Goal: Task Accomplishment & Management: Complete application form

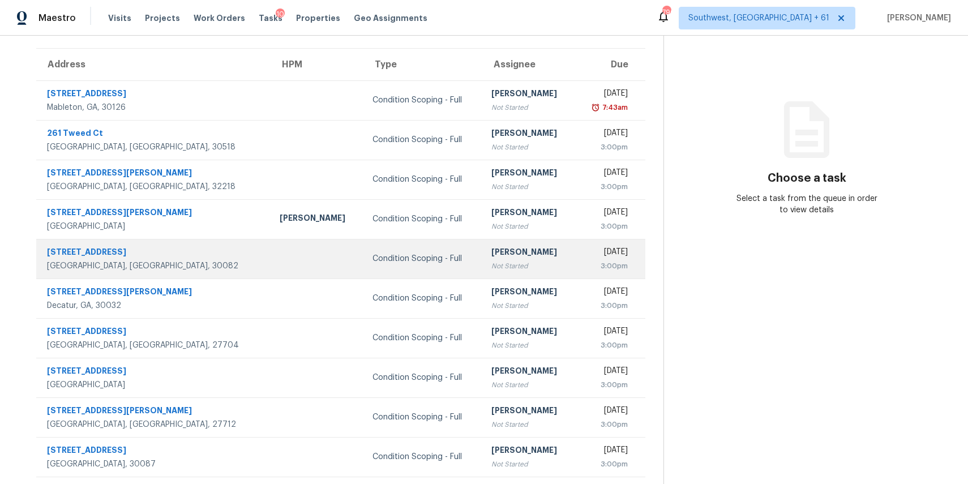
scroll to position [84, 0]
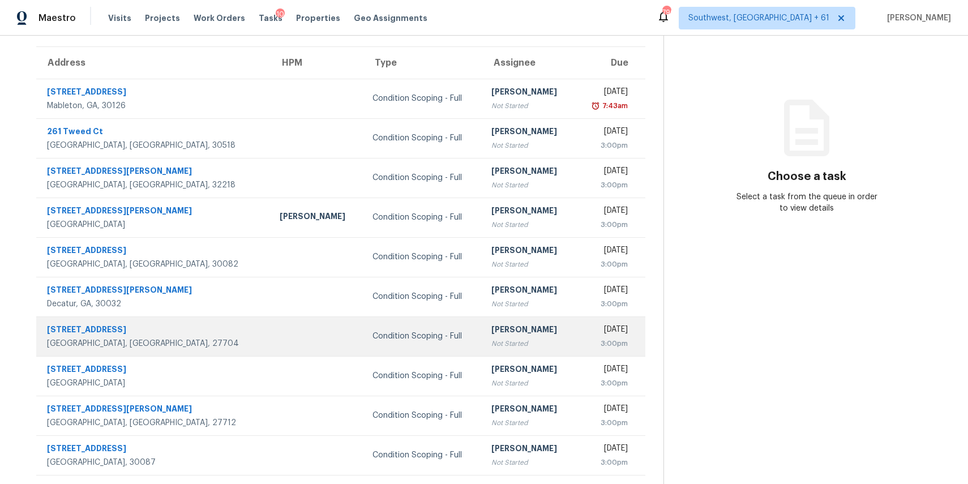
click at [363, 349] on td "Condition Scoping - Full" at bounding box center [422, 336] width 119 height 40
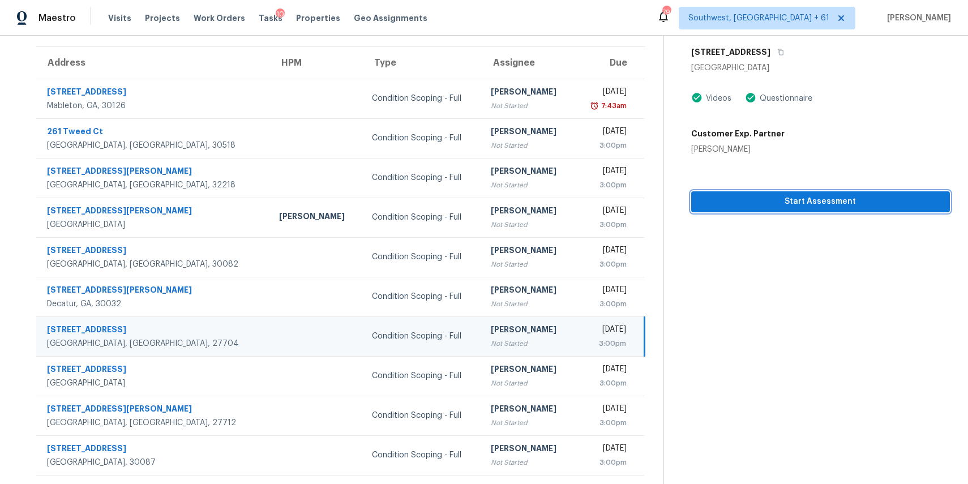
click at [906, 207] on span "Start Assessment" at bounding box center [820, 202] width 241 height 14
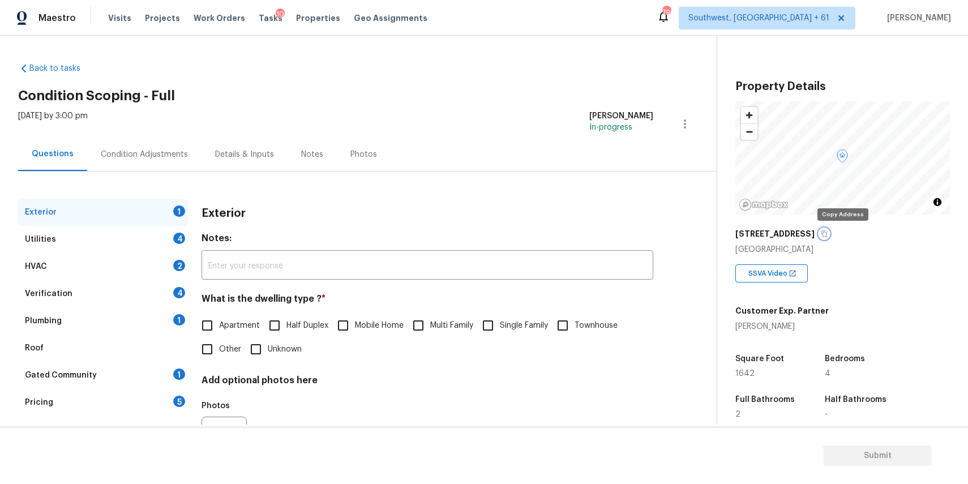
click at [829, 235] on button "button" at bounding box center [824, 234] width 10 height 10
click at [829, 233] on button "button" at bounding box center [824, 234] width 10 height 10
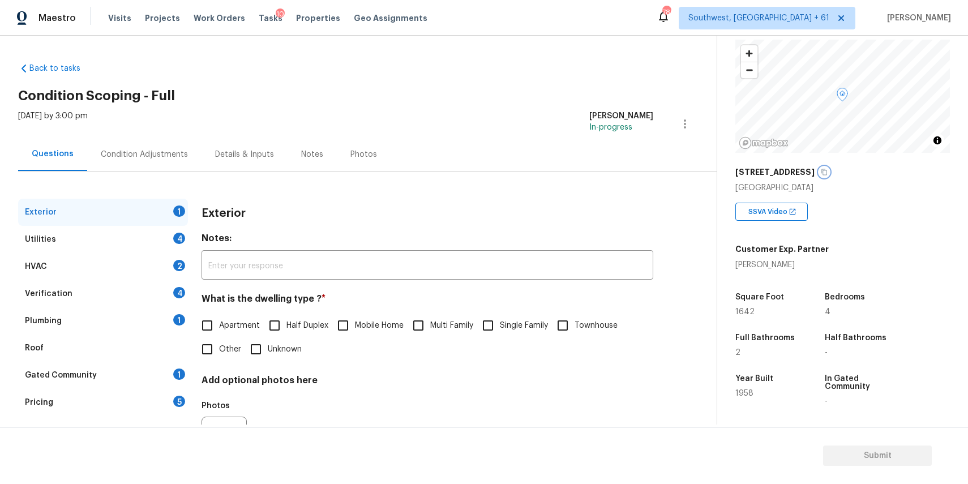
scroll to position [61, 0]
click at [814, 174] on h5 "3511 Duke Homestead Rd" at bounding box center [774, 172] width 79 height 11
click at [848, 173] on div "3511 Duke Homestead Rd" at bounding box center [842, 172] width 214 height 20
click at [827, 173] on icon "button" at bounding box center [825, 173] width 6 height 6
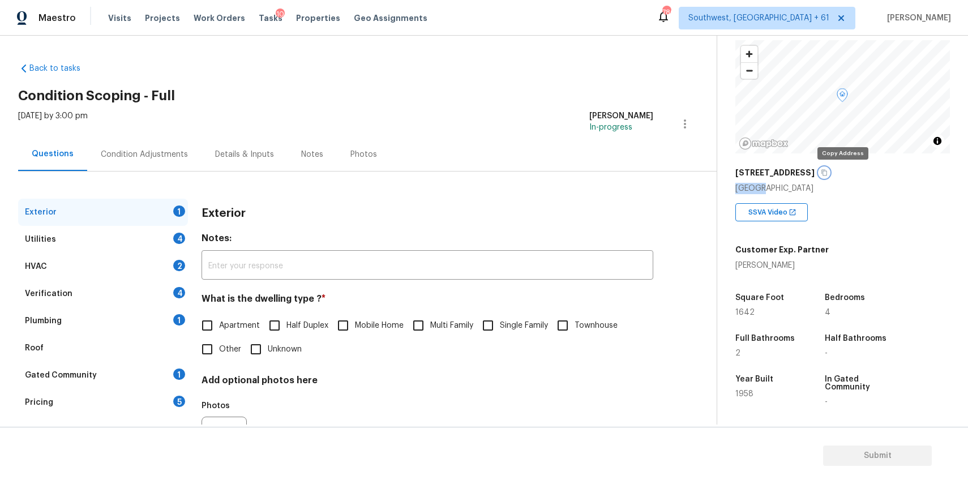
click at [827, 173] on icon "button" at bounding box center [825, 173] width 6 height 6
click at [164, 177] on div "Exterior 1 Utilities 4 HVAC 2 Verification 4 Plumbing 1 Roof Gated Community 1 …" at bounding box center [353, 326] width 671 height 311
click at [177, 156] on div "Condition Adjustments" at bounding box center [144, 154] width 87 height 11
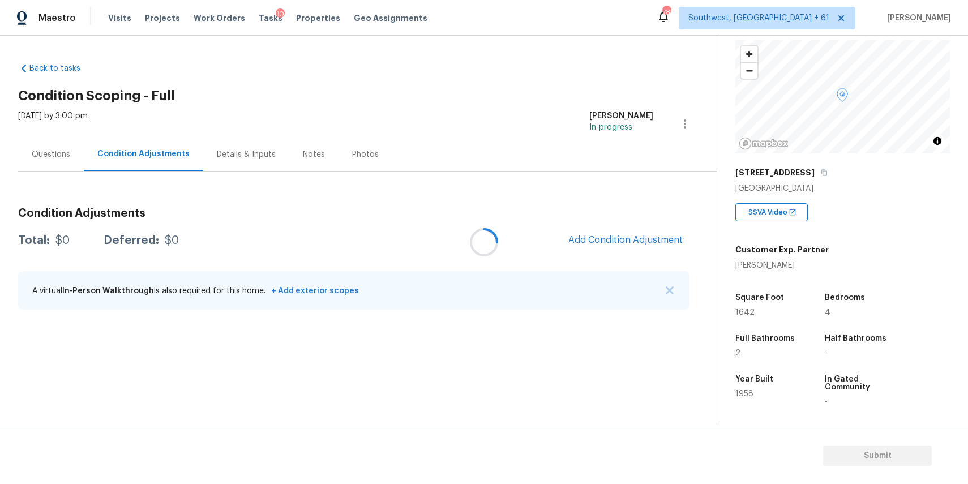
click at [636, 235] on div at bounding box center [484, 242] width 968 height 484
click at [645, 240] on span "Add Condition Adjustment" at bounding box center [625, 240] width 114 height 10
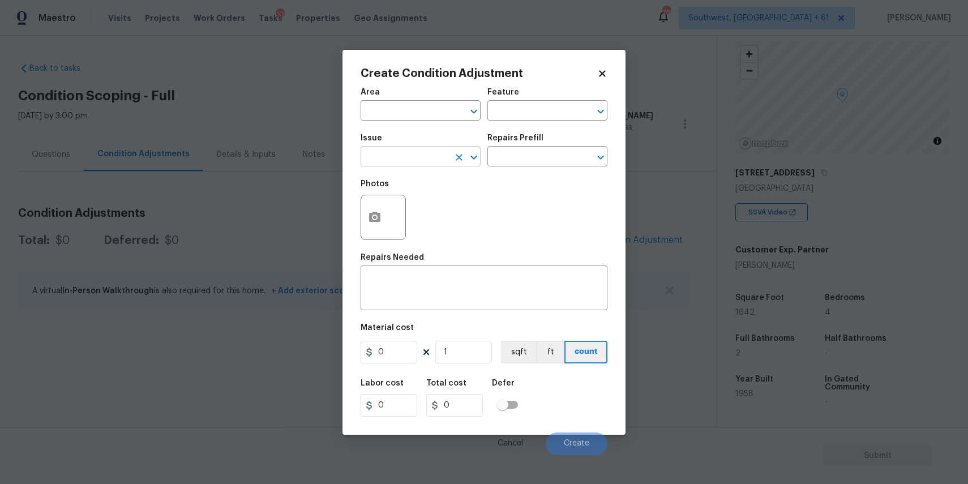
click at [418, 153] on input "text" at bounding box center [404, 158] width 88 height 18
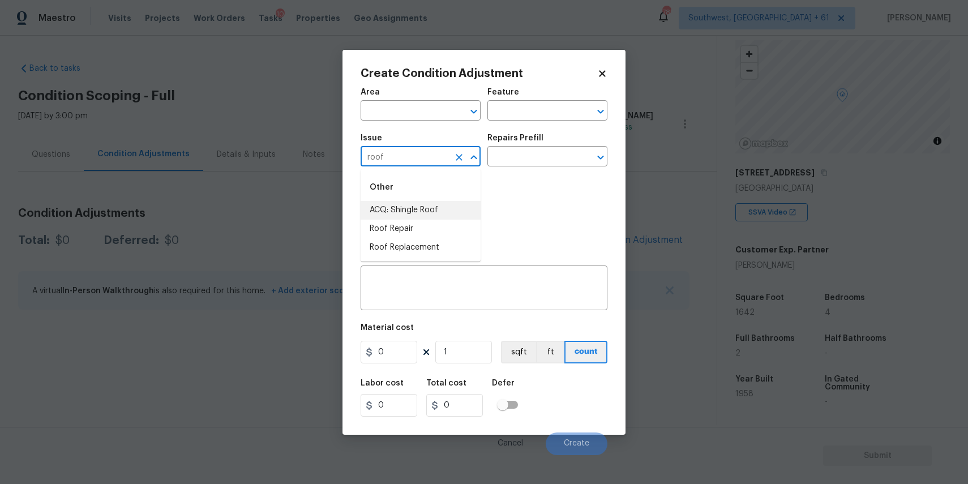
click at [414, 211] on li "ACQ: Shingle Roof" at bounding box center [420, 210] width 120 height 19
type input "ACQ: Shingle Roof"
click at [500, 157] on input "text" at bounding box center [531, 158] width 88 height 18
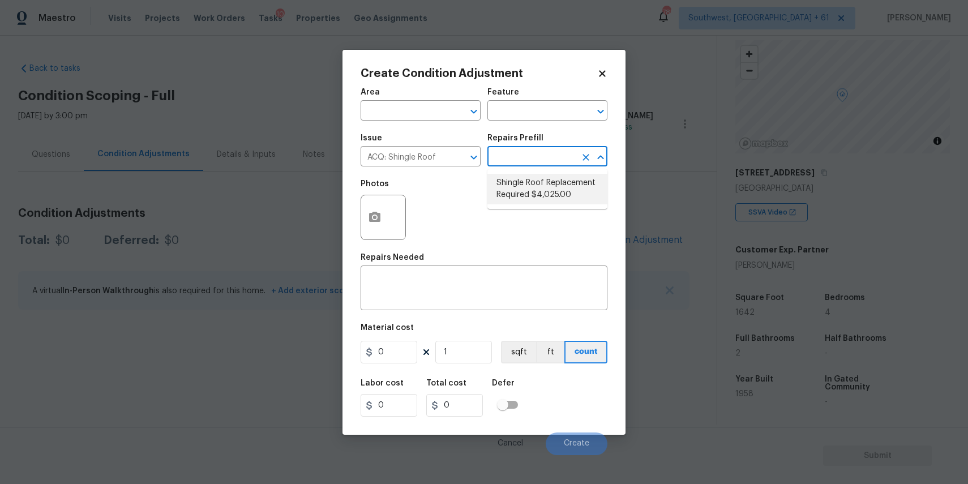
click at [570, 177] on li "Shingle Roof Replacement Required $4,025.00" at bounding box center [547, 189] width 120 height 31
type input "Acquisition"
type textarea "Acquisition Scope: Shingle Roof Replacement required."
type input "4025"
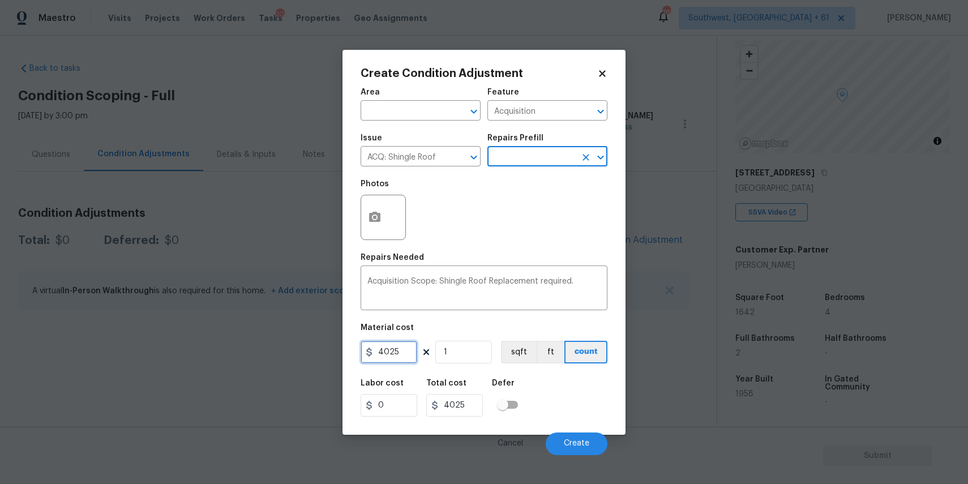
click at [391, 351] on input "4025" at bounding box center [388, 352] width 57 height 23
type input "29000"
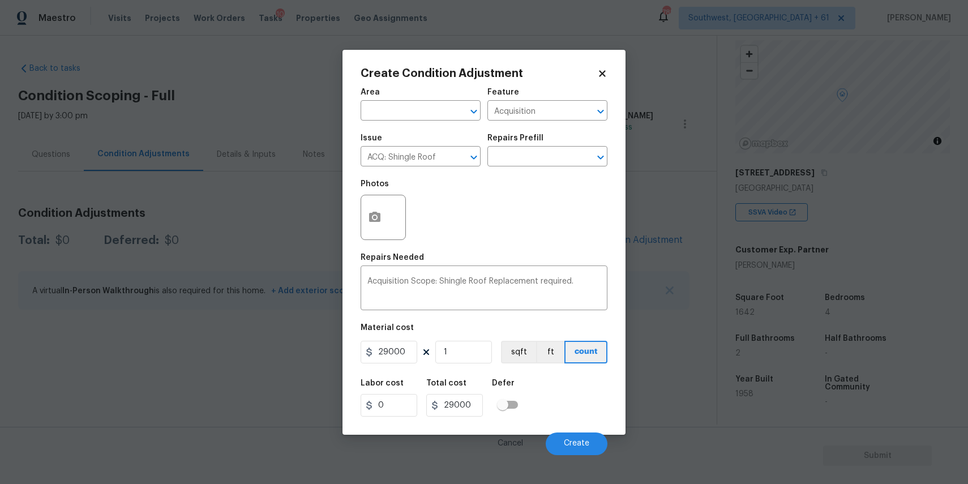
click at [583, 432] on div "Cancel Create" at bounding box center [483, 439] width 247 height 32
click at [542, 165] on input "text" at bounding box center [531, 158] width 88 height 18
click at [563, 190] on li "Shingle Roof Replacement Required $4,025.00" at bounding box center [547, 189] width 120 height 31
type input "4025"
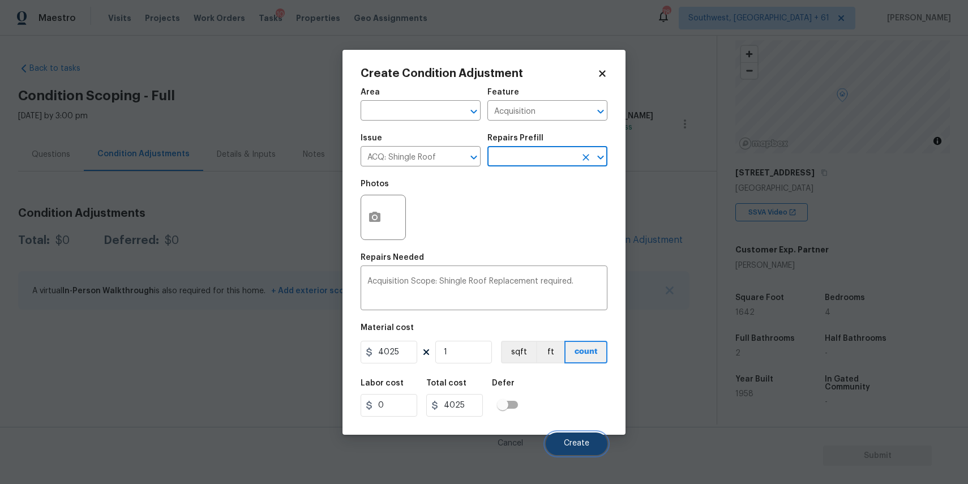
click at [579, 444] on span "Create" at bounding box center [576, 443] width 25 height 8
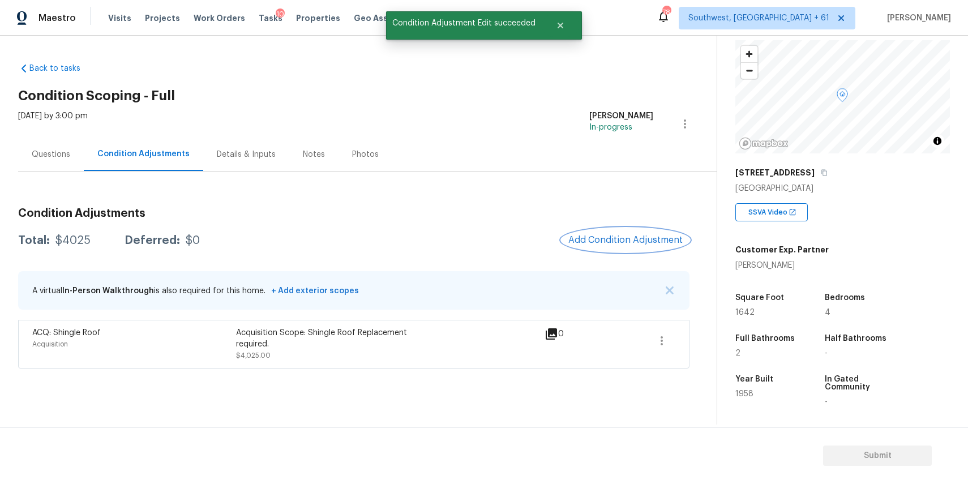
click at [628, 243] on span "Add Condition Adjustment" at bounding box center [625, 240] width 114 height 10
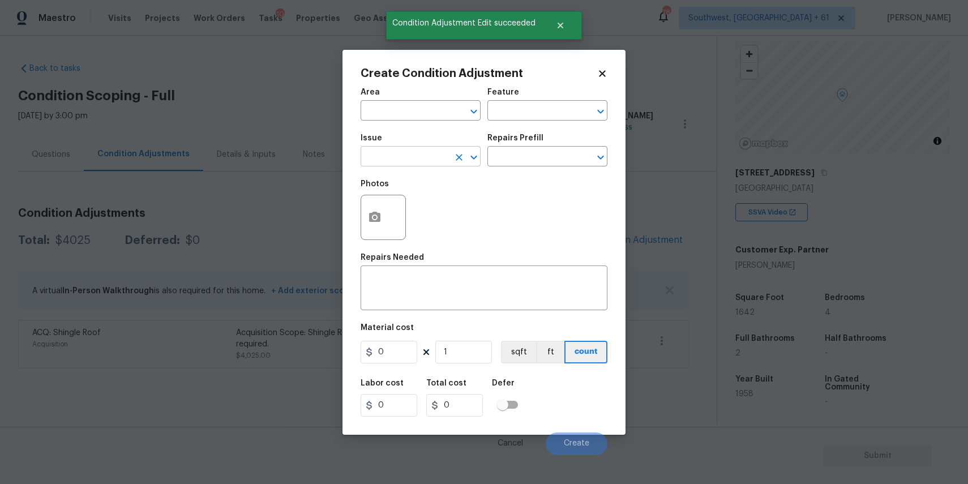
click at [419, 151] on input "text" at bounding box center [404, 158] width 88 height 18
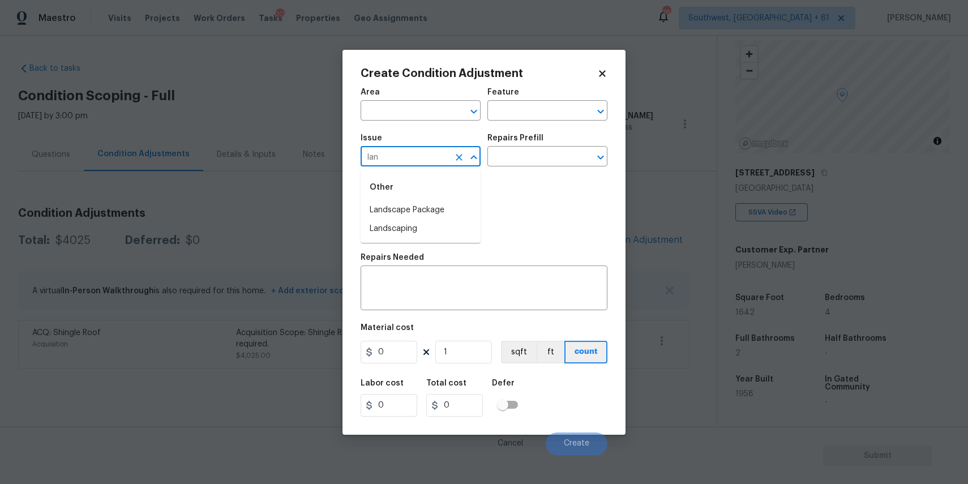
click at [442, 198] on div "Other" at bounding box center [420, 187] width 120 height 27
click at [456, 205] on li "Landscape Package" at bounding box center [420, 210] width 120 height 19
type input "Landscape Package"
click at [523, 158] on input "text" at bounding box center [531, 158] width 88 height 18
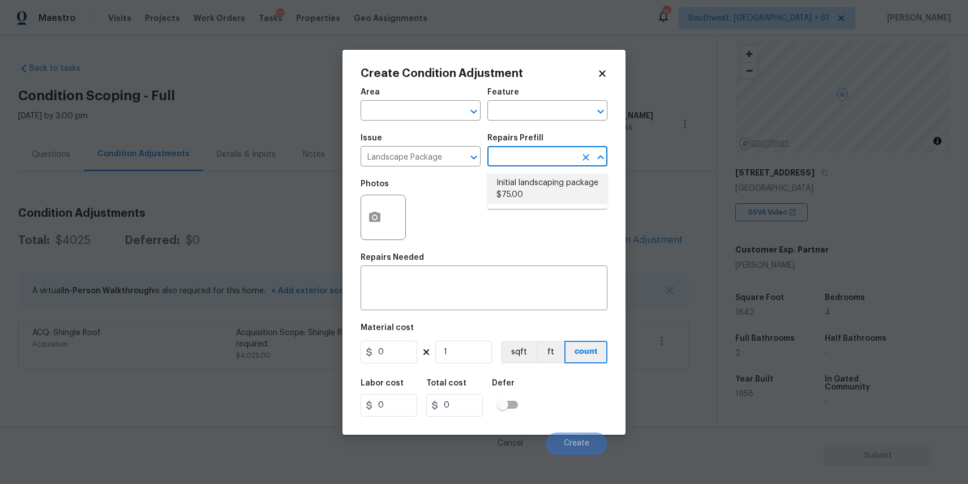
click at [536, 195] on li "Initial landscaping package $75.00" at bounding box center [547, 189] width 120 height 31
type input "Home Readiness Packages"
type textarea "Mowing of grass up to 6" in height. Mow, edge along driveways & sidewalks, trim…"
type input "75"
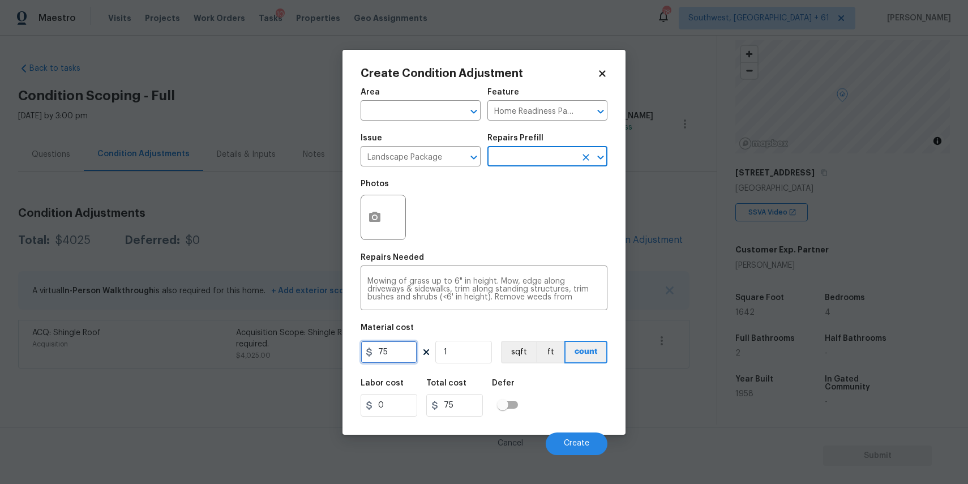
click at [396, 345] on input "75" at bounding box center [388, 352] width 57 height 23
type input "300"
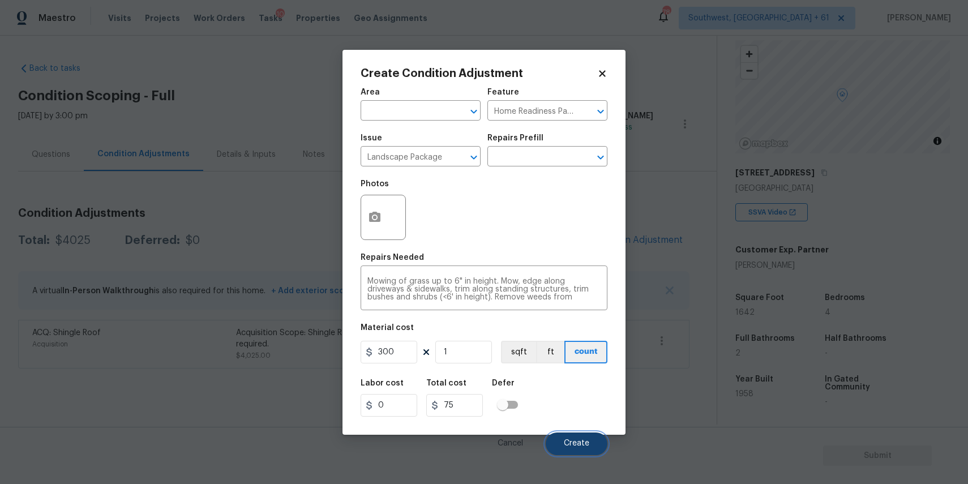
type input "300"
click at [587, 454] on button "Create" at bounding box center [577, 443] width 62 height 23
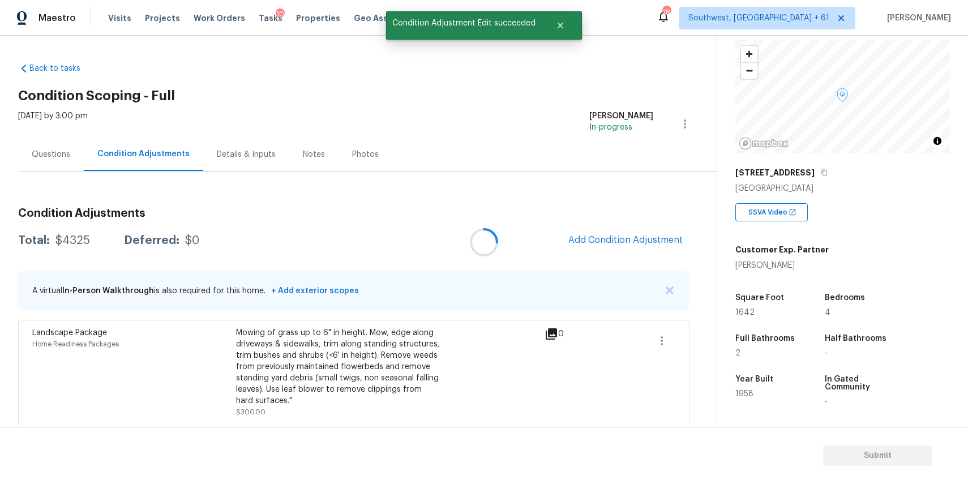
click at [647, 234] on div at bounding box center [484, 242] width 968 height 484
click at [601, 224] on div "Condition Adjustments Total: $4325 Deferred: $0 Add Condition Adjustment A virt…" at bounding box center [353, 336] width 671 height 274
click at [608, 237] on span "Add Condition Adjustment" at bounding box center [625, 240] width 114 height 10
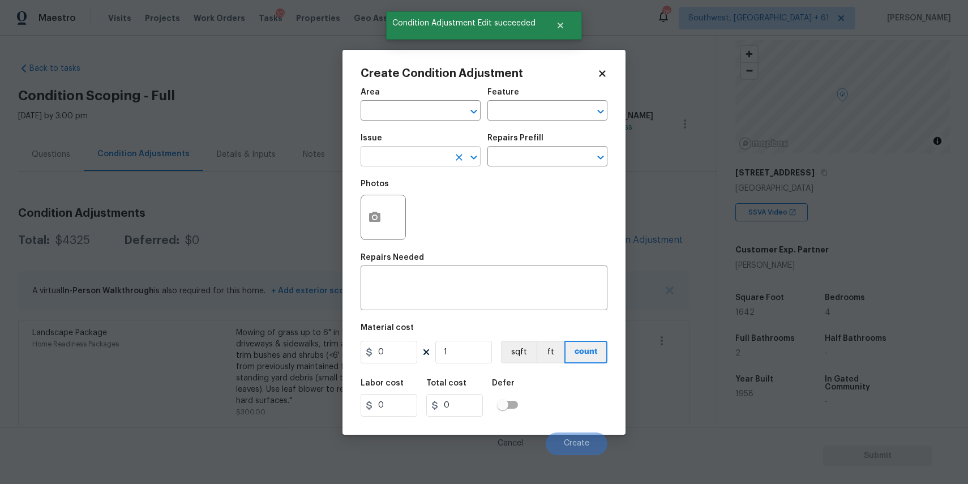
click at [406, 158] on input "text" at bounding box center [404, 158] width 88 height 18
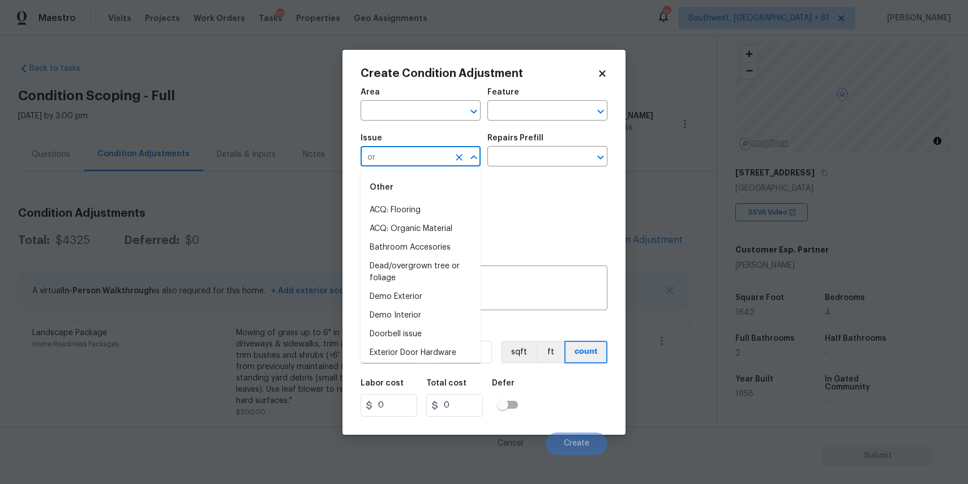
type input "o"
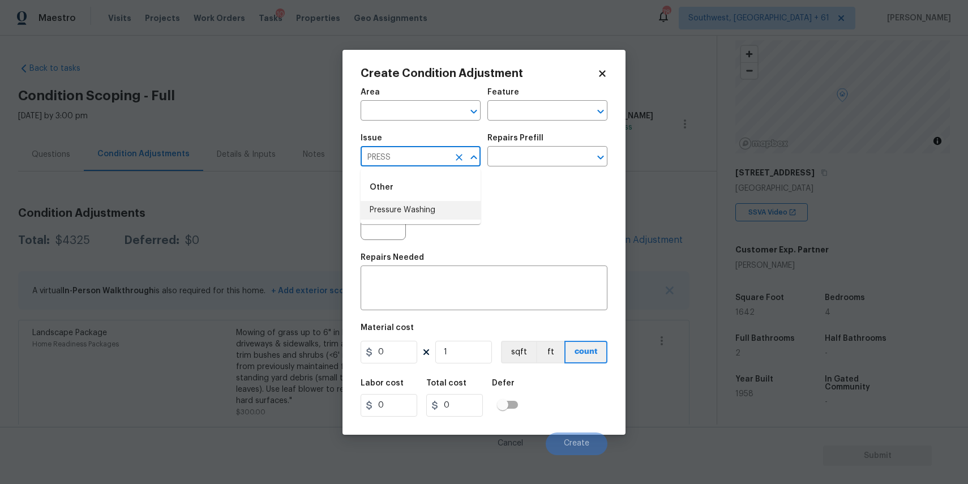
click at [439, 203] on li "Pressure Washing" at bounding box center [420, 210] width 120 height 19
type input "Pressure Washing"
click at [470, 289] on textarea at bounding box center [483, 289] width 233 height 24
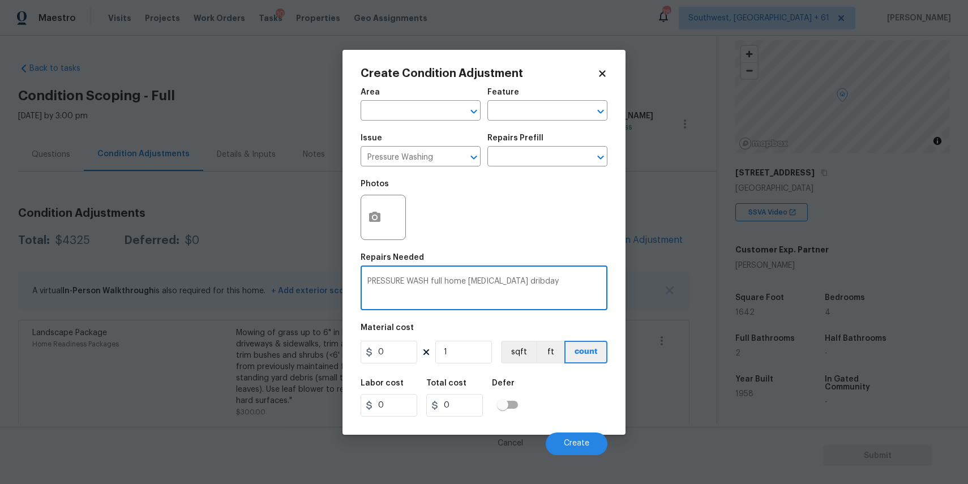
click at [516, 281] on textarea "PRESSURE WASH full home adhd dribday" at bounding box center [483, 289] width 233 height 24
click at [502, 282] on textarea "PRESSURE WASH full home adhd dribday" at bounding box center [483, 289] width 233 height 24
click at [526, 289] on textarea "PRESSURE WASH full home adhd dribday" at bounding box center [483, 289] width 233 height 24
type textarea "PRESSURE WASH full home and driveway"
click at [405, 359] on input "0" at bounding box center [388, 352] width 57 height 23
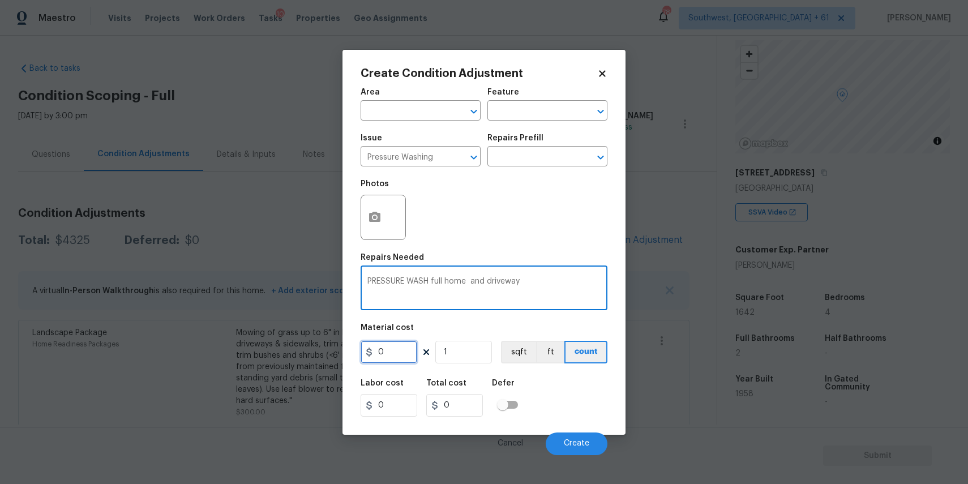
click at [405, 359] on input "0" at bounding box center [388, 352] width 57 height 23
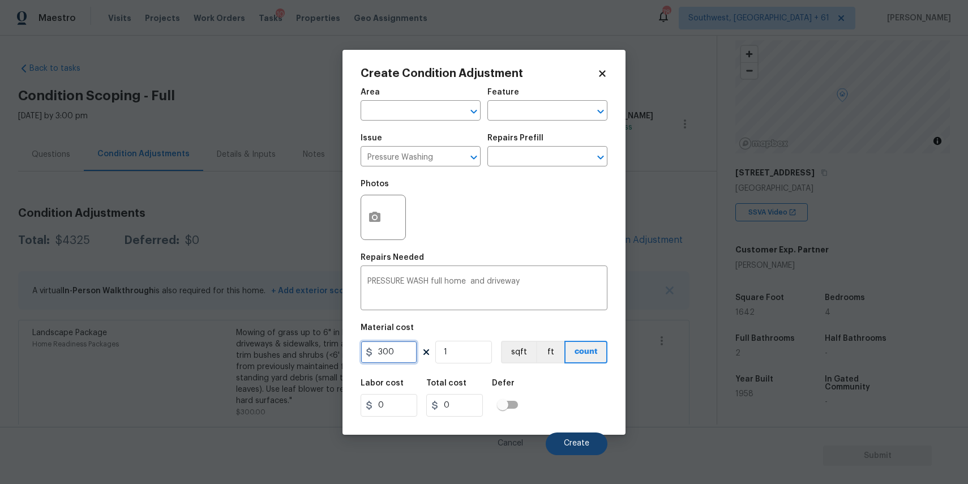
type input "300"
click at [584, 443] on span "Create" at bounding box center [576, 443] width 25 height 8
type input "300"
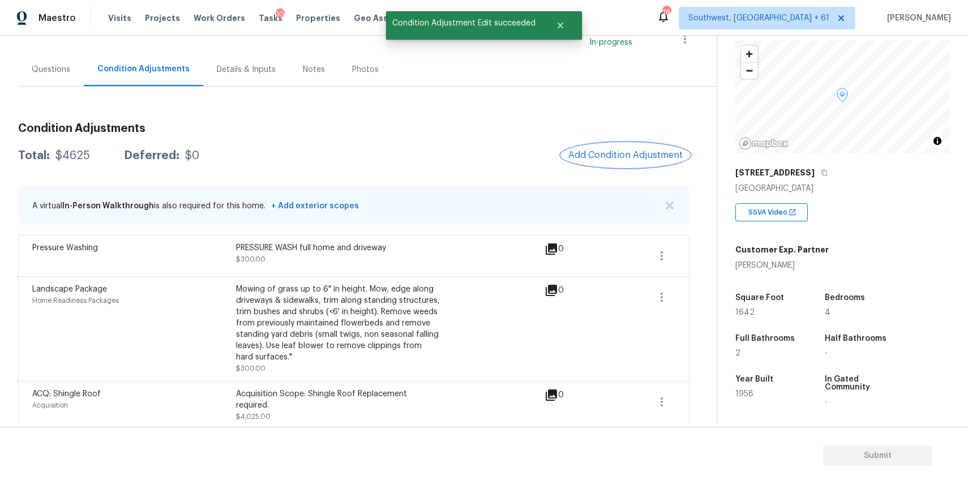
scroll to position [94, 0]
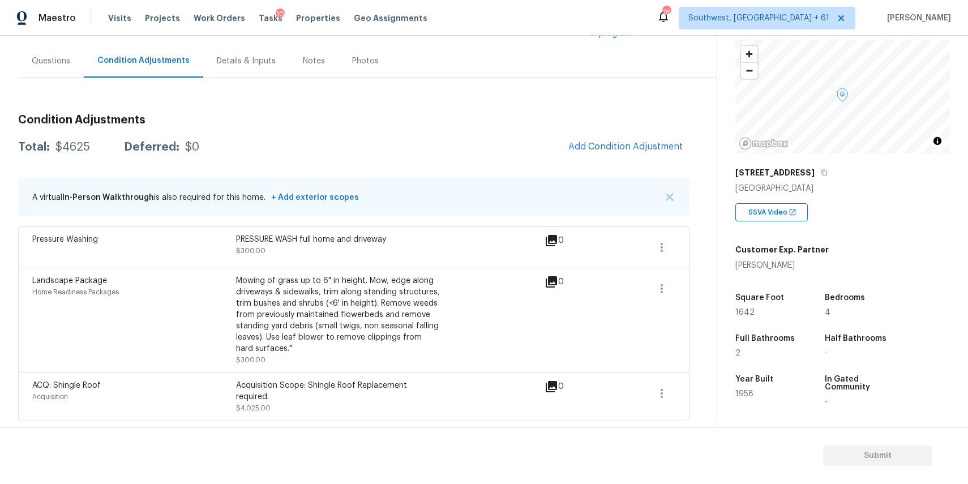
click at [508, 96] on div "Condition Adjustments Total: $4625 Deferred: $0 Add Condition Adjustment A virt…" at bounding box center [353, 249] width 671 height 343
click at [40, 62] on div "Questions" at bounding box center [51, 60] width 38 height 11
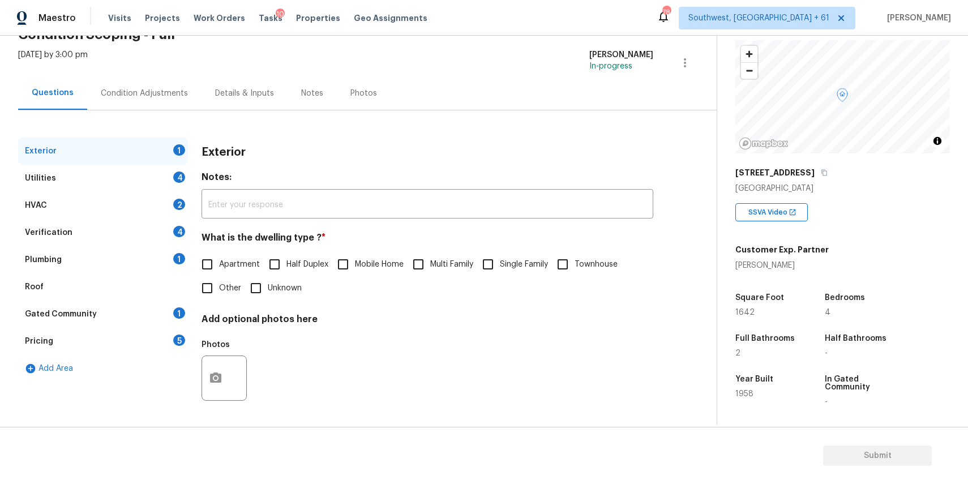
click at [529, 264] on span "Single Family" at bounding box center [524, 265] width 48 height 12
click at [500, 264] on input "Single Family" at bounding box center [488, 264] width 24 height 24
checkbox input "true"
click at [160, 182] on div "Utilities 4" at bounding box center [103, 178] width 170 height 27
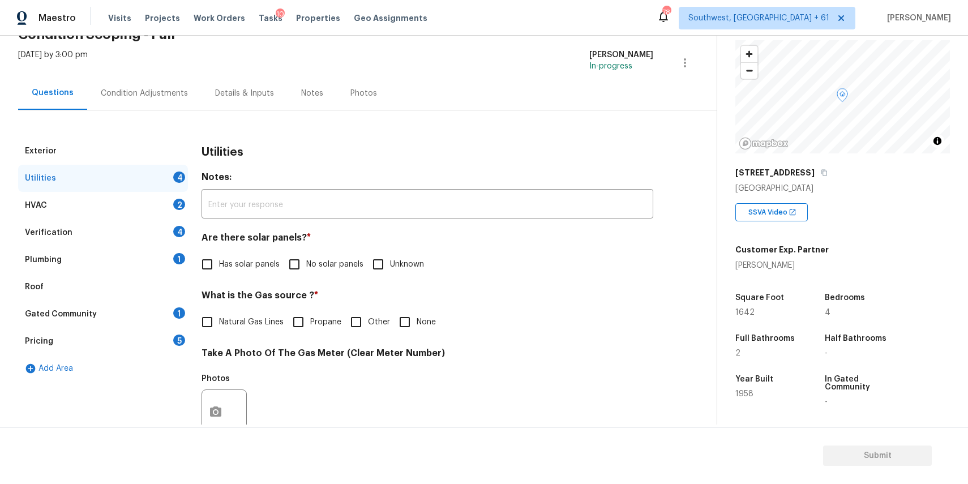
click at [326, 259] on span "No solar panels" at bounding box center [334, 265] width 57 height 12
click at [306, 258] on input "No solar panels" at bounding box center [294, 264] width 24 height 24
checkbox input "true"
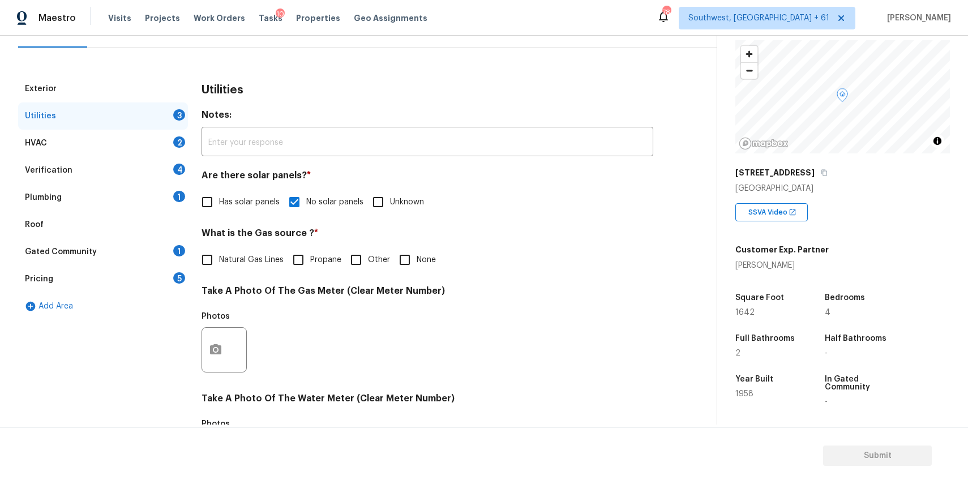
scroll to position [184, 0]
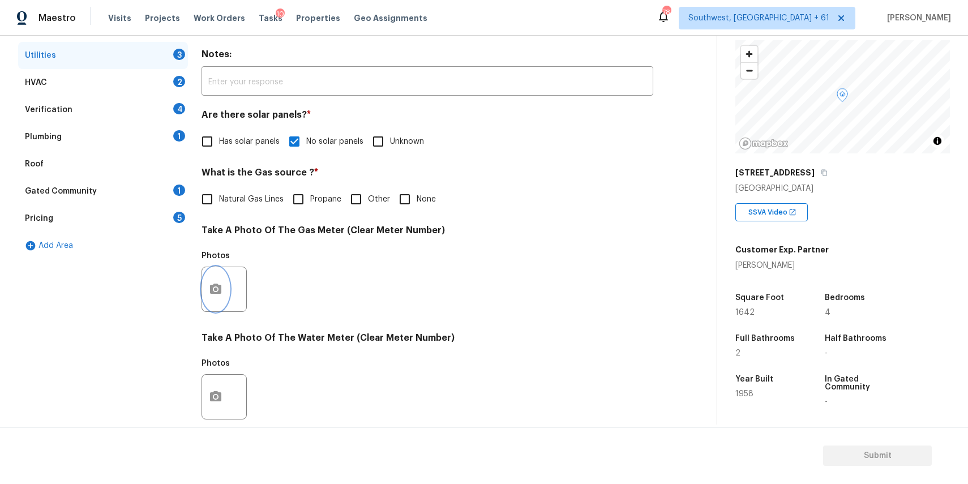
click at [217, 286] on icon "button" at bounding box center [215, 289] width 11 height 10
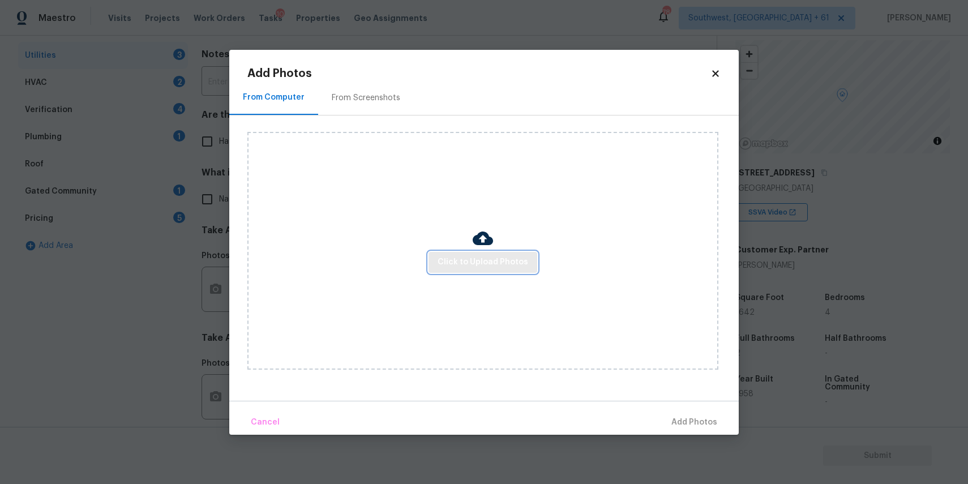
click at [509, 254] on button "Click to Upload Photos" at bounding box center [482, 262] width 109 height 21
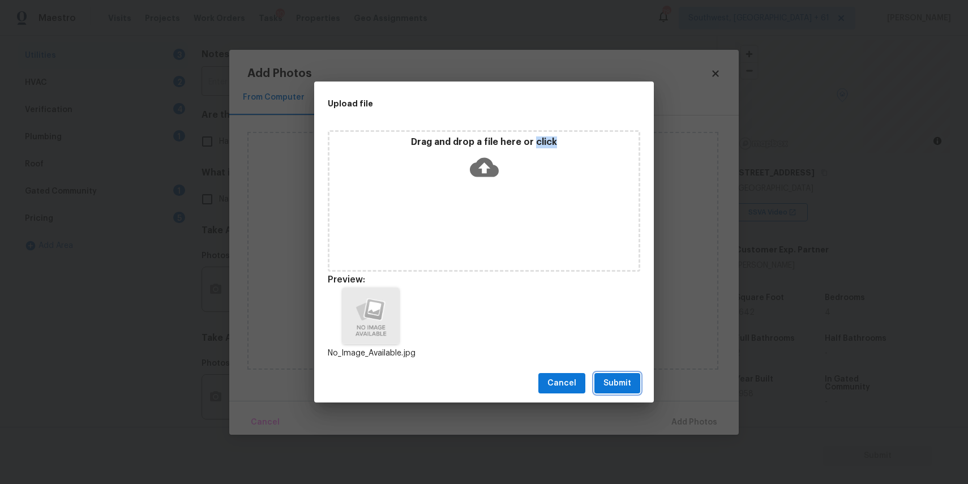
click at [616, 381] on span "Submit" at bounding box center [617, 383] width 28 height 14
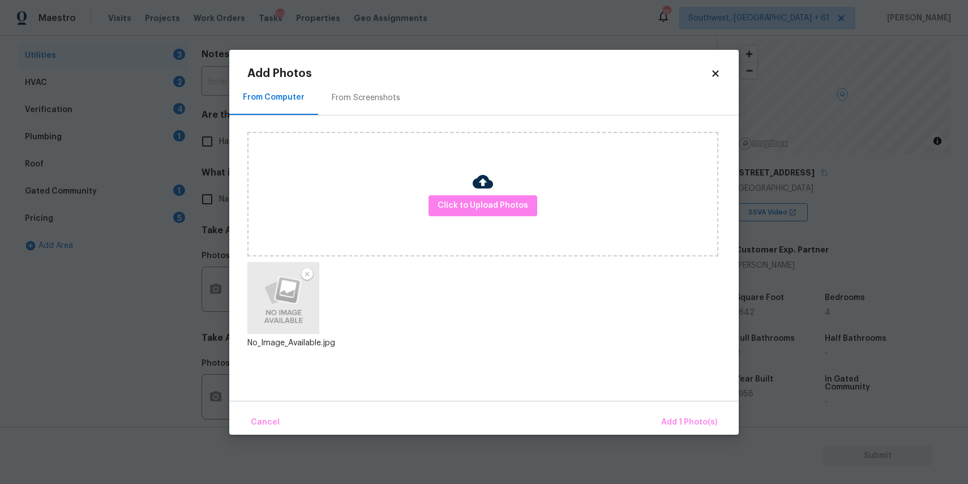
click at [672, 407] on div "Cancel Add 1 Photo(s)" at bounding box center [483, 418] width 509 height 34
click at [675, 415] on button "Add 1 Photo(s)" at bounding box center [688, 422] width 65 height 24
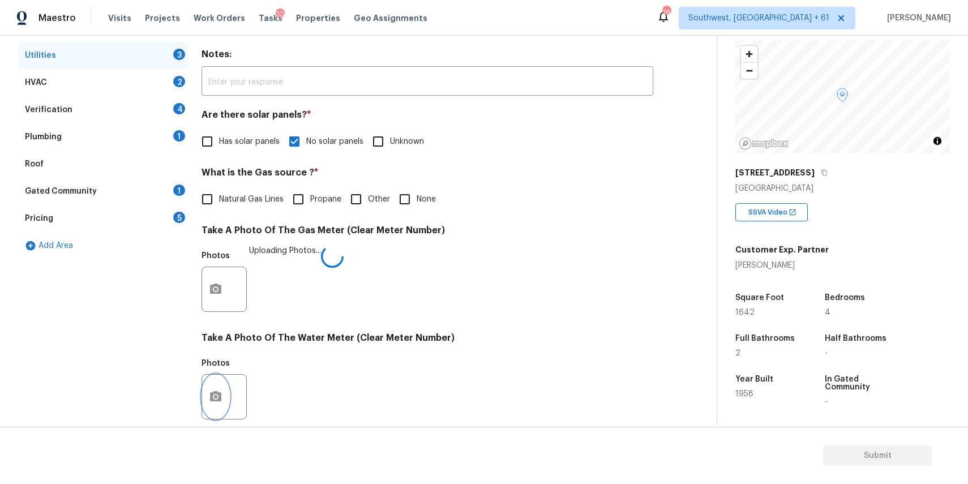
click at [225, 389] on button "button" at bounding box center [215, 397] width 27 height 44
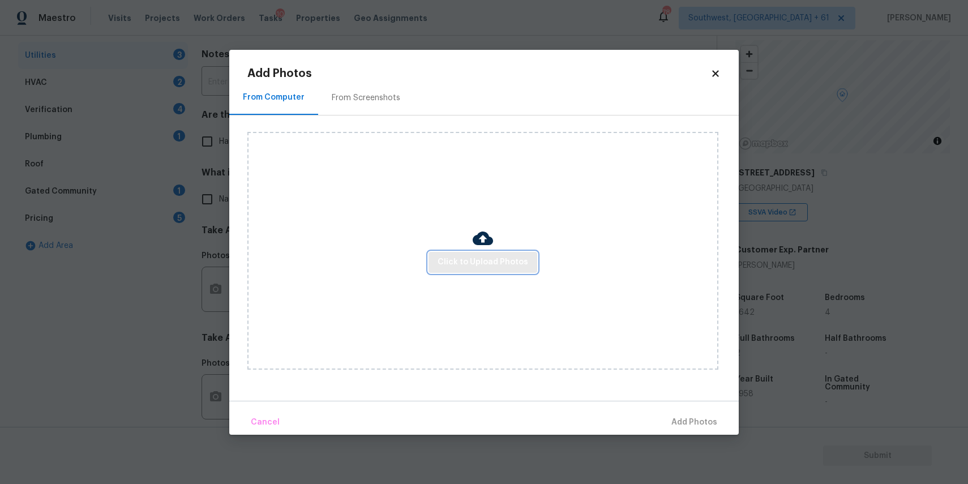
click at [462, 267] on span "Click to Upload Photos" at bounding box center [482, 262] width 91 height 14
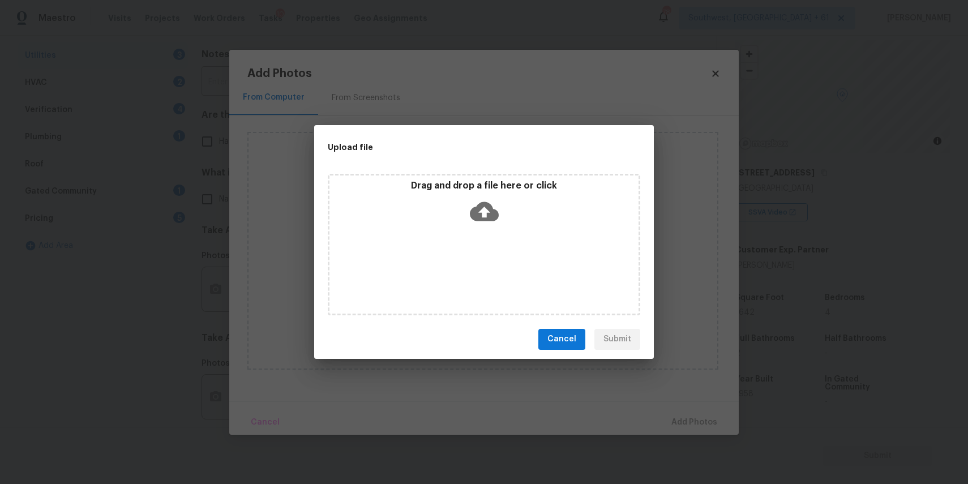
click at [462, 267] on div "Drag and drop a file here or click" at bounding box center [484, 244] width 312 height 141
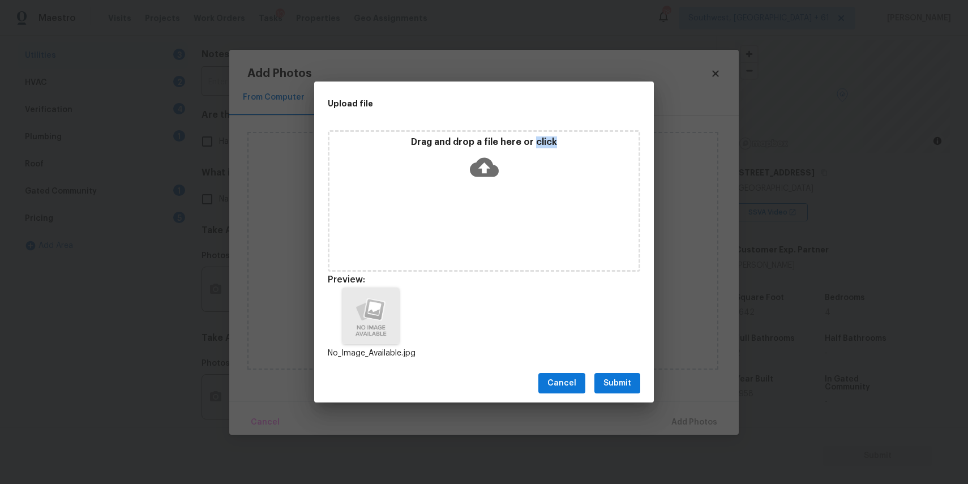
click at [612, 369] on div "Cancel Submit" at bounding box center [484, 383] width 340 height 39
click at [617, 372] on div "Cancel Submit" at bounding box center [484, 383] width 340 height 39
click at [616, 382] on span "Submit" at bounding box center [617, 383] width 28 height 14
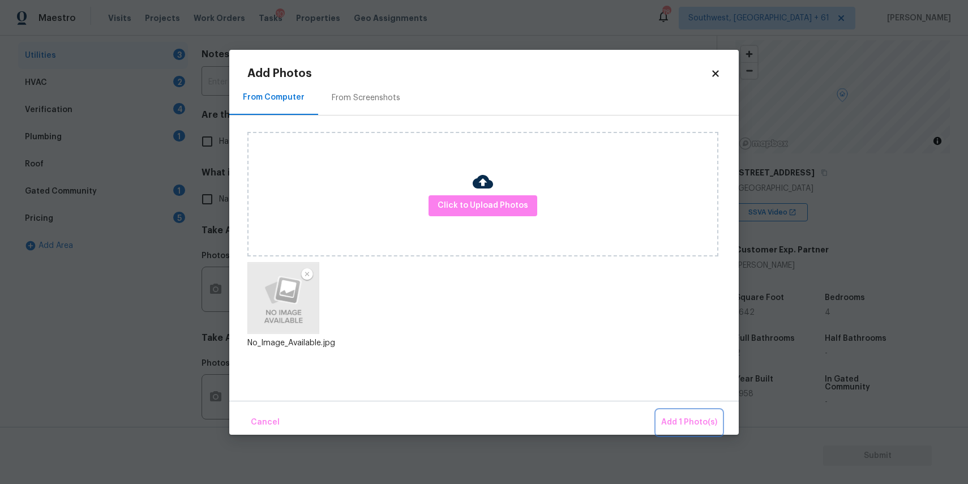
click at [719, 421] on button "Add 1 Photo(s)" at bounding box center [688, 422] width 65 height 24
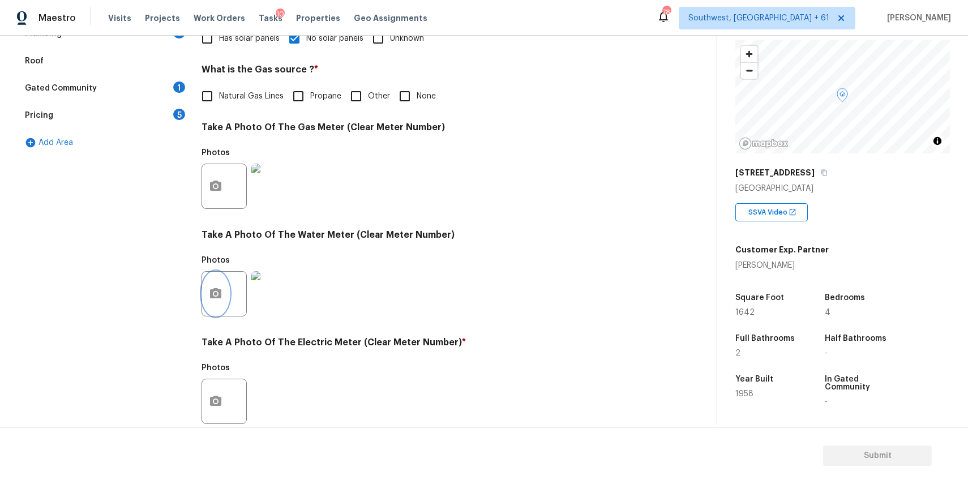
scroll to position [364, 0]
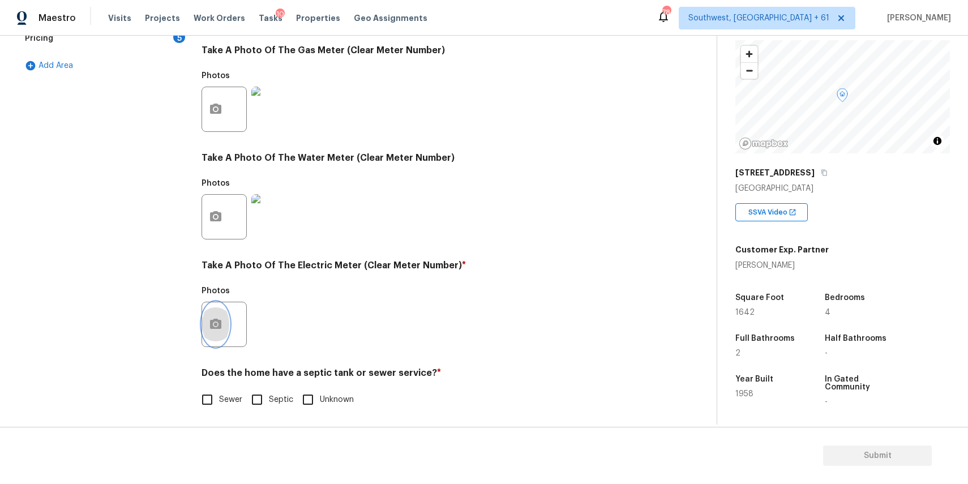
click at [225, 322] on button "button" at bounding box center [215, 324] width 27 height 44
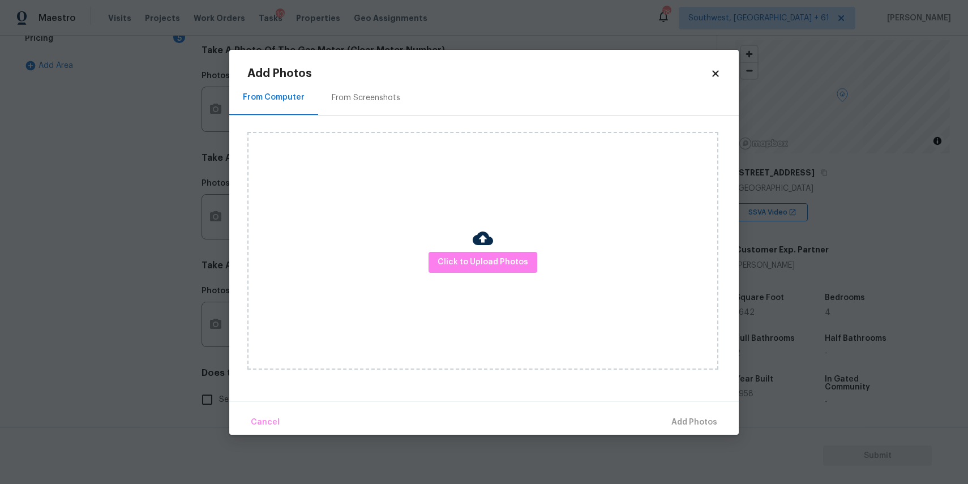
click at [454, 298] on div "Click to Upload Photos" at bounding box center [482, 251] width 471 height 238
click at [483, 267] on span "Click to Upload Photos" at bounding box center [482, 262] width 91 height 14
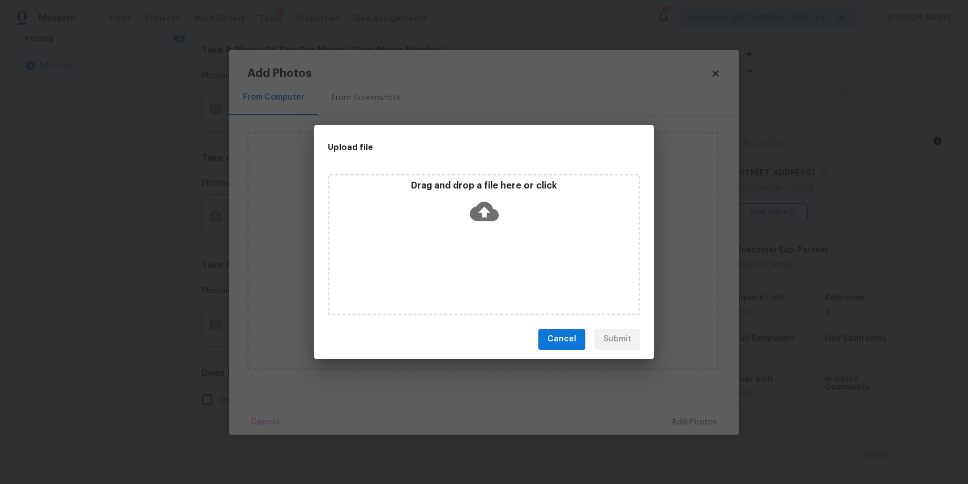
click at [484, 249] on div "Drag and drop a file here or click" at bounding box center [484, 244] width 312 height 141
click at [423, 255] on div "Drag and drop a file here or click" at bounding box center [484, 244] width 312 height 141
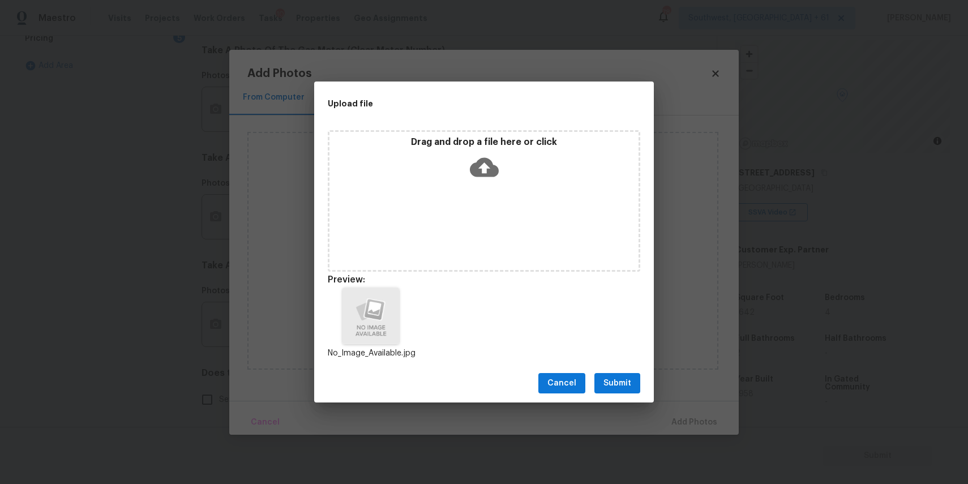
click at [628, 377] on span "Submit" at bounding box center [617, 383] width 28 height 14
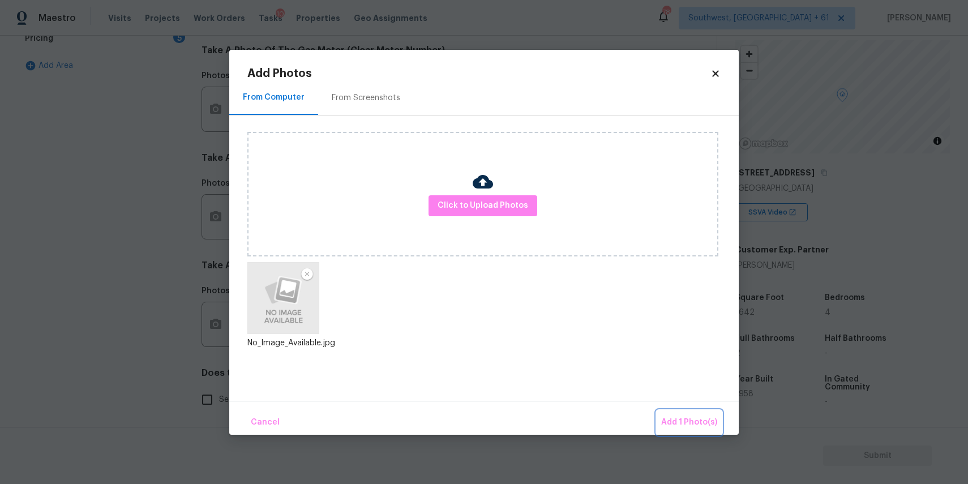
click at [698, 418] on span "Add 1 Photo(s)" at bounding box center [689, 422] width 56 height 14
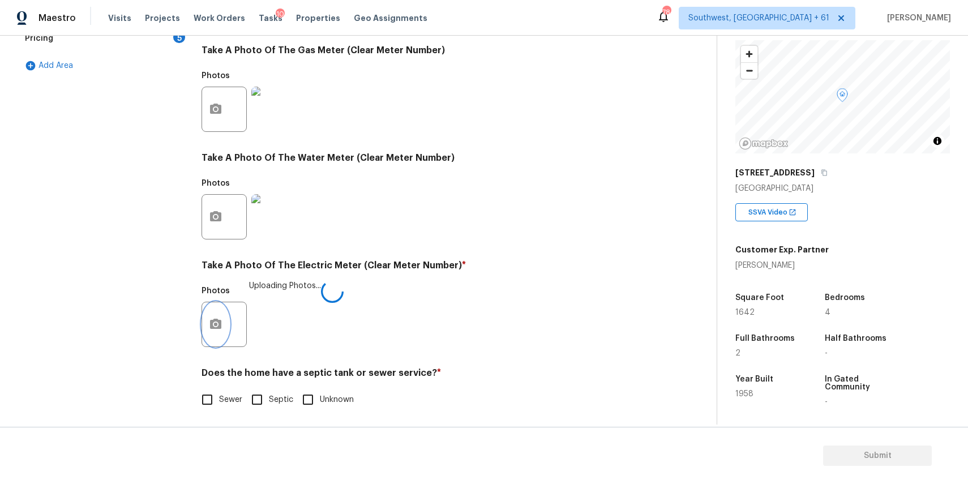
scroll to position [368, 0]
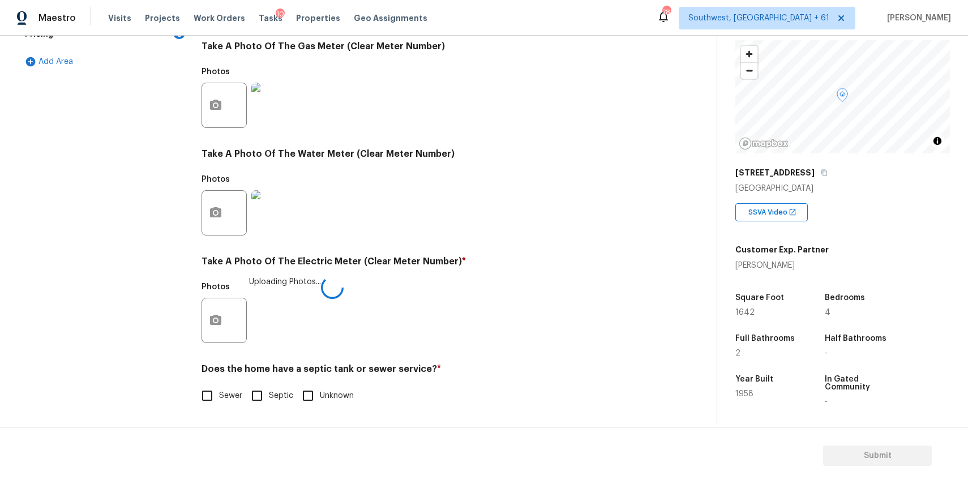
click at [215, 402] on input "Sewer" at bounding box center [207, 396] width 24 height 24
checkbox input "true"
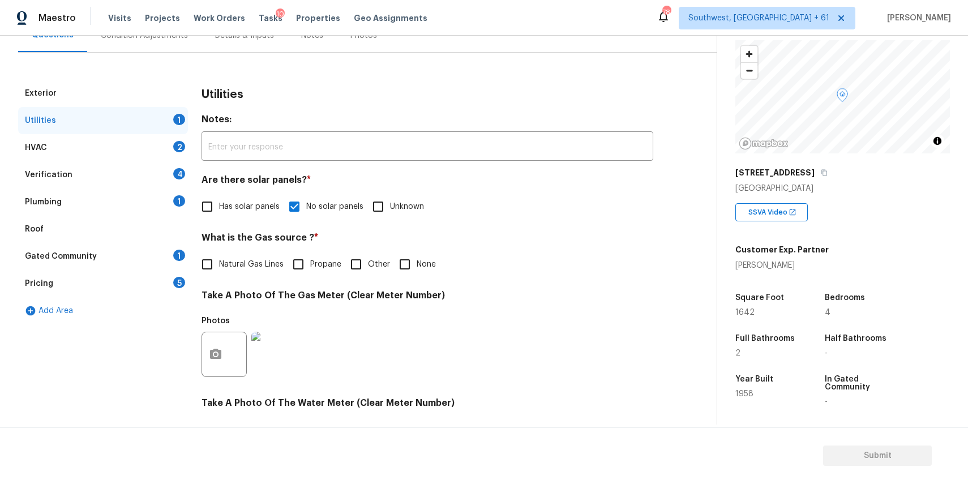
scroll to position [0, 0]
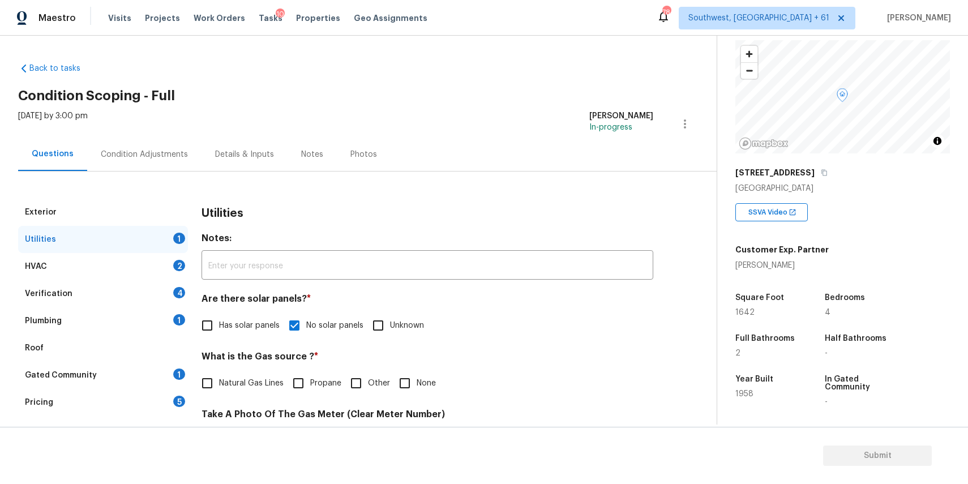
click at [143, 265] on div "HVAC 2" at bounding box center [103, 266] width 170 height 27
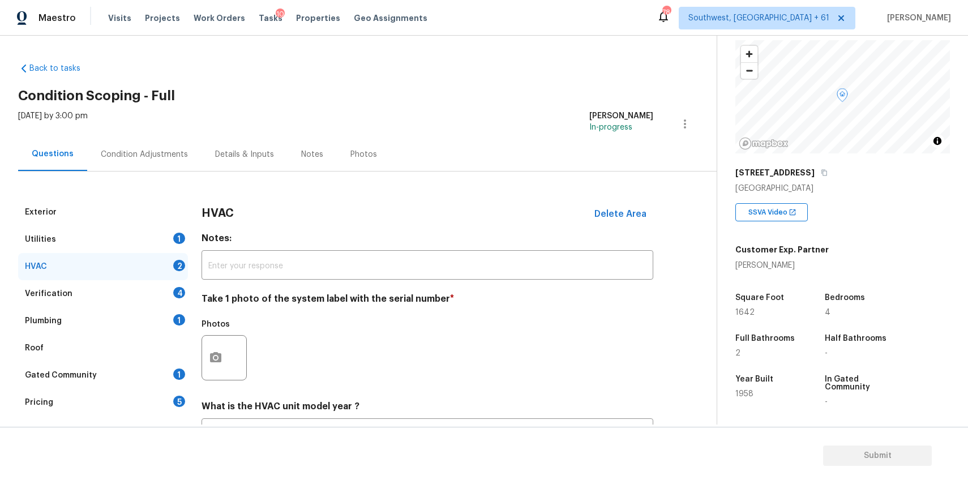
scroll to position [9, 0]
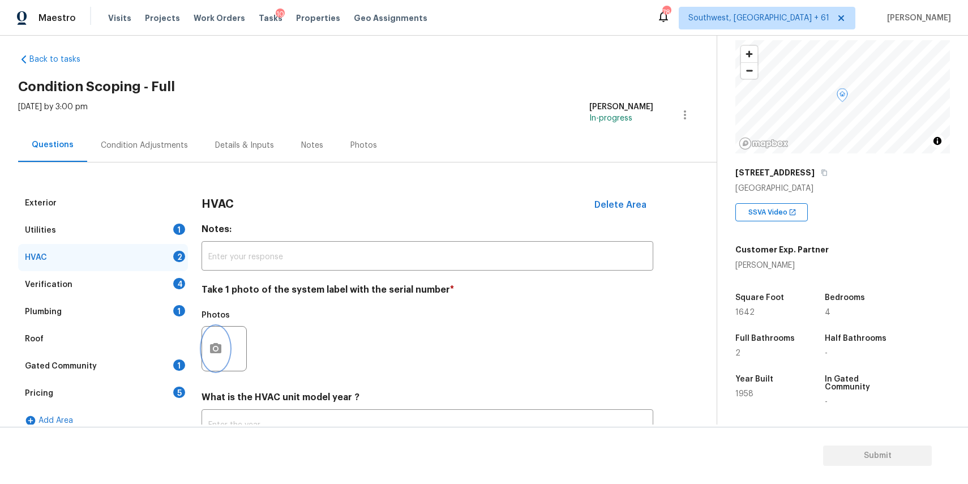
click at [209, 349] on icon "button" at bounding box center [216, 349] width 14 height 14
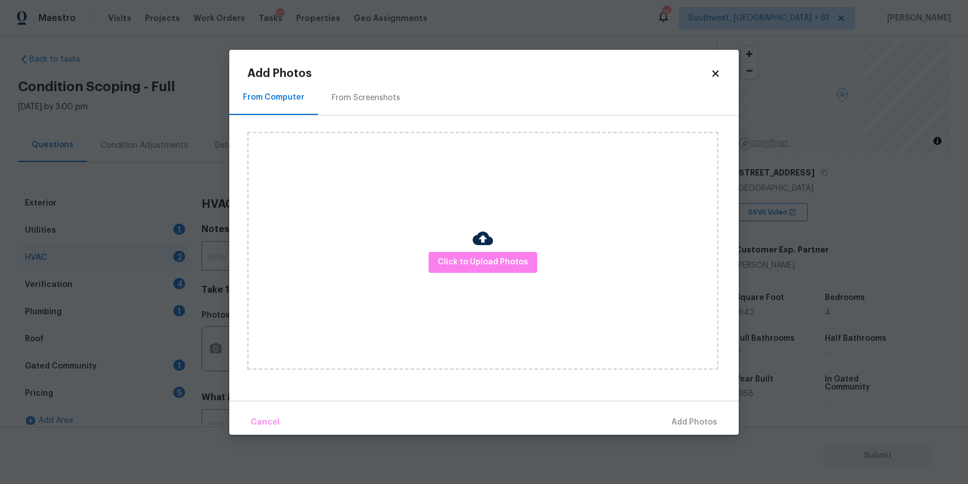
click at [496, 246] on div "Click to Upload Photos" at bounding box center [482, 251] width 471 height 238
click at [494, 267] on span "Click to Upload Photos" at bounding box center [482, 262] width 91 height 14
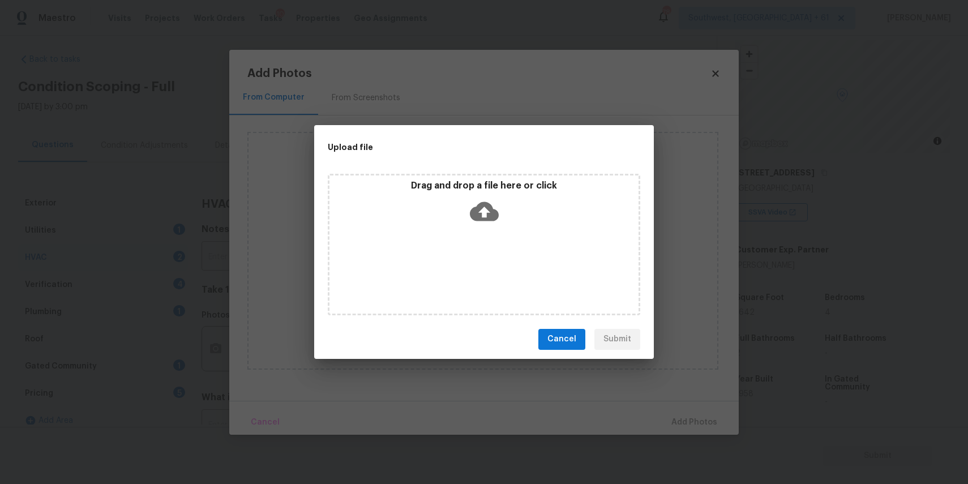
click at [494, 261] on div "Drag and drop a file here or click" at bounding box center [484, 244] width 312 height 141
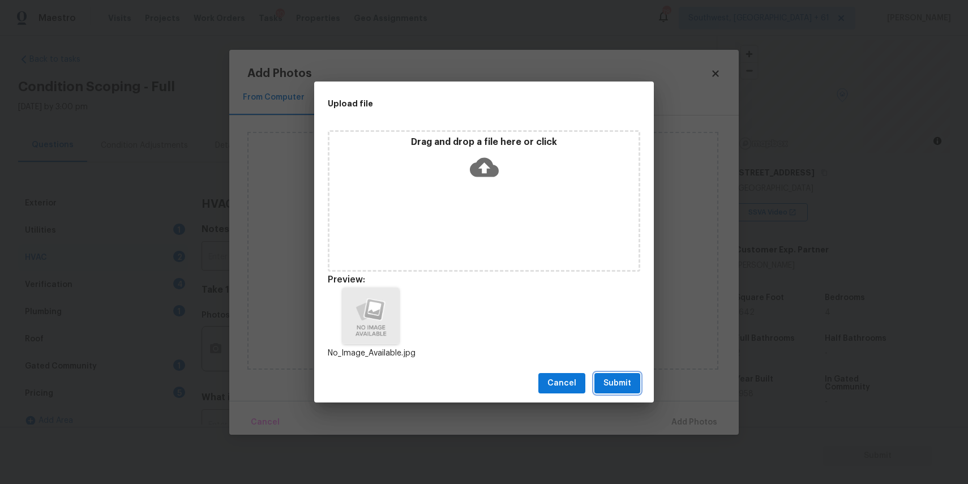
click at [625, 373] on button "Submit" at bounding box center [617, 383] width 46 height 21
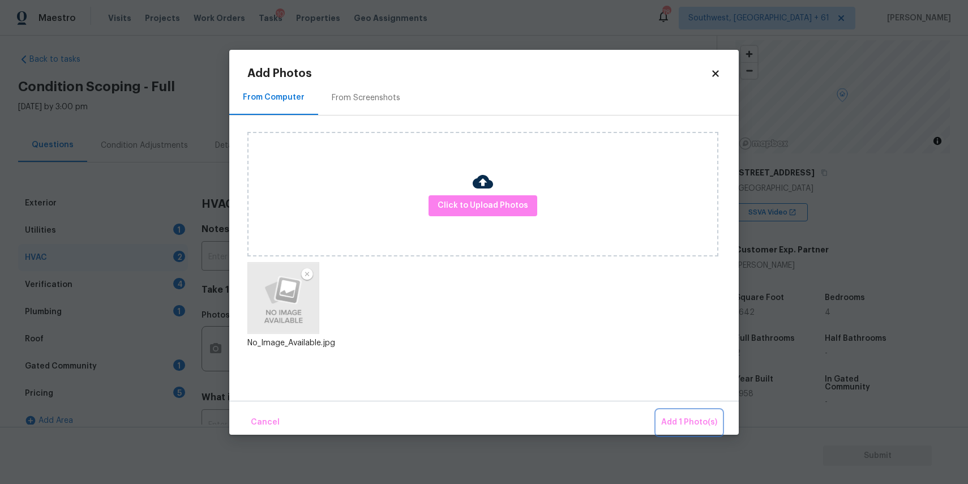
click at [689, 414] on button "Add 1 Photo(s)" at bounding box center [688, 422] width 65 height 24
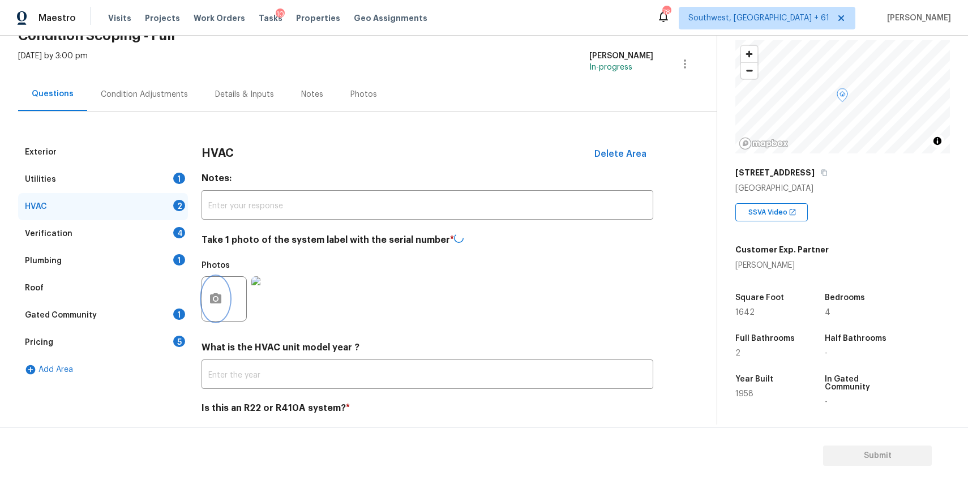
scroll to position [98, 0]
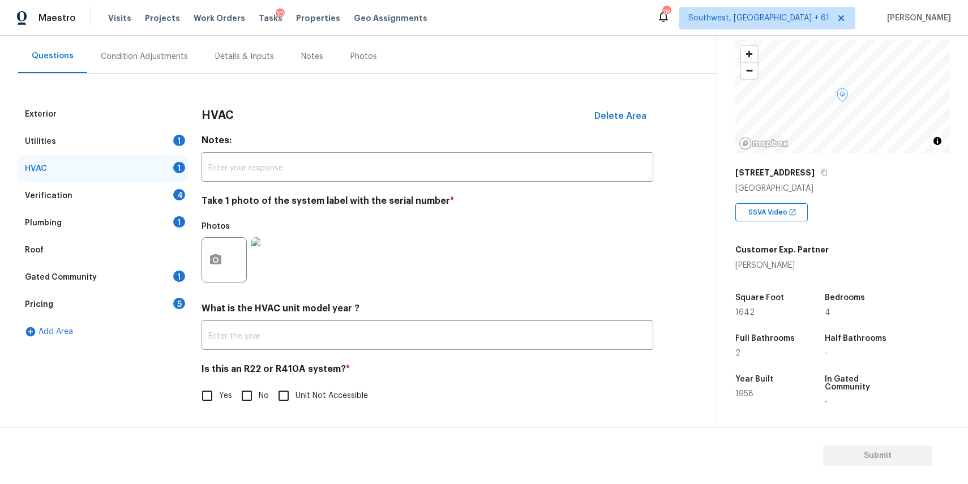
click at [248, 396] on input "No" at bounding box center [247, 396] width 24 height 24
checkbox input "true"
click at [141, 197] on div "Verification 4" at bounding box center [103, 195] width 170 height 27
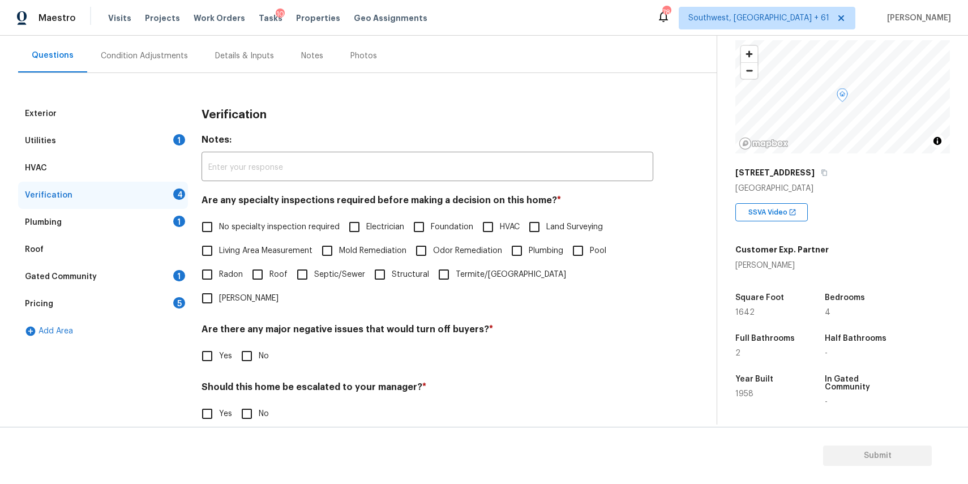
click at [276, 226] on span "No specialty inspection required" at bounding box center [279, 227] width 121 height 12
click at [219, 226] on input "No specialty inspection required" at bounding box center [207, 227] width 24 height 24
checkbox input "true"
click at [250, 344] on input "No" at bounding box center [247, 356] width 24 height 24
checkbox input "true"
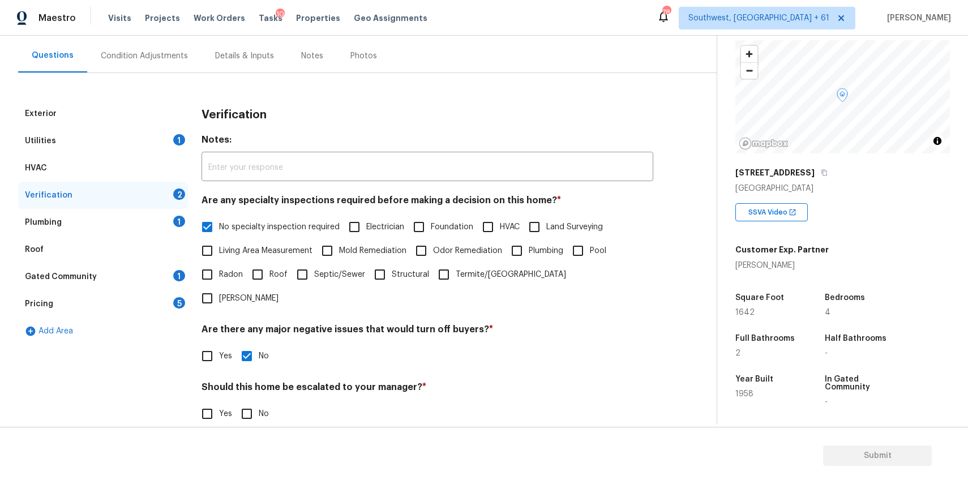
click at [239, 402] on input "No" at bounding box center [247, 414] width 24 height 24
checkbox input "true"
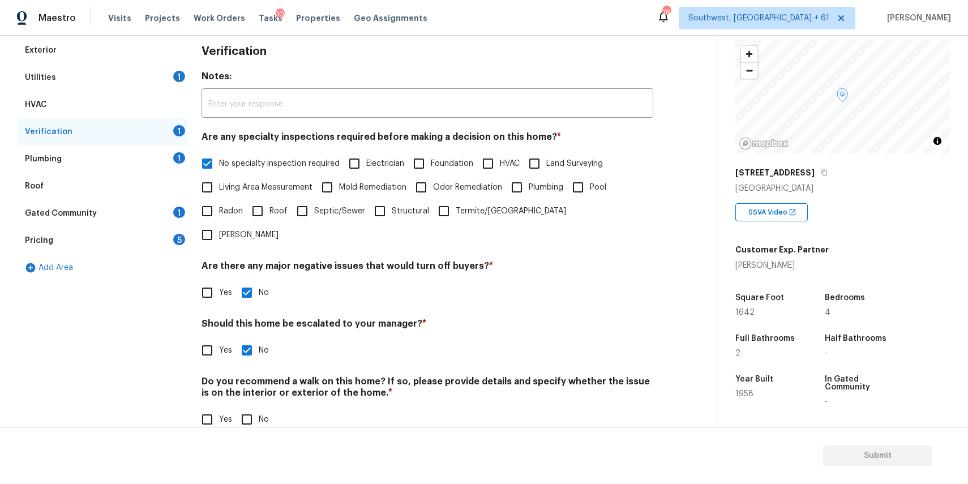
click at [246, 407] on input "No" at bounding box center [247, 419] width 24 height 24
checkbox input "true"
click at [160, 153] on div "Plumbing 1" at bounding box center [103, 158] width 170 height 27
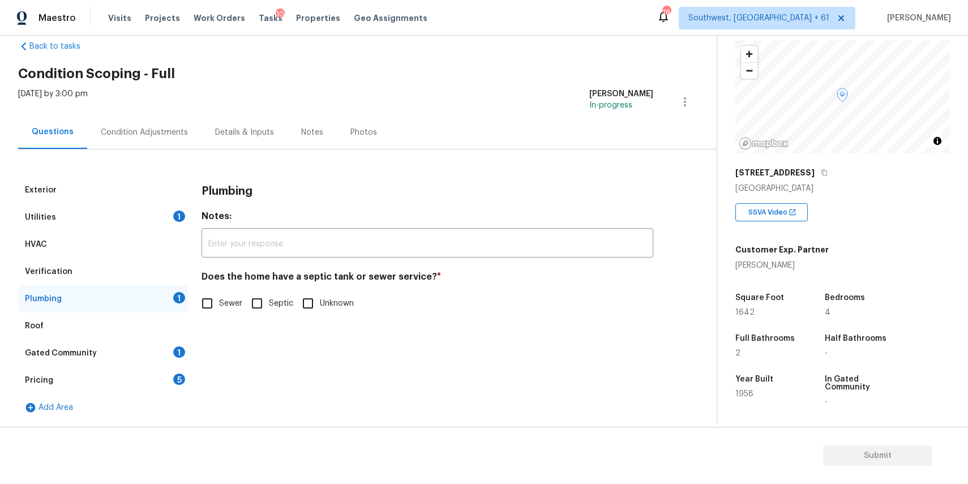
scroll to position [22, 0]
click at [230, 310] on label "Sewer" at bounding box center [218, 303] width 47 height 24
click at [219, 310] on input "Sewer" at bounding box center [207, 303] width 24 height 24
checkbox input "true"
click at [151, 359] on div "Gated Community 1" at bounding box center [103, 353] width 170 height 27
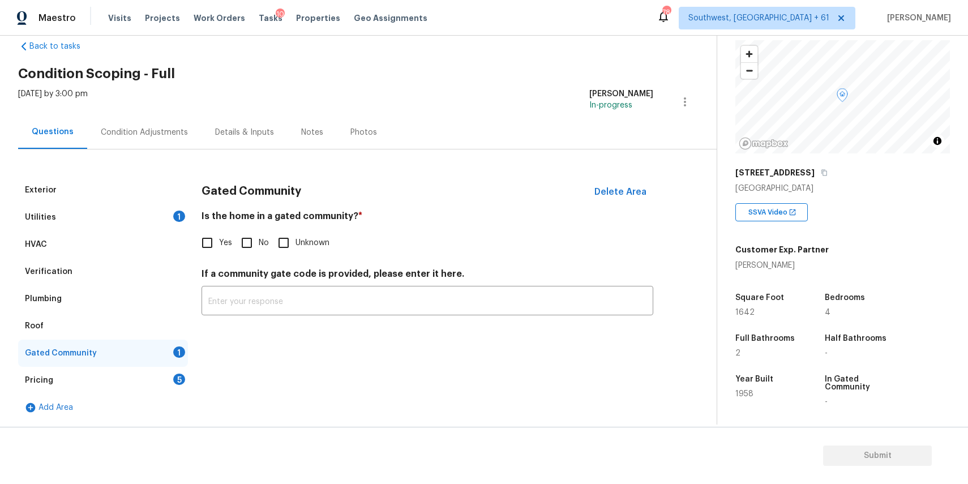
click at [263, 232] on label "No" at bounding box center [252, 243] width 34 height 24
click at [259, 232] on input "No" at bounding box center [247, 243] width 24 height 24
checkbox input "true"
click at [168, 382] on div "Pricing 5" at bounding box center [103, 380] width 170 height 27
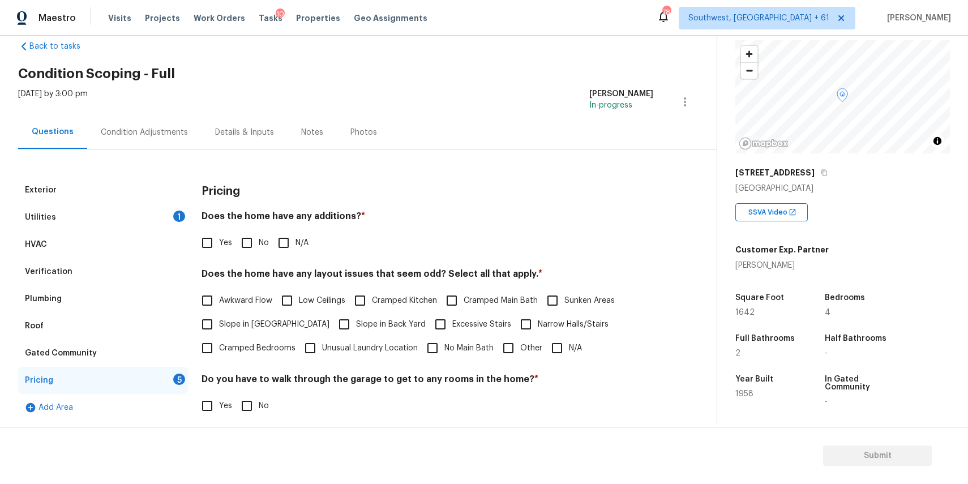
click at [283, 238] on input "N/A" at bounding box center [284, 243] width 24 height 24
checkbox input "true"
click at [562, 347] on input "N/A" at bounding box center [557, 348] width 24 height 24
checkbox input "true"
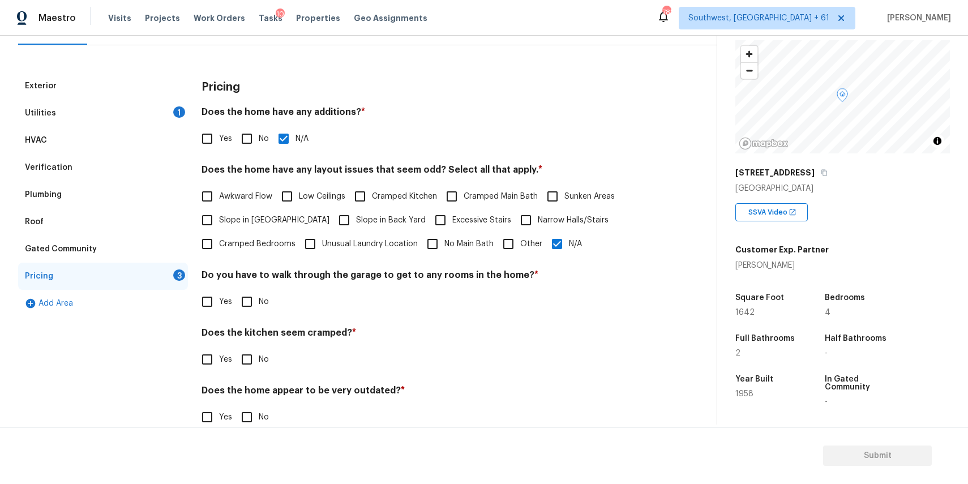
scroll to position [128, 0]
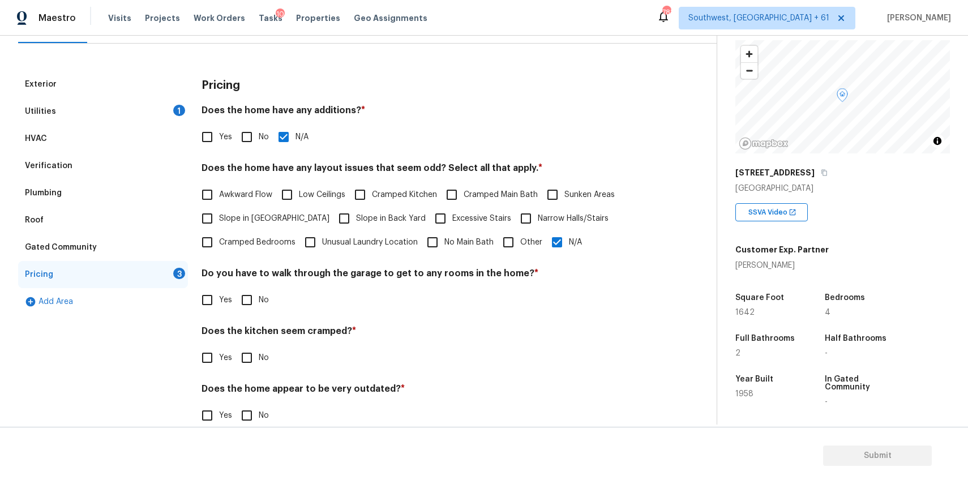
click at [257, 306] on input "No" at bounding box center [247, 300] width 24 height 24
checkbox input "true"
click at [254, 359] on input "No" at bounding box center [247, 359] width 24 height 24
checkbox input "true"
click at [252, 407] on input "No" at bounding box center [247, 415] width 24 height 24
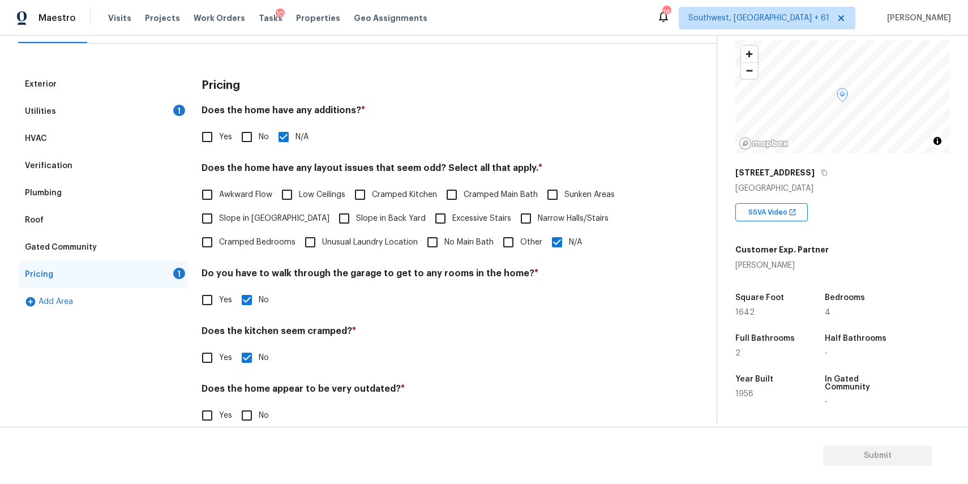
checkbox input "true"
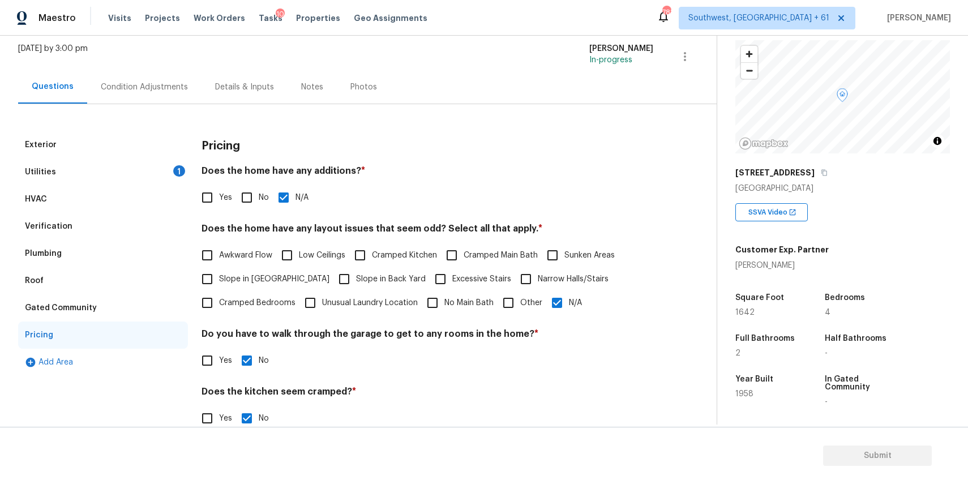
scroll to position [0, 0]
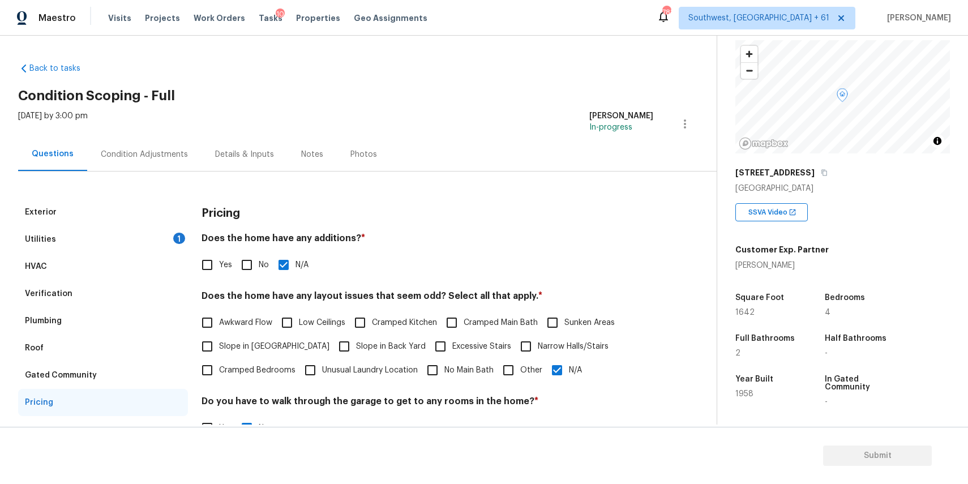
click at [153, 145] on div "Condition Adjustments" at bounding box center [144, 154] width 114 height 33
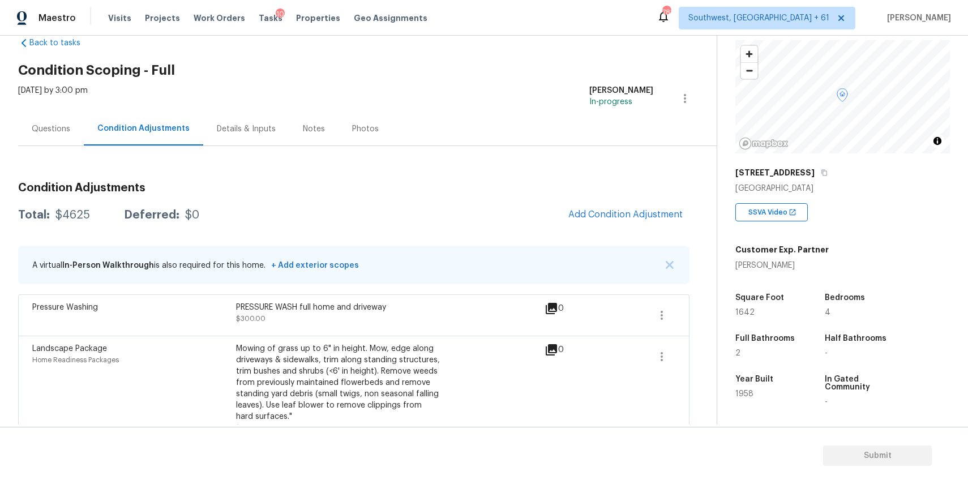
scroll to position [94, 0]
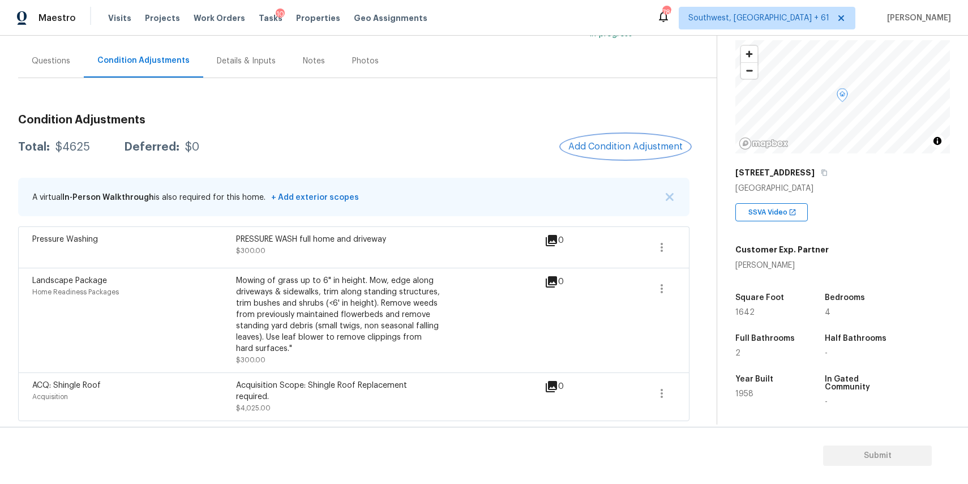
click at [639, 144] on span "Add Condition Adjustment" at bounding box center [625, 146] width 114 height 10
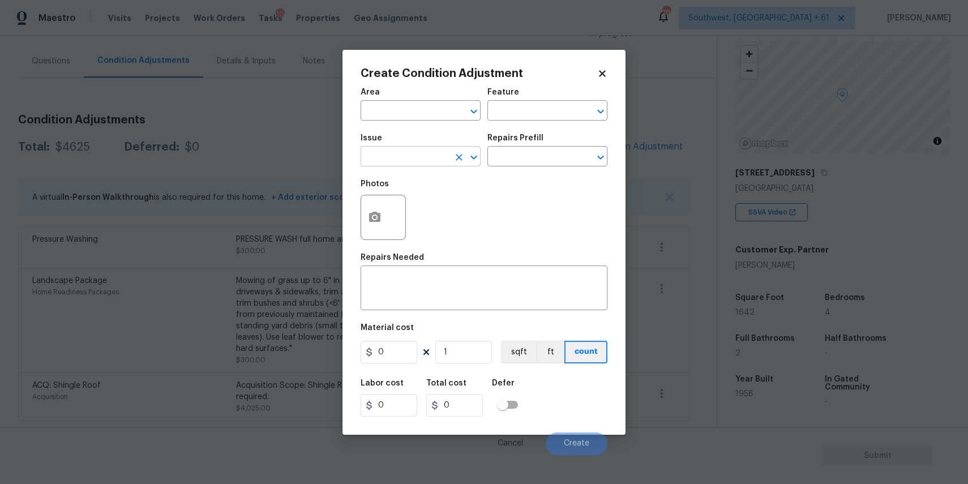
click at [440, 151] on input "text" at bounding box center [404, 158] width 88 height 18
click at [434, 208] on li "Debris/garbage on site" at bounding box center [420, 210] width 120 height 19
type input "Debris/garbage on site"
click at [370, 212] on icon "button" at bounding box center [375, 218] width 14 height 14
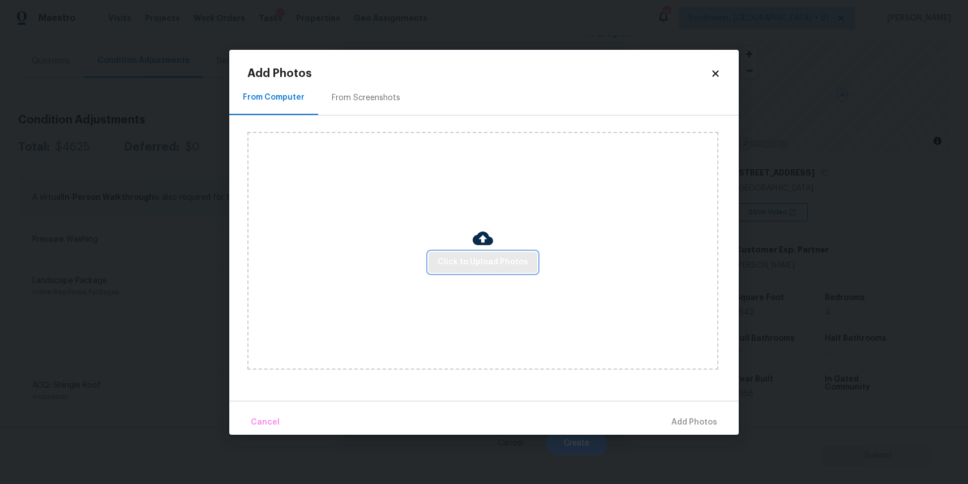
click at [465, 259] on span "Click to Upload Photos" at bounding box center [482, 262] width 91 height 14
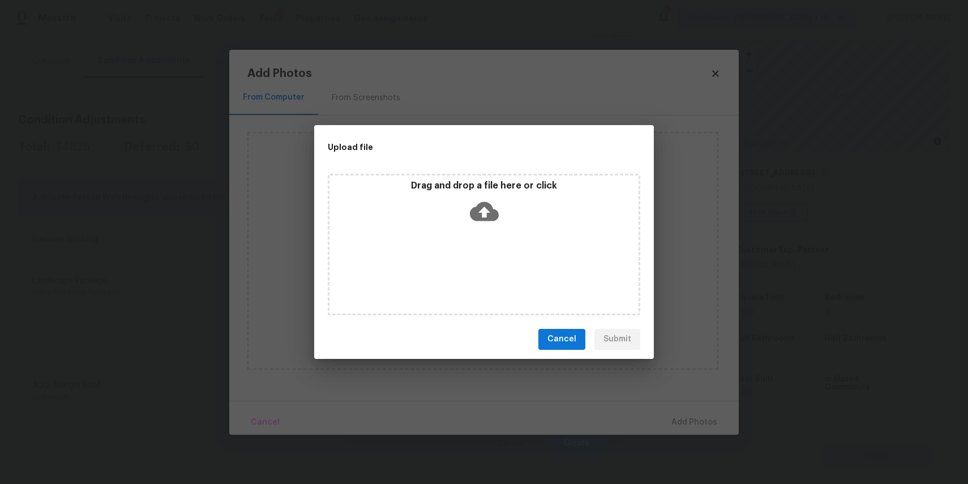
click at [465, 259] on div "Drag and drop a file here or click" at bounding box center [484, 244] width 312 height 141
click at [675, 316] on div "Upload file Drag and drop a file here or click Cancel Submit" at bounding box center [484, 242] width 968 height 484
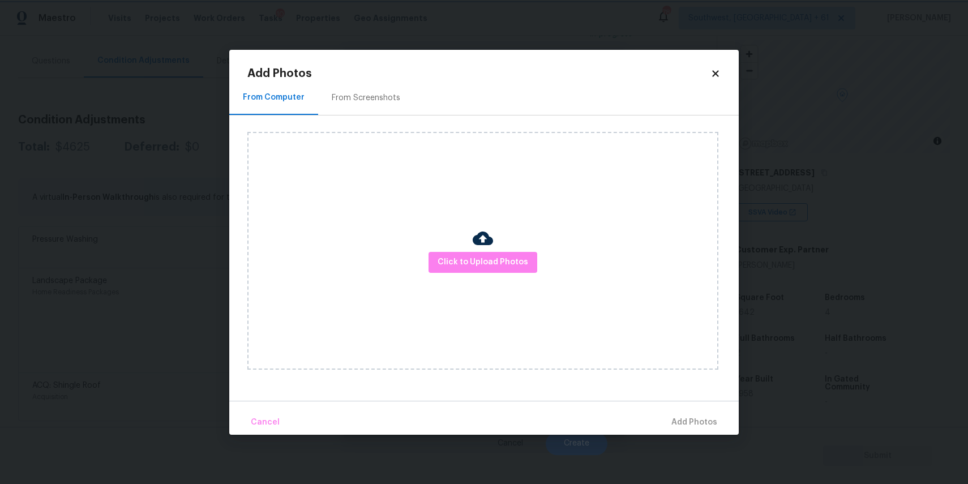
click at [766, 304] on body "Maestro Visits Projects Work Orders Tasks 10 Properties Geo Assignments 780 Sou…" at bounding box center [484, 242] width 968 height 484
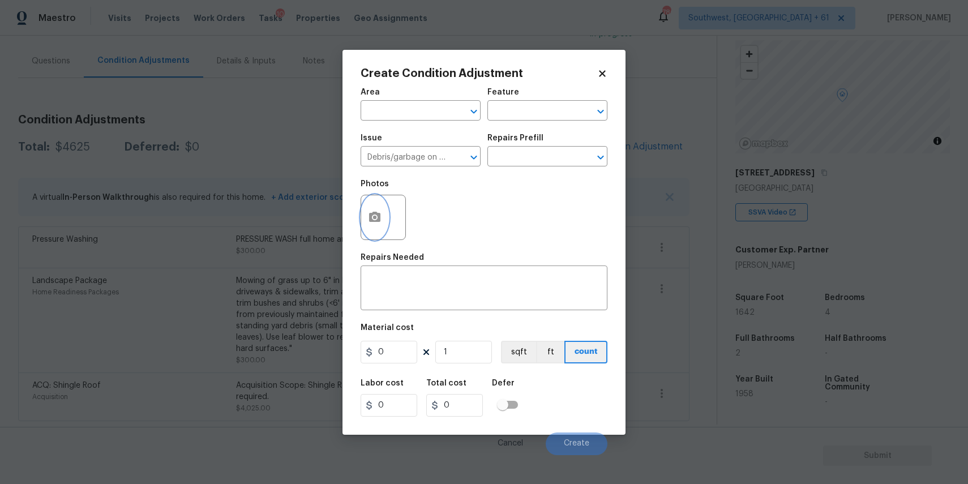
click at [375, 218] on circle "button" at bounding box center [374, 216] width 3 height 3
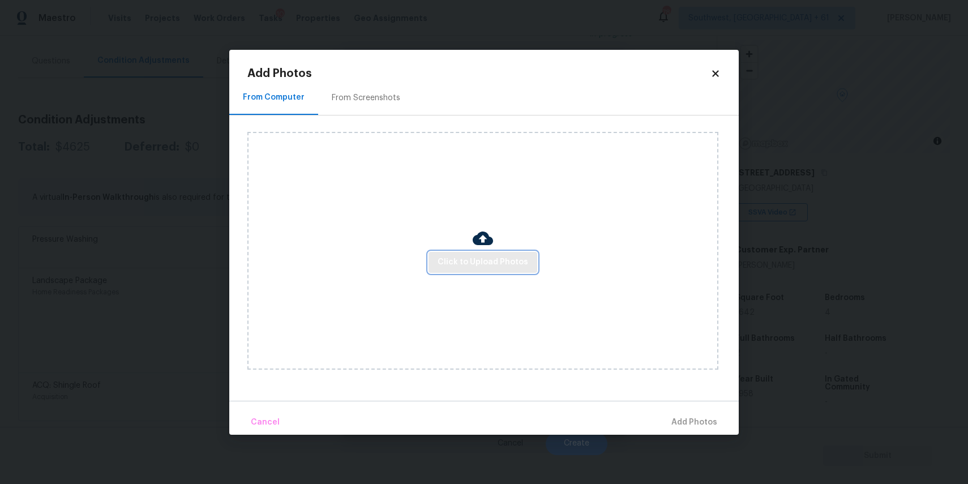
click at [484, 263] on span "Click to Upload Photos" at bounding box center [482, 262] width 91 height 14
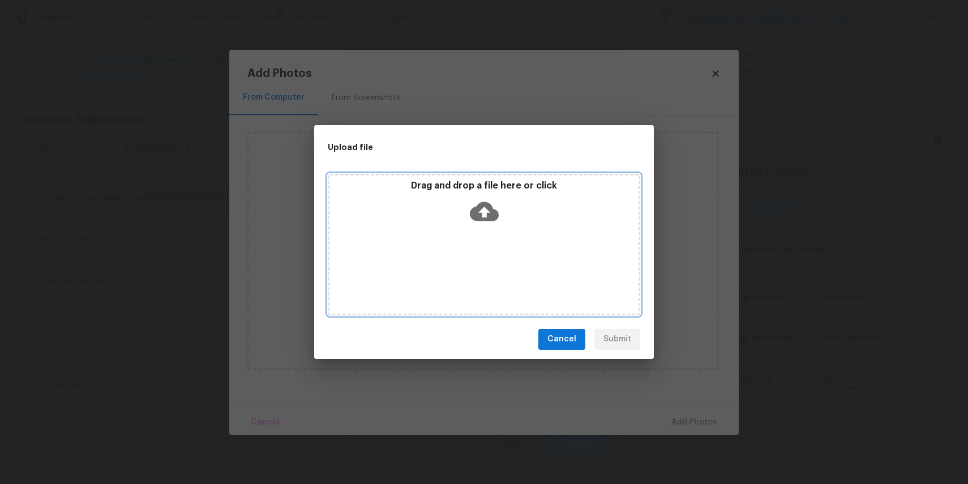
click at [484, 263] on div "Drag and drop a file here or click" at bounding box center [484, 244] width 312 height 141
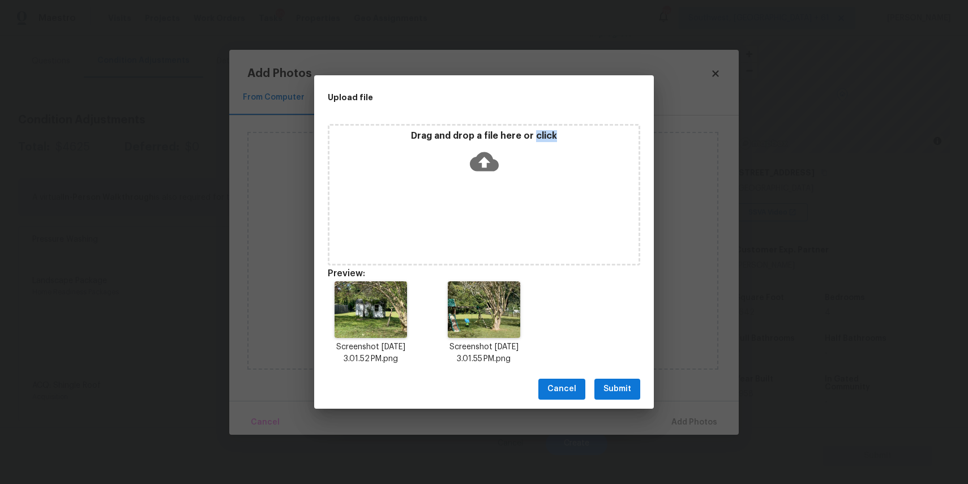
click at [609, 377] on div "Cancel Submit" at bounding box center [484, 389] width 340 height 39
click at [613, 383] on span "Submit" at bounding box center [617, 389] width 28 height 14
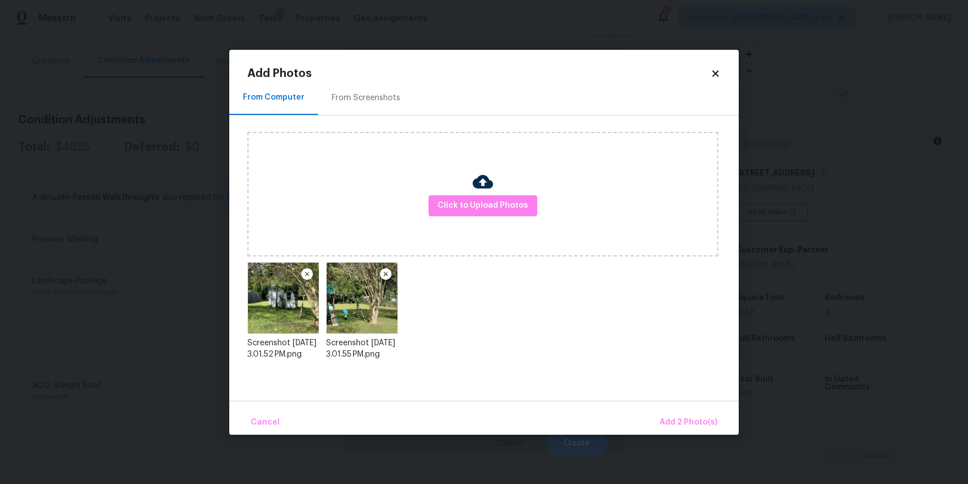
click at [663, 398] on div "From Computer From Screenshots Click to Upload Photos Screenshot 2025-09-08 at …" at bounding box center [483, 240] width 509 height 319
click at [668, 405] on div "Cancel Add 2 Photo(s)" at bounding box center [483, 418] width 509 height 34
click at [677, 423] on span "Add 2 Photo(s)" at bounding box center [688, 422] width 58 height 14
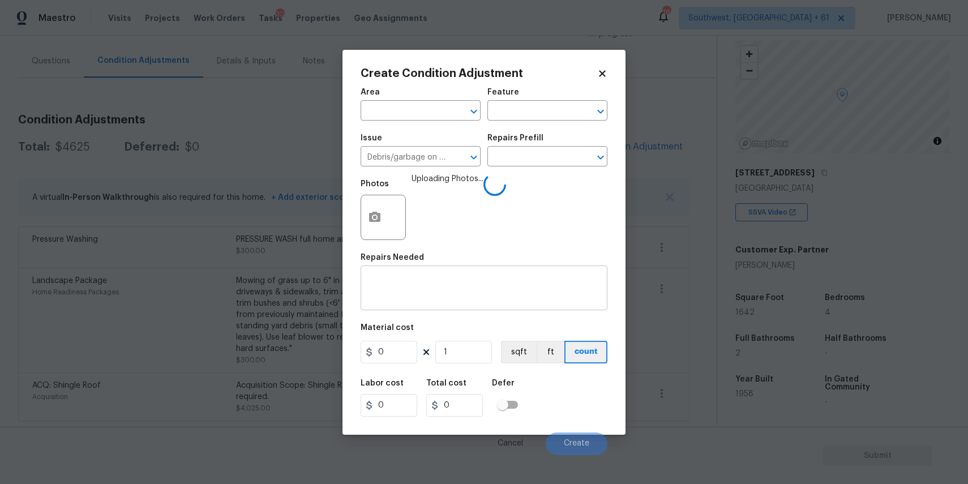
click at [448, 310] on div "x ​" at bounding box center [483, 289] width 247 height 42
click at [500, 284] on textarea at bounding box center [483, 289] width 233 height 24
type textarea "s"
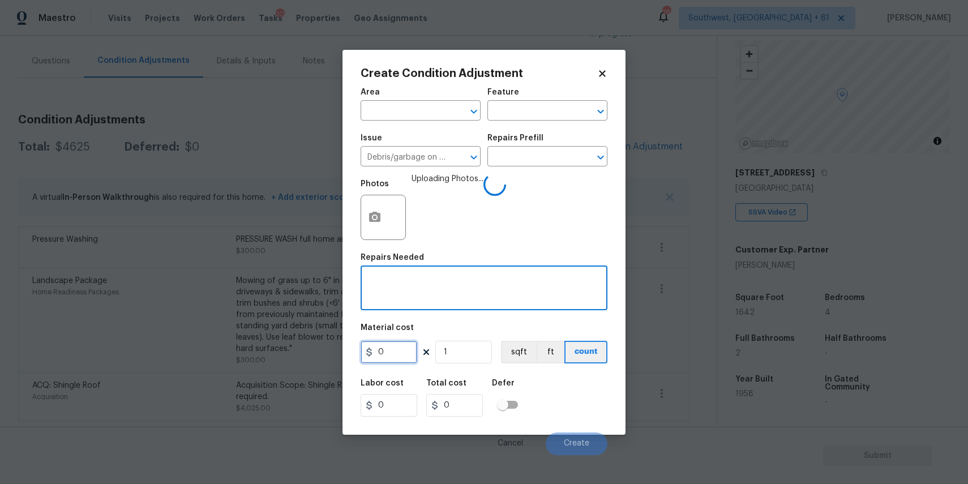
click at [409, 354] on input "0" at bounding box center [388, 352] width 57 height 23
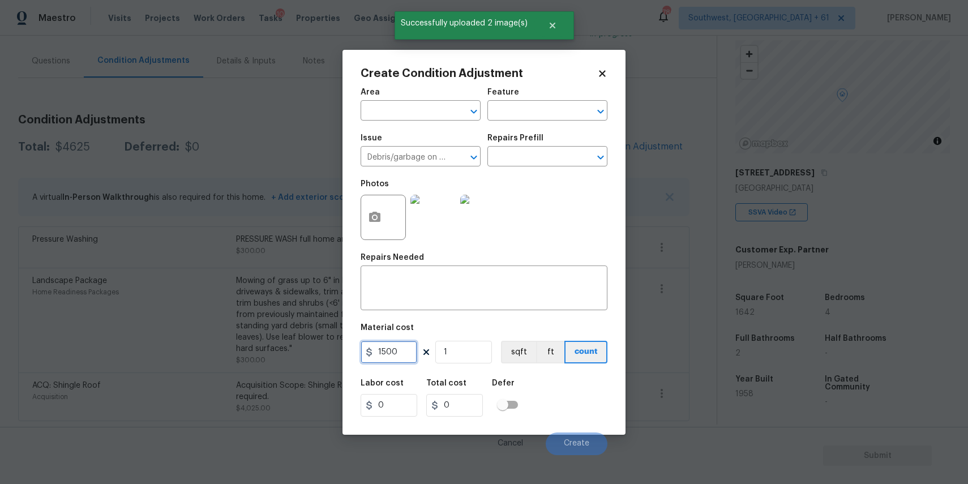
type input "1500"
click at [532, 174] on div "Photos" at bounding box center [483, 210] width 247 height 74
click at [544, 148] on div "Repairs Prefill" at bounding box center [547, 141] width 120 height 15
click at [554, 161] on input "text" at bounding box center [531, 158] width 88 height 18
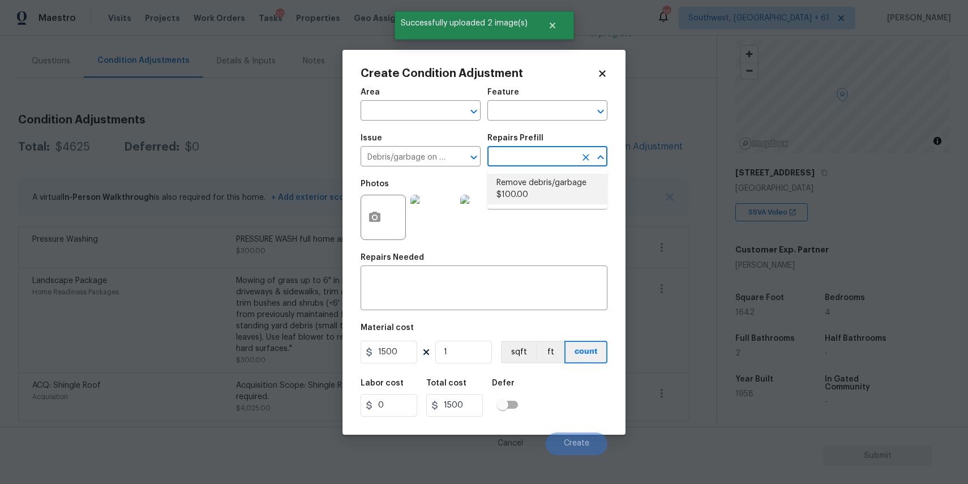
click at [553, 188] on li "Remove debris/garbage $100.00" at bounding box center [547, 189] width 120 height 31
type textarea "Remove, haul off, and properly dispose of any debris left by seller to offsite …"
type input "100"
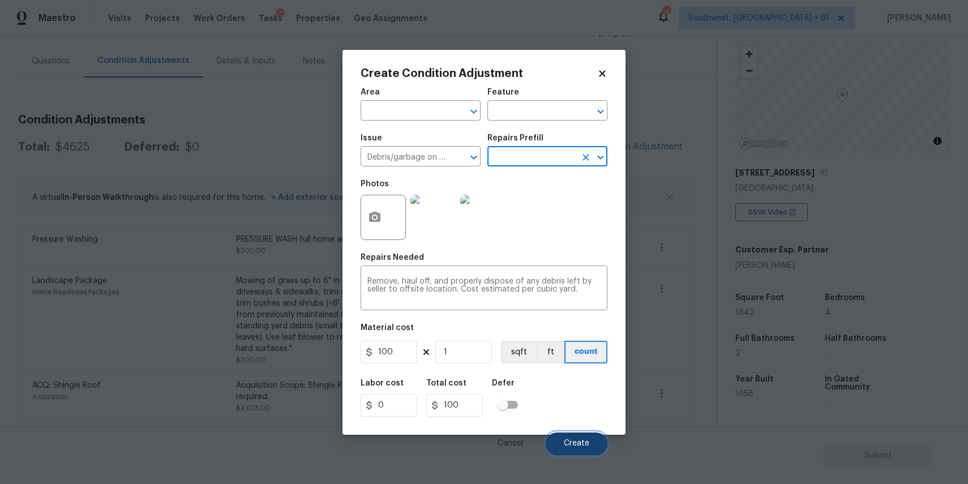
click at [577, 440] on span "Create" at bounding box center [576, 443] width 25 height 8
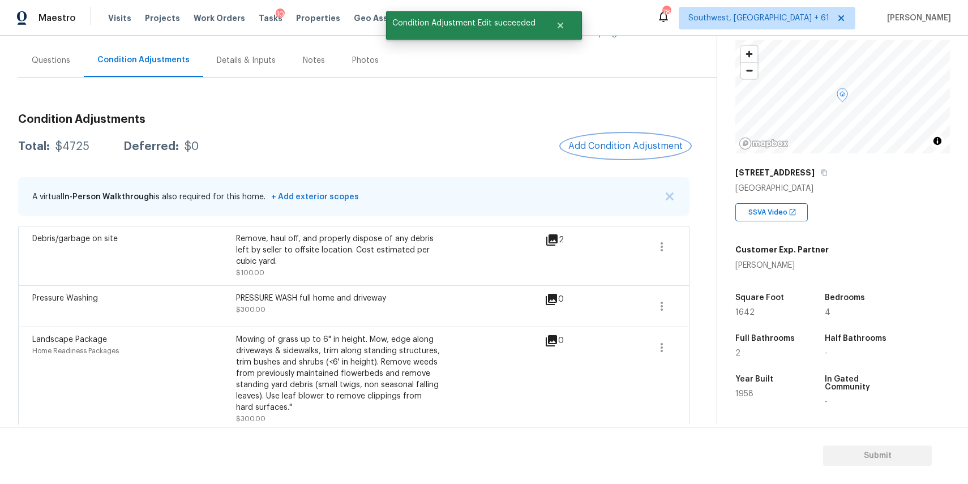
scroll to position [153, 0]
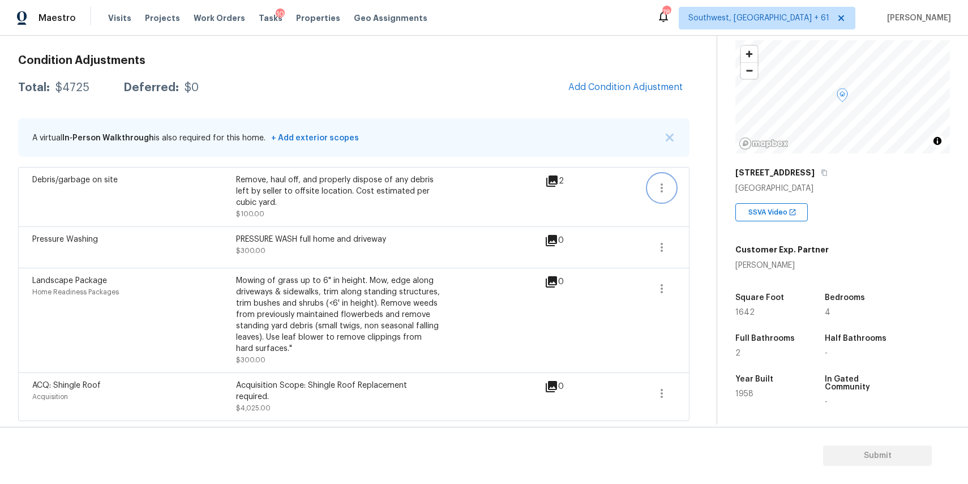
click at [663, 181] on icon "button" at bounding box center [662, 188] width 14 height 14
click at [704, 187] on div "Edit" at bounding box center [726, 184] width 88 height 11
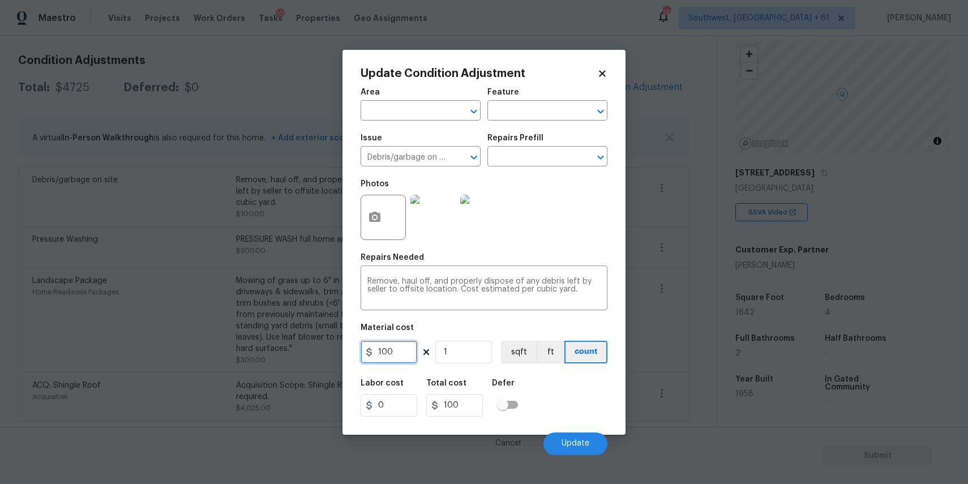
click at [399, 349] on input "100" at bounding box center [388, 352] width 57 height 23
type input "1500"
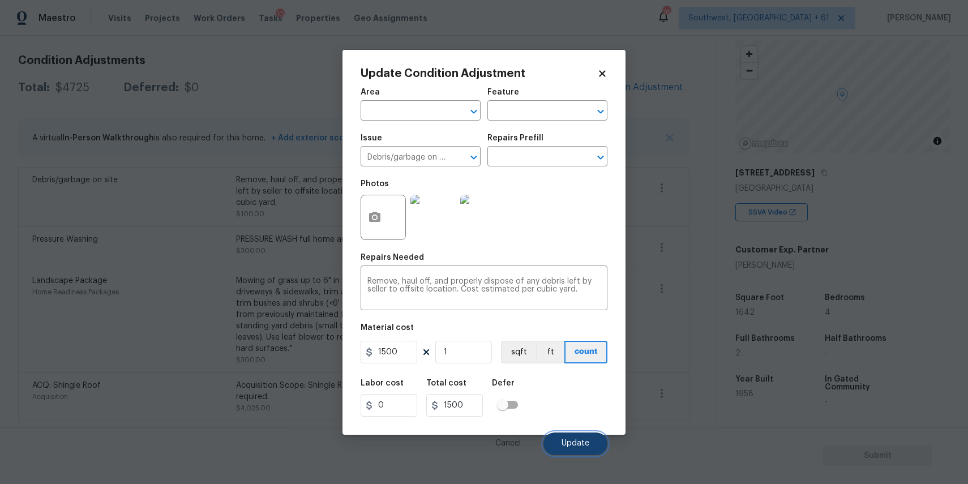
click at [566, 448] on span "Update" at bounding box center [575, 443] width 28 height 8
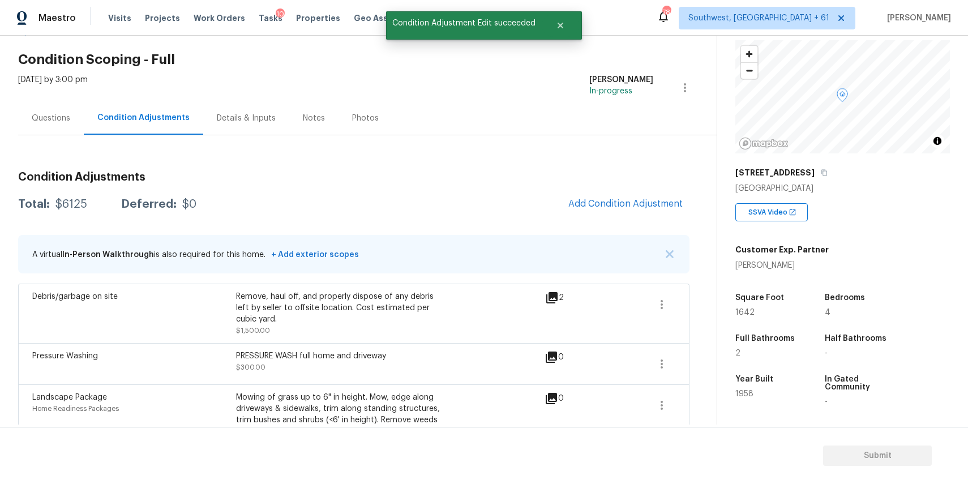
scroll to position [22, 0]
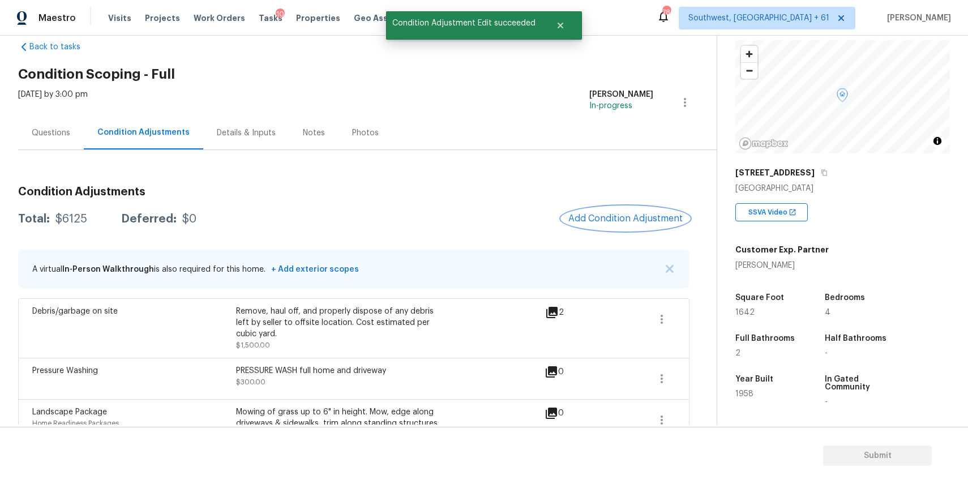
click at [622, 217] on span "Add Condition Adjustment" at bounding box center [625, 218] width 114 height 10
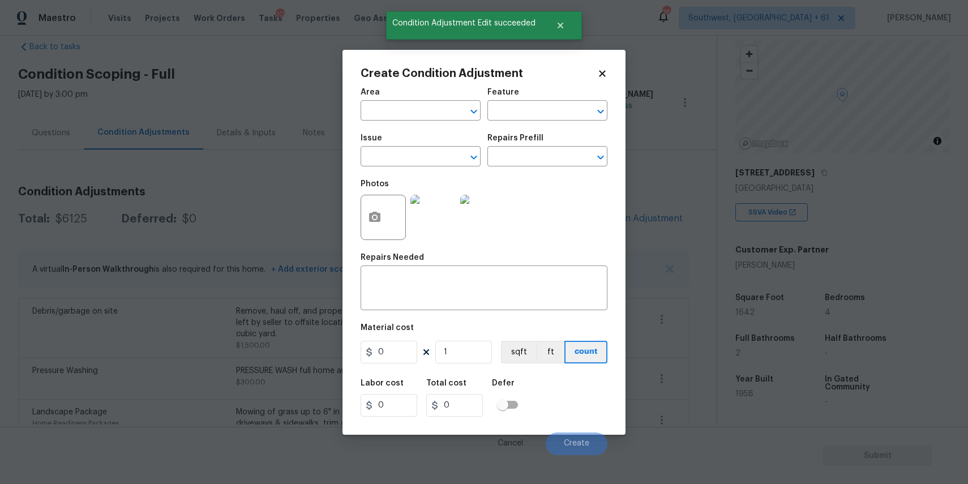
click at [695, 353] on body "Maestro Visits Projects Work Orders Tasks 10 Properties Geo Assignments 780 Sou…" at bounding box center [484, 242] width 968 height 484
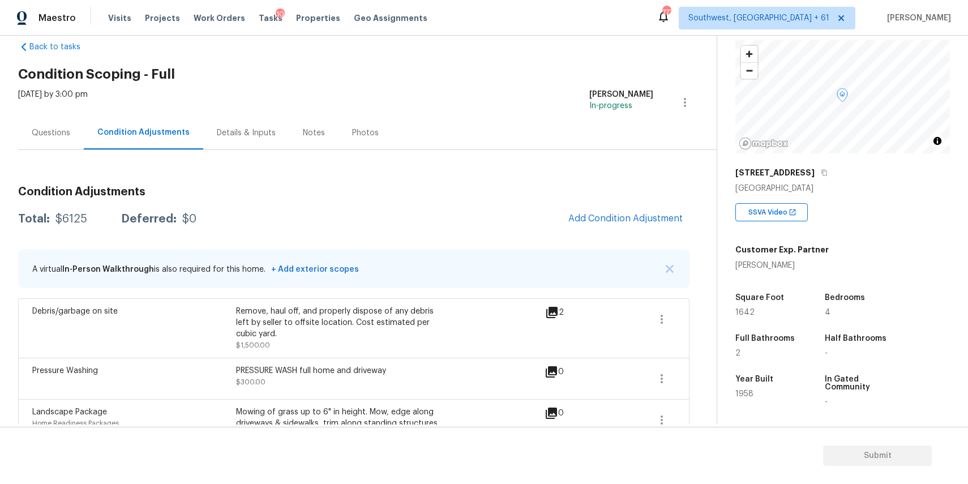
click at [56, 132] on div "Questions" at bounding box center [51, 132] width 38 height 11
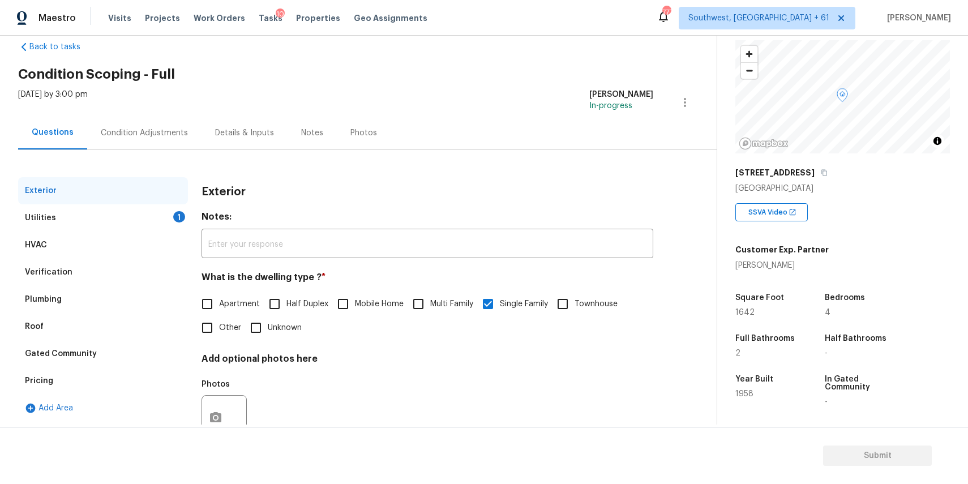
scroll to position [61, 0]
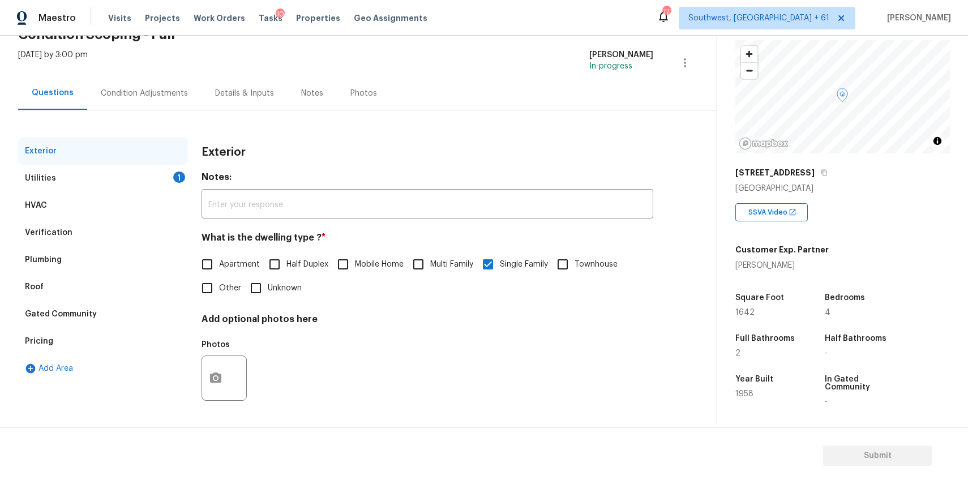
click at [295, 346] on div "Photos" at bounding box center [427, 371] width 452 height 74
click at [221, 372] on icon "button" at bounding box center [216, 378] width 14 height 14
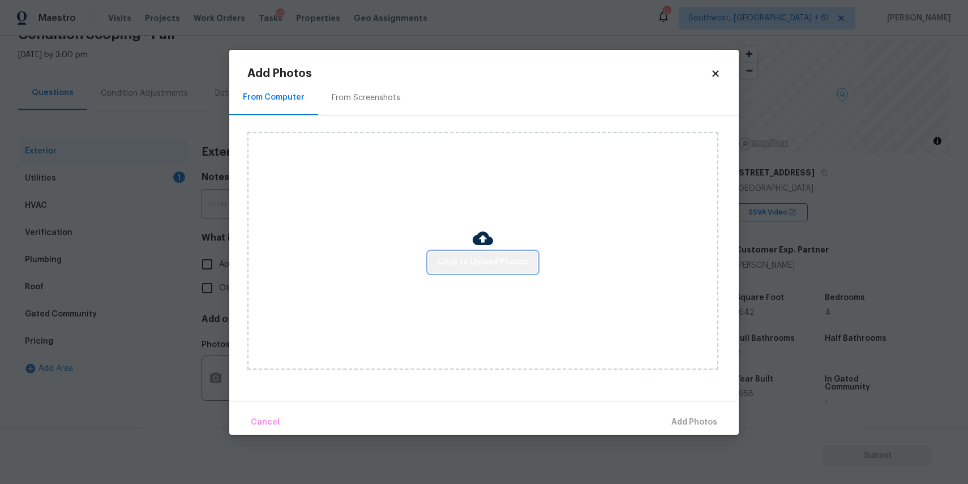
click at [510, 267] on span "Click to Upload Photos" at bounding box center [482, 262] width 91 height 14
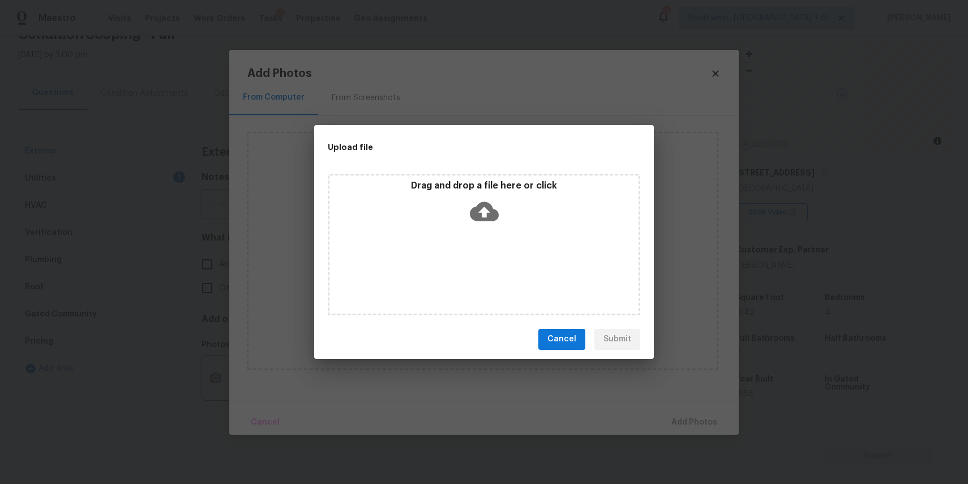
click at [654, 264] on div "Upload file Drag and drop a file here or click Cancel Submit" at bounding box center [484, 242] width 968 height 484
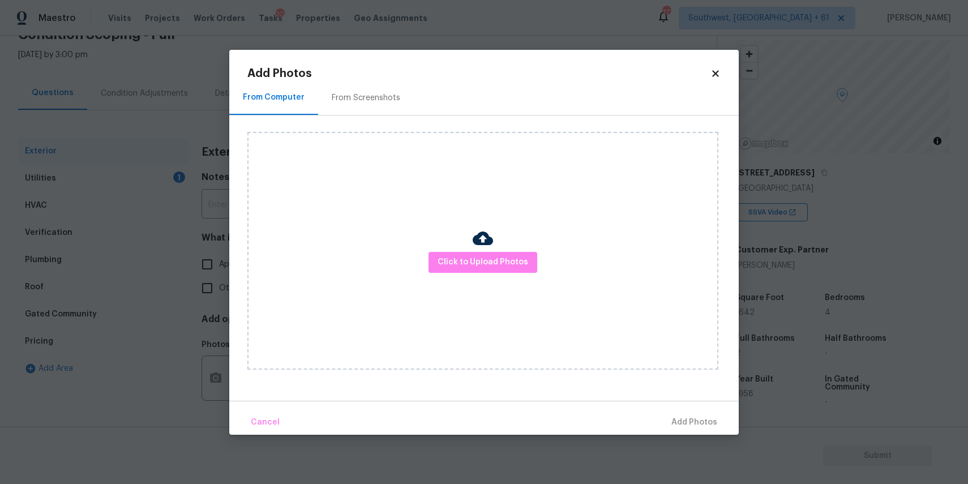
click at [710, 268] on div "Click to Upload Photos" at bounding box center [482, 251] width 471 height 238
click at [749, 290] on body "Maestro Visits Projects Work Orders Tasks 10 Properties Geo Assignments 777 Sou…" at bounding box center [484, 242] width 968 height 484
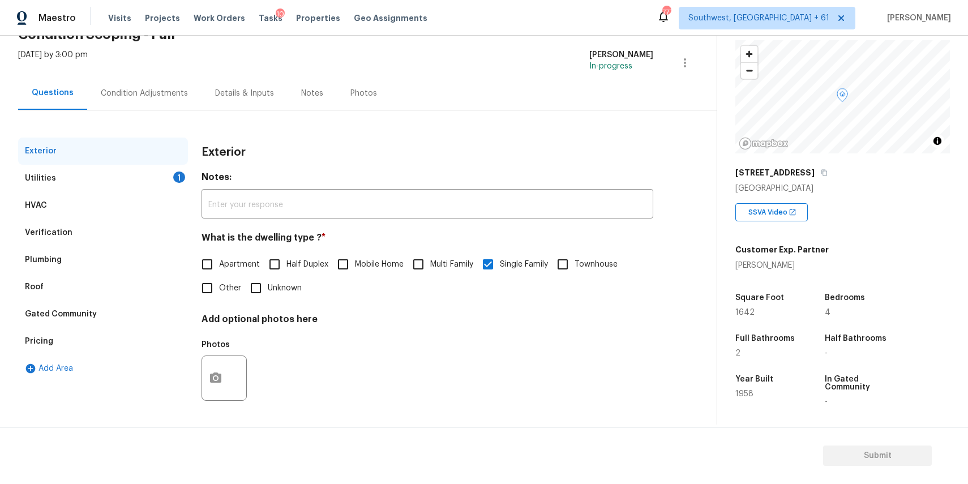
click at [749, 290] on div "Square Foot 1642" at bounding box center [777, 305] width 85 height 41
click at [138, 184] on div "Utilities 1" at bounding box center [103, 178] width 170 height 27
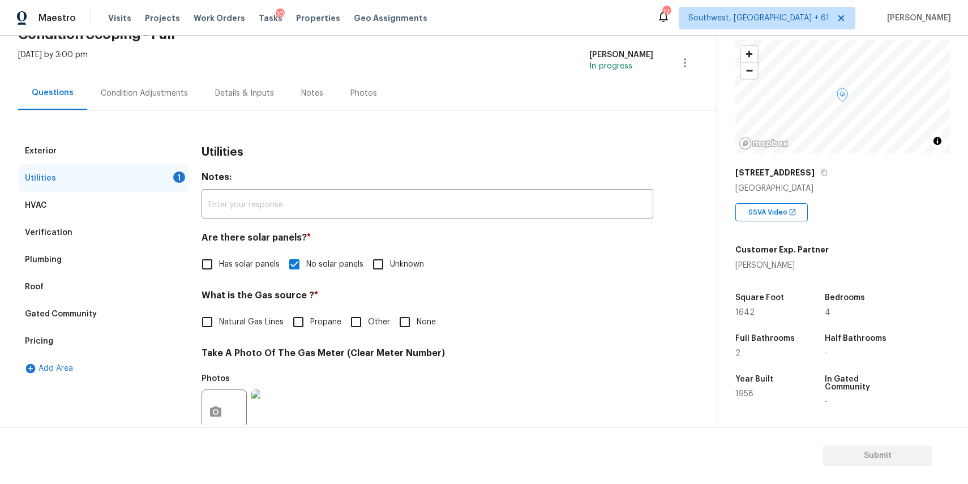
scroll to position [117, 0]
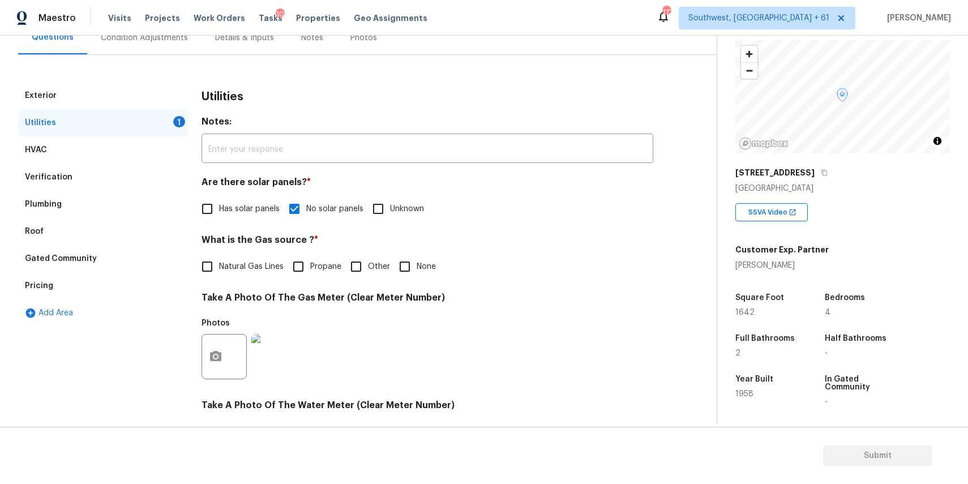
click at [79, 185] on div "Verification" at bounding box center [103, 177] width 170 height 27
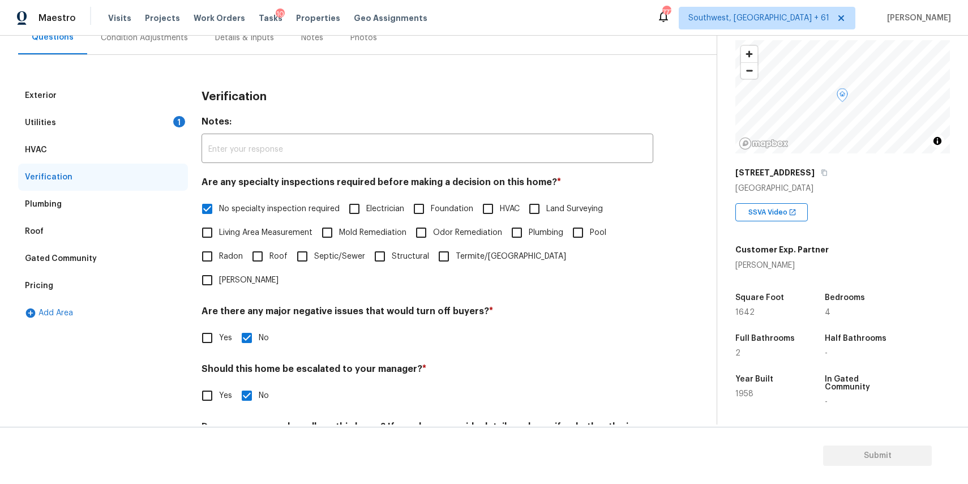
scroll to position [162, 0]
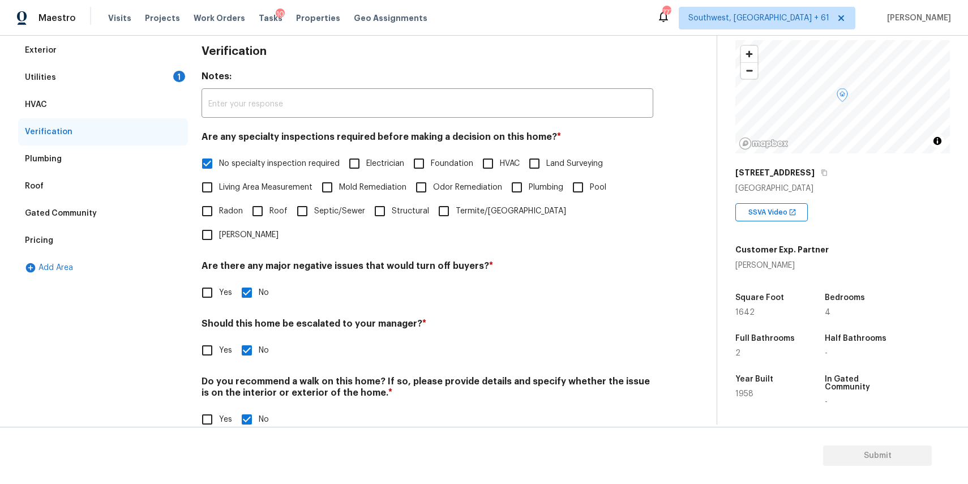
click at [218, 407] on input "Yes" at bounding box center [207, 419] width 24 height 24
checkbox input "true"
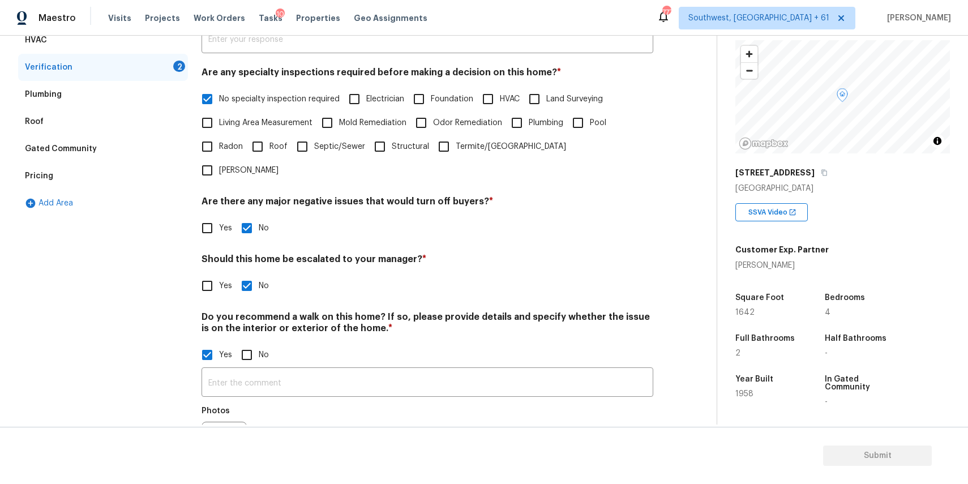
click at [250, 343] on input "No" at bounding box center [247, 355] width 24 height 24
checkbox input "true"
checkbox input "false"
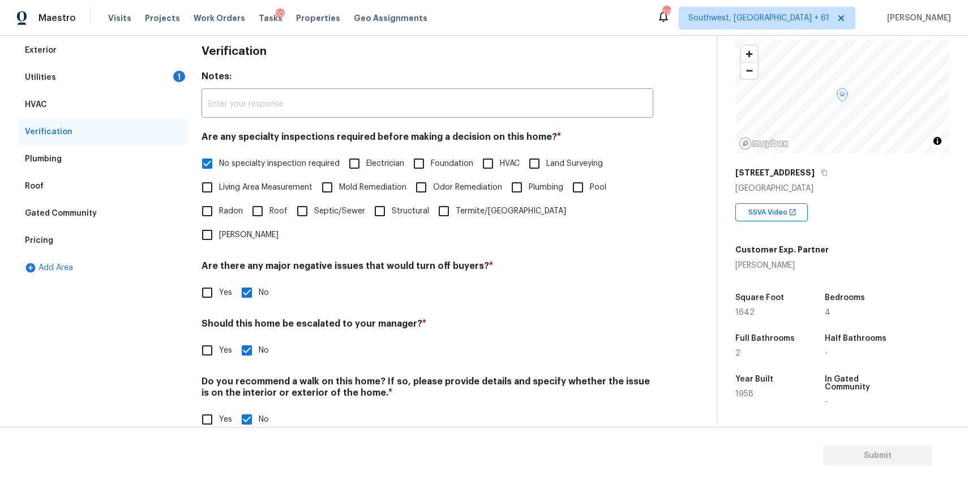
click at [216, 338] on input "Yes" at bounding box center [207, 350] width 24 height 24
checkbox input "true"
checkbox input "false"
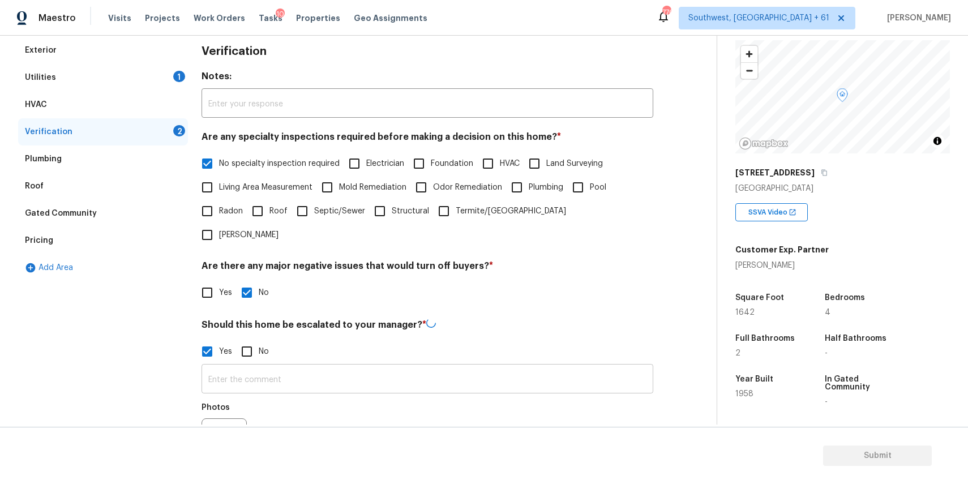
scroll to position [227, 0]
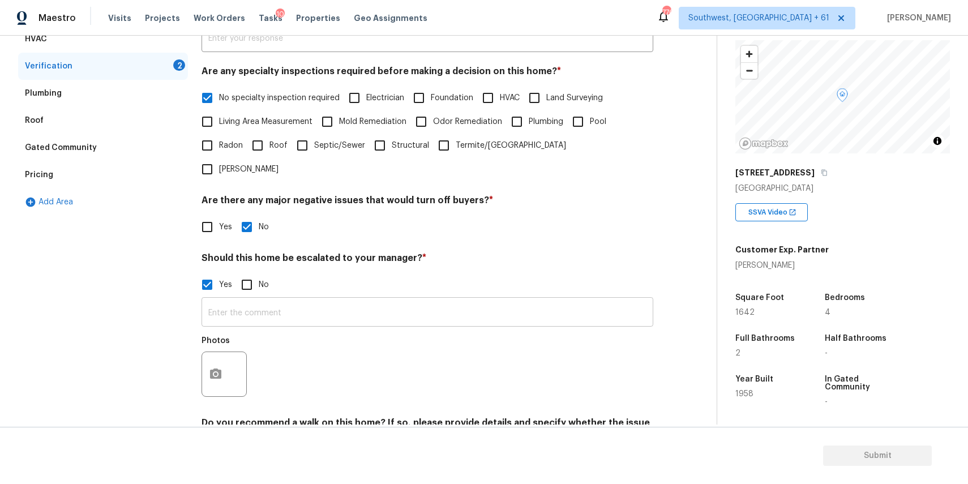
click at [300, 300] on input "text" at bounding box center [427, 313] width 452 height 27
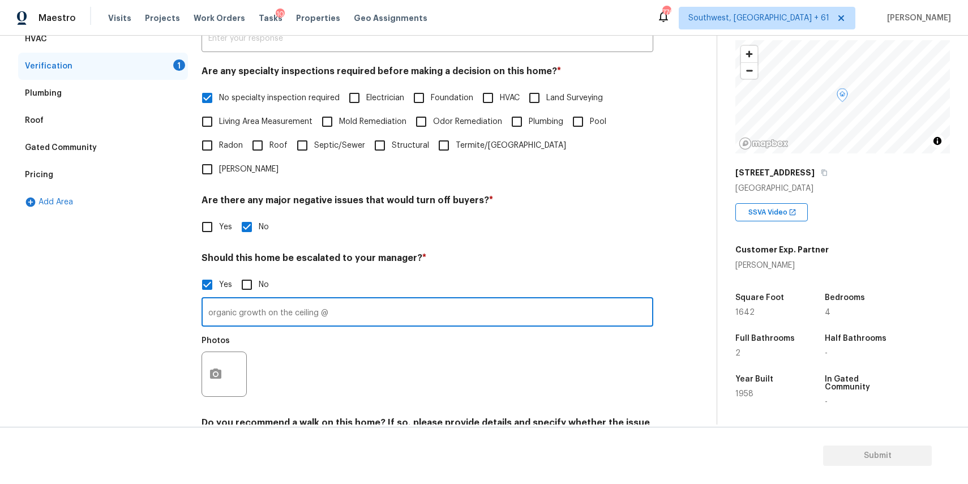
click at [340, 273] on div "Should this home be escalated to your manager? * Yes No organic growth on the c…" at bounding box center [427, 327] width 452 height 151
click at [340, 273] on div "Yes No" at bounding box center [427, 285] width 452 height 24
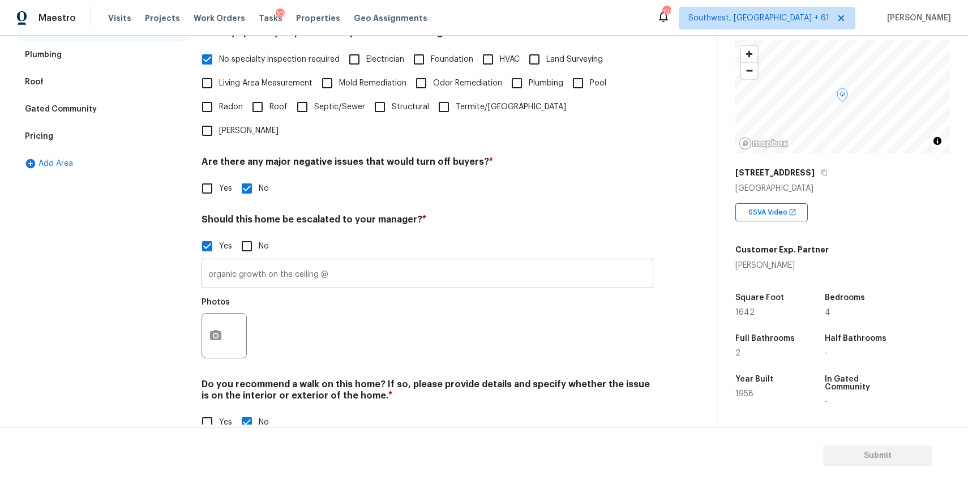
scroll to position [269, 0]
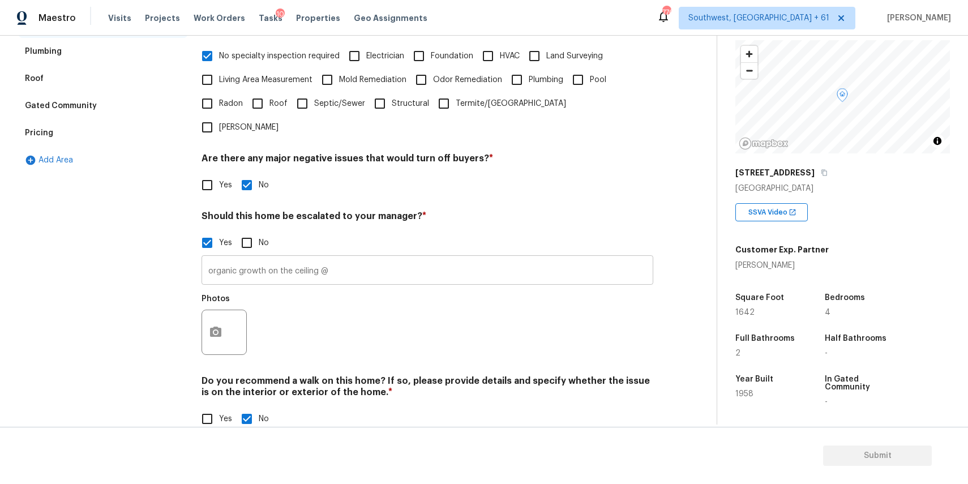
click at [346, 258] on input "organic growth on the ceiling @" at bounding box center [427, 271] width 452 height 27
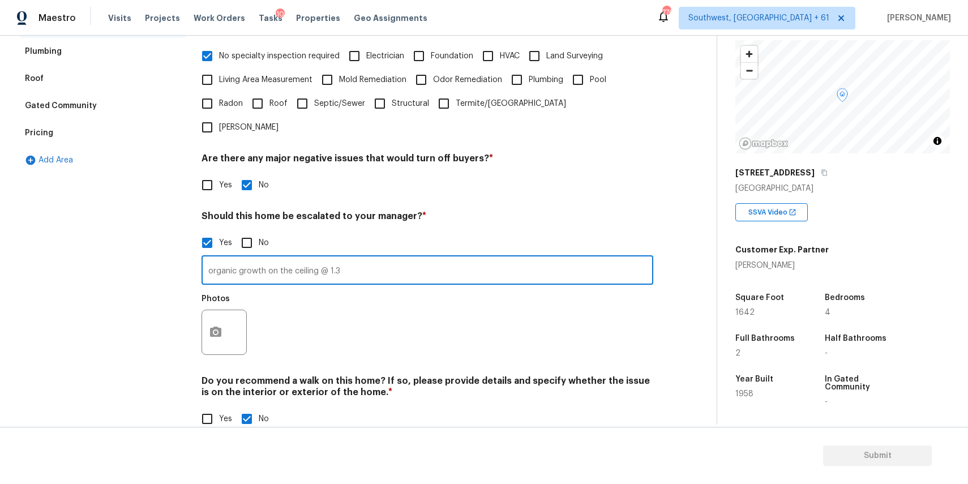
type input "organic growth on the ceiling @ 1.39"
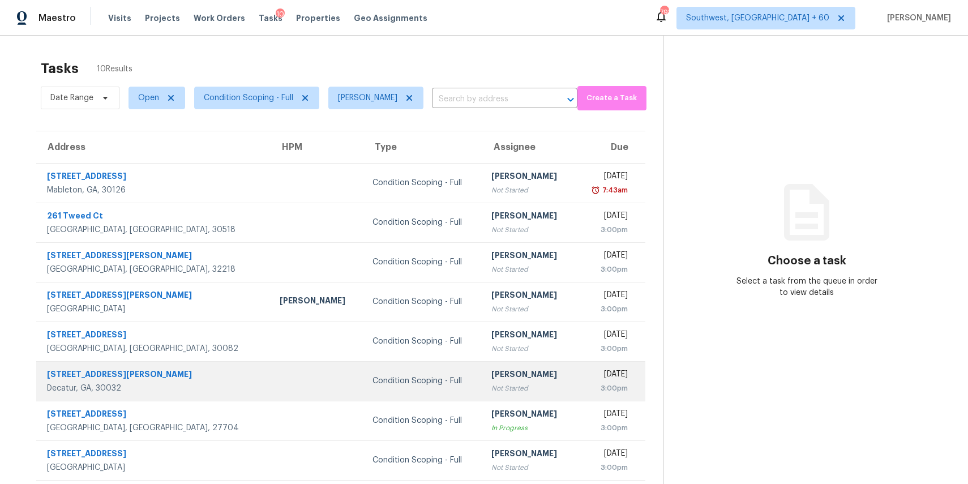
scroll to position [84, 0]
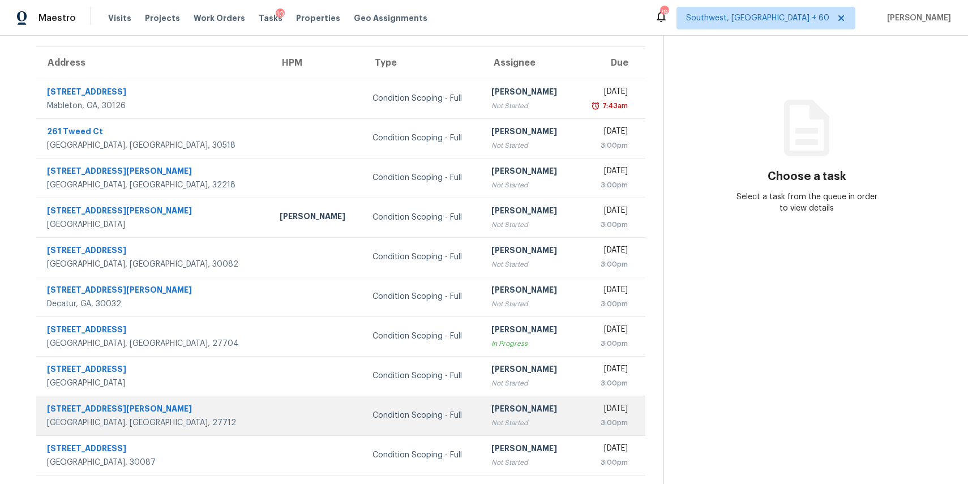
click at [271, 423] on td at bounding box center [317, 416] width 93 height 40
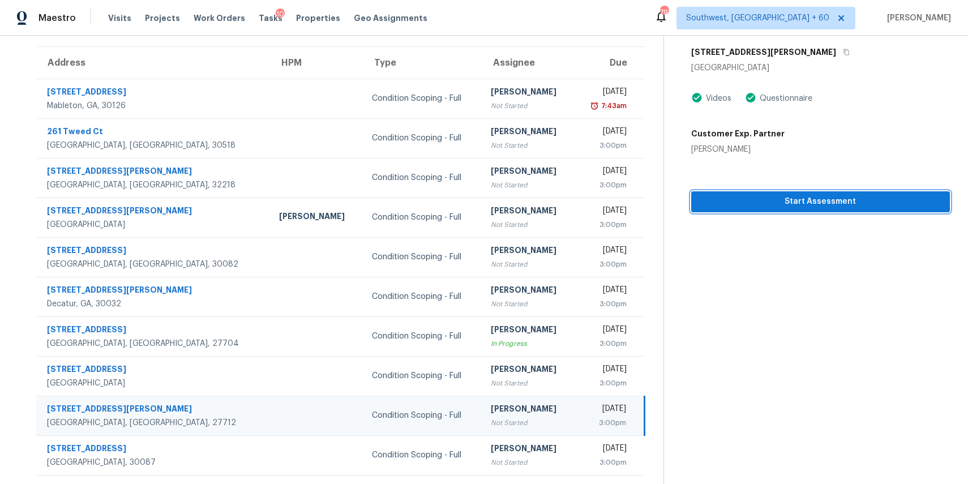
click at [885, 209] on button "Start Assessment" at bounding box center [820, 201] width 259 height 21
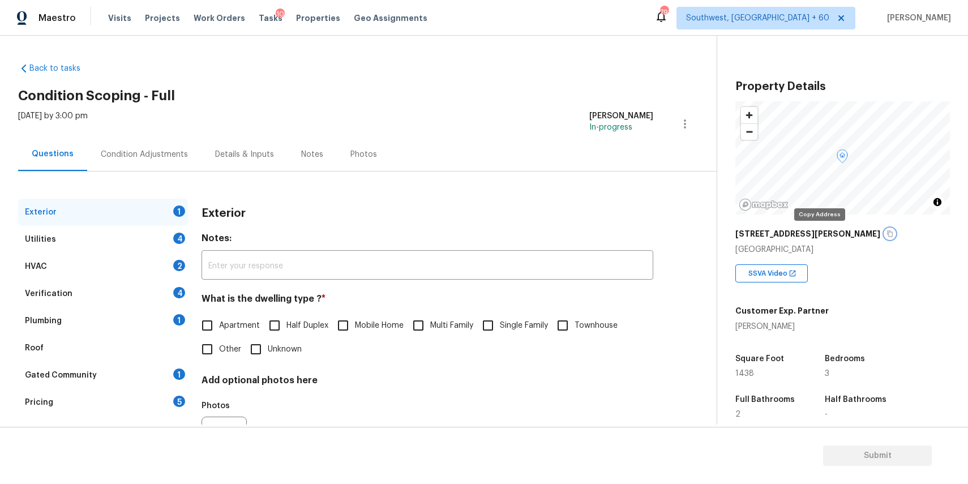
click at [886, 234] on icon "button" at bounding box center [889, 233] width 7 height 7
click at [518, 328] on span "Single Family" at bounding box center [524, 326] width 48 height 12
click at [500, 328] on input "Single Family" at bounding box center [488, 326] width 24 height 24
checkbox input "true"
click at [149, 227] on div "Utilities 4" at bounding box center [103, 239] width 170 height 27
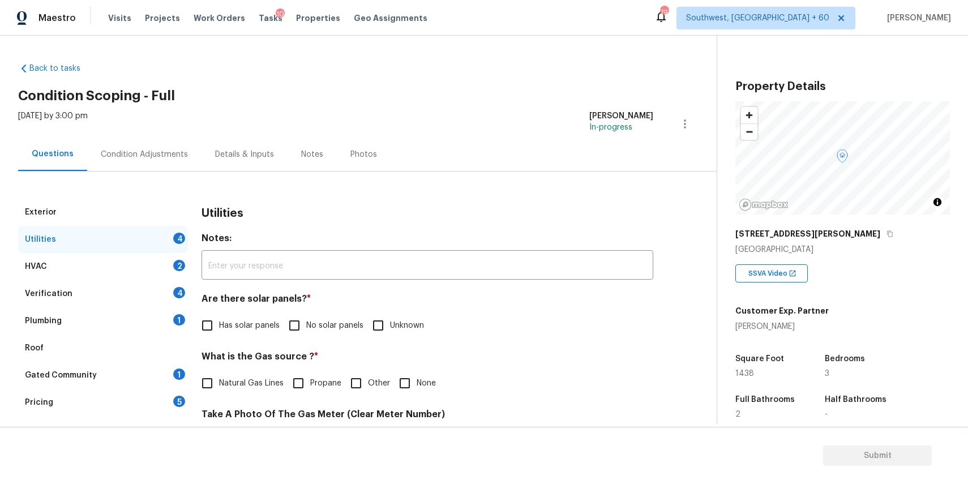
click at [308, 327] on span "No solar panels" at bounding box center [334, 326] width 57 height 12
click at [306, 327] on input "No solar panels" at bounding box center [294, 326] width 24 height 24
checkbox input "true"
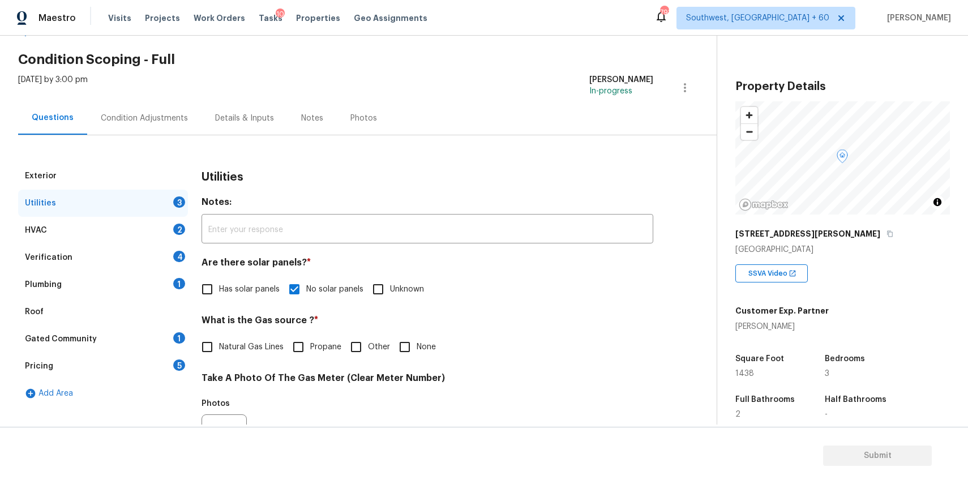
scroll to position [65, 0]
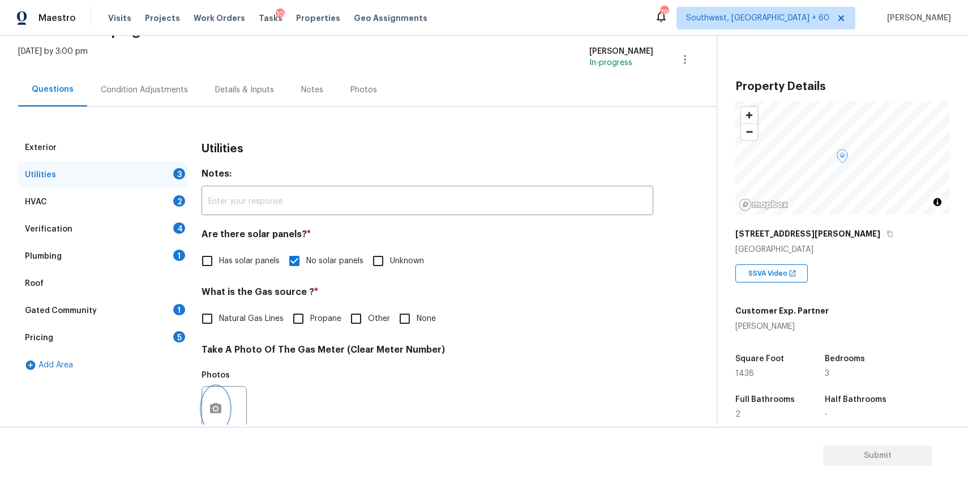
click at [225, 406] on button "button" at bounding box center [215, 409] width 27 height 44
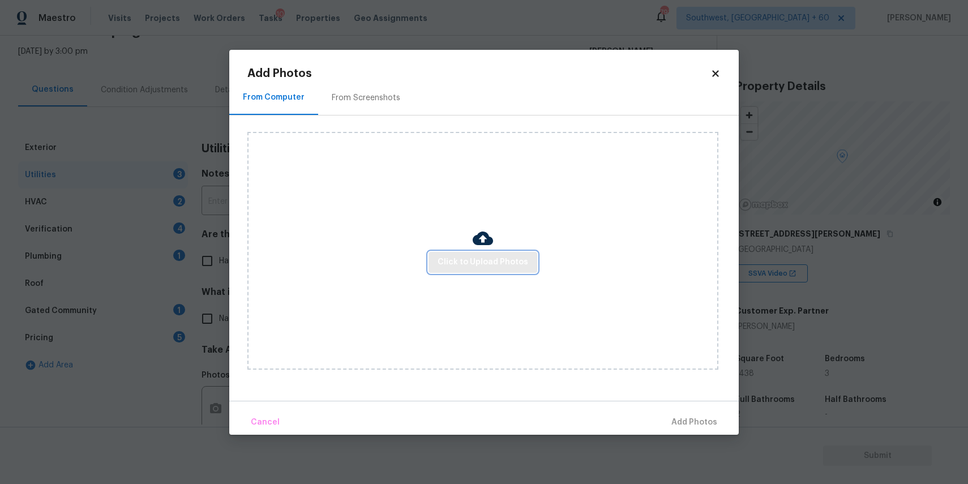
click at [499, 259] on span "Click to Upload Photos" at bounding box center [482, 262] width 91 height 14
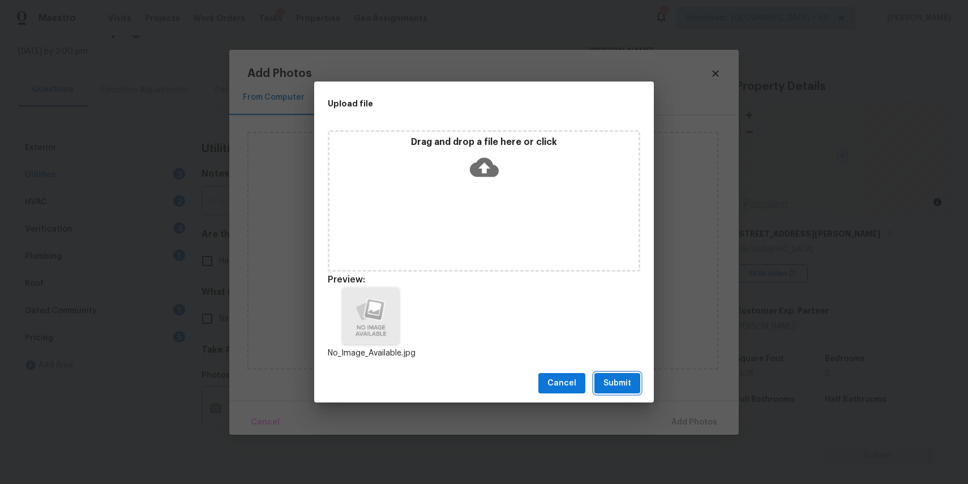
click at [625, 382] on span "Submit" at bounding box center [617, 383] width 28 height 14
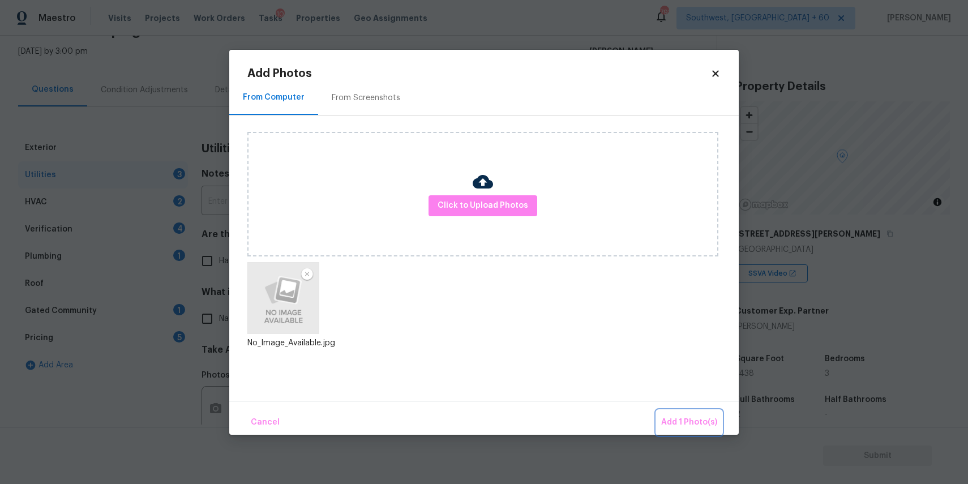
click at [684, 423] on span "Add 1 Photo(s)" at bounding box center [689, 422] width 56 height 14
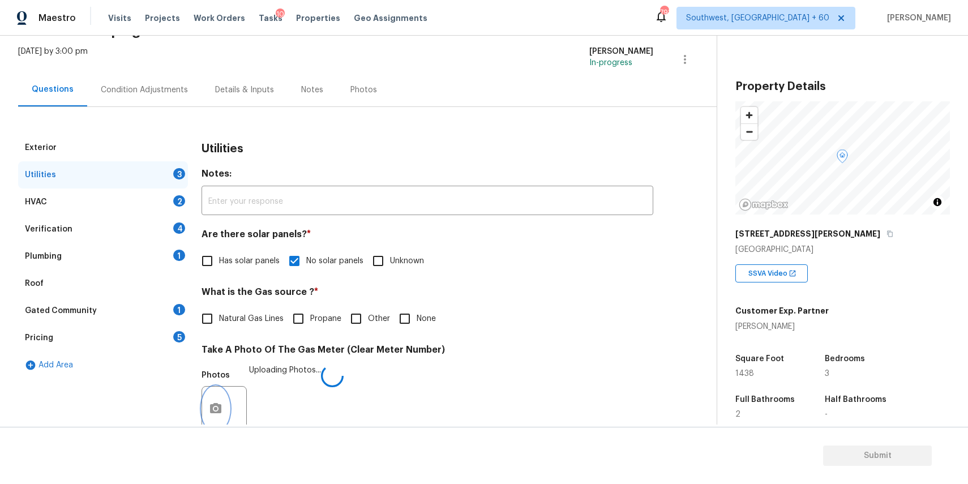
scroll to position [336, 0]
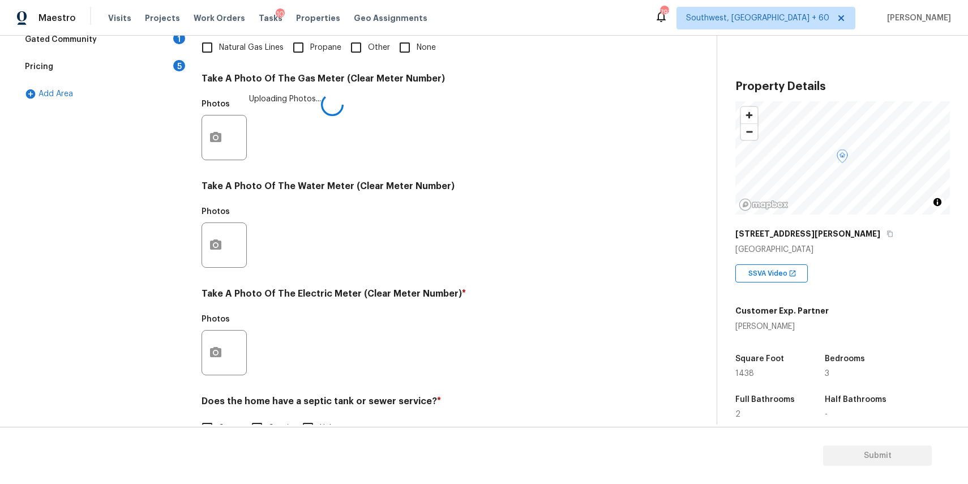
click at [242, 254] on div at bounding box center [223, 244] width 45 height 45
click at [223, 236] on button "button" at bounding box center [215, 245] width 27 height 44
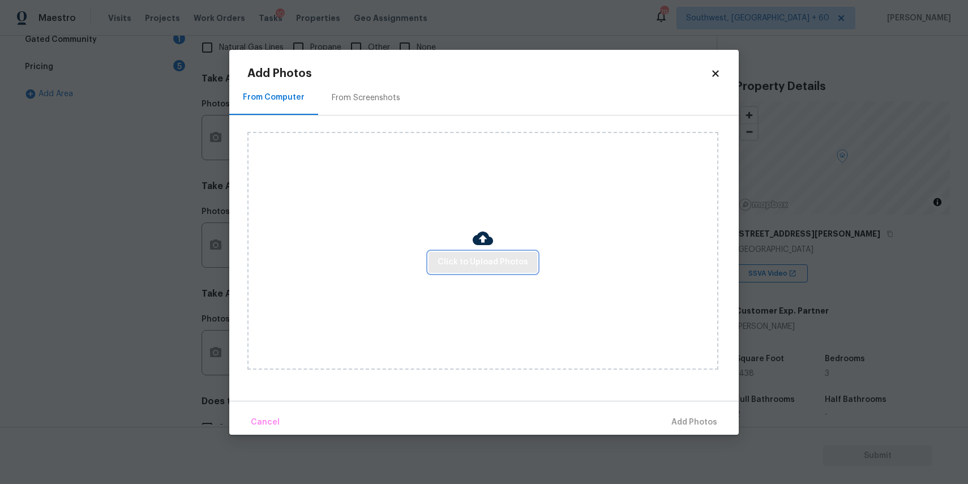
click at [493, 259] on span "Click to Upload Photos" at bounding box center [482, 262] width 91 height 14
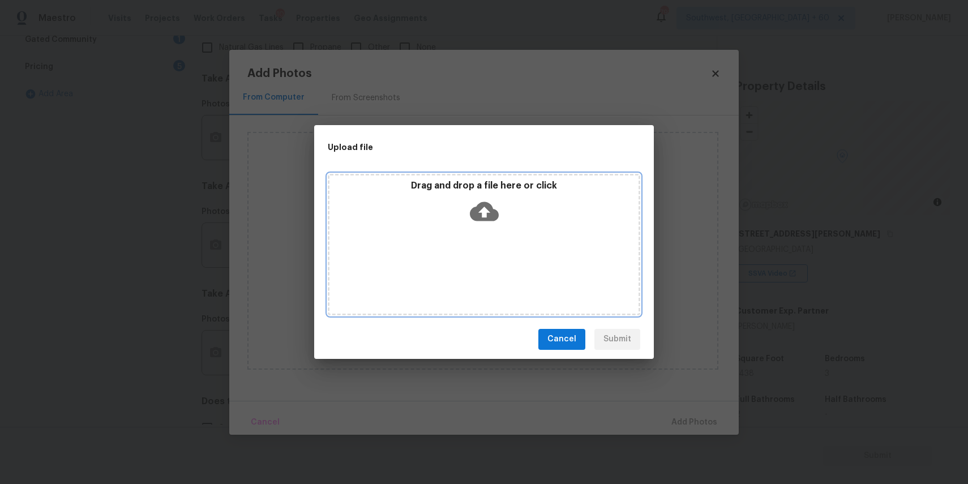
click at [493, 259] on div "Drag and drop a file here or click" at bounding box center [484, 244] width 312 height 141
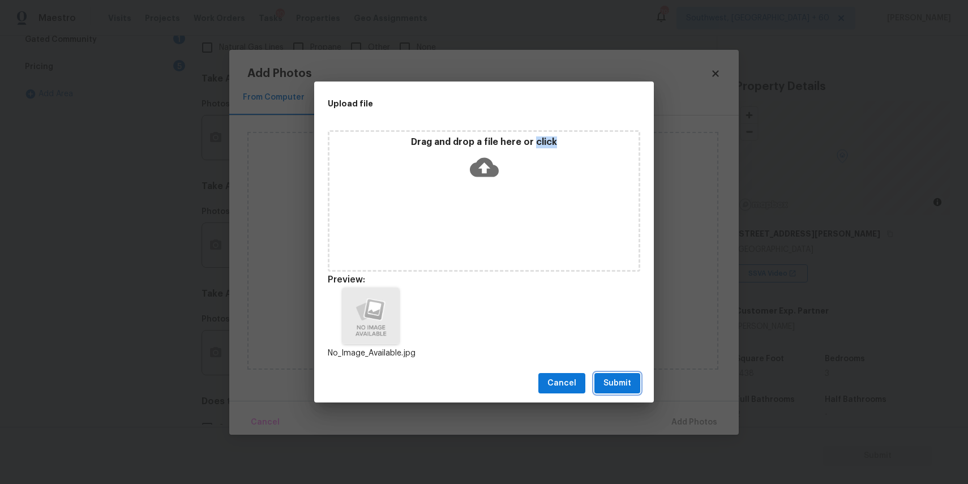
click at [604, 376] on span "Submit" at bounding box center [617, 383] width 28 height 14
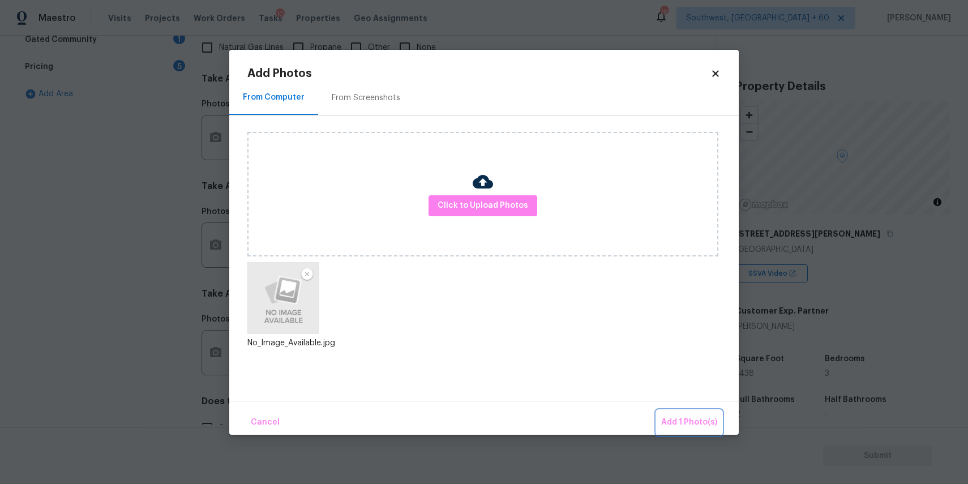
click at [681, 412] on button "Add 1 Photo(s)" at bounding box center [688, 422] width 65 height 24
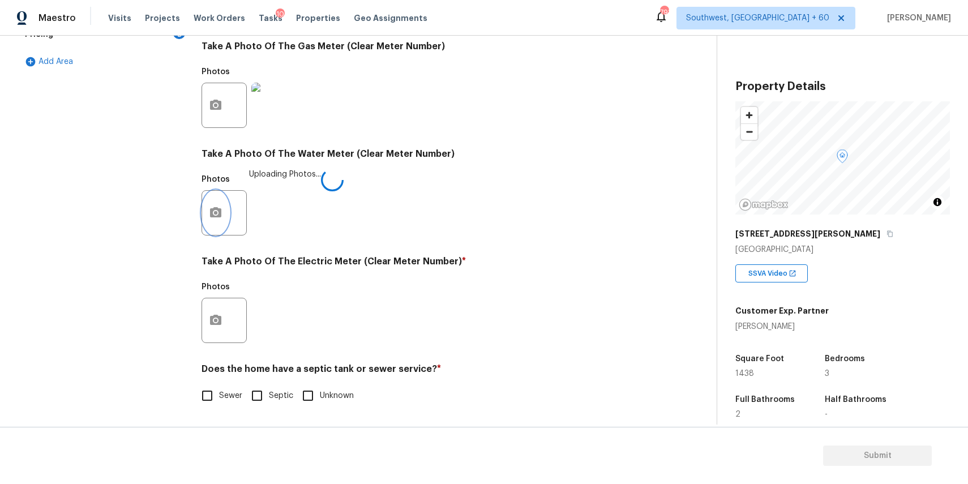
scroll to position [368, 0]
click at [212, 320] on icon "button" at bounding box center [215, 320] width 11 height 10
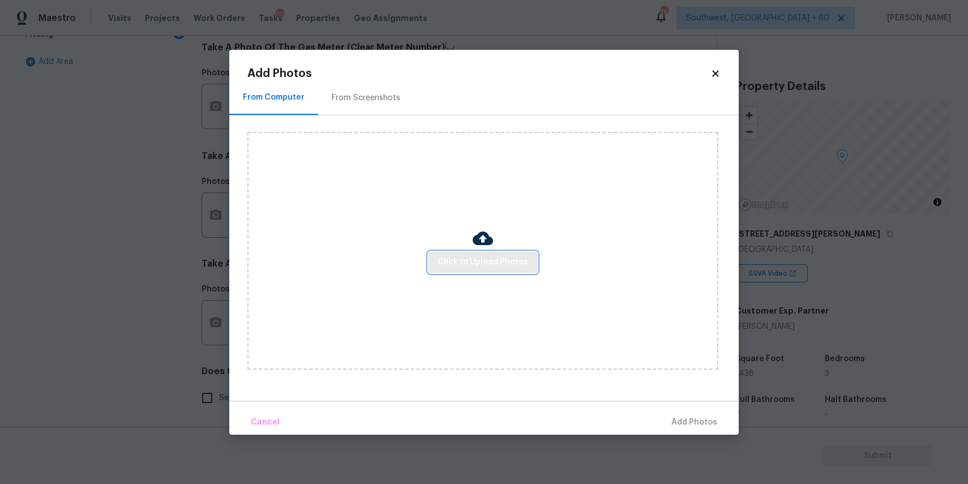
click at [466, 267] on span "Click to Upload Photos" at bounding box center [482, 262] width 91 height 14
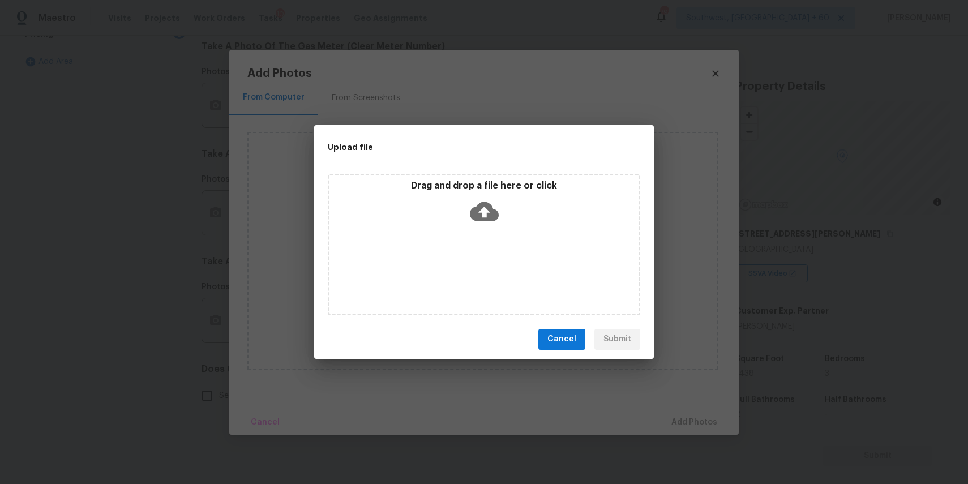
click at [469, 192] on div "Drag and drop a file here or click" at bounding box center [483, 204] width 309 height 49
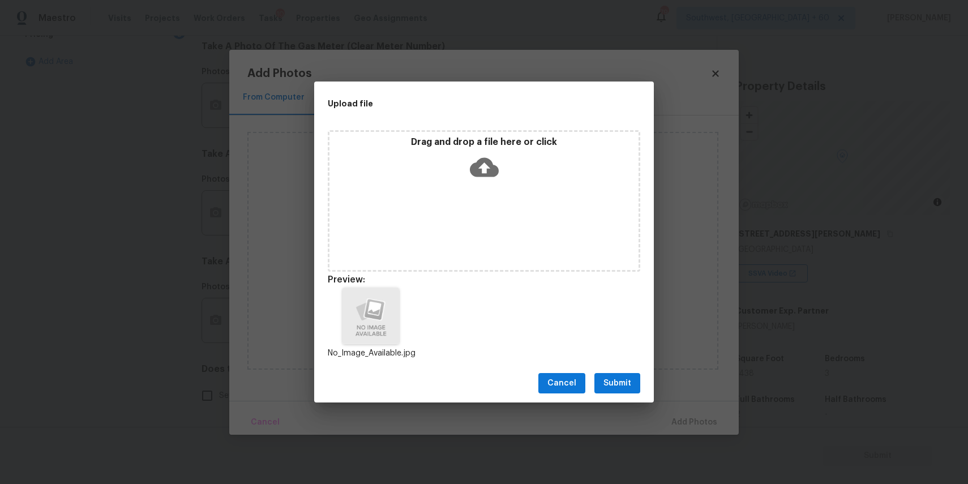
click at [615, 378] on span "Submit" at bounding box center [617, 383] width 28 height 14
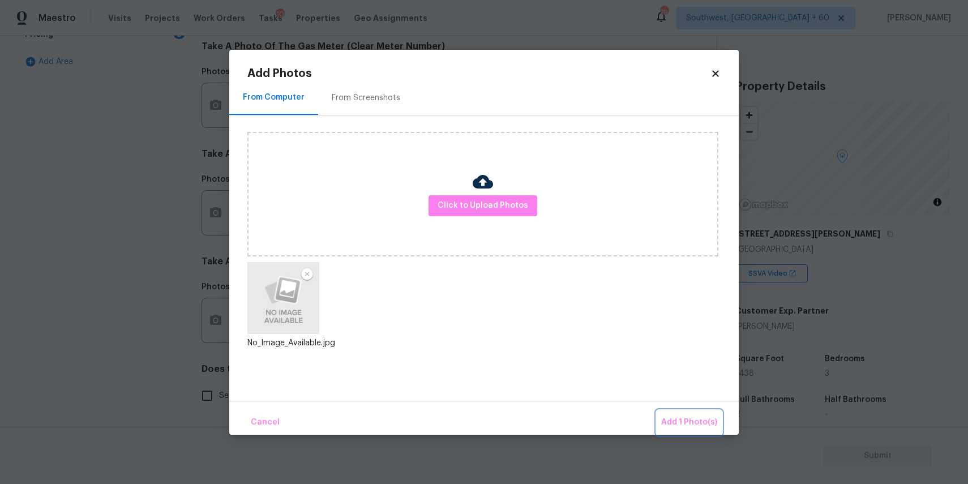
click at [693, 433] on button "Add 1 Photo(s)" at bounding box center [688, 422] width 65 height 24
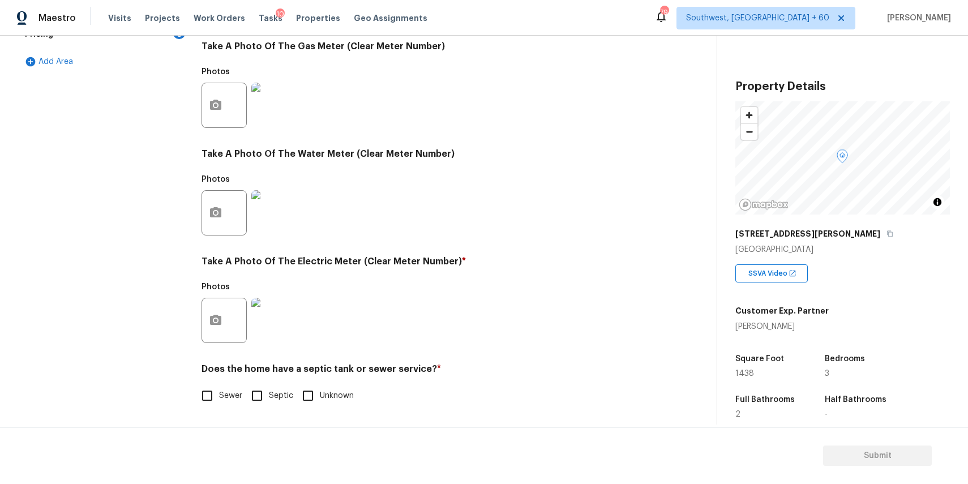
click at [209, 397] on input "Sewer" at bounding box center [207, 396] width 24 height 24
checkbox input "true"
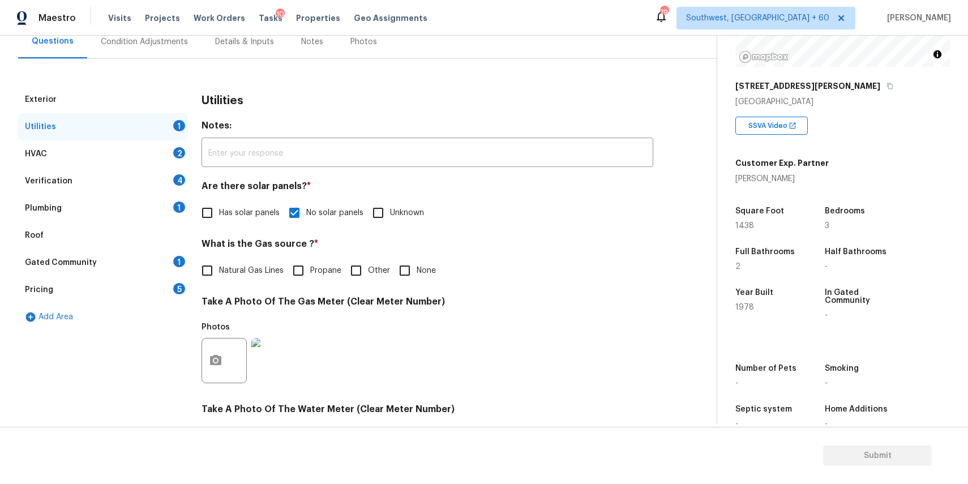
scroll to position [81, 0]
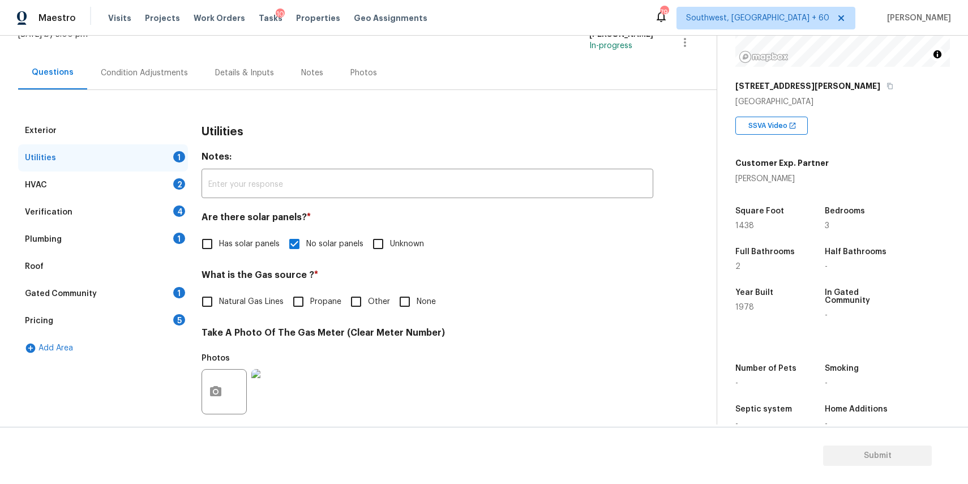
click at [138, 183] on div "HVAC 2" at bounding box center [103, 184] width 170 height 27
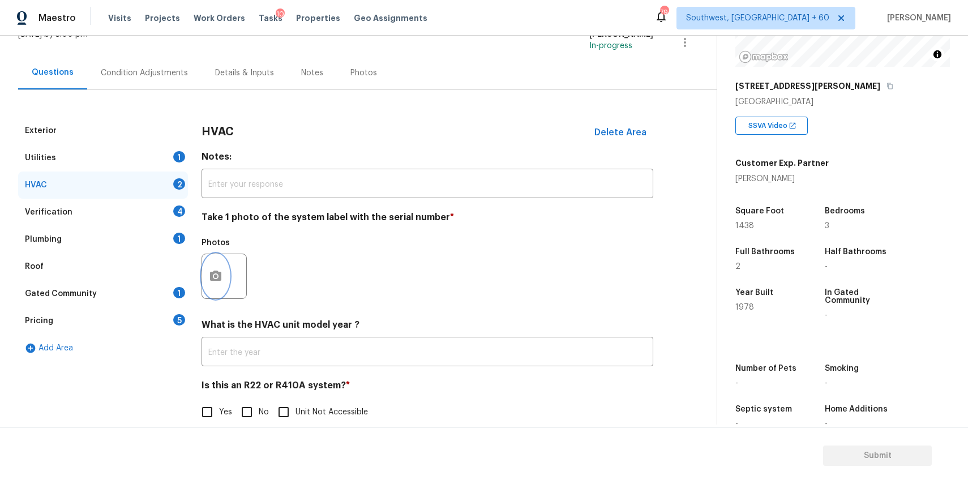
click at [225, 270] on button "button" at bounding box center [215, 276] width 27 height 44
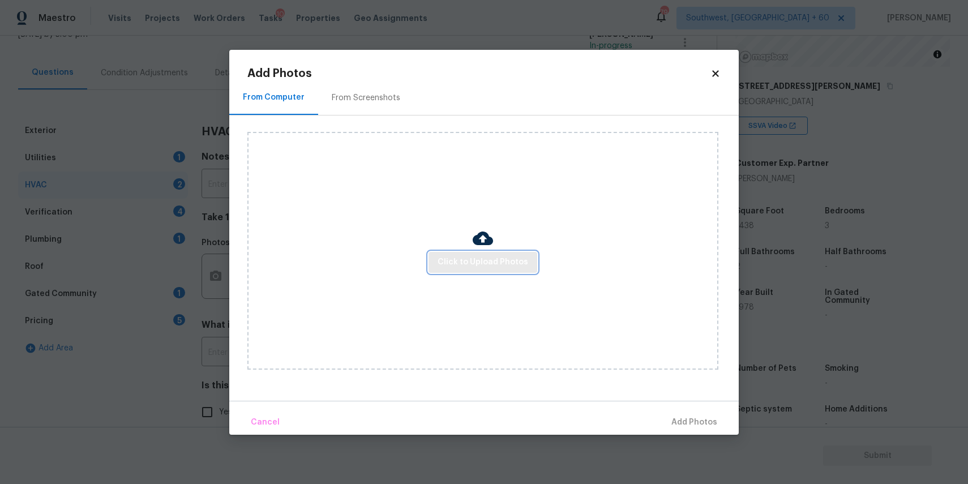
click at [476, 260] on span "Click to Upload Photos" at bounding box center [482, 262] width 91 height 14
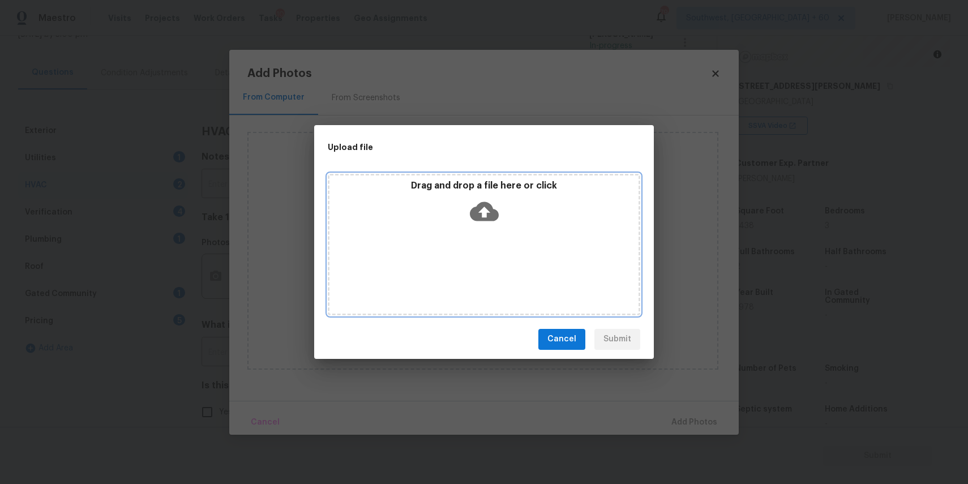
click at [476, 256] on div "Drag and drop a file here or click" at bounding box center [484, 244] width 312 height 141
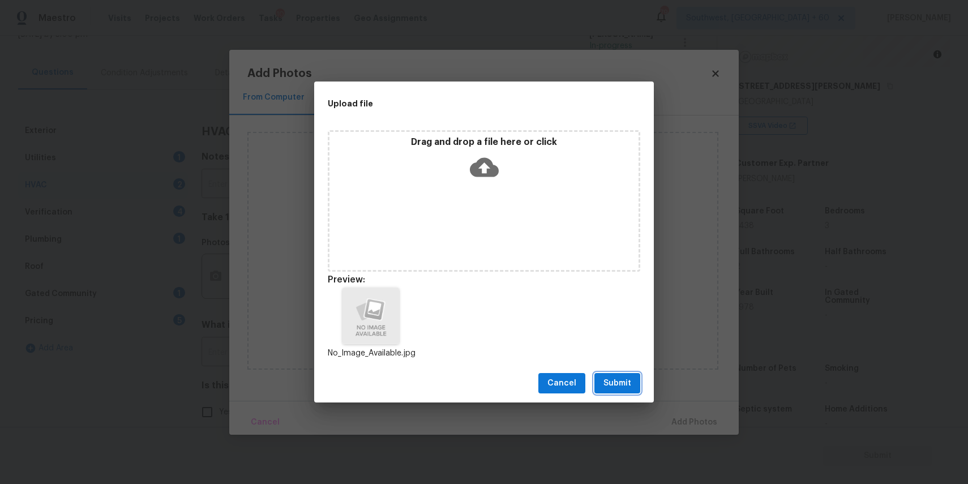
click at [613, 377] on span "Submit" at bounding box center [617, 383] width 28 height 14
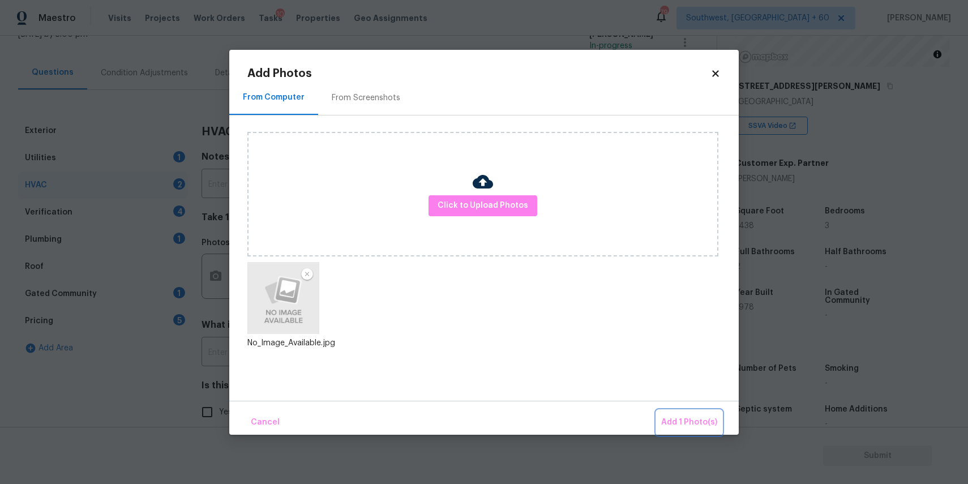
click at [698, 424] on span "Add 1 Photo(s)" at bounding box center [689, 422] width 56 height 14
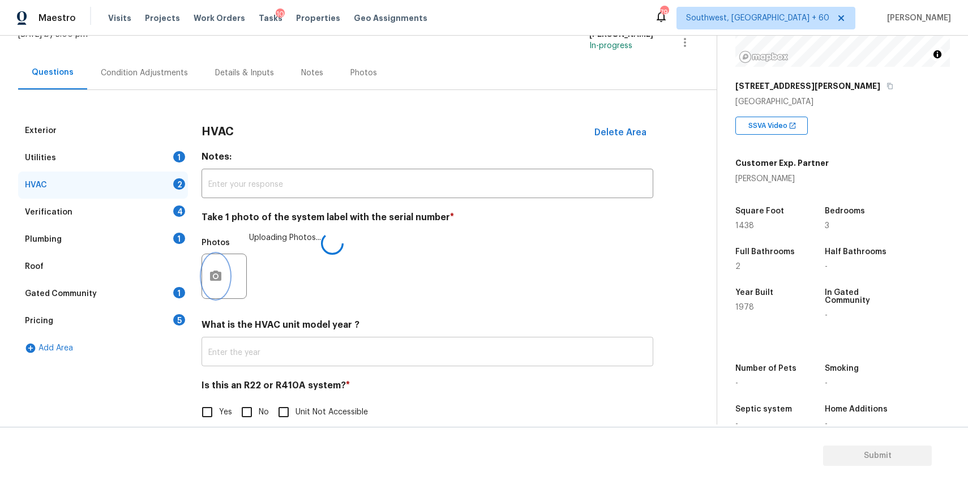
scroll to position [98, 0]
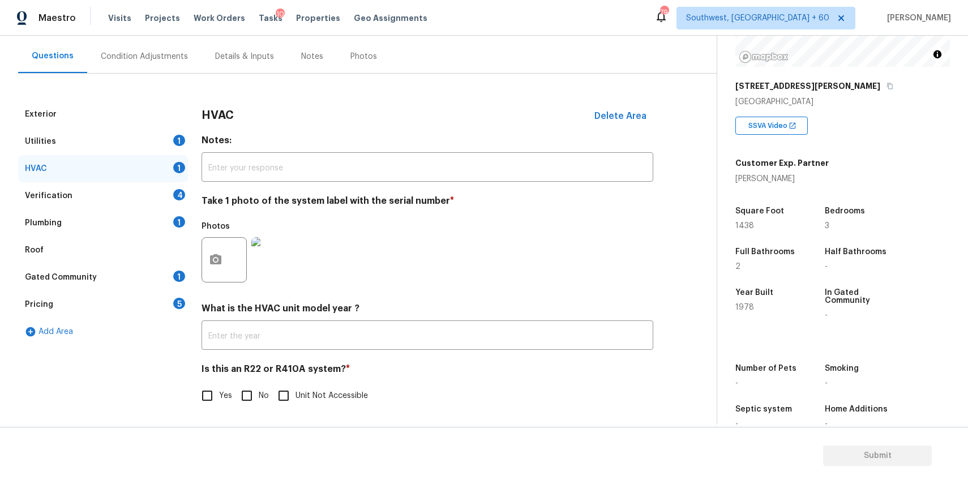
click at [253, 392] on input "No" at bounding box center [247, 396] width 24 height 24
checkbox input "true"
click at [153, 197] on div "Verification 4" at bounding box center [103, 195] width 170 height 27
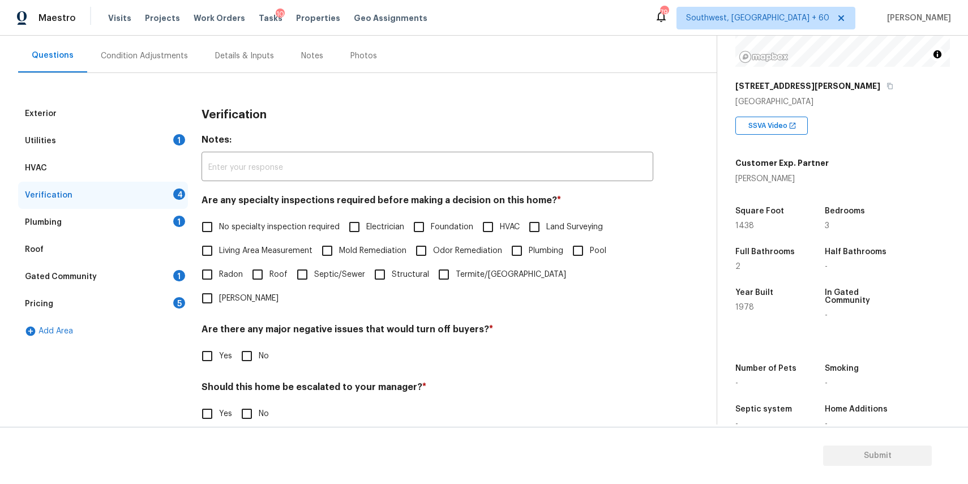
click at [280, 231] on span "No specialty inspection required" at bounding box center [279, 227] width 121 height 12
click at [219, 231] on input "No specialty inspection required" at bounding box center [207, 227] width 24 height 24
checkbox input "true"
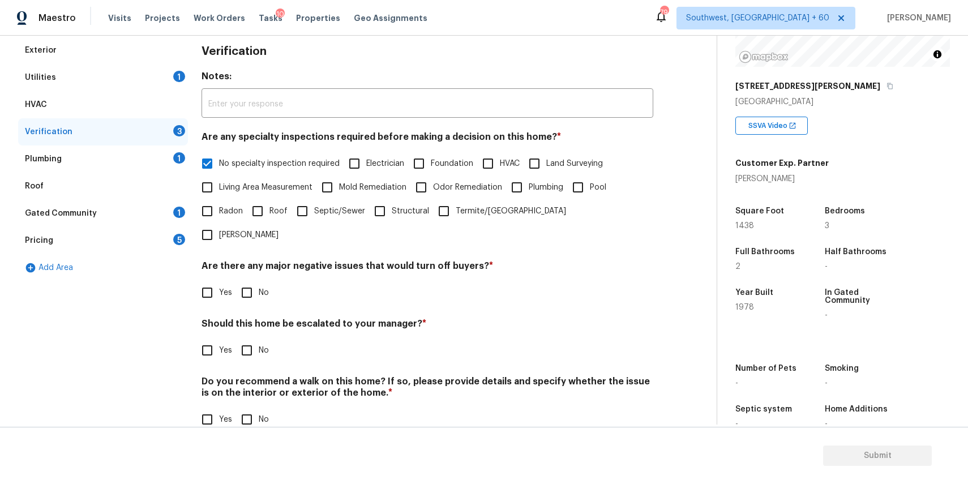
click at [247, 338] on input "No" at bounding box center [247, 350] width 24 height 24
checkbox input "true"
click at [247, 281] on input "No" at bounding box center [247, 293] width 24 height 24
checkbox input "true"
click at [252, 407] on input "No" at bounding box center [247, 419] width 24 height 24
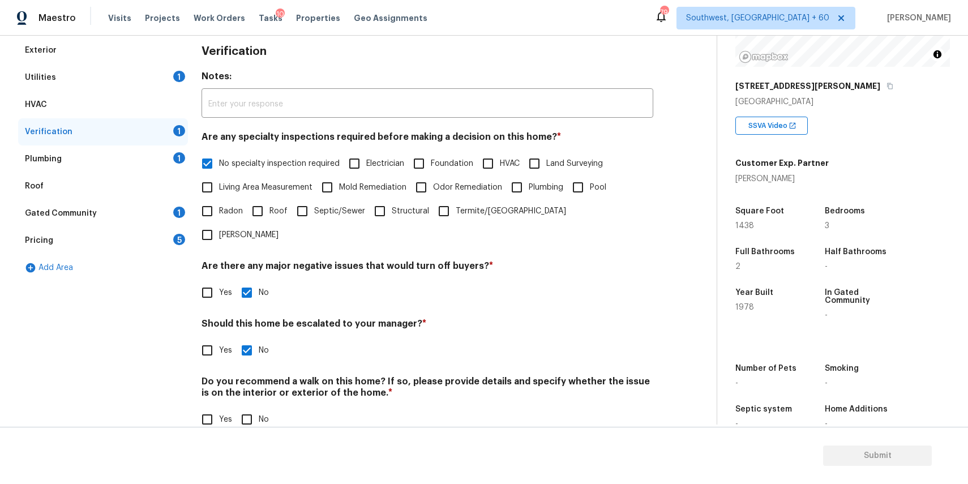
checkbox input "true"
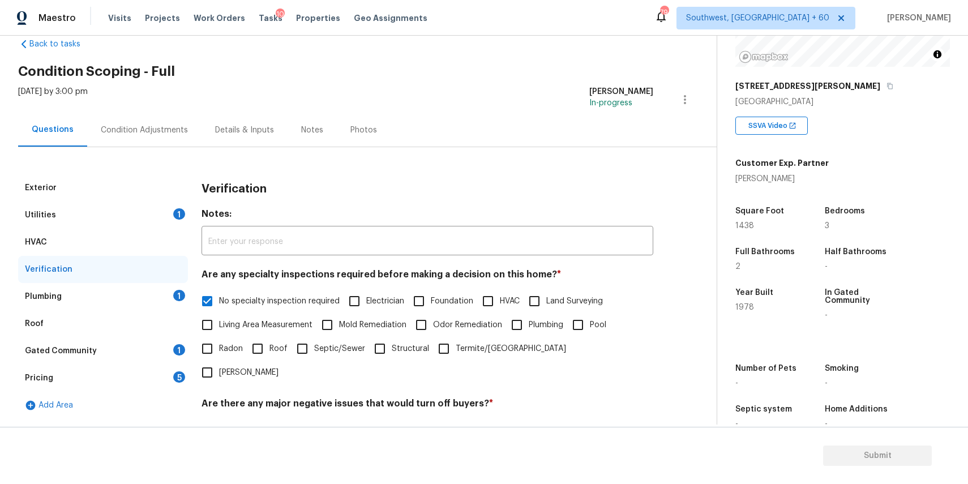
scroll to position [0, 0]
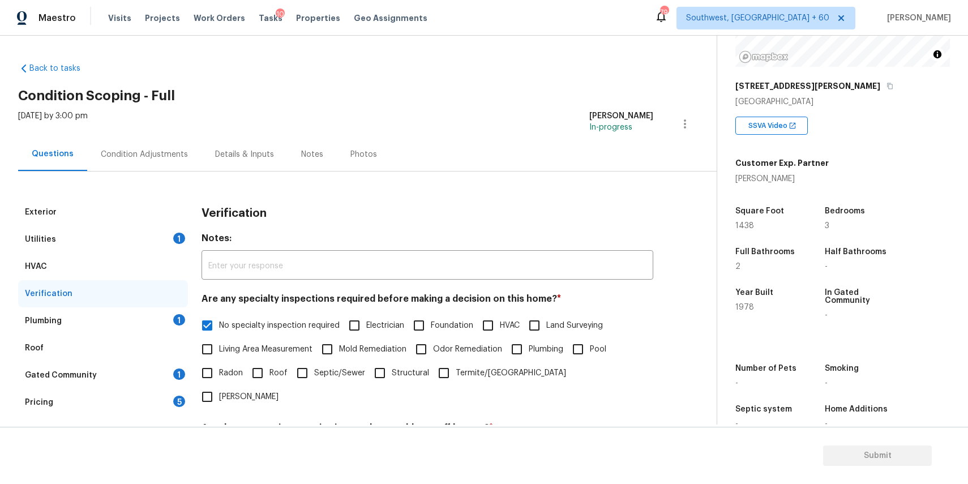
click at [166, 308] on div "Plumbing 1" at bounding box center [103, 320] width 170 height 27
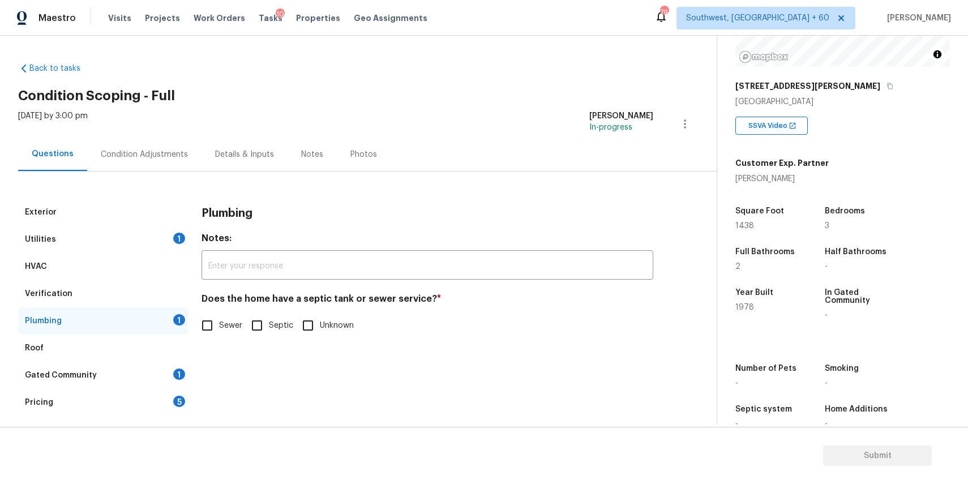
click at [179, 317] on div "1" at bounding box center [179, 319] width 12 height 11
click at [224, 330] on span "Sewer" at bounding box center [230, 326] width 23 height 12
click at [219, 330] on input "Sewer" at bounding box center [207, 326] width 24 height 24
checkbox input "true"
click at [154, 371] on div "Gated Community 1" at bounding box center [103, 375] width 170 height 27
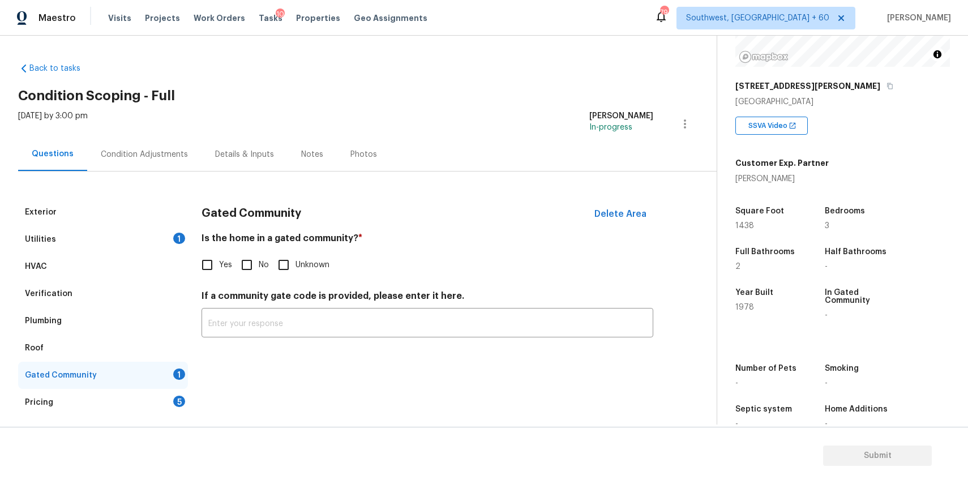
click at [226, 261] on span "Yes" at bounding box center [225, 265] width 13 height 12
click at [219, 261] on input "Yes" at bounding box center [207, 265] width 24 height 24
checkbox input "true"
click at [239, 263] on input "No" at bounding box center [247, 266] width 24 height 24
checkbox input "true"
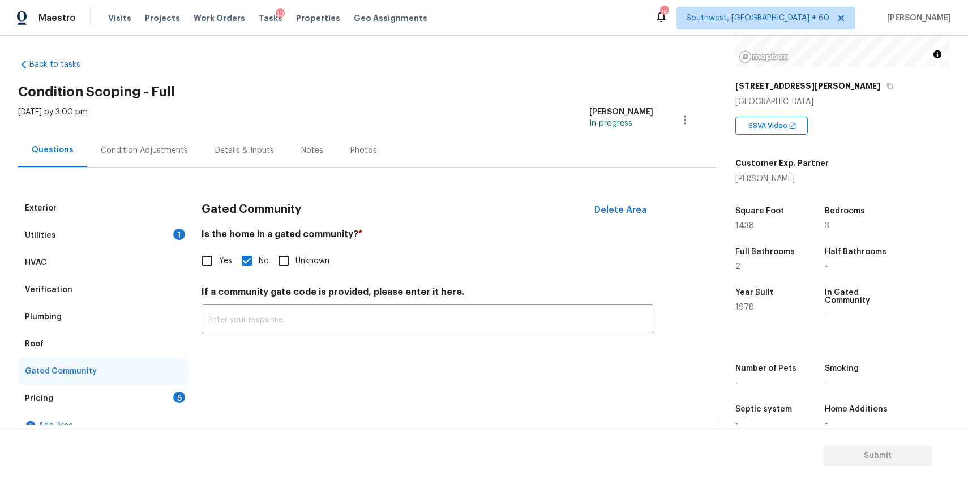
scroll to position [10, 0]
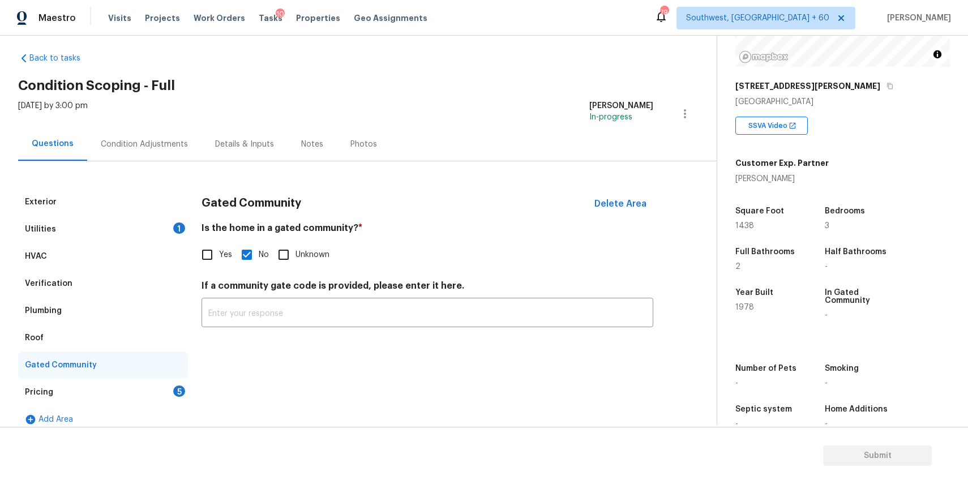
click at [216, 259] on input "Yes" at bounding box center [207, 255] width 24 height 24
checkbox input "true"
checkbox input "false"
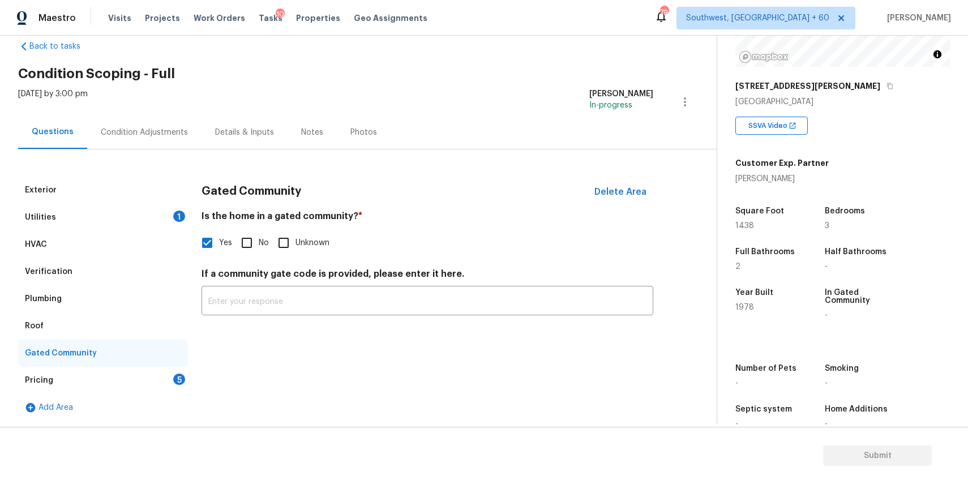
click at [136, 380] on div "Pricing 5" at bounding box center [103, 380] width 170 height 27
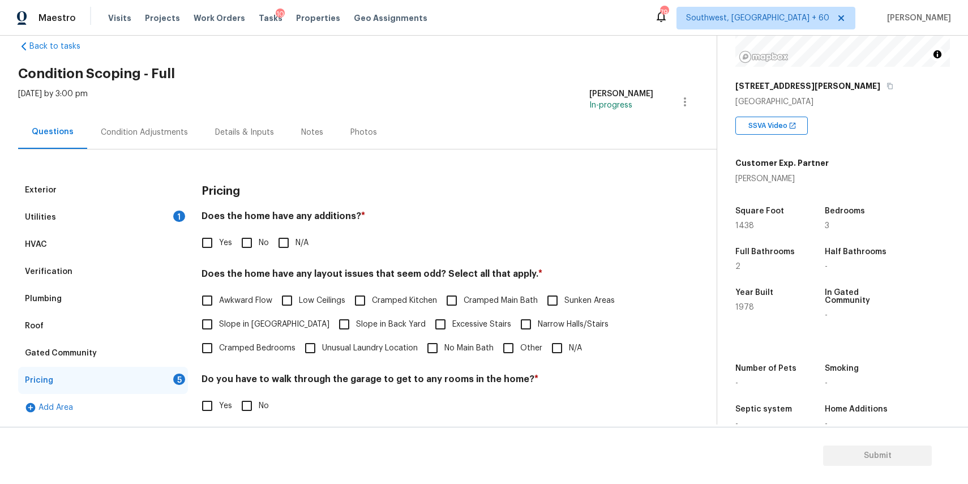
click at [281, 244] on input "N/A" at bounding box center [284, 243] width 24 height 24
checkbox input "true"
click at [553, 346] on input "N/A" at bounding box center [557, 348] width 24 height 24
checkbox input "true"
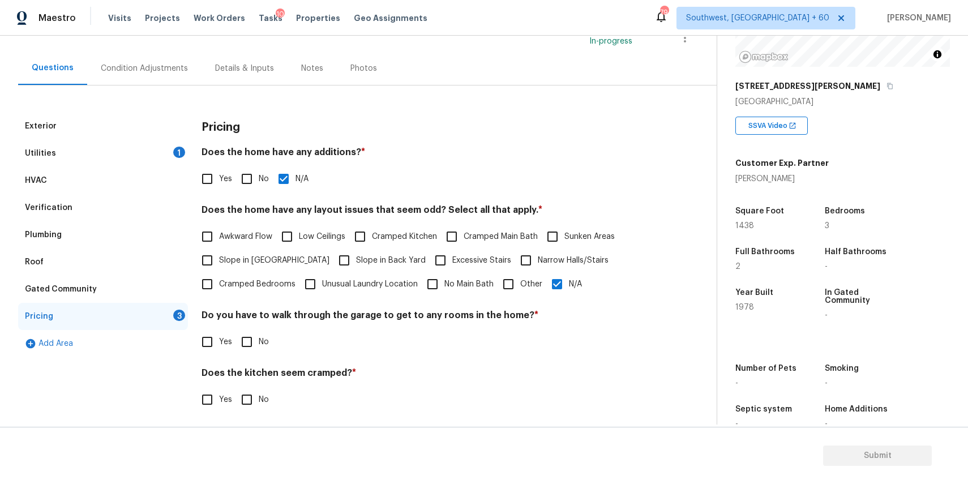
scroll to position [137, 0]
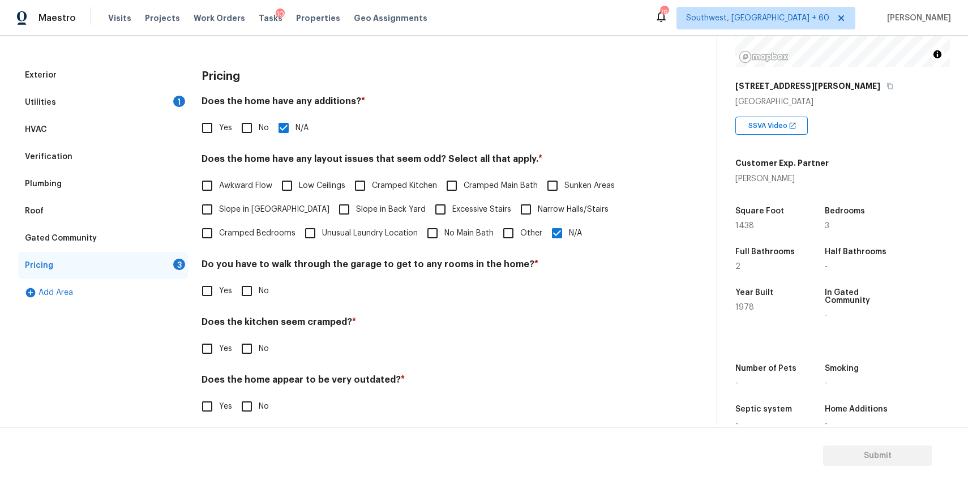
click at [255, 294] on input "No" at bounding box center [247, 291] width 24 height 24
checkbox input "true"
click at [255, 342] on input "No" at bounding box center [247, 349] width 24 height 24
checkbox input "true"
click at [248, 405] on input "No" at bounding box center [247, 406] width 24 height 24
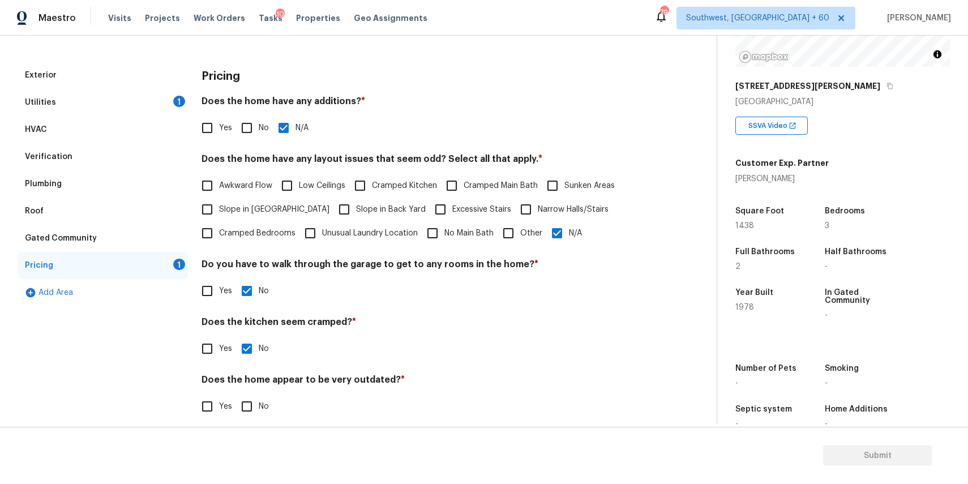
checkbox input "true"
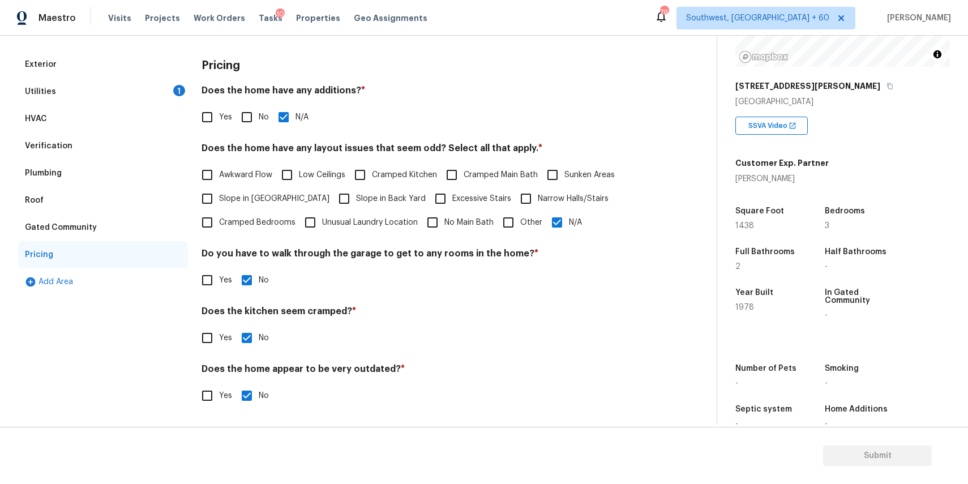
scroll to position [0, 0]
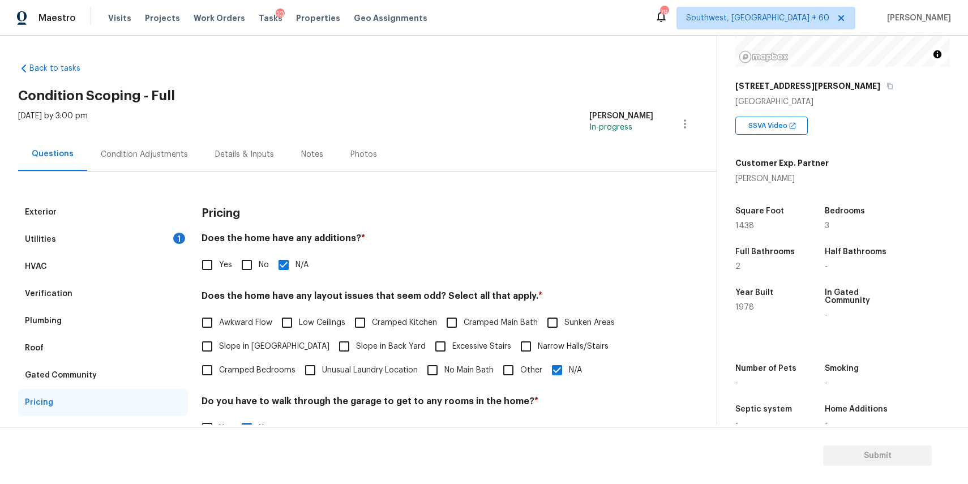
click at [150, 158] on div "Condition Adjustments" at bounding box center [144, 154] width 87 height 11
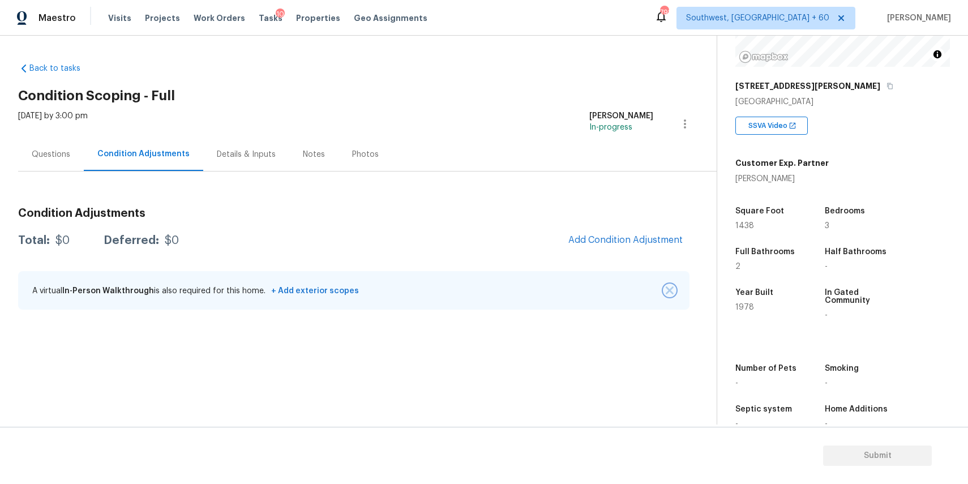
click at [670, 286] on img "button" at bounding box center [670, 290] width 8 height 8
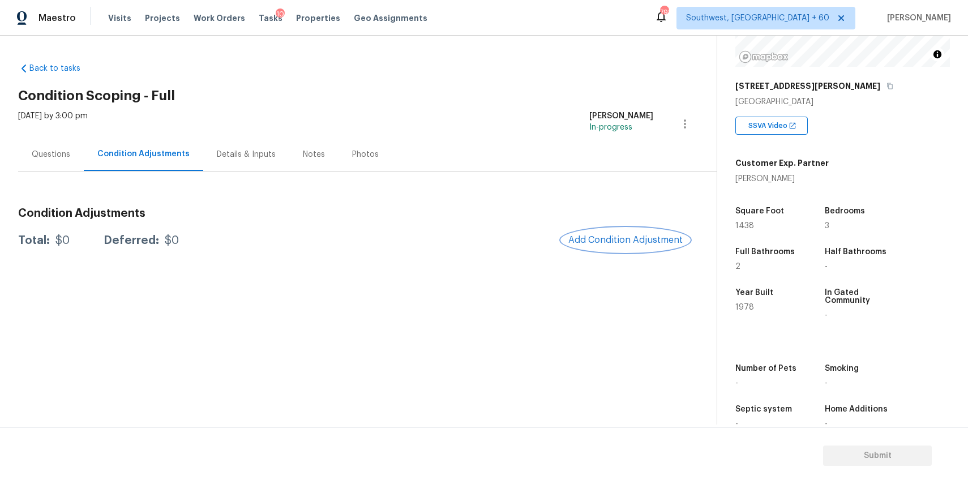
click at [632, 230] on button "Add Condition Adjustment" at bounding box center [625, 240] width 128 height 24
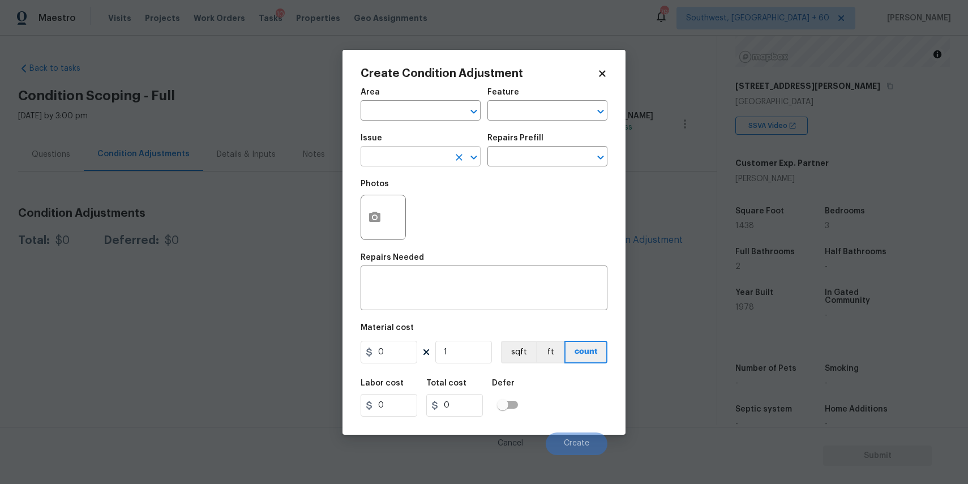
click at [403, 163] on input "text" at bounding box center [404, 158] width 88 height 18
click at [423, 209] on li "Landscape Package" at bounding box center [420, 210] width 120 height 19
type input "Landscape Package"
click at [569, 141] on div "Repairs Prefill" at bounding box center [547, 141] width 120 height 15
click at [564, 155] on input "text" at bounding box center [531, 158] width 88 height 18
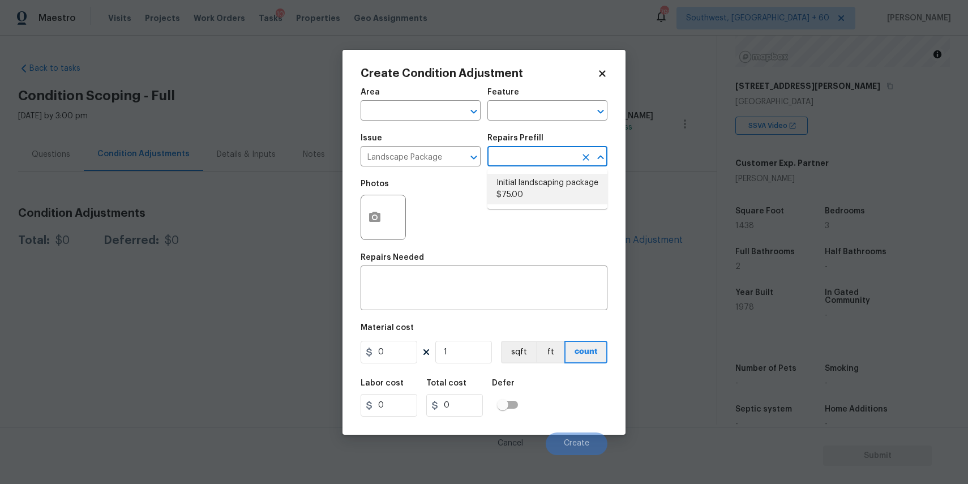
click at [528, 173] on ul "Initial landscaping package $75.00" at bounding box center [547, 189] width 120 height 40
click at [534, 198] on li "Initial landscaping package $75.00" at bounding box center [547, 189] width 120 height 31
type input "Home Readiness Packages"
type textarea "Mowing of grass up to 6" in height. Mow, edge along driveways & sidewalks, trim…"
type input "75"
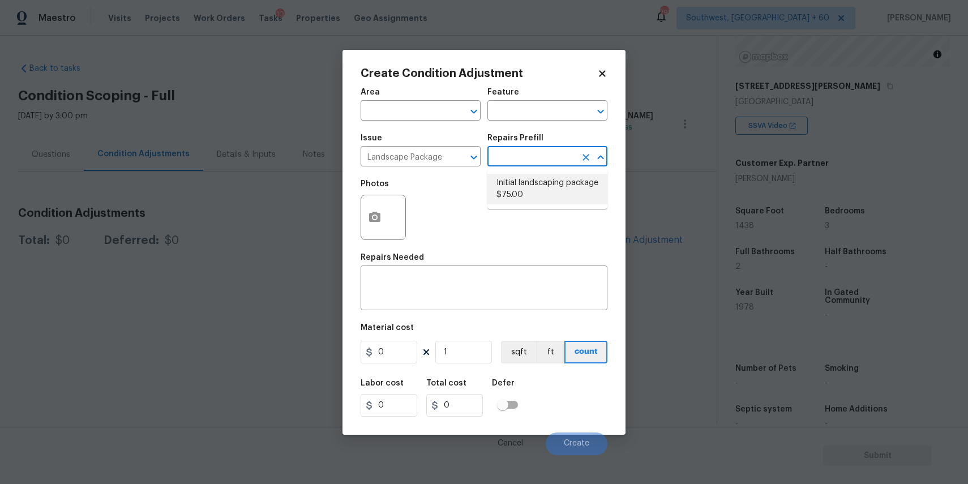
type input "75"
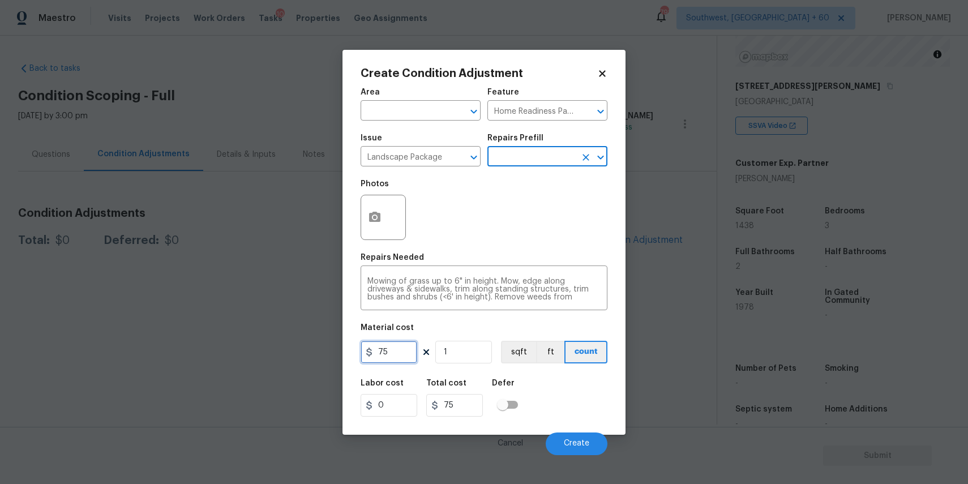
click at [388, 352] on input "75" at bounding box center [388, 352] width 57 height 23
type input "300"
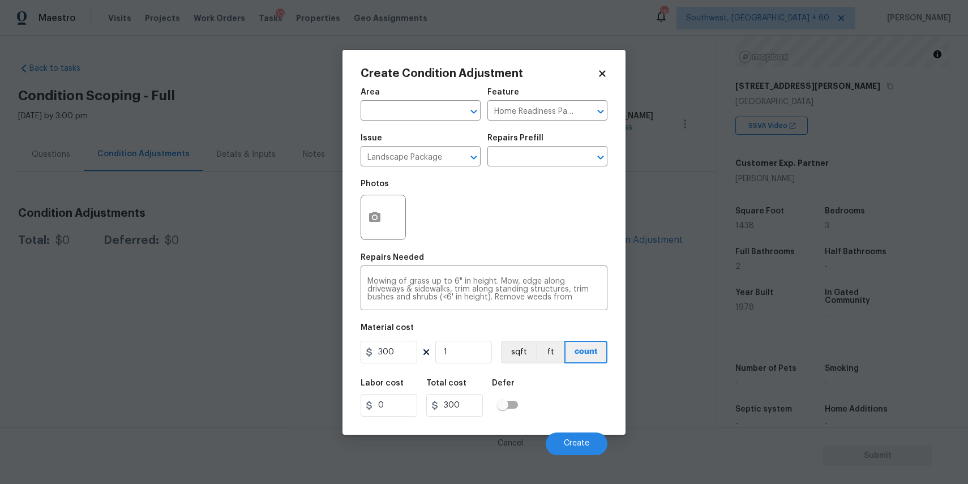
click at [595, 431] on div "Cancel Create" at bounding box center [483, 439] width 247 height 32
click at [582, 441] on span "Create" at bounding box center [576, 443] width 25 height 8
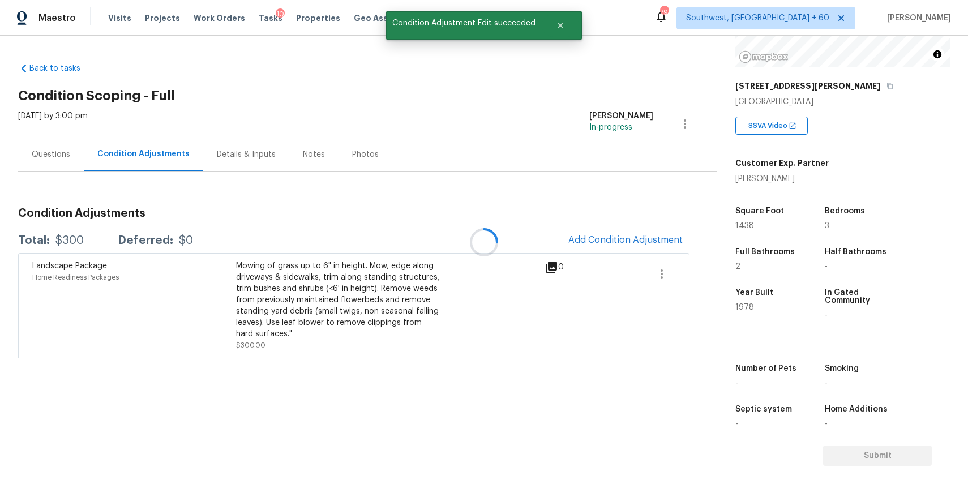
click at [658, 234] on div at bounding box center [484, 242] width 968 height 484
click at [608, 231] on button "Add Condition Adjustment" at bounding box center [625, 240] width 128 height 24
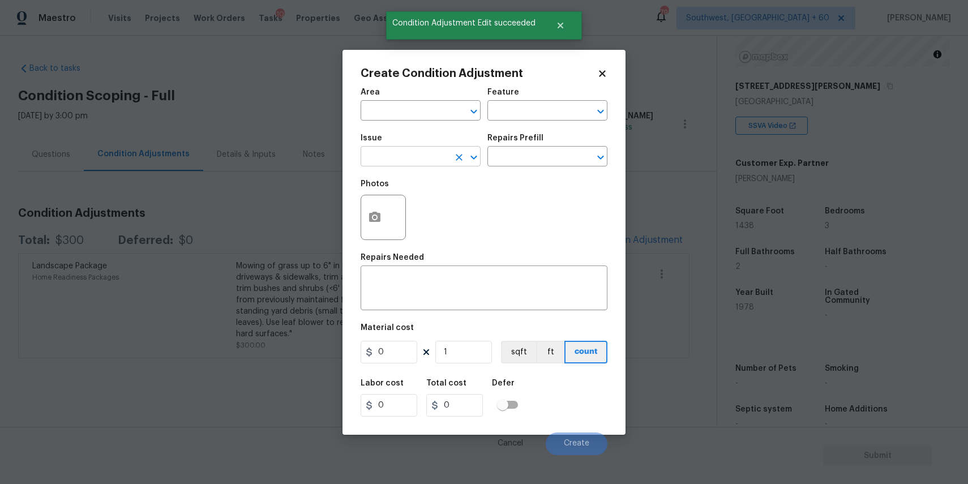
click at [426, 156] on input "text" at bounding box center [404, 158] width 88 height 18
click at [419, 203] on li "Pressure Washing" at bounding box center [420, 210] width 120 height 19
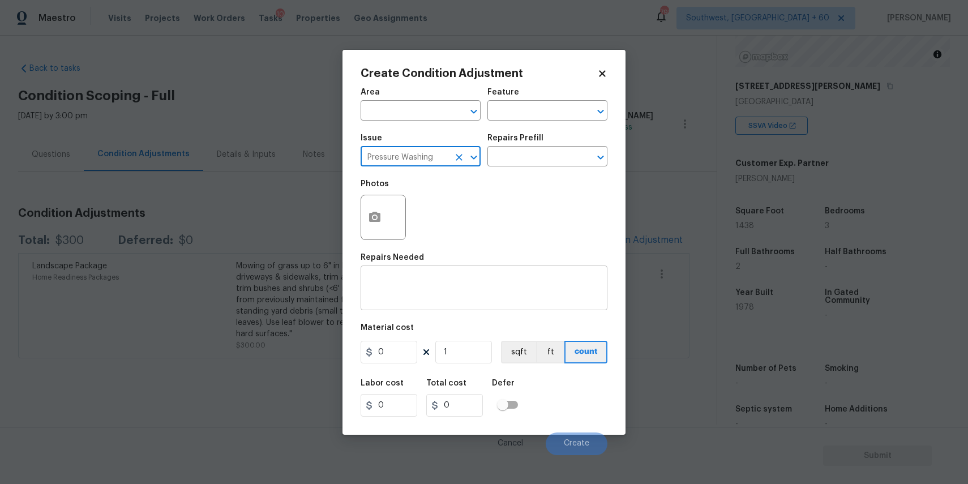
type input "Pressure Washing"
click at [431, 304] on div "x ​" at bounding box center [483, 289] width 247 height 42
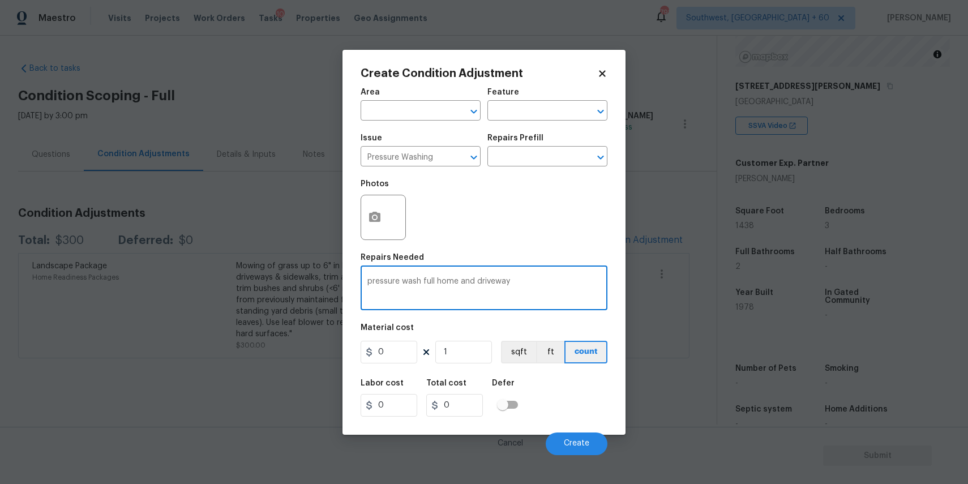
type textarea "pressure wash full home and driveway"
click at [407, 345] on input "0" at bounding box center [388, 352] width 57 height 23
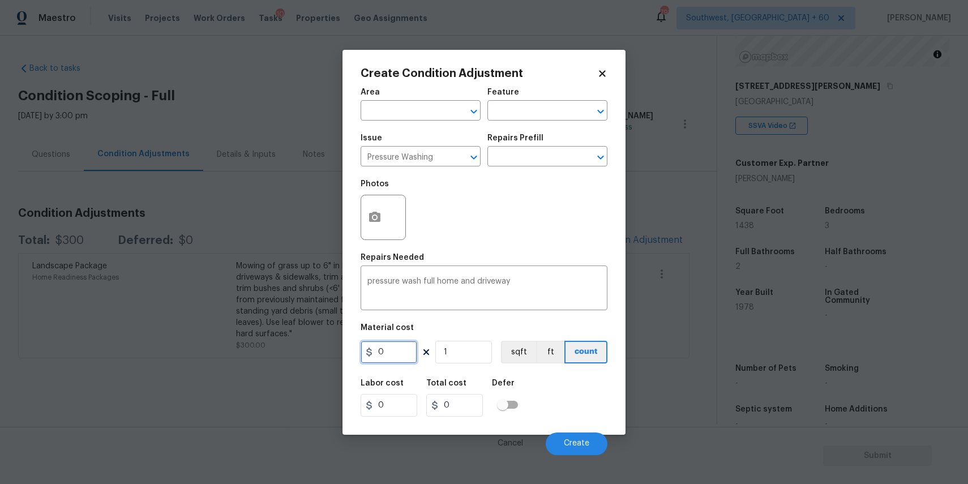
click at [407, 345] on input "0" at bounding box center [388, 352] width 57 height 23
type input "300"
click at [566, 446] on span "Create" at bounding box center [576, 443] width 25 height 8
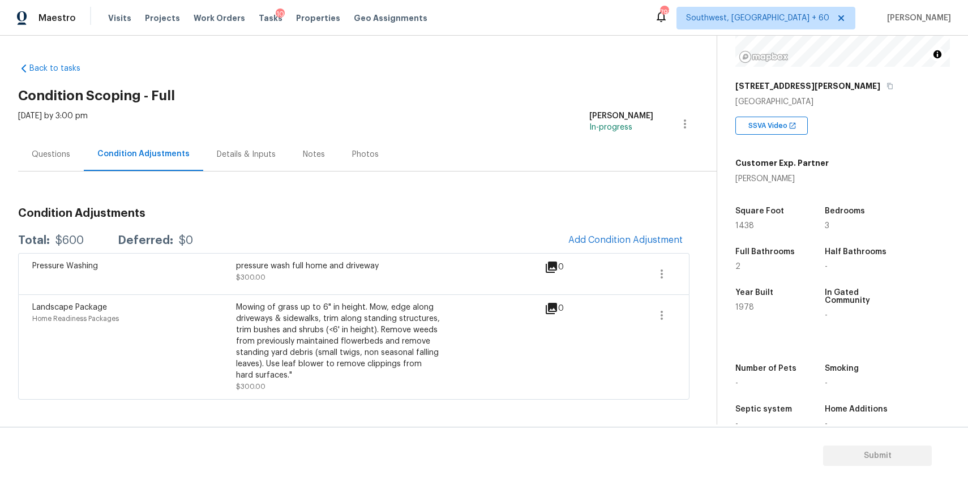
click at [602, 23] on div "Maestro Visits Projects Work Orders Tasks 10 Properties Geo Assignments 791 Sou…" at bounding box center [484, 18] width 968 height 36
click at [886, 83] on icon "button" at bounding box center [889, 86] width 7 height 7
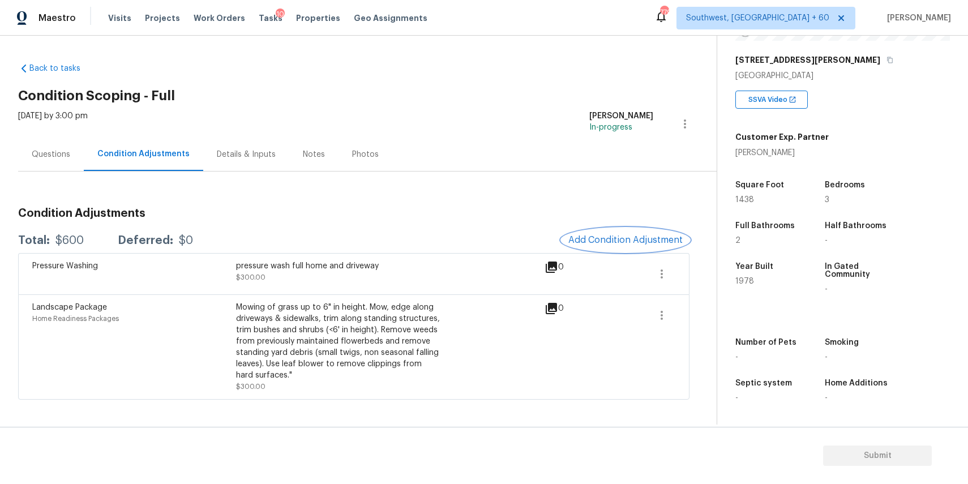
click at [664, 247] on button "Add Condition Adjustment" at bounding box center [625, 240] width 128 height 24
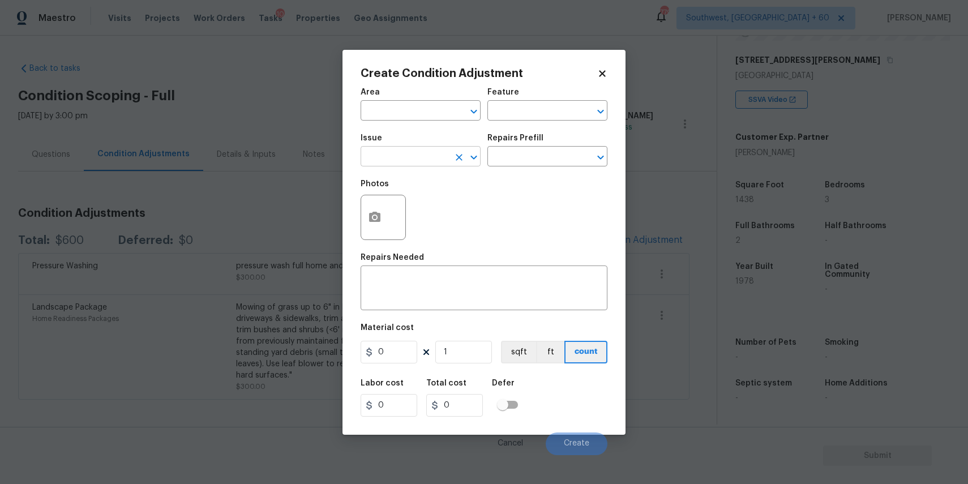
click at [425, 151] on input "text" at bounding box center [404, 158] width 88 height 18
click at [416, 218] on li "Decks and Patios" at bounding box center [420, 210] width 120 height 19
type input "Decks and Patios"
click at [375, 225] on button "button" at bounding box center [374, 217] width 27 height 44
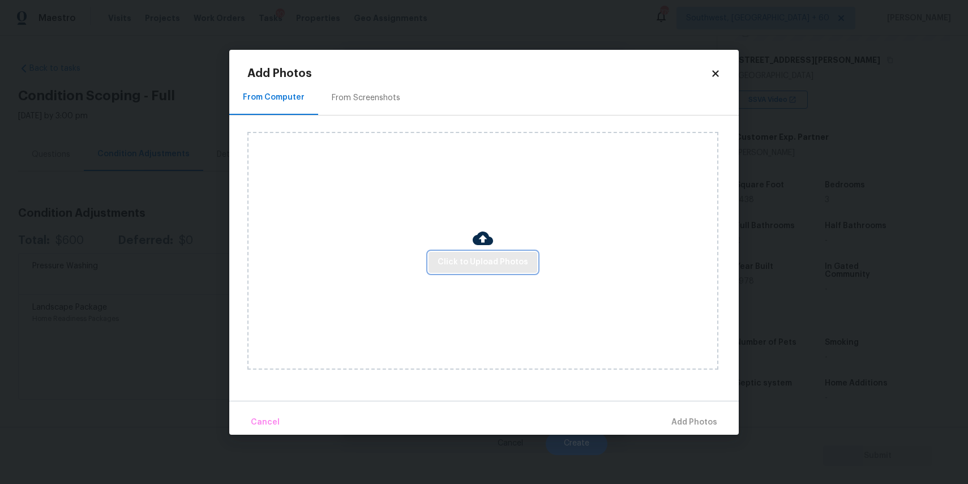
click at [447, 252] on button "Click to Upload Photos" at bounding box center [482, 262] width 109 height 21
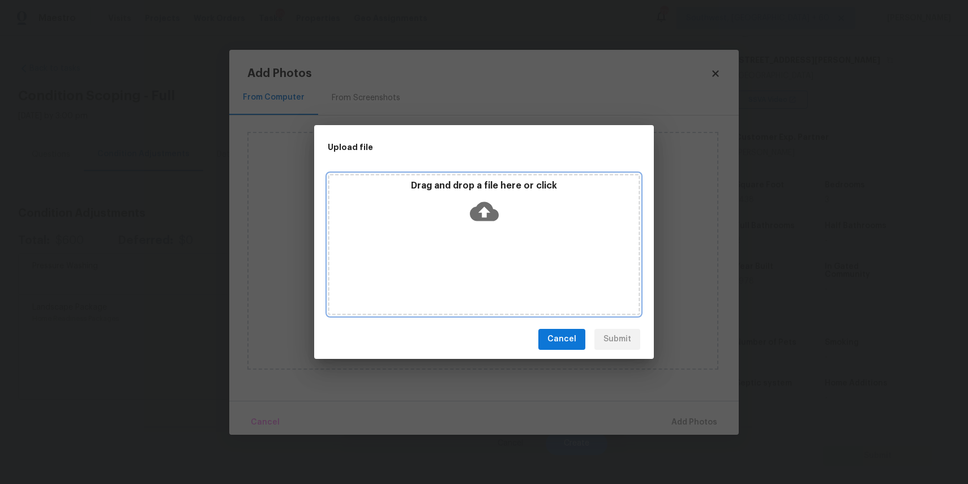
click at [461, 270] on div "Drag and drop a file here or click" at bounding box center [484, 244] width 312 height 141
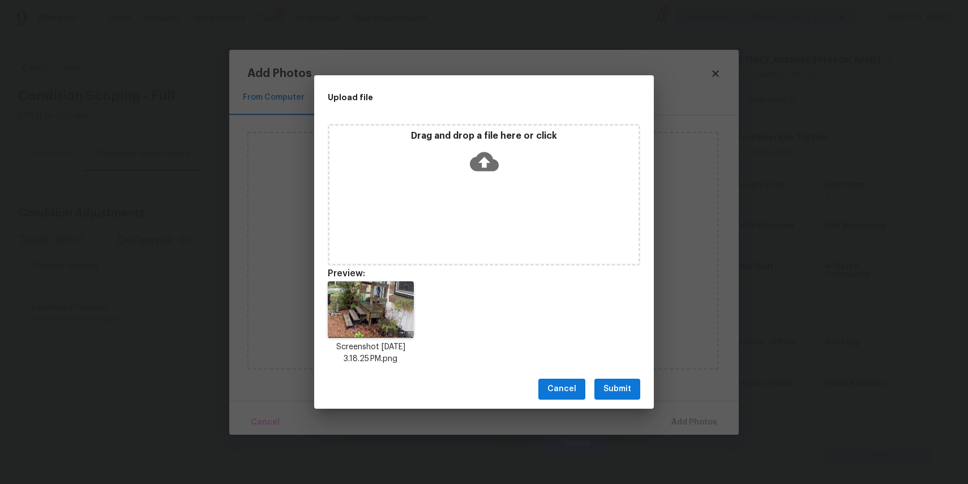
click at [617, 385] on span "Submit" at bounding box center [617, 389] width 28 height 14
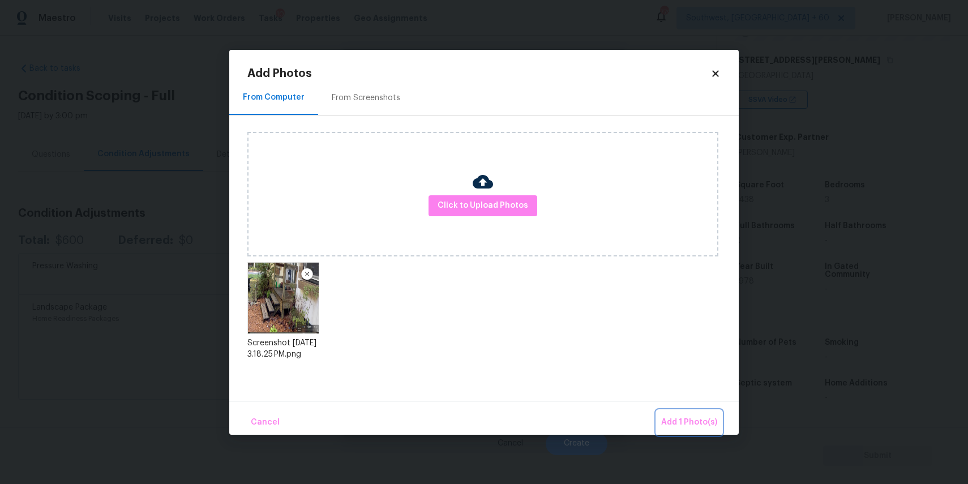
click at [697, 412] on button "Add 1 Photo(s)" at bounding box center [688, 422] width 65 height 24
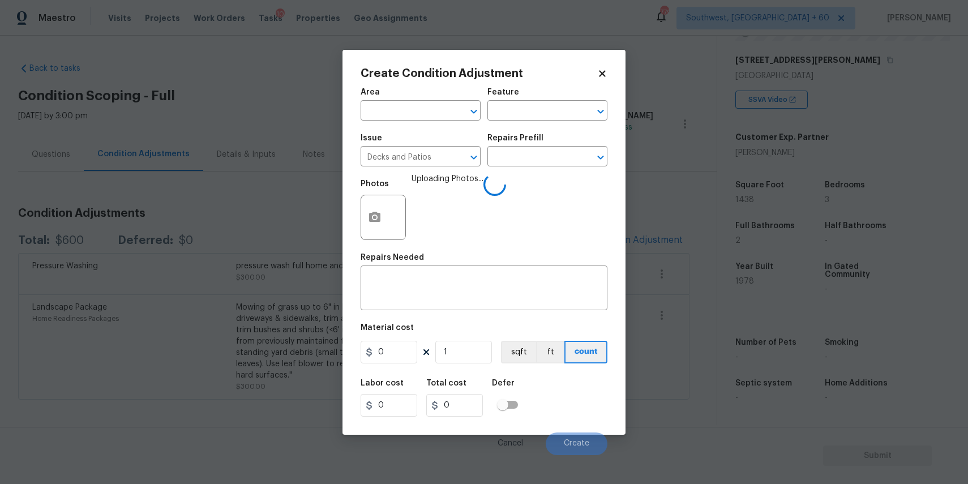
click at [517, 142] on div "Repairs Prefill" at bounding box center [547, 141] width 120 height 15
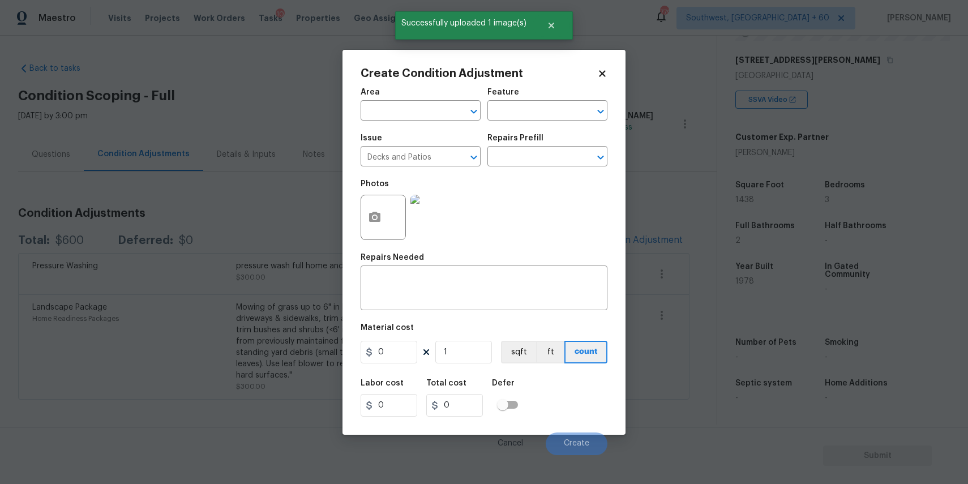
click at [518, 144] on div "Repairs Prefill" at bounding box center [547, 141] width 120 height 15
click at [528, 153] on input "text" at bounding box center [531, 158] width 88 height 18
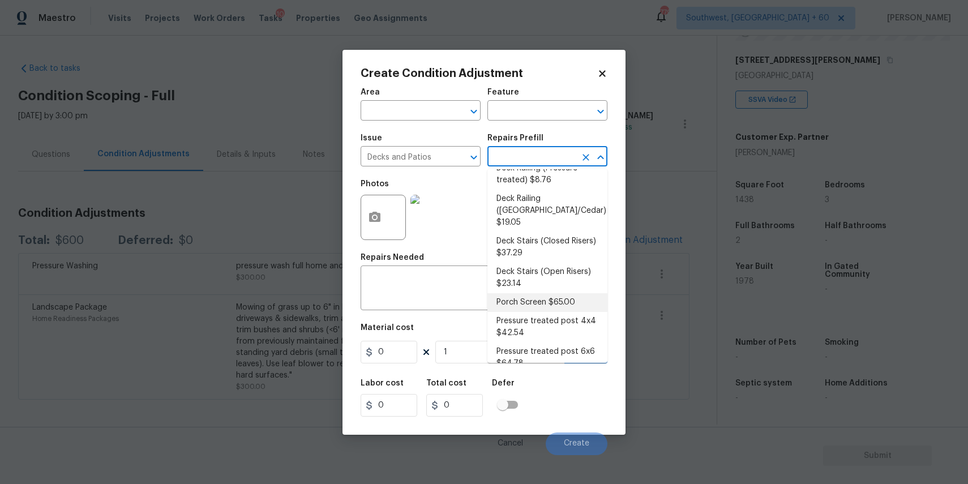
scroll to position [271, 0]
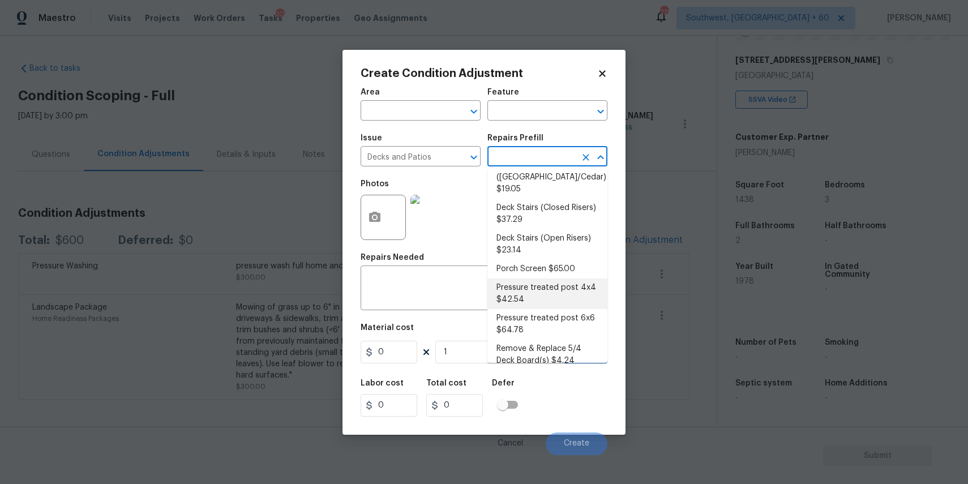
click at [465, 251] on div "Area ​ Feature ​ Issue Decks and Patios ​ Repairs Prefill ​ Photos Repairs Need…" at bounding box center [483, 267] width 247 height 373
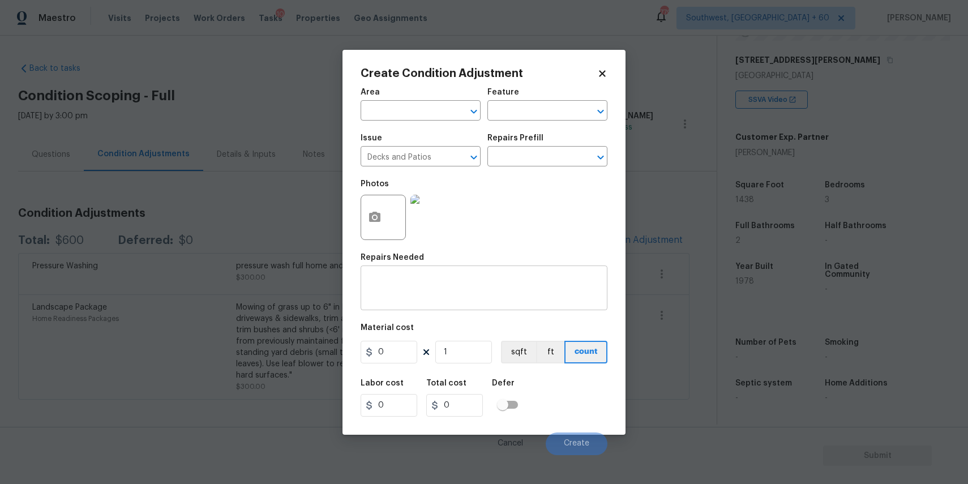
click at [491, 284] on textarea at bounding box center [483, 289] width 233 height 24
click at [467, 284] on textarea at bounding box center [483, 289] width 233 height 24
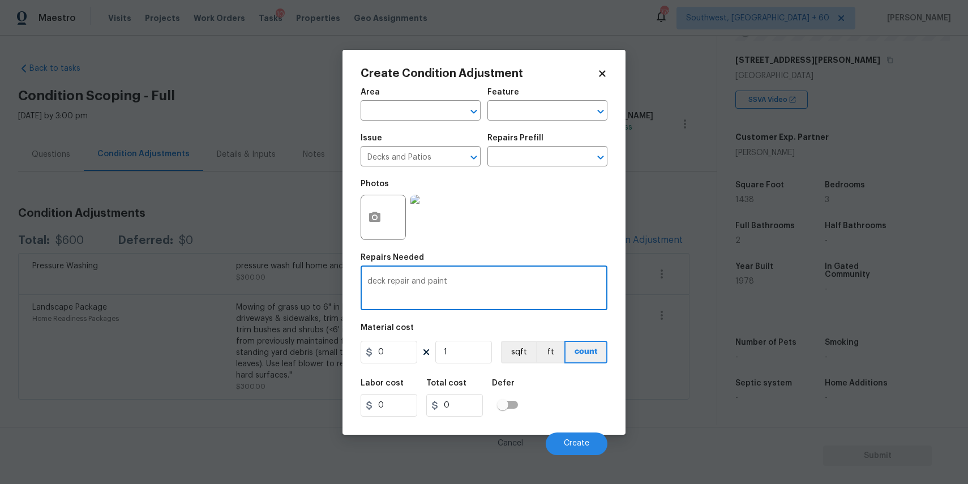
type textarea "deck repair and paint"
click at [400, 354] on input "0" at bounding box center [388, 352] width 57 height 23
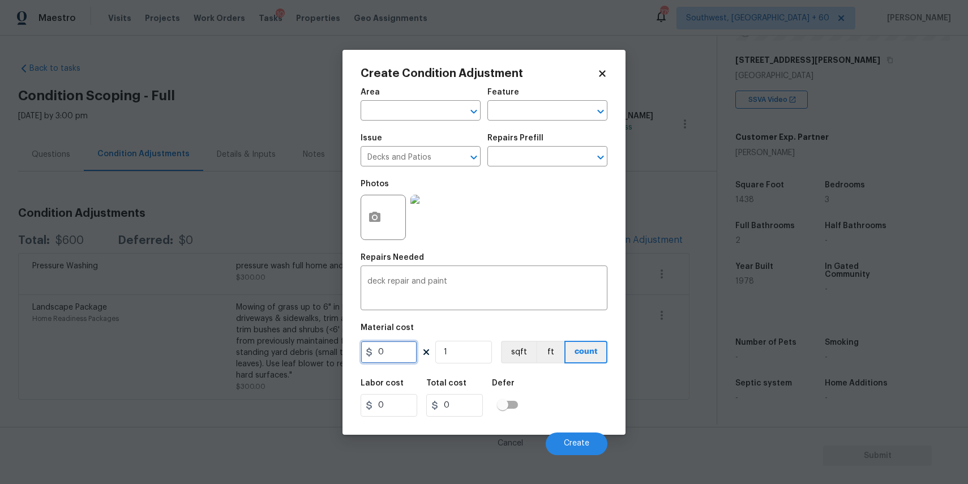
click at [400, 354] on input "0" at bounding box center [388, 352] width 57 height 23
click at [405, 359] on input "0" at bounding box center [388, 352] width 57 height 23
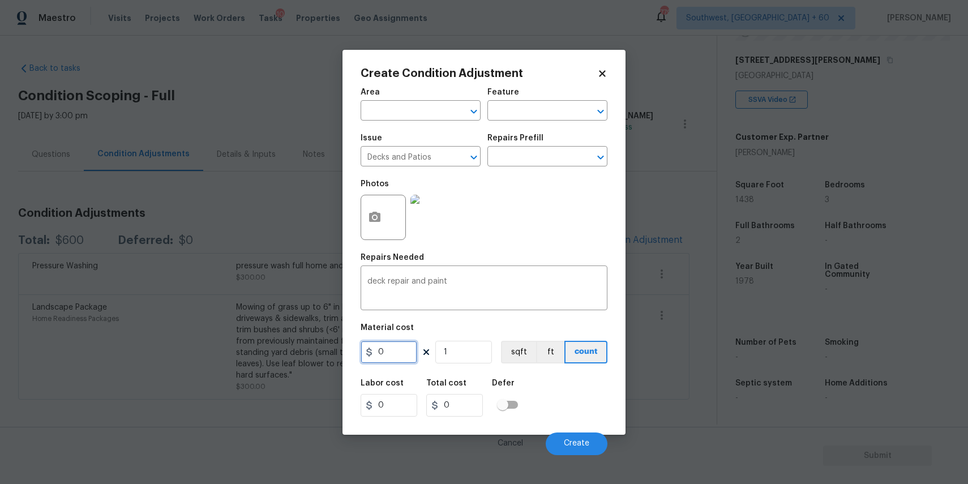
click at [405, 359] on input "0" at bounding box center [388, 352] width 57 height 23
type input "1000"
click at [587, 437] on button "Create" at bounding box center [577, 443] width 62 height 23
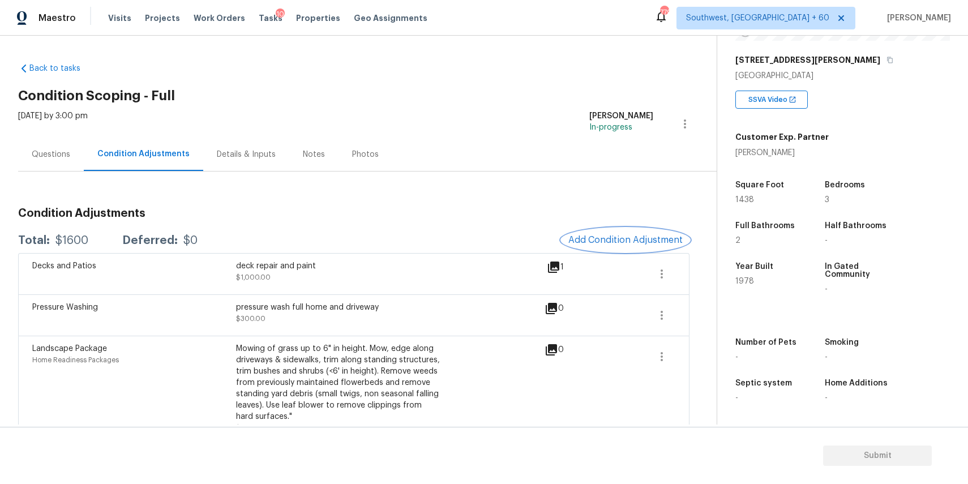
scroll to position [20, 0]
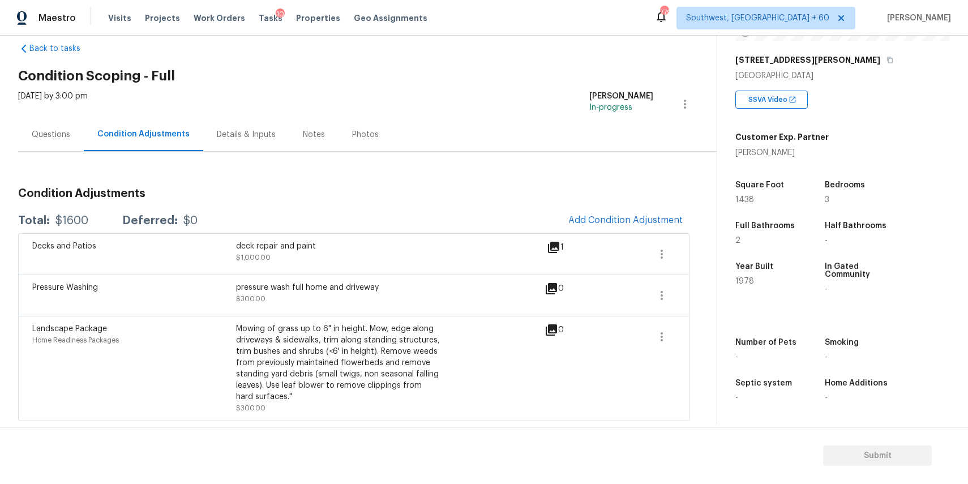
click at [565, 173] on div "Condition Adjustments Total: $1600 Deferred: $0 Add Condition Adjustment Decks …" at bounding box center [353, 286] width 671 height 269
click at [667, 230] on span "Add Condition Adjustment" at bounding box center [625, 220] width 128 height 25
click at [618, 217] on span "Add Condition Adjustment" at bounding box center [625, 220] width 114 height 10
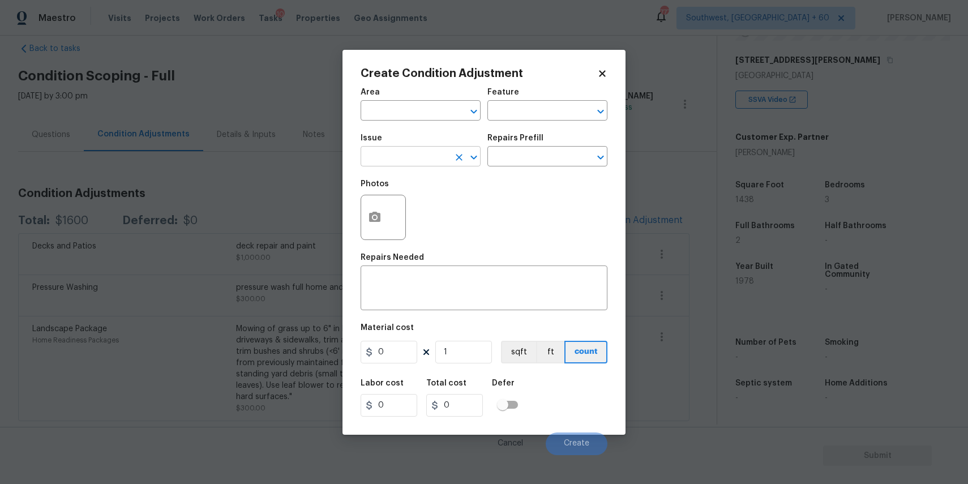
click at [404, 162] on input "text" at bounding box center [404, 158] width 88 height 18
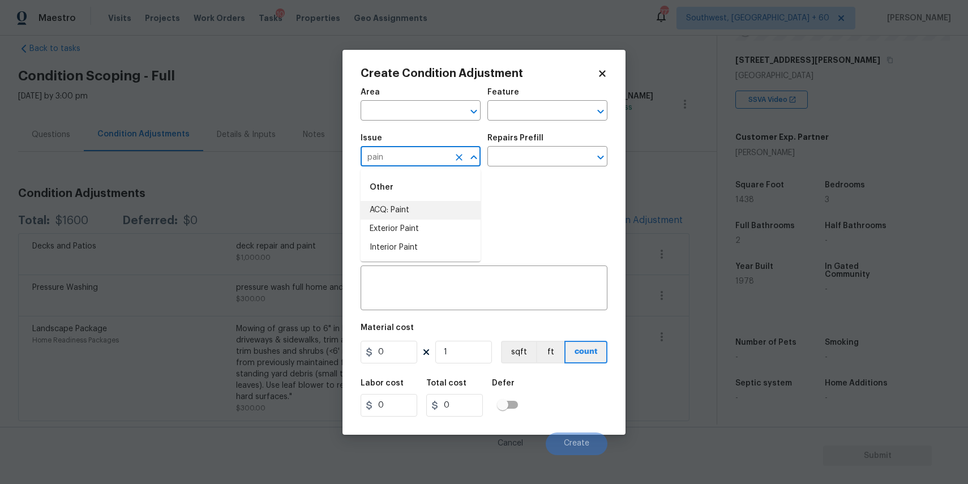
click at [419, 209] on li "ACQ: Paint" at bounding box center [420, 210] width 120 height 19
type input "ACQ: Paint"
click at [533, 168] on div "Issue ACQ: Paint ​ Repairs Prefill ​" at bounding box center [483, 150] width 247 height 46
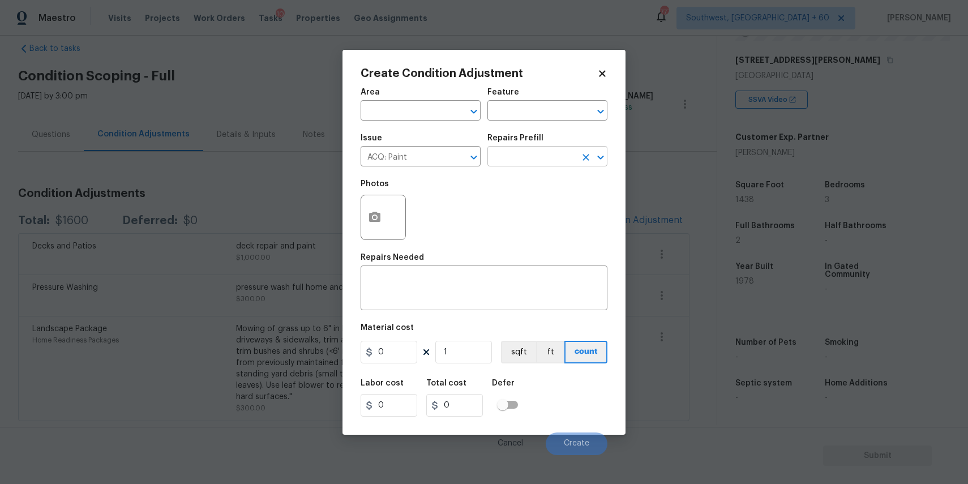
click at [544, 152] on input "text" at bounding box center [531, 158] width 88 height 18
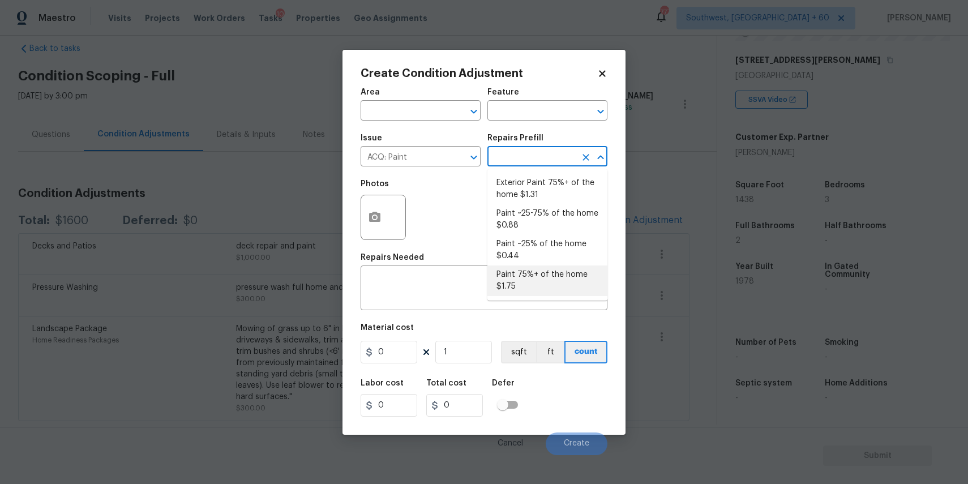
click at [552, 284] on li "Paint 75%+ of the home $1.75" at bounding box center [547, 280] width 120 height 31
type input "Acquisition"
type textarea "Acquisition Scope: 75%+ of the home will likely require interior paint"
type input "1.75"
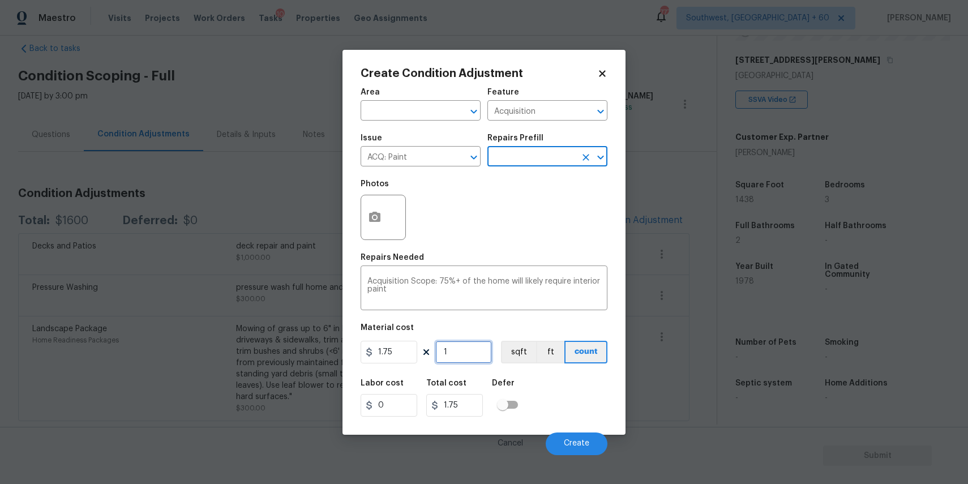
click at [456, 352] on input "1" at bounding box center [463, 352] width 57 height 23
type input "0"
type input "1"
type input "1.75"
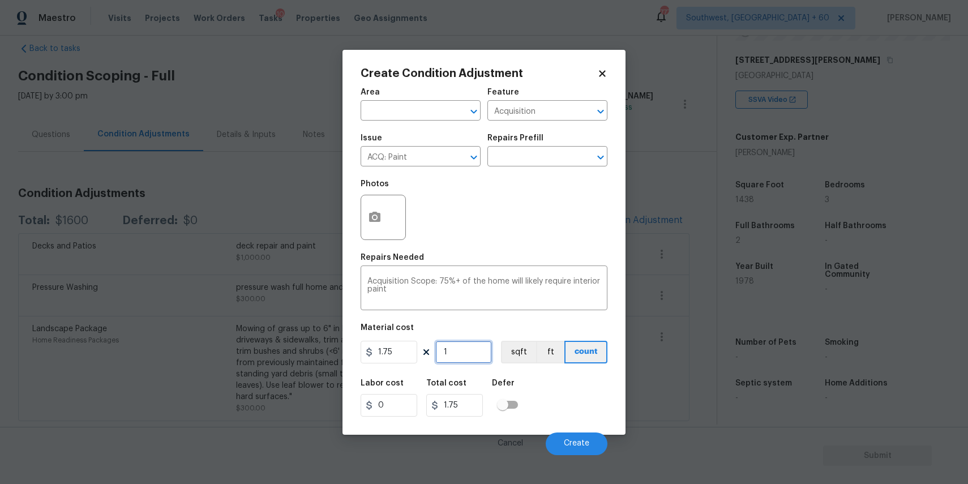
type input "14"
type input "24.5"
type input "143"
type input "250.25"
type input "1438"
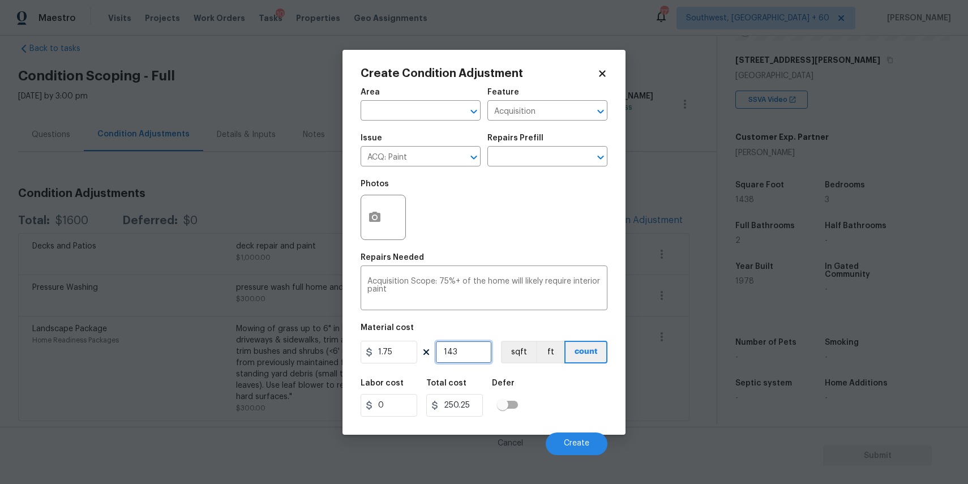
type input "2516.5"
type input "1438"
click at [375, 211] on icon "button" at bounding box center [375, 218] width 14 height 14
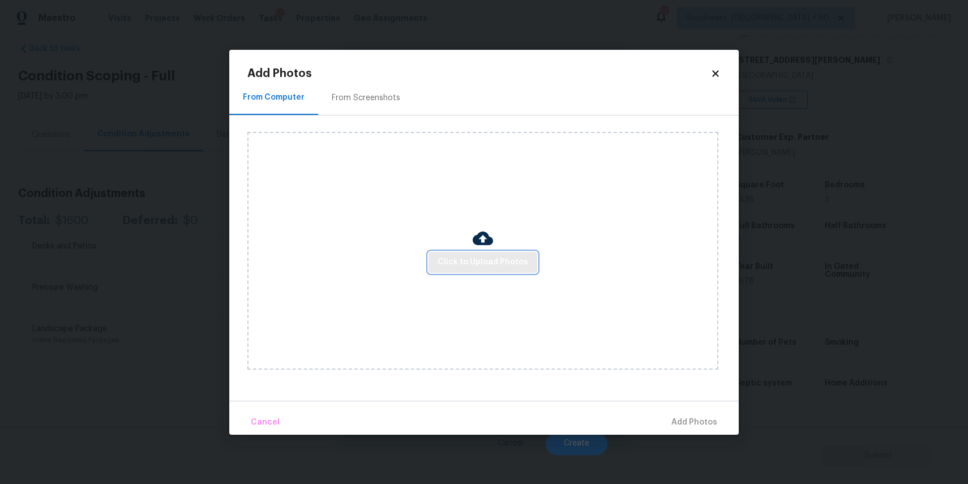
click at [518, 267] on span "Click to Upload Photos" at bounding box center [482, 262] width 91 height 14
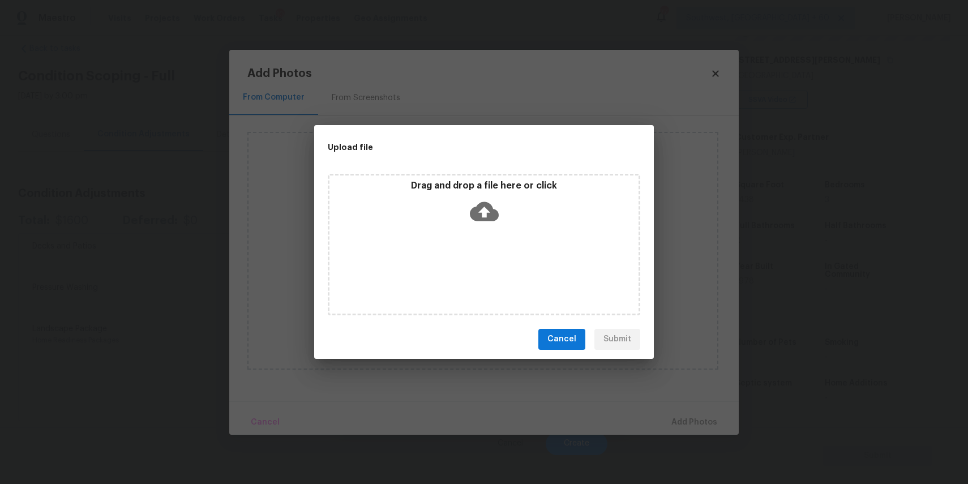
click at [527, 278] on div "Drag and drop a file here or click" at bounding box center [484, 244] width 312 height 141
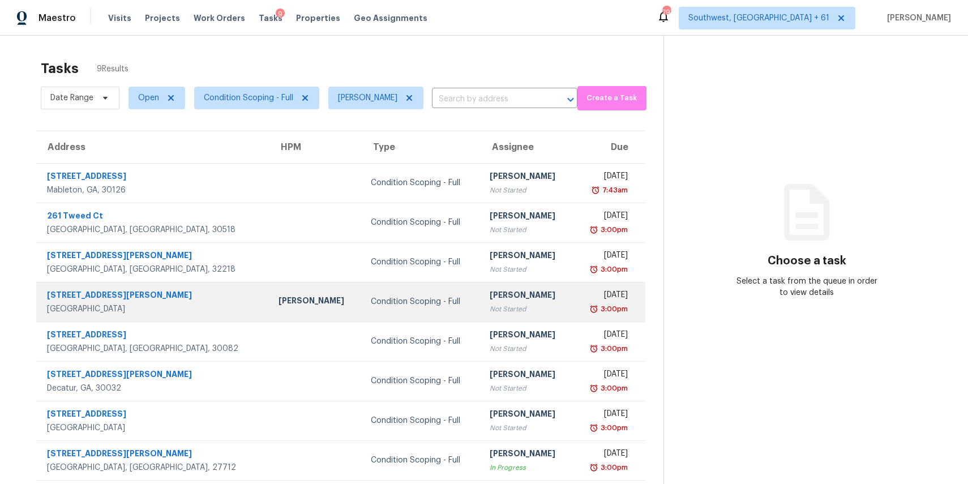
click at [385, 303] on div "Condition Scoping - Full" at bounding box center [421, 301] width 101 height 11
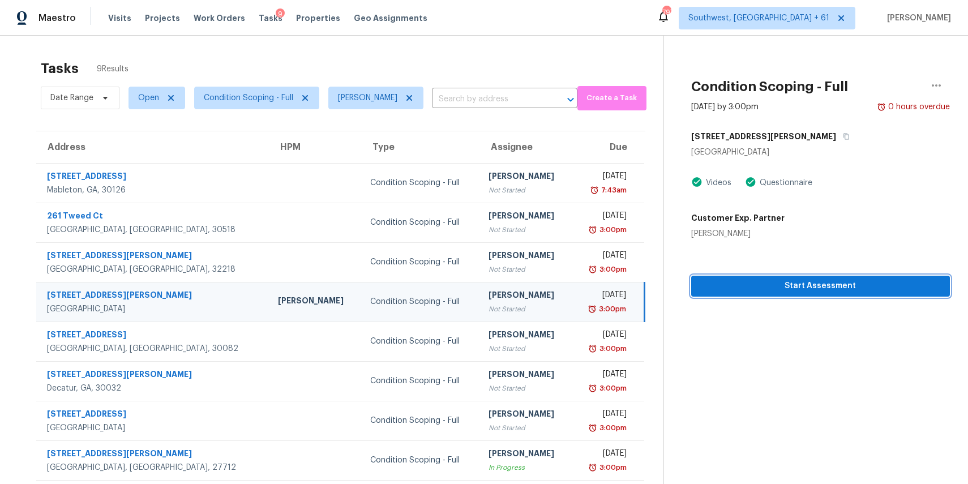
click at [752, 290] on span "Start Assessment" at bounding box center [820, 286] width 241 height 14
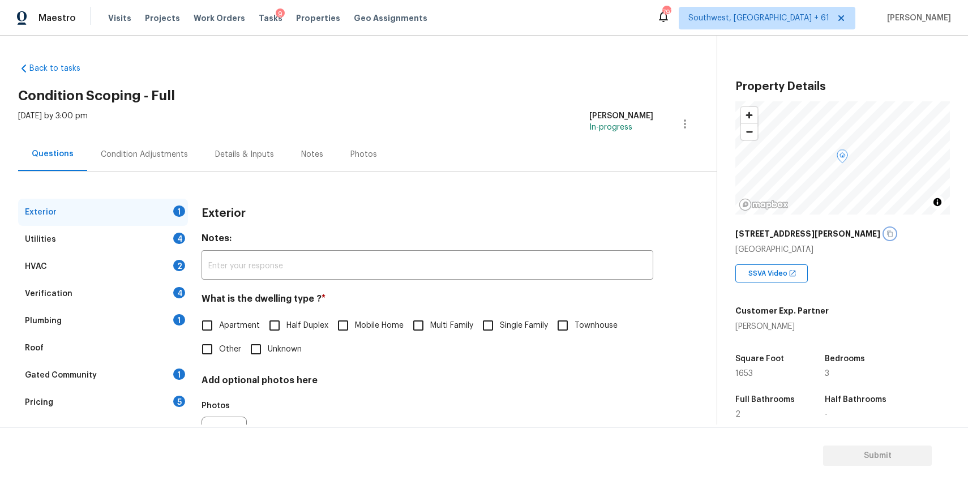
click at [886, 234] on icon "button" at bounding box center [889, 233] width 7 height 7
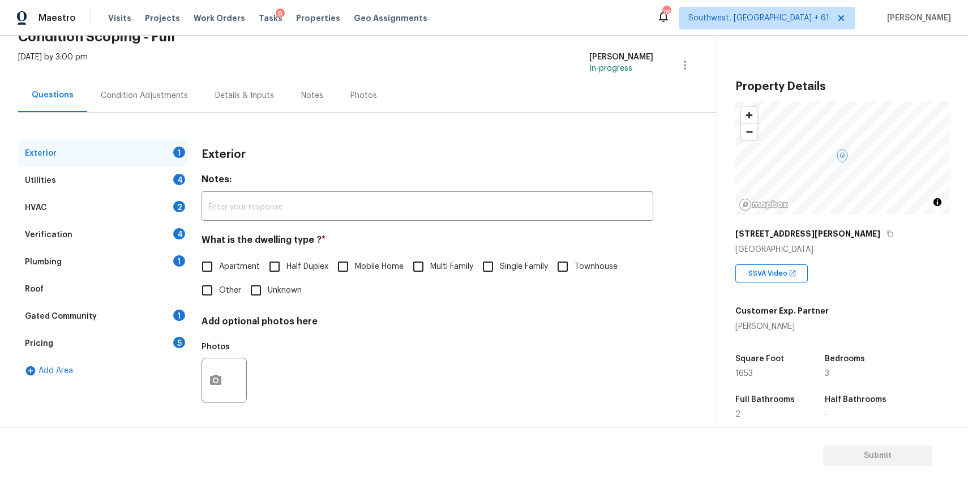
click at [123, 98] on div "Condition Adjustments" at bounding box center [144, 95] width 87 height 11
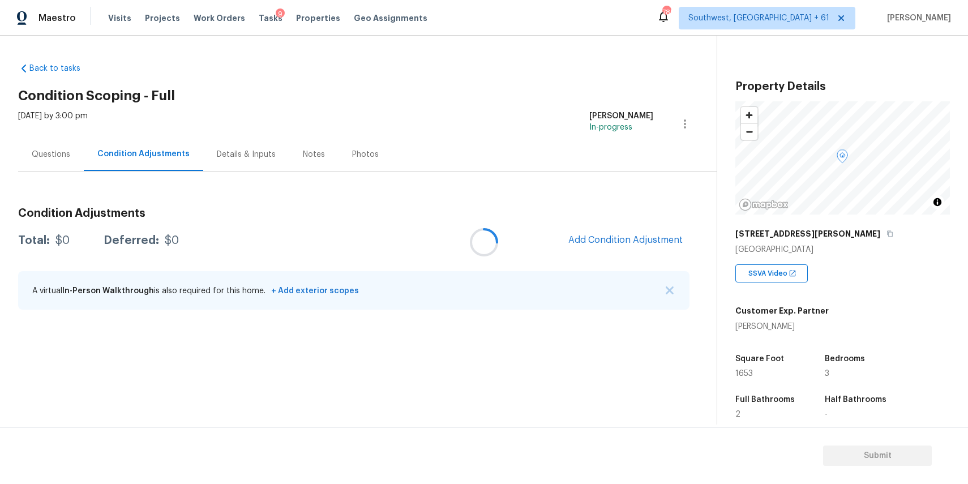
click at [666, 287] on div at bounding box center [484, 242] width 968 height 484
click at [655, 239] on span "Add Condition Adjustment" at bounding box center [625, 240] width 114 height 10
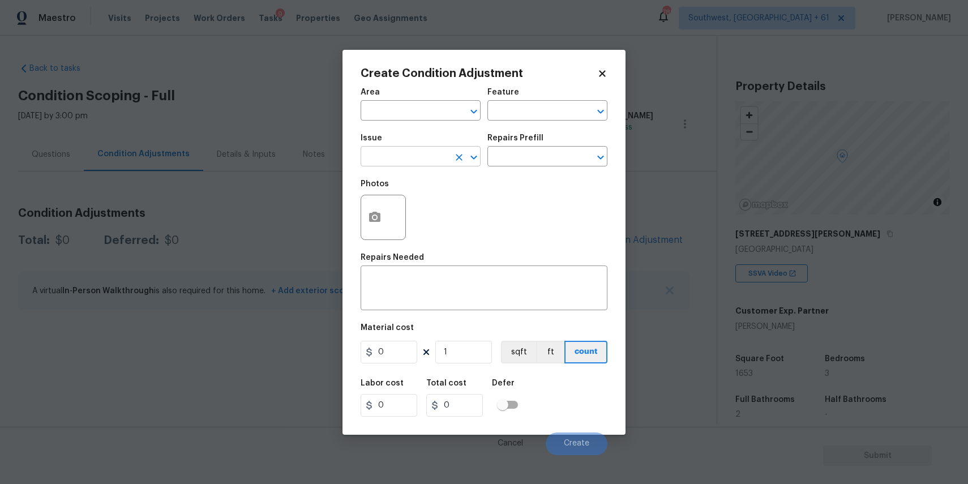
click at [450, 160] on div "​" at bounding box center [420, 158] width 120 height 18
type input "o"
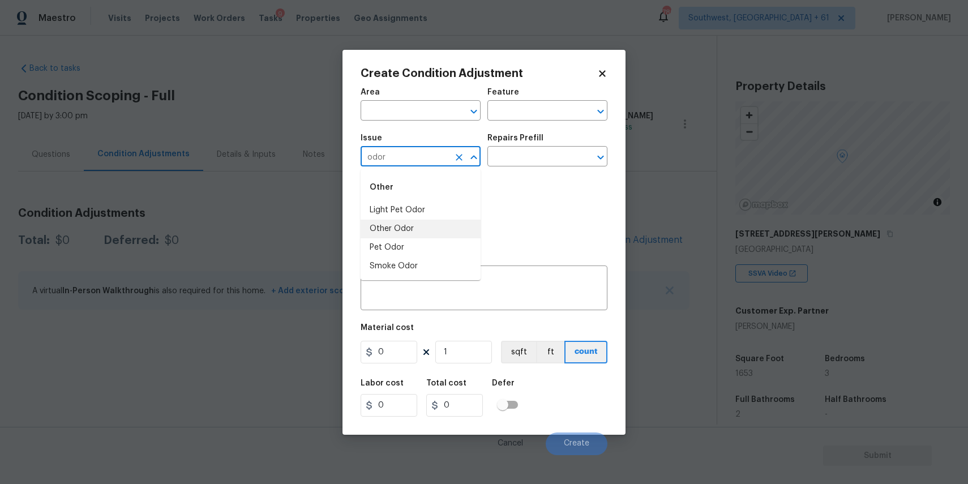
click at [425, 229] on li "Other Odor" at bounding box center [420, 229] width 120 height 19
type input "Other Odor"
click at [540, 152] on input "text" at bounding box center [531, 158] width 88 height 18
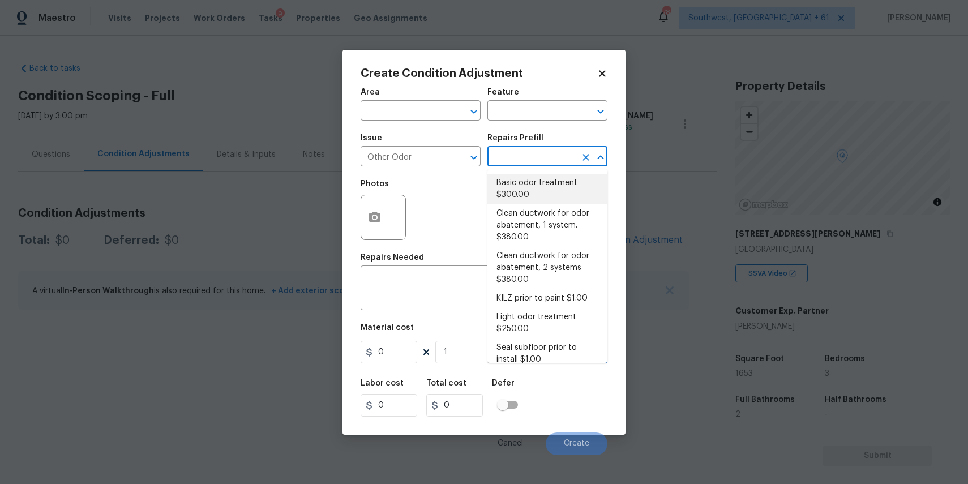
click at [543, 192] on li "Basic odor treatment $300.00" at bounding box center [547, 189] width 120 height 31
type textarea "OD Odor Protocol: Heavy Odor present. Remediate home odor. Including but not li…"
type input "300"
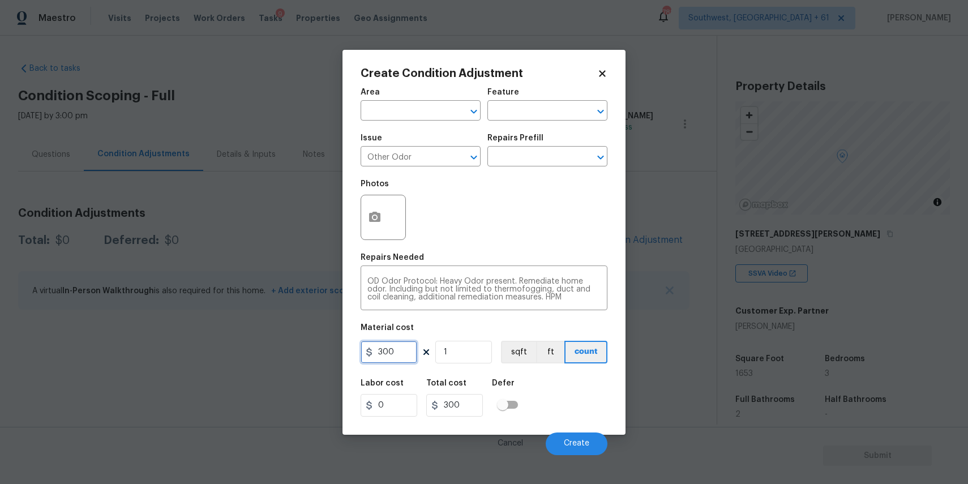
click at [407, 351] on input "300" at bounding box center [388, 352] width 57 height 23
type input "575"
click at [585, 450] on button "Create" at bounding box center [577, 443] width 62 height 23
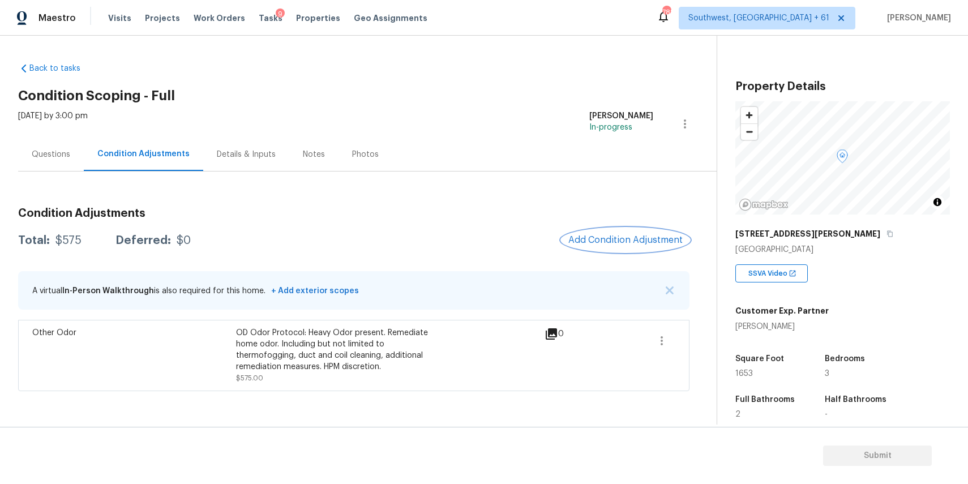
click at [626, 237] on span "Add Condition Adjustment" at bounding box center [625, 240] width 114 height 10
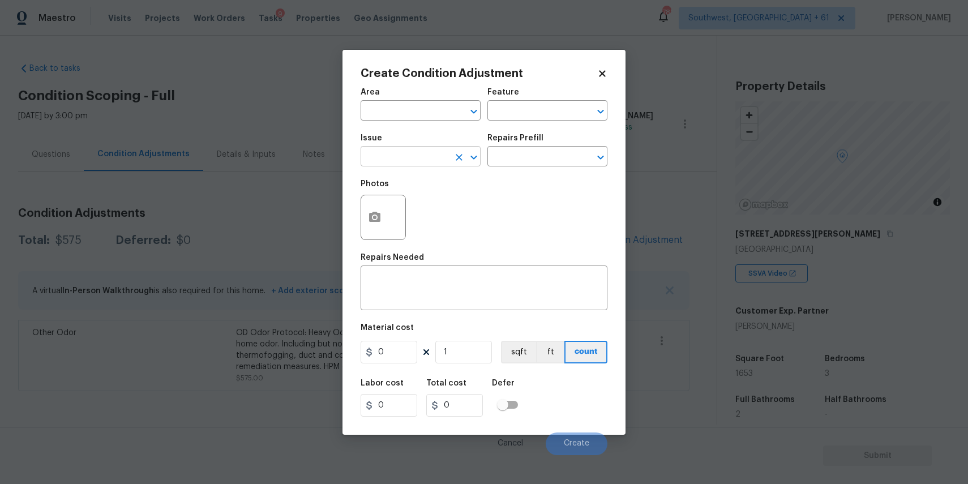
click at [426, 159] on input "text" at bounding box center [404, 158] width 88 height 18
click at [463, 204] on li "Landscape Package" at bounding box center [420, 210] width 120 height 19
type input "Landscape Package"
click at [549, 150] on input "text" at bounding box center [531, 158] width 88 height 18
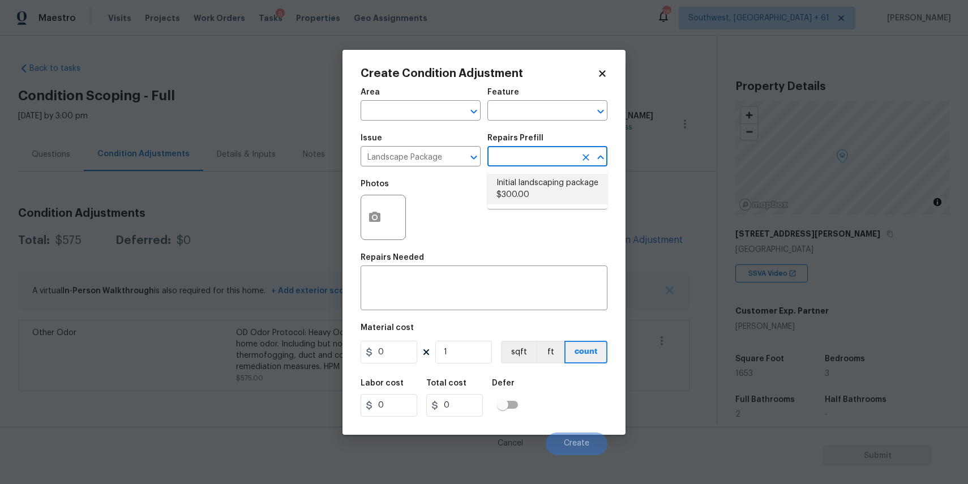
click at [524, 190] on li "Initial landscaping package $300.00" at bounding box center [547, 189] width 120 height 31
type input "Home Readiness Packages"
type textarea "Mowing of grass up to 6" in height. Mow, edge along driveways & sidewalks, trim…"
type input "300"
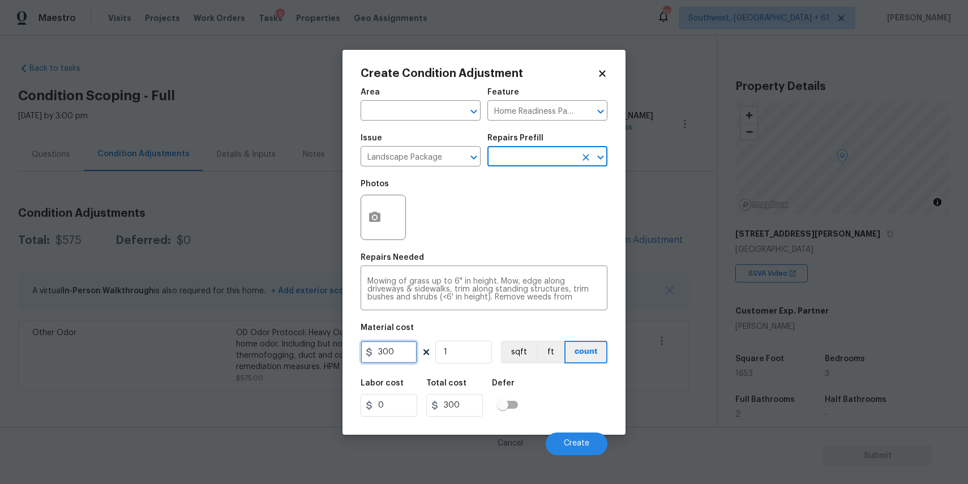
click at [387, 358] on input "300" at bounding box center [388, 352] width 57 height 23
type input "2000"
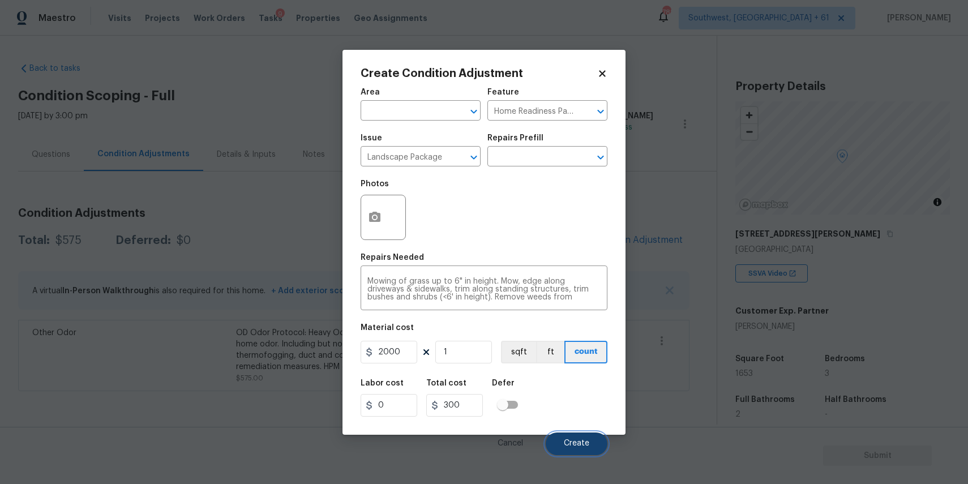
type input "2000"
click at [570, 437] on button "Create" at bounding box center [577, 443] width 62 height 23
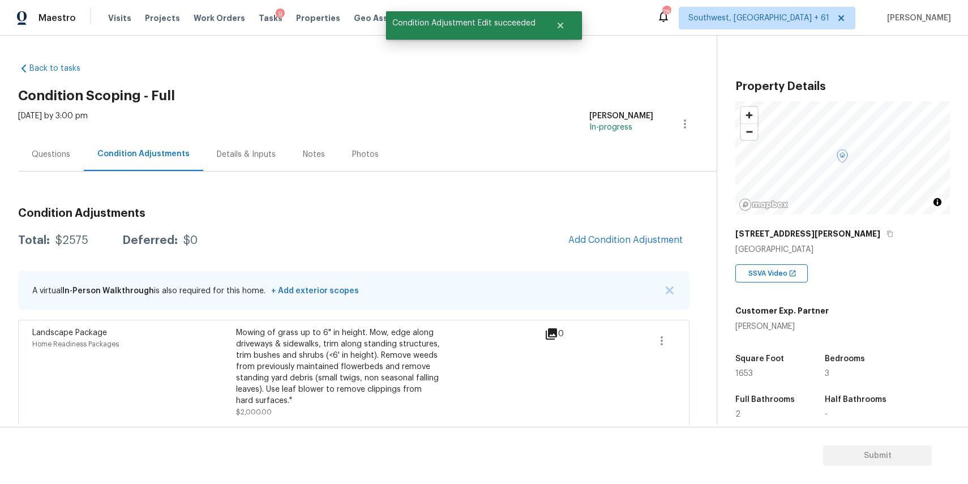
click at [601, 252] on span "Add Condition Adjustment" at bounding box center [625, 240] width 128 height 25
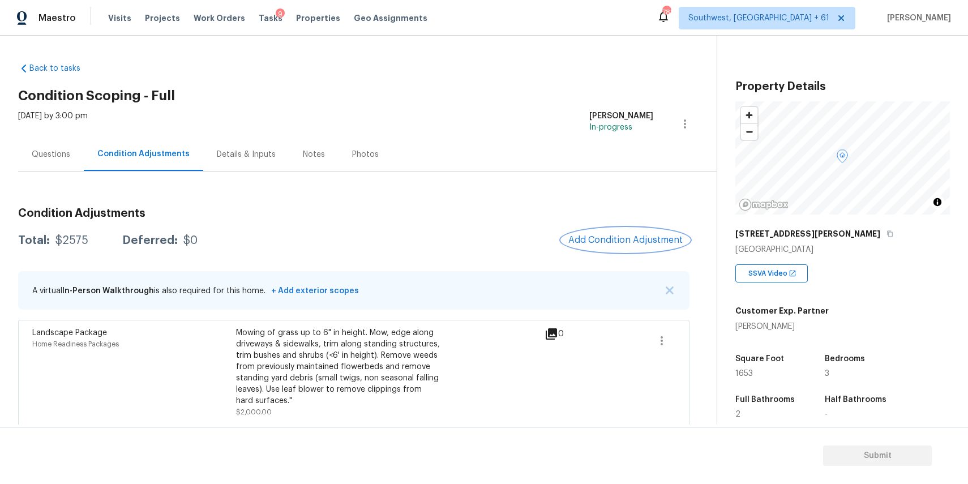
click at [622, 233] on button "Add Condition Adjustment" at bounding box center [625, 240] width 128 height 24
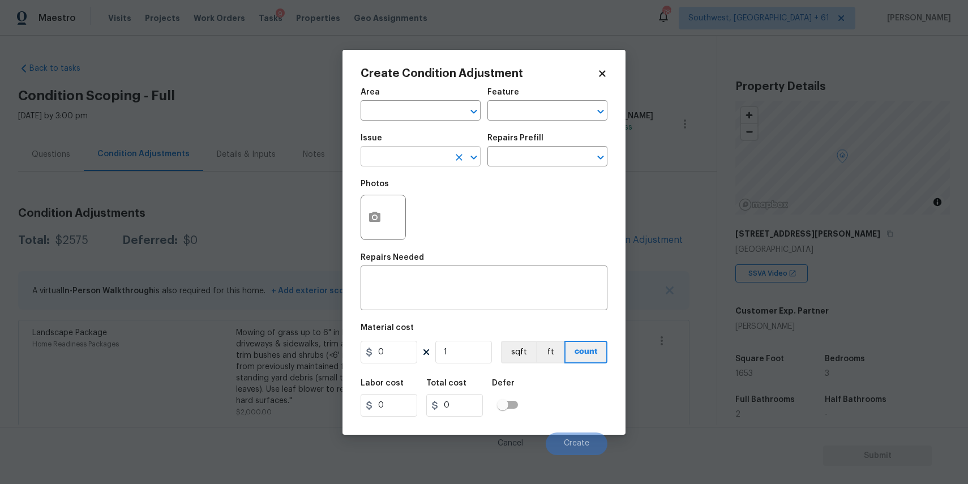
click at [417, 159] on input "text" at bounding box center [404, 158] width 88 height 18
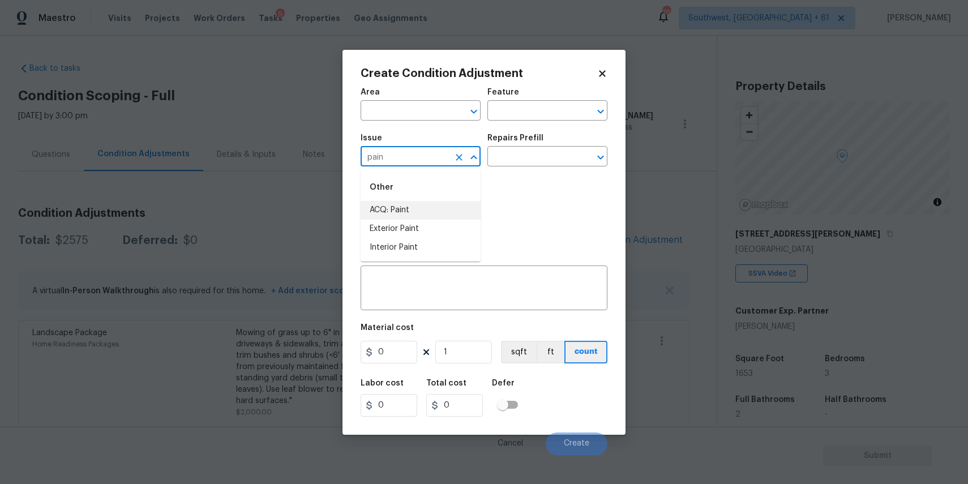
click at [418, 215] on li "ACQ: Paint" at bounding box center [420, 210] width 120 height 19
type input "ACQ: Paint"
click at [535, 148] on div "Repairs Prefill" at bounding box center [547, 141] width 120 height 15
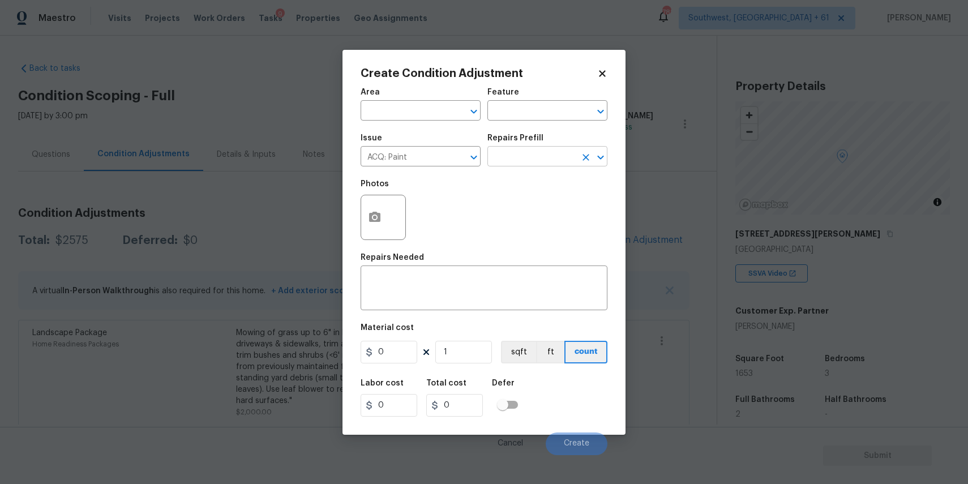
click at [548, 160] on input "text" at bounding box center [531, 158] width 88 height 18
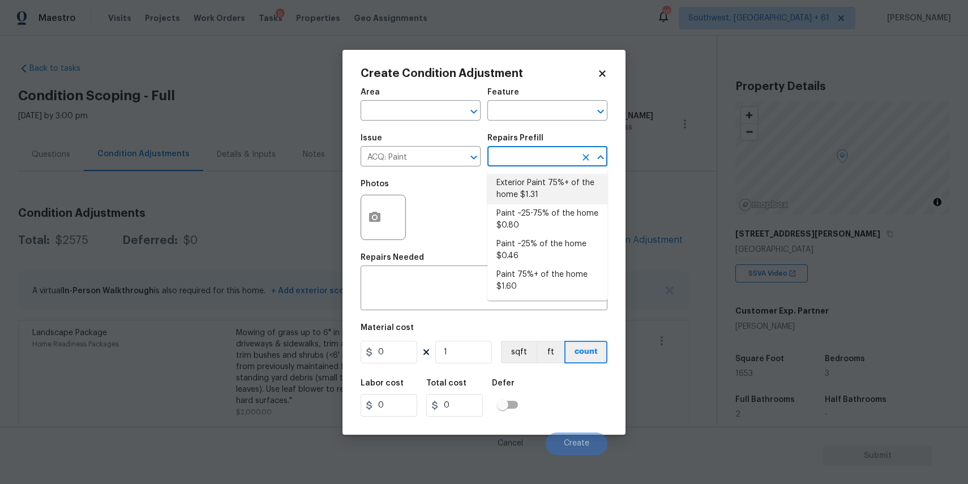
click at [541, 184] on li "Exterior Paint 75%+ of the home $1.31" at bounding box center [547, 189] width 120 height 31
type input "Acquisition"
type textarea "Acquisition Scope: 75%+ of the home exterior will likely require paint"
type input "1.31"
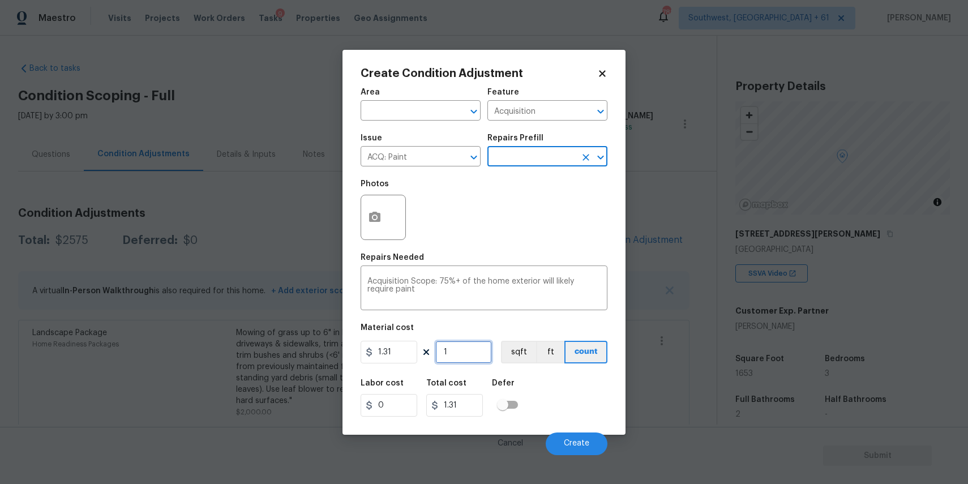
click at [472, 360] on input "1" at bounding box center [463, 352] width 57 height 23
type input "0"
type input "1"
type input "1.31"
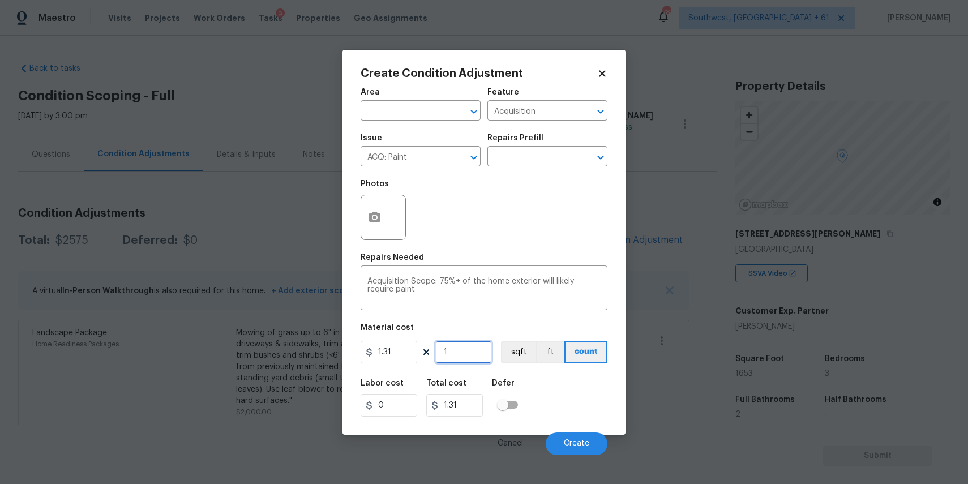
type input "16"
type input "20.96"
type input "165"
type input "216.15"
type input "1653"
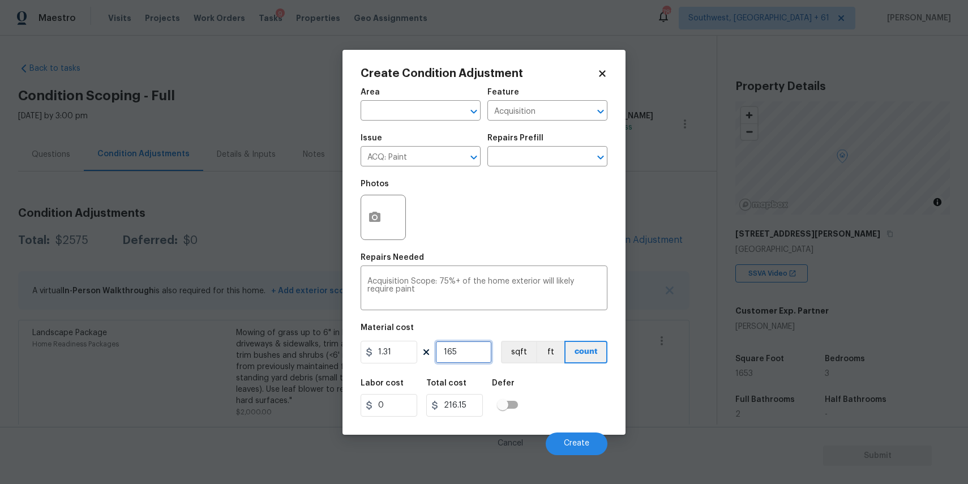
type input "2165.43"
type input "1653"
click at [575, 440] on span "Create" at bounding box center [576, 443] width 25 height 8
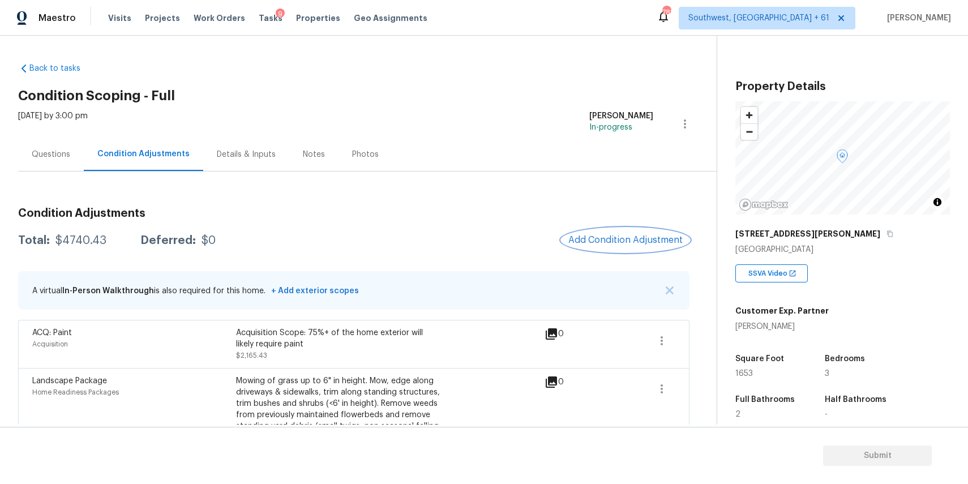
click at [618, 244] on span "Add Condition Adjustment" at bounding box center [625, 240] width 114 height 10
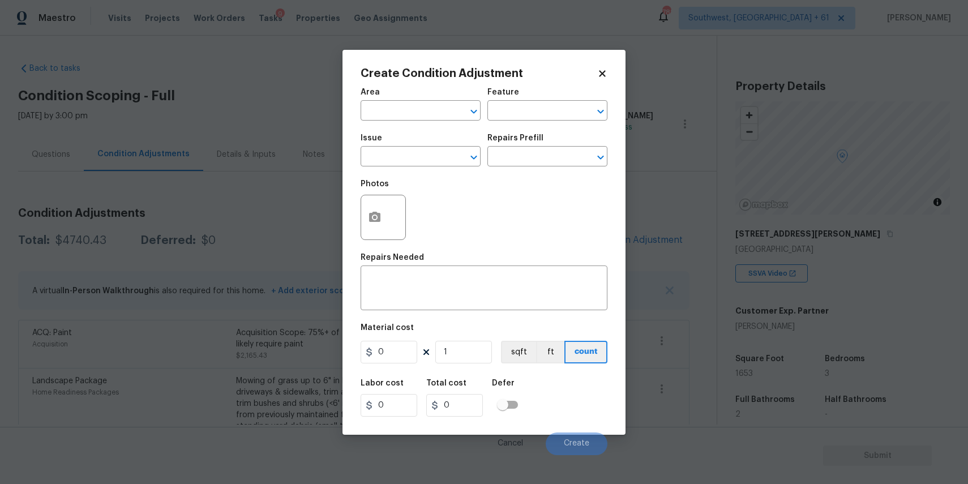
click at [405, 148] on div "Issue" at bounding box center [420, 141] width 120 height 15
click at [410, 157] on input "text" at bounding box center [404, 158] width 88 height 18
click at [428, 231] on li "Appliances" at bounding box center [420, 229] width 120 height 19
type input "Appliances"
click at [518, 151] on input "text" at bounding box center [531, 158] width 88 height 18
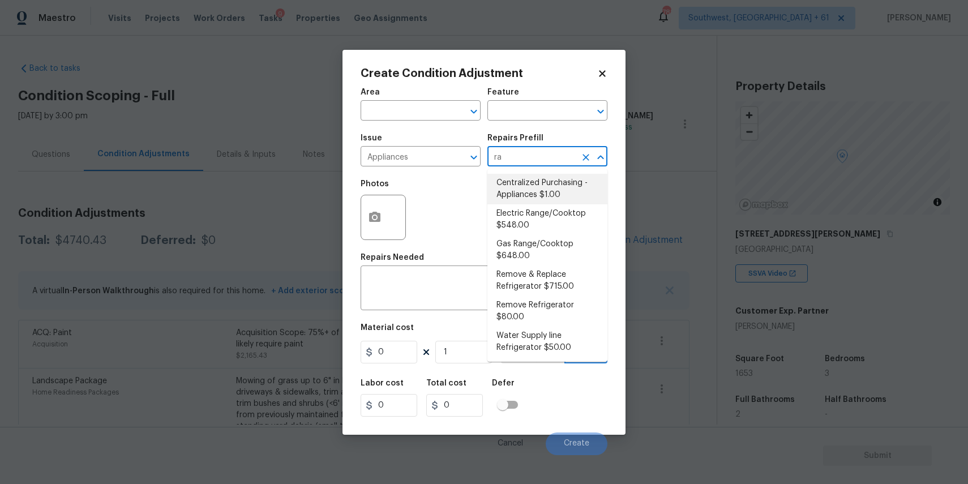
type input "ran"
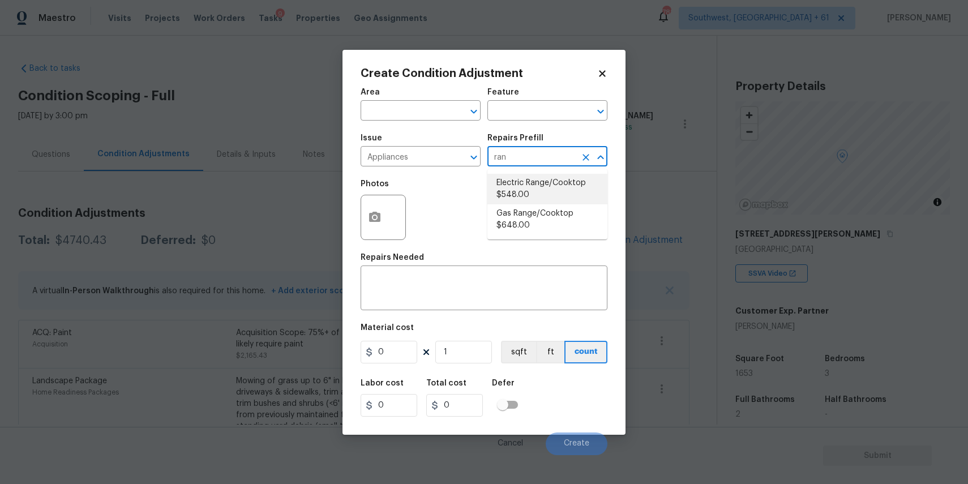
click at [563, 195] on li "Electric Range/Cooktop $548.00" at bounding box center [547, 189] width 120 height 31
type input "Appliances"
type textarea "Remove the existing electric range/cooktop and prep the area for a new unit. In…"
type input "548"
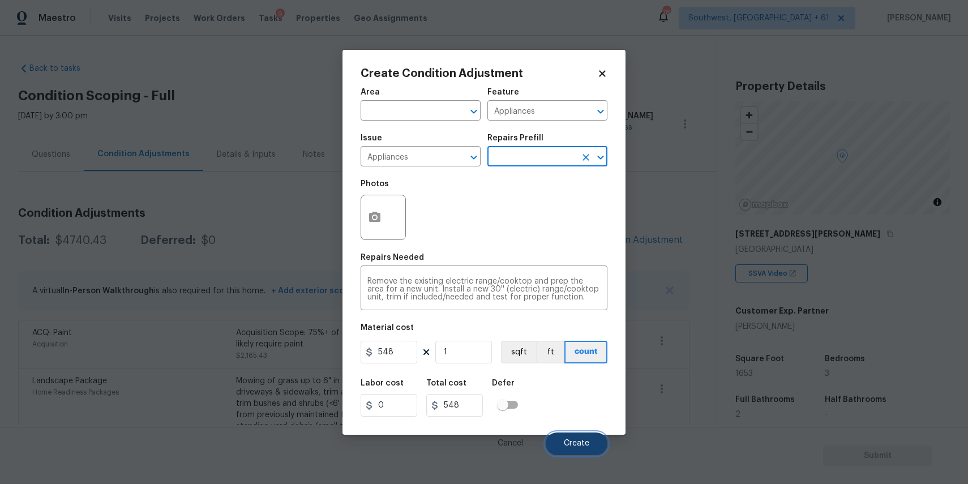
click at [574, 449] on button "Create" at bounding box center [577, 443] width 62 height 23
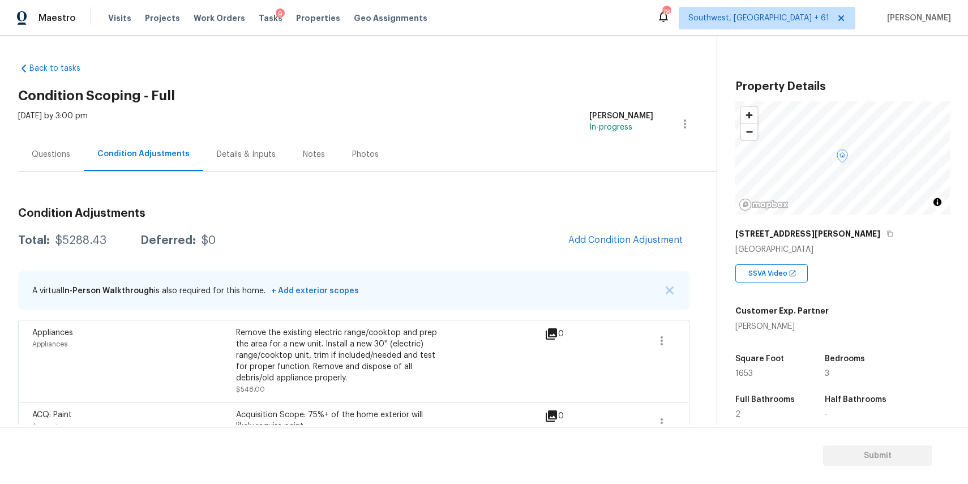
click at [661, 250] on span "Add Condition Adjustment" at bounding box center [625, 240] width 128 height 25
click at [651, 246] on button "Add Condition Adjustment" at bounding box center [625, 240] width 128 height 24
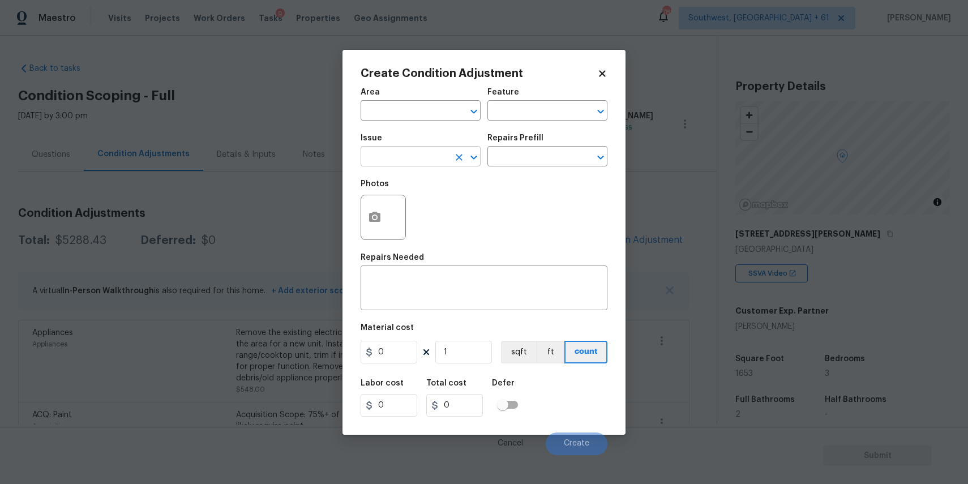
click at [400, 152] on input "text" at bounding box center [404, 158] width 88 height 18
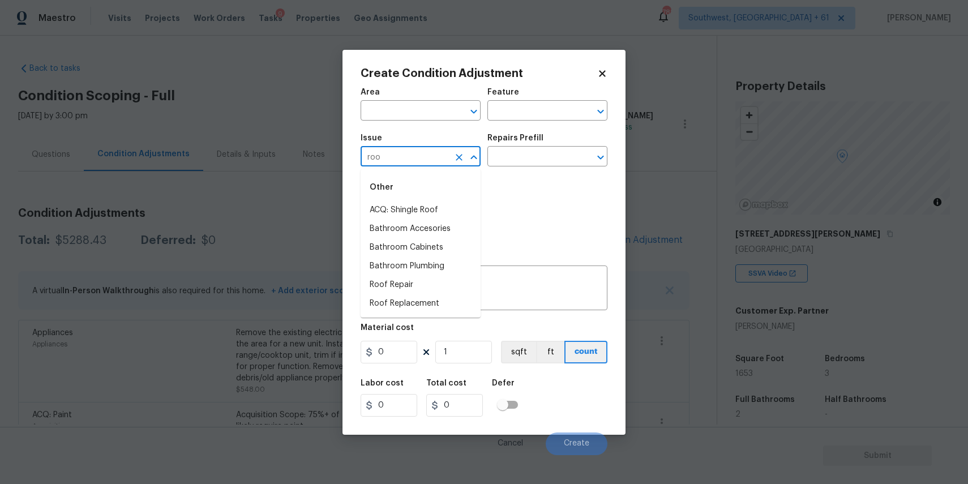
click at [426, 201] on li "ACQ: Shingle Roof" at bounding box center [420, 210] width 120 height 19
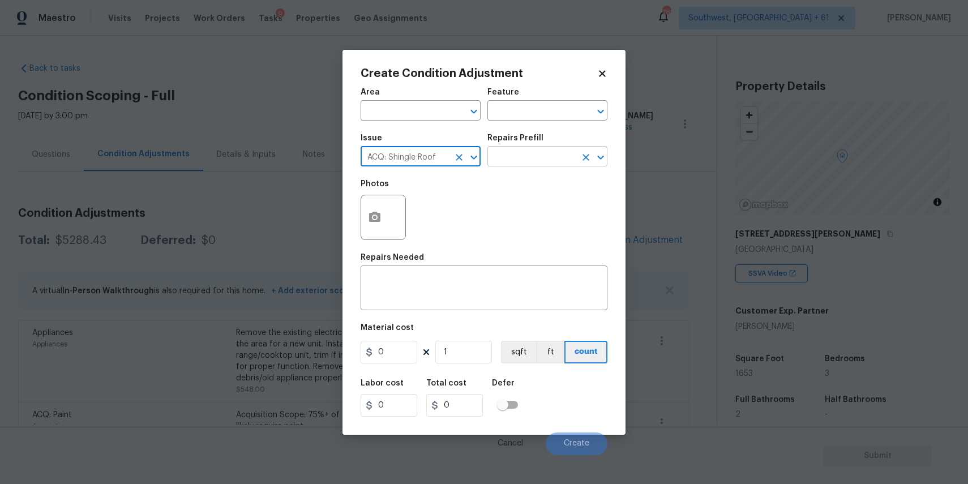
type input "ACQ: Shingle Roof"
click at [510, 157] on input "text" at bounding box center [531, 158] width 88 height 18
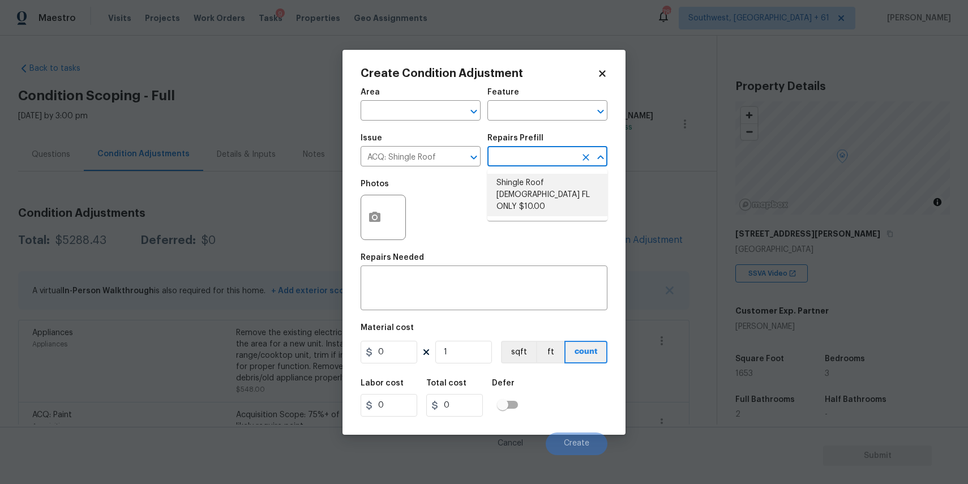
click at [571, 181] on li "Shingle Roof 15+ Years Old FL ONLY $10.00" at bounding box center [547, 195] width 120 height 42
type input "Acquisition"
type textarea "Acquisition Scope ([US_STATE] Only): Shingle Roof 15+ years in age maintenance."
type input "10"
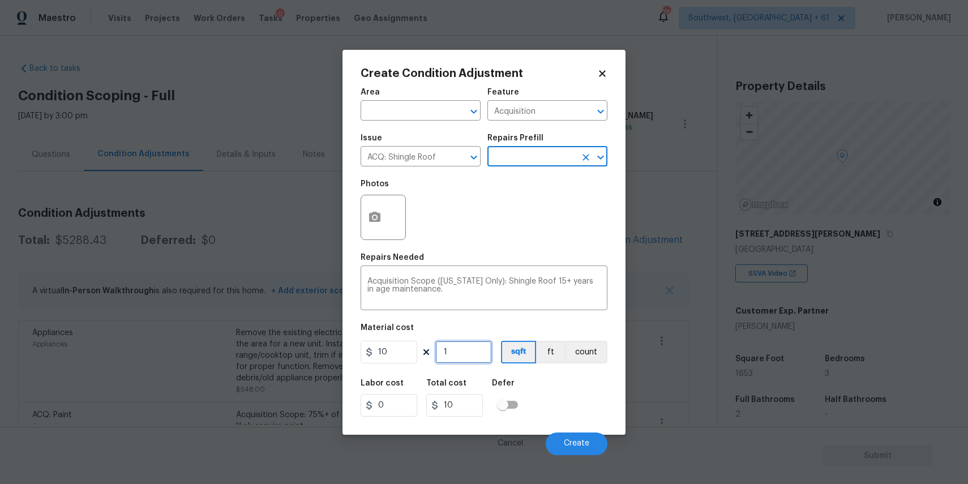
click at [466, 349] on input "1" at bounding box center [463, 352] width 57 height 23
type input "0"
type input "1"
type input "10"
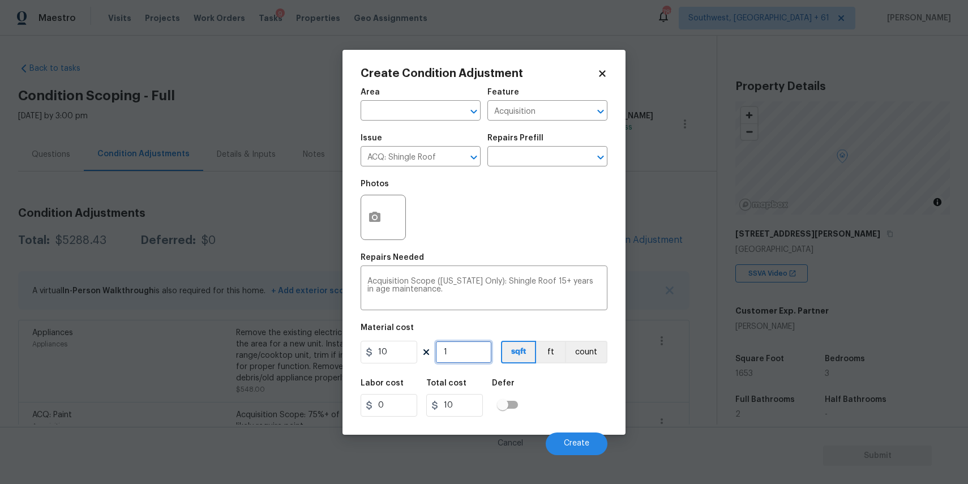
type input "16"
type input "160"
type input "165"
type input "1650"
type input "1653"
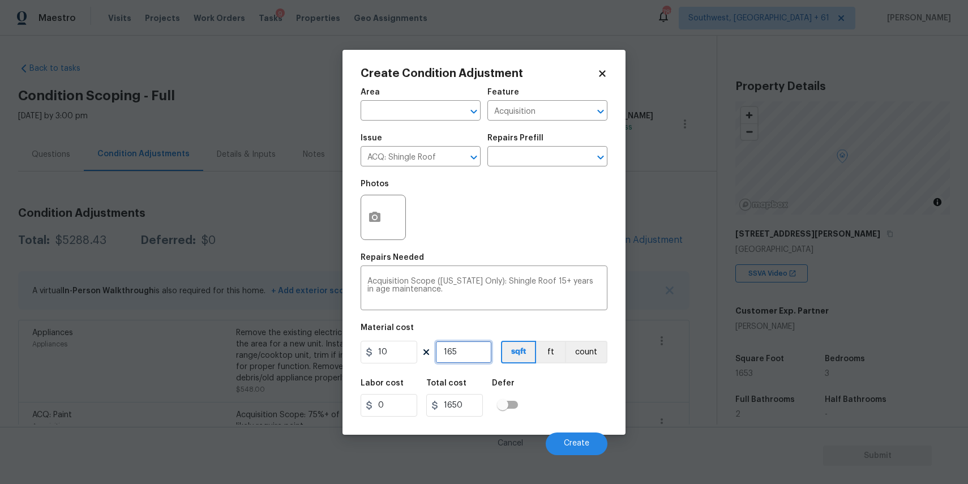
type input "16530"
type input "1653"
click at [573, 441] on span "Create" at bounding box center [576, 443] width 25 height 8
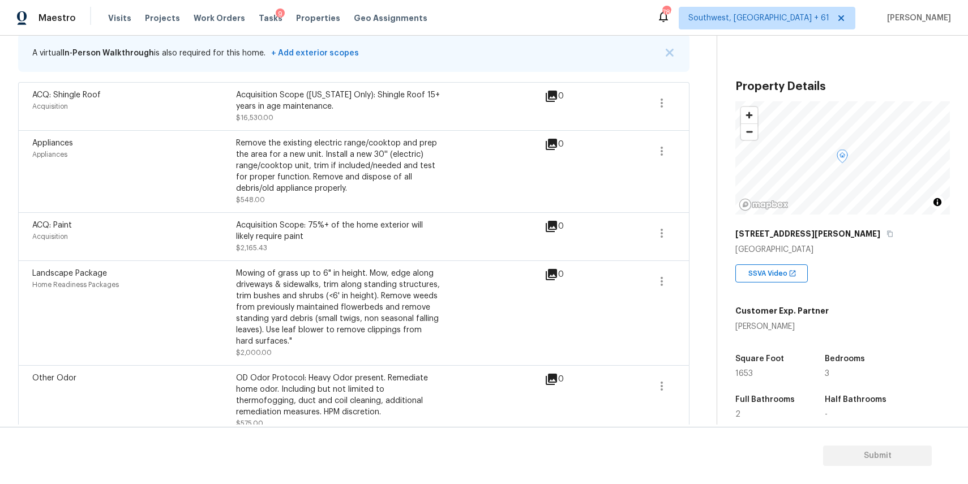
scroll to position [254, 0]
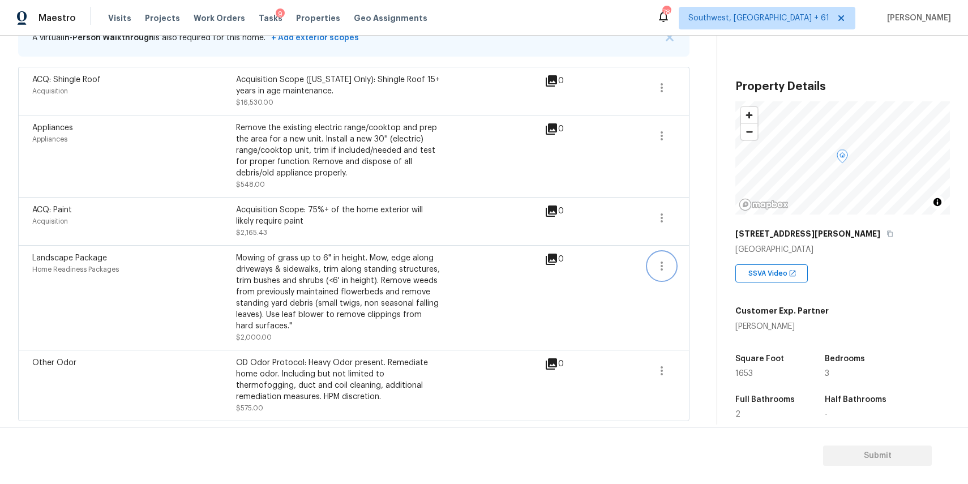
click at [671, 256] on button "button" at bounding box center [661, 265] width 27 height 27
click at [701, 257] on div "Edit" at bounding box center [726, 262] width 88 height 11
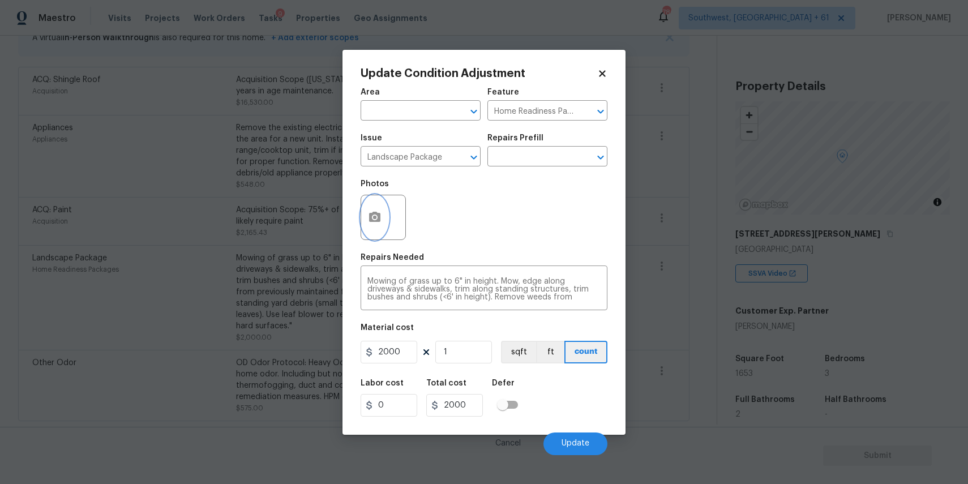
click at [375, 216] on circle "button" at bounding box center [374, 216] width 3 height 3
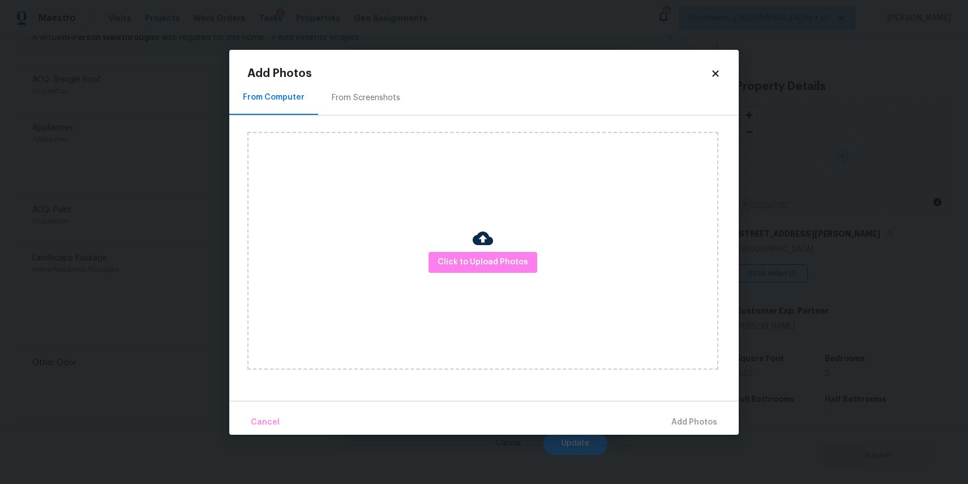
click at [478, 247] on img at bounding box center [483, 238] width 20 height 20
click at [484, 264] on span "Click to Upload Photos" at bounding box center [482, 262] width 91 height 14
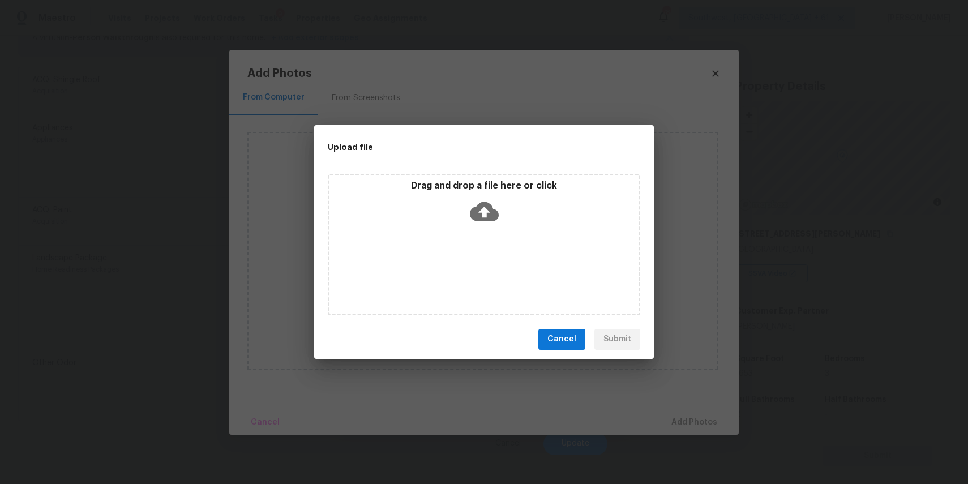
click at [478, 248] on div "Drag and drop a file here or click" at bounding box center [484, 244] width 312 height 141
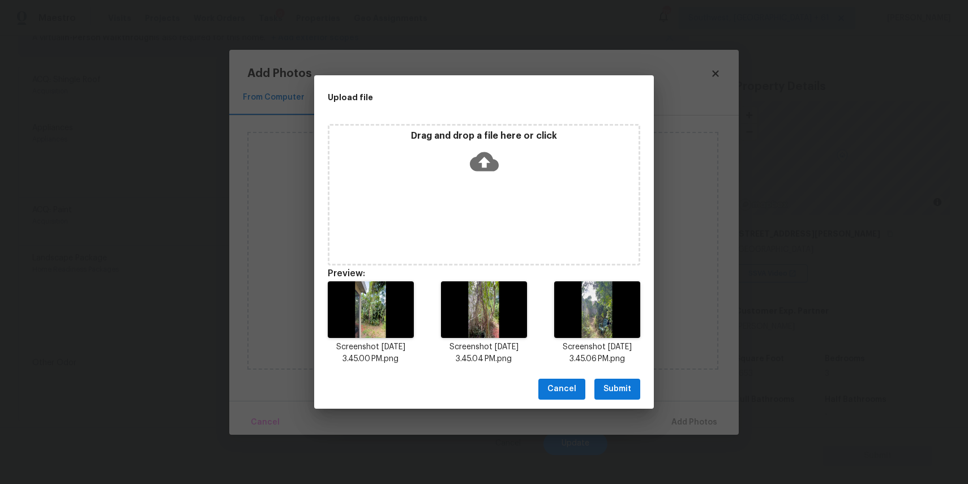
click at [616, 390] on span "Submit" at bounding box center [617, 389] width 28 height 14
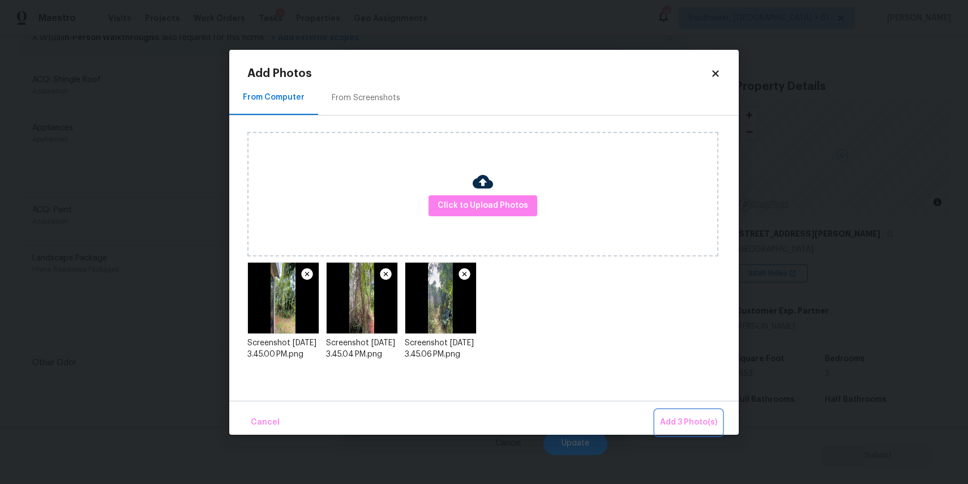
click at [682, 419] on span "Add 3 Photo(s)" at bounding box center [688, 422] width 57 height 14
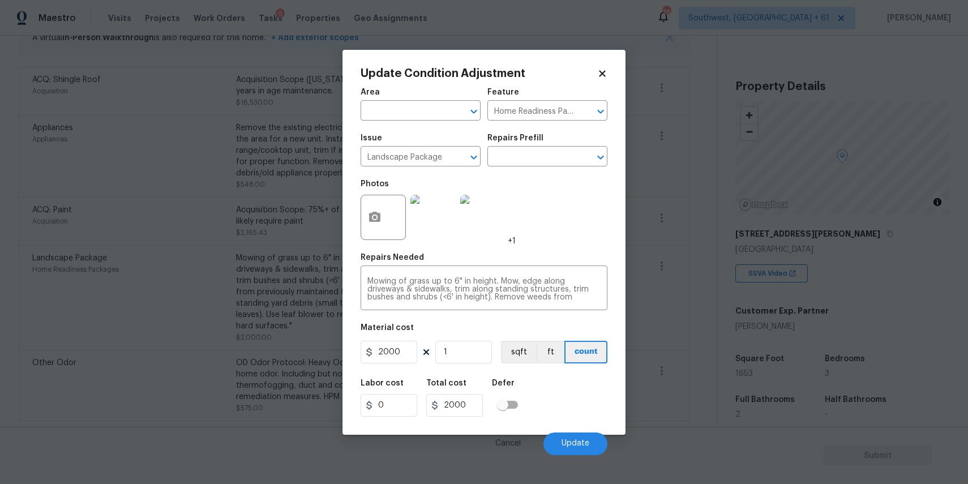
click at [570, 432] on div "Cancel Update" at bounding box center [483, 439] width 247 height 32
click at [576, 443] on span "Update" at bounding box center [575, 443] width 28 height 8
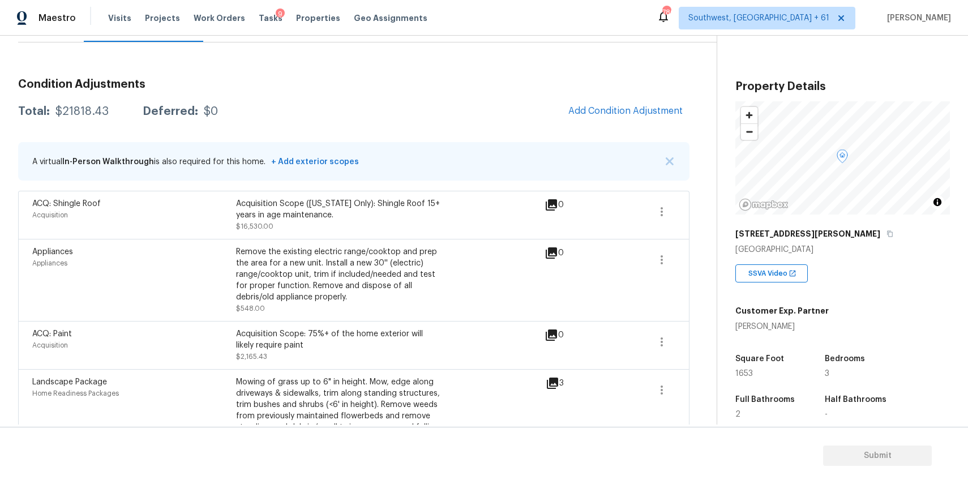
scroll to position [7, 0]
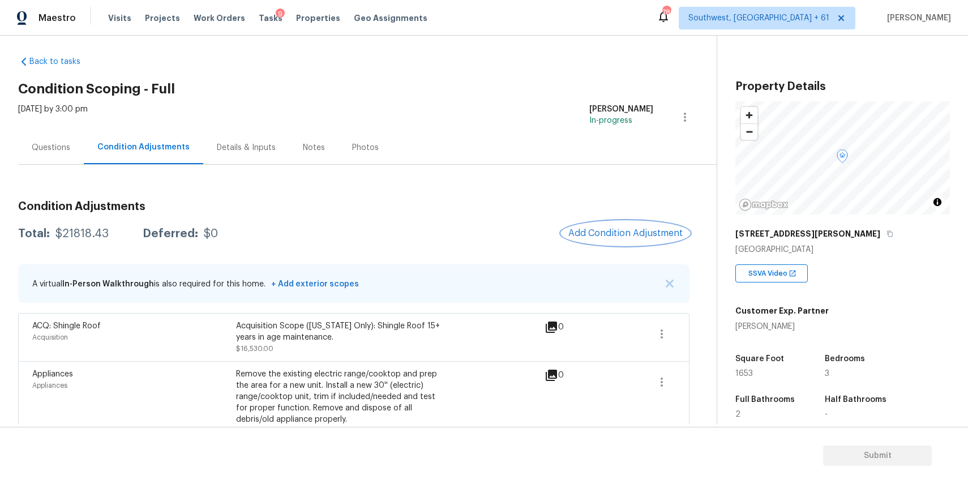
click at [649, 228] on span "Add Condition Adjustment" at bounding box center [625, 233] width 114 height 10
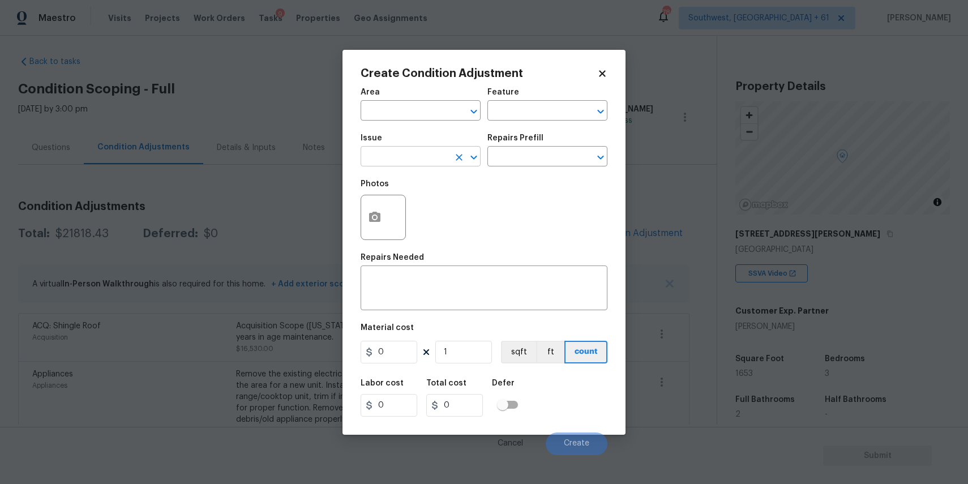
click at [428, 152] on input "text" at bounding box center [404, 158] width 88 height 18
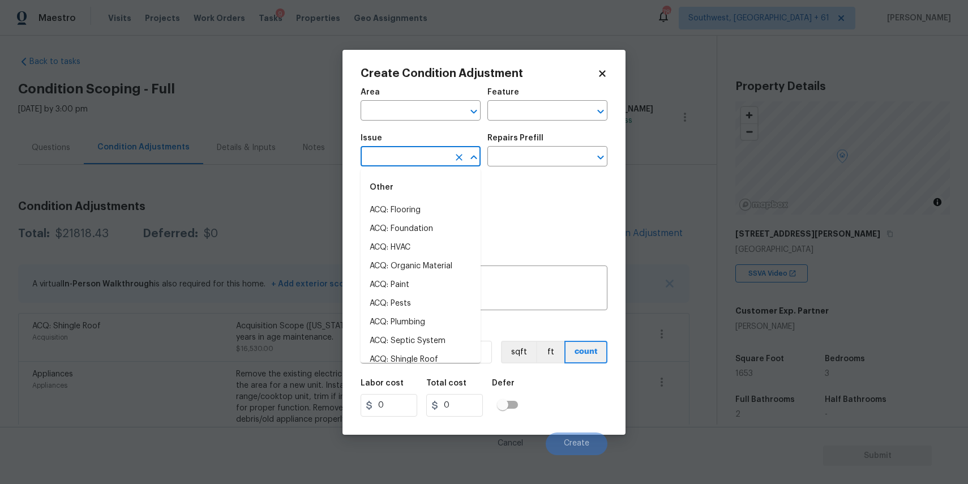
click at [206, 234] on body "Maestro Visits Projects Work Orders Tasks 9 Properties Geo Assignments 786 Sout…" at bounding box center [484, 242] width 968 height 484
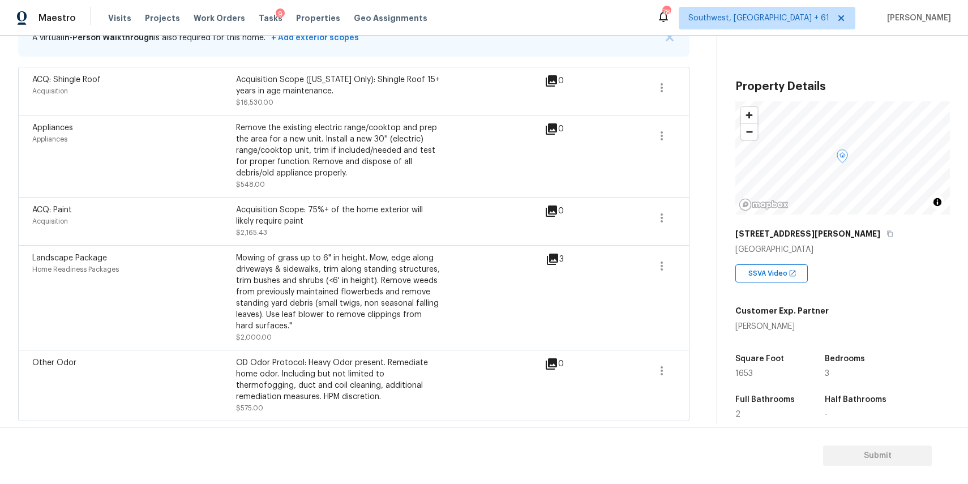
scroll to position [254, 0]
click at [659, 212] on icon "button" at bounding box center [662, 218] width 14 height 14
click at [697, 212] on div "Edit" at bounding box center [726, 214] width 88 height 11
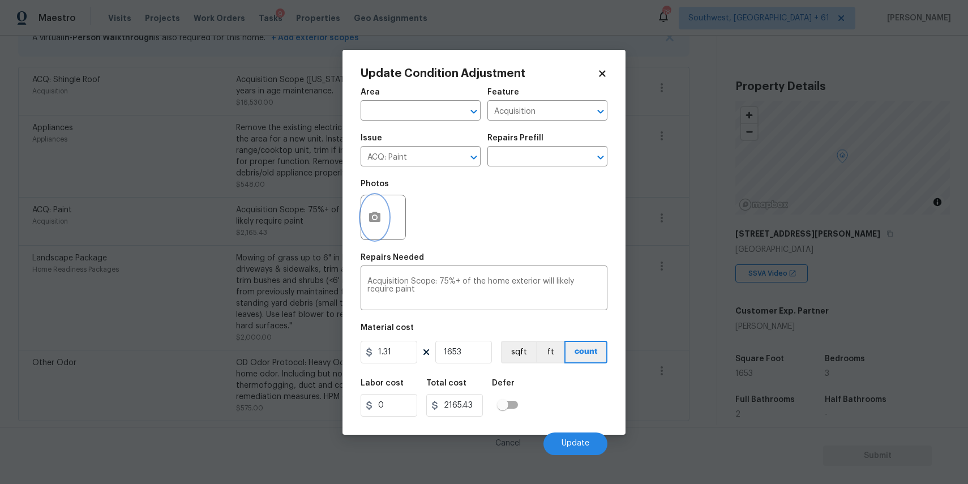
click at [373, 216] on icon "button" at bounding box center [375, 218] width 14 height 14
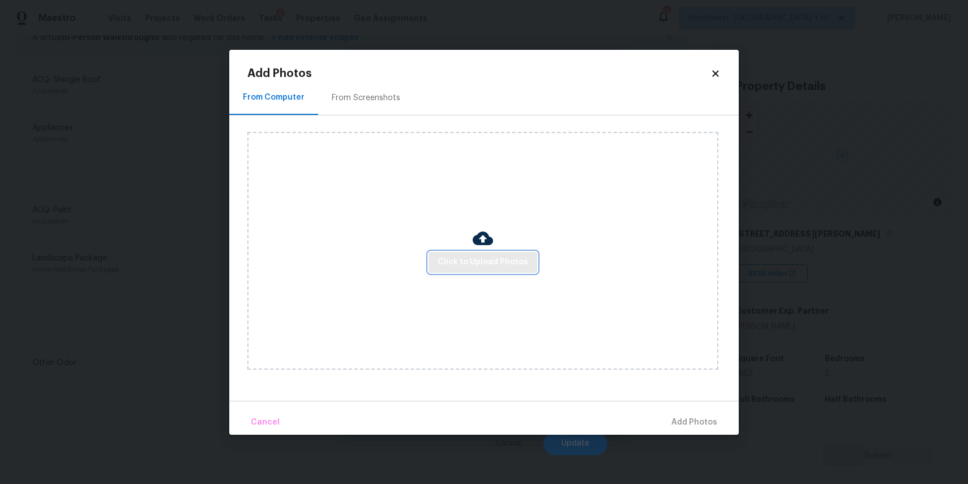
click at [504, 263] on span "Click to Upload Photos" at bounding box center [482, 262] width 91 height 14
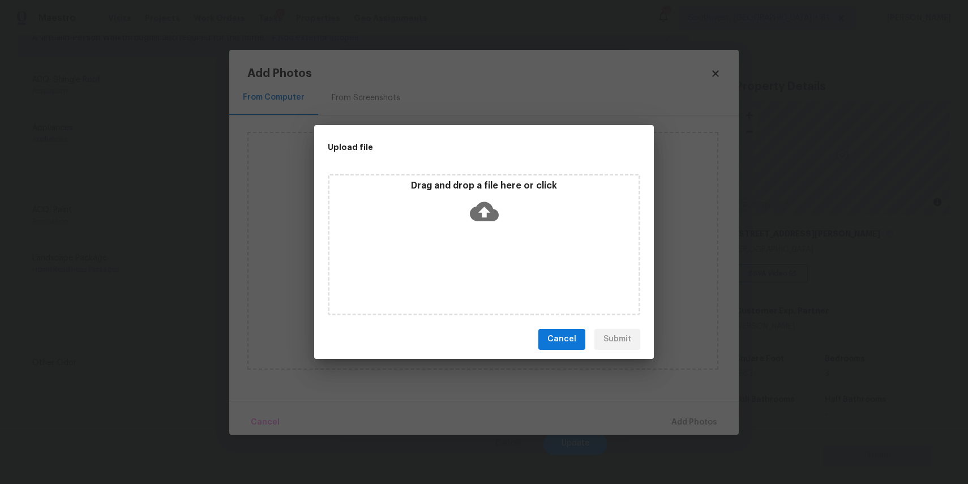
click at [504, 263] on div "Drag and drop a file here or click" at bounding box center [484, 244] width 312 height 141
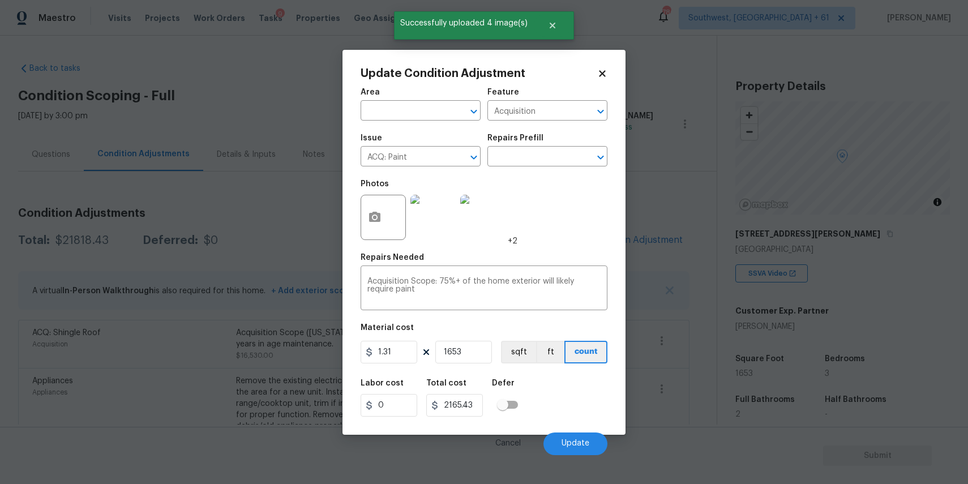
scroll to position [254, 0]
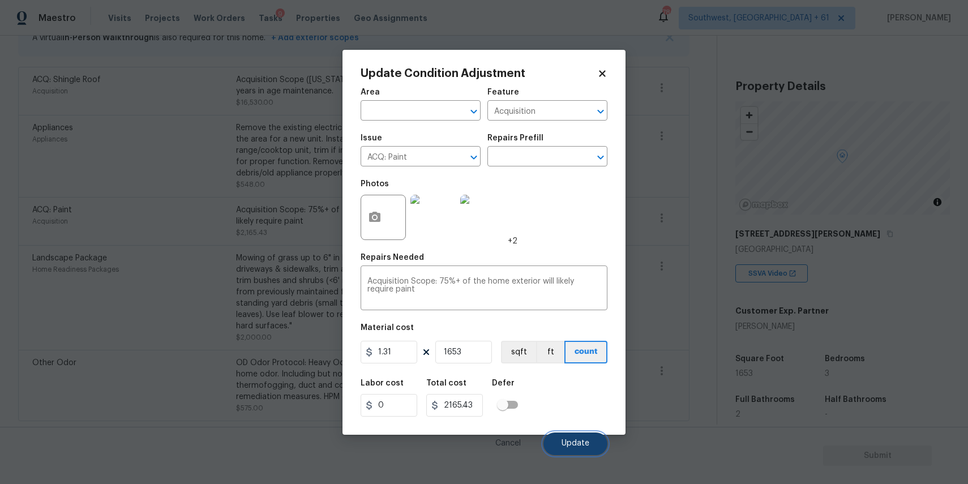
click at [577, 443] on span "Update" at bounding box center [575, 443] width 28 height 8
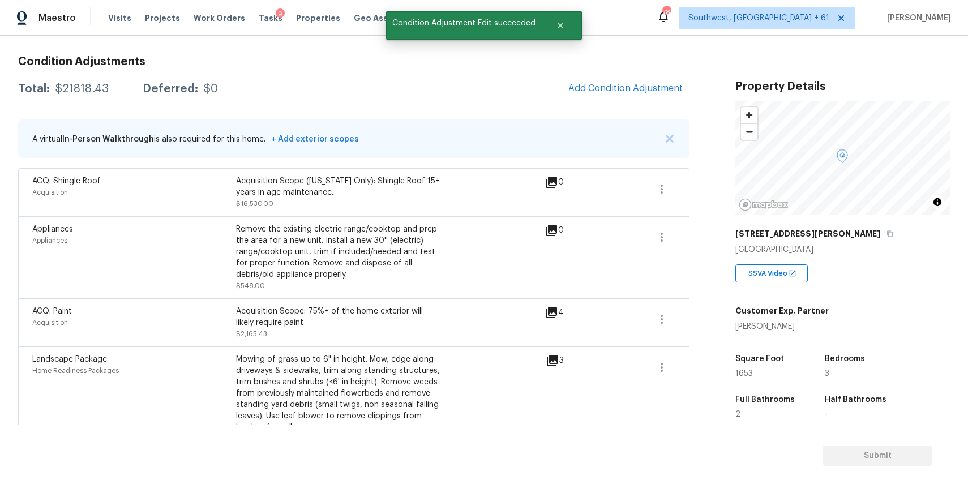
scroll to position [62, 0]
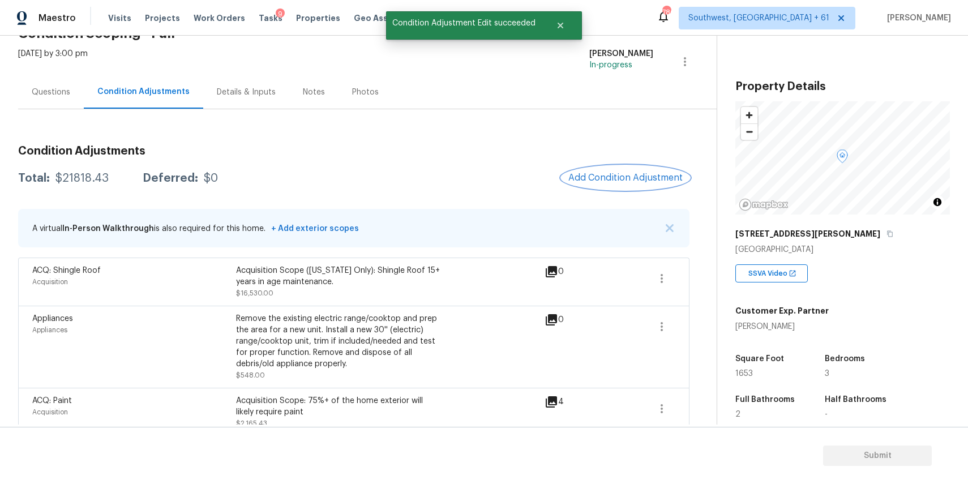
click at [607, 182] on span "Add Condition Adjustment" at bounding box center [625, 178] width 114 height 10
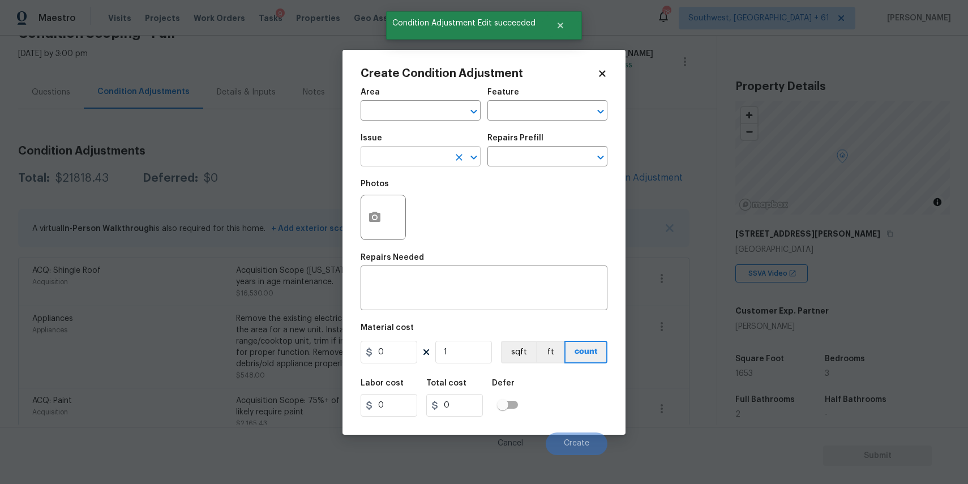
click at [421, 161] on input "text" at bounding box center [404, 158] width 88 height 18
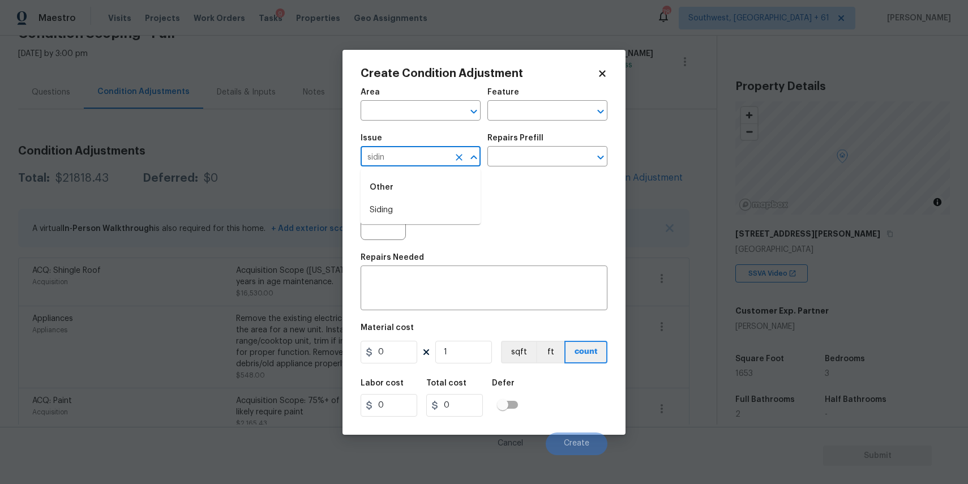
click at [445, 200] on div "Other" at bounding box center [420, 187] width 120 height 27
click at [443, 207] on li "Siding" at bounding box center [420, 210] width 120 height 19
type input "Siding"
click at [458, 278] on textarea at bounding box center [483, 289] width 233 height 24
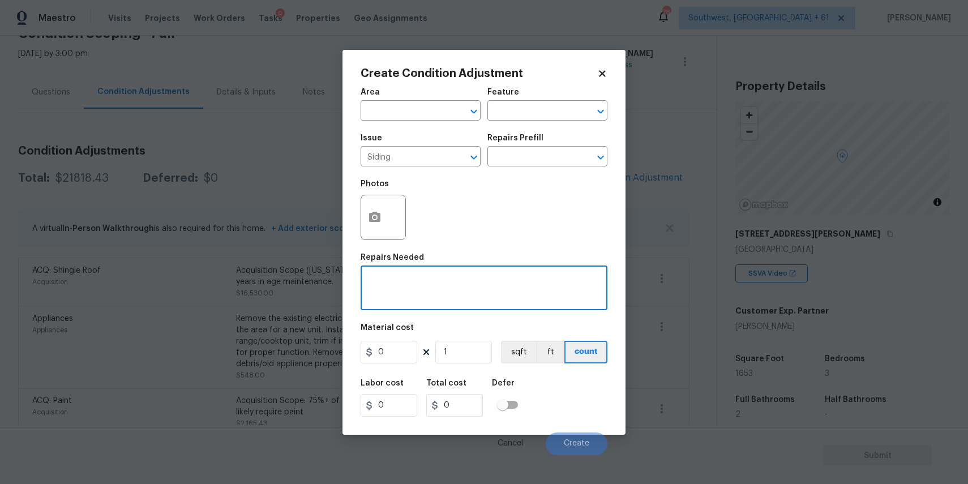
click at [458, 278] on textarea at bounding box center [483, 289] width 233 height 24
type textarea "siding repair"
click at [386, 347] on input "0" at bounding box center [388, 352] width 57 height 23
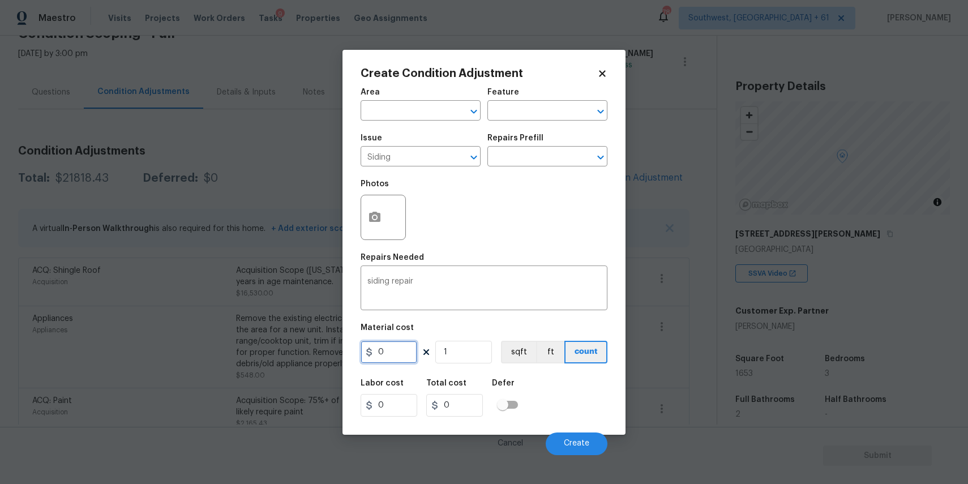
click at [386, 347] on input "0" at bounding box center [388, 352] width 57 height 23
type input "1000"
click at [371, 226] on button "button" at bounding box center [374, 217] width 27 height 44
type input "1000"
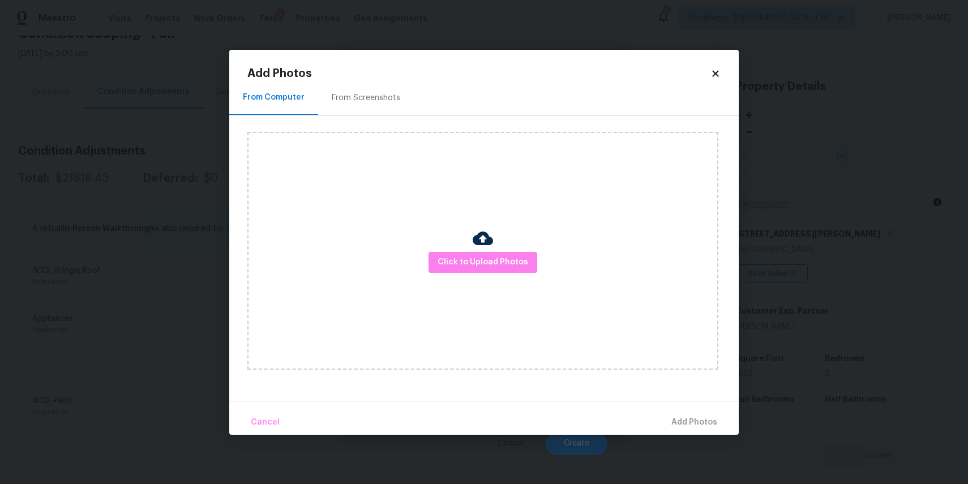
click at [491, 285] on div "Click to Upload Photos" at bounding box center [482, 251] width 471 height 238
click at [500, 264] on span "Click to Upload Photos" at bounding box center [482, 262] width 91 height 14
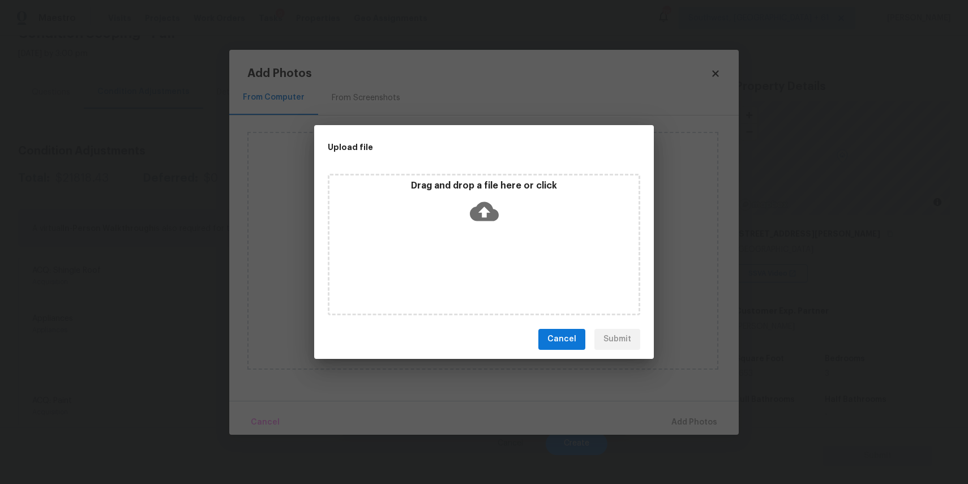
click at [500, 264] on div "Drag and drop a file here or click" at bounding box center [484, 244] width 312 height 141
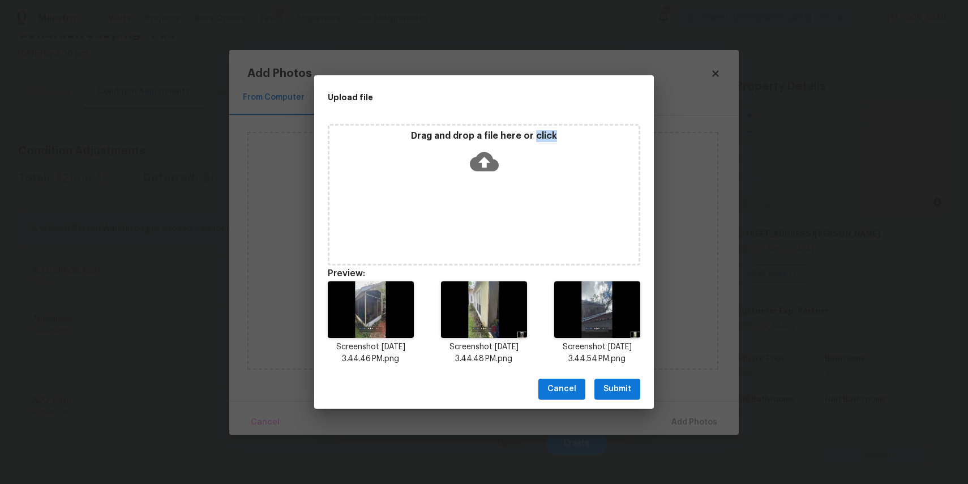
click at [605, 385] on span "Submit" at bounding box center [617, 389] width 28 height 14
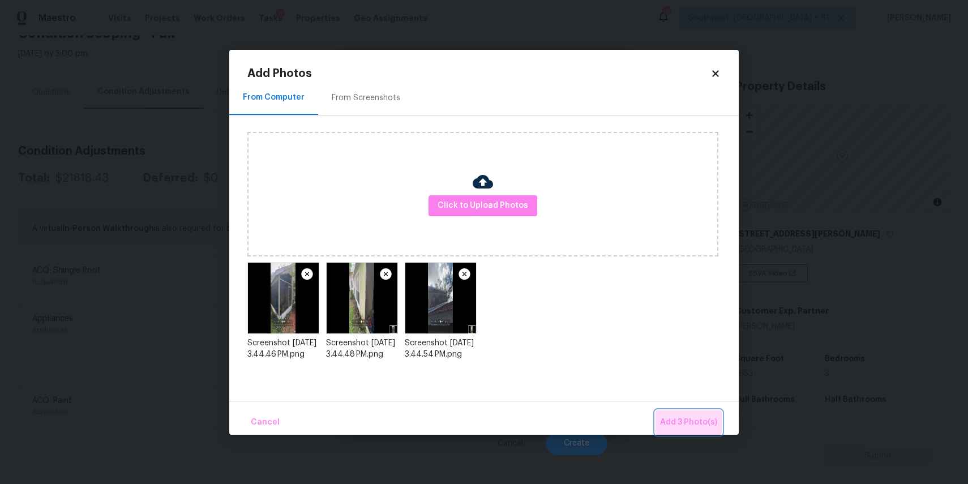
click at [675, 415] on span "Add 3 Photo(s)" at bounding box center [688, 422] width 57 height 14
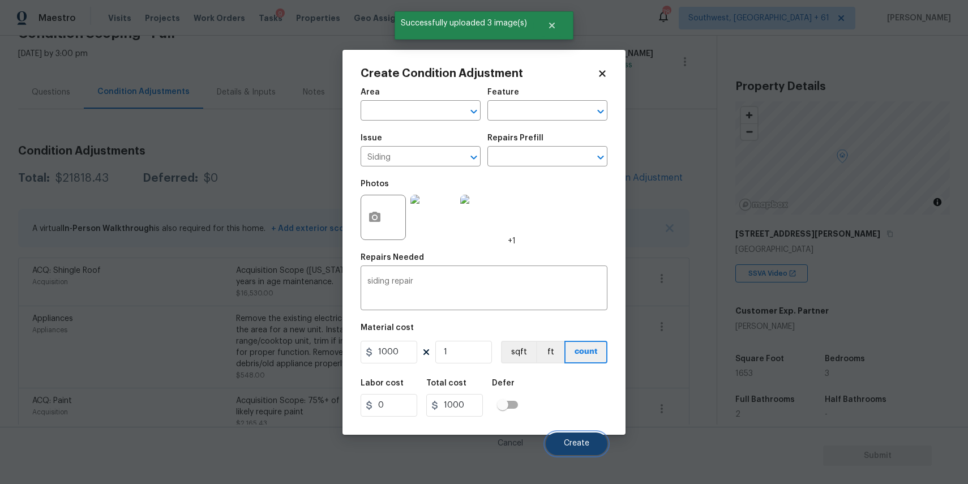
click at [581, 438] on button "Create" at bounding box center [577, 443] width 62 height 23
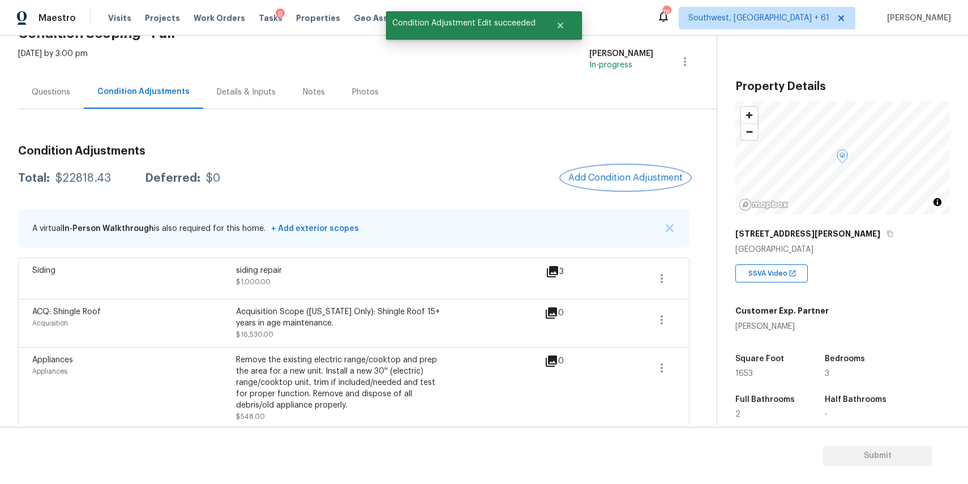
scroll to position [89, 0]
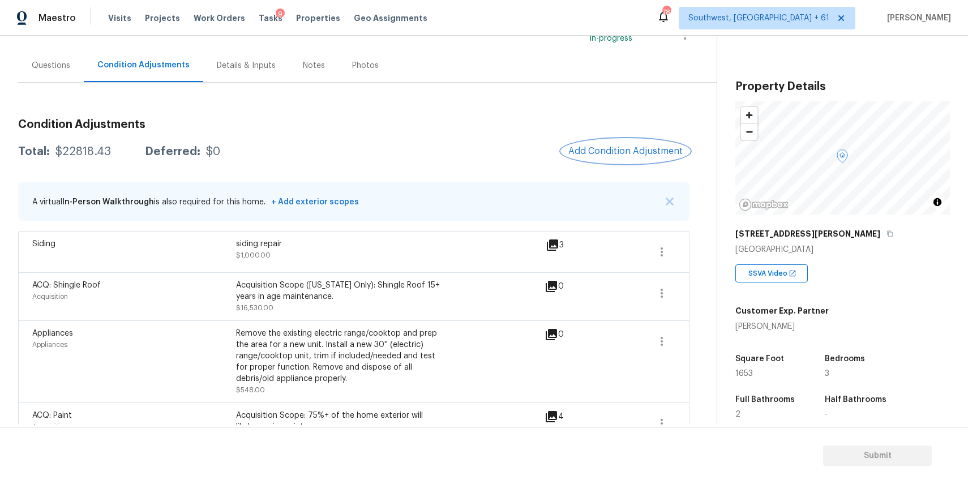
click at [647, 149] on span "Add Condition Adjustment" at bounding box center [625, 151] width 114 height 10
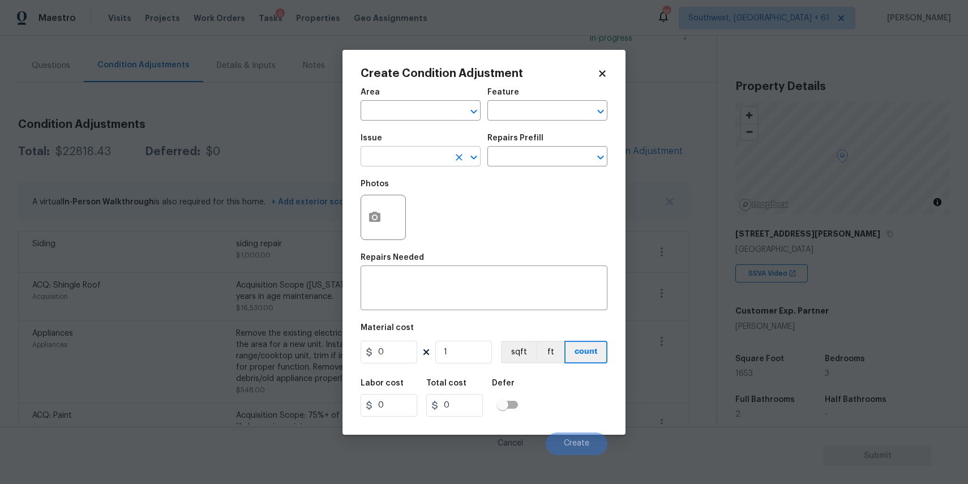
click at [436, 163] on input "text" at bounding box center [404, 158] width 88 height 18
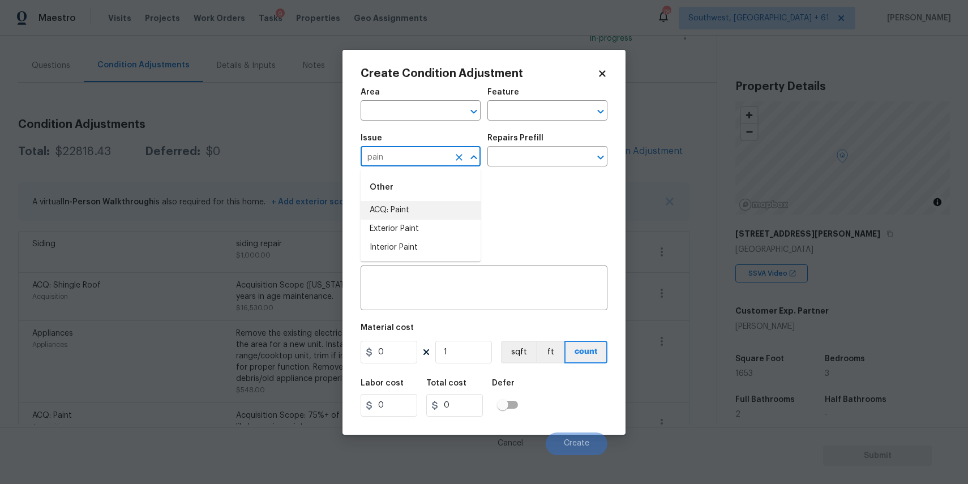
click at [457, 212] on li "ACQ: Paint" at bounding box center [420, 210] width 120 height 19
type input "ACQ: Paint"
click at [537, 155] on input "text" at bounding box center [531, 158] width 88 height 18
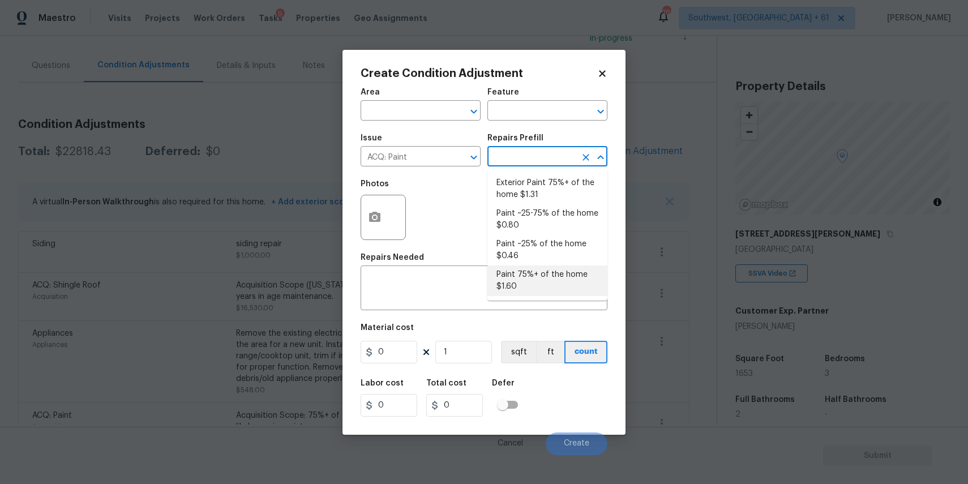
click at [551, 284] on li "Paint 75%+ of the home $1.60" at bounding box center [547, 280] width 120 height 31
type input "Acquisition"
type textarea "Acquisition Scope: 75%+ of the home will likely require interior paint"
type input "1.6"
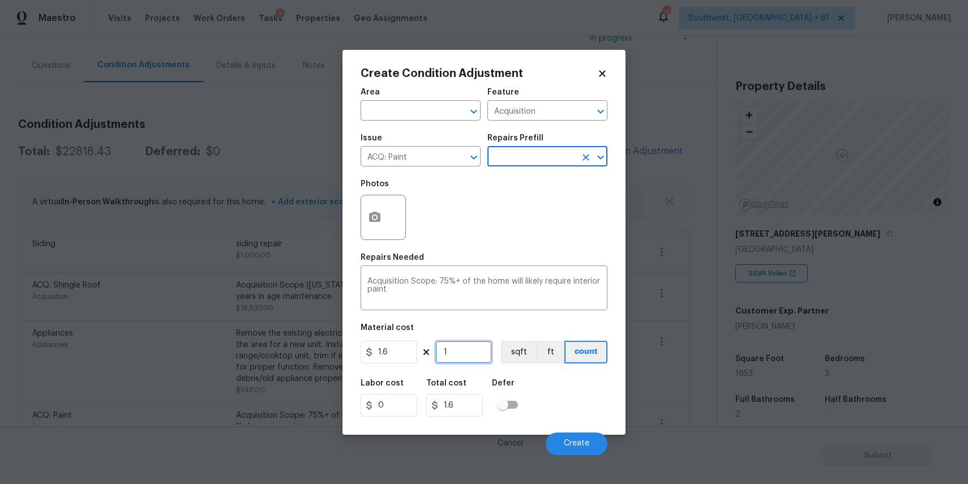
click at [464, 344] on input "1" at bounding box center [463, 352] width 57 height 23
type input "0"
type input "1"
type input "1.6"
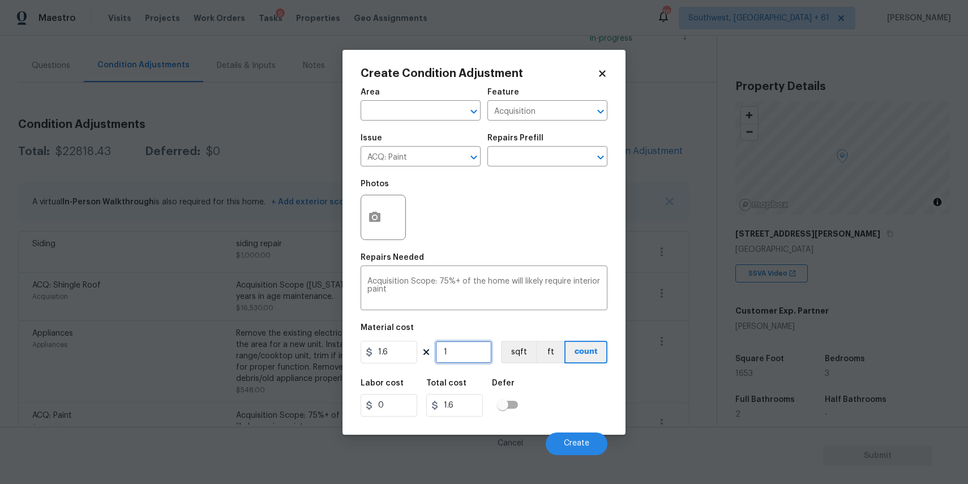
type input "16"
type input "25.6"
type input "165"
type input "264"
type input "1653"
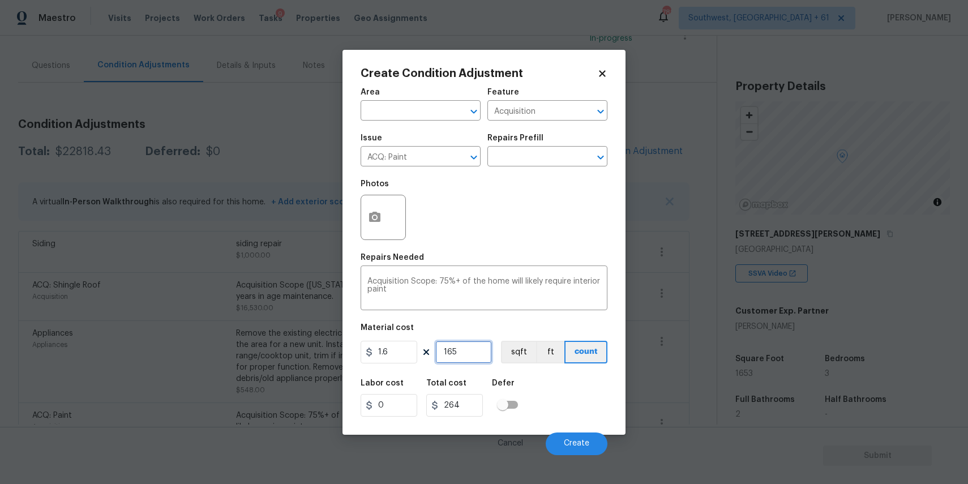
type input "2644.8"
type input "1653"
click at [386, 220] on button "button" at bounding box center [374, 217] width 27 height 44
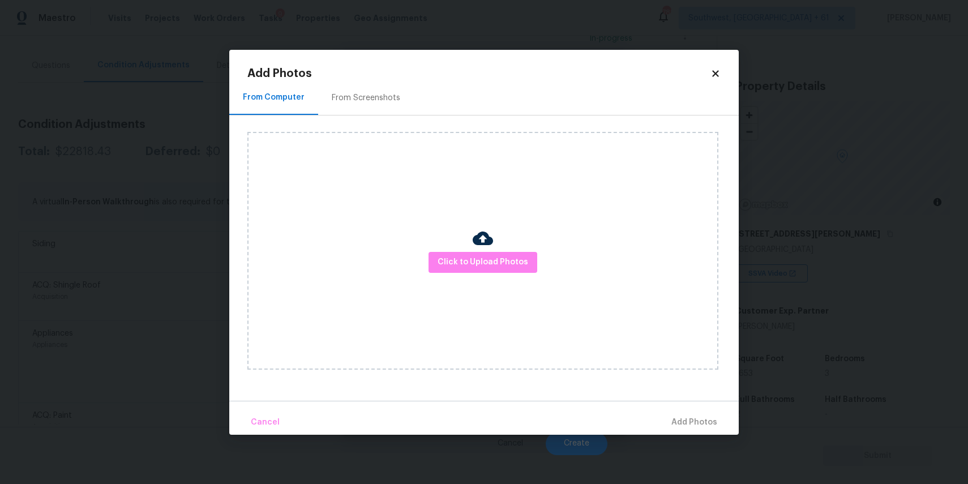
click at [426, 254] on div "Click to Upload Photos" at bounding box center [482, 251] width 471 height 238
click at [446, 255] on span "Click to Upload Photos" at bounding box center [482, 262] width 91 height 14
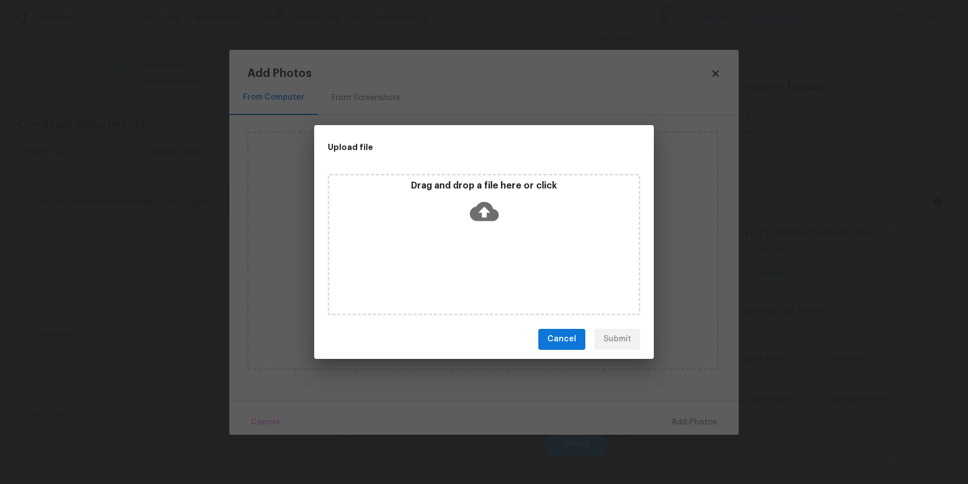
click at [446, 255] on div "Drag and drop a file here or click" at bounding box center [484, 244] width 312 height 141
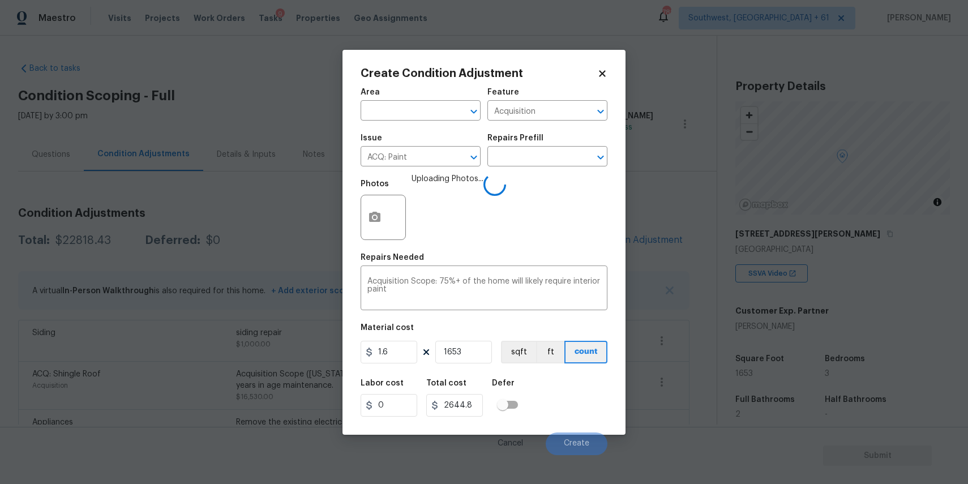
scroll to position [89, 0]
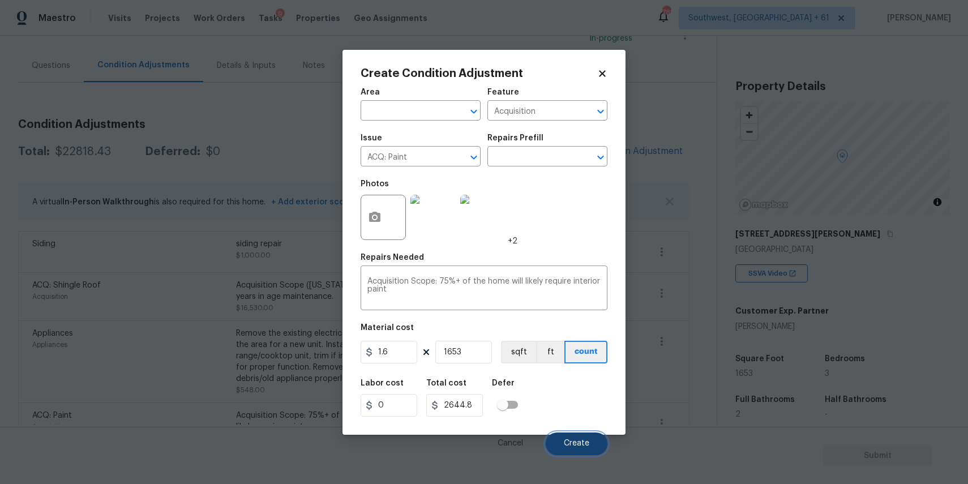
click at [582, 439] on button "Create" at bounding box center [577, 443] width 62 height 23
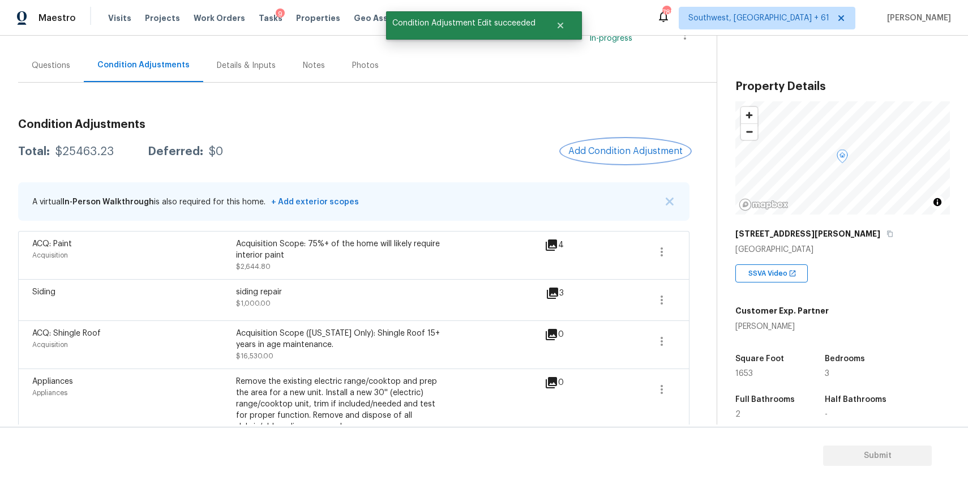
click at [611, 152] on span "Add Condition Adjustment" at bounding box center [625, 151] width 114 height 10
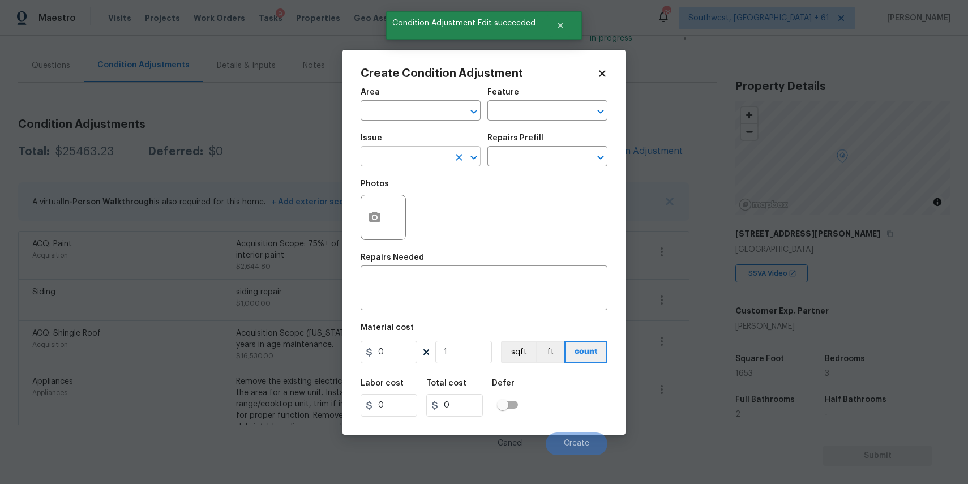
click at [396, 152] on input "text" at bounding box center [404, 158] width 88 height 18
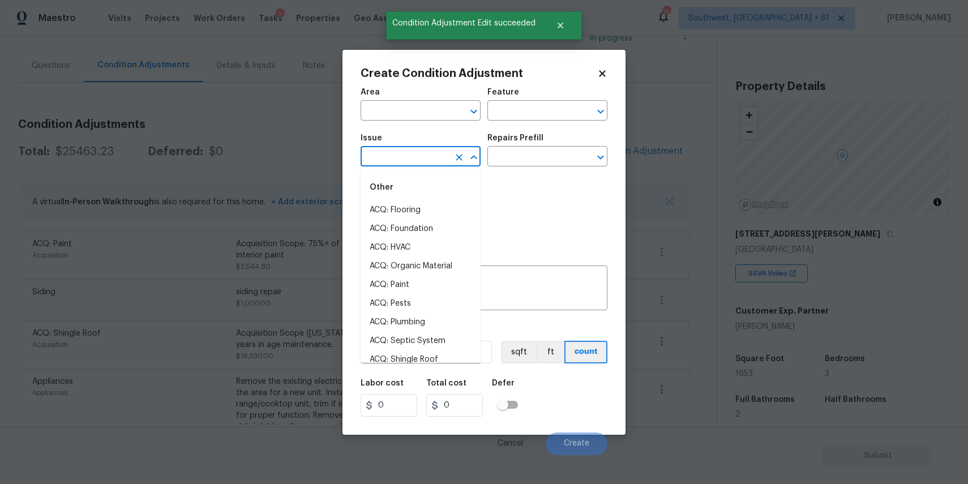
click at [396, 152] on input "text" at bounding box center [404, 158] width 88 height 18
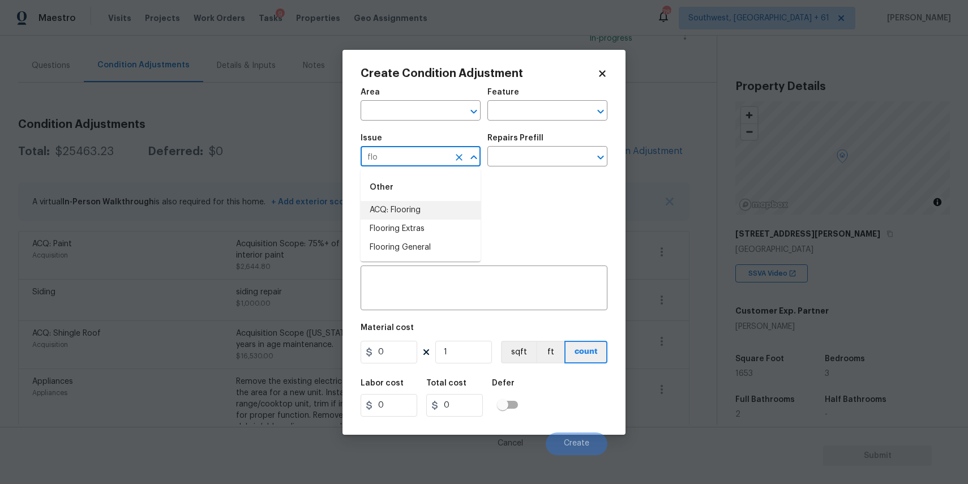
click at [414, 209] on li "ACQ: Flooring" at bounding box center [420, 210] width 120 height 19
type input "ACQ: Flooring"
click at [550, 160] on input "text" at bounding box center [531, 158] width 88 height 18
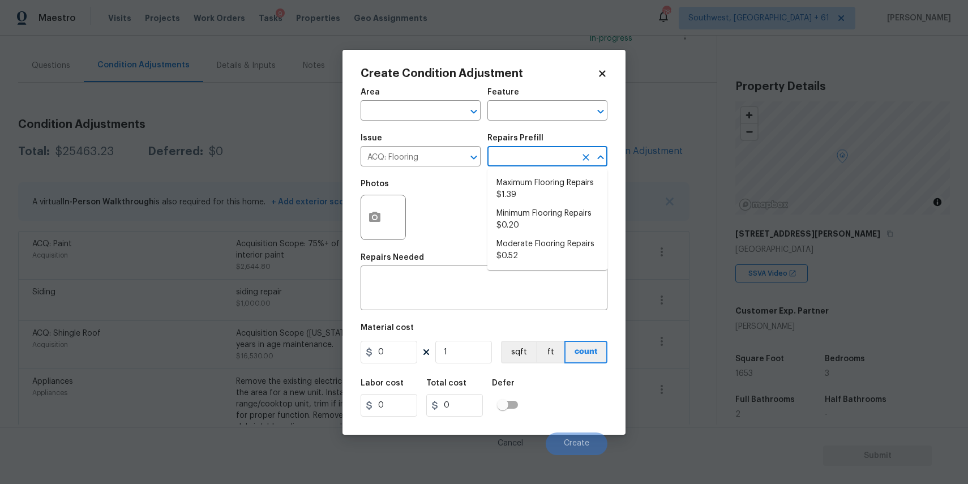
click at [550, 160] on input "text" at bounding box center [531, 158] width 88 height 18
click at [547, 159] on input "text" at bounding box center [531, 158] width 88 height 18
click at [546, 184] on li "Maximum Flooring Repairs $1.39" at bounding box center [547, 189] width 120 height 31
type input "Acquisition"
type textarea "Acquisition Scope: Maximum flooring repairs"
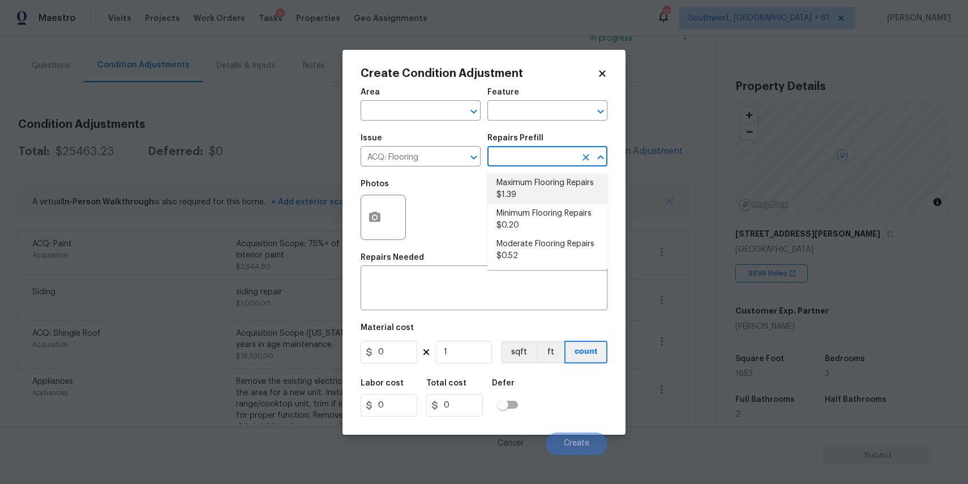
type input "1.39"
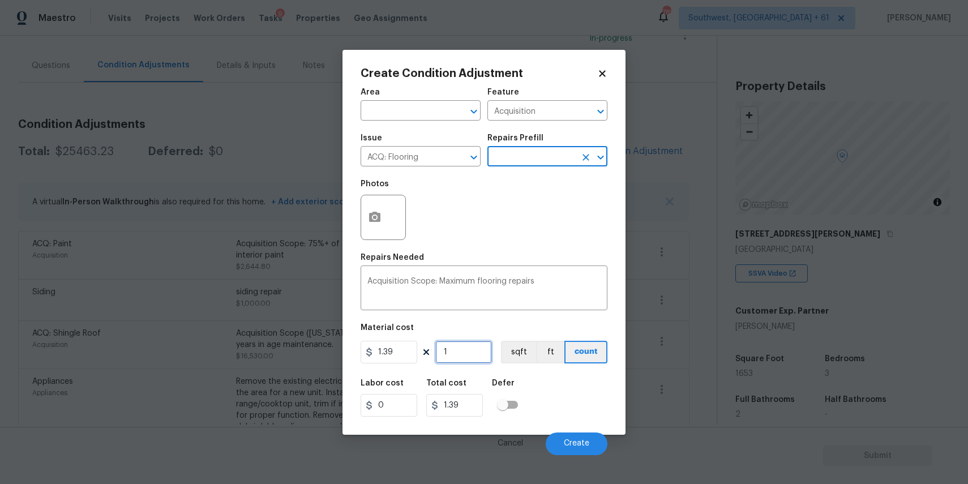
click at [461, 349] on input "1" at bounding box center [463, 352] width 57 height 23
type input "16"
type input "22.24"
type input "165"
type input "229.35"
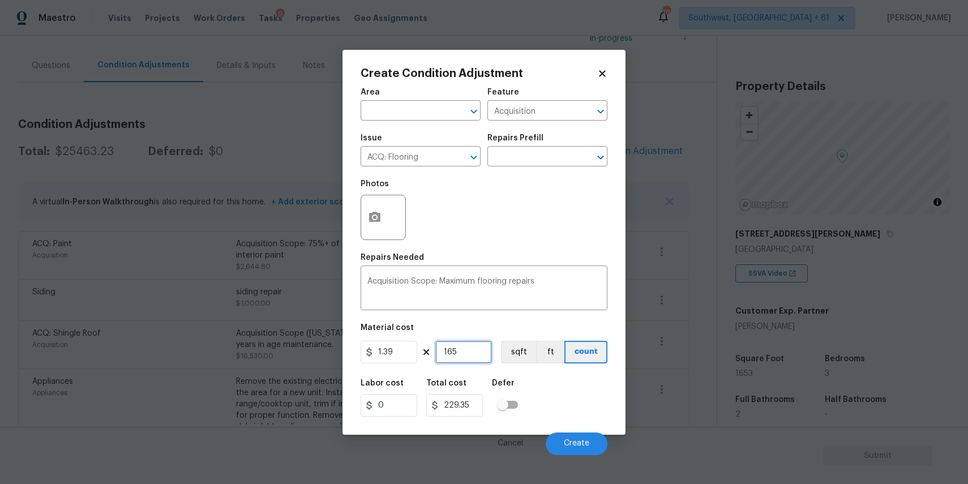
type input "1653"
type input "2297.67"
type input "1653"
click at [374, 218] on circle "button" at bounding box center [374, 216] width 3 height 3
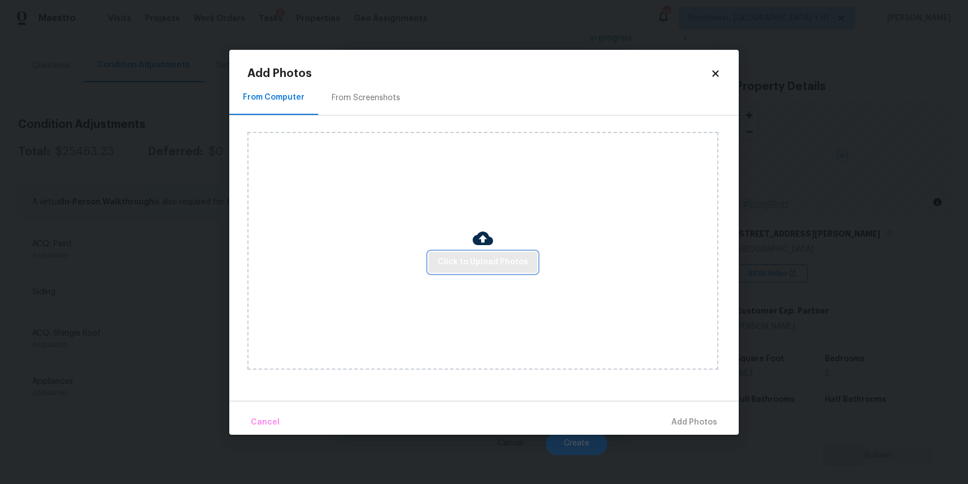
click at [462, 259] on span "Click to Upload Photos" at bounding box center [482, 262] width 91 height 14
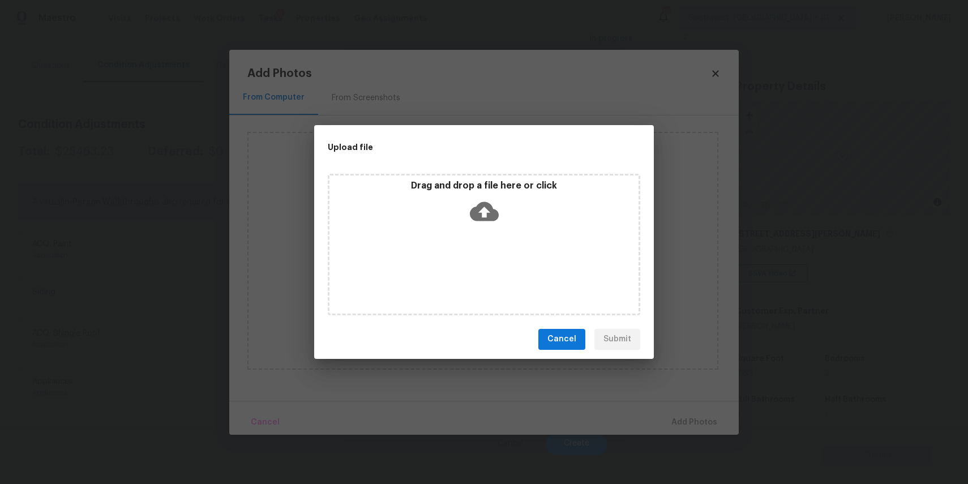
click at [462, 259] on div "Drag and drop a file here or click" at bounding box center [484, 244] width 312 height 141
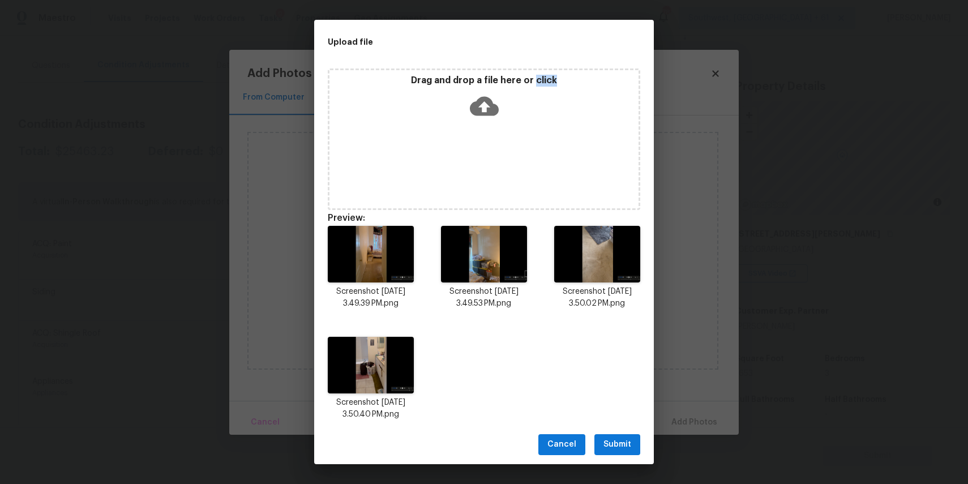
click at [624, 449] on span "Submit" at bounding box center [617, 444] width 28 height 14
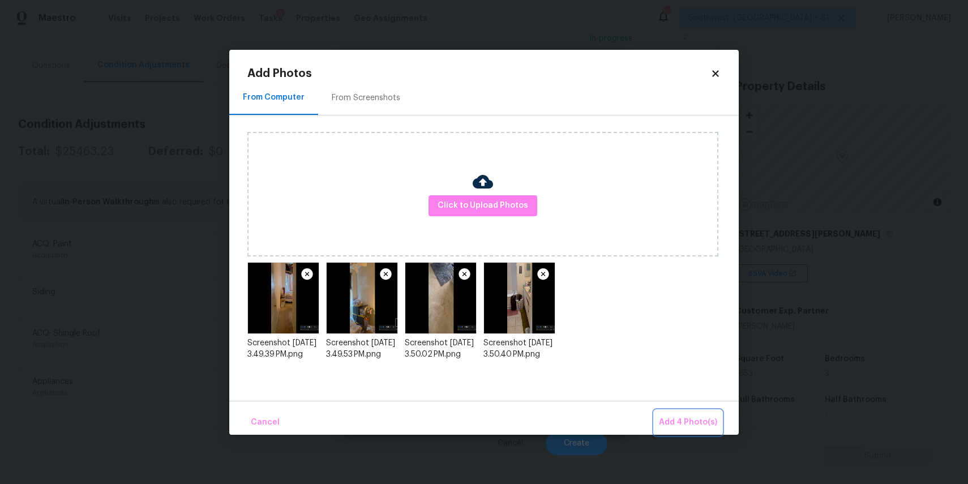
click at [701, 423] on span "Add 4 Photo(s)" at bounding box center [688, 422] width 58 height 14
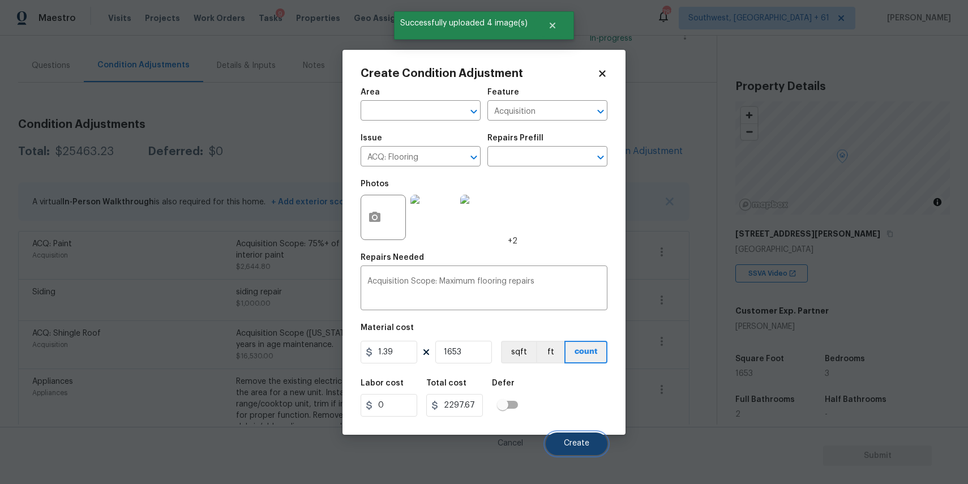
click at [575, 441] on span "Create" at bounding box center [576, 443] width 25 height 8
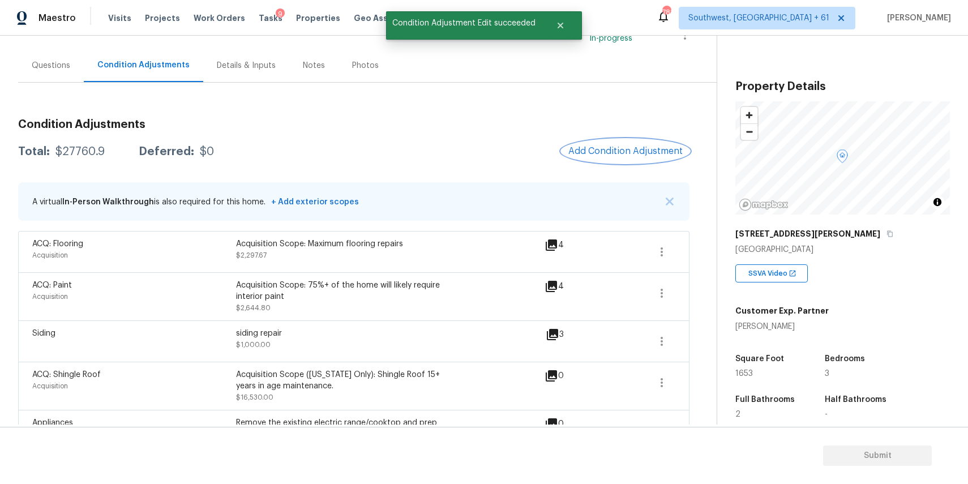
click at [634, 154] on span "Add Condition Adjustment" at bounding box center [625, 151] width 114 height 10
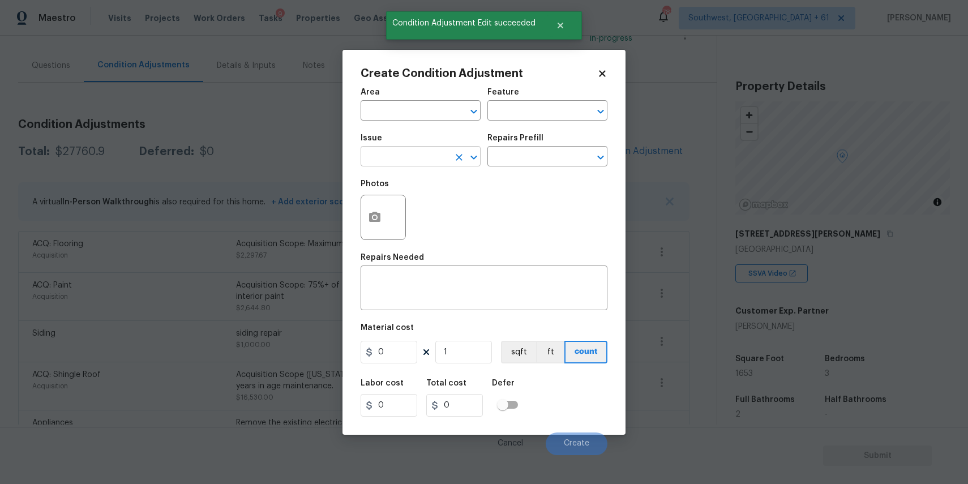
click at [416, 152] on input "text" at bounding box center [404, 158] width 88 height 18
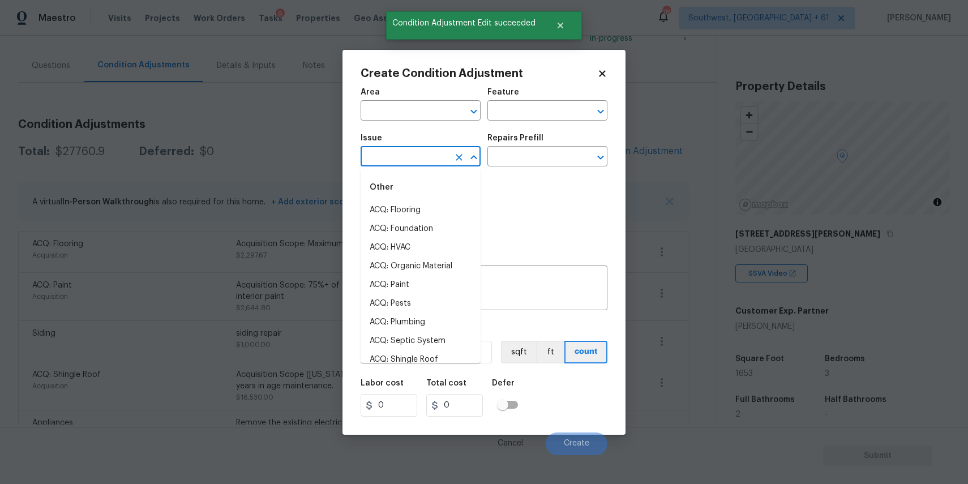
click at [500, 195] on div "Photos" at bounding box center [483, 210] width 247 height 74
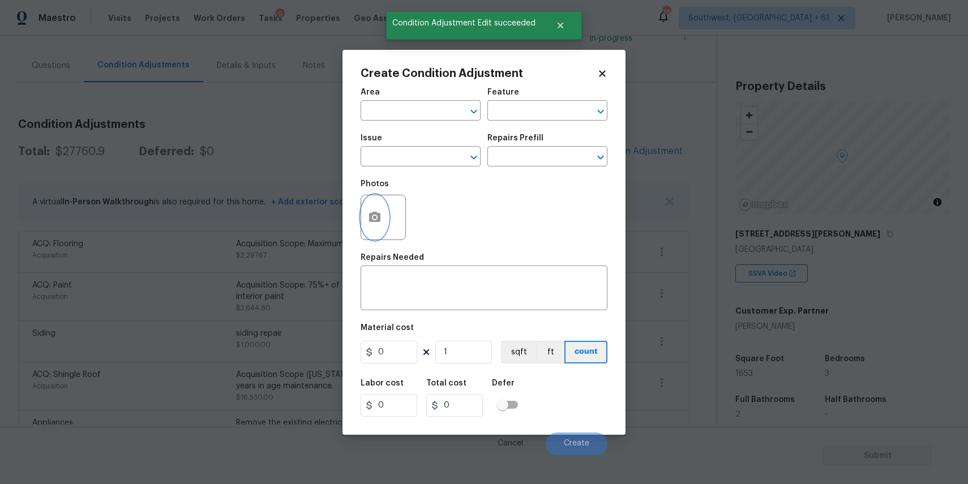
click at [385, 224] on button "button" at bounding box center [374, 217] width 27 height 44
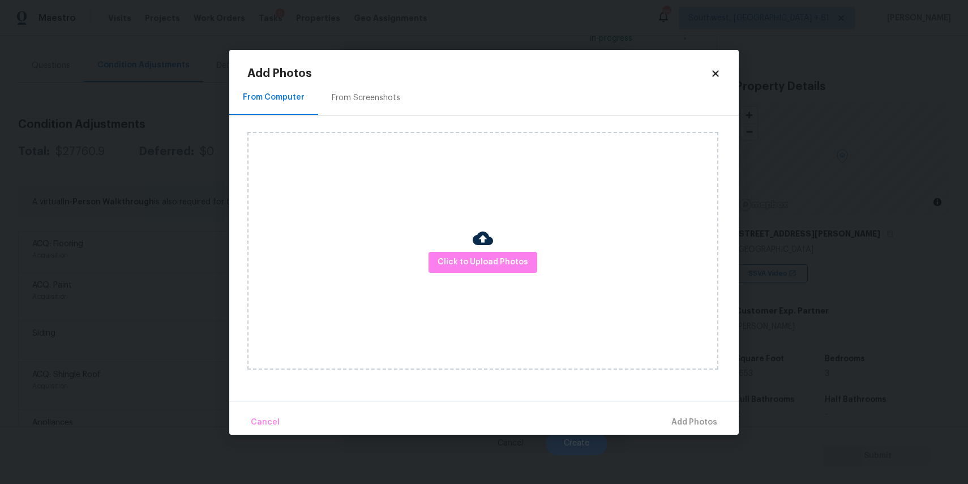
click at [494, 277] on div "Click to Upload Photos" at bounding box center [482, 251] width 471 height 238
click at [502, 268] on span "Click to Upload Photos" at bounding box center [482, 262] width 91 height 14
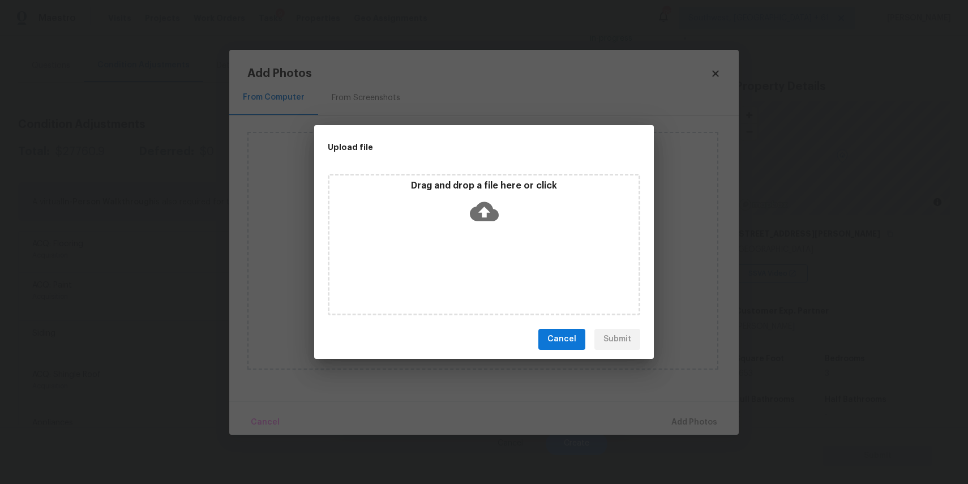
click at [502, 268] on div "Drag and drop a file here or click" at bounding box center [484, 244] width 312 height 141
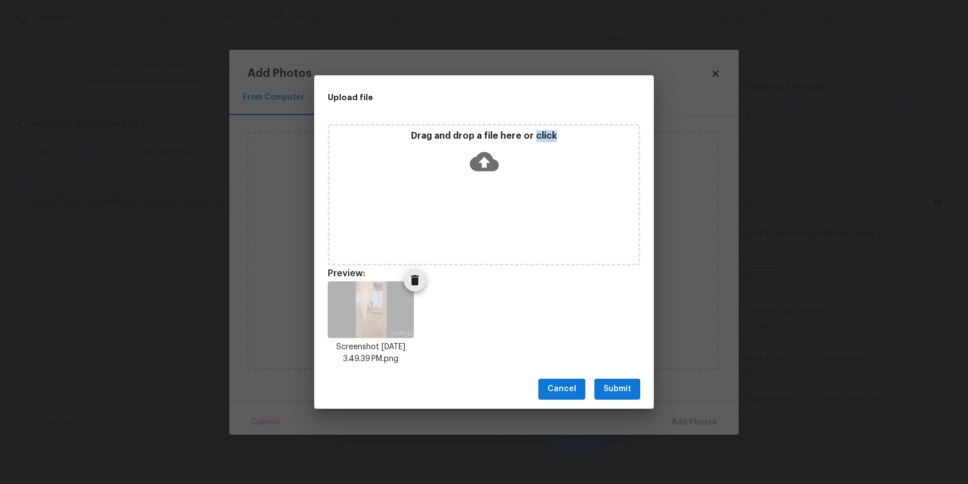
click at [421, 289] on button "Delete" at bounding box center [414, 280] width 23 height 23
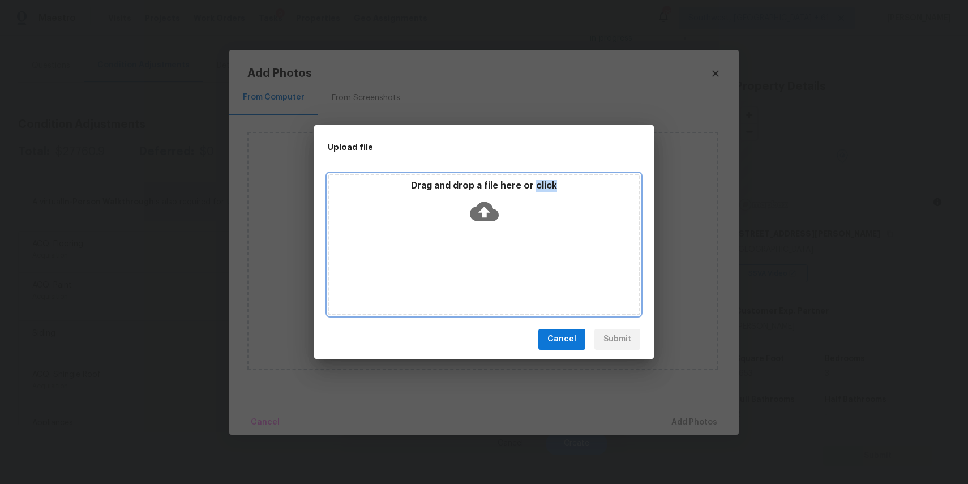
click at [449, 262] on div "Drag and drop a file here or click" at bounding box center [484, 244] width 312 height 141
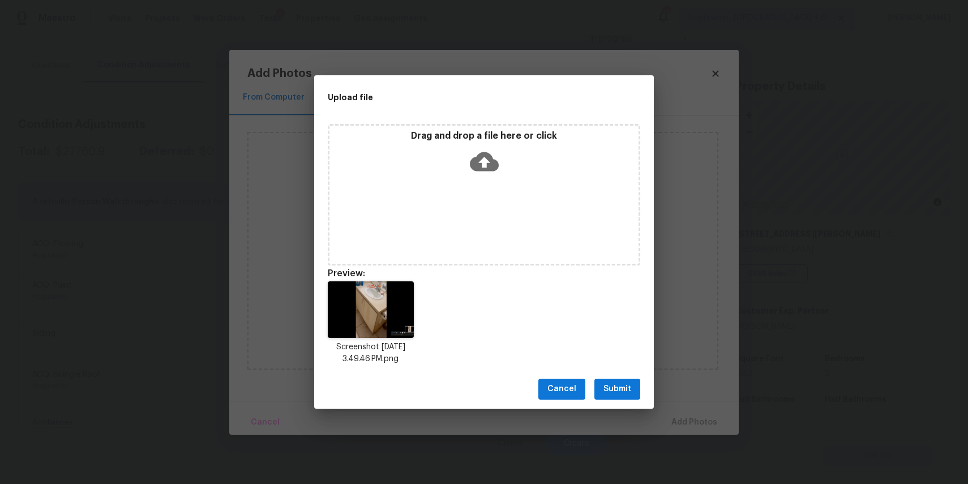
click at [491, 211] on div "Drag and drop a file here or click" at bounding box center [484, 194] width 312 height 141
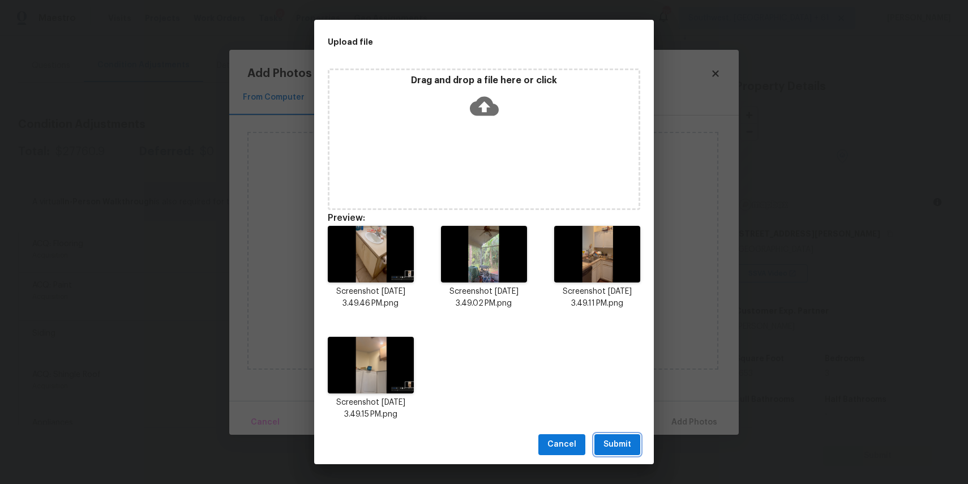
click at [620, 445] on span "Submit" at bounding box center [617, 444] width 28 height 14
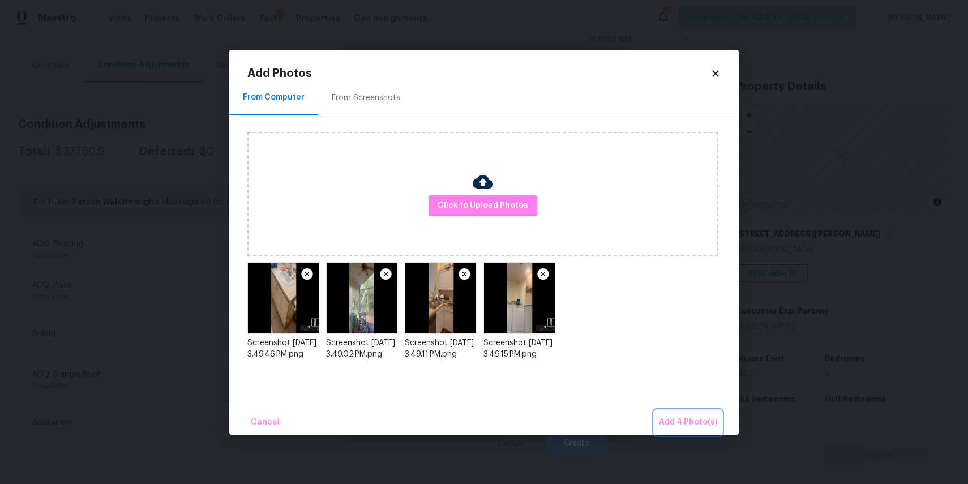
click at [683, 417] on span "Add 4 Photo(s)" at bounding box center [688, 422] width 58 height 14
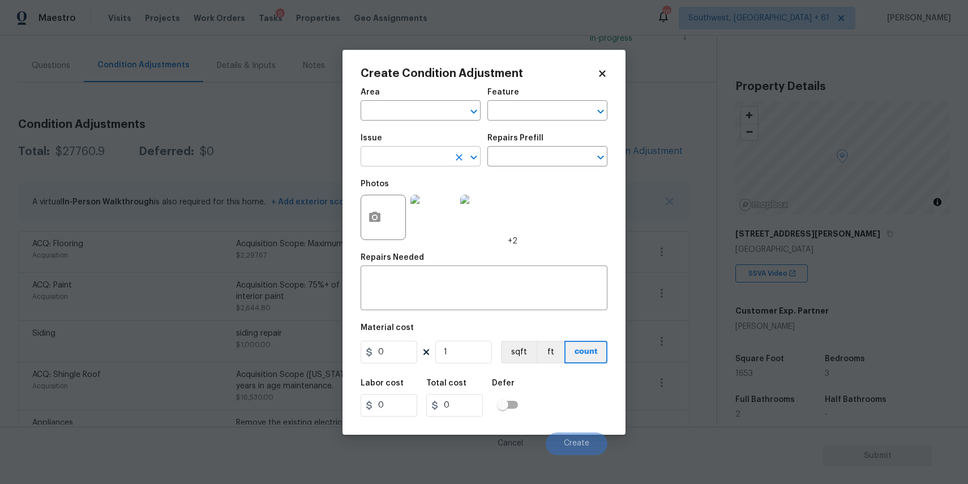
click at [435, 162] on input "text" at bounding box center [404, 158] width 88 height 18
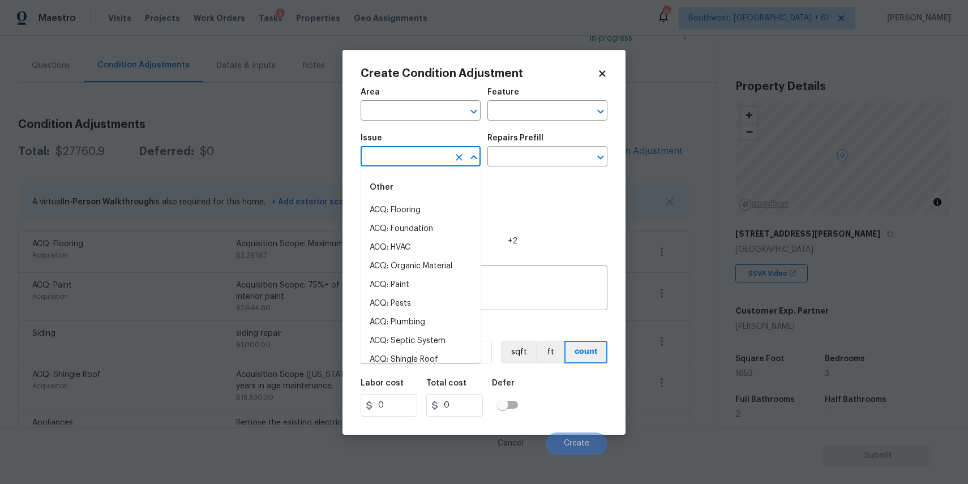
click at [435, 162] on input "text" at bounding box center [404, 158] width 88 height 18
click at [516, 100] on div "Feature" at bounding box center [547, 95] width 120 height 15
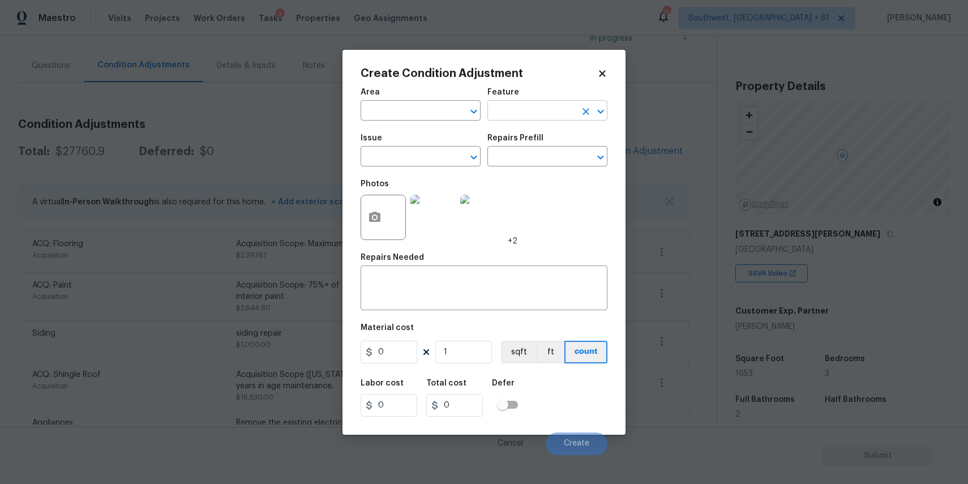
click at [522, 113] on input "text" at bounding box center [531, 112] width 88 height 18
click at [525, 165] on li "Cabinets" at bounding box center [547, 163] width 120 height 19
type input "Cabinets"
click at [437, 273] on div "x ​" at bounding box center [483, 289] width 247 height 42
type textarea "t"
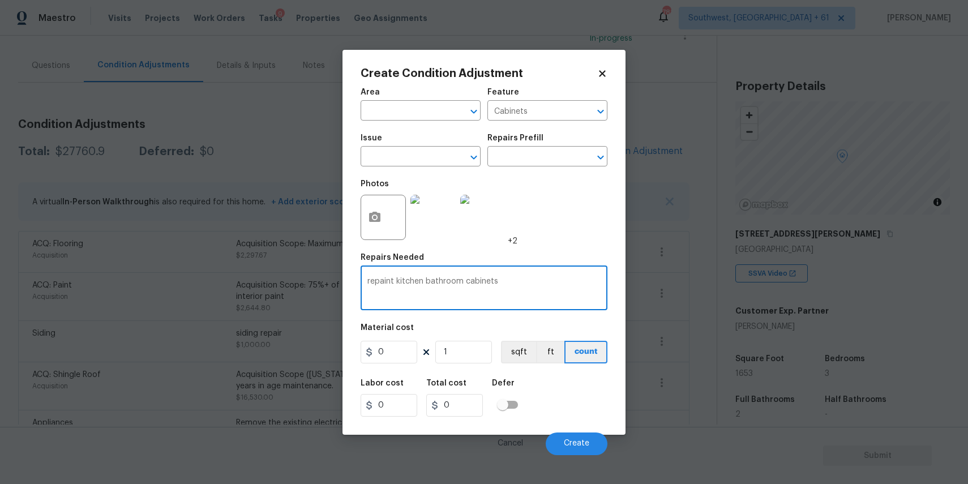
drag, startPoint x: 443, startPoint y: 289, endPoint x: 336, endPoint y: 345, distance: 120.0
click at [345, 336] on div "Create Condition Adjustment Area ​ Feature Cabinets ​ Issue ​ Repairs Prefill ​…" at bounding box center [483, 242] width 283 height 385
type textarea "repaint kitchen bathroom cabinets"
click at [408, 360] on input "0" at bounding box center [388, 352] width 57 height 23
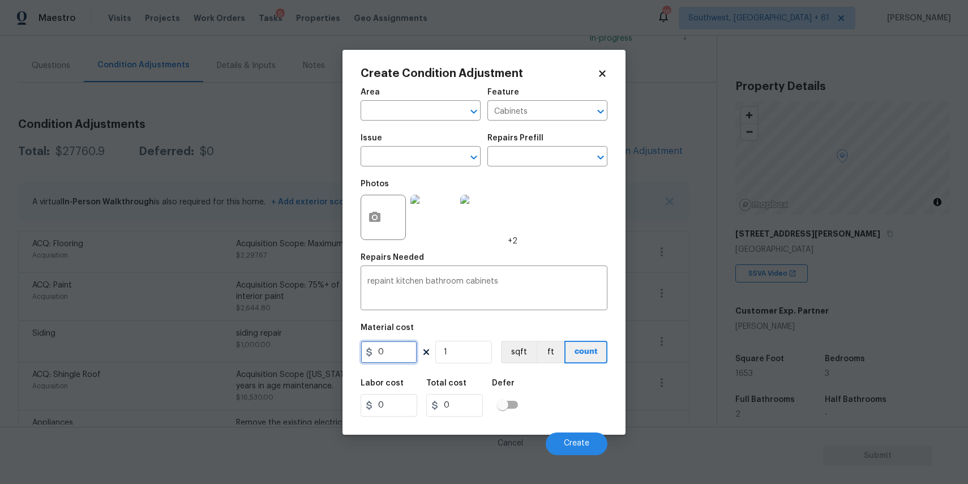
click at [408, 360] on input "0" at bounding box center [388, 352] width 57 height 23
type input "2000"
click at [594, 441] on button "Create" at bounding box center [577, 443] width 62 height 23
type input "2000"
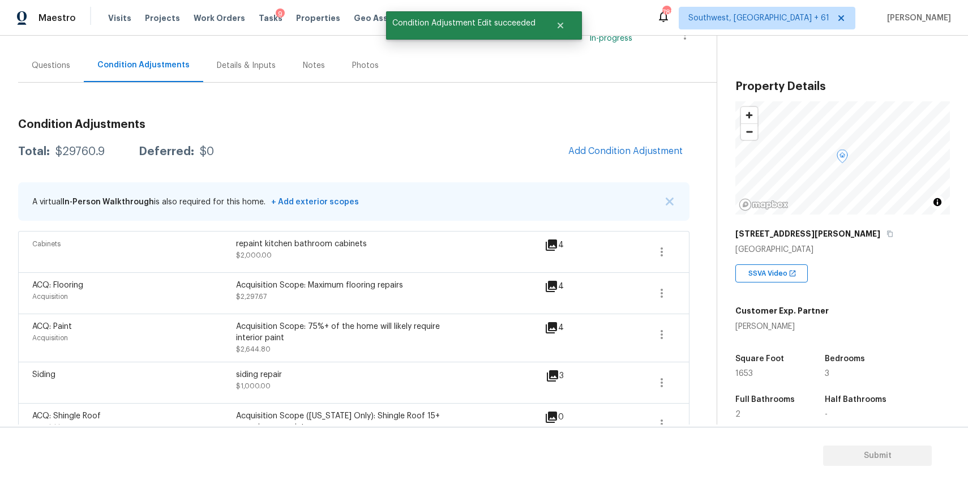
click at [781, 320] on div "Customer Exp. Partner [PERSON_NAME]" at bounding box center [781, 316] width 93 height 32
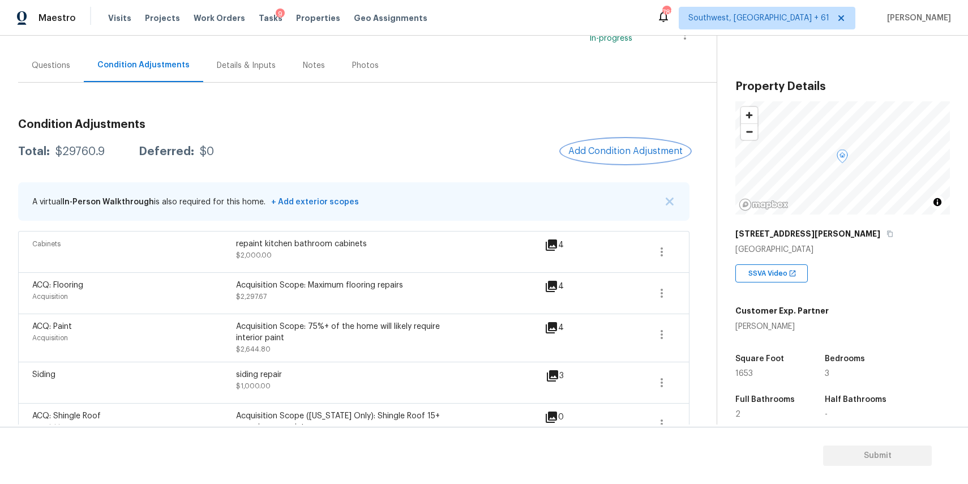
click at [625, 150] on span "Add Condition Adjustment" at bounding box center [625, 151] width 114 height 10
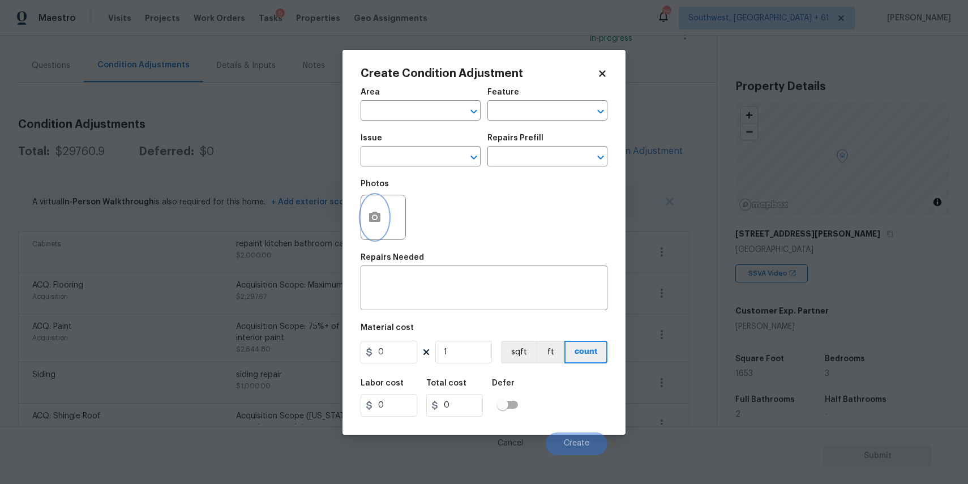
click at [377, 216] on icon "button" at bounding box center [374, 217] width 11 height 10
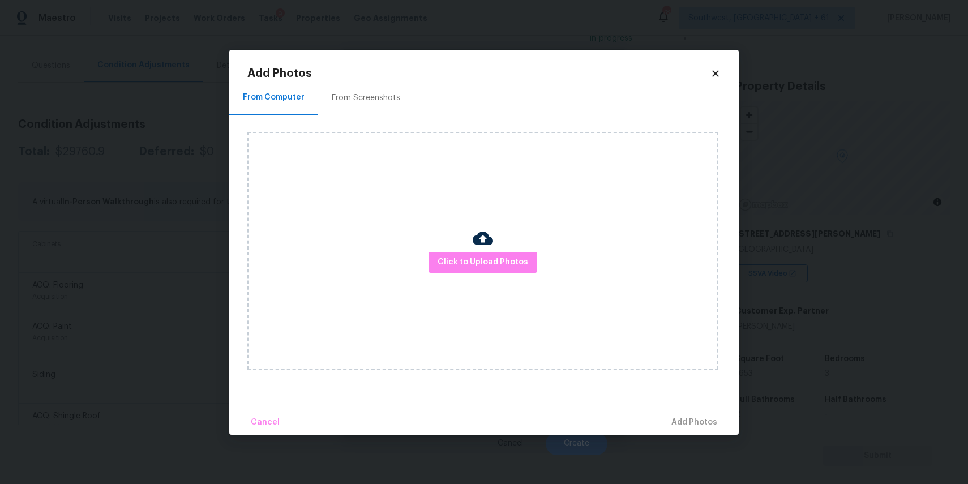
click at [455, 247] on div "Click to Upload Photos" at bounding box center [482, 251] width 471 height 238
click at [470, 258] on span "Click to Upload Photos" at bounding box center [482, 262] width 91 height 14
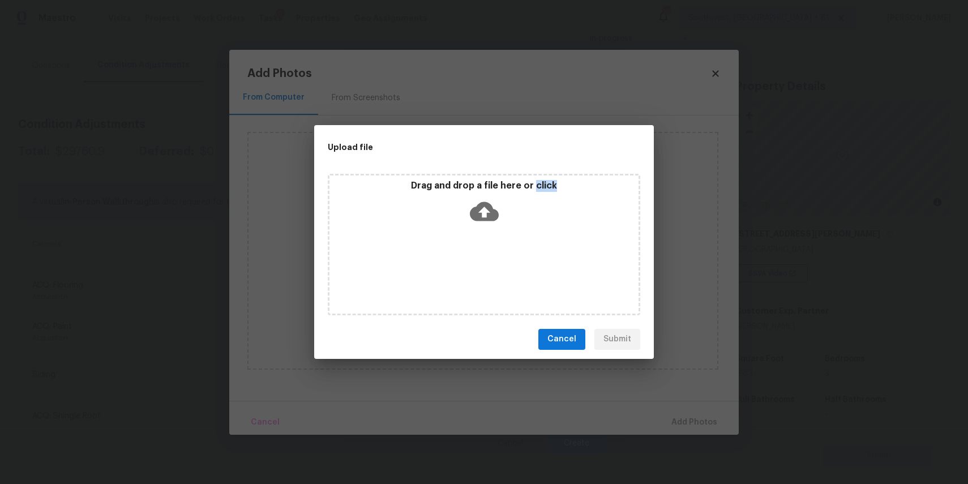
click at [470, 258] on div "Drag and drop a file here or click" at bounding box center [484, 244] width 312 height 141
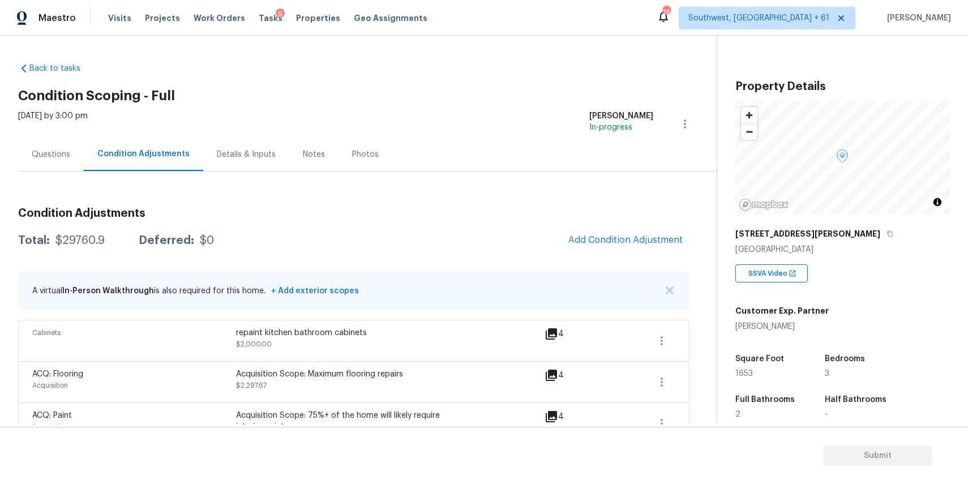
scroll to position [89, 0]
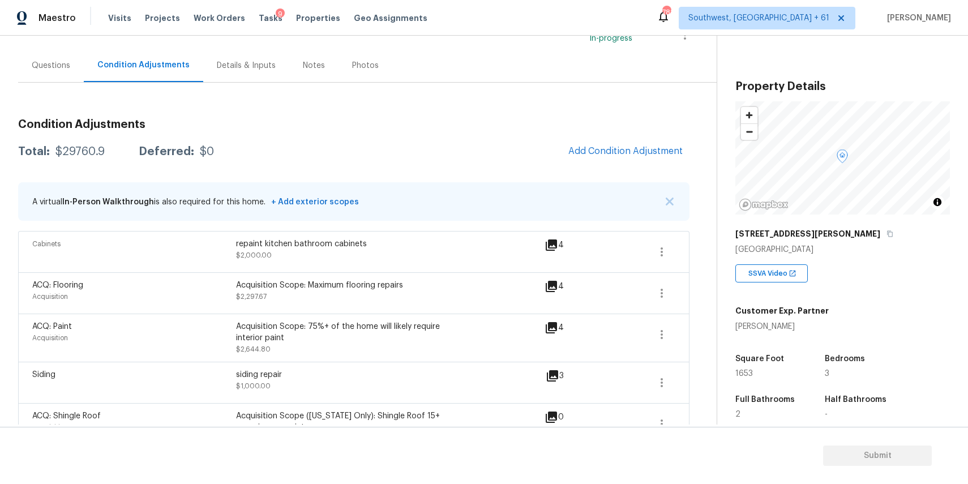
click at [636, 153] on span "Add Condition Adjustment" at bounding box center [625, 151] width 114 height 10
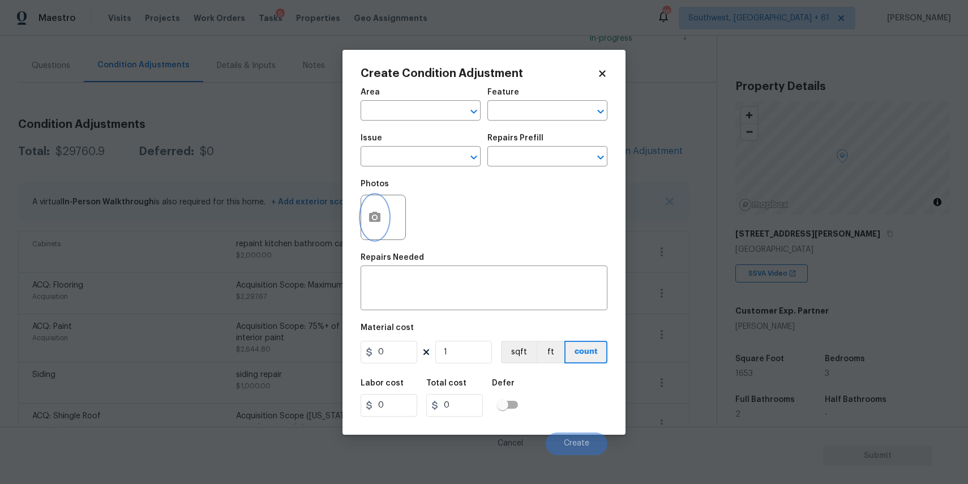
click at [387, 212] on button "button" at bounding box center [374, 217] width 27 height 44
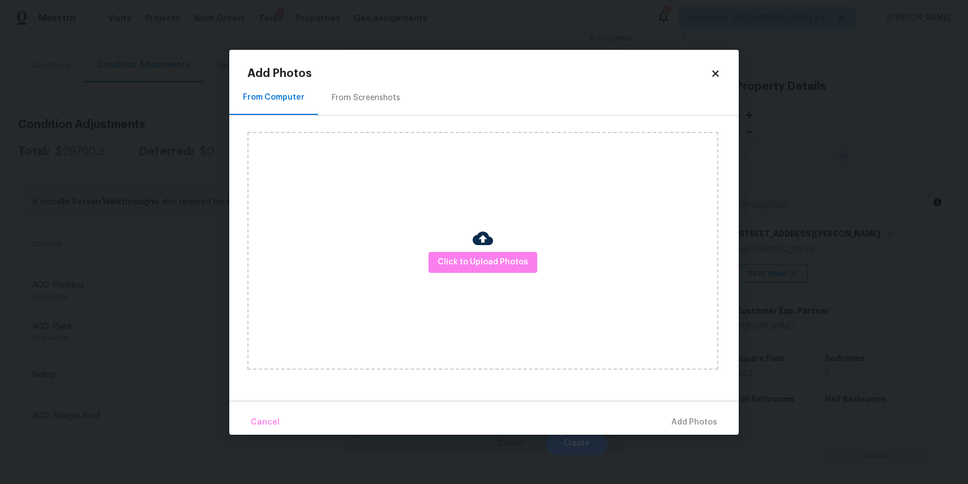
click at [474, 251] on div at bounding box center [483, 240] width 20 height 24
click at [487, 252] on button "Click to Upload Photos" at bounding box center [482, 262] width 109 height 21
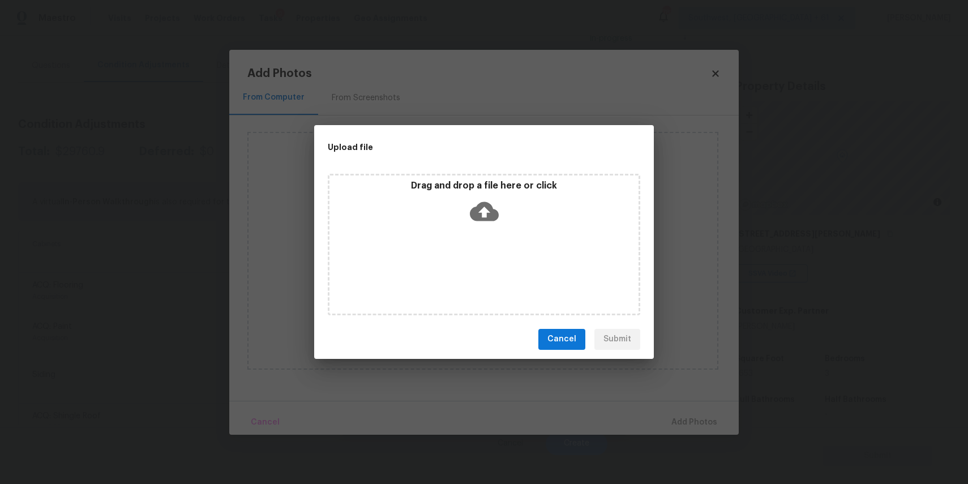
click at [484, 242] on div "Drag and drop a file here or click" at bounding box center [484, 244] width 312 height 141
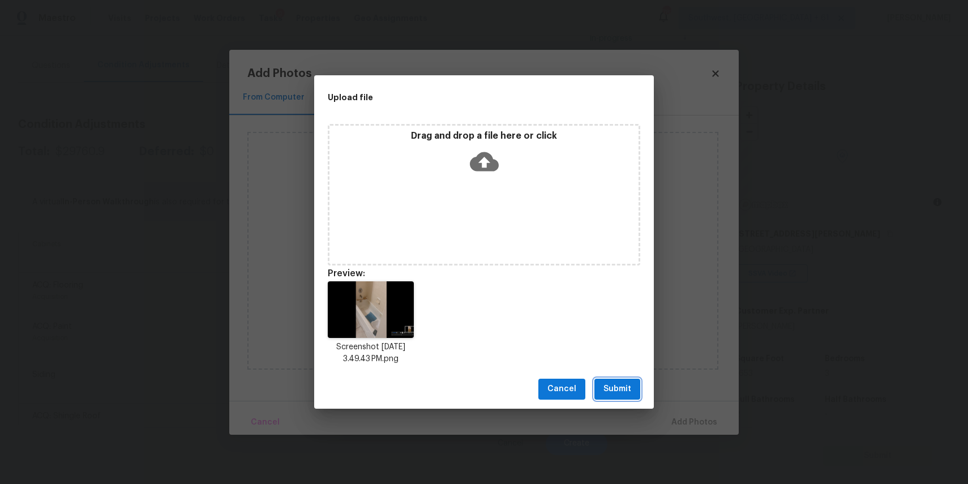
click at [623, 386] on span "Submit" at bounding box center [617, 389] width 28 height 14
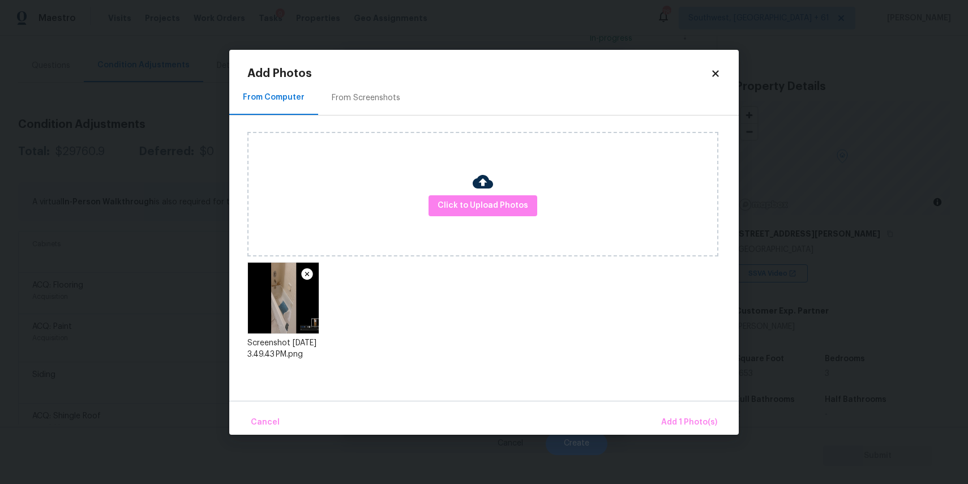
click at [693, 404] on div "Cancel Add 1 Photo(s)" at bounding box center [483, 418] width 509 height 34
click at [706, 422] on span "Add 1 Photo(s)" at bounding box center [689, 422] width 56 height 14
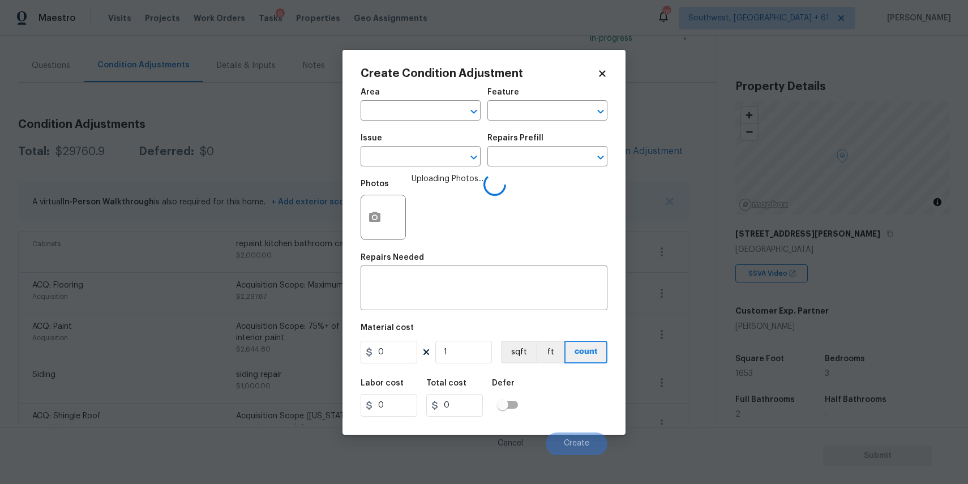
click at [423, 148] on div "Issue" at bounding box center [420, 141] width 120 height 15
click at [436, 154] on input "text" at bounding box center [404, 158] width 88 height 18
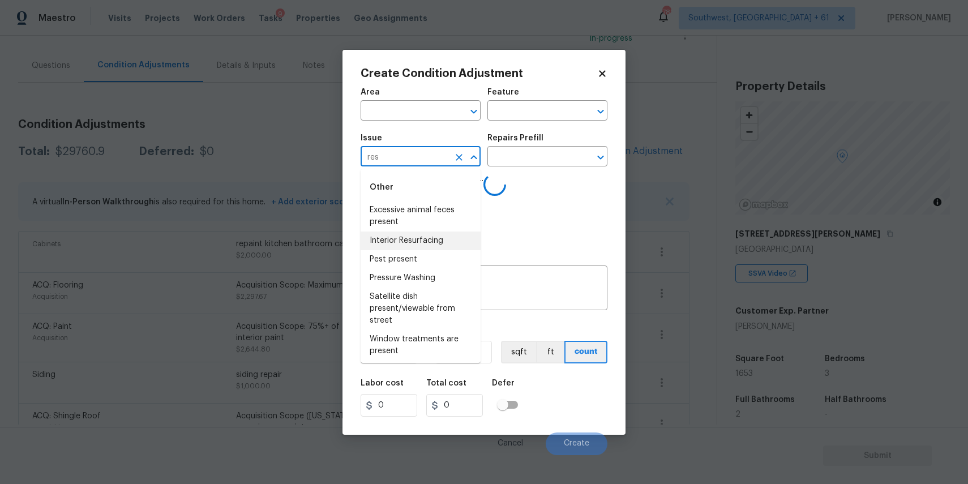
click at [454, 237] on li "Interior Resurfacing" at bounding box center [420, 240] width 120 height 19
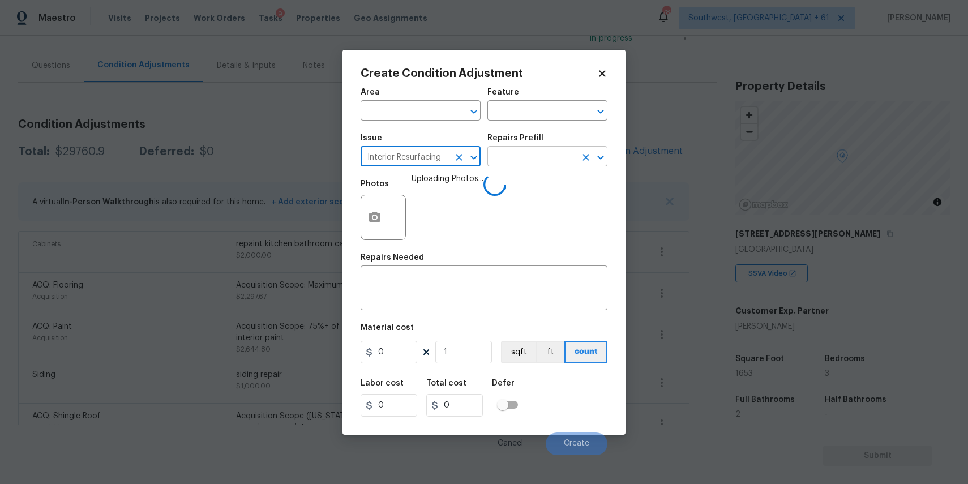
type input "Interior Resurfacing"
click at [538, 157] on input "text" at bounding box center [531, 158] width 88 height 18
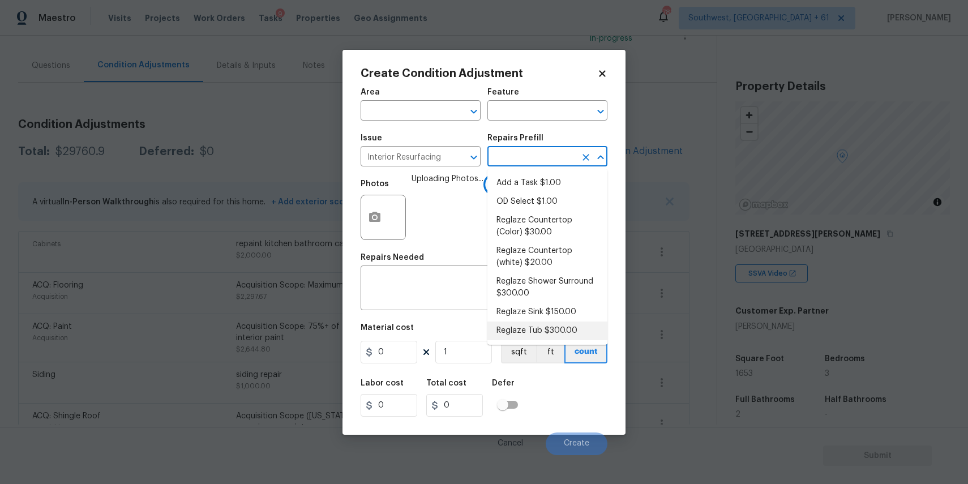
click at [567, 325] on li "Reglaze Tub $300.00" at bounding box center [547, 330] width 120 height 19
type textarea "Prep, mask, clean and reglaze the tub (white) both on the in and outer sides. H…"
type input "300"
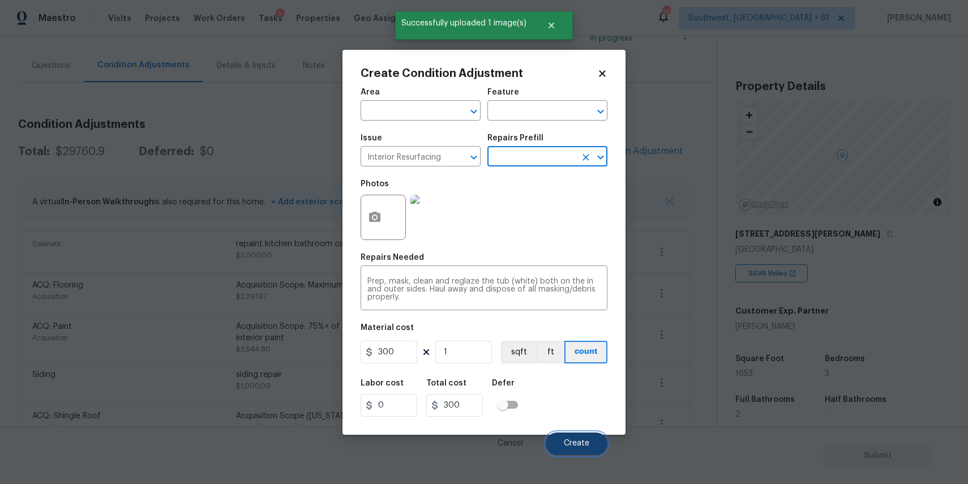
click at [563, 434] on button "Create" at bounding box center [577, 443] width 62 height 23
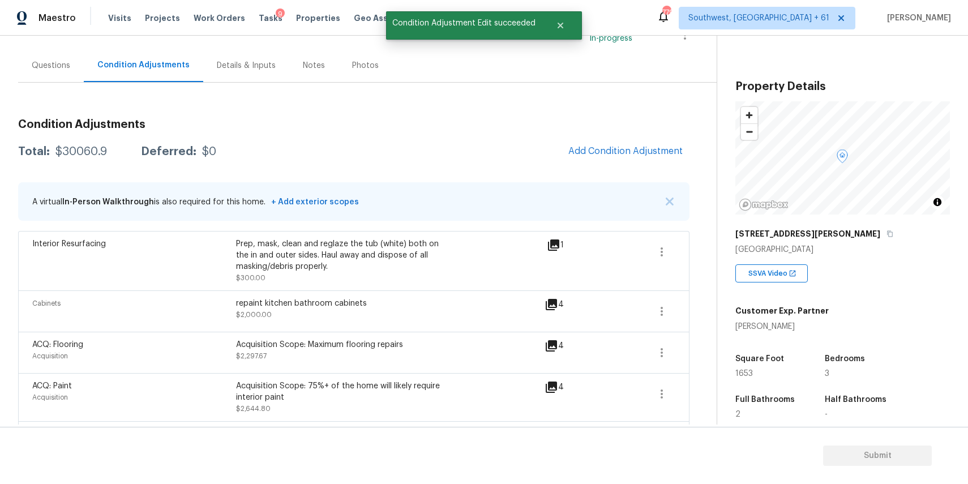
click at [486, 149] on div "Total: $30060.9 Deferred: $0 Add Condition Adjustment" at bounding box center [353, 151] width 671 height 25
click at [605, 154] on span "Add Condition Adjustment" at bounding box center [625, 151] width 114 height 10
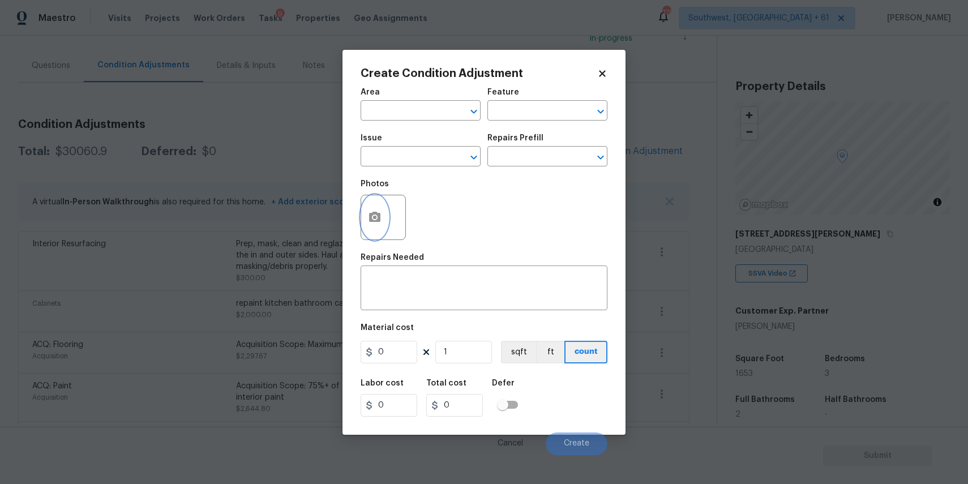
click at [377, 221] on icon "button" at bounding box center [374, 217] width 11 height 10
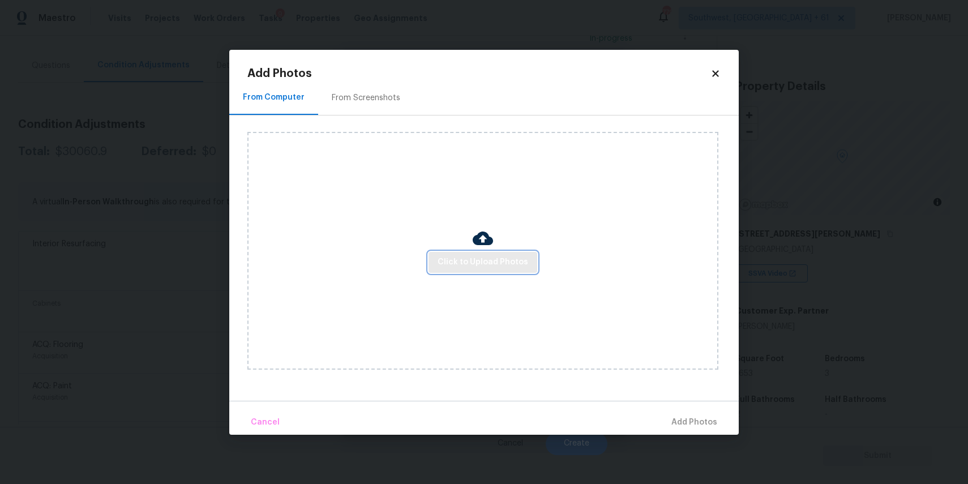
click at [465, 261] on span "Click to Upload Photos" at bounding box center [482, 262] width 91 height 14
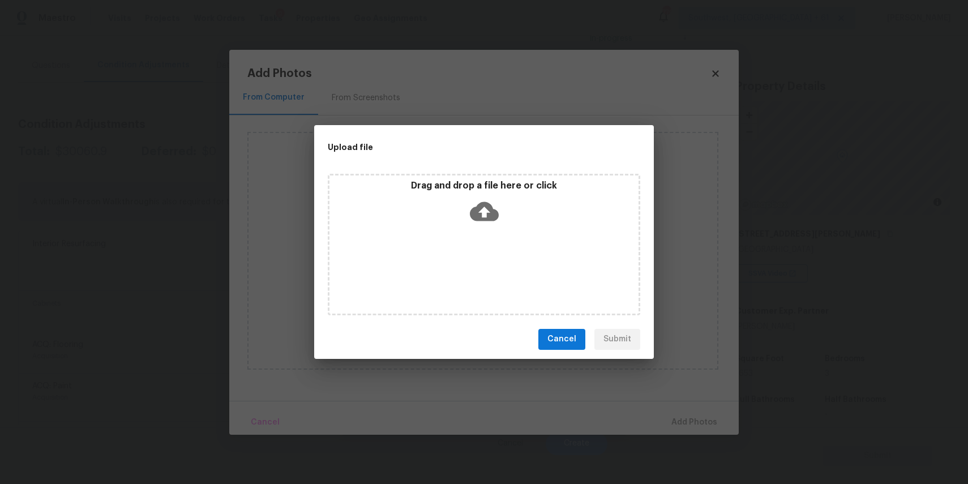
click at [465, 261] on div "Drag and drop a file here or click" at bounding box center [484, 244] width 312 height 141
click at [760, 407] on div "Upload file Drag and drop a file here or click Cancel Submit" at bounding box center [484, 242] width 968 height 484
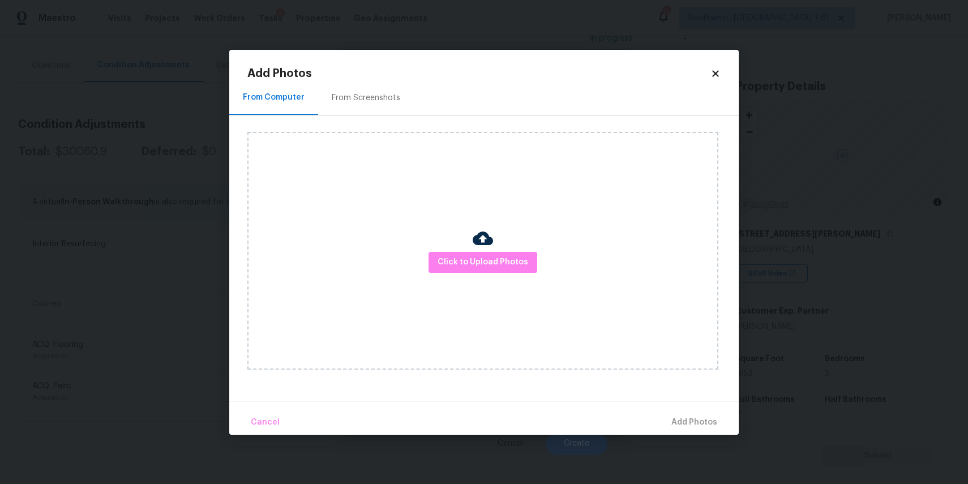
click at [760, 407] on div "Upload file Drag and drop a file here or click Cancel Submit" at bounding box center [484, 242] width 968 height 484
click at [760, 407] on body "Maestro Visits Projects Work Orders Tasks 9 Properties Geo Assignments 779 Sout…" at bounding box center [484, 242] width 968 height 484
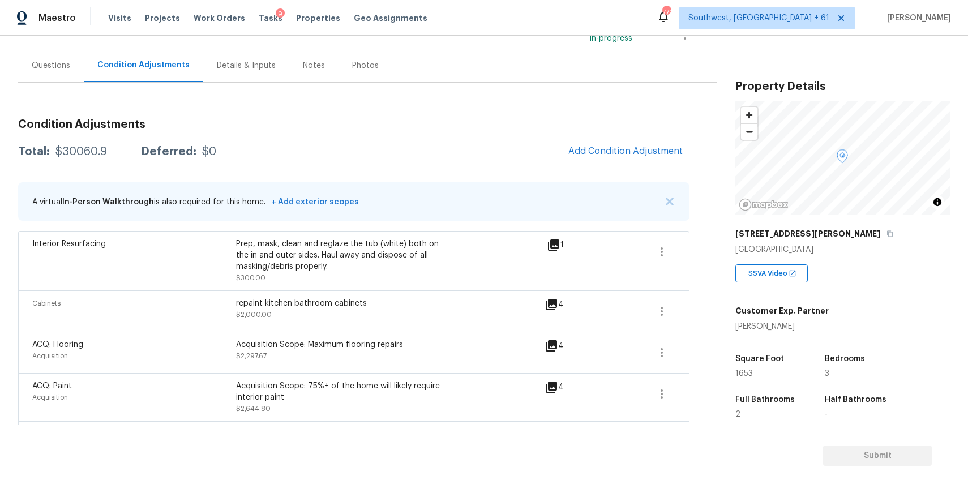
click at [760, 407] on div "Full Bathrooms" at bounding box center [768, 403] width 67 height 15
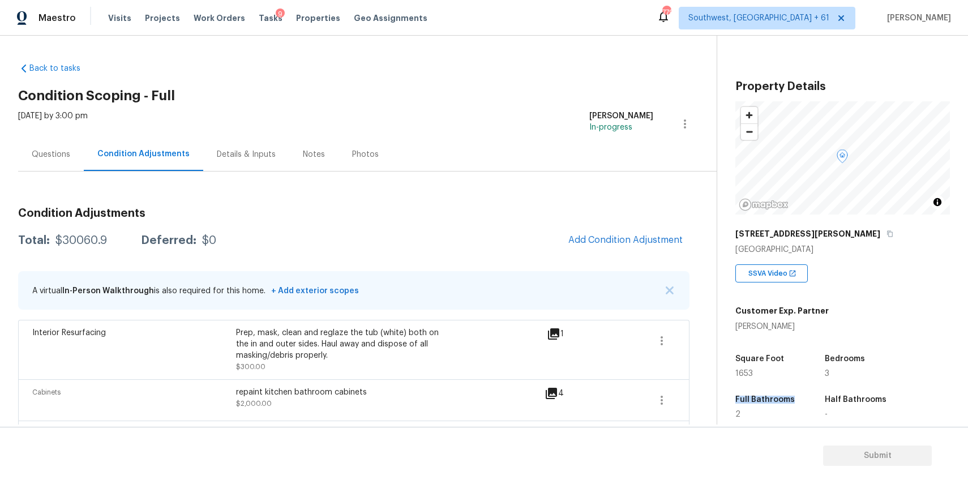
click at [66, 153] on div "Questions" at bounding box center [51, 154] width 38 height 11
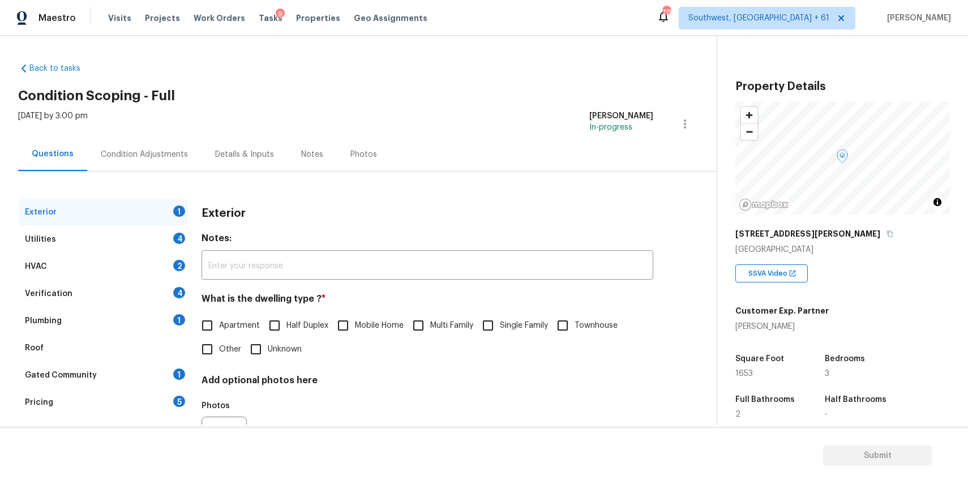
click at [527, 323] on span "Single Family" at bounding box center [524, 326] width 48 height 12
click at [500, 323] on input "Single Family" at bounding box center [488, 326] width 24 height 24
checkbox input "true"
click at [144, 244] on div "Utilities 4" at bounding box center [103, 239] width 170 height 27
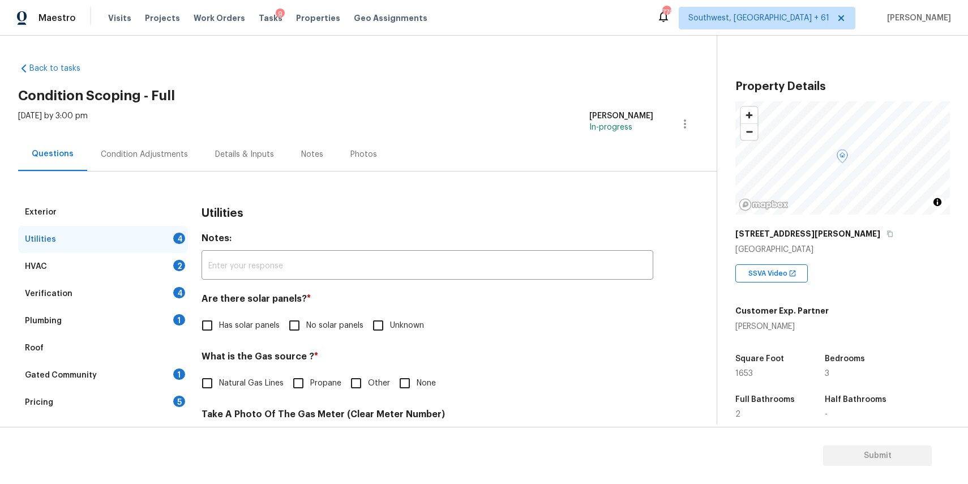
click at [350, 317] on label "No solar panels" at bounding box center [322, 326] width 81 height 24
click at [306, 317] on input "No solar panels" at bounding box center [294, 326] width 24 height 24
click at [353, 324] on span "No solar panels" at bounding box center [334, 326] width 57 height 12
click at [306, 324] on input "No solar panels" at bounding box center [294, 326] width 24 height 24
click at [350, 324] on span "No solar panels" at bounding box center [334, 326] width 57 height 12
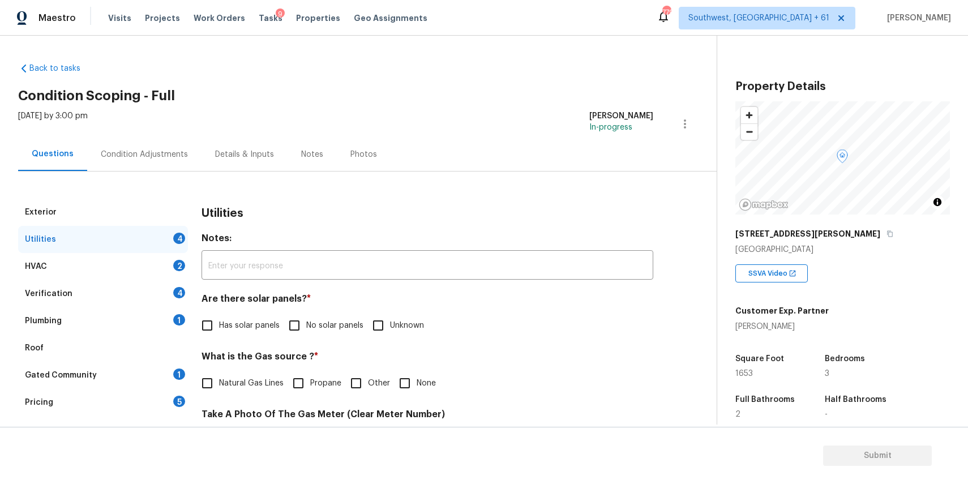
click at [306, 324] on input "No solar panels" at bounding box center [294, 326] width 24 height 24
checkbox input "true"
click at [271, 370] on div "What is the Gas source ? * Natural Gas Lines Propane Other None" at bounding box center [427, 373] width 452 height 44
click at [274, 376] on label "Natural Gas Lines" at bounding box center [239, 383] width 88 height 24
click at [219, 376] on input "Natural Gas Lines" at bounding box center [207, 383] width 24 height 24
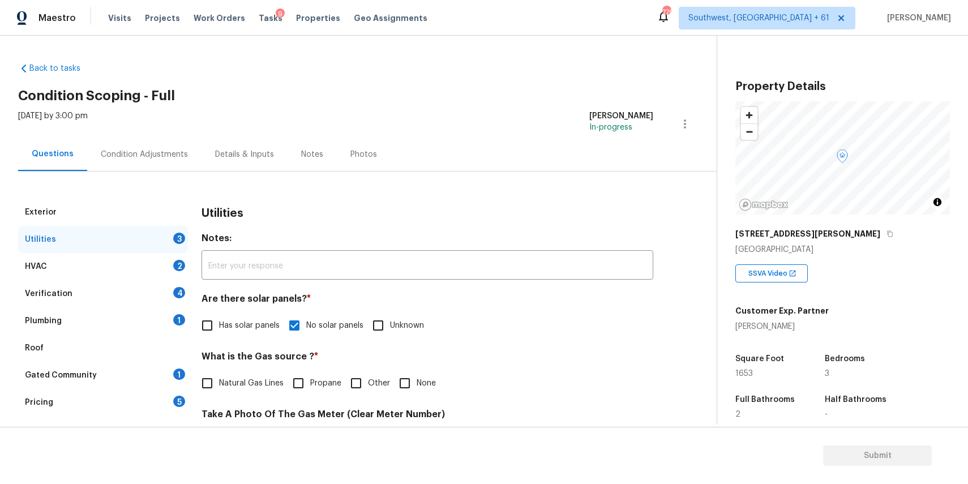
checkbox input "true"
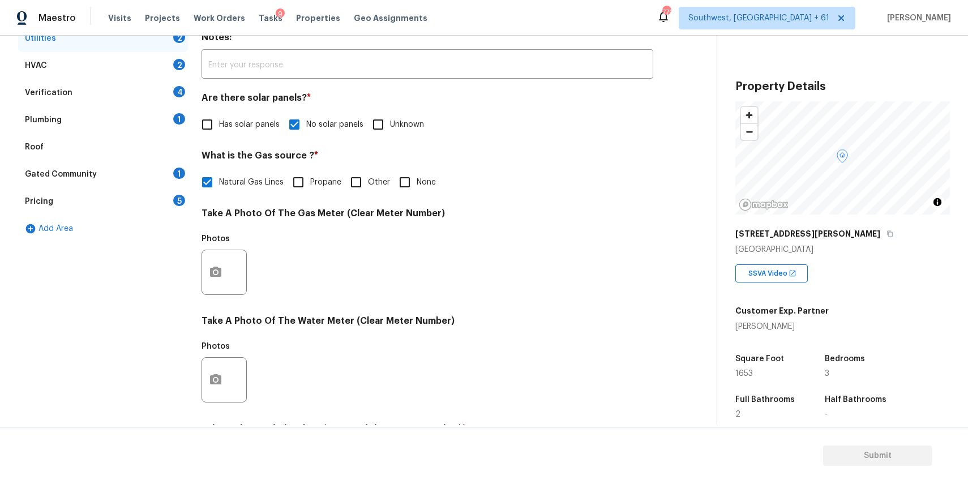
click at [229, 282] on div at bounding box center [223, 272] width 45 height 45
click at [226, 289] on div at bounding box center [223, 272] width 45 height 45
click at [199, 261] on div "Exterior Utilities 2 HVAC 2 Verification 4 Plumbing 1 Roof Gated Community 1 Pr…" at bounding box center [353, 293] width 671 height 590
click at [214, 268] on icon "button" at bounding box center [215, 272] width 11 height 10
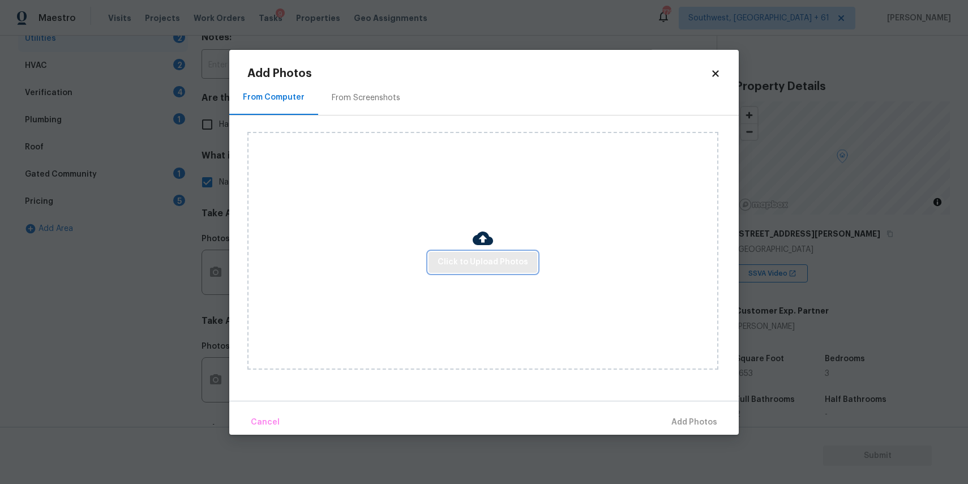
click at [486, 256] on span "Click to Upload Photos" at bounding box center [482, 262] width 91 height 14
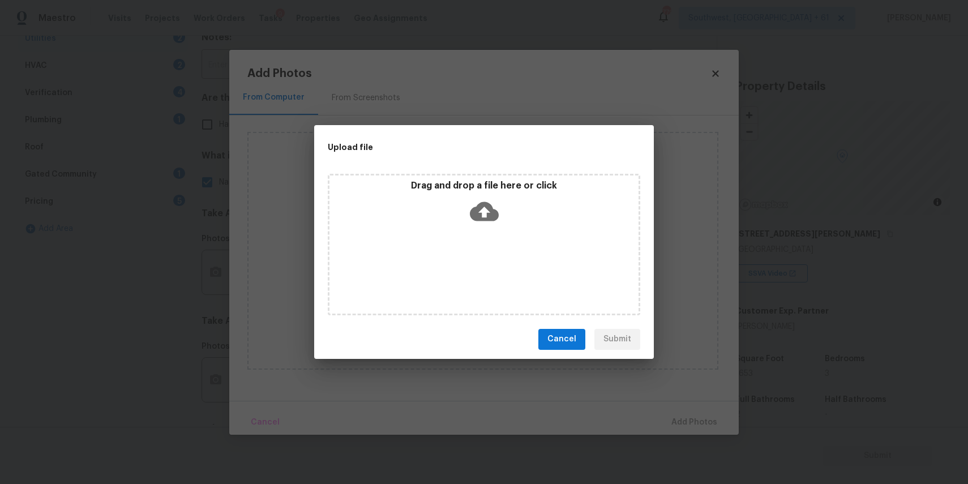
click at [484, 213] on icon at bounding box center [484, 211] width 29 height 29
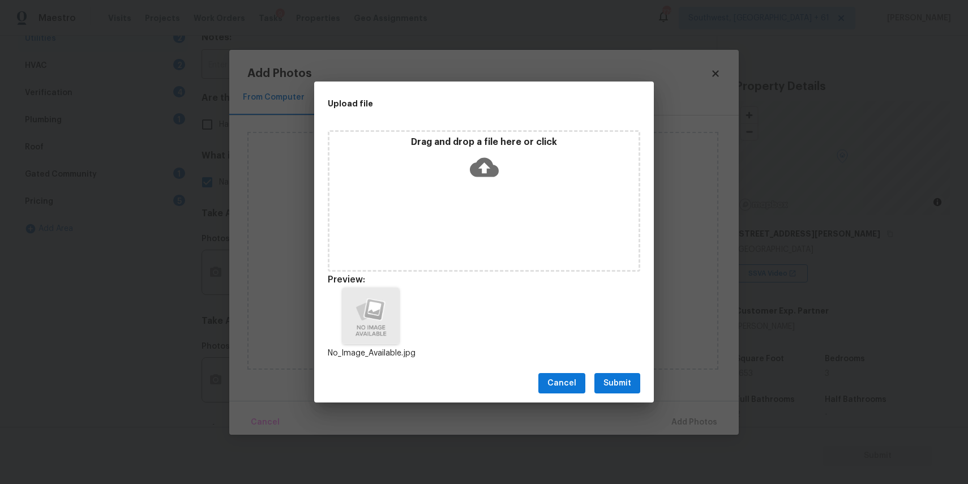
click at [620, 384] on span "Submit" at bounding box center [617, 383] width 28 height 14
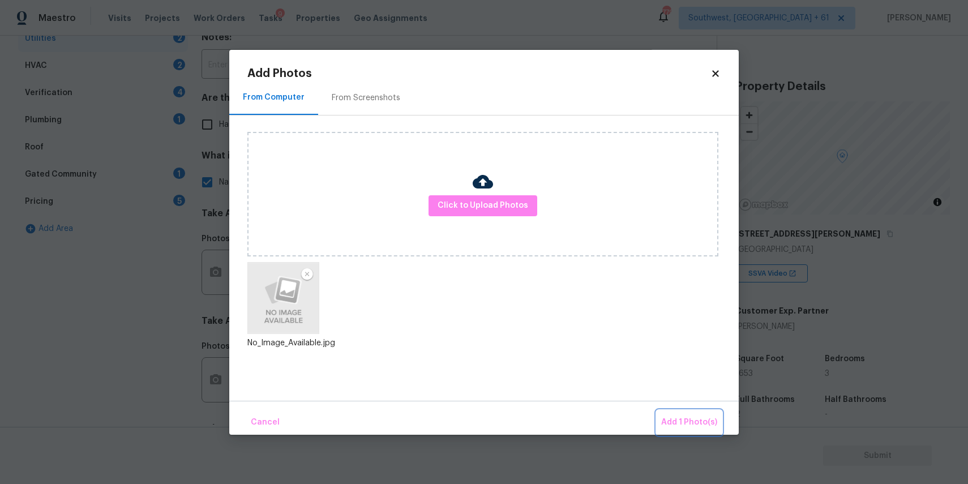
click at [680, 414] on button "Add 1 Photo(s)" at bounding box center [688, 422] width 65 height 24
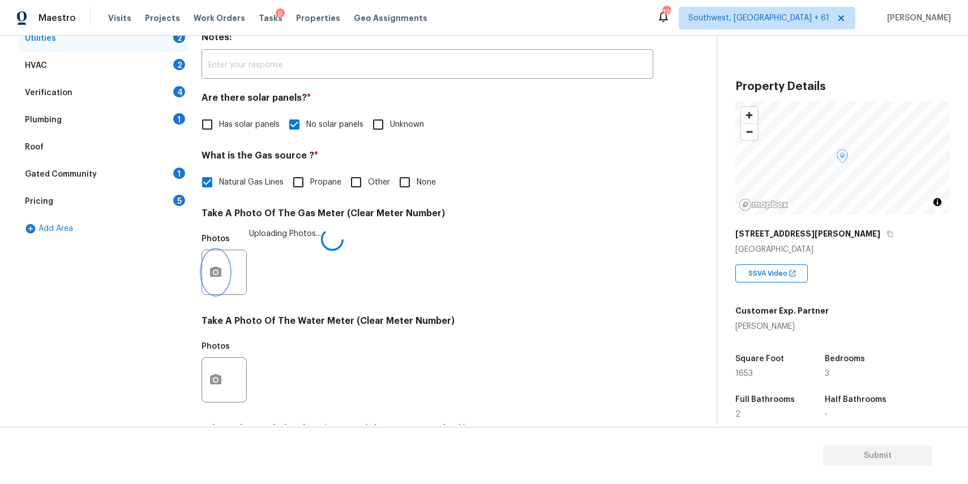
scroll to position [283, 0]
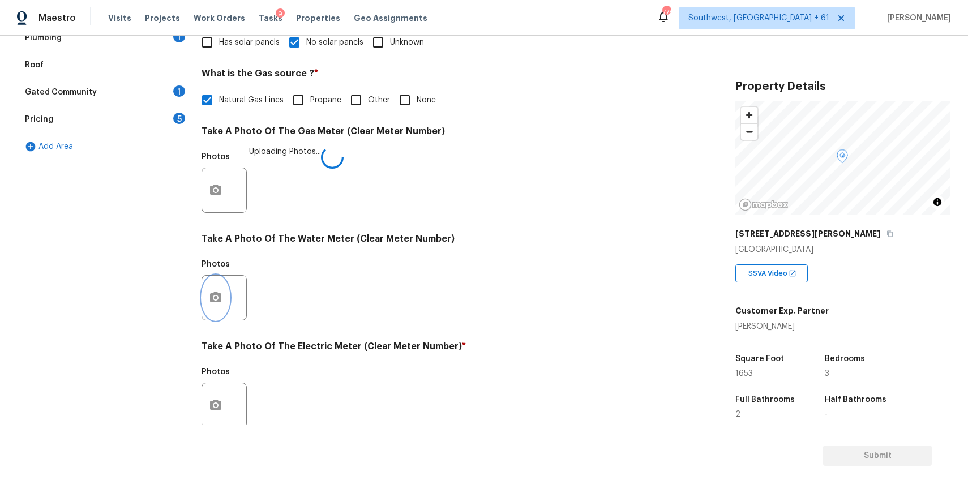
click at [213, 291] on icon "button" at bounding box center [216, 298] width 14 height 14
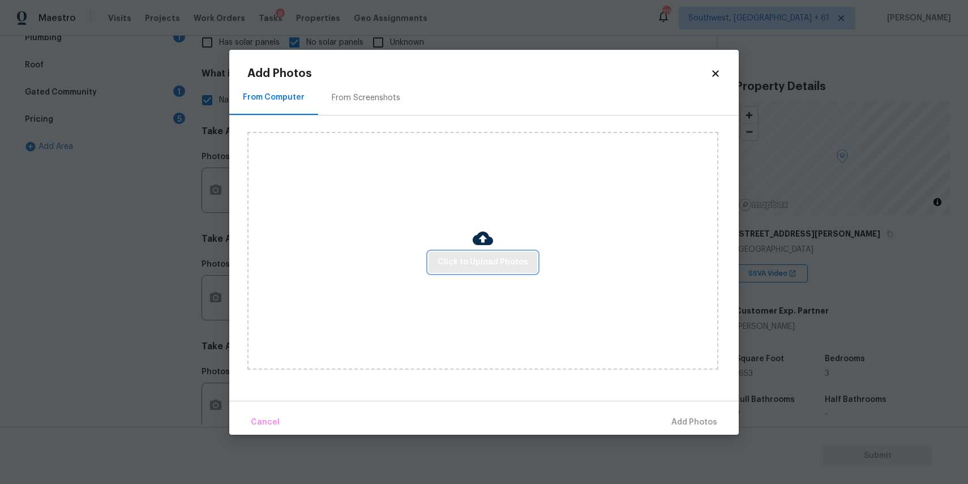
click at [484, 254] on button "Click to Upload Photos" at bounding box center [482, 262] width 109 height 21
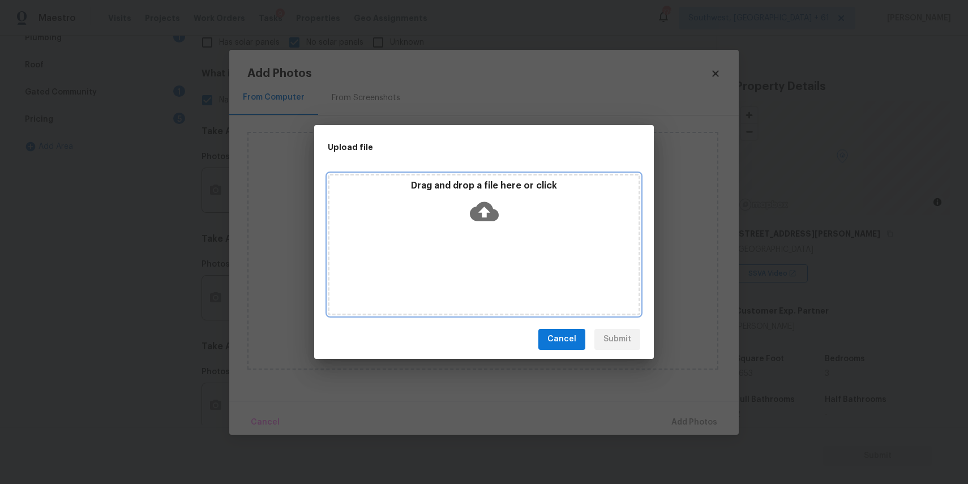
click at [485, 257] on div "Drag and drop a file here or click" at bounding box center [484, 244] width 312 height 141
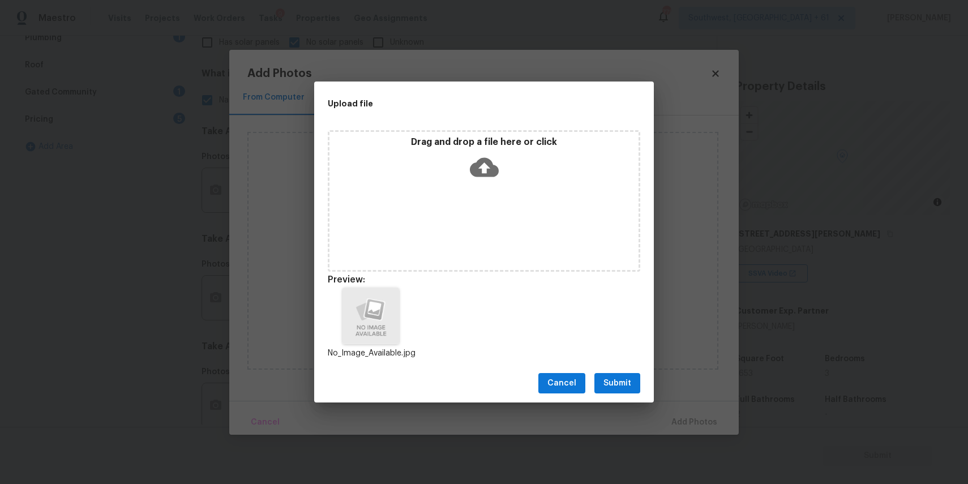
click at [625, 385] on span "Submit" at bounding box center [617, 383] width 28 height 14
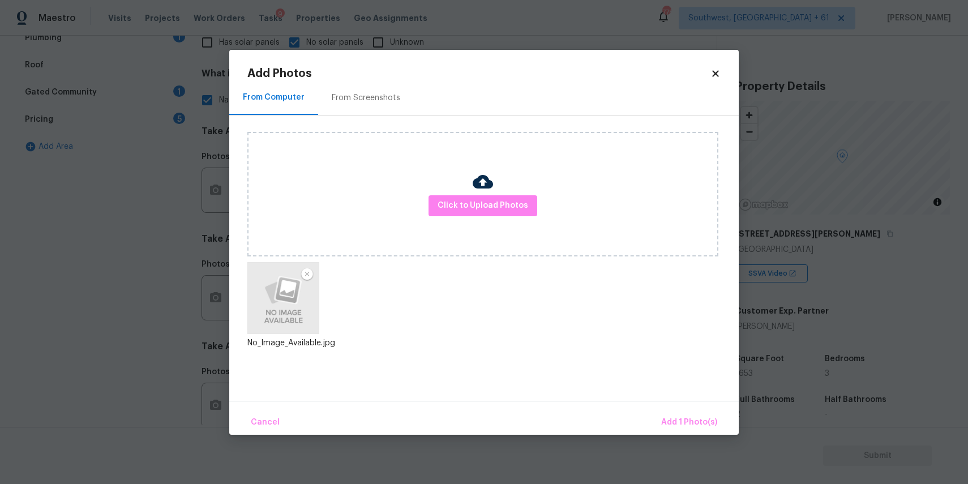
click at [692, 438] on body "Maestro Visits Projects Work Orders Tasks 9 Properties Geo Assignments 778 Sout…" at bounding box center [484, 242] width 968 height 484
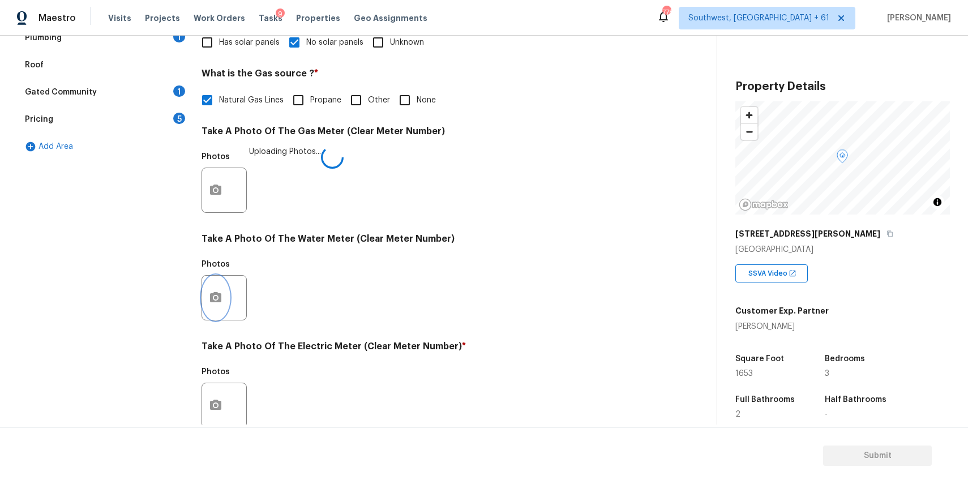
scroll to position [321, 0]
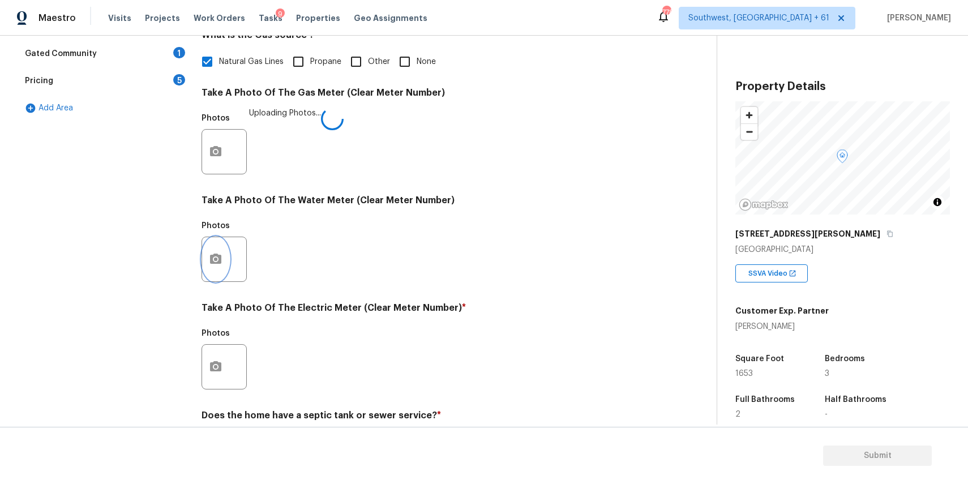
click at [218, 259] on icon "button" at bounding box center [215, 259] width 11 height 10
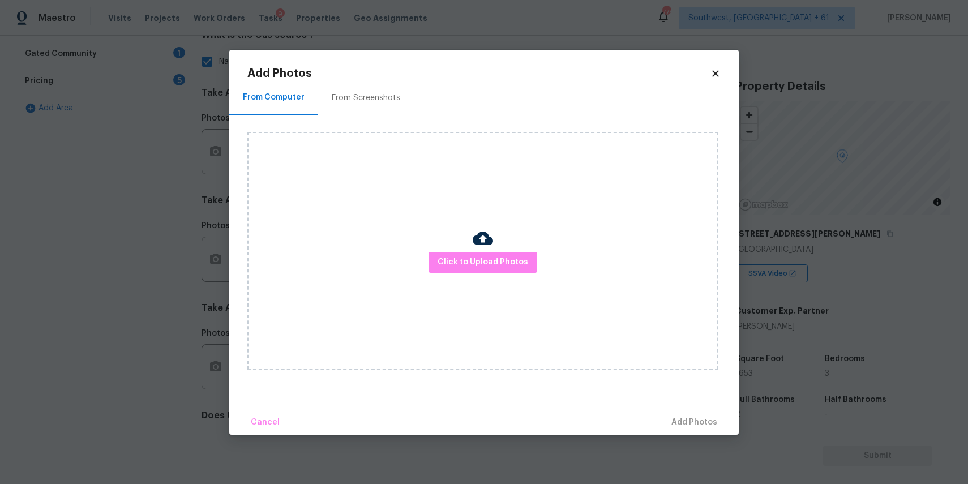
click at [496, 247] on div "Click to Upload Photos" at bounding box center [482, 251] width 471 height 238
click at [484, 261] on span "Click to Upload Photos" at bounding box center [482, 262] width 91 height 14
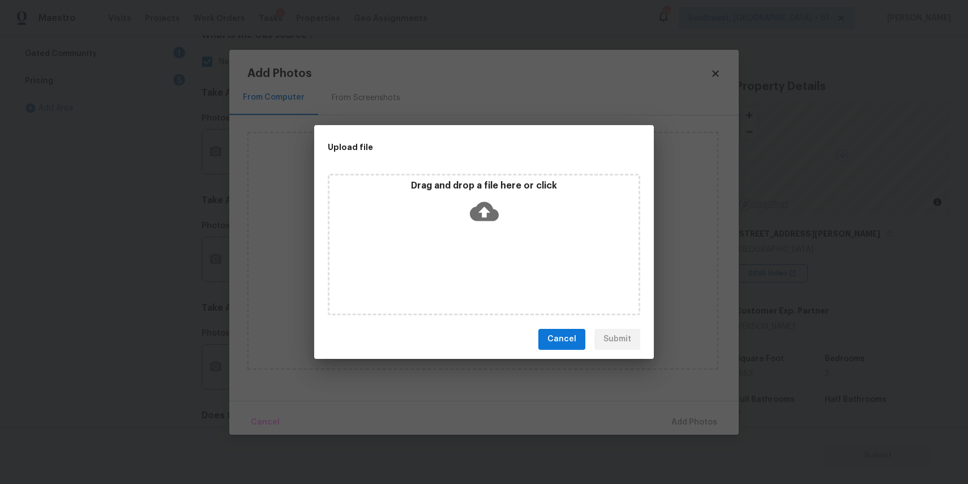
click at [479, 208] on icon at bounding box center [484, 210] width 29 height 19
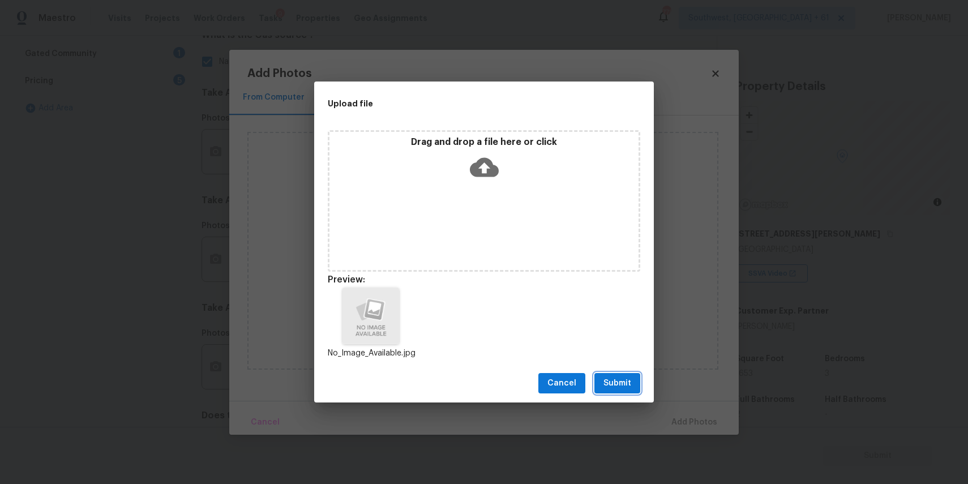
click at [632, 389] on button "Submit" at bounding box center [617, 383] width 46 height 21
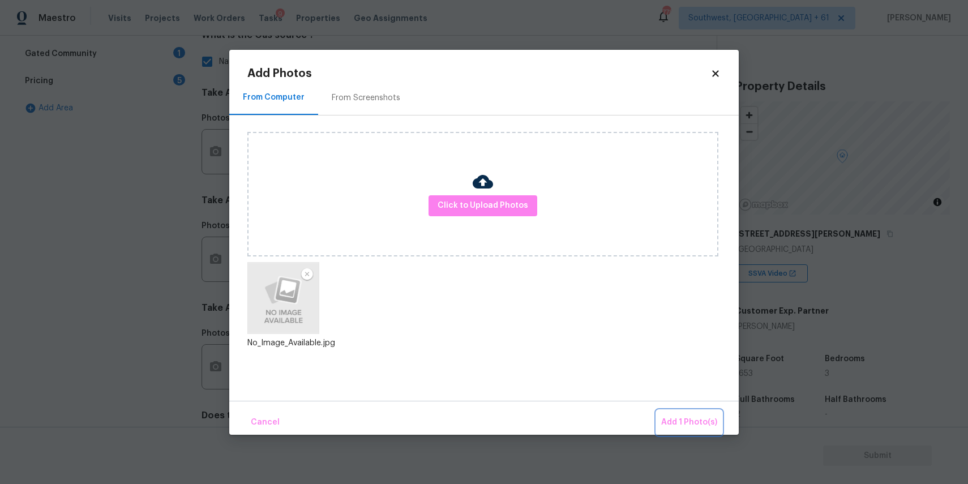
click at [690, 417] on span "Add 1 Photo(s)" at bounding box center [689, 422] width 56 height 14
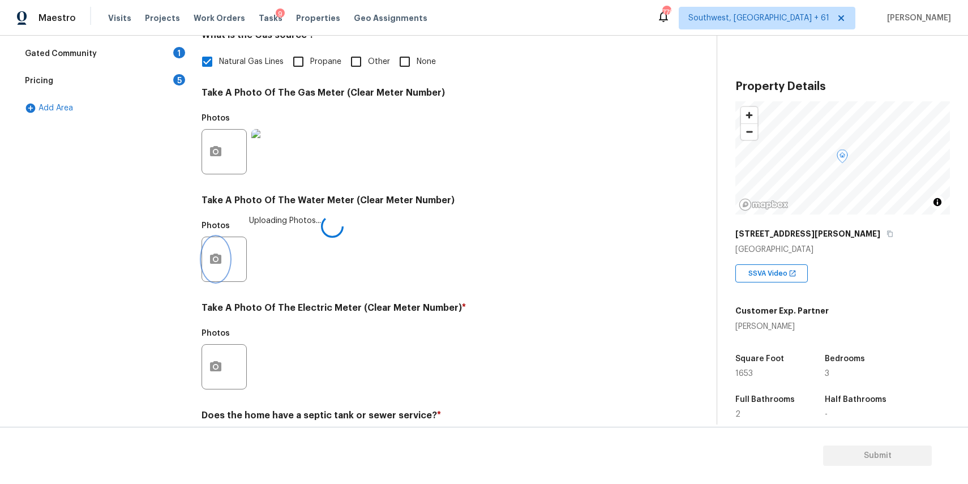
scroll to position [338, 0]
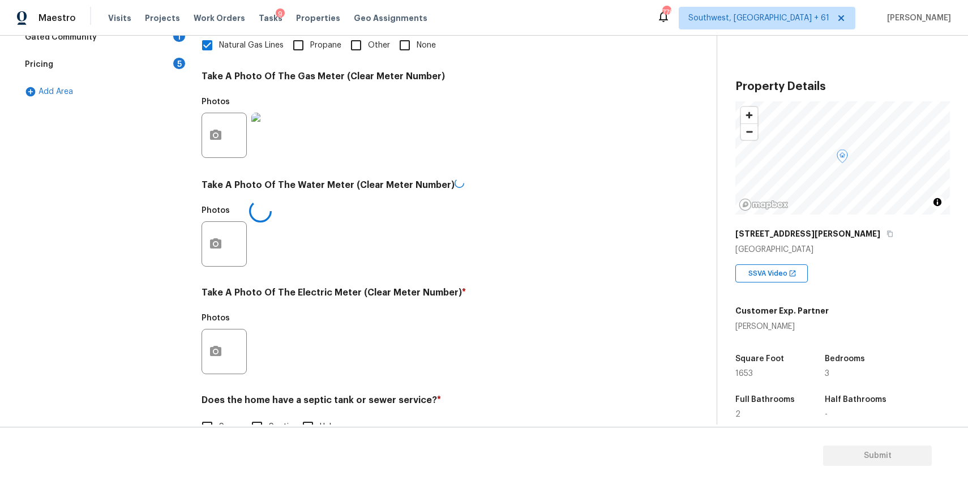
click at [237, 348] on div at bounding box center [223, 351] width 45 height 45
click at [221, 350] on icon "button" at bounding box center [215, 350] width 11 height 10
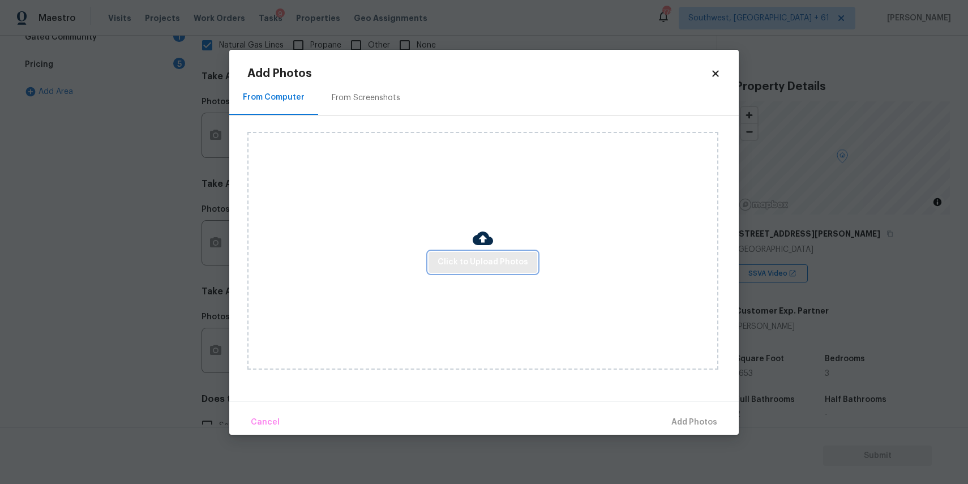
click at [490, 263] on span "Click to Upload Photos" at bounding box center [482, 262] width 91 height 14
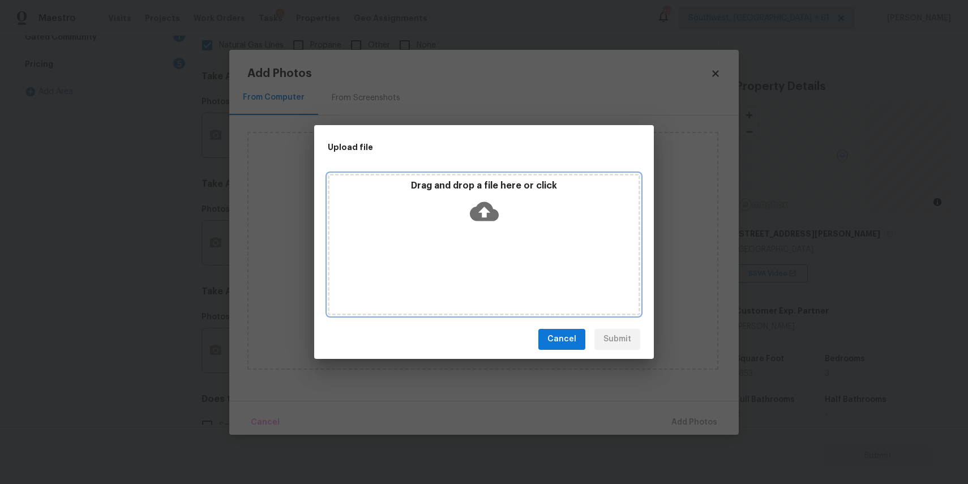
click at [490, 263] on div "Drag and drop a file here or click" at bounding box center [484, 244] width 312 height 141
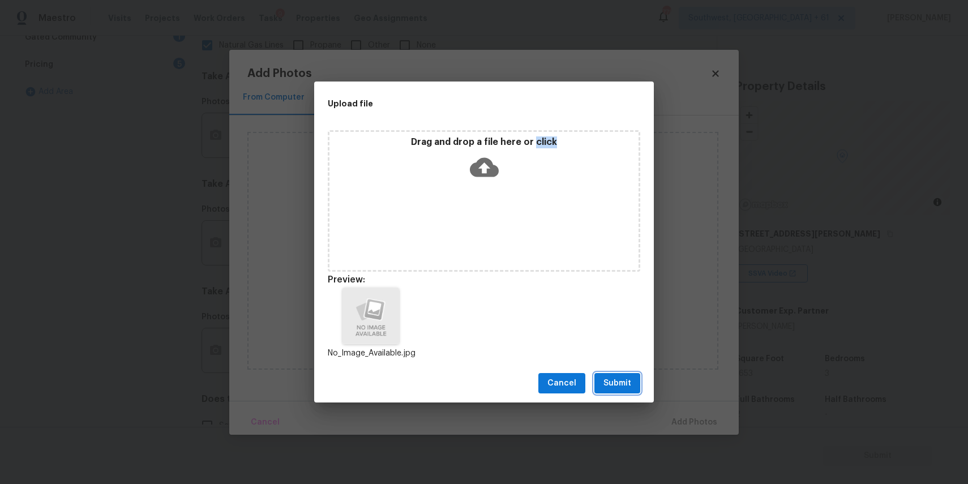
click at [611, 380] on span "Submit" at bounding box center [617, 383] width 28 height 14
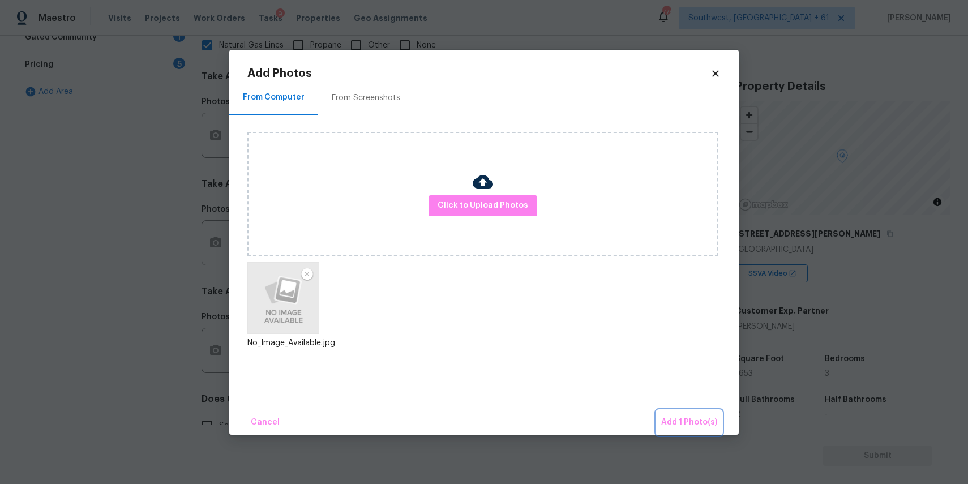
click at [682, 419] on span "Add 1 Photo(s)" at bounding box center [689, 422] width 56 height 14
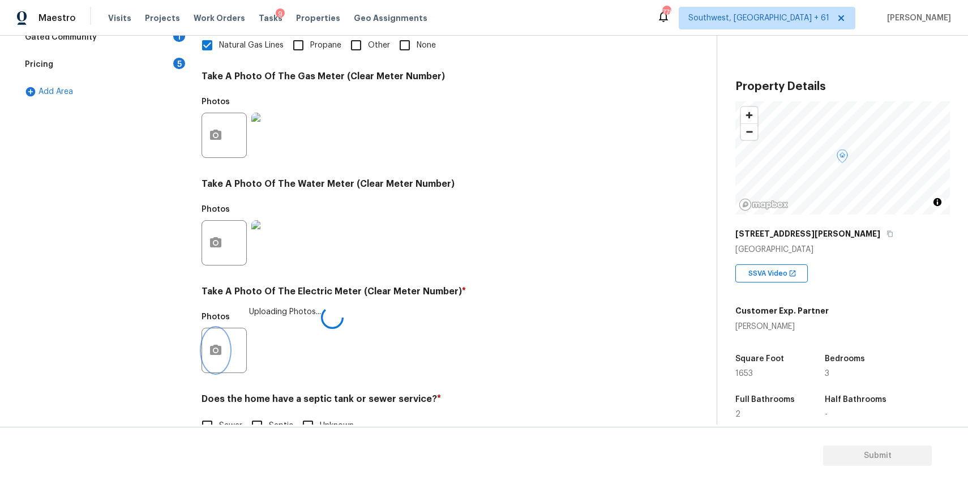
scroll to position [368, 0]
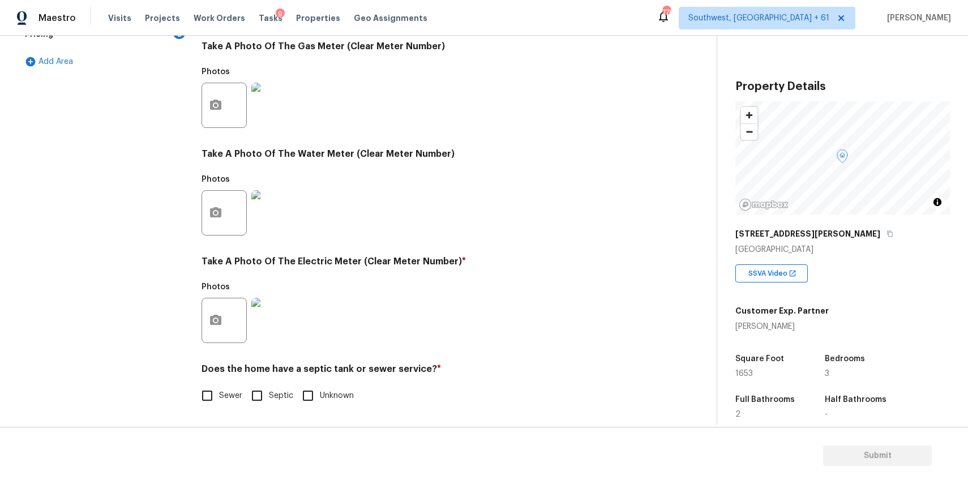
click at [209, 399] on input "Sewer" at bounding box center [207, 396] width 24 height 24
checkbox input "true"
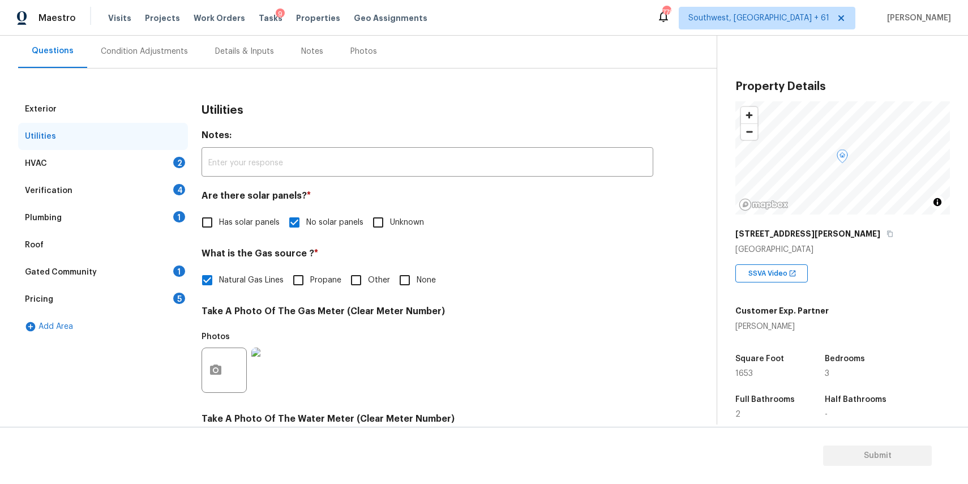
click at [148, 164] on div "HVAC 2" at bounding box center [103, 163] width 170 height 27
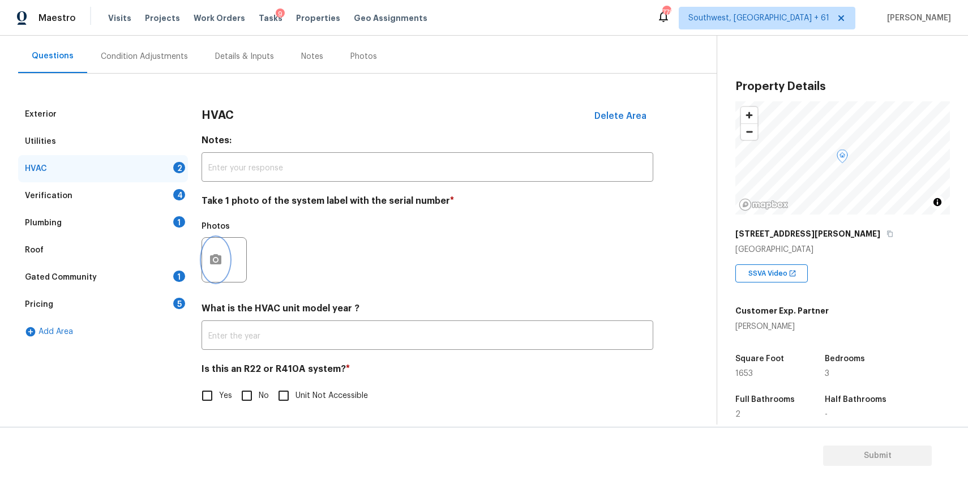
click at [211, 256] on icon "button" at bounding box center [215, 259] width 11 height 10
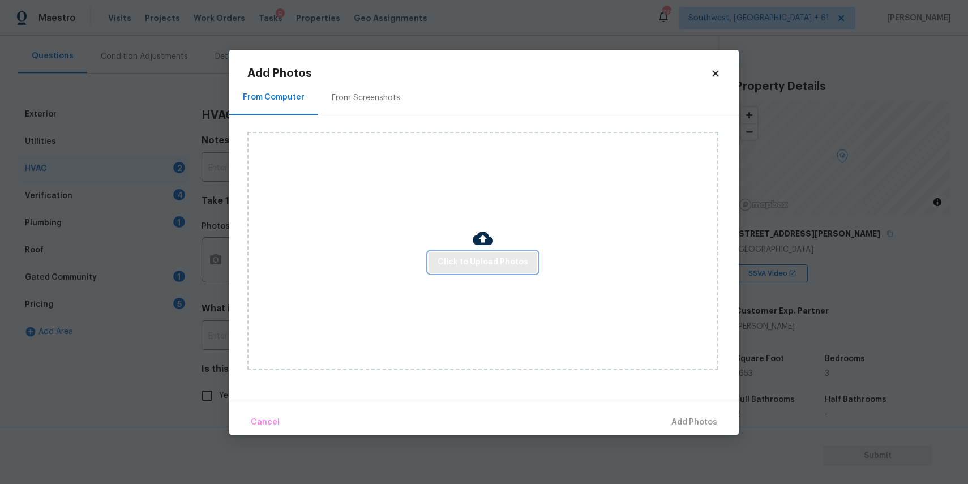
click at [446, 270] on button "Click to Upload Photos" at bounding box center [482, 262] width 109 height 21
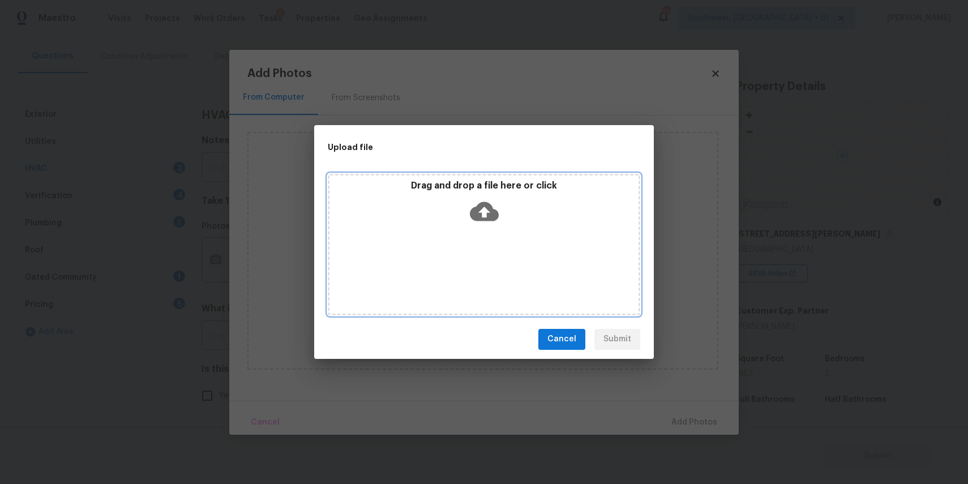
click at [468, 228] on div "Drag and drop a file here or click" at bounding box center [484, 244] width 312 height 141
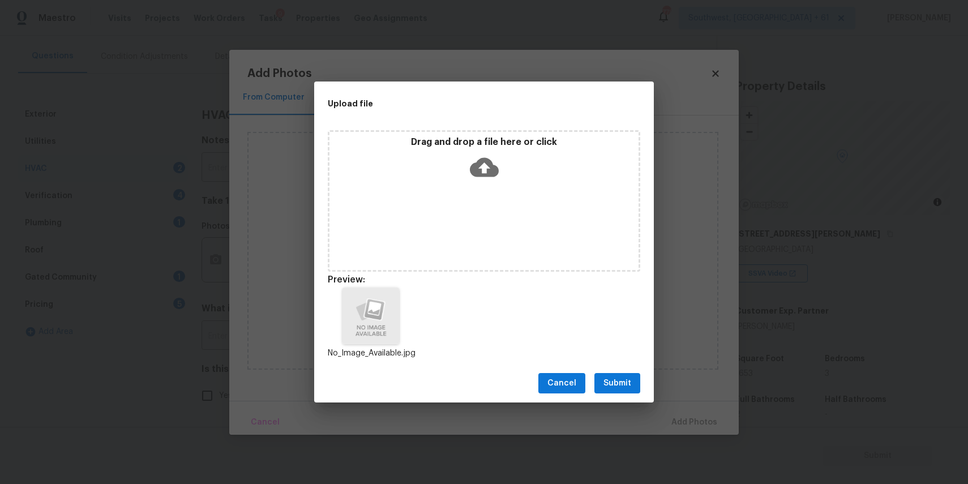
click at [618, 396] on div "Cancel Submit" at bounding box center [484, 383] width 340 height 39
click at [621, 388] on span "Submit" at bounding box center [617, 383] width 28 height 14
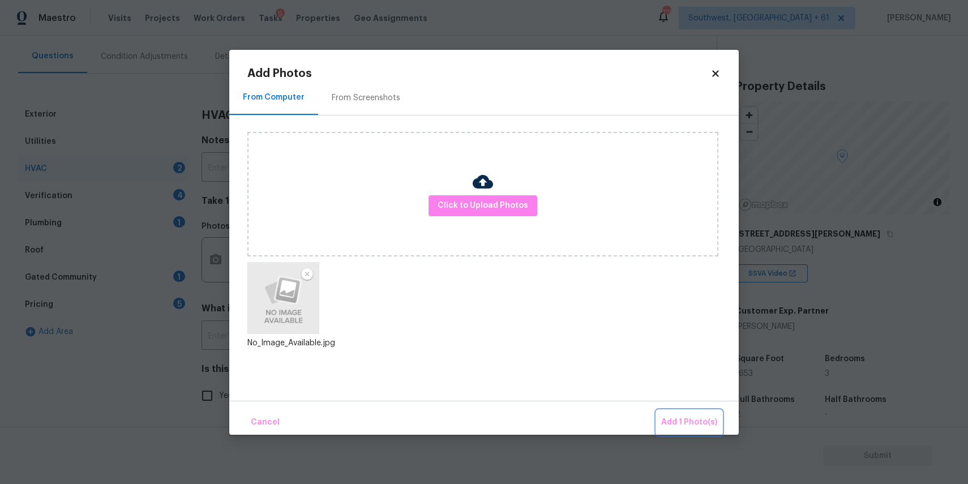
click at [679, 412] on button "Add 1 Photo(s)" at bounding box center [688, 422] width 65 height 24
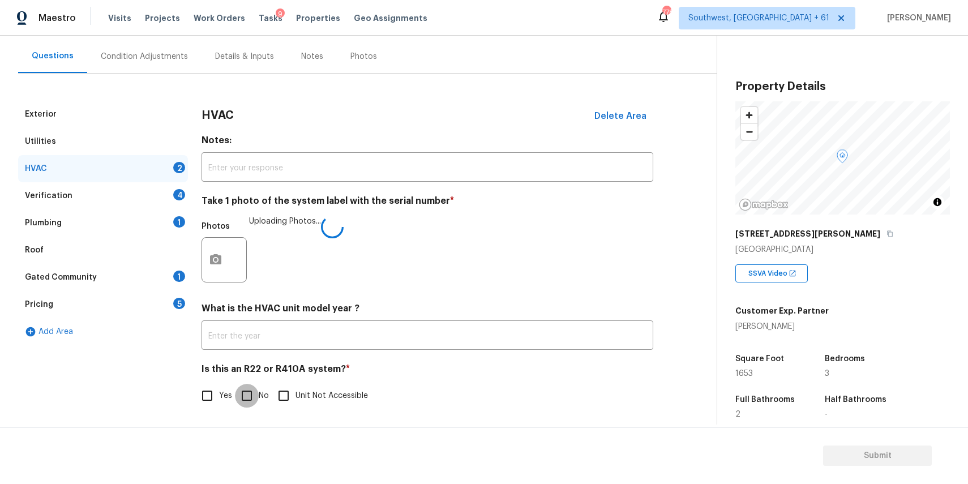
click at [251, 386] on input "No" at bounding box center [247, 396] width 24 height 24
checkbox input "true"
click at [178, 204] on div "Verification 4" at bounding box center [103, 195] width 170 height 27
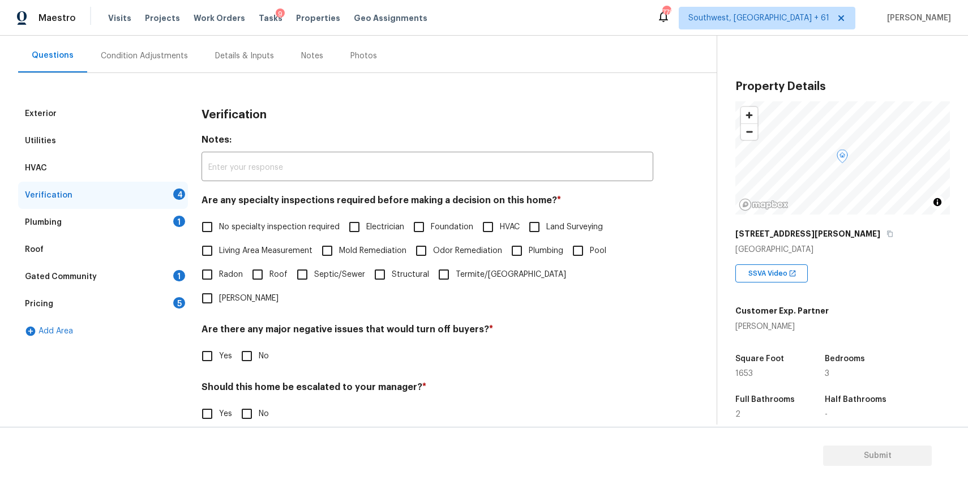
click at [229, 228] on span "No specialty inspection required" at bounding box center [279, 227] width 121 height 12
click at [219, 228] on input "No specialty inspection required" at bounding box center [207, 227] width 24 height 24
checkbox input "true"
click at [255, 325] on h4 "Are there any major negative issues that would turn off buyers? *" at bounding box center [427, 333] width 452 height 16
click at [250, 344] on input "No" at bounding box center [247, 356] width 24 height 24
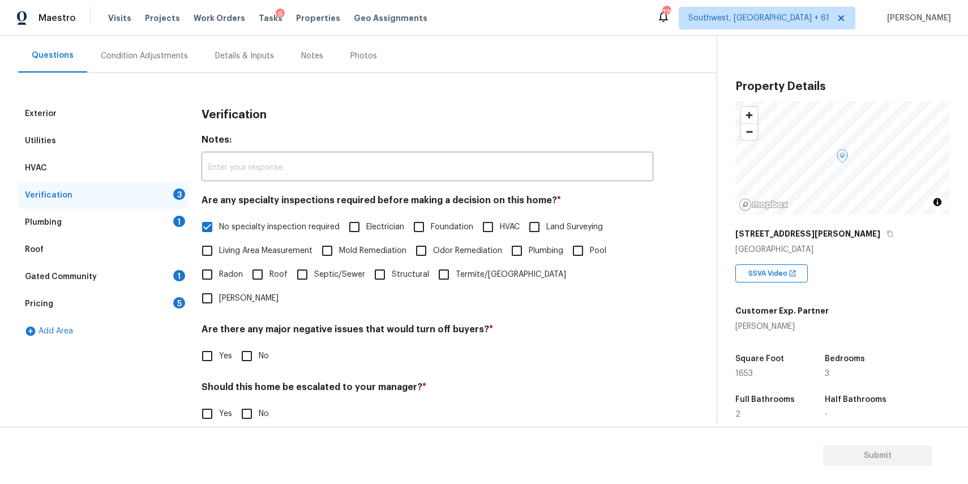
checkbox input "true"
click at [251, 402] on input "No" at bounding box center [247, 414] width 24 height 24
checkbox input "true"
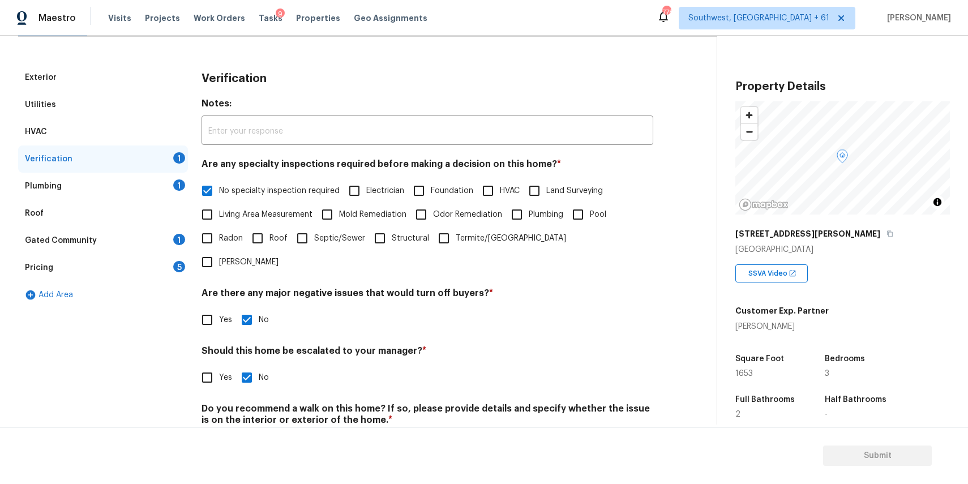
scroll to position [162, 0]
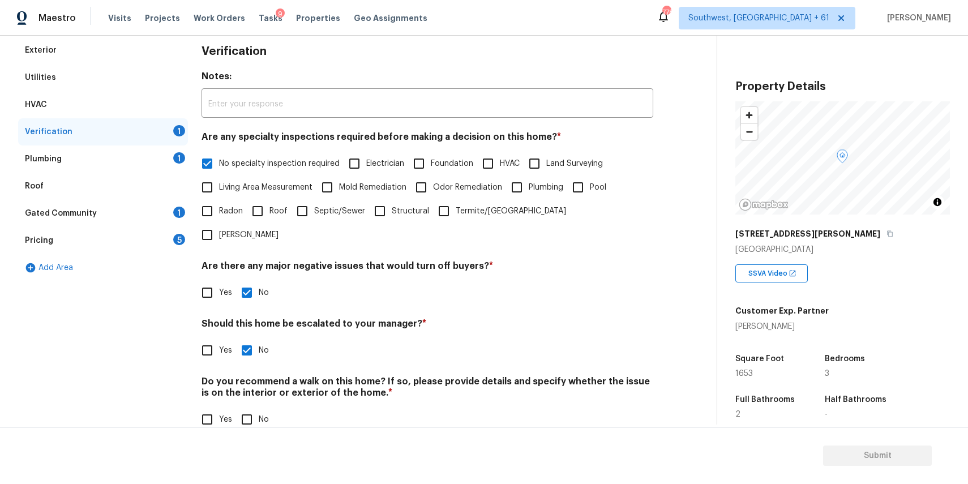
click at [248, 407] on input "No" at bounding box center [247, 419] width 24 height 24
checkbox input "true"
click at [153, 159] on div "Plumbing 1" at bounding box center [103, 158] width 170 height 27
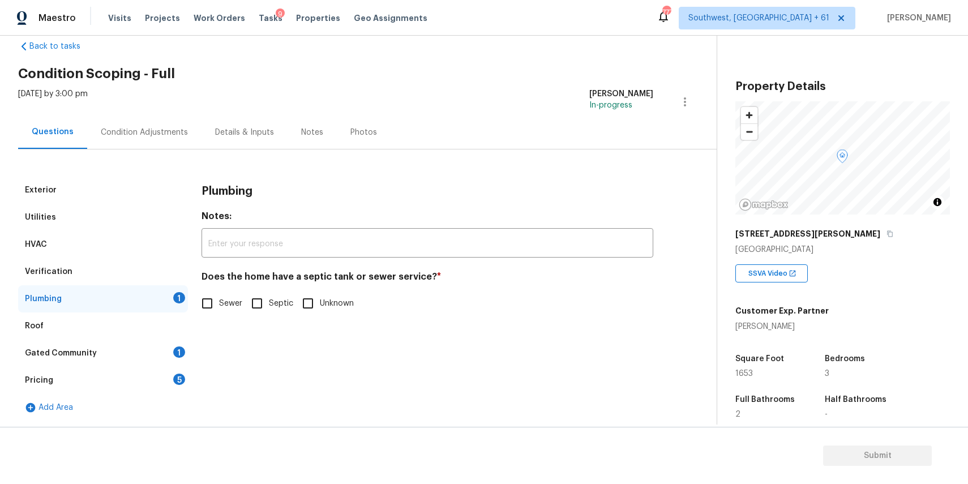
scroll to position [22, 0]
click at [227, 304] on span "Sewer" at bounding box center [230, 304] width 23 height 12
click at [219, 304] on input "Sewer" at bounding box center [207, 303] width 24 height 24
checkbox input "true"
click at [156, 344] on div "Gated Community 1" at bounding box center [103, 353] width 170 height 27
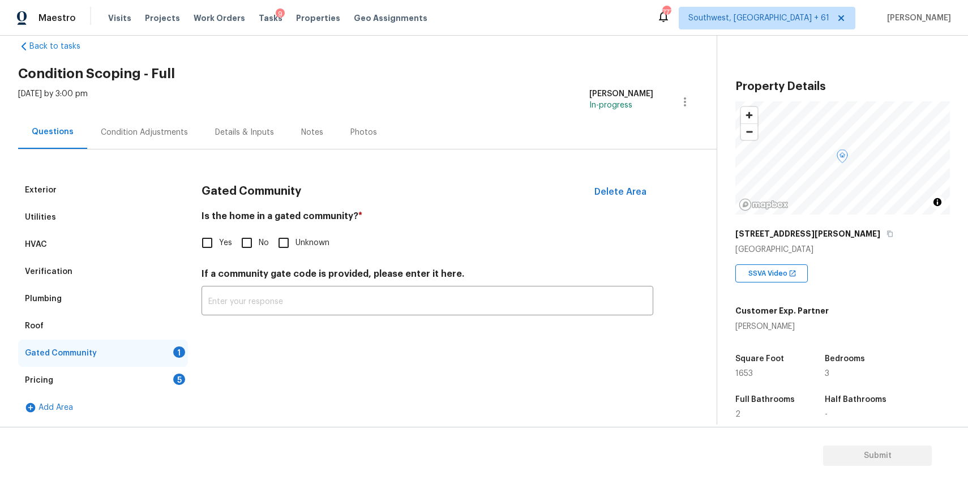
click at [230, 271] on h4 "If a community gate code is provided, please enter it here." at bounding box center [427, 276] width 452 height 16
click at [247, 236] on input "No" at bounding box center [247, 243] width 24 height 24
checkbox input "true"
click at [168, 372] on div "Pricing 5" at bounding box center [103, 380] width 170 height 27
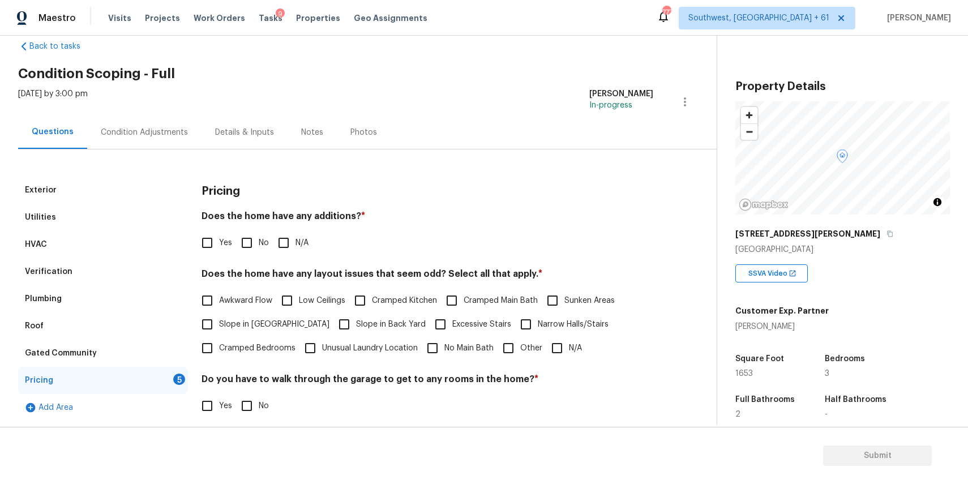
click at [290, 237] on input "N/A" at bounding box center [284, 243] width 24 height 24
checkbox input "true"
click at [579, 347] on span "N/A" at bounding box center [575, 348] width 13 height 12
click at [569, 347] on input "N/A" at bounding box center [557, 348] width 24 height 24
checkbox input "true"
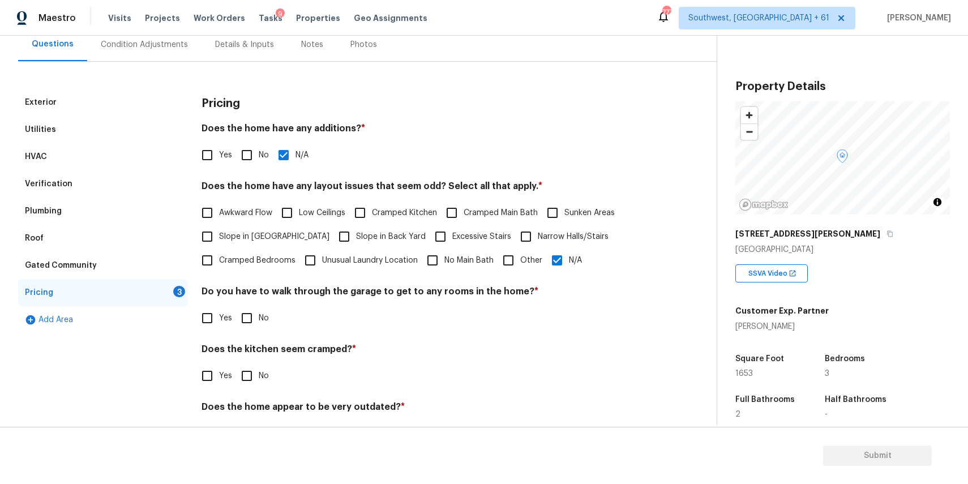
scroll to position [148, 0]
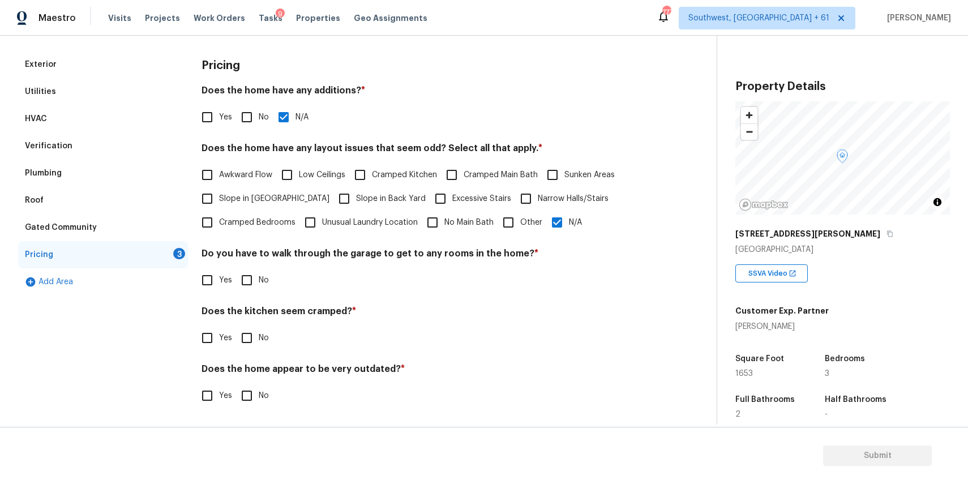
click at [252, 281] on input "No" at bounding box center [247, 280] width 24 height 24
checkbox input "true"
click at [255, 337] on input "No" at bounding box center [247, 338] width 24 height 24
checkbox input "true"
click at [255, 394] on input "No" at bounding box center [247, 396] width 24 height 24
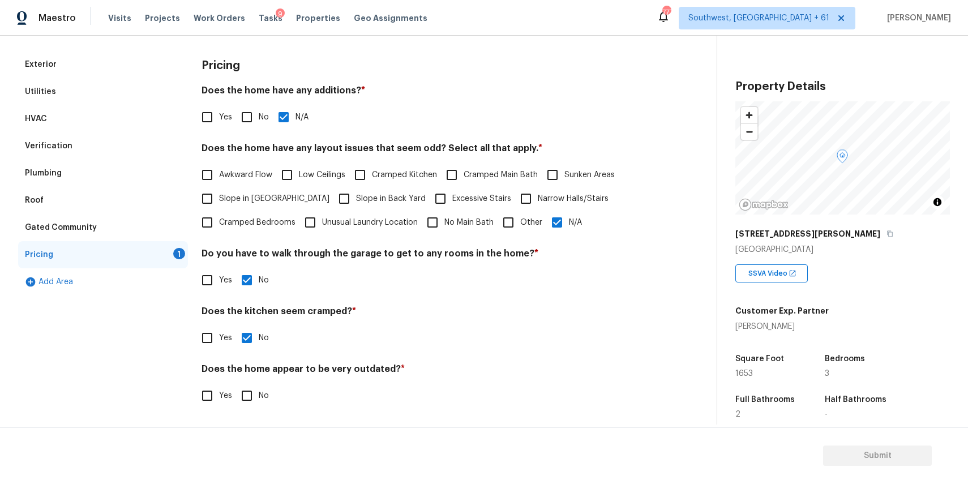
checkbox input "true"
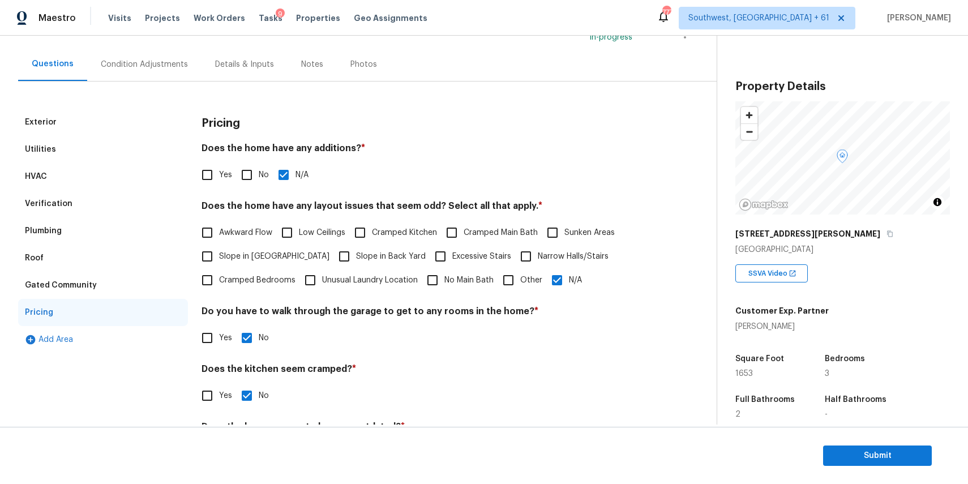
click at [168, 69] on div "Condition Adjustments" at bounding box center [144, 64] width 87 height 11
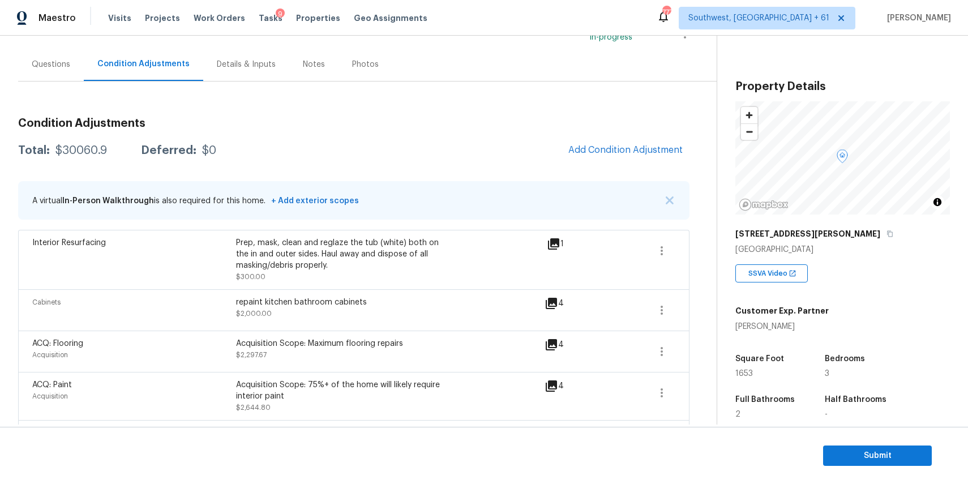
click at [110, 156] on div "Total: $30060.9 Deferred: $0" at bounding box center [117, 150] width 198 height 11
copy div "$30060.9"
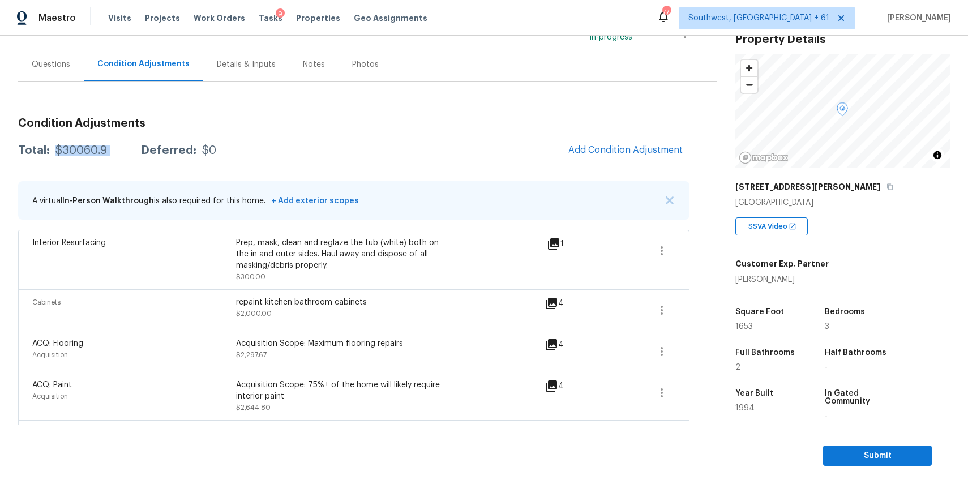
scroll to position [48, 0]
click at [55, 66] on div "Questions" at bounding box center [51, 64] width 38 height 11
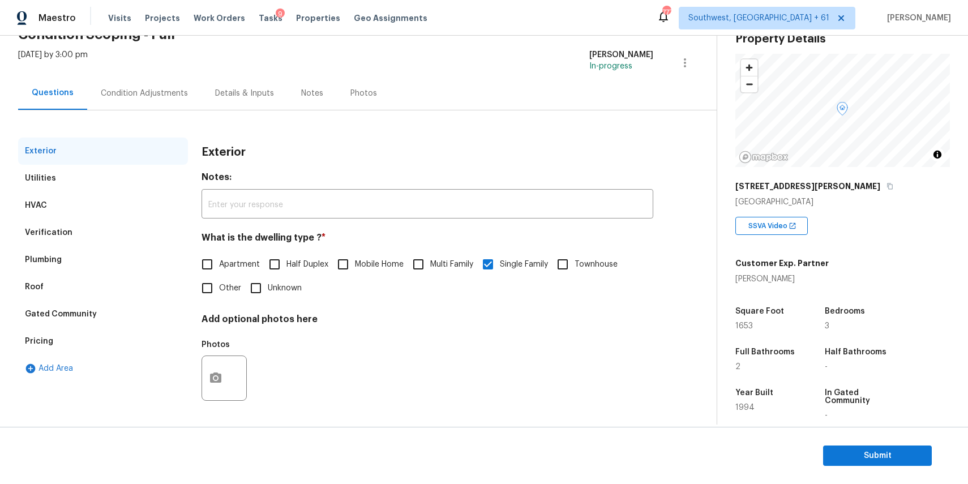
scroll to position [61, 0]
click at [140, 244] on div "Verification" at bounding box center [103, 232] width 170 height 27
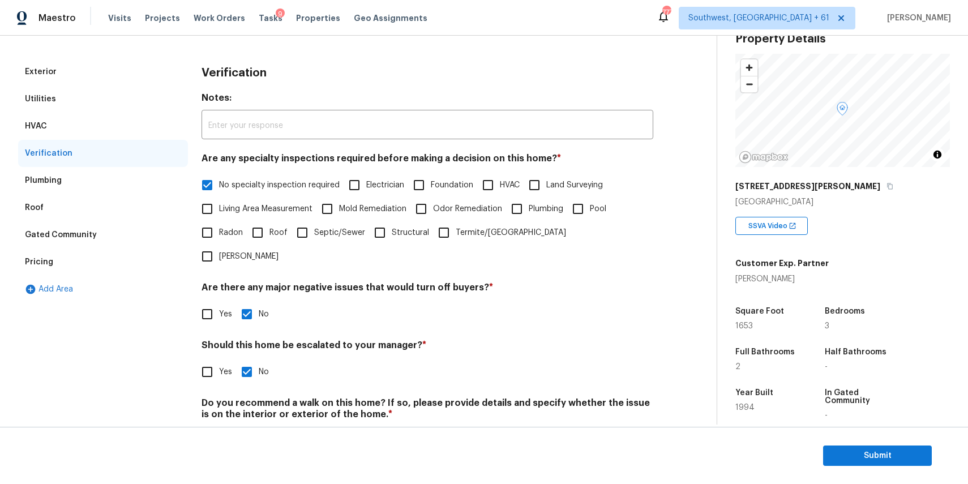
scroll to position [162, 0]
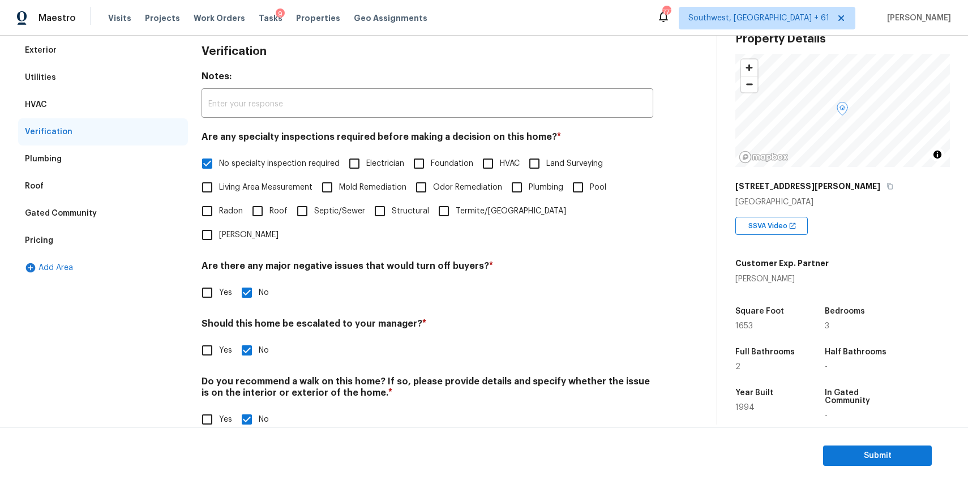
click at [226, 345] on span "Yes" at bounding box center [225, 351] width 13 height 12
click at [219, 338] on input "Yes" at bounding box center [207, 350] width 24 height 24
checkbox input "true"
checkbox input "false"
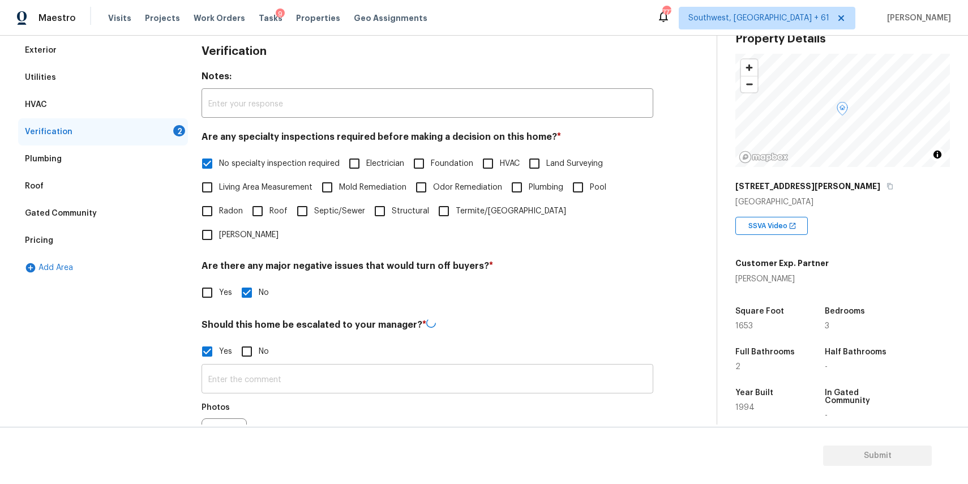
click at [294, 367] on input "text" at bounding box center [427, 380] width 452 height 27
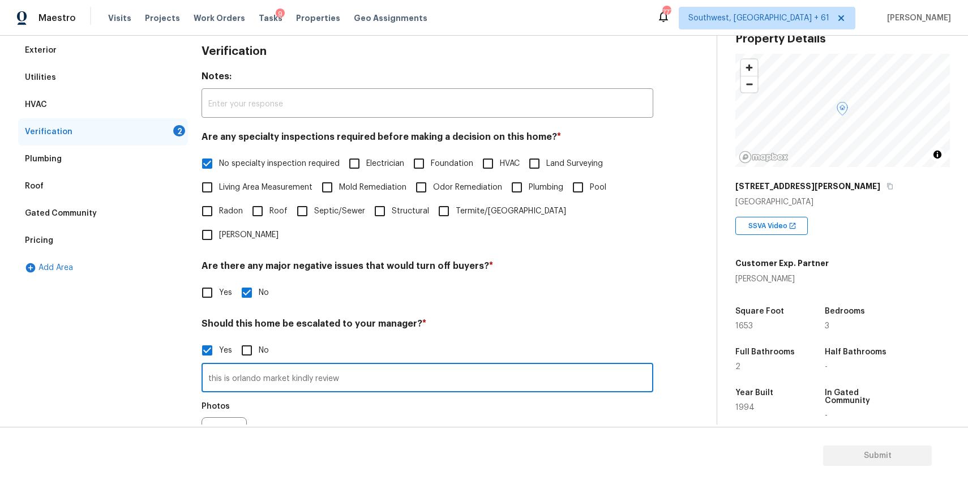
scroll to position [269, 0]
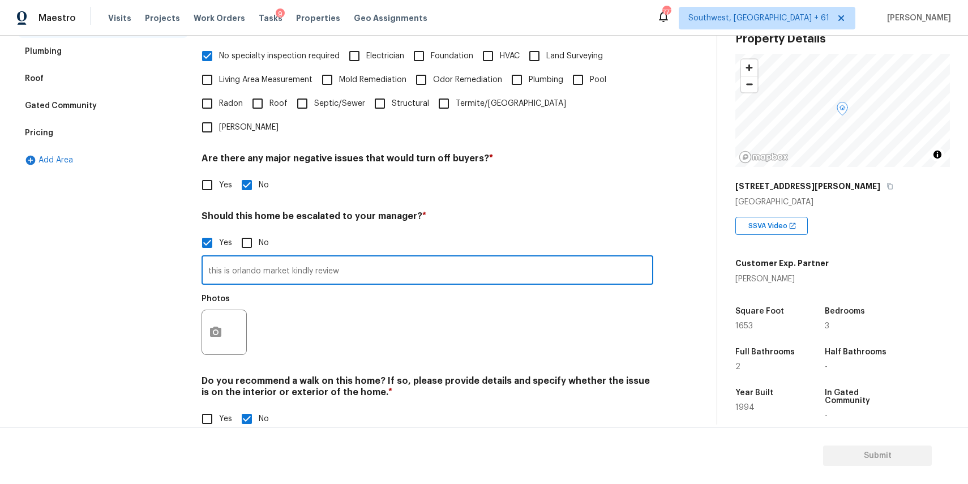
type input "this is orlando market kindly review"
click at [224, 310] on button "button" at bounding box center [215, 332] width 27 height 44
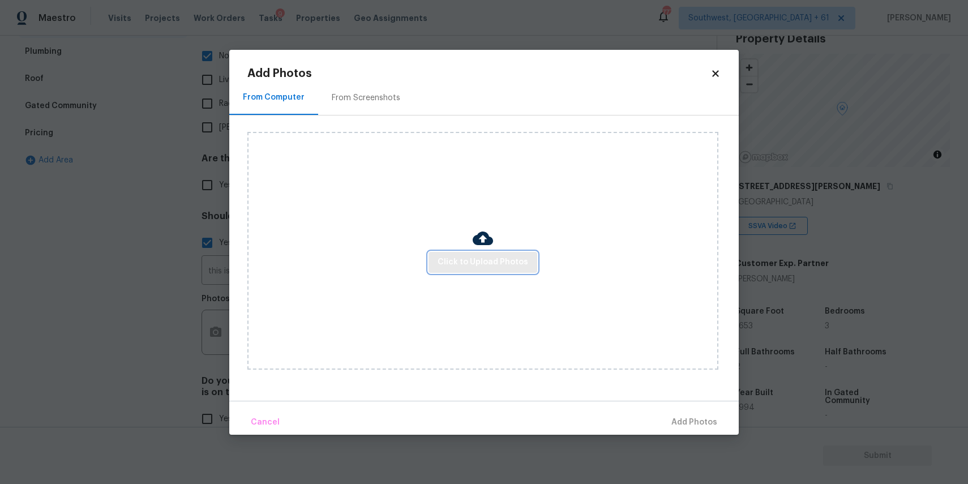
click at [474, 268] on span "Click to Upload Photos" at bounding box center [482, 262] width 91 height 14
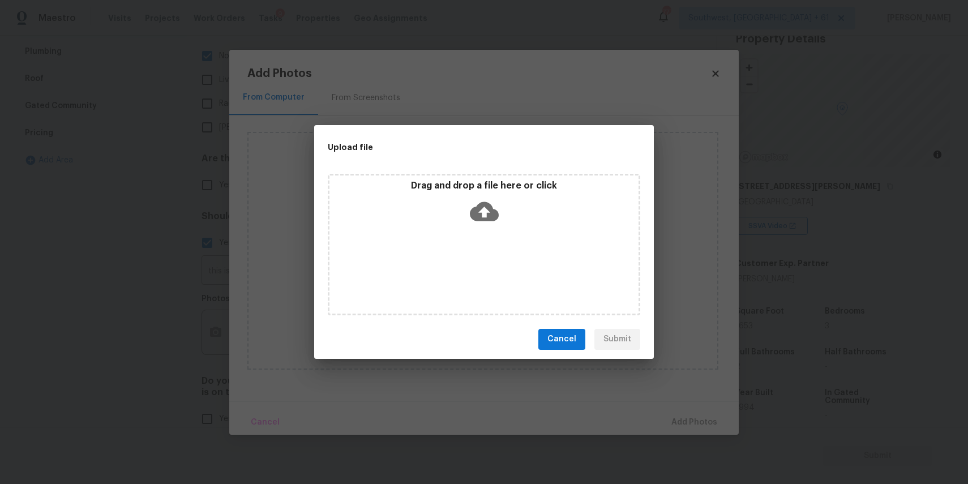
click at [483, 214] on icon at bounding box center [484, 211] width 29 height 29
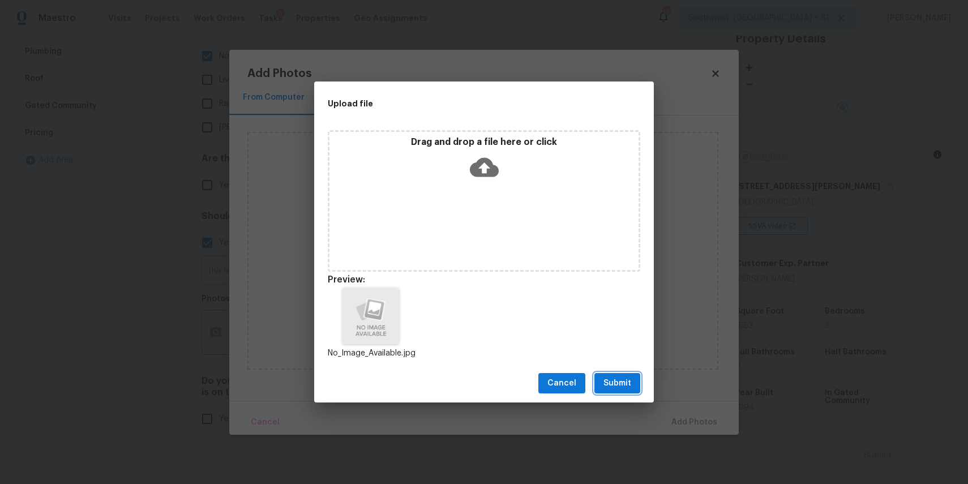
click at [626, 378] on span "Submit" at bounding box center [617, 383] width 28 height 14
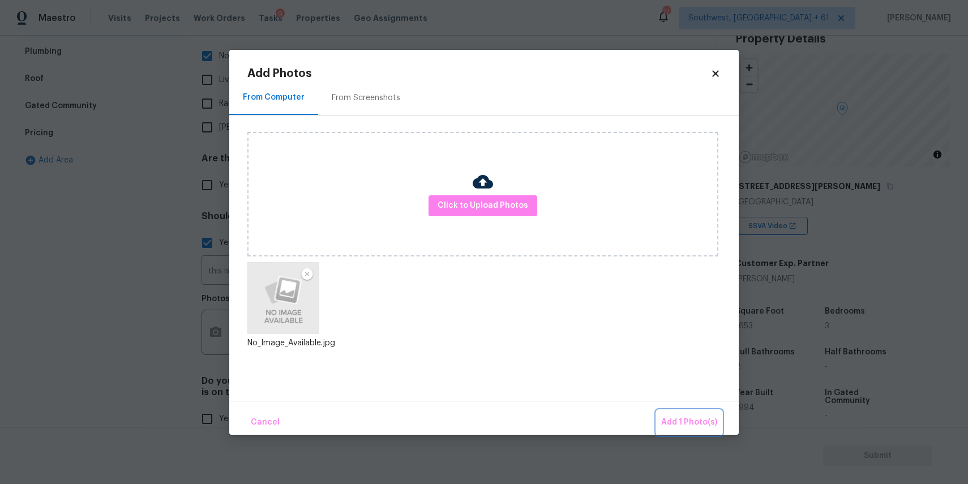
click at [690, 418] on span "Add 1 Photo(s)" at bounding box center [689, 422] width 56 height 14
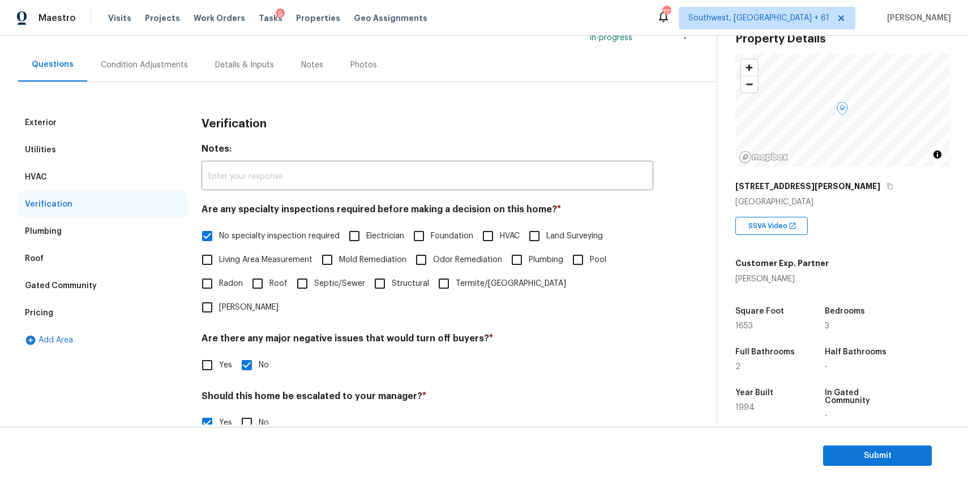
scroll to position [0, 0]
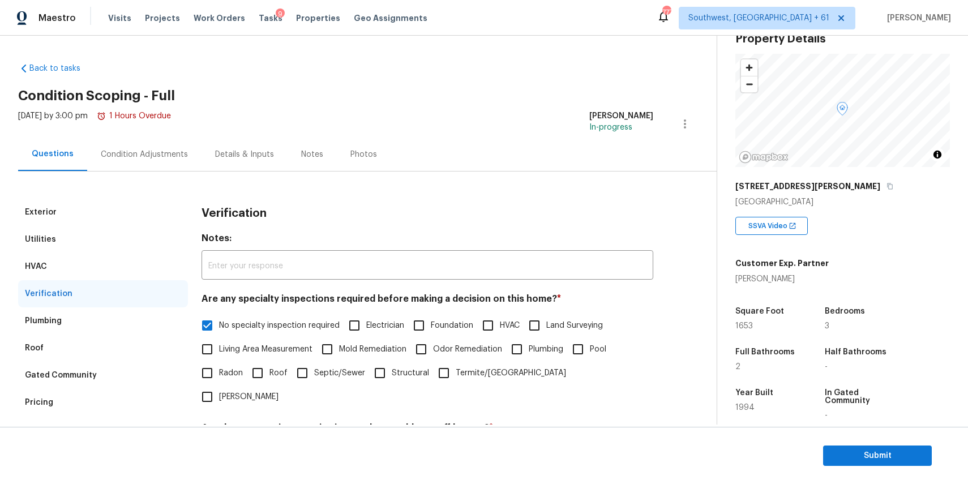
click at [134, 150] on div "Condition Adjustments" at bounding box center [144, 154] width 87 height 11
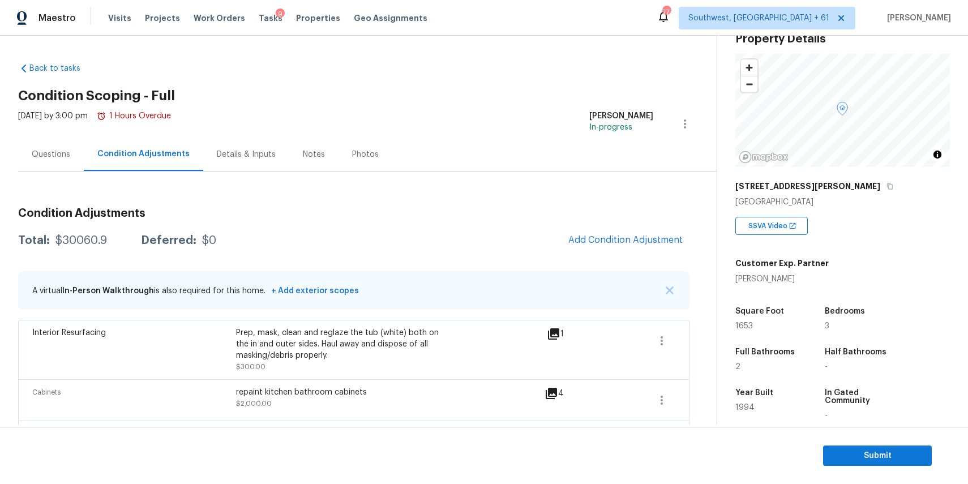
click at [48, 156] on div "Questions" at bounding box center [51, 154] width 38 height 11
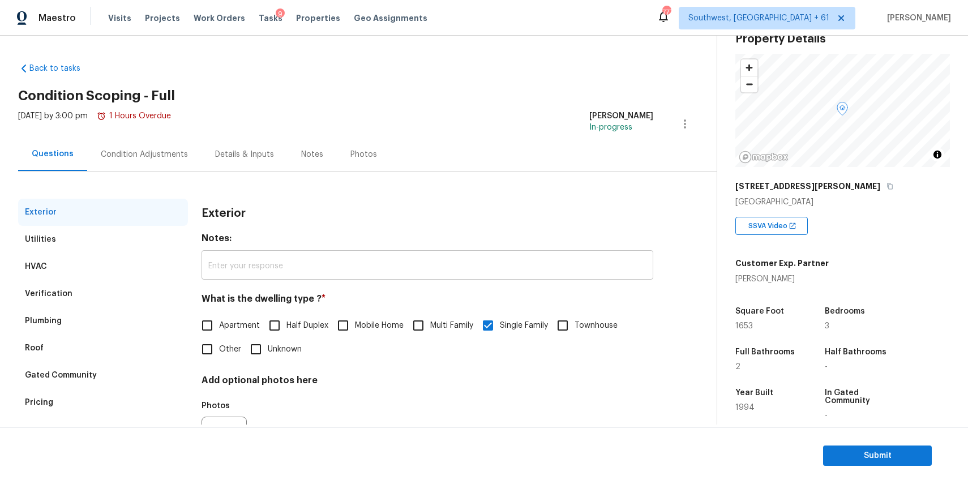
scroll to position [61, 0]
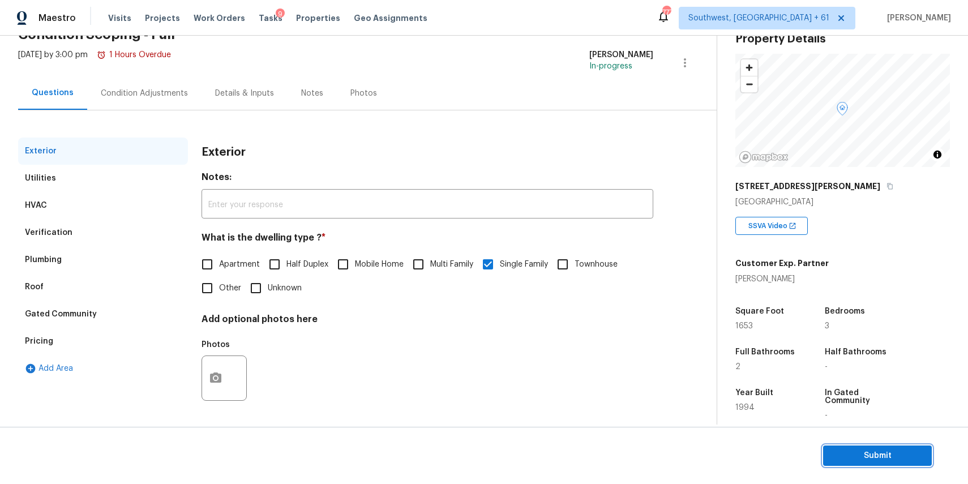
click at [885, 462] on span "Submit" at bounding box center [877, 456] width 91 height 14
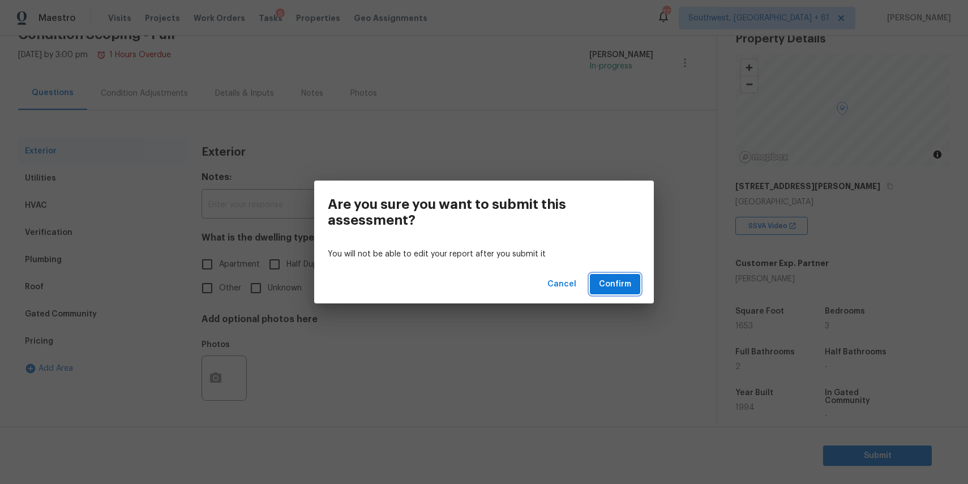
click at [635, 283] on button "Confirm" at bounding box center [615, 284] width 50 height 21
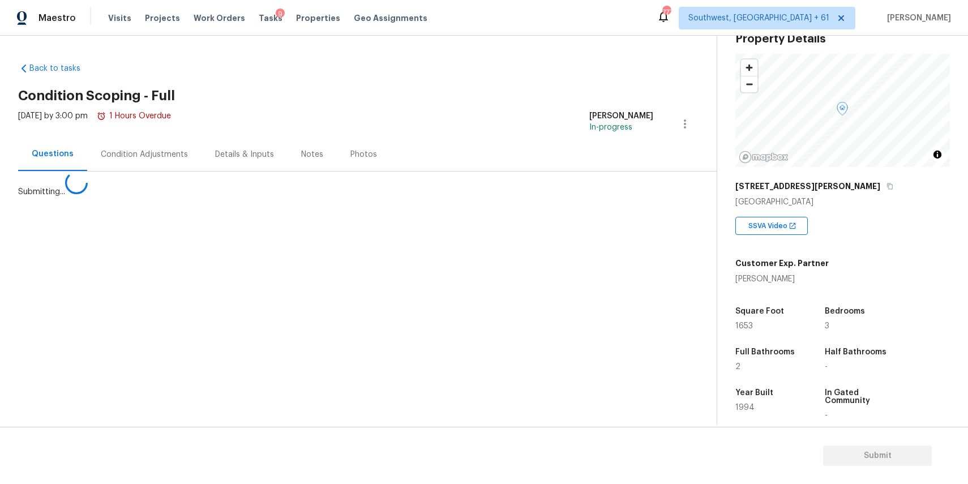
scroll to position [0, 0]
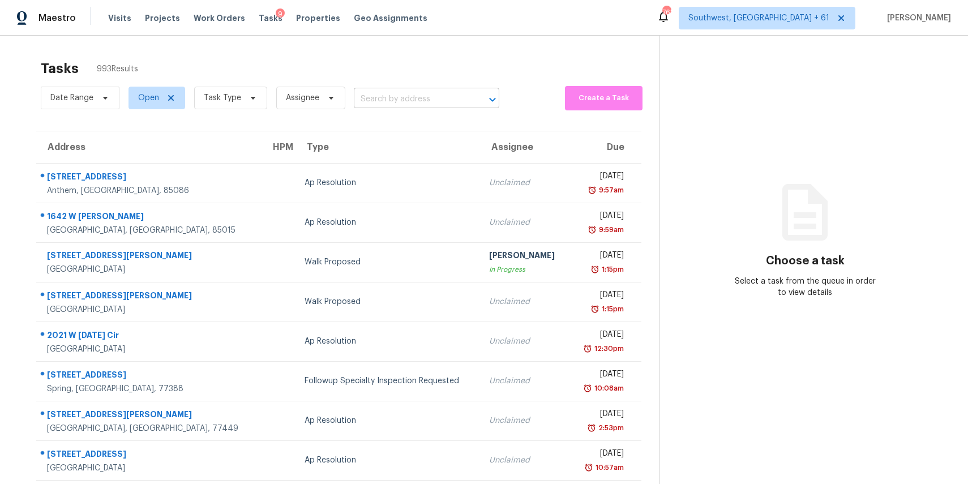
click at [430, 106] on input "text" at bounding box center [411, 100] width 114 height 18
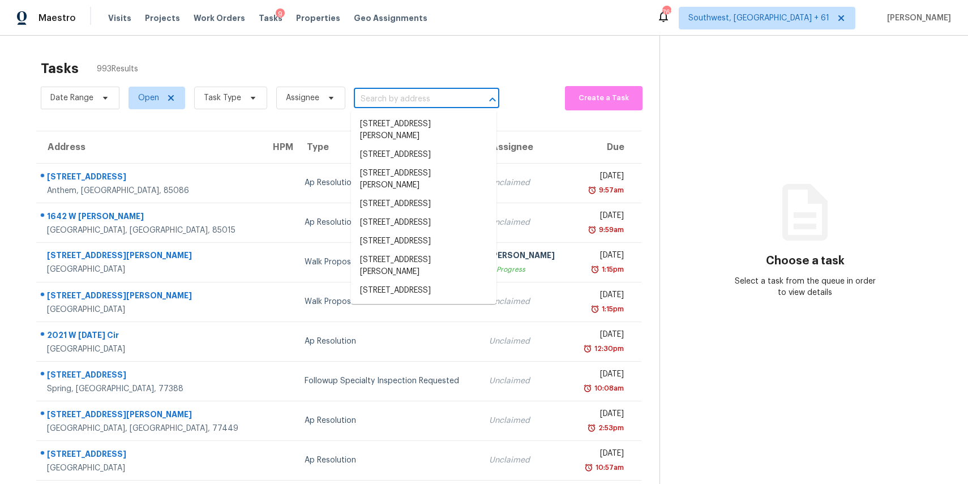
paste input "221 Star Shell Dr Apollo Beach FL 33572"
type input "221 Star Shell Dr Apollo Beach FL 33572"
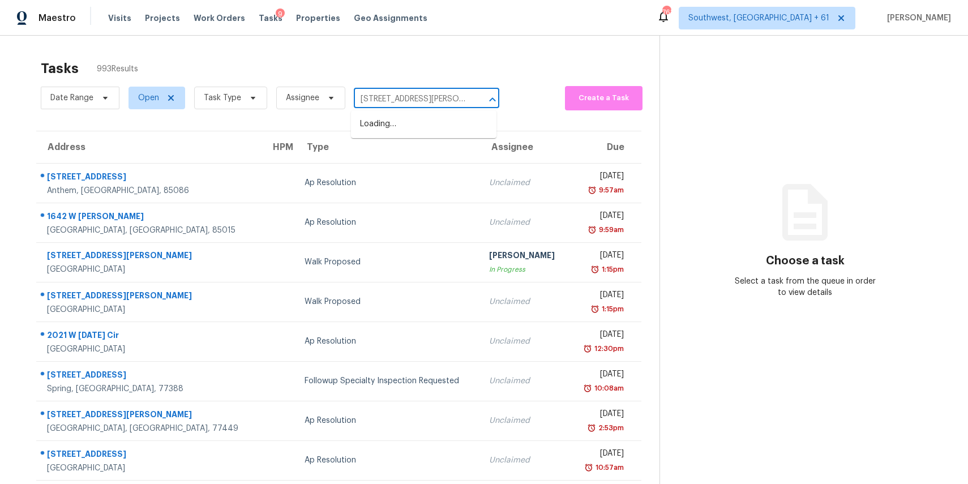
scroll to position [0, 40]
click at [439, 130] on li "221 Star Shell Dr, Apollo Beach, FL 33572" at bounding box center [423, 124] width 145 height 19
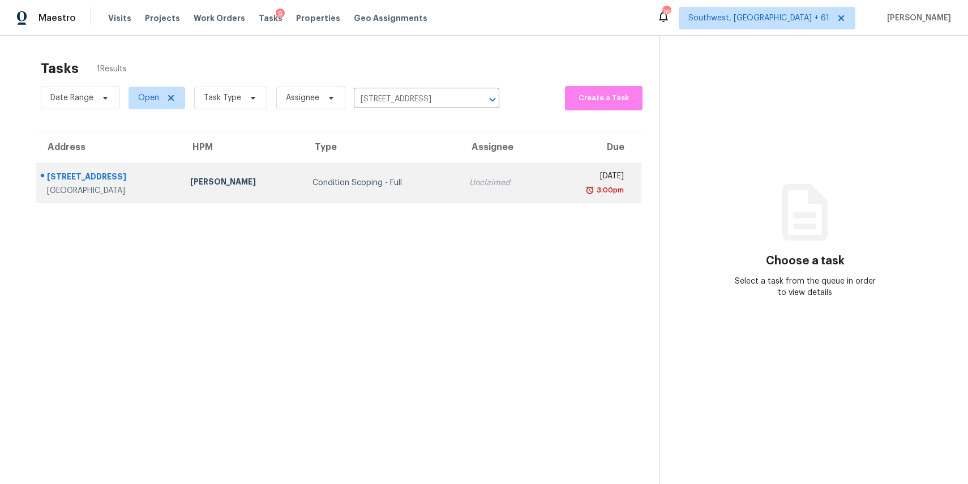
click at [460, 190] on td "Unclaimed" at bounding box center [503, 183] width 86 height 40
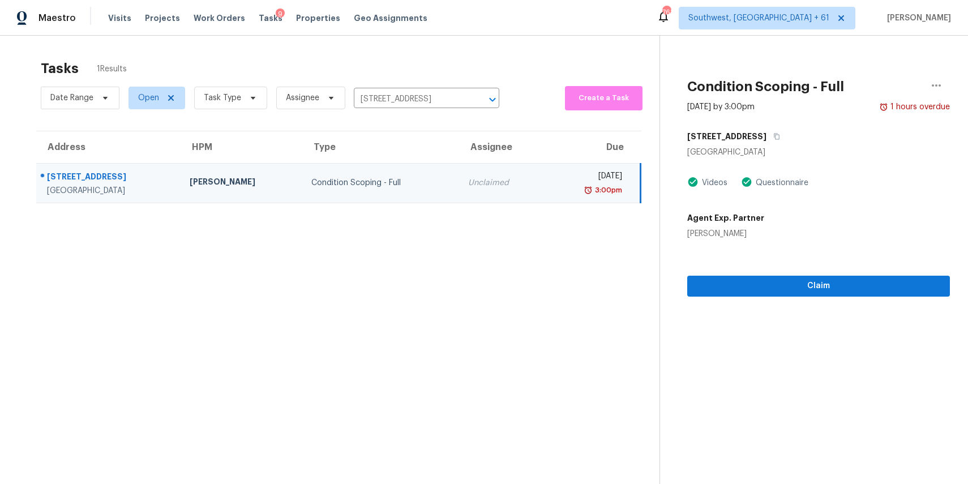
click at [411, 187] on div "Condition Scoping - Full" at bounding box center [380, 182] width 139 height 11
click at [763, 287] on span "Claim" at bounding box center [818, 286] width 244 height 14
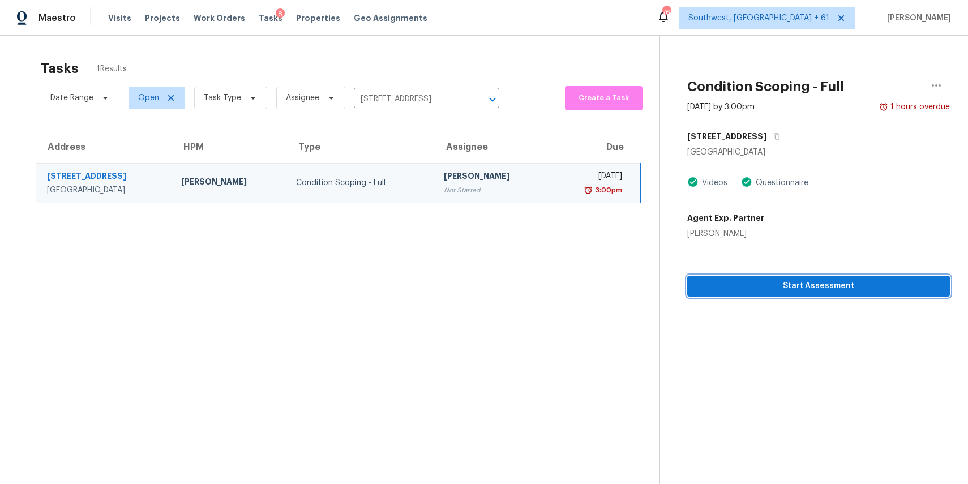
click at [802, 290] on span "Start Assessment" at bounding box center [818, 286] width 244 height 14
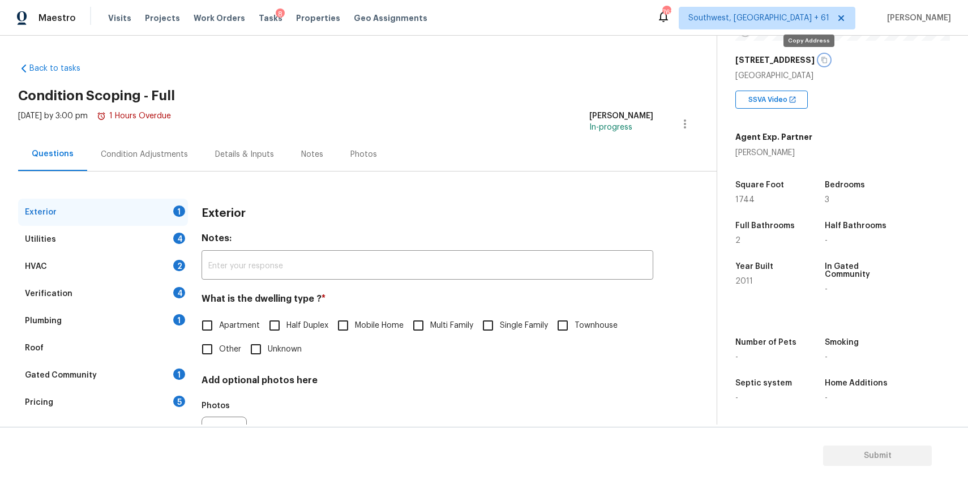
click at [819, 61] on button "button" at bounding box center [824, 60] width 10 height 10
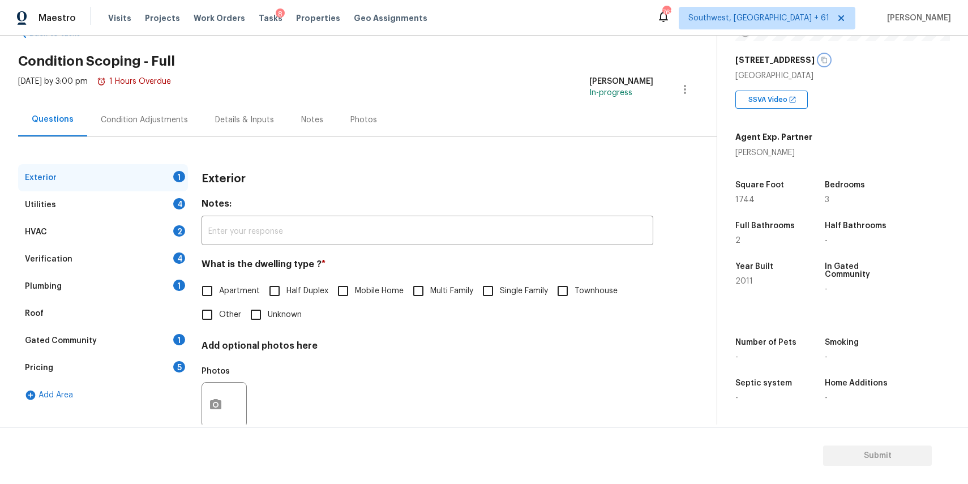
scroll to position [61, 0]
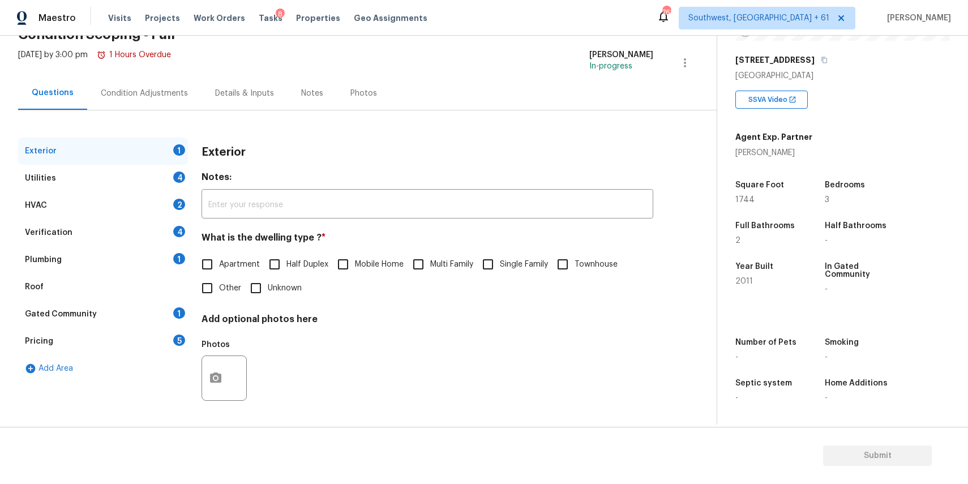
click at [496, 267] on input "Single Family" at bounding box center [488, 264] width 24 height 24
checkbox input "true"
click at [179, 170] on div "Utilities 4" at bounding box center [103, 178] width 170 height 27
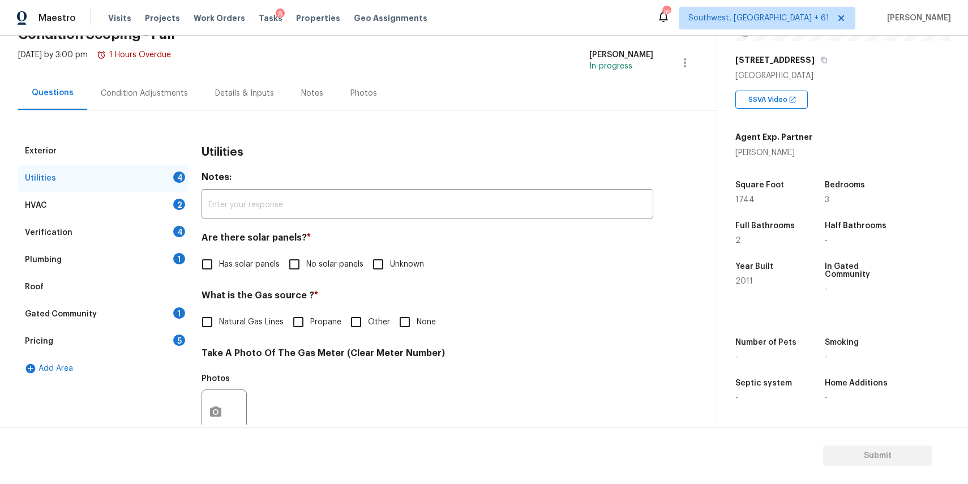
click at [346, 268] on span "No solar panels" at bounding box center [334, 265] width 57 height 12
click at [306, 268] on input "No solar panels" at bounding box center [294, 264] width 24 height 24
checkbox input "true"
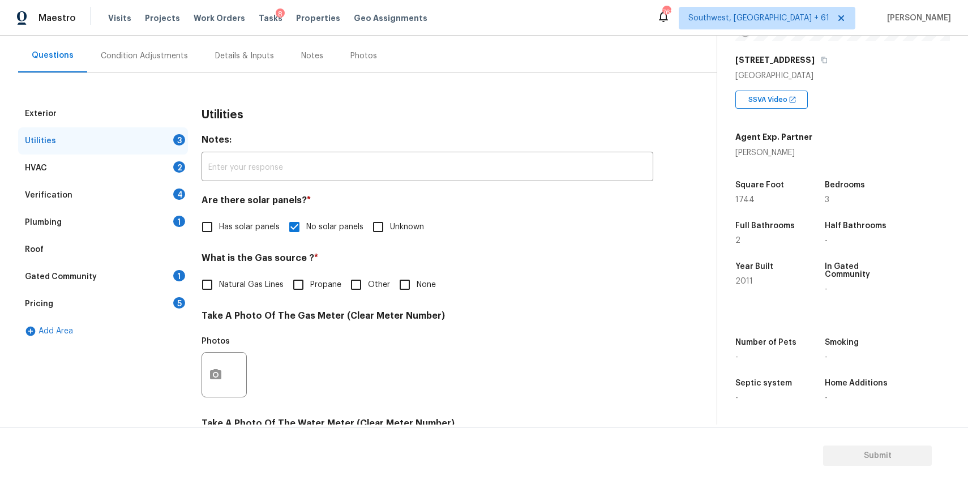
scroll to position [127, 0]
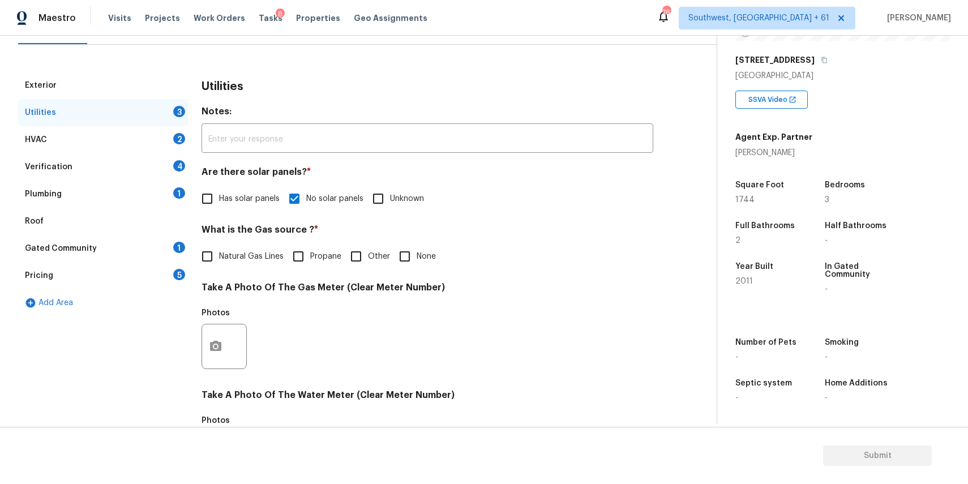
click at [409, 254] on input "None" at bounding box center [405, 256] width 24 height 24
checkbox input "true"
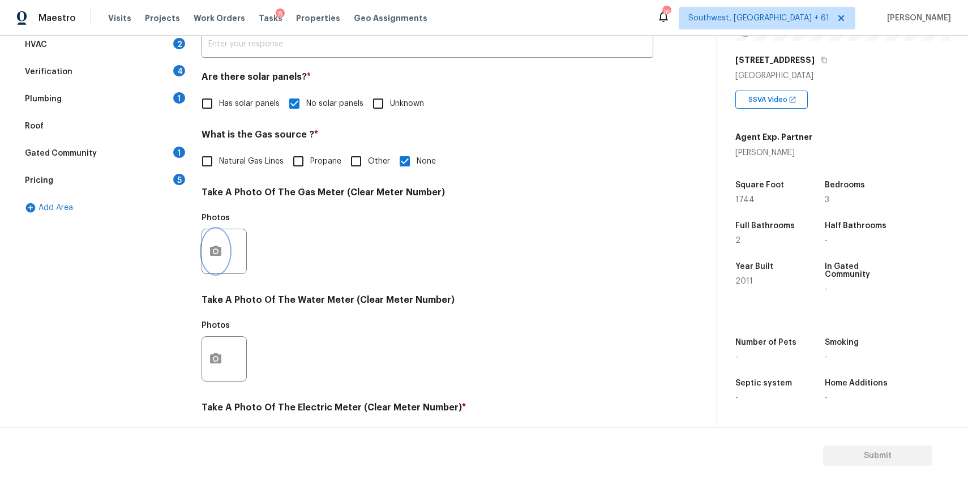
click at [224, 250] on button "button" at bounding box center [215, 251] width 27 height 44
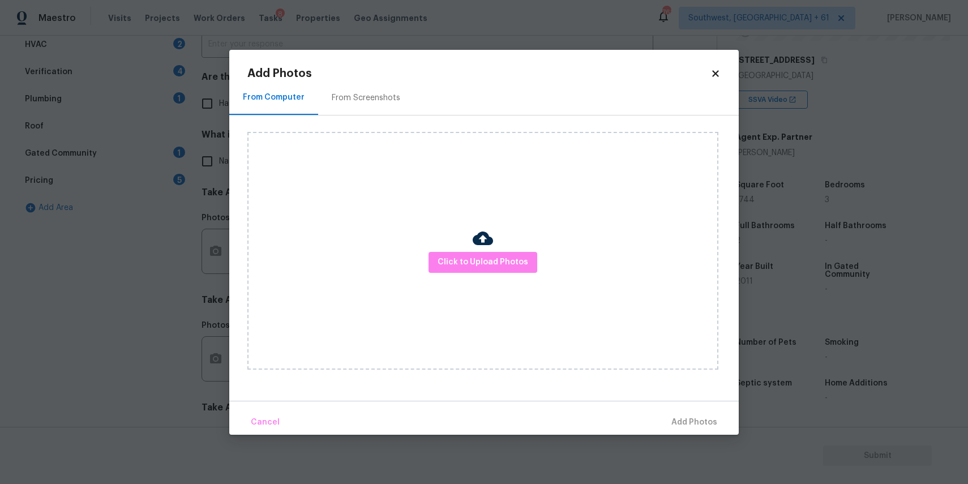
click at [476, 250] on div at bounding box center [483, 240] width 20 height 24
click at [479, 260] on span "Click to Upload Photos" at bounding box center [482, 262] width 91 height 14
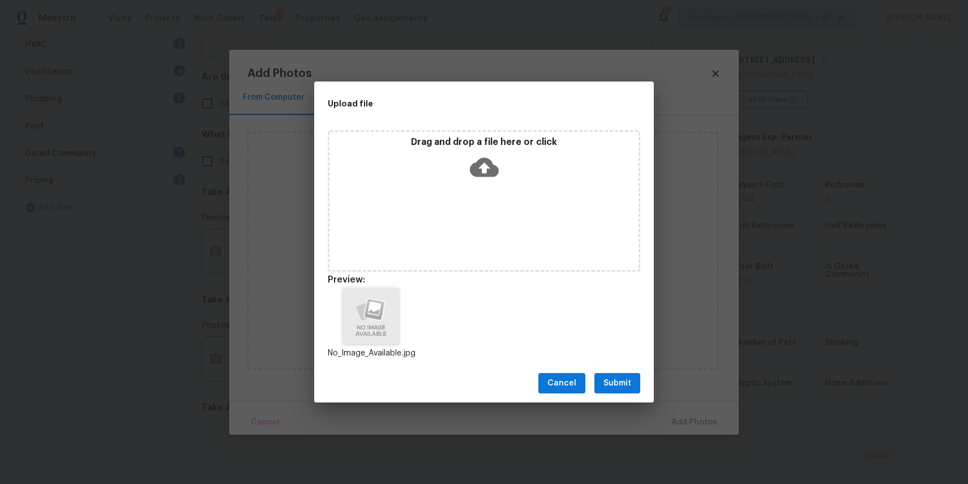
click at [626, 380] on span "Submit" at bounding box center [617, 383] width 28 height 14
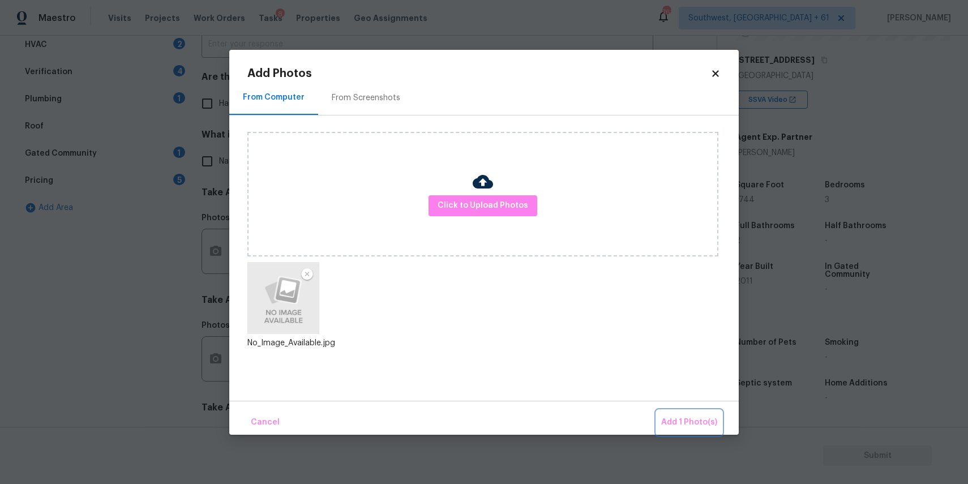
click at [682, 418] on span "Add 1 Photo(s)" at bounding box center [689, 422] width 56 height 14
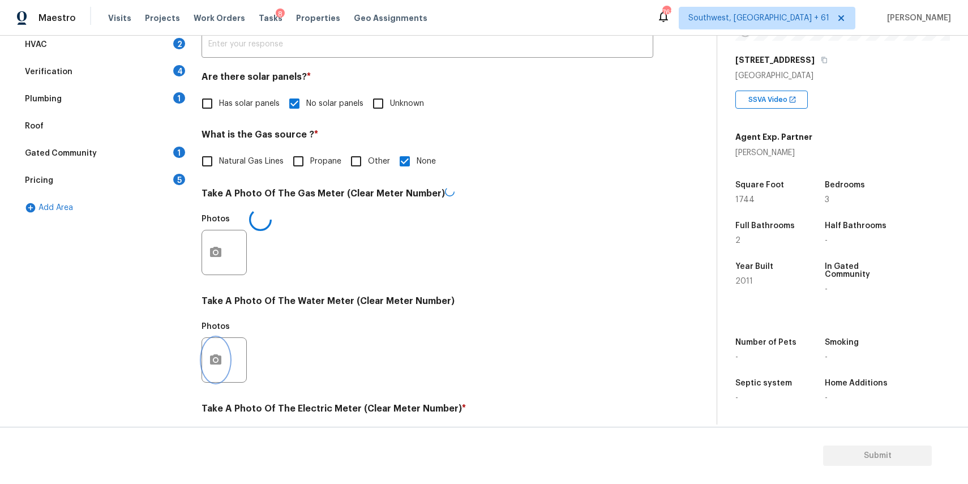
click at [223, 355] on button "button" at bounding box center [215, 360] width 27 height 44
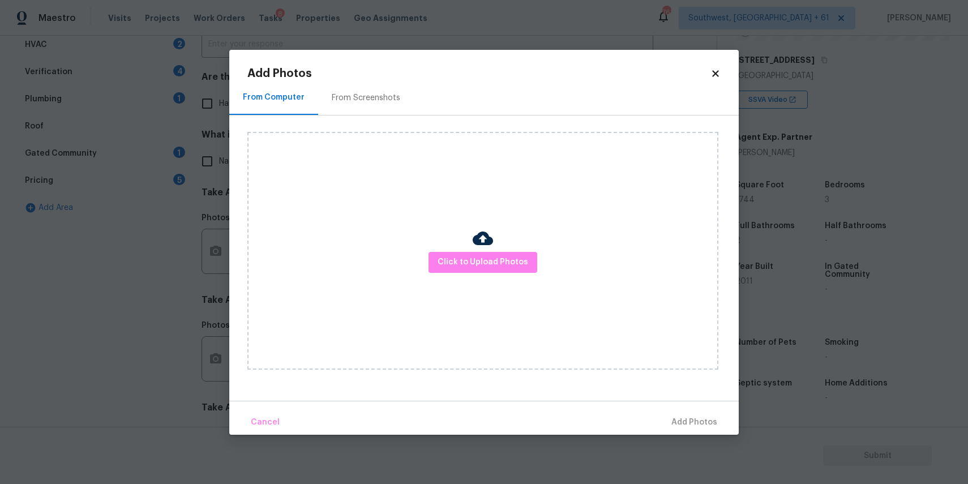
click at [454, 232] on div "Click to Upload Photos" at bounding box center [482, 251] width 471 height 238
click at [482, 262] on span "Click to Upload Photos" at bounding box center [482, 262] width 91 height 14
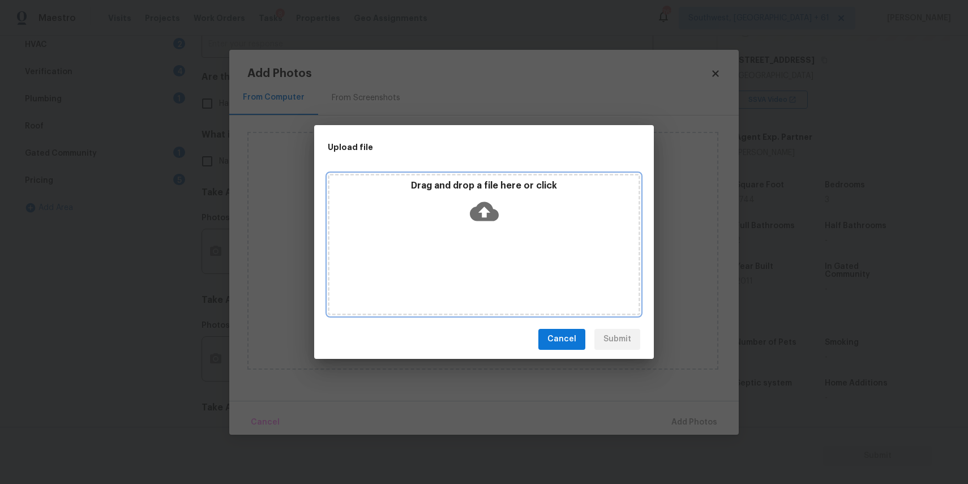
click at [482, 262] on div "Drag and drop a file here or click" at bounding box center [484, 244] width 312 height 141
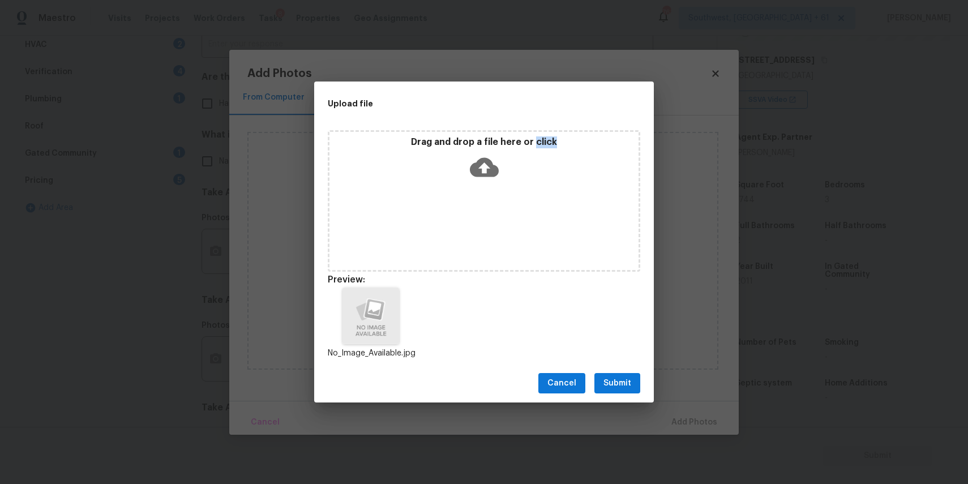
click at [620, 373] on button "Submit" at bounding box center [617, 383] width 46 height 21
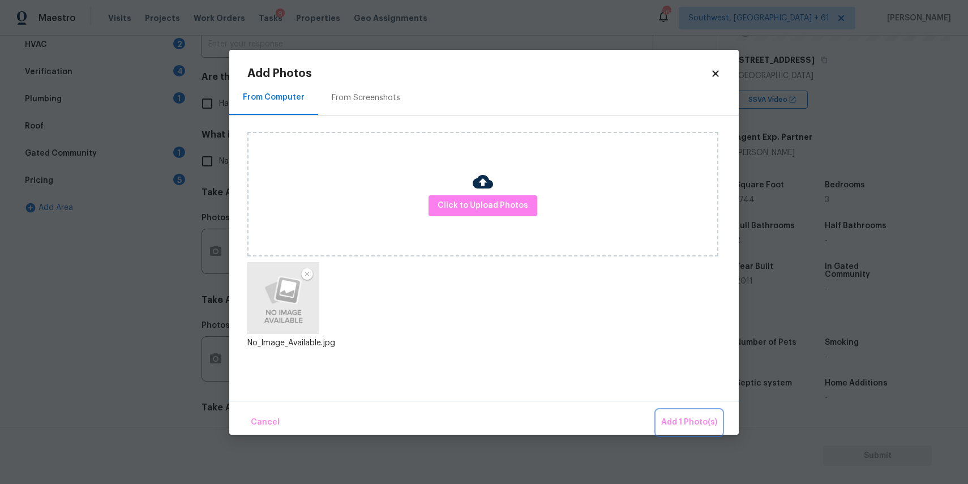
click at [675, 416] on span "Add 1 Photo(s)" at bounding box center [689, 422] width 56 height 14
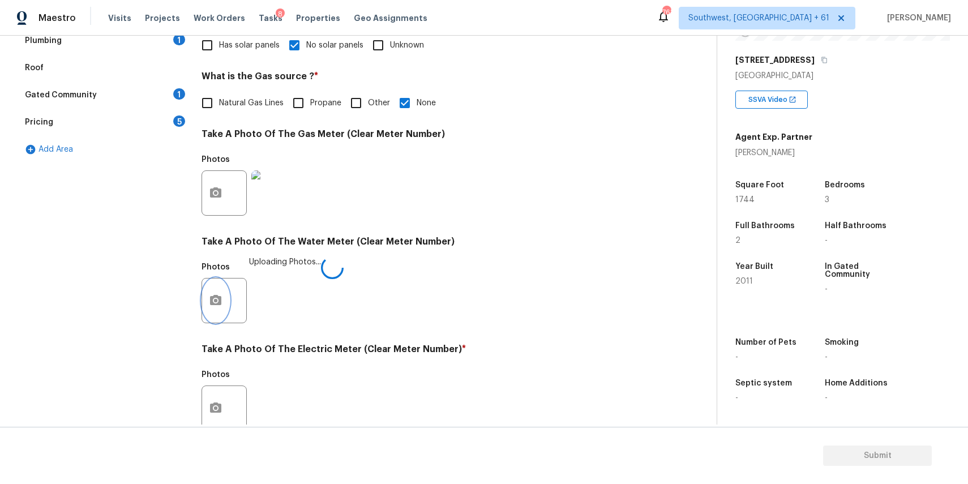
scroll to position [315, 0]
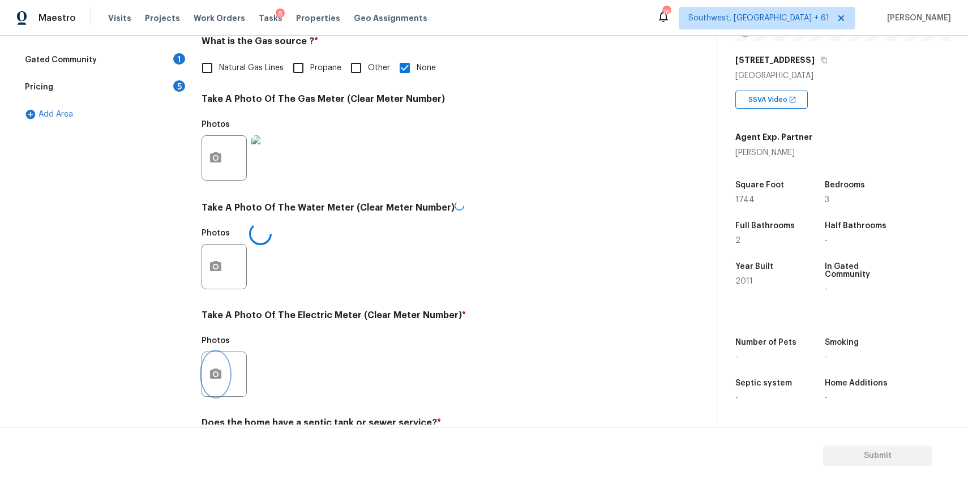
click at [217, 385] on button "button" at bounding box center [215, 374] width 27 height 44
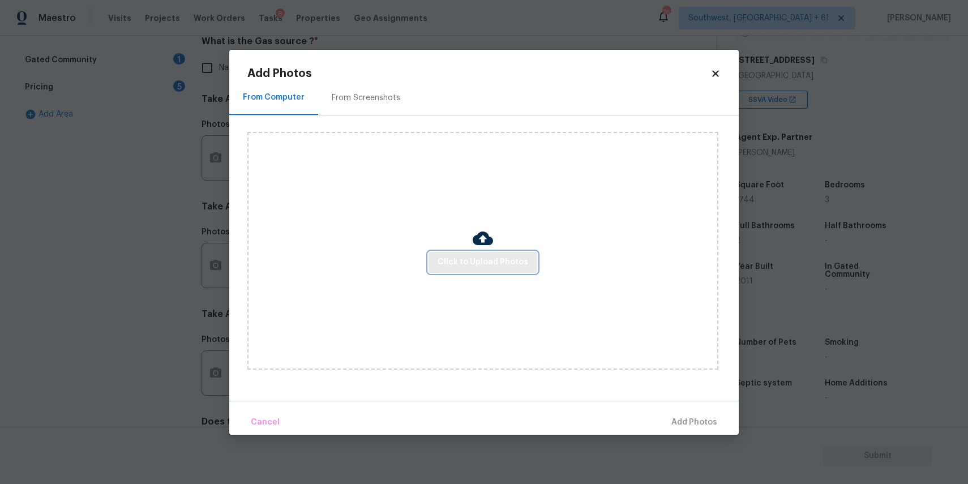
click at [458, 252] on button "Click to Upload Photos" at bounding box center [482, 262] width 109 height 21
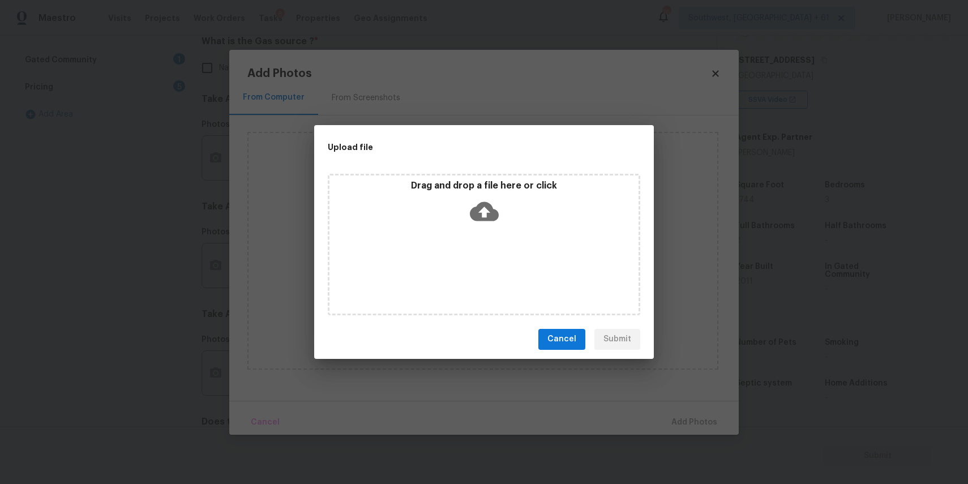
click at [473, 205] on icon at bounding box center [484, 211] width 29 height 29
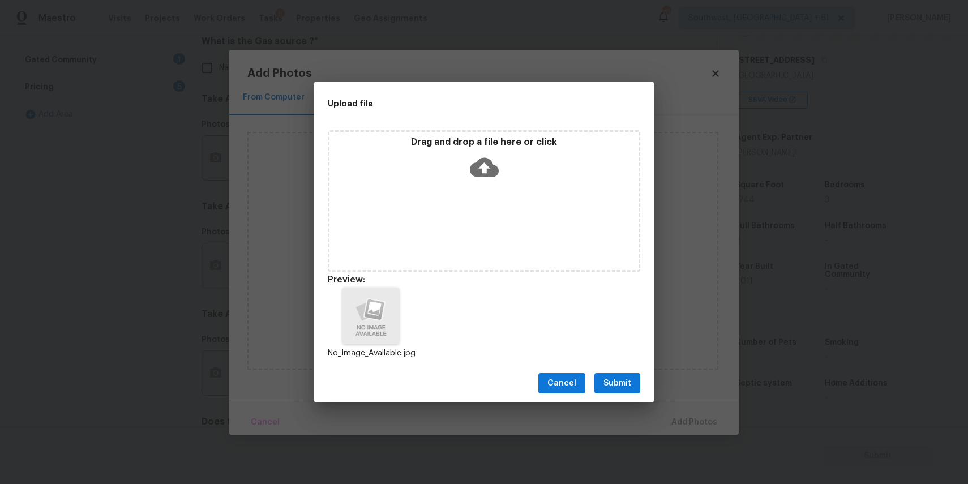
click at [598, 372] on div "Cancel Submit" at bounding box center [484, 383] width 340 height 39
click at [616, 385] on span "Submit" at bounding box center [617, 383] width 28 height 14
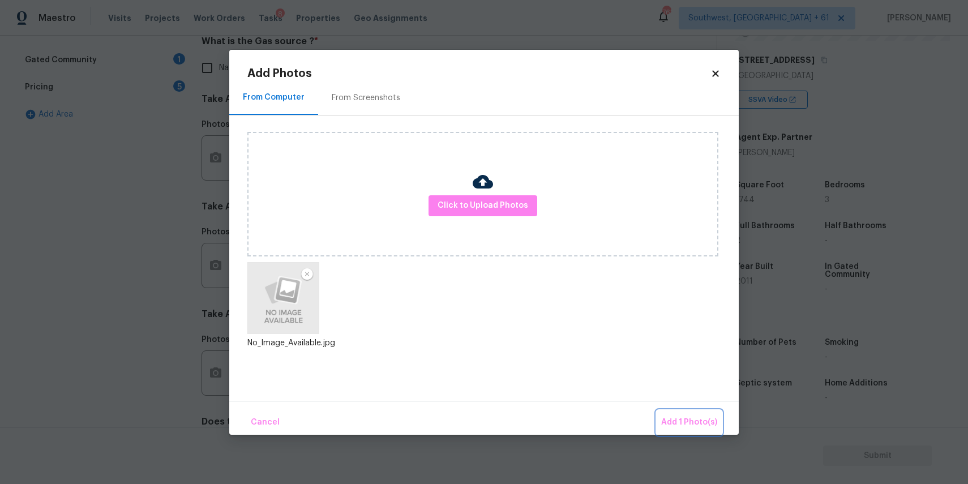
click at [685, 418] on span "Add 1 Photo(s)" at bounding box center [689, 422] width 56 height 14
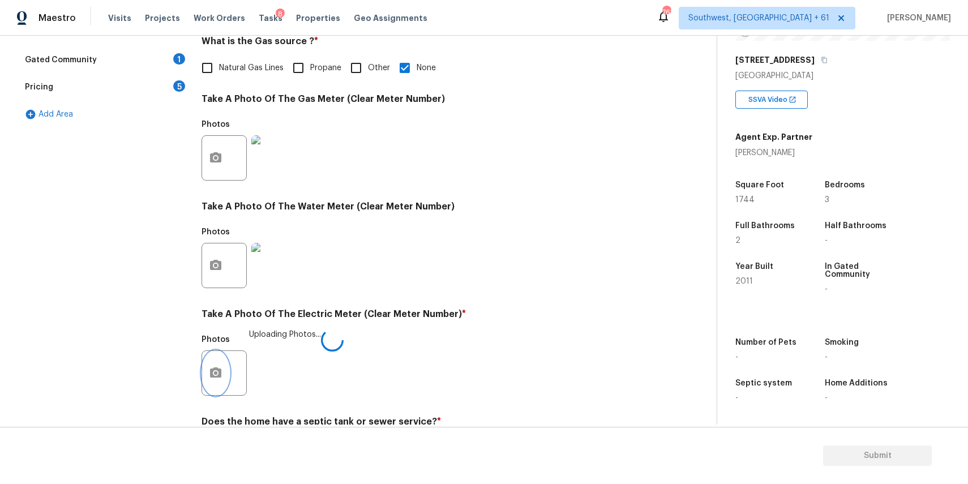
scroll to position [368, 0]
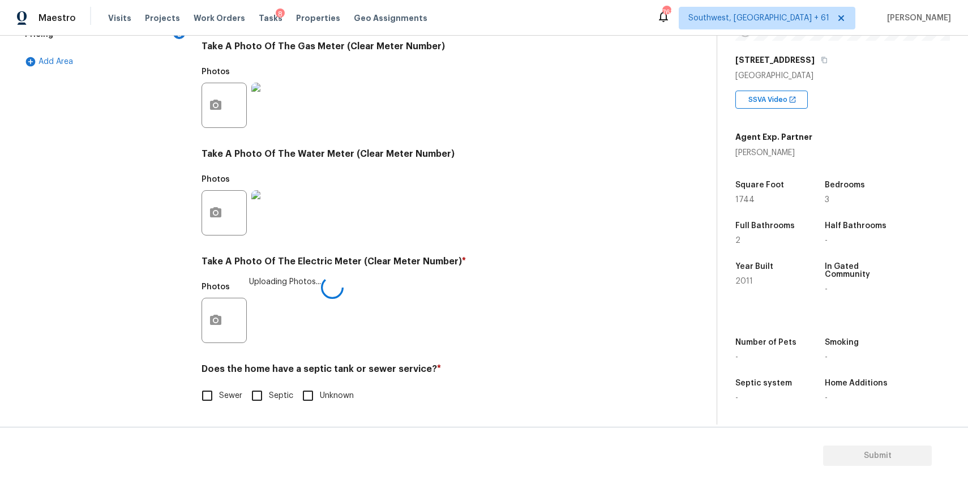
click at [237, 395] on span "Sewer" at bounding box center [230, 396] width 23 height 12
click at [219, 395] on input "Sewer" at bounding box center [207, 396] width 24 height 24
checkbox input "true"
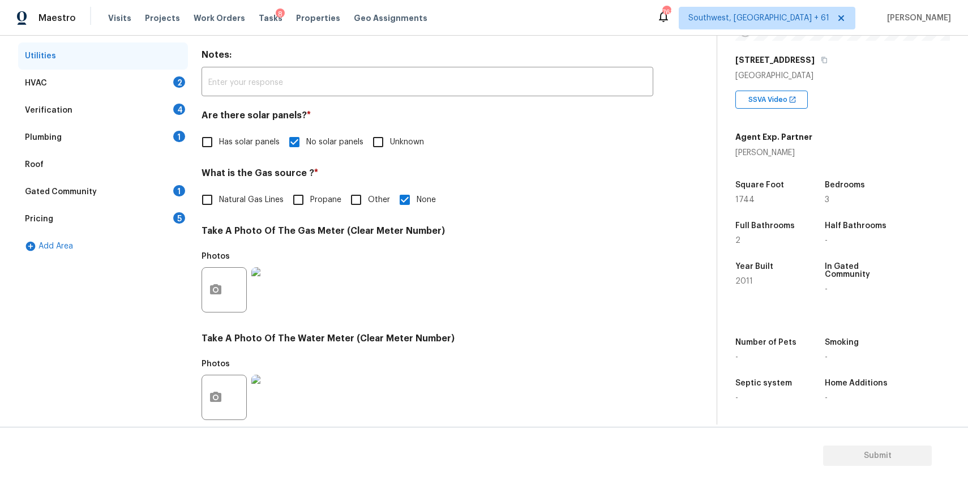
scroll to position [82, 0]
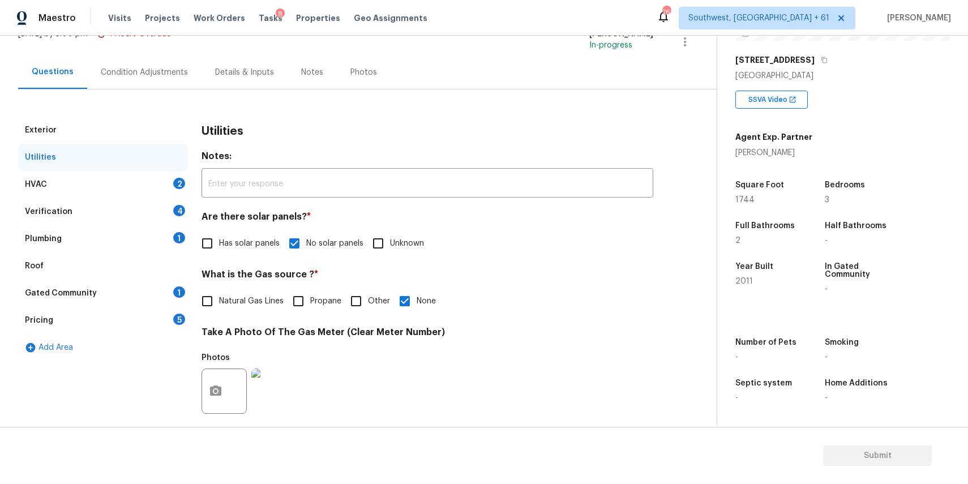
click at [166, 183] on div "HVAC 2" at bounding box center [103, 184] width 170 height 27
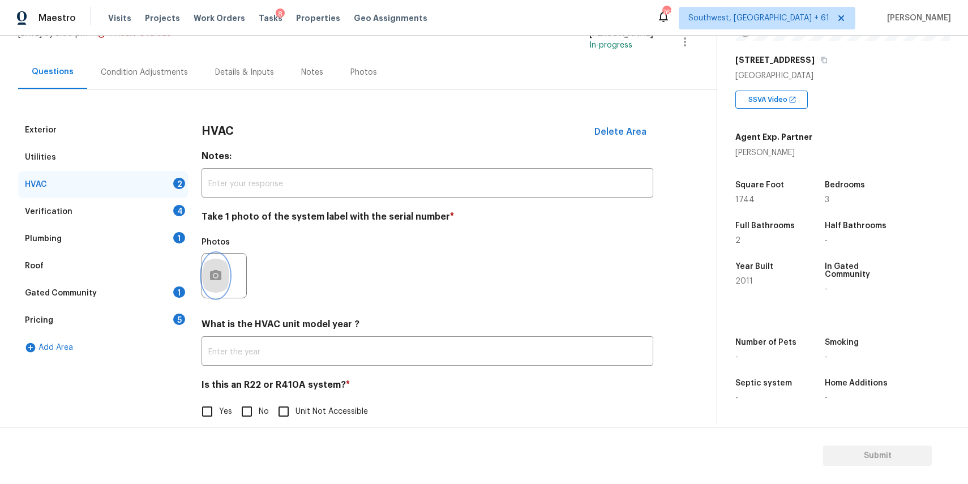
click at [203, 279] on button "button" at bounding box center [215, 276] width 27 height 44
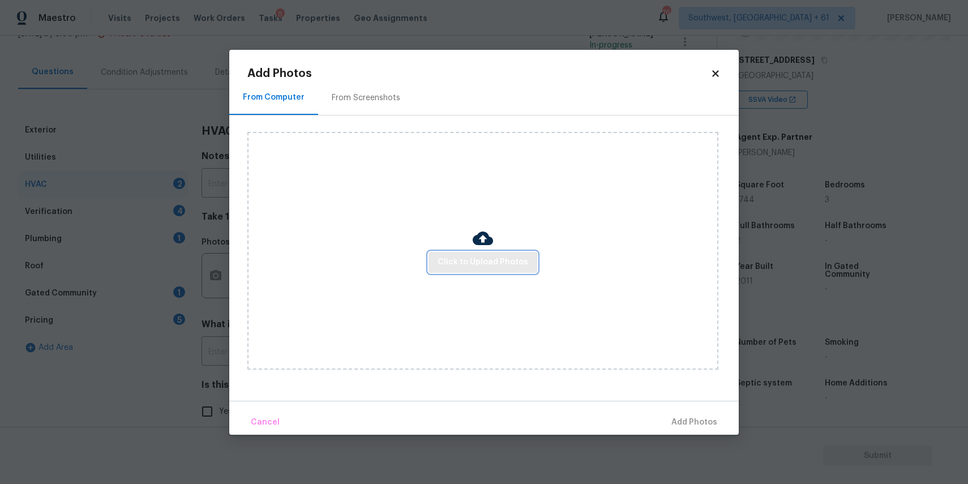
click at [442, 263] on span "Click to Upload Photos" at bounding box center [482, 262] width 91 height 14
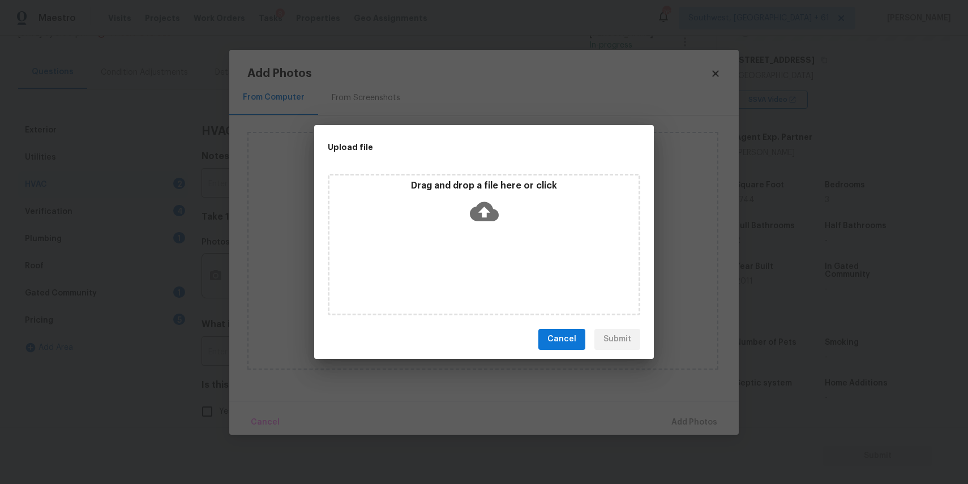
click at [442, 263] on div "Drag and drop a file here or click" at bounding box center [484, 244] width 312 height 141
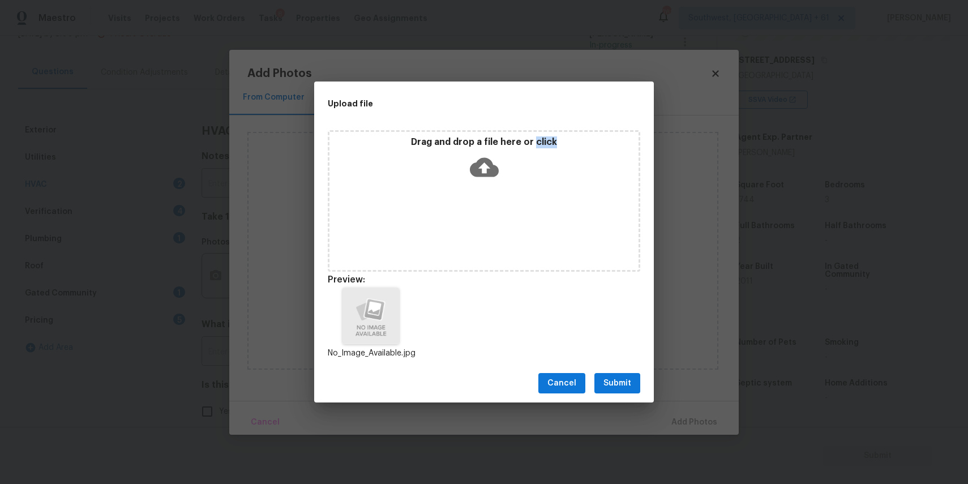
click at [620, 380] on span "Submit" at bounding box center [617, 383] width 28 height 14
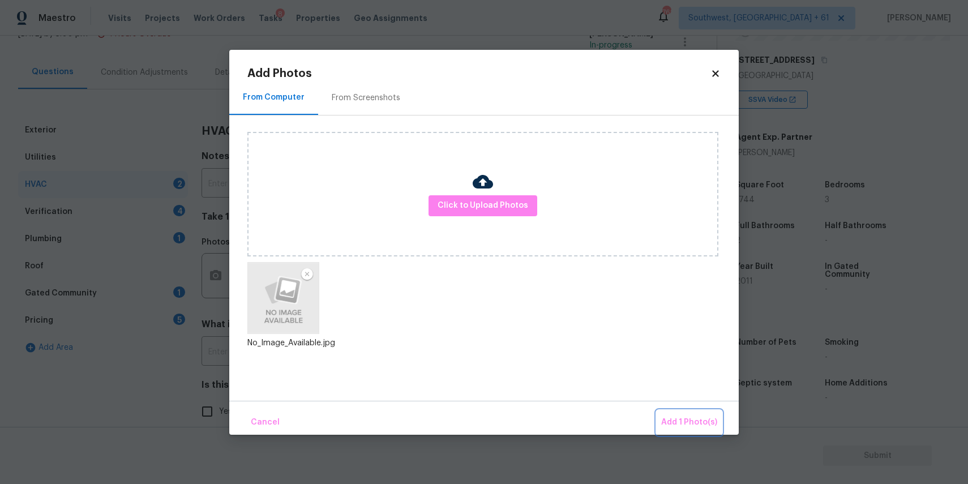
click at [685, 412] on button "Add 1 Photo(s)" at bounding box center [688, 422] width 65 height 24
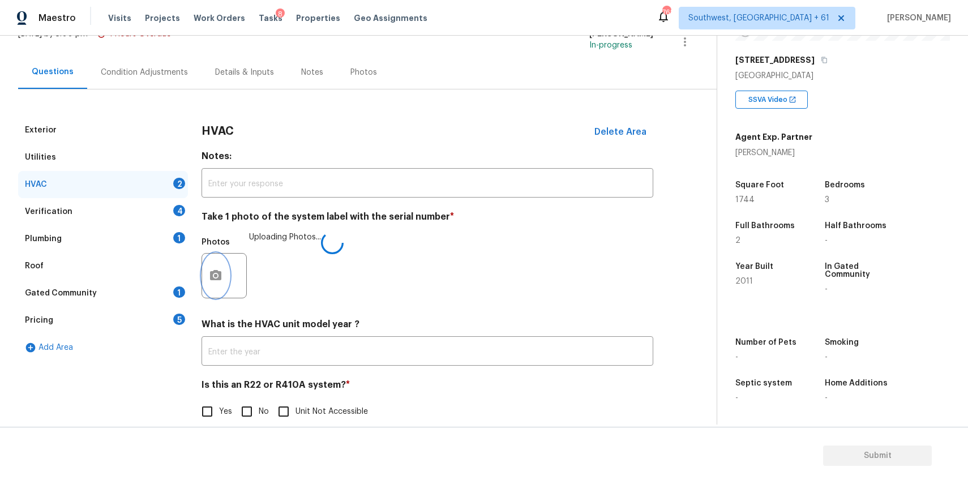
scroll to position [98, 0]
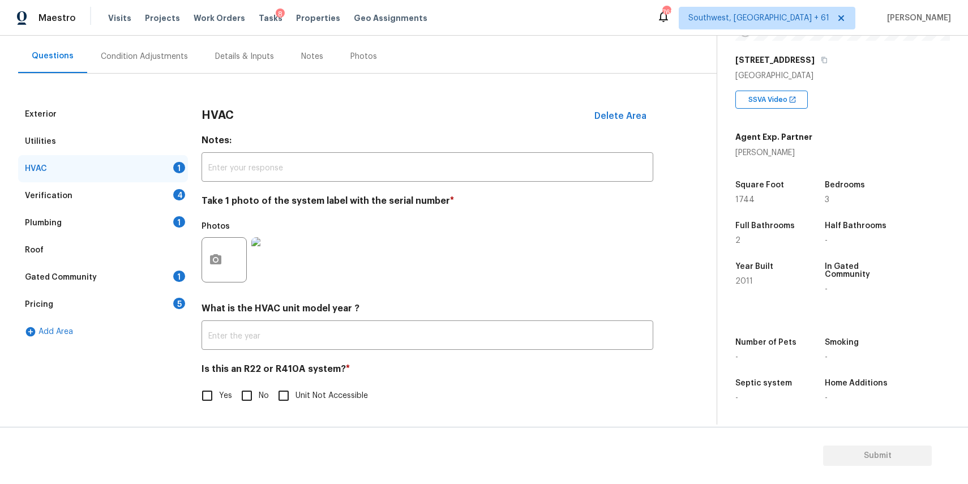
click at [249, 392] on input "No" at bounding box center [247, 396] width 24 height 24
checkbox input "true"
click at [171, 187] on div "Verification 4" at bounding box center [103, 195] width 170 height 27
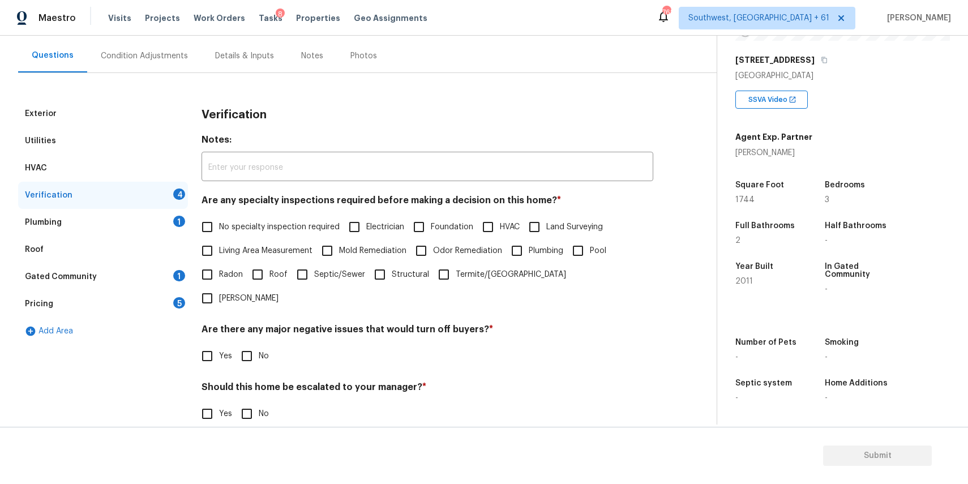
click at [252, 235] on label "No specialty inspection required" at bounding box center [267, 227] width 144 height 24
click at [219, 235] on input "No specialty inspection required" at bounding box center [207, 227] width 24 height 24
checkbox input "true"
click at [255, 345] on input "No" at bounding box center [247, 357] width 24 height 24
checkbox input "true"
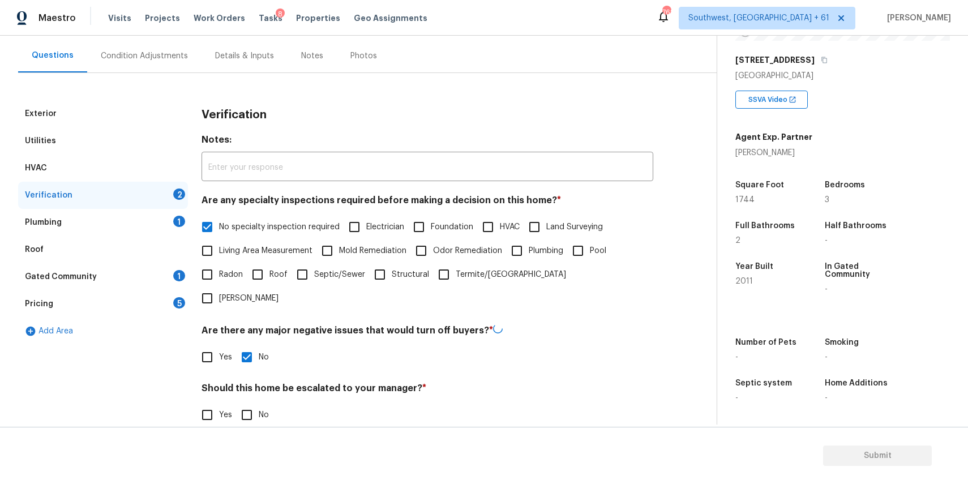
click at [241, 403] on input "No" at bounding box center [247, 415] width 24 height 24
checkbox input "true"
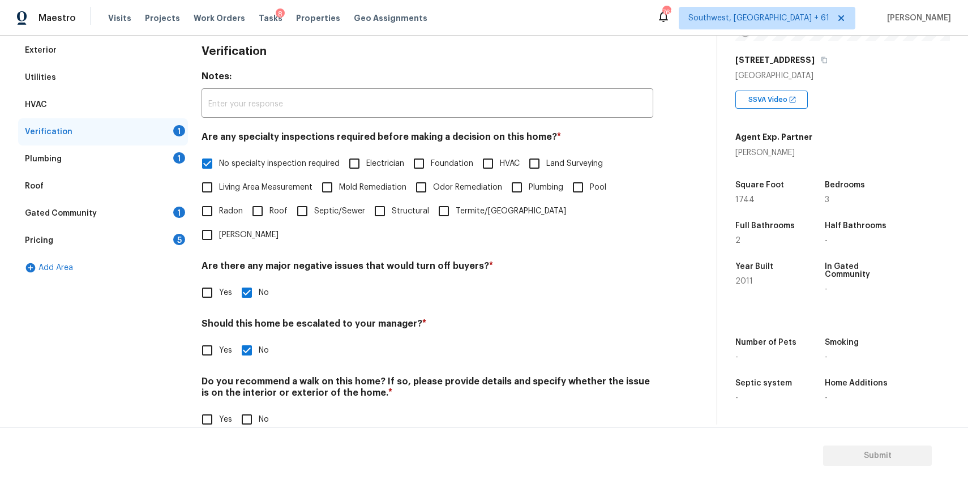
click at [241, 407] on input "No" at bounding box center [247, 419] width 24 height 24
checkbox input "true"
click at [179, 144] on div "Verification" at bounding box center [103, 131] width 170 height 27
click at [182, 161] on div "1" at bounding box center [179, 157] width 12 height 11
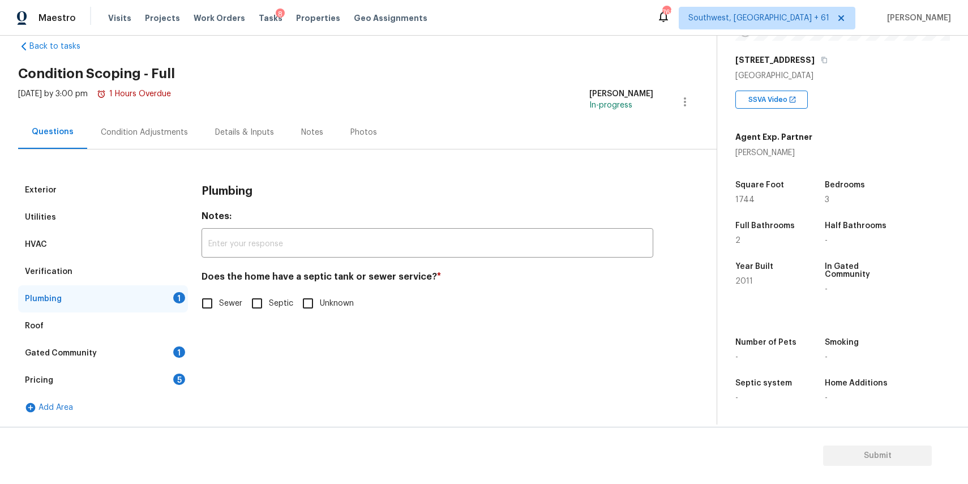
click at [215, 297] on input "Sewer" at bounding box center [207, 303] width 24 height 24
checkbox input "true"
click at [143, 353] on div "Gated Community 1" at bounding box center [103, 353] width 170 height 27
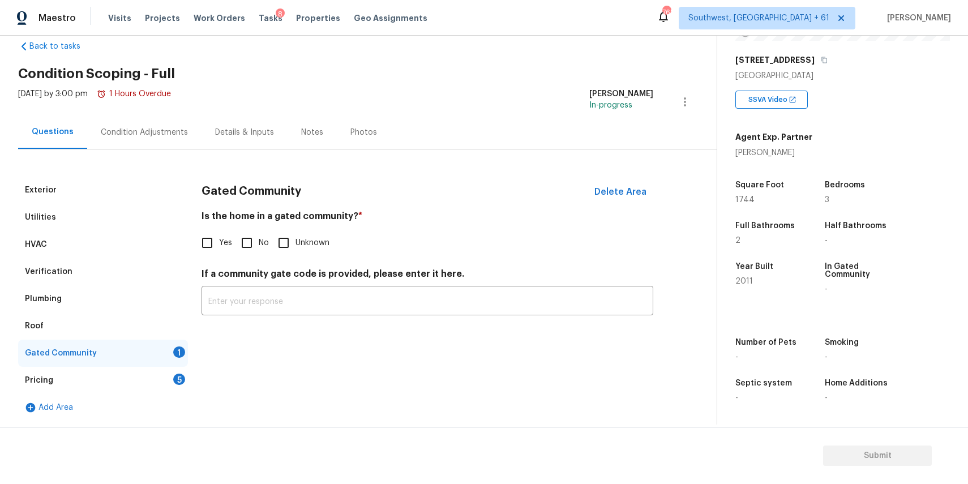
click at [246, 247] on input "No" at bounding box center [247, 243] width 24 height 24
checkbox input "true"
click at [160, 374] on div "Pricing 5" at bounding box center [103, 380] width 170 height 27
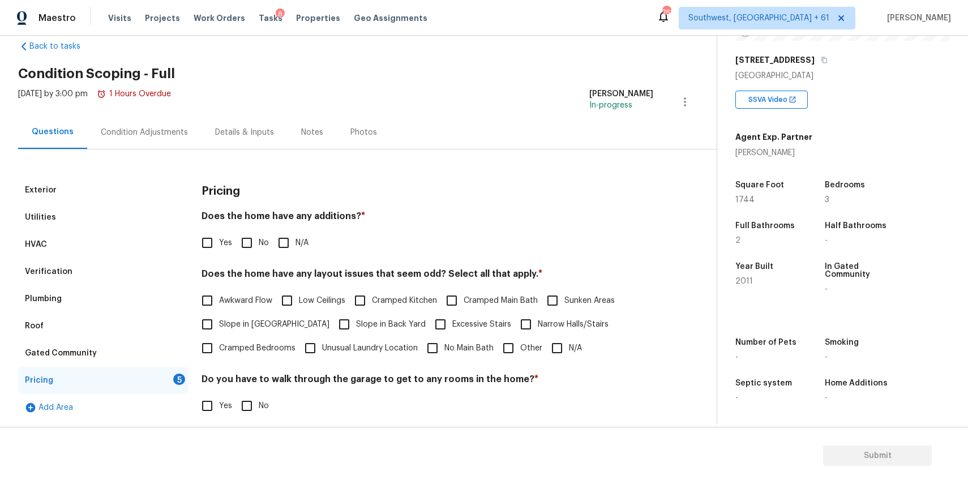
click at [276, 243] on input "N/A" at bounding box center [284, 243] width 24 height 24
checkbox input "true"
click at [582, 349] on div "Awkward Flow Low Ceilings Cramped Kitchen Cramped Main Bath Sunken Areas Slope …" at bounding box center [427, 324] width 452 height 71
click at [569, 350] on span "N/A" at bounding box center [575, 348] width 13 height 12
click at [568, 350] on input "N/A" at bounding box center [557, 348] width 24 height 24
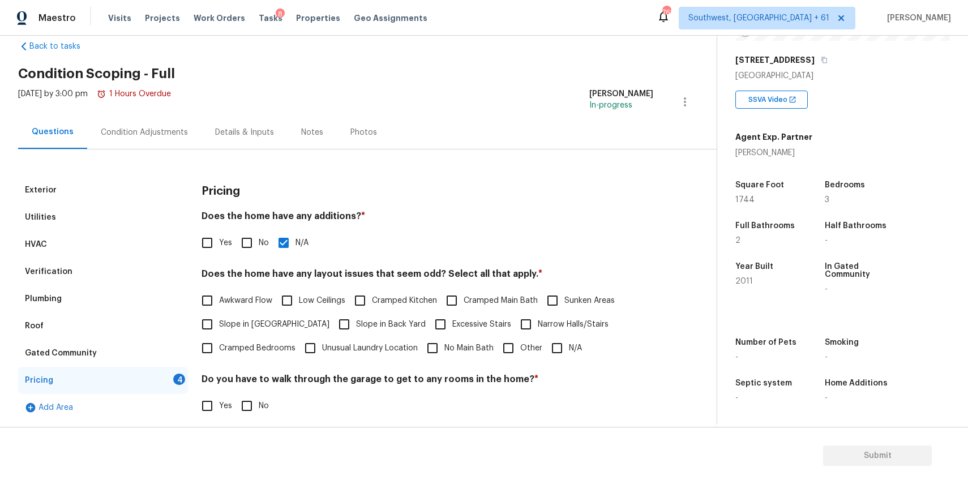
checkbox input "true"
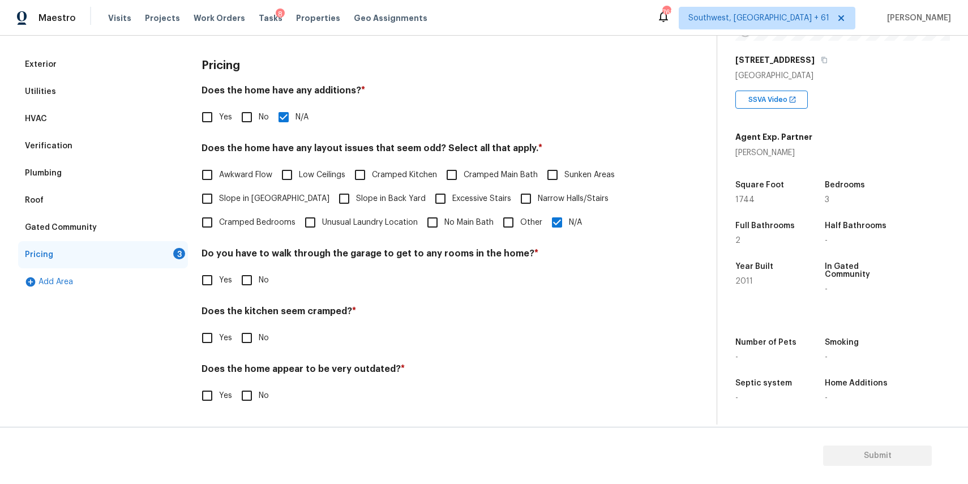
click at [254, 280] on input "No" at bounding box center [247, 280] width 24 height 24
checkbox input "true"
click at [262, 340] on span "No" at bounding box center [264, 338] width 10 height 12
click at [259, 340] on input "No" at bounding box center [247, 338] width 24 height 24
checkbox input "true"
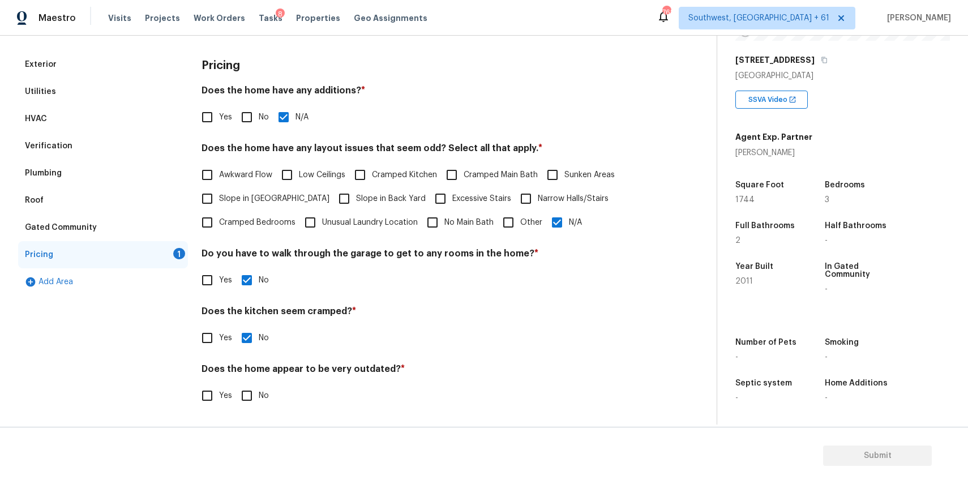
click at [265, 389] on label "No" at bounding box center [252, 396] width 34 height 24
click at [259, 389] on input "No" at bounding box center [247, 396] width 24 height 24
checkbox input "true"
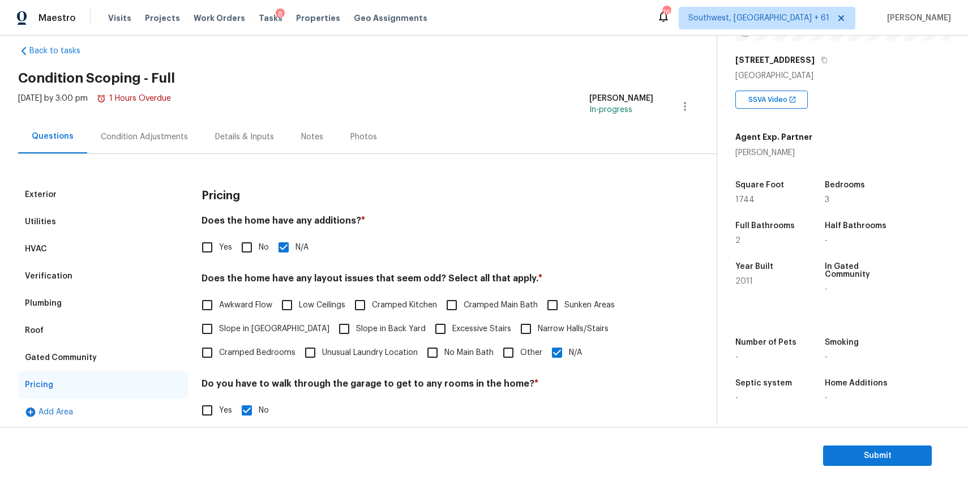
scroll to position [0, 0]
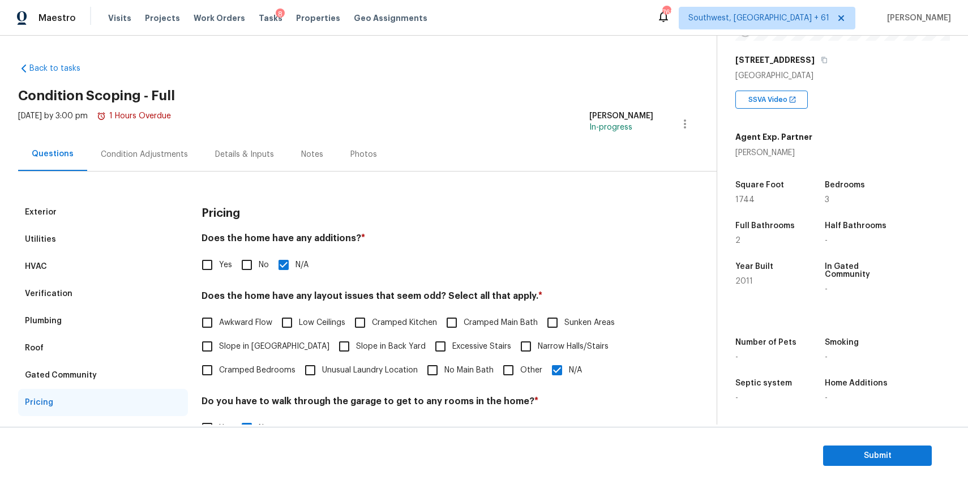
click at [179, 158] on div "Condition Adjustments" at bounding box center [144, 154] width 87 height 11
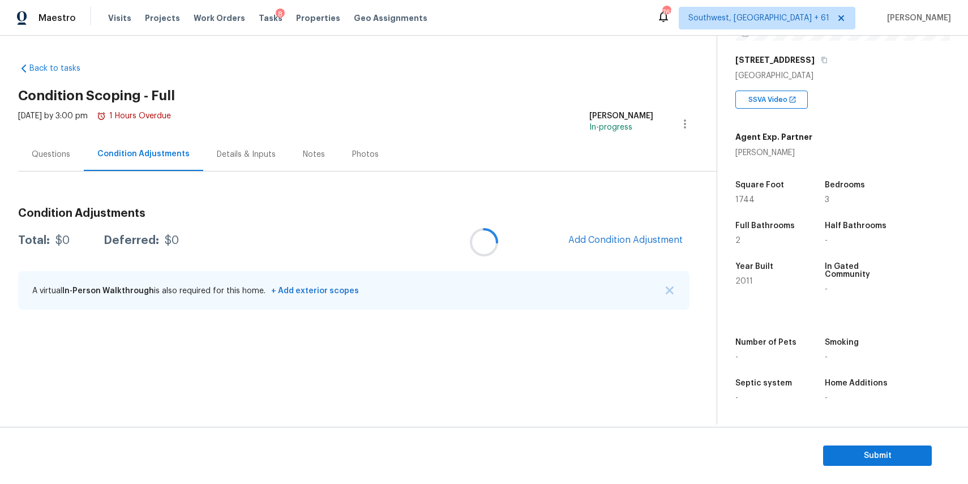
click at [671, 287] on div at bounding box center [484, 242] width 968 height 484
click at [666, 283] on div "A virtual In-Person Walkthrough is also required for this home. + Add exterior …" at bounding box center [353, 290] width 671 height 38
click at [671, 289] on img "button" at bounding box center [670, 290] width 8 height 8
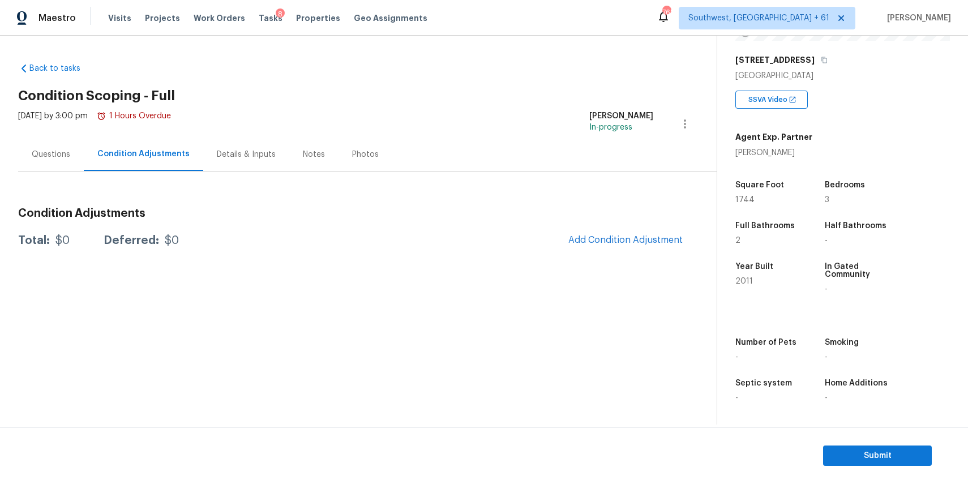
click at [878, 91] on div "SSVA Video" at bounding box center [842, 94] width 214 height 27
click at [626, 241] on span "Add Condition Adjustment" at bounding box center [625, 240] width 114 height 10
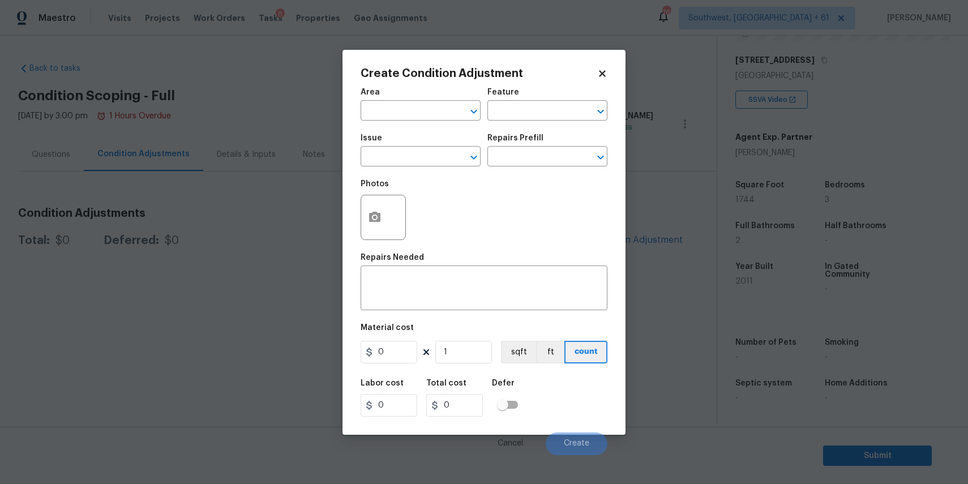
click at [384, 144] on div "Issue" at bounding box center [420, 141] width 120 height 15
click at [397, 152] on input "text" at bounding box center [404, 158] width 88 height 18
click at [468, 214] on li "Landscape Package" at bounding box center [420, 210] width 120 height 19
type input "Landscape Package"
click at [553, 157] on input "text" at bounding box center [531, 158] width 88 height 18
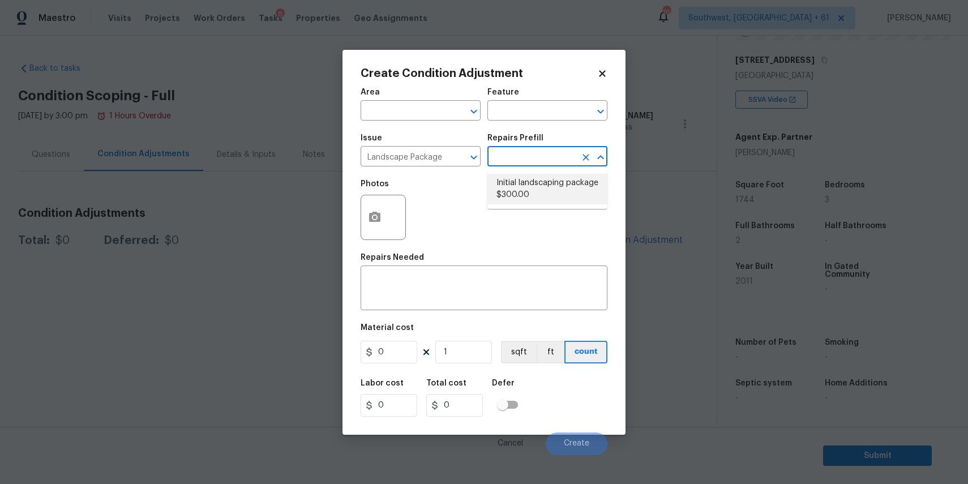
click at [538, 185] on li "Initial landscaping package $300.00" at bounding box center [547, 189] width 120 height 31
type input "Home Readiness Packages"
type textarea "Mowing of grass up to 6" in height. Mow, edge along driveways & sidewalks, trim…"
type input "300"
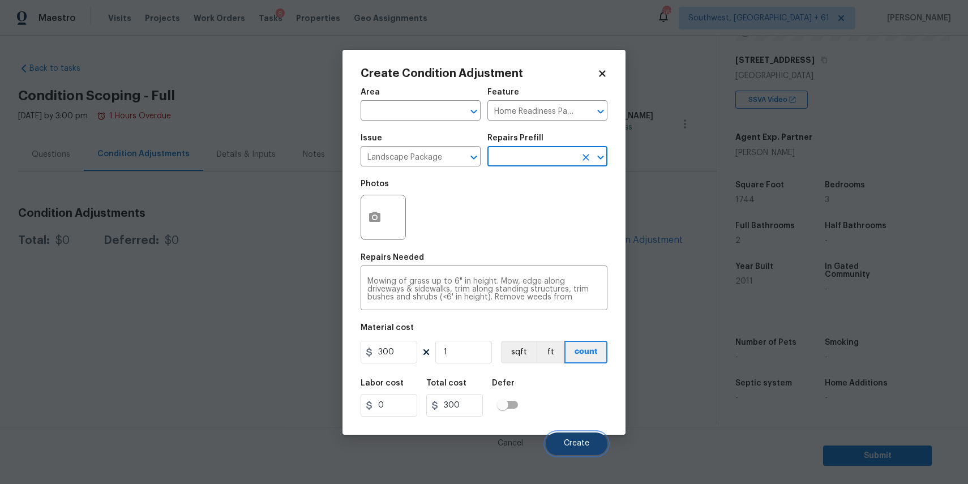
click at [583, 434] on button "Create" at bounding box center [577, 443] width 62 height 23
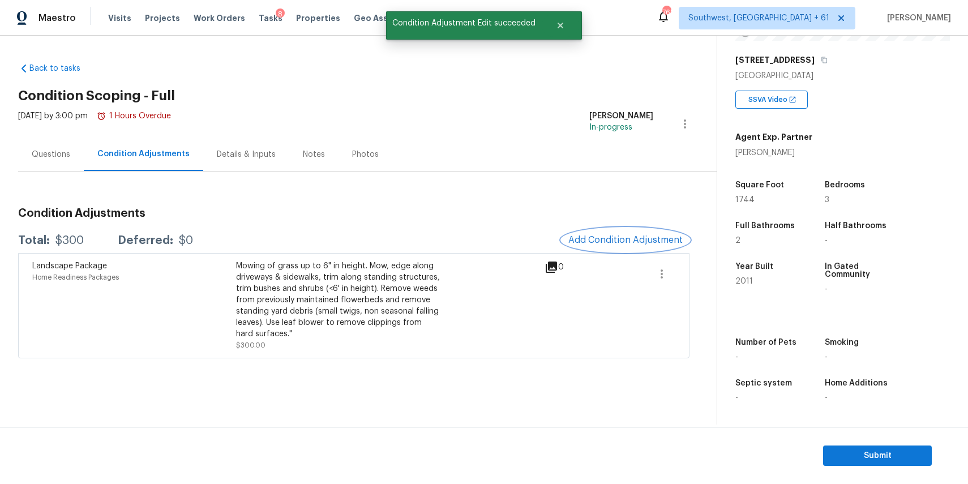
click at [639, 243] on span "Add Condition Adjustment" at bounding box center [625, 240] width 114 height 10
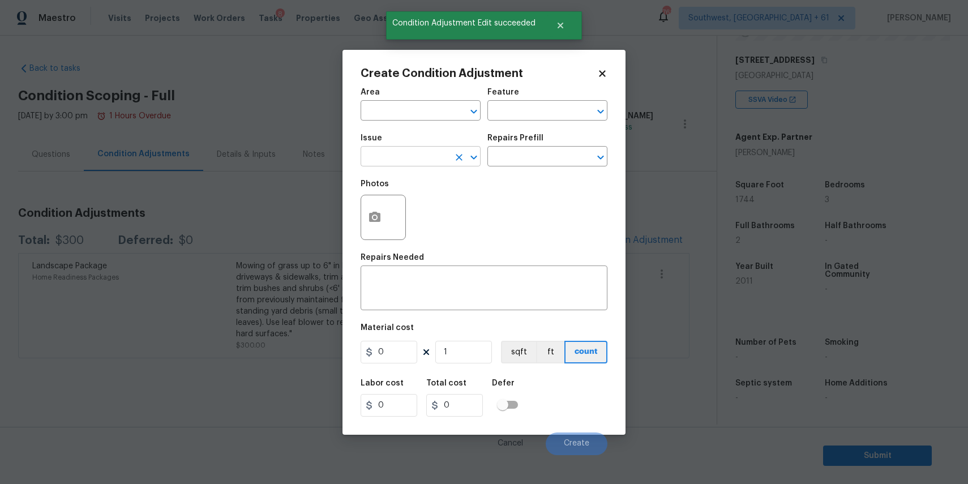
click at [401, 158] on input "text" at bounding box center [404, 158] width 88 height 18
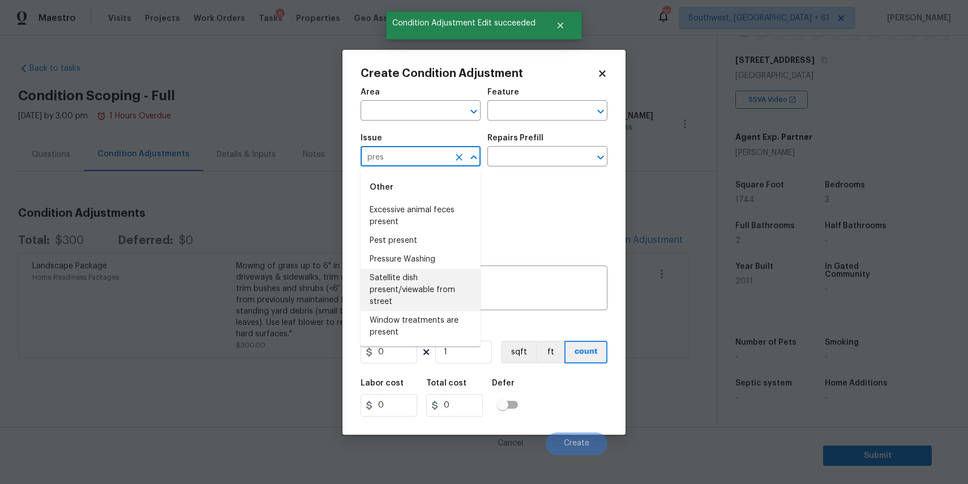
click at [445, 269] on li "Satellite dish present/viewable from street" at bounding box center [420, 290] width 120 height 42
type input "Satellite dish present/viewable from street"
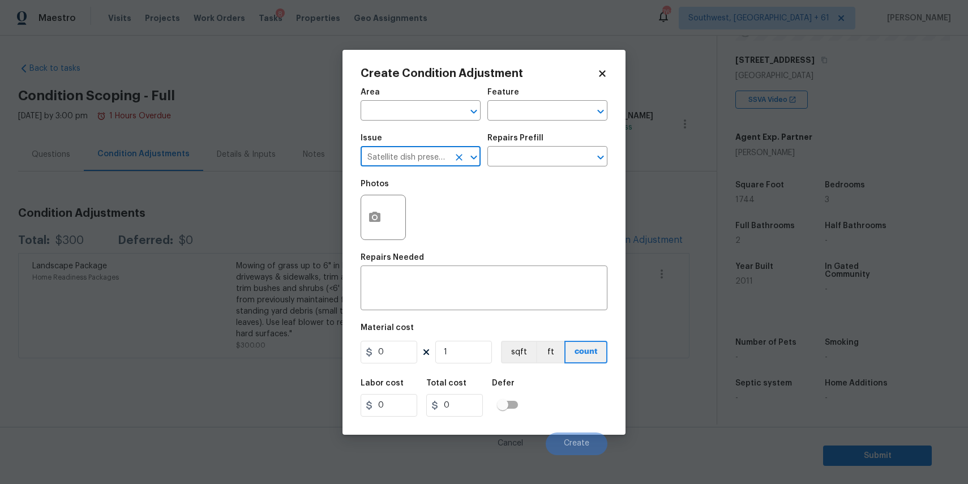
click at [460, 154] on icon "Clear" at bounding box center [458, 157] width 11 height 11
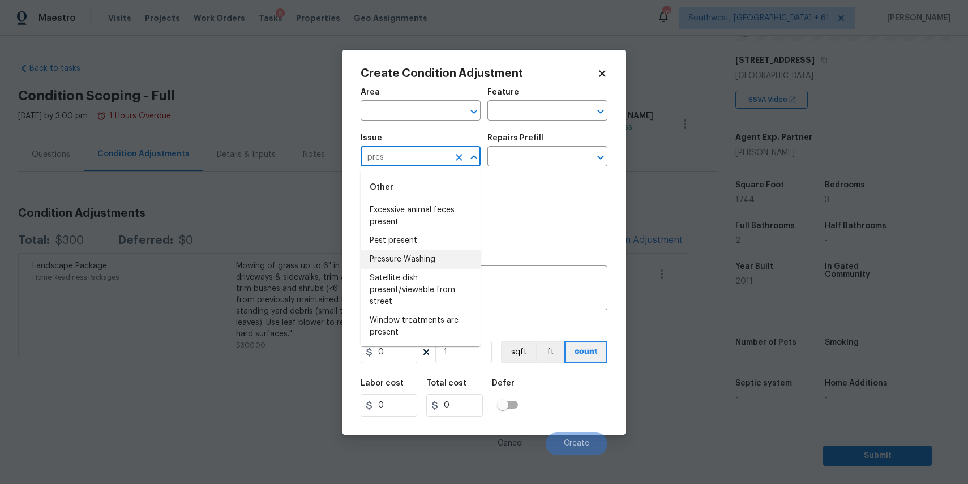
click at [444, 261] on li "Pressure Washing" at bounding box center [420, 259] width 120 height 19
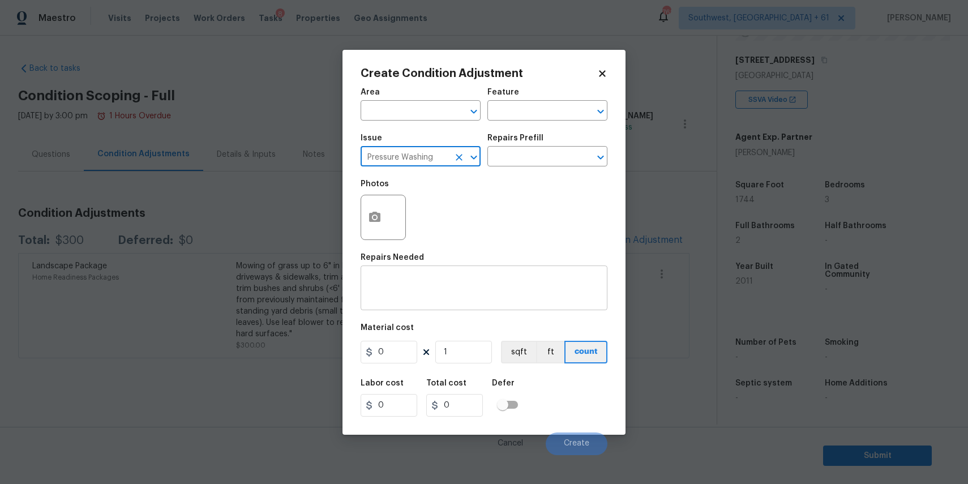
type input "Pressure Washing"
click at [457, 293] on textarea at bounding box center [483, 289] width 233 height 24
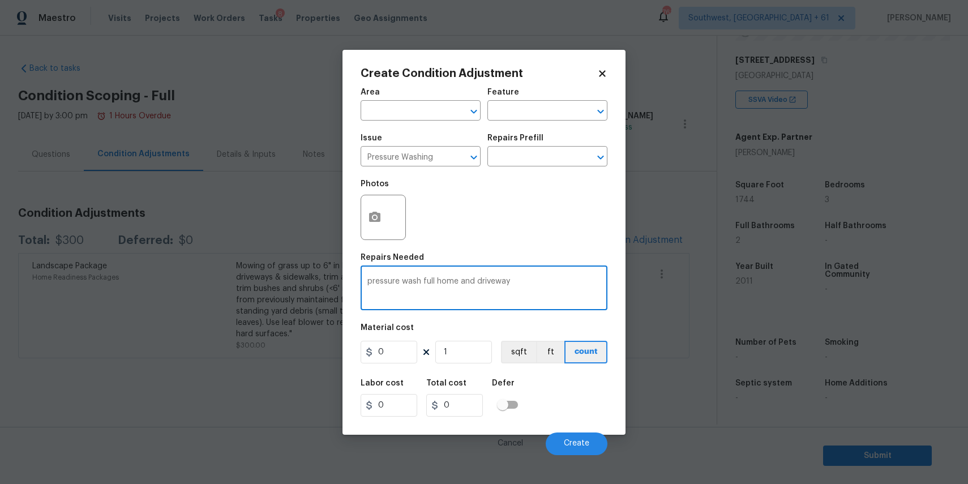
type textarea "pressure wash full home and driveway"
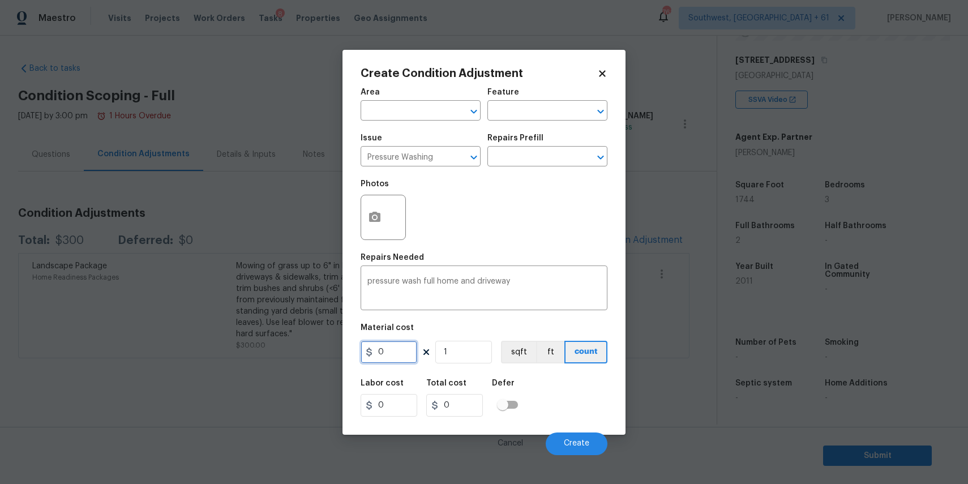
click at [407, 349] on input "0" at bounding box center [388, 352] width 57 height 23
type input "300"
click at [579, 446] on span "Create" at bounding box center [576, 443] width 25 height 8
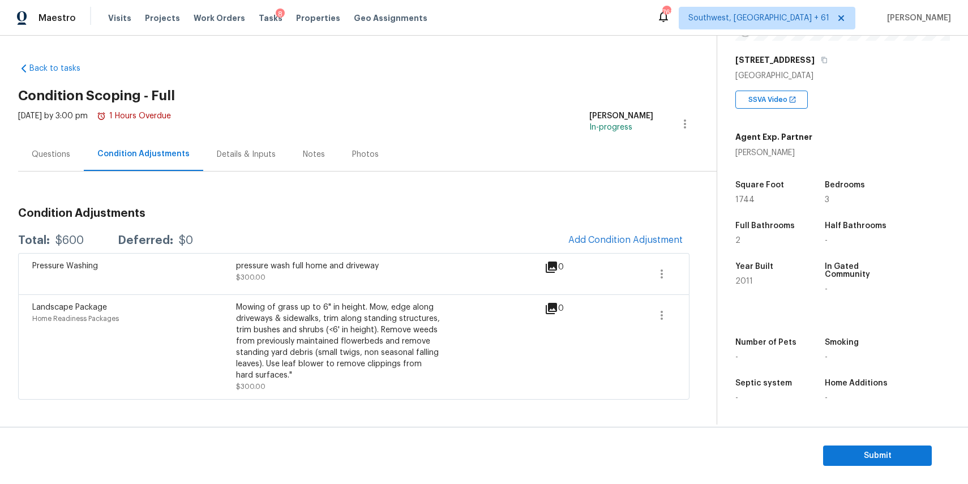
click at [46, 148] on div "Questions" at bounding box center [51, 154] width 66 height 33
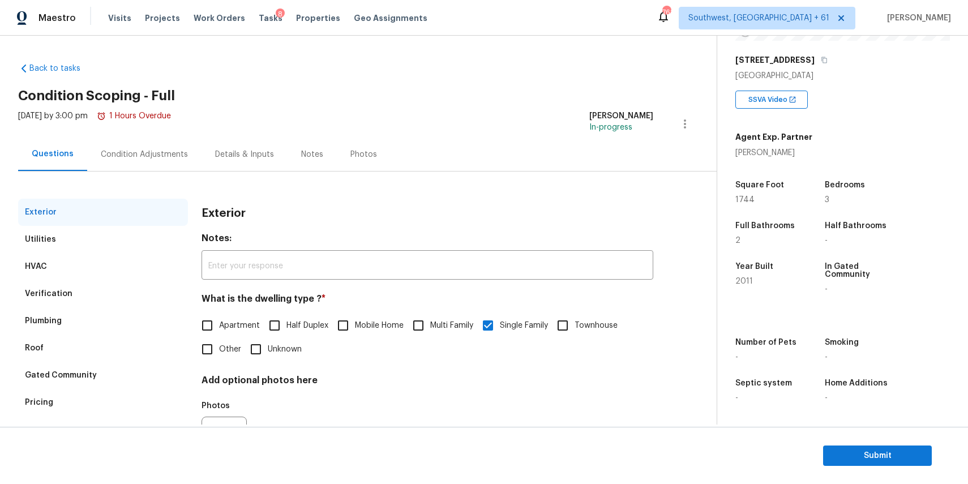
click at [54, 156] on div "Questions" at bounding box center [53, 153] width 42 height 11
click at [75, 396] on div "Pricing" at bounding box center [103, 402] width 170 height 27
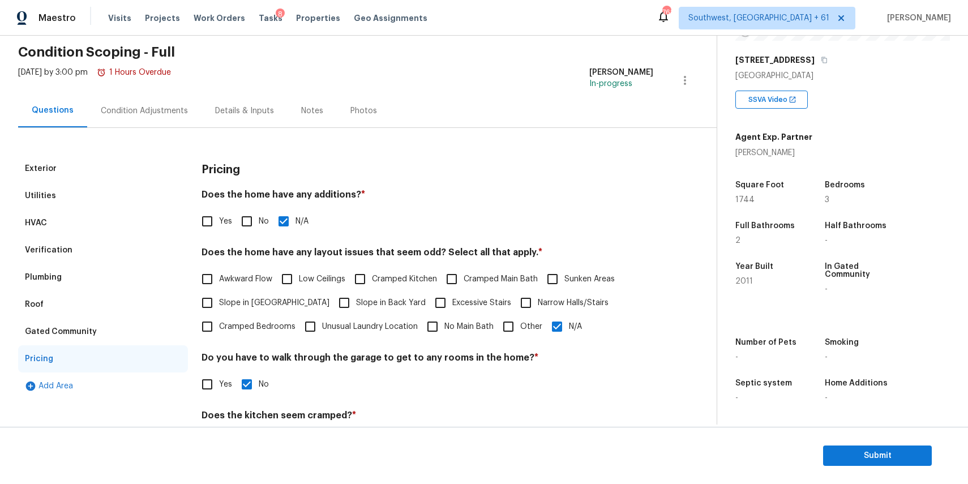
scroll to position [66, 0]
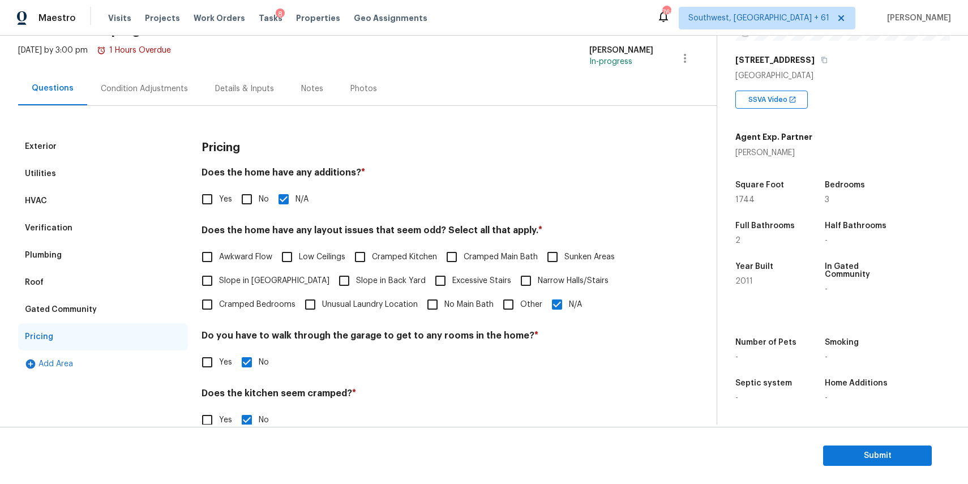
click at [336, 273] on label "Slope in Back Yard" at bounding box center [378, 281] width 93 height 24
click at [336, 273] on input "Slope in Back Yard" at bounding box center [344, 281] width 24 height 24
checkbox input "true"
click at [553, 301] on input "N/A" at bounding box center [557, 305] width 24 height 24
checkbox input "false"
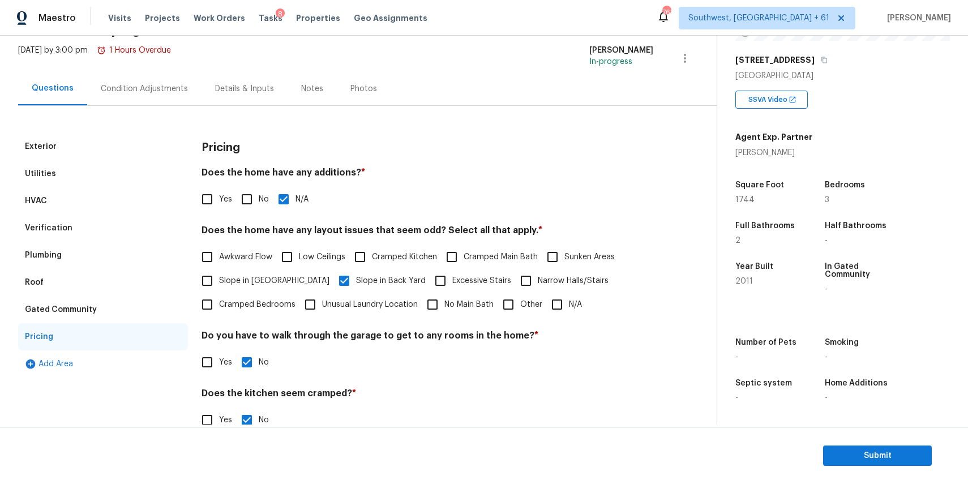
click at [176, 97] on div "Condition Adjustments" at bounding box center [144, 88] width 114 height 33
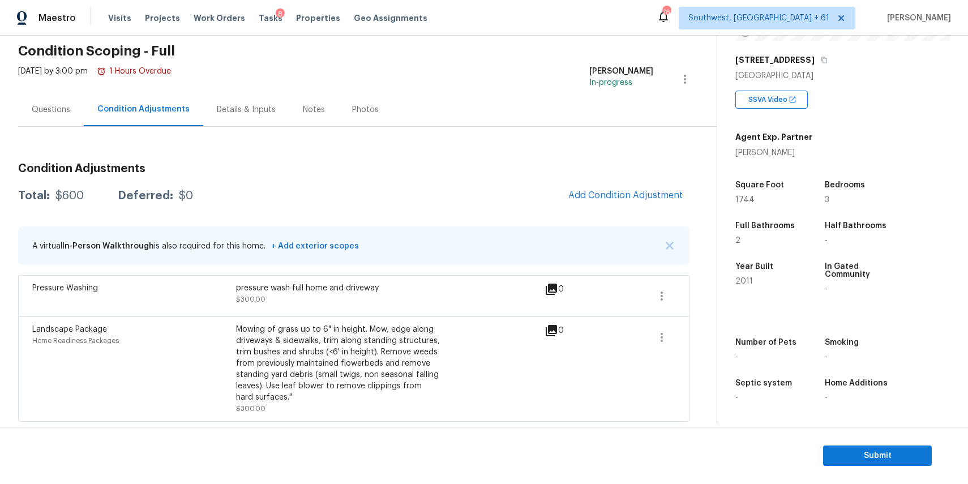
scroll to position [45, 0]
click at [650, 192] on span "Add Condition Adjustment" at bounding box center [625, 195] width 114 height 10
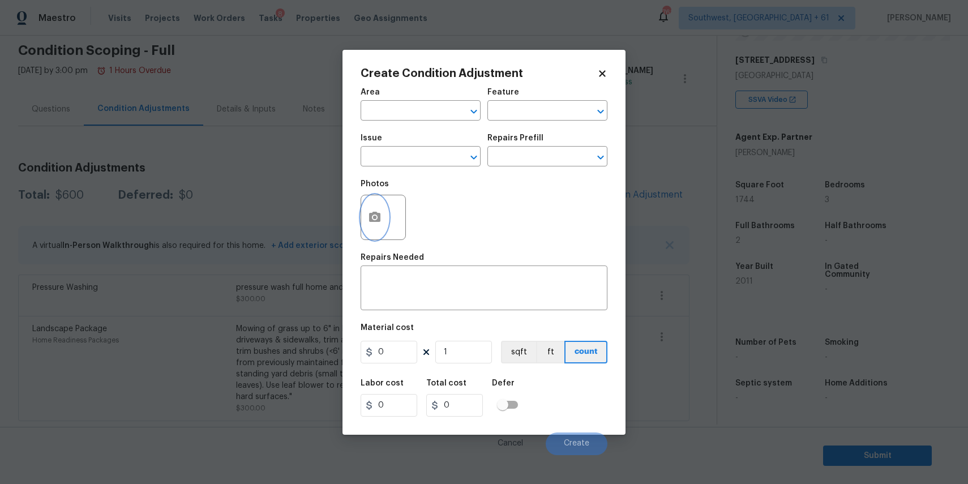
click at [375, 212] on icon "button" at bounding box center [374, 217] width 11 height 10
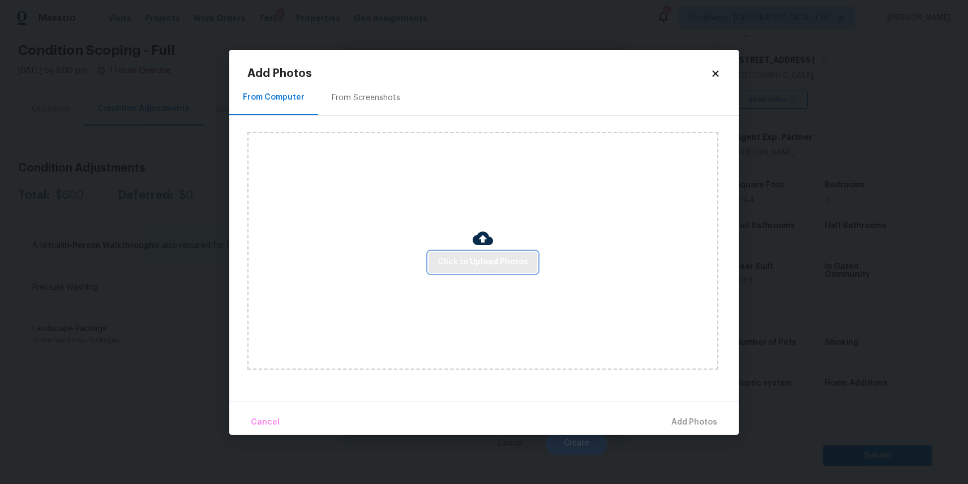
click at [482, 267] on span "Click to Upload Photos" at bounding box center [482, 262] width 91 height 14
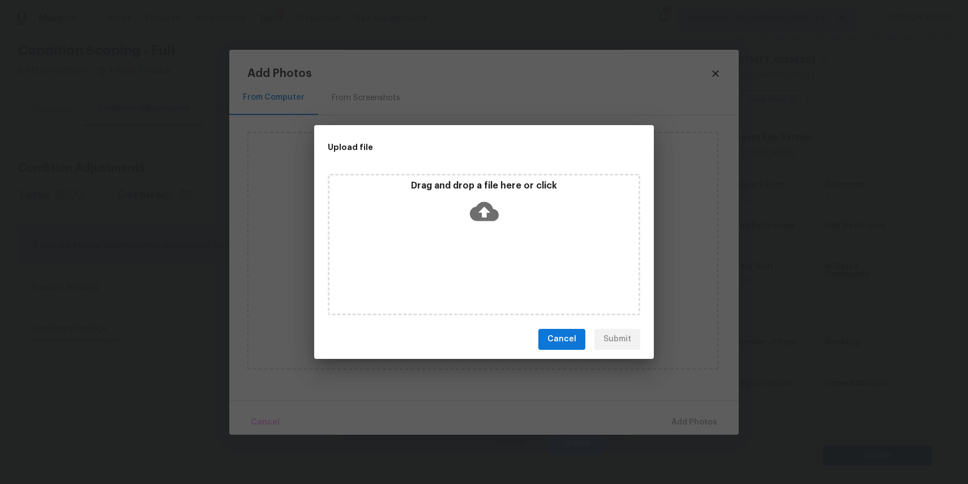
click at [482, 267] on div "Drag and drop a file here or click" at bounding box center [484, 244] width 312 height 141
click at [765, 398] on div "Upload file Drag and drop a file here or click Cancel Submit" at bounding box center [484, 242] width 968 height 484
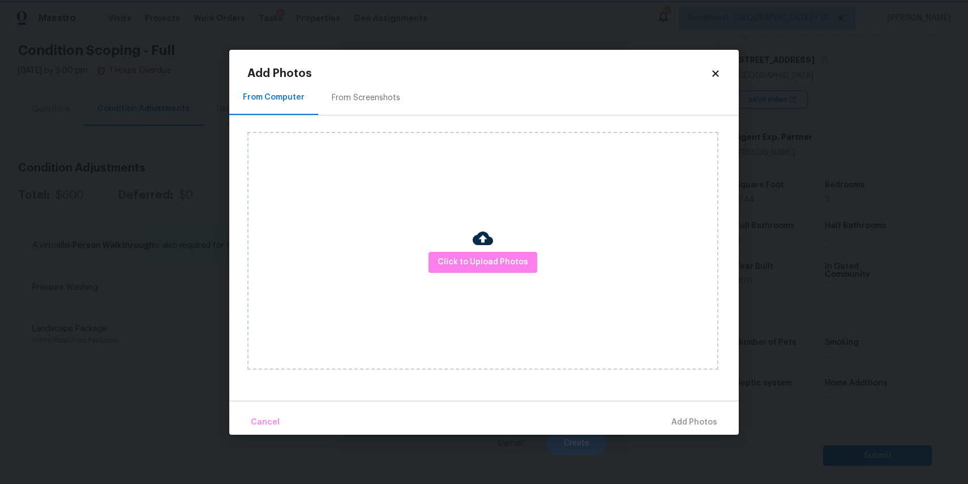
click at [765, 398] on body "Maestro Visits Projects Work Orders Tasks 8 Properties Geo Assignments 761 Sout…" at bounding box center [484, 242] width 968 height 484
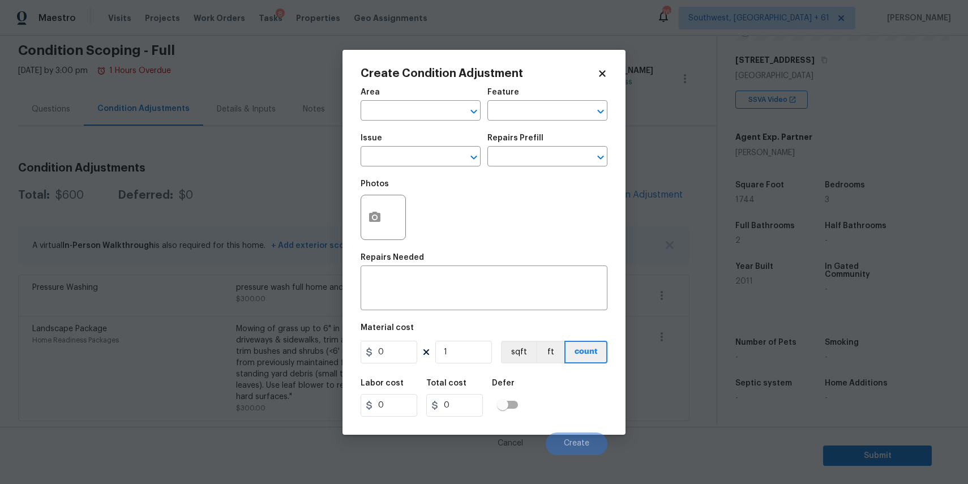
click at [765, 398] on body "Maestro Visits Projects Work Orders Tasks 8 Properties Geo Assignments 761 Sout…" at bounding box center [484, 242] width 968 height 484
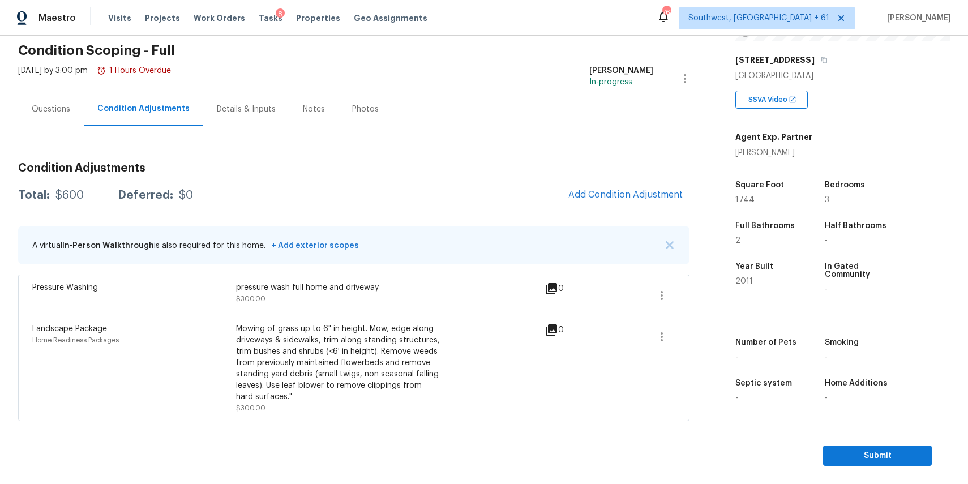
click at [49, 107] on div "Questions" at bounding box center [51, 109] width 38 height 11
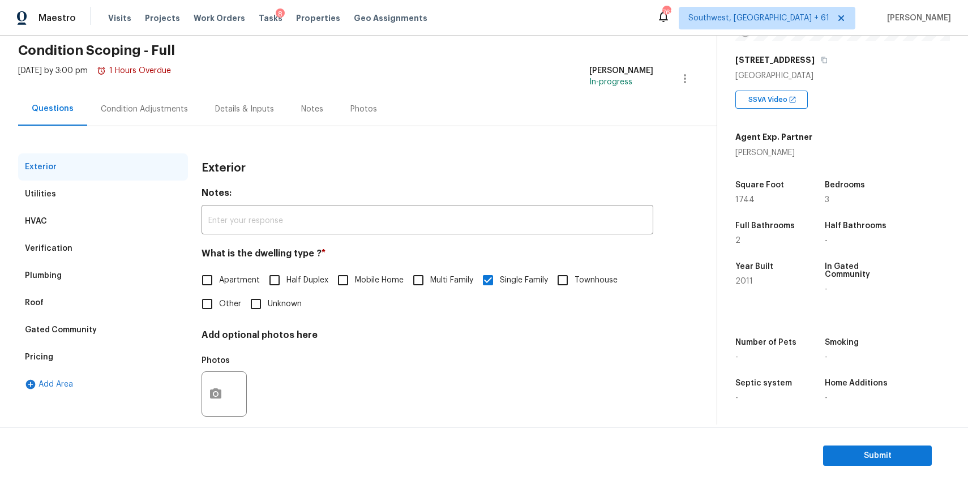
click at [63, 205] on div "Utilities" at bounding box center [103, 194] width 170 height 27
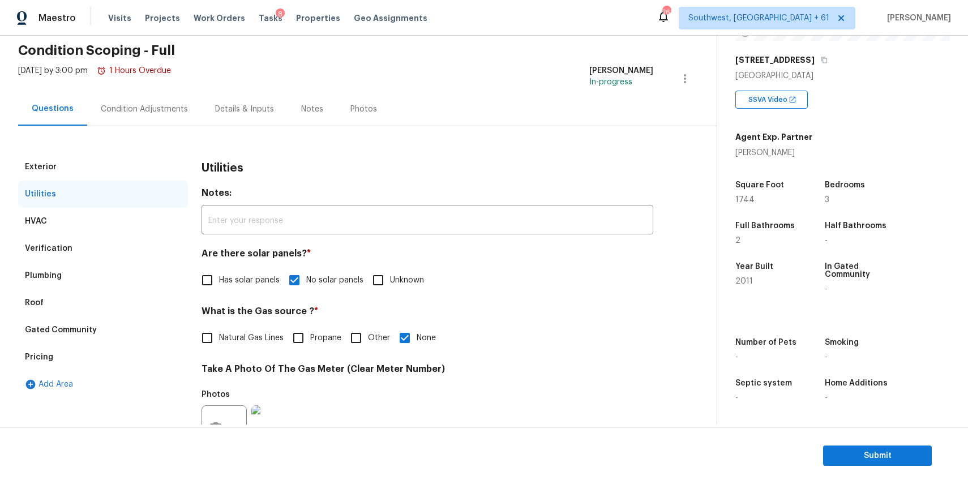
click at [71, 226] on div "HVAC" at bounding box center [103, 221] width 170 height 27
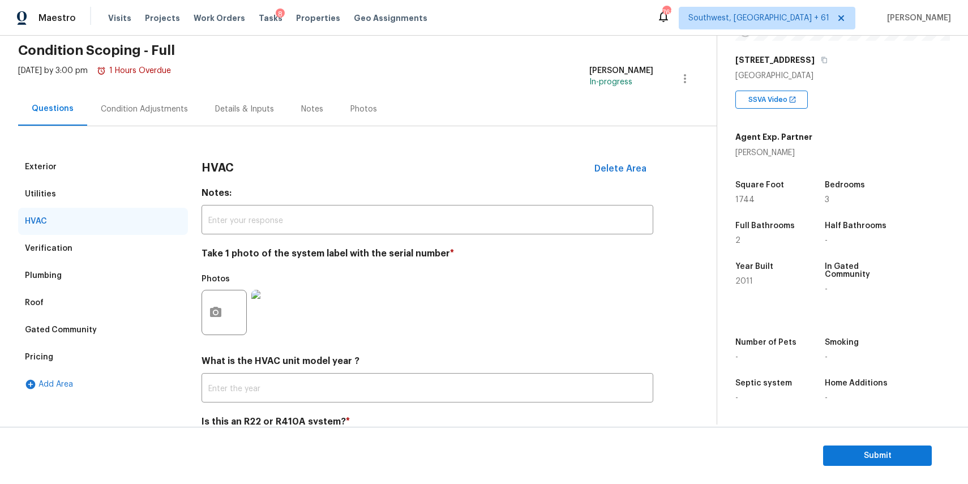
scroll to position [98, 0]
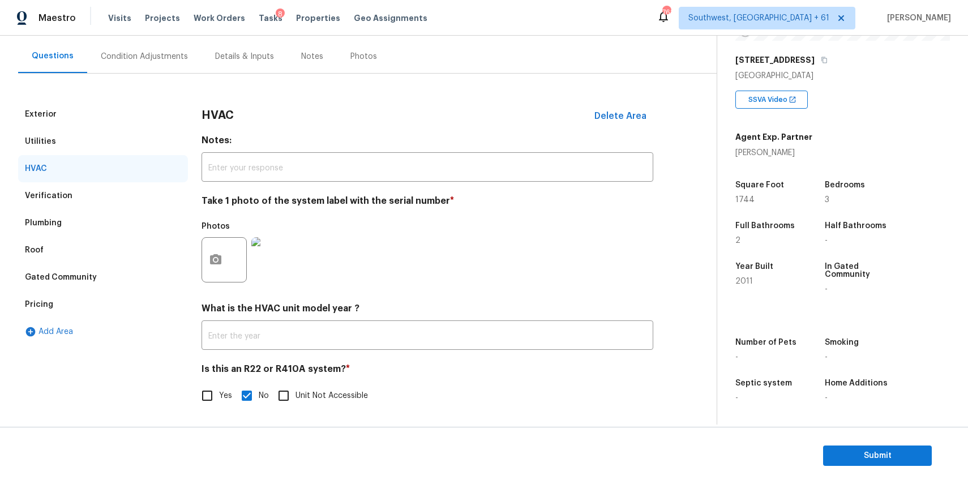
click at [230, 260] on div at bounding box center [223, 259] width 45 height 45
click at [268, 266] on img at bounding box center [273, 259] width 45 height 45
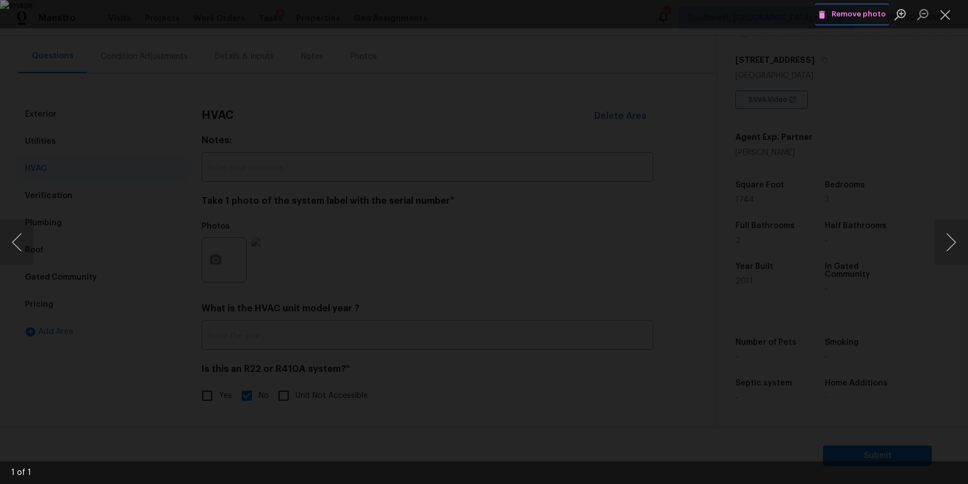
click at [861, 7] on button "Remove photo" at bounding box center [852, 15] width 74 height 18
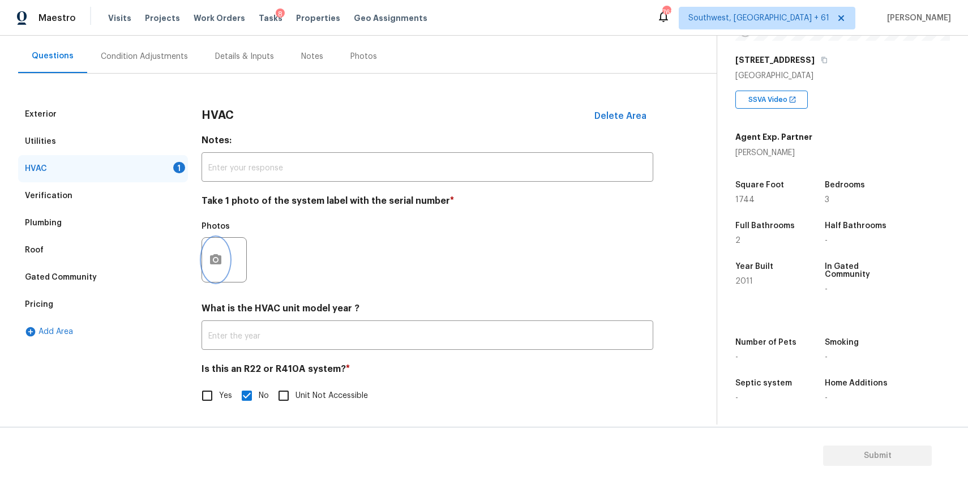
click at [225, 255] on button "button" at bounding box center [215, 260] width 27 height 44
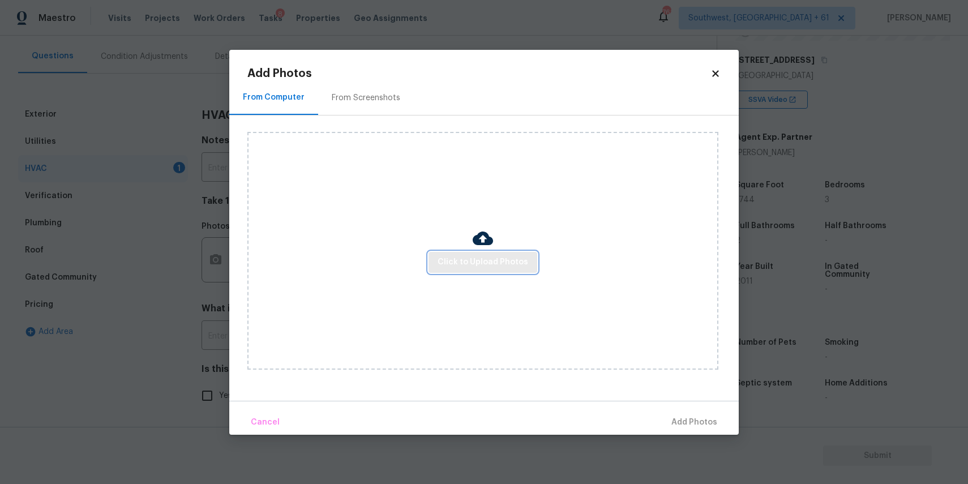
click at [503, 264] on span "Click to Upload Photos" at bounding box center [482, 262] width 91 height 14
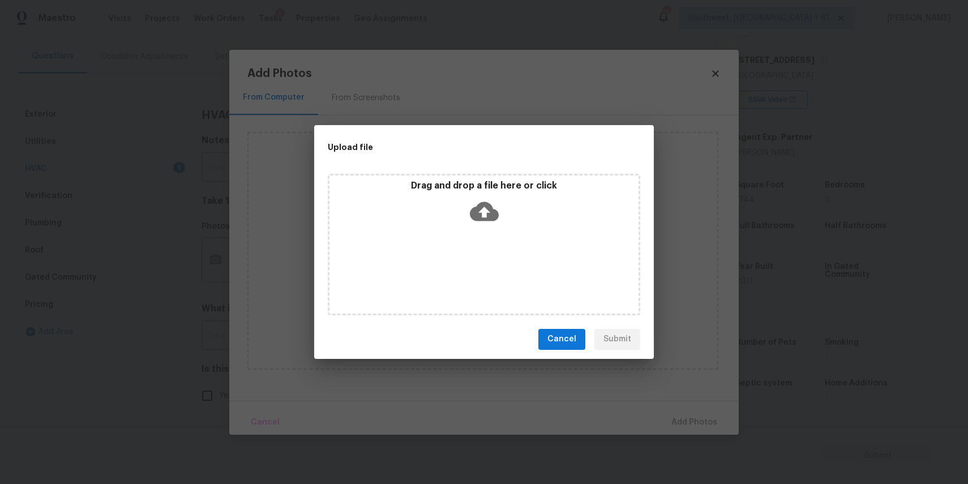
click at [464, 218] on div "Drag and drop a file here or click" at bounding box center [483, 204] width 309 height 49
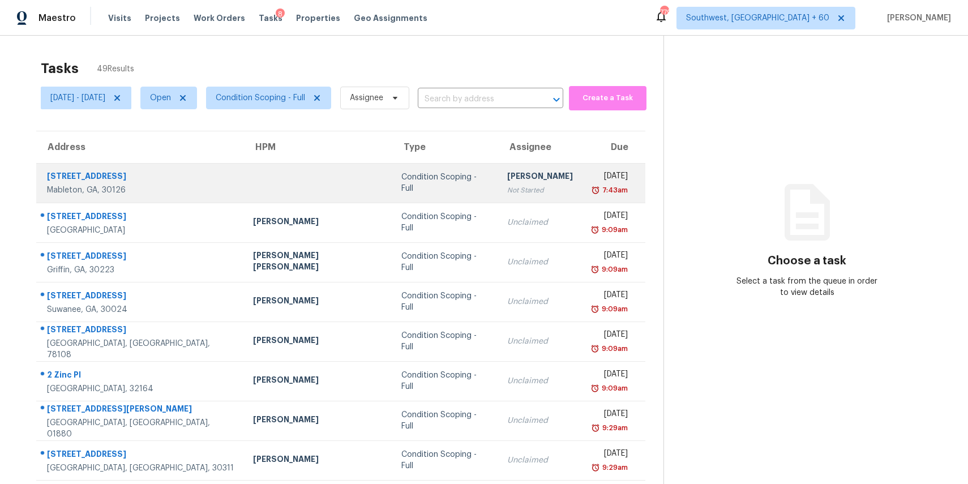
click at [392, 186] on td "Condition Scoping - Full" at bounding box center [444, 183] width 105 height 40
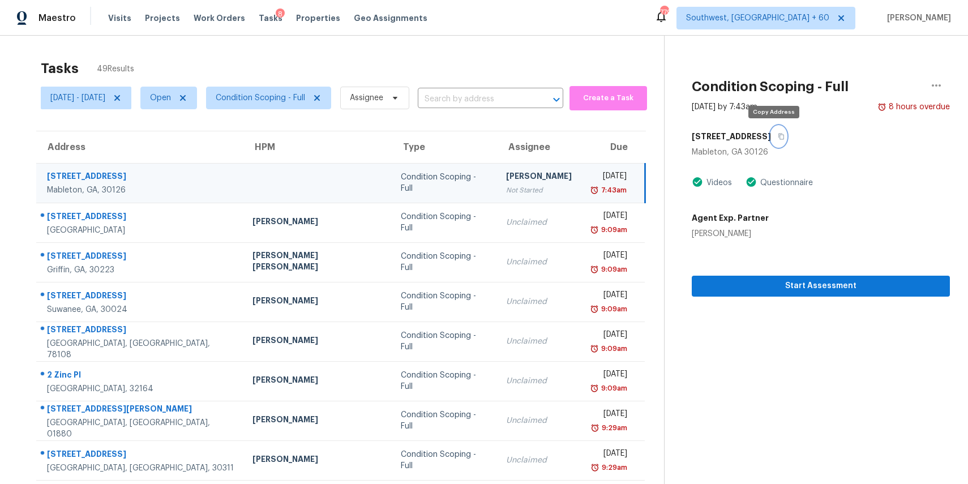
click at [778, 136] on icon "button" at bounding box center [781, 136] width 7 height 7
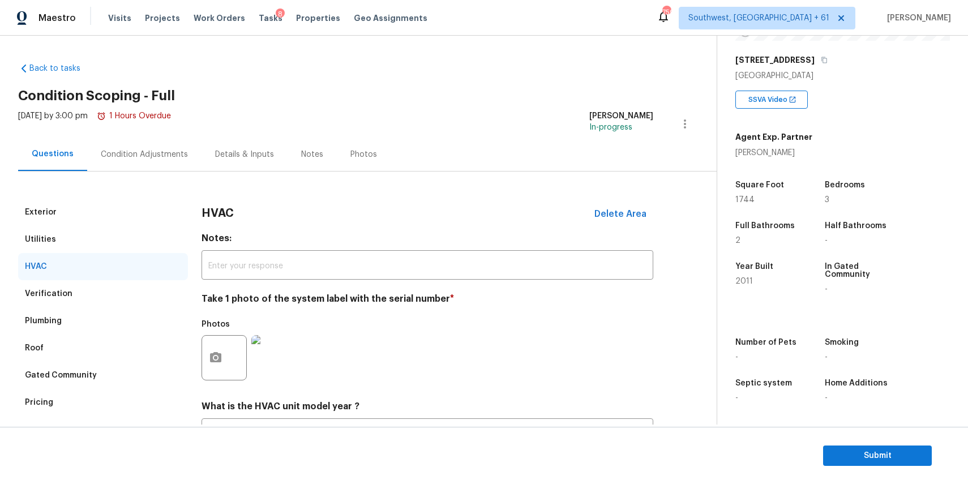
click at [97, 147] on div "Condition Adjustments" at bounding box center [144, 154] width 114 height 33
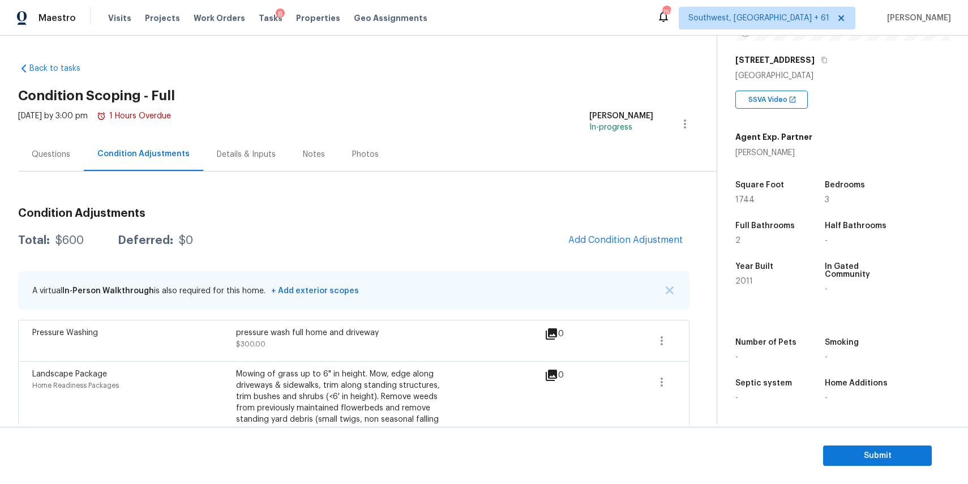
scroll to position [45, 0]
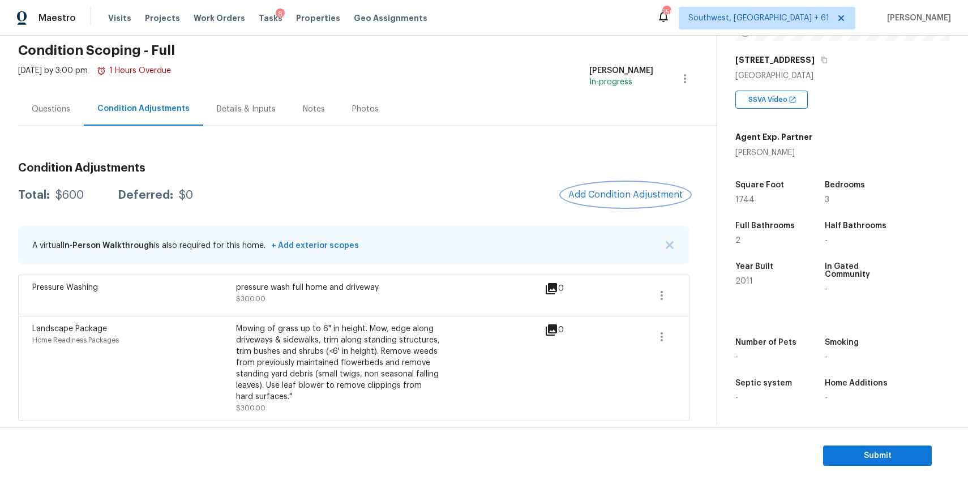
click at [630, 196] on span "Add Condition Adjustment" at bounding box center [625, 195] width 114 height 10
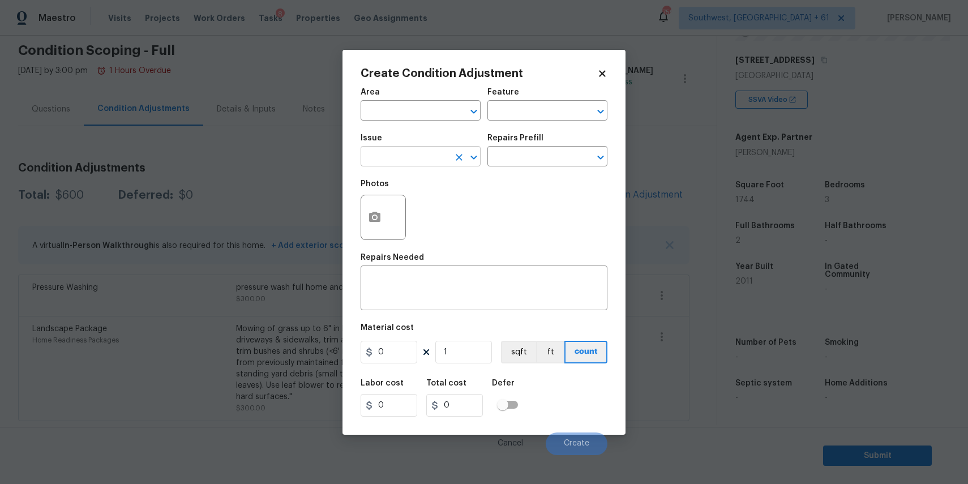
click at [417, 152] on input "text" at bounding box center [404, 158] width 88 height 18
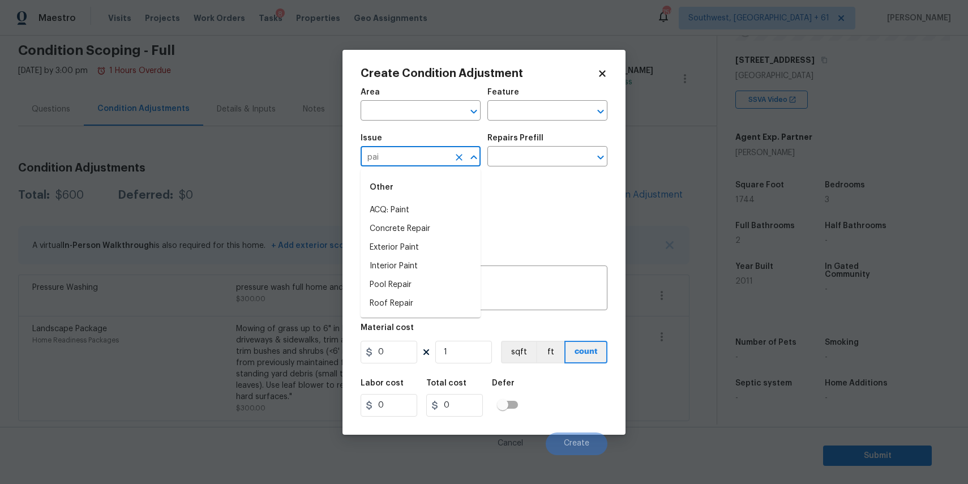
click at [410, 222] on li "Concrete Repair" at bounding box center [420, 229] width 120 height 19
type input "Concrete Repair"
click at [450, 152] on div "Concrete Repair ​" at bounding box center [420, 158] width 120 height 18
click at [461, 158] on icon "Clear" at bounding box center [458, 157] width 11 height 11
click at [435, 214] on li "ACQ: Paint" at bounding box center [420, 210] width 120 height 19
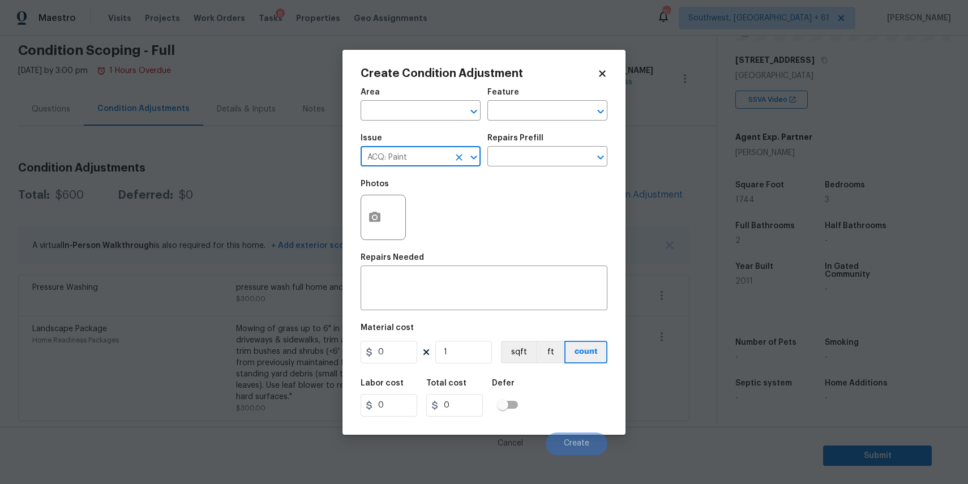
type input "ACQ: Paint"
click at [510, 177] on div "Photos" at bounding box center [483, 210] width 247 height 74
click at [525, 158] on input "text" at bounding box center [531, 158] width 88 height 18
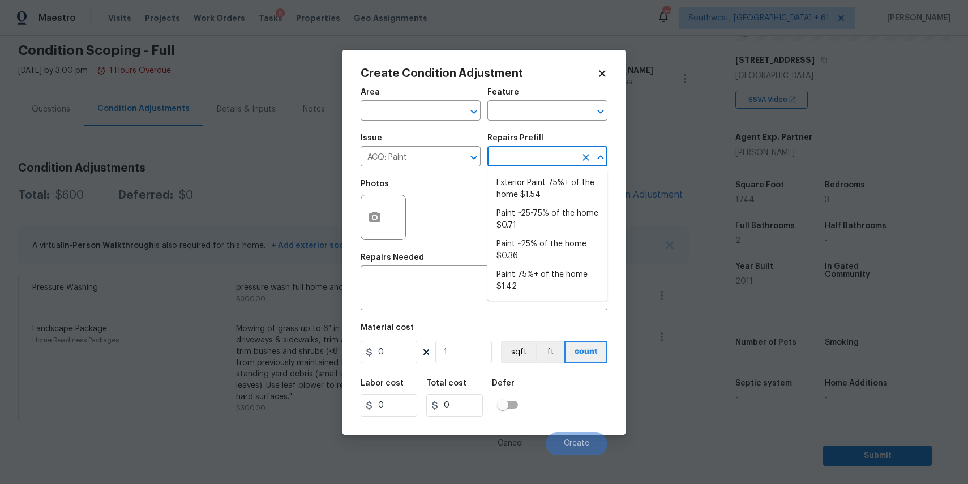
click at [525, 158] on input "text" at bounding box center [531, 158] width 88 height 18
click at [533, 154] on input "text" at bounding box center [531, 158] width 88 height 18
click at [531, 267] on li "Paint 75%+ of the home $1.42" at bounding box center [547, 280] width 120 height 31
type input "Acquisition"
type textarea "Acquisition Scope: 75%+ of the home will likely require interior paint"
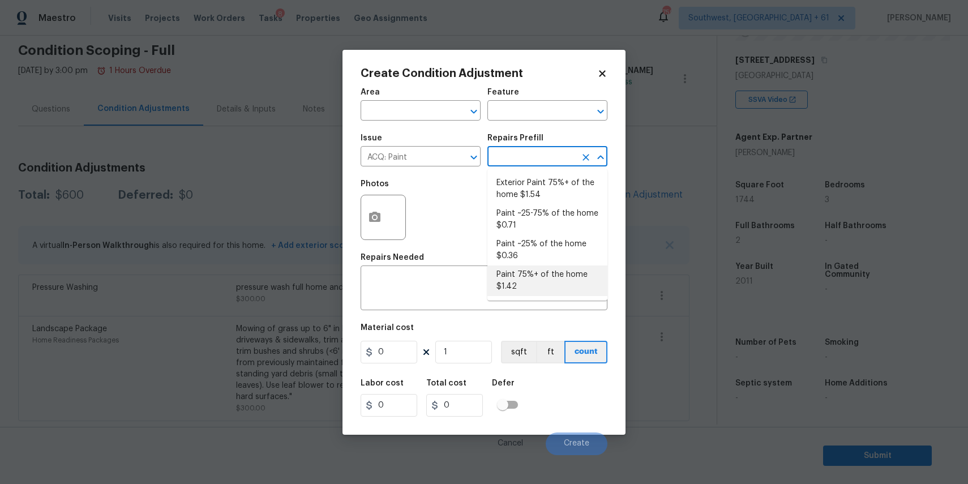
type input "1.42"
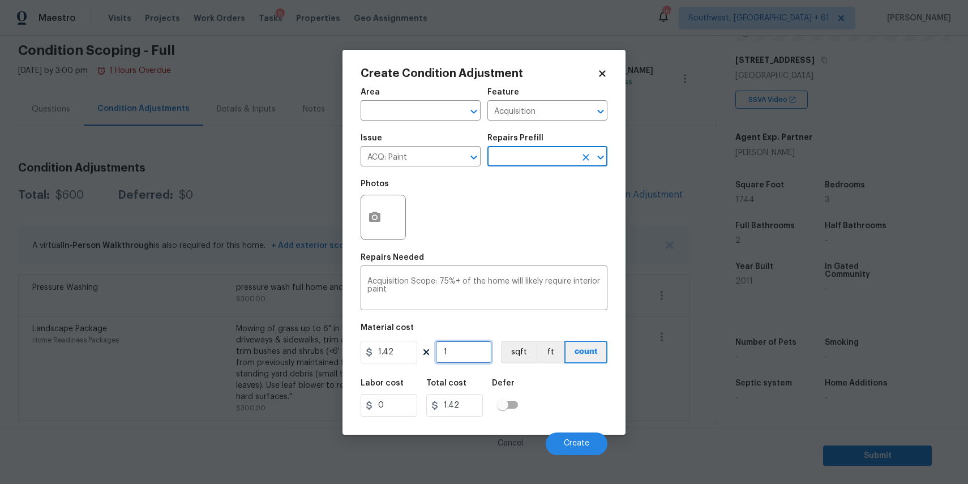
click at [465, 353] on input "1" at bounding box center [463, 352] width 57 height 23
type input "0"
type input "1"
type input "1.42"
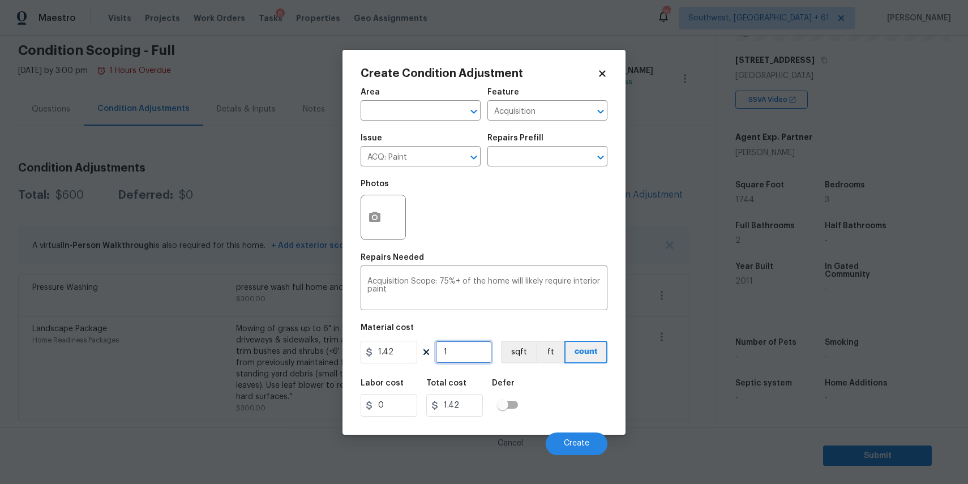
type input "17"
type input "24.14"
type input "174"
type input "247.08"
type input "1744"
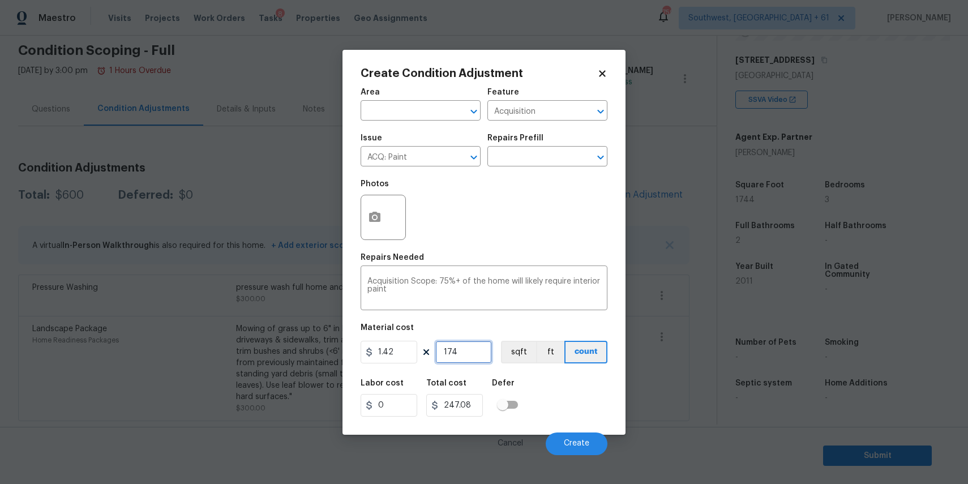
type input "2476.48"
type input "1744"
click at [462, 281] on textarea "Acquisition Scope: 75%+ of the home will likely require interior paint" at bounding box center [483, 289] width 233 height 24
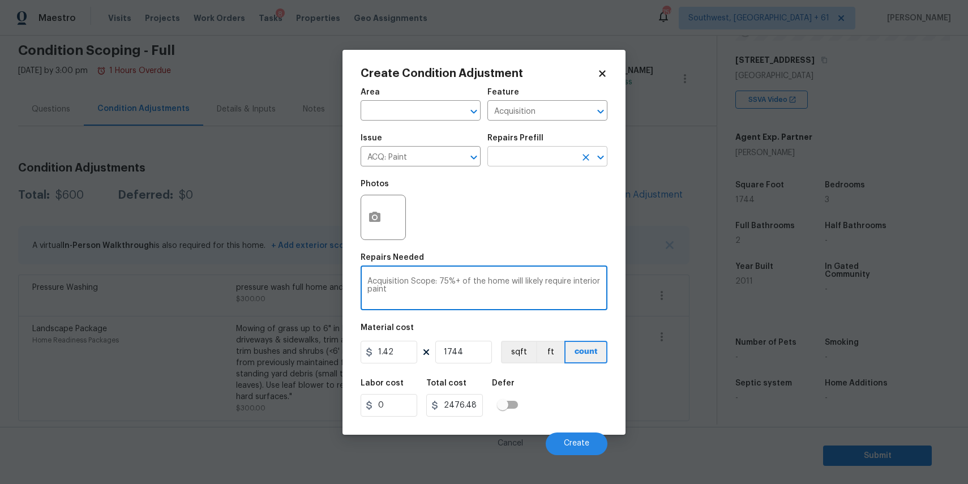
click at [539, 151] on input "text" at bounding box center [531, 158] width 88 height 18
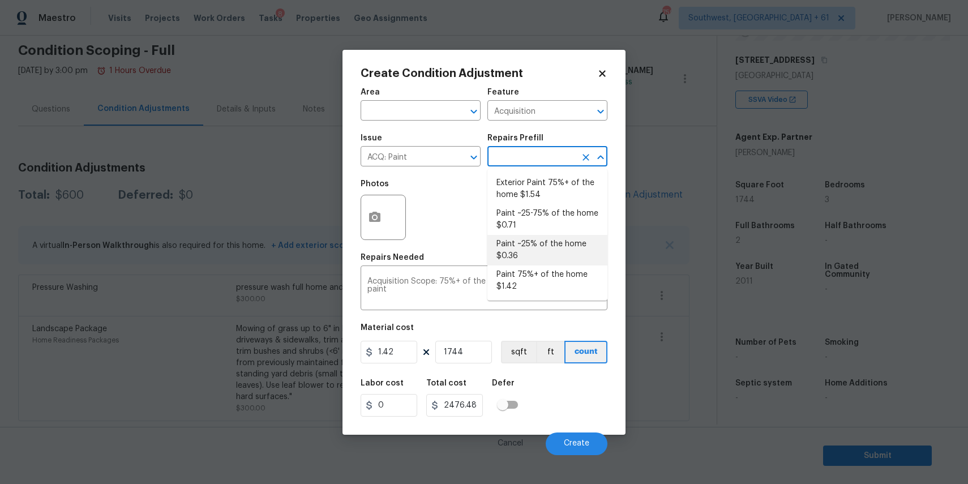
click at [540, 238] on li "Paint ~25% of the home $0.36" at bounding box center [547, 250] width 120 height 31
type textarea "Acquisition Scope: ~25% of the home needs interior paint"
type input "0.36"
type input "627.84"
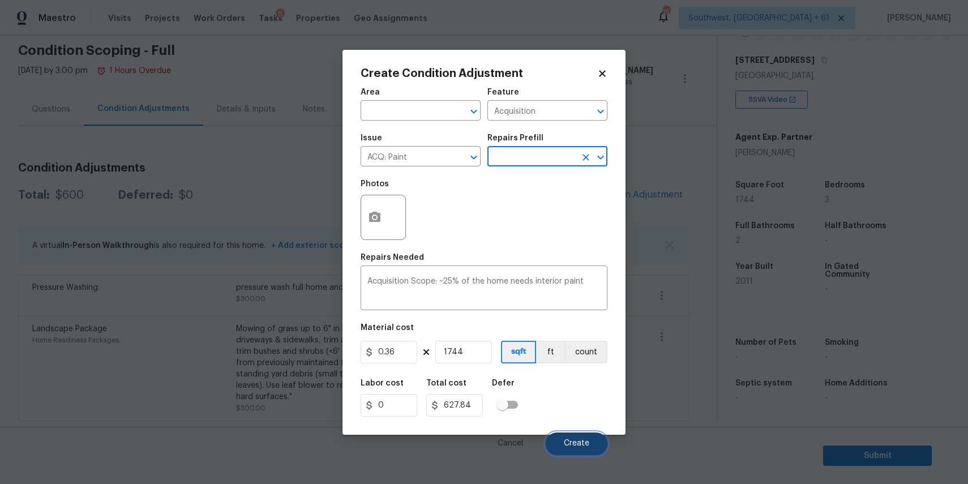
click at [573, 442] on span "Create" at bounding box center [576, 443] width 25 height 8
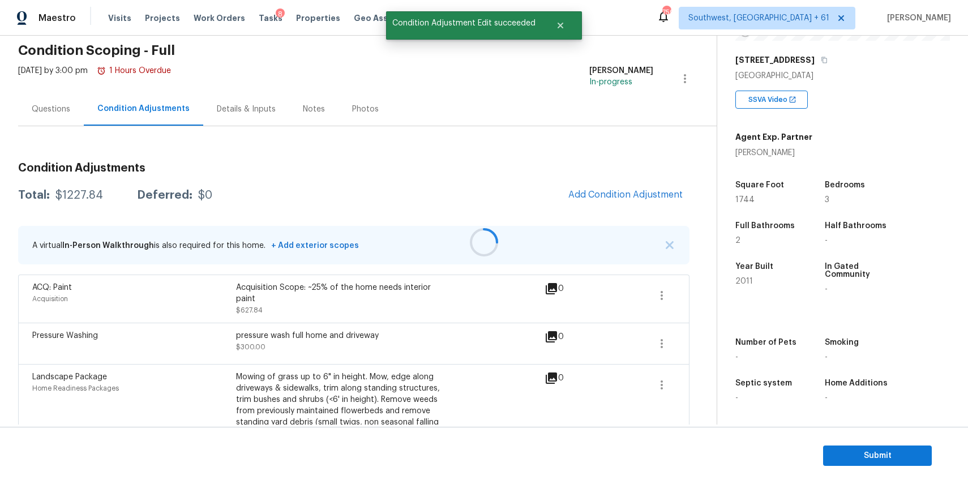
click at [632, 200] on div at bounding box center [484, 242] width 968 height 484
click at [616, 188] on button "Add Condition Adjustment" at bounding box center [625, 195] width 128 height 24
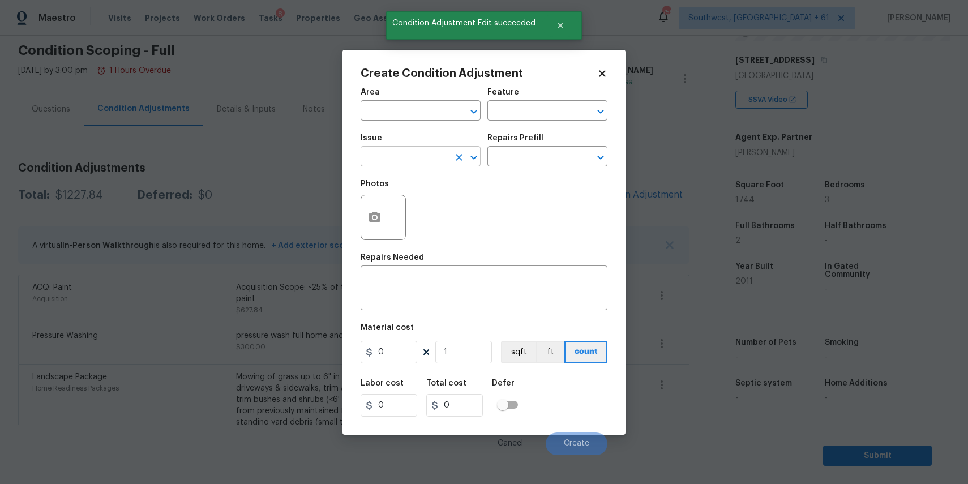
click at [424, 165] on input "text" at bounding box center [404, 158] width 88 height 18
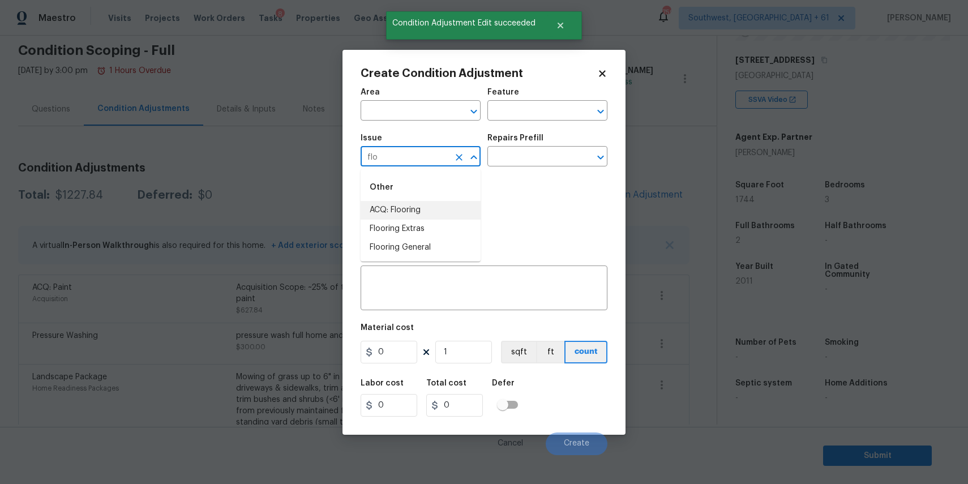
click at [433, 210] on li "ACQ: Flooring" at bounding box center [420, 210] width 120 height 19
type input "ACQ: Flooring"
click at [502, 154] on input "text" at bounding box center [531, 158] width 88 height 18
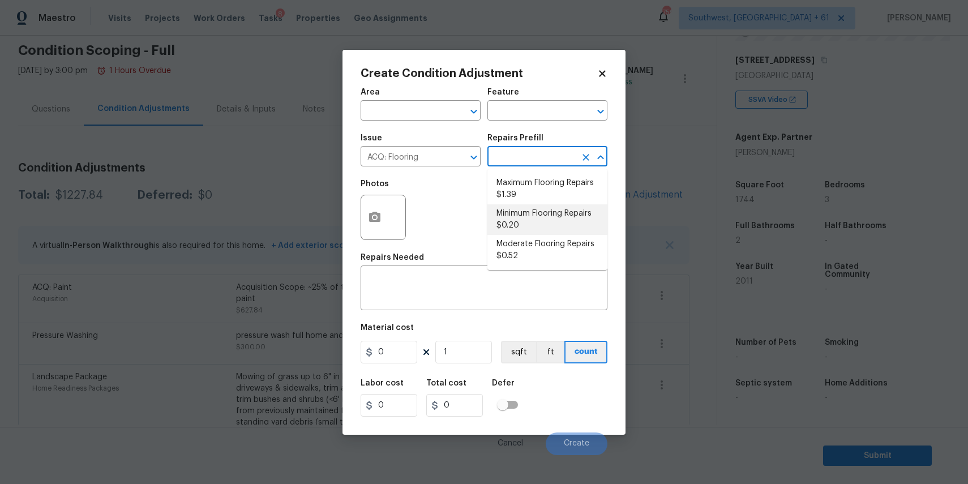
click at [561, 209] on li "Minimum Flooring Repairs $0.20" at bounding box center [547, 219] width 120 height 31
type input "Acquisition"
type textarea "Acquisition Scope: Minimum flooring repairs"
type input "0.2"
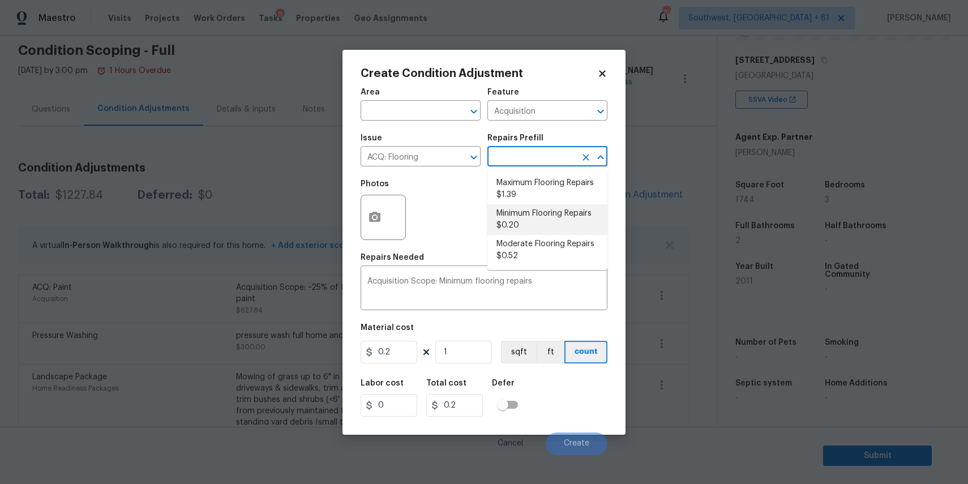
click at [561, 209] on div "Photos" at bounding box center [483, 210] width 247 height 74
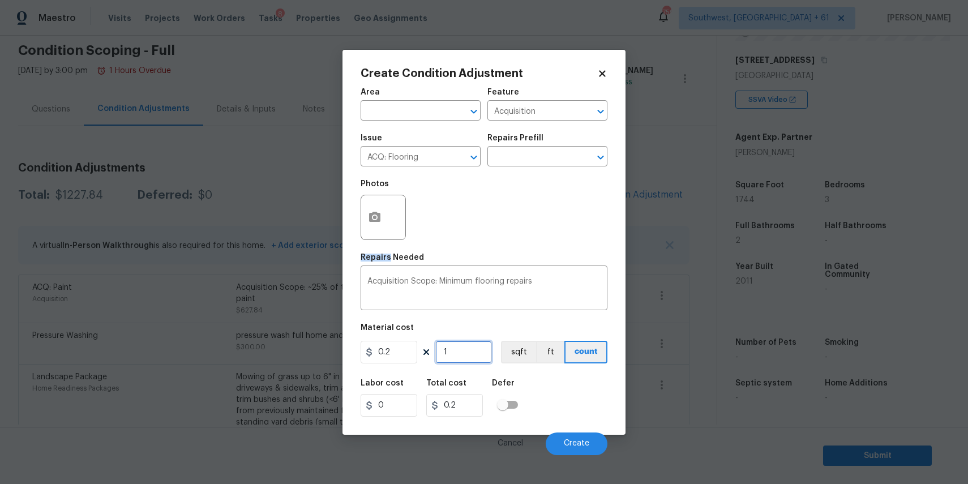
click at [475, 352] on input "1" at bounding box center [463, 352] width 57 height 23
type input "17"
type input "3.4"
type input "174"
type input "34.8"
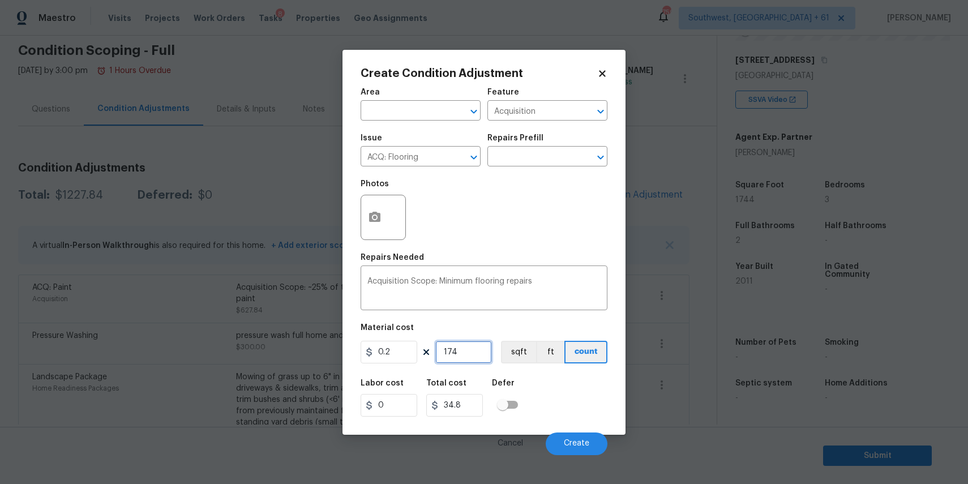
type input "1744"
type input "348.8"
type input "1744"
click at [585, 434] on button "Create" at bounding box center [577, 443] width 62 height 23
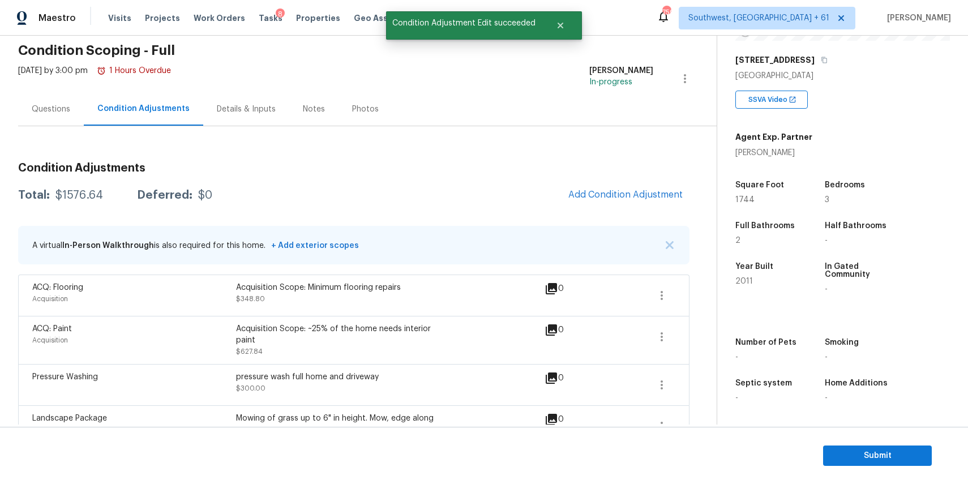
click at [64, 111] on div "Questions" at bounding box center [51, 109] width 38 height 11
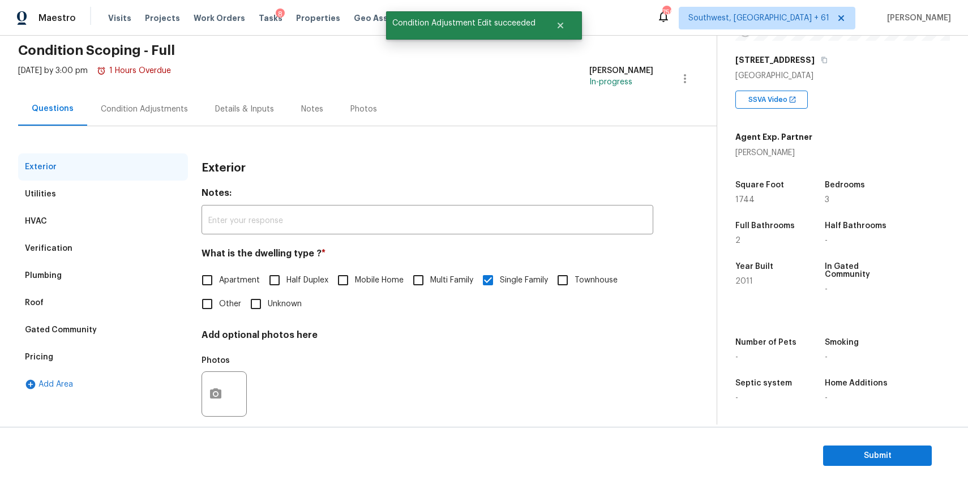
click at [101, 115] on div "Condition Adjustments" at bounding box center [144, 108] width 114 height 33
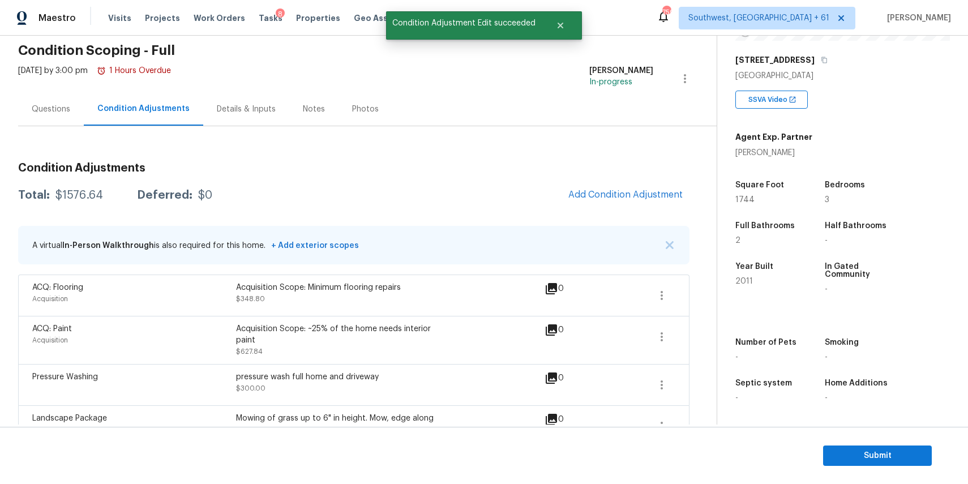
click at [62, 198] on div "$1576.64" at bounding box center [79, 195] width 48 height 11
click at [82, 193] on div "$1576.64" at bounding box center [79, 195] width 48 height 11
copy div "$1576.64"
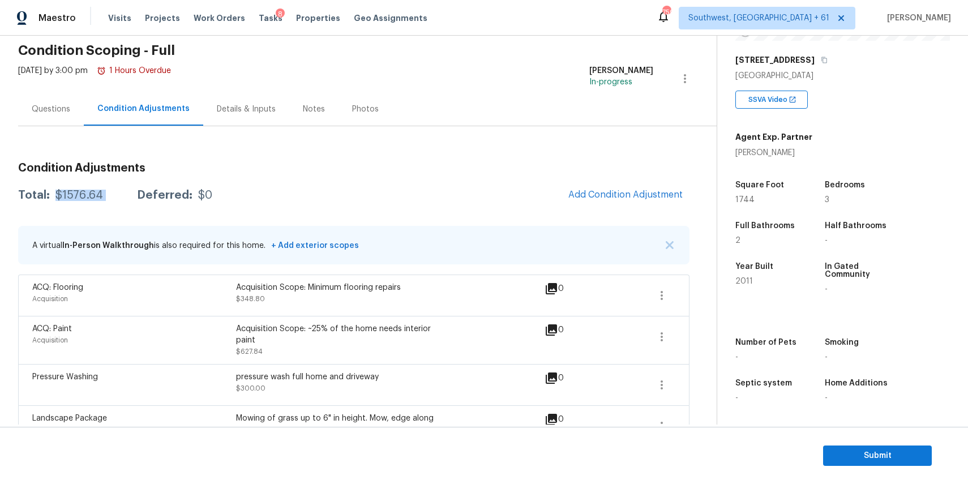
click at [76, 194] on div "$1576.64" at bounding box center [79, 195] width 48 height 11
click at [47, 102] on div "Questions" at bounding box center [51, 108] width 66 height 33
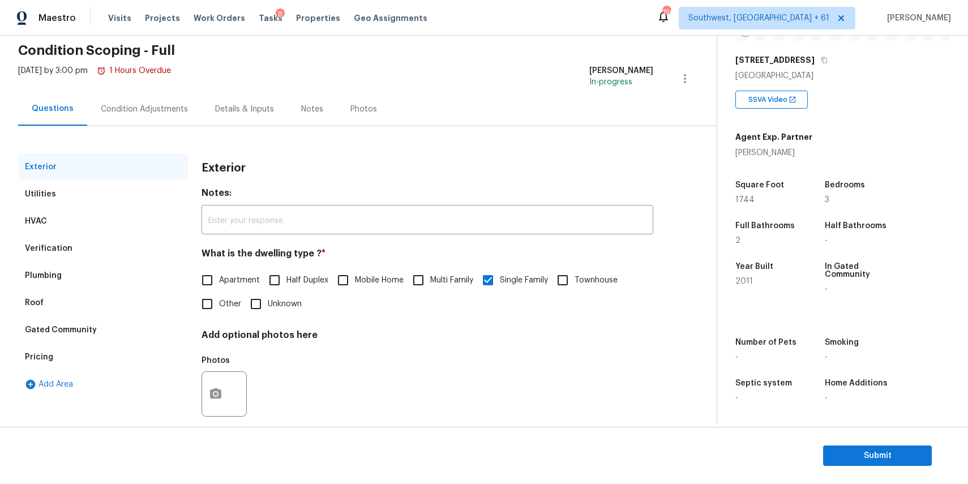
scroll to position [61, 0]
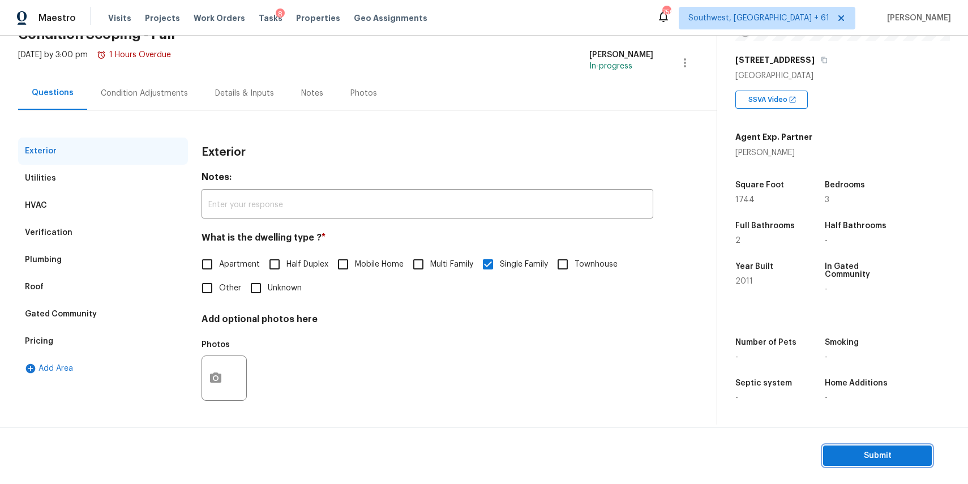
click at [825, 452] on button "Submit" at bounding box center [877, 455] width 109 height 21
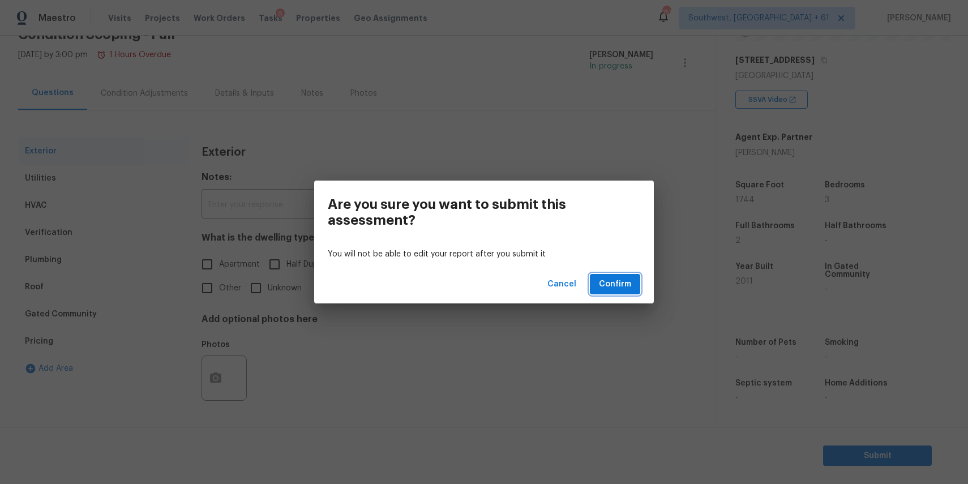
click at [608, 274] on button "Confirm" at bounding box center [615, 284] width 50 height 21
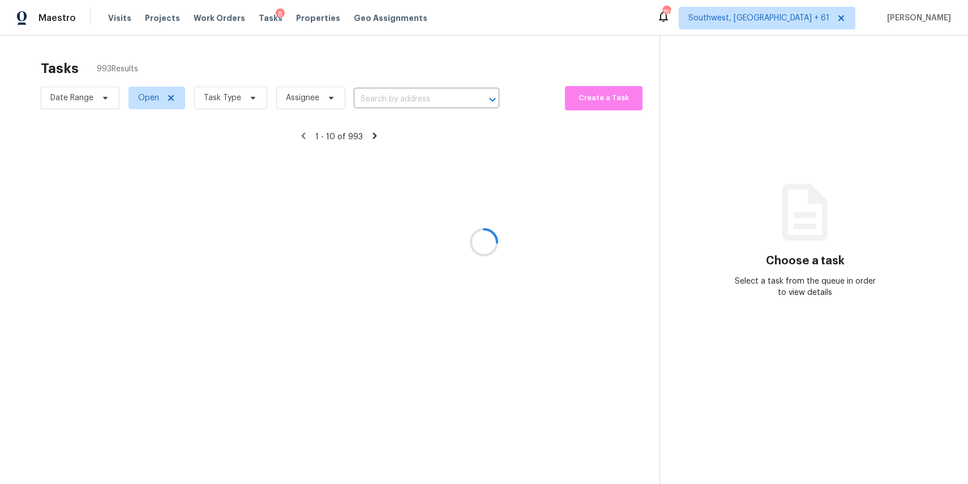
click at [430, 87] on div at bounding box center [484, 242] width 968 height 484
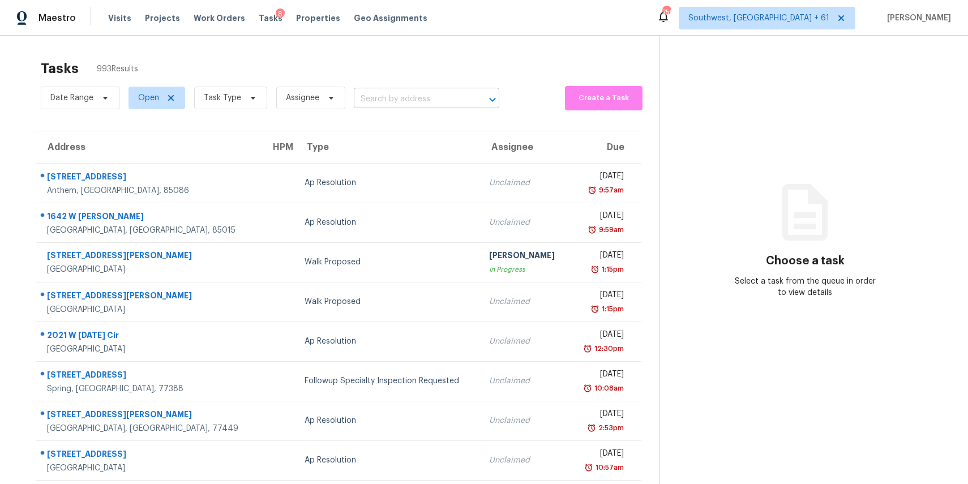
click at [386, 104] on input "text" at bounding box center [411, 100] width 114 height 18
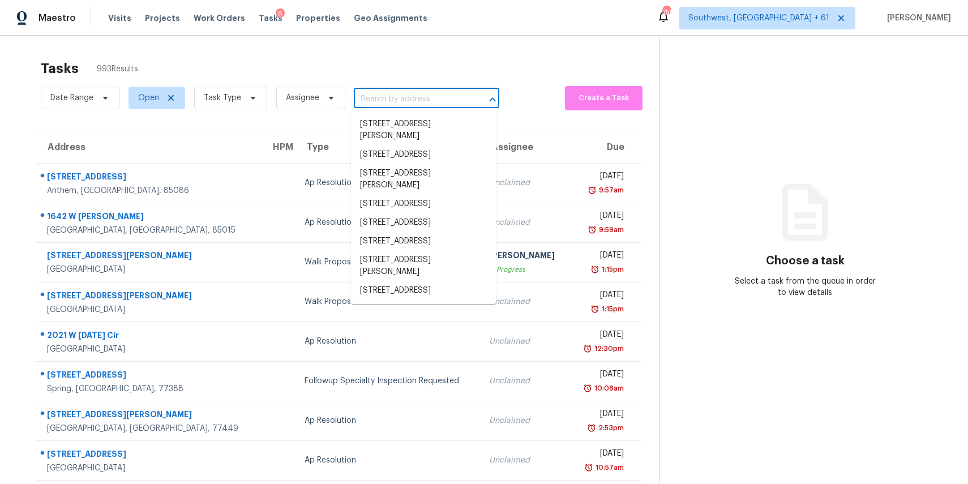
paste input "261 Tweed Ct, Sugar Hill, GA 30518"
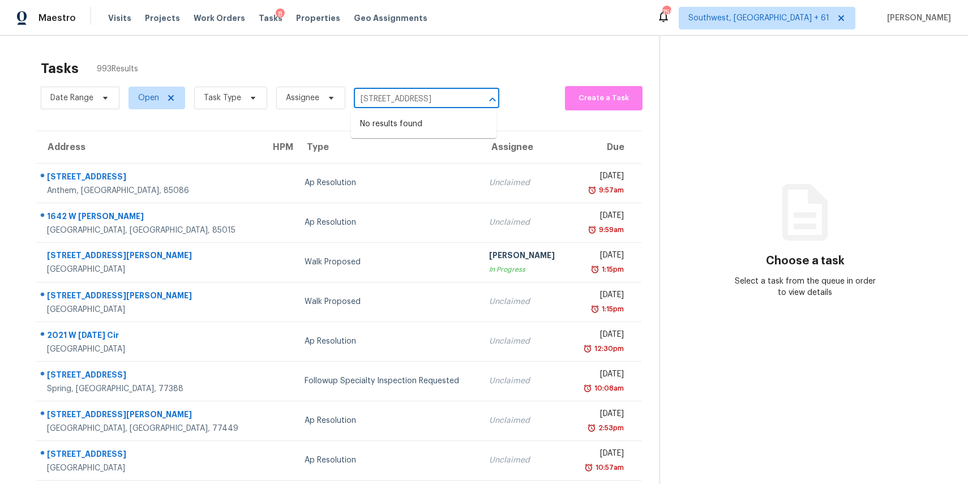
click at [413, 96] on input "261 Tweed Ct, Sugar Hill, GA 30518" at bounding box center [411, 100] width 114 height 18
type input "261 Tweed Ct, Sugar Hill, GA 30518"
click at [234, 95] on span "Task Type" at bounding box center [222, 97] width 37 height 11
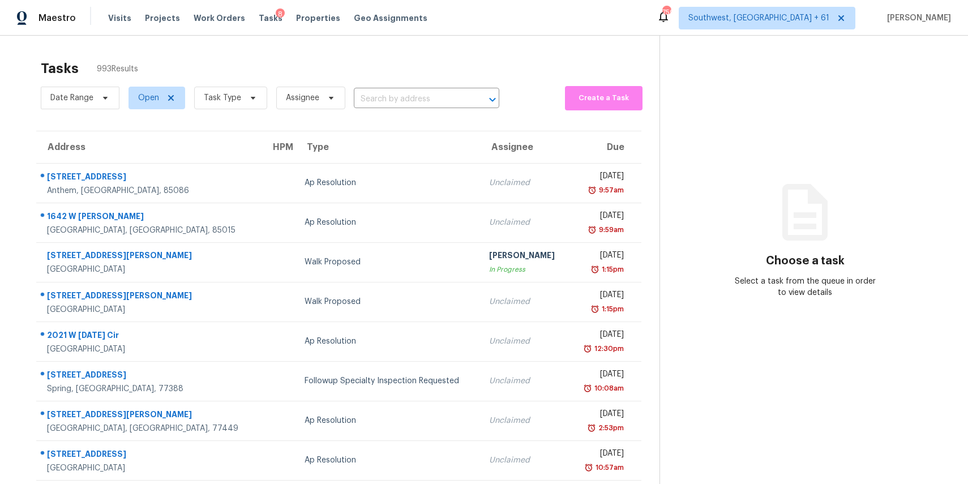
scroll to position [0, 0]
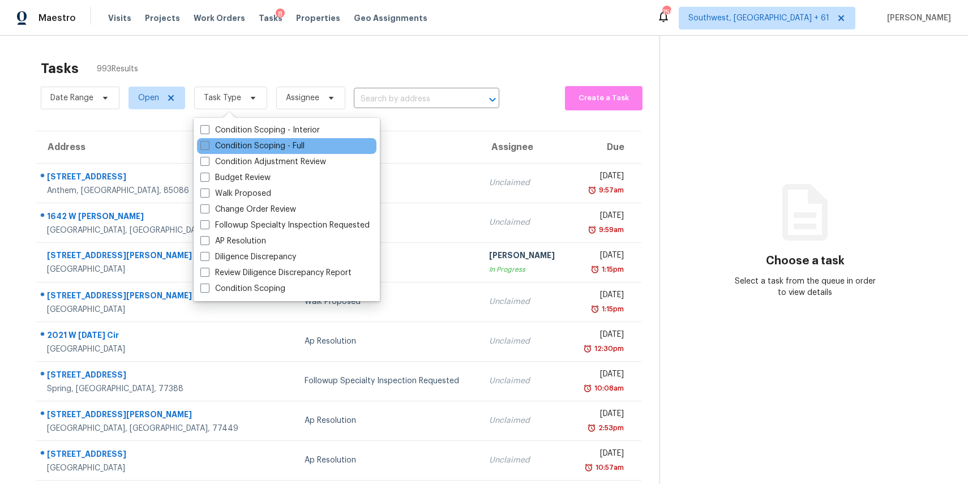
click at [269, 141] on label "Condition Scoping - Full" at bounding box center [252, 145] width 104 height 11
click at [208, 141] on input "Condition Scoping - Full" at bounding box center [203, 143] width 7 height 7
checkbox input "true"
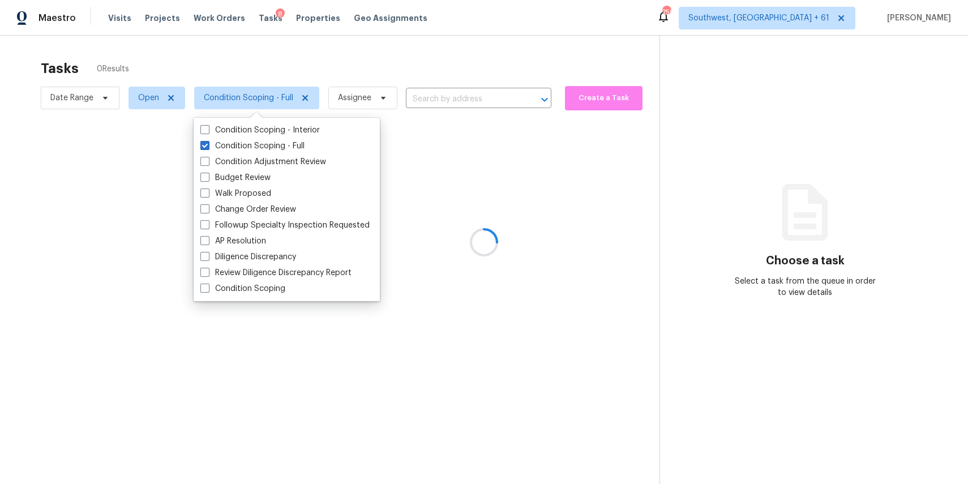
click at [307, 69] on div at bounding box center [484, 242] width 968 height 484
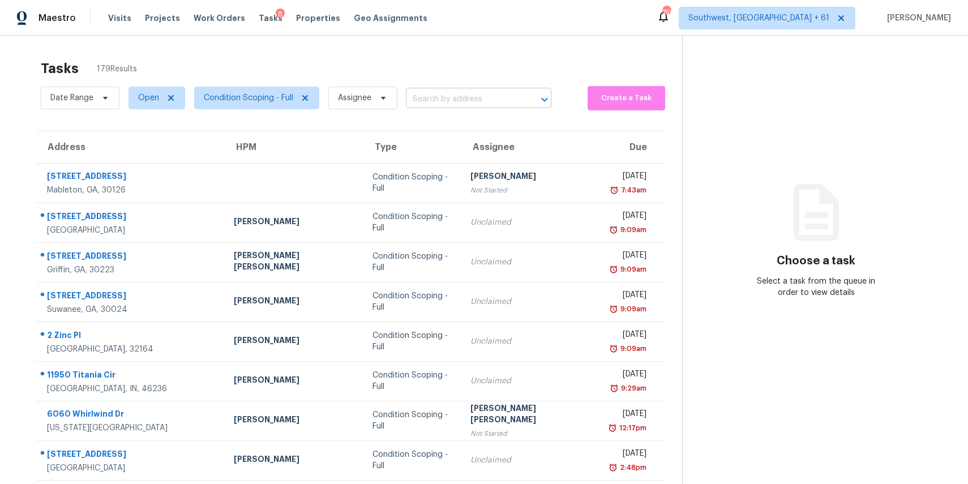
click at [433, 106] on input "text" at bounding box center [463, 100] width 114 height 18
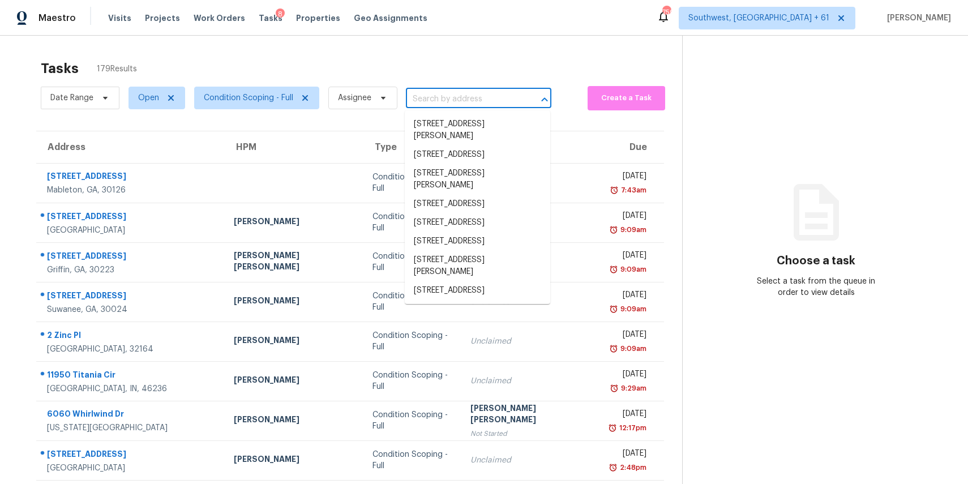
click at [433, 106] on input "text" at bounding box center [463, 100] width 114 height 18
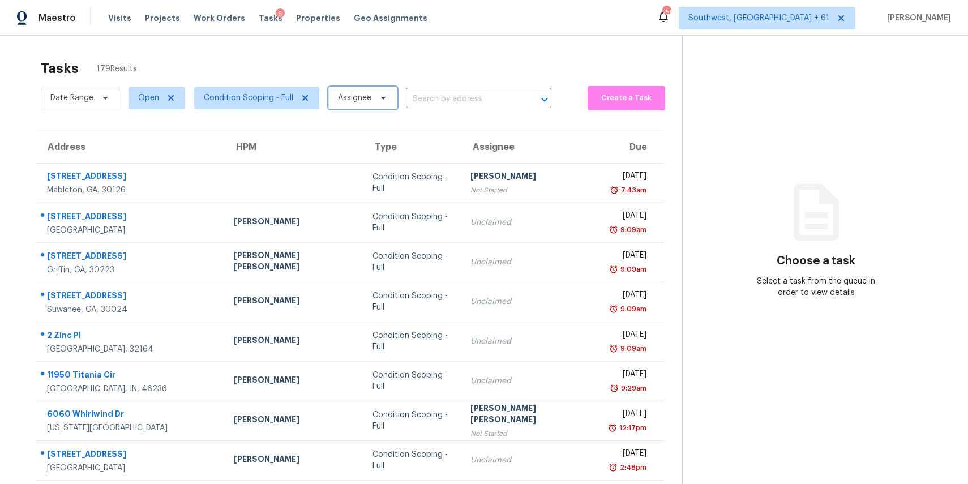
click at [370, 106] on span "Assignee" at bounding box center [362, 98] width 69 height 23
type input "ranjith"
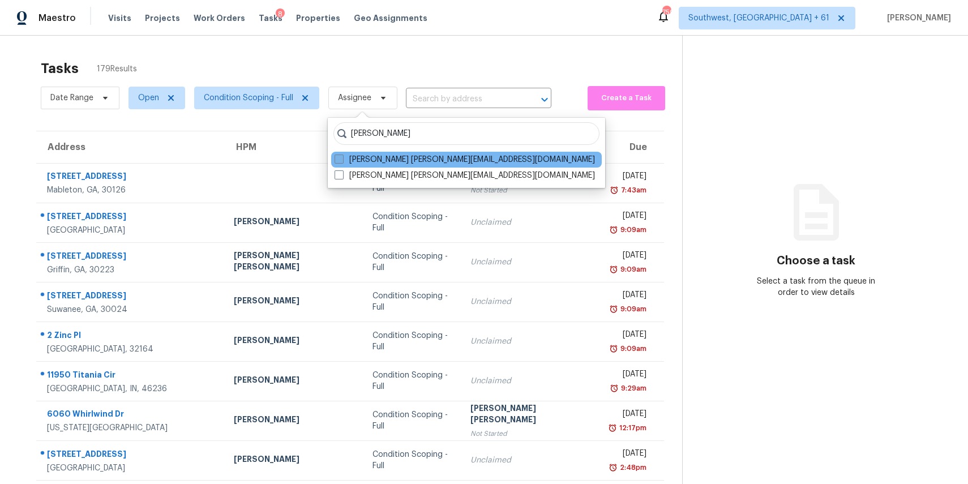
click at [401, 160] on label "Ranjith Kumar P ranjith.kumar@opendoor.com" at bounding box center [464, 159] width 260 height 11
click at [342, 160] on input "Ranjith Kumar P ranjith.kumar@opendoor.com" at bounding box center [337, 157] width 7 height 7
checkbox input "true"
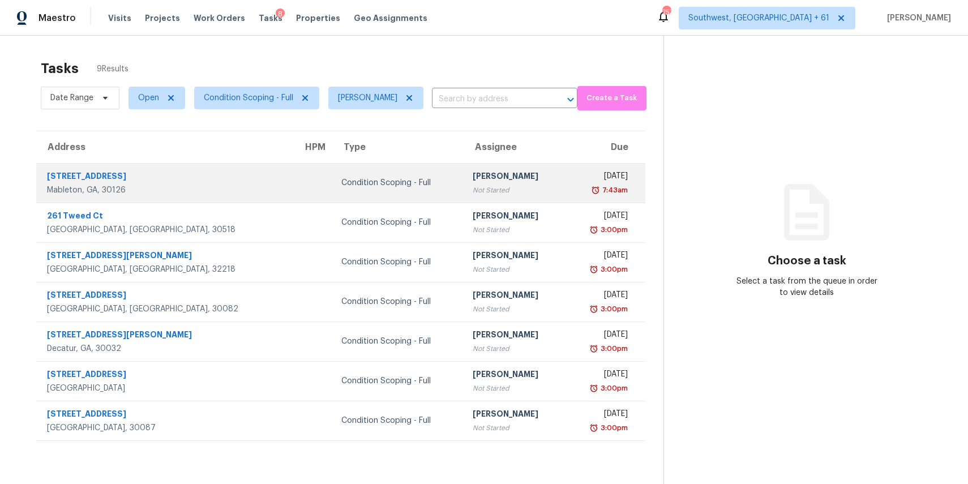
click at [473, 174] on div "[PERSON_NAME]" at bounding box center [515, 177] width 84 height 14
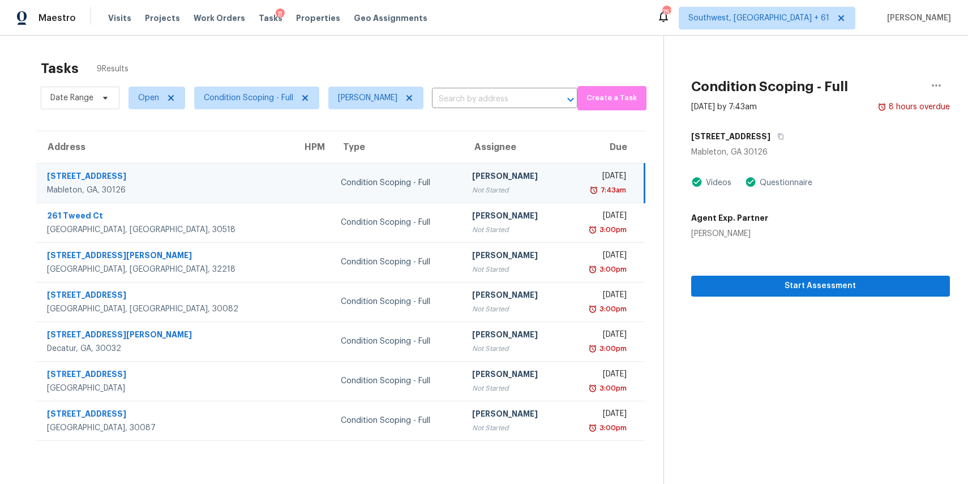
click at [574, 183] on div "[DATE]" at bounding box center [600, 177] width 52 height 14
click at [943, 85] on button "button" at bounding box center [935, 85] width 27 height 27
click at [882, 70] on div "Unclaim this task" at bounding box center [871, 70] width 88 height 11
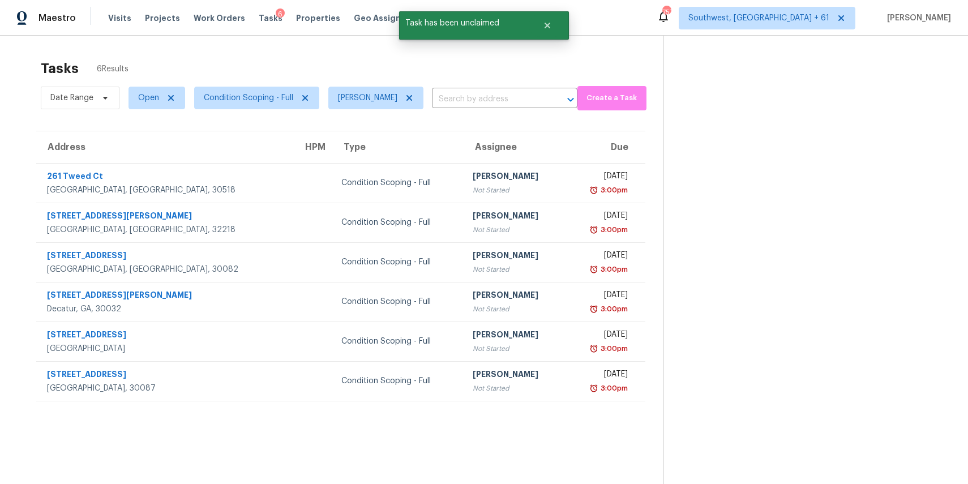
click at [495, 149] on th "Assignee" at bounding box center [514, 147] width 102 height 32
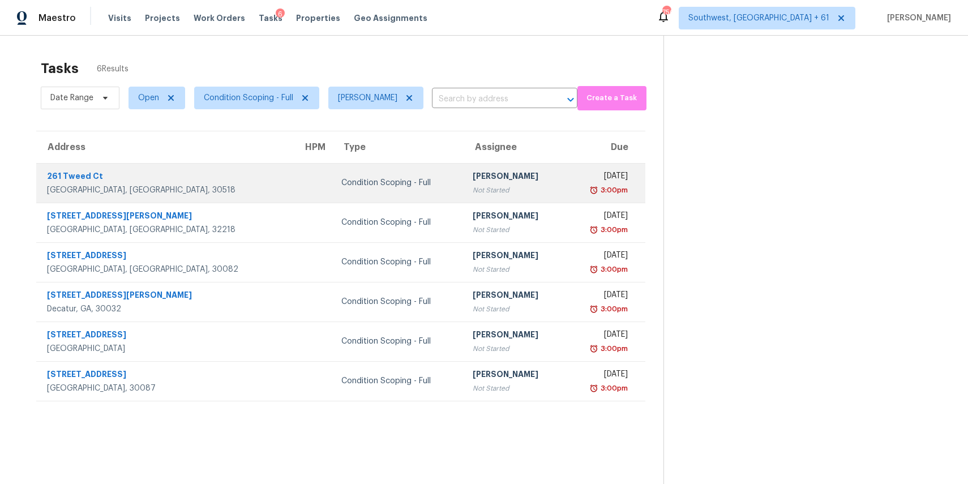
click at [341, 186] on div "Condition Scoping - Full" at bounding box center [397, 182] width 113 height 11
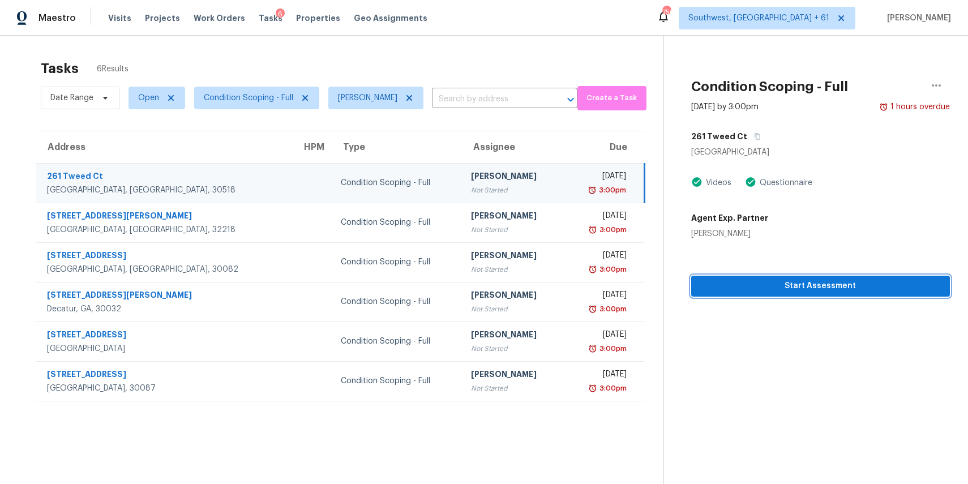
click at [737, 294] on button "Start Assessment" at bounding box center [820, 286] width 259 height 21
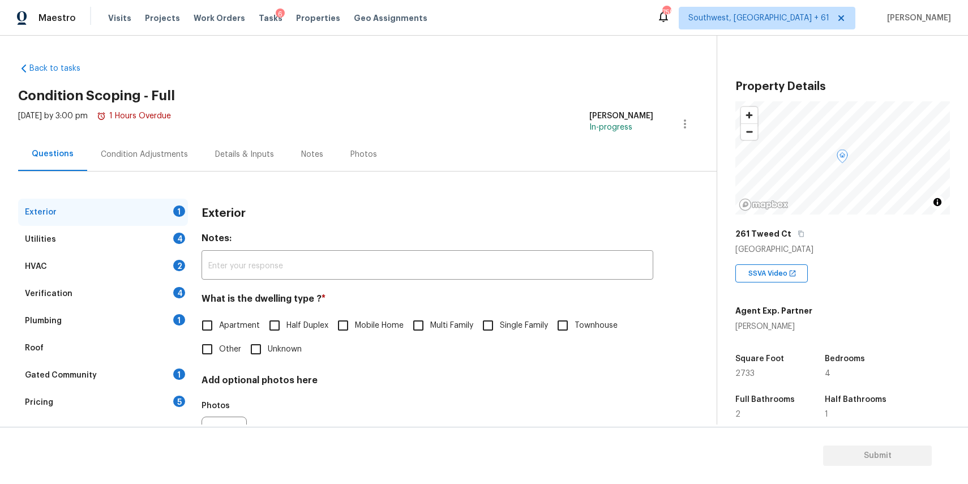
click at [793, 228] on div "261 Tweed Ct" at bounding box center [842, 234] width 214 height 20
click at [797, 237] on icon "button" at bounding box center [800, 233] width 7 height 7
click at [516, 321] on span "Single Family" at bounding box center [524, 326] width 48 height 12
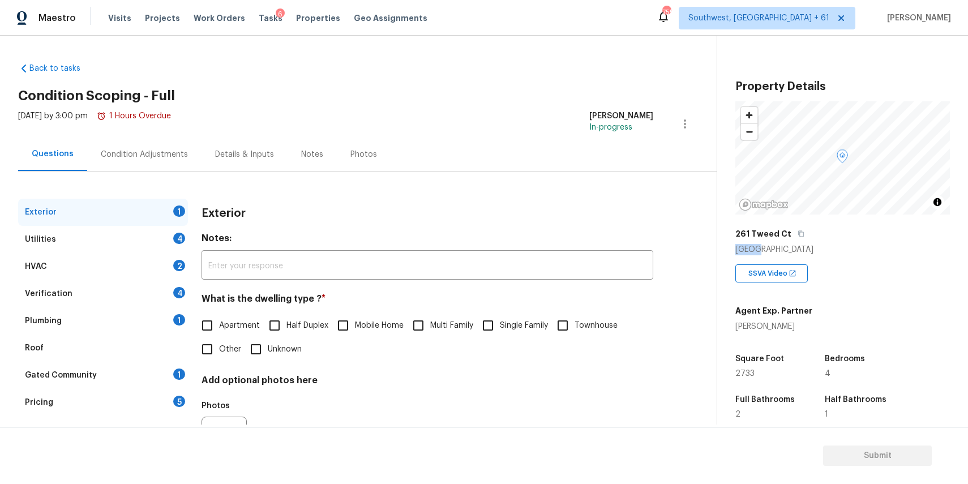
click at [500, 321] on input "Single Family" at bounding box center [488, 326] width 24 height 24
checkbox input "true"
click at [127, 240] on div "Utilities 4" at bounding box center [103, 239] width 170 height 27
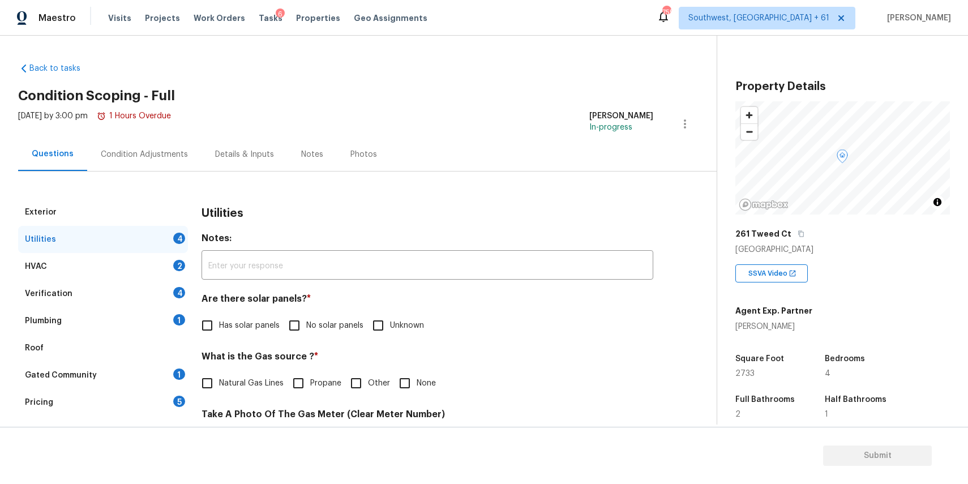
click at [304, 330] on input "No solar panels" at bounding box center [294, 326] width 24 height 24
checkbox input "true"
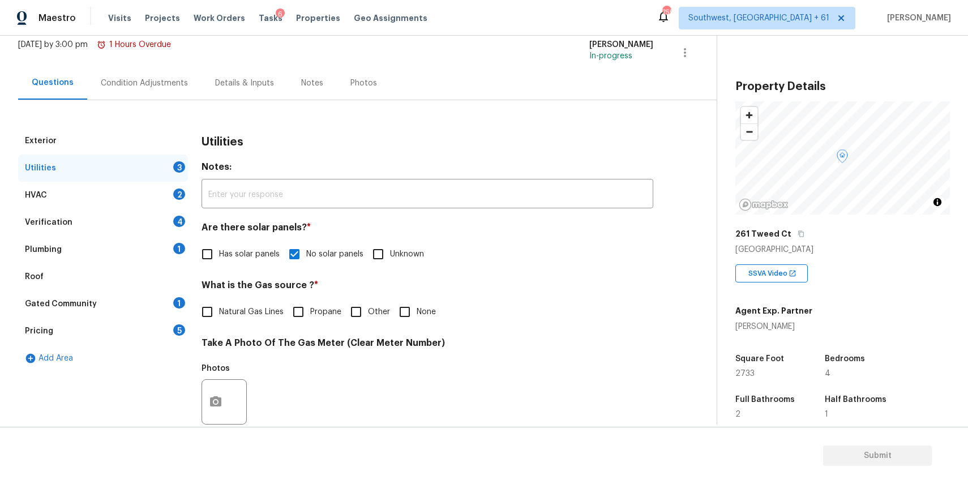
scroll to position [134, 0]
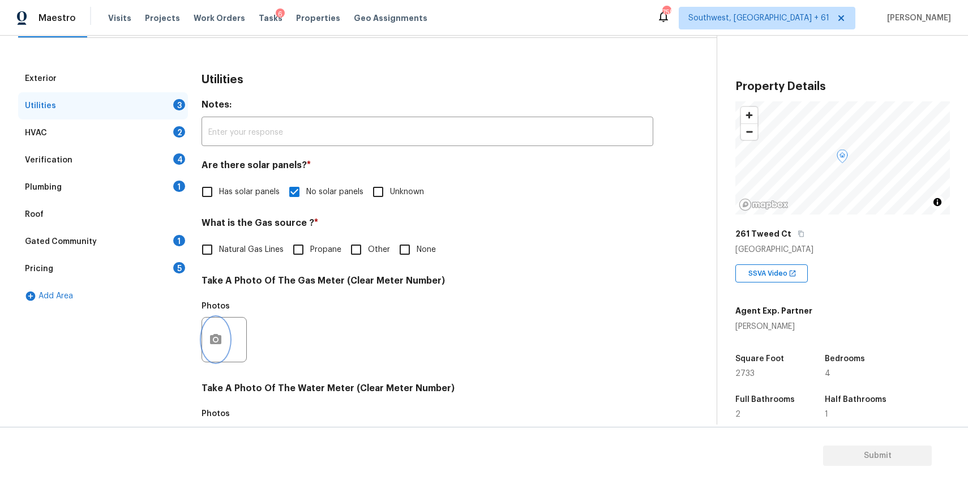
click at [214, 341] on icon "button" at bounding box center [216, 340] width 14 height 14
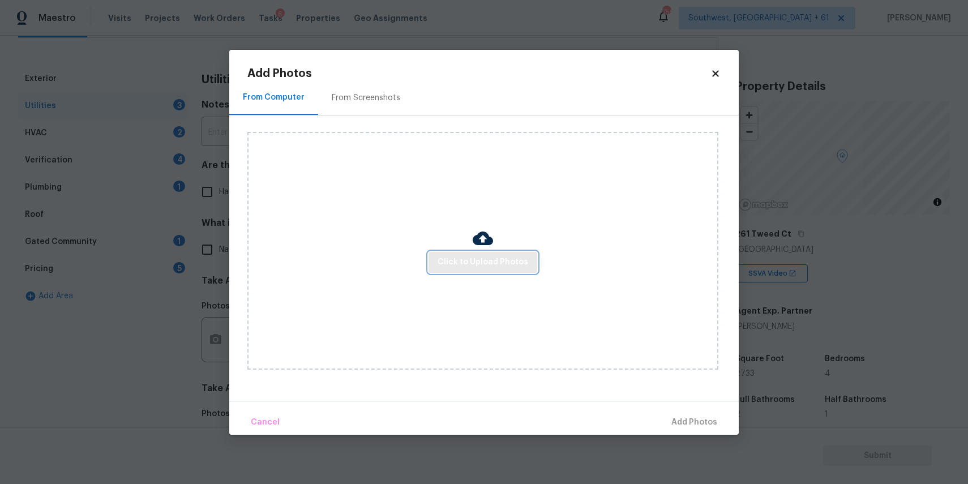
click at [493, 263] on span "Click to Upload Photos" at bounding box center [482, 262] width 91 height 14
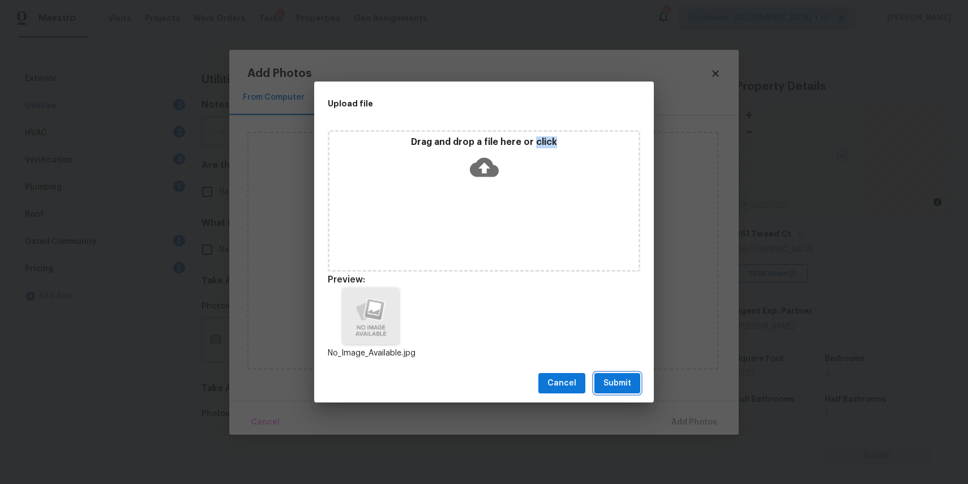
click at [629, 382] on span "Submit" at bounding box center [617, 383] width 28 height 14
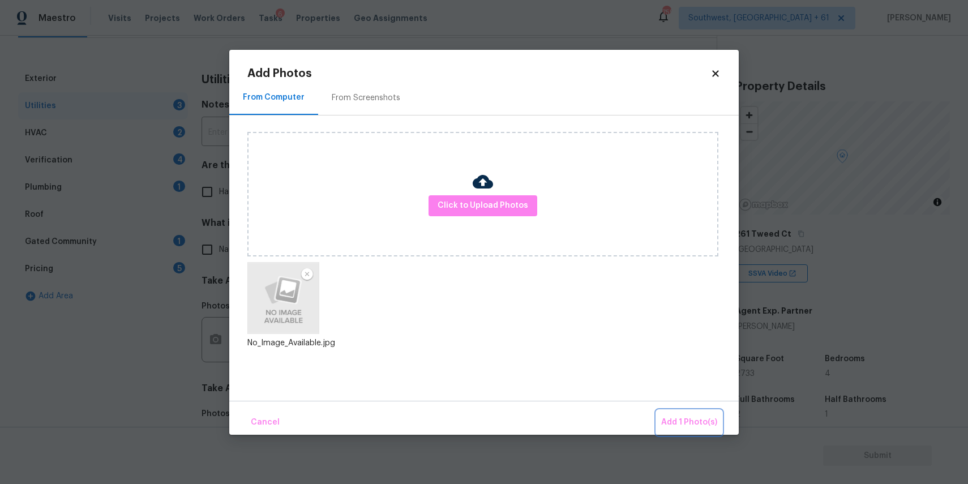
click at [698, 412] on button "Add 1 Photo(s)" at bounding box center [688, 422] width 65 height 24
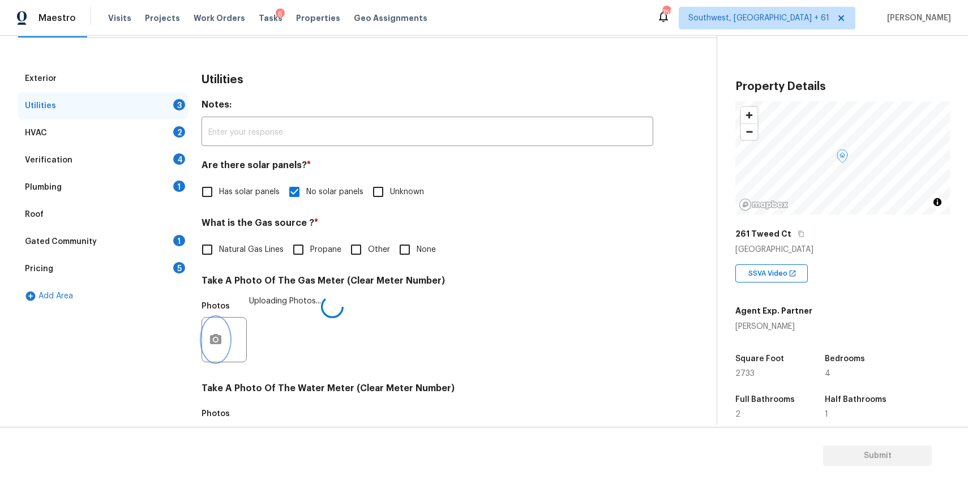
scroll to position [271, 0]
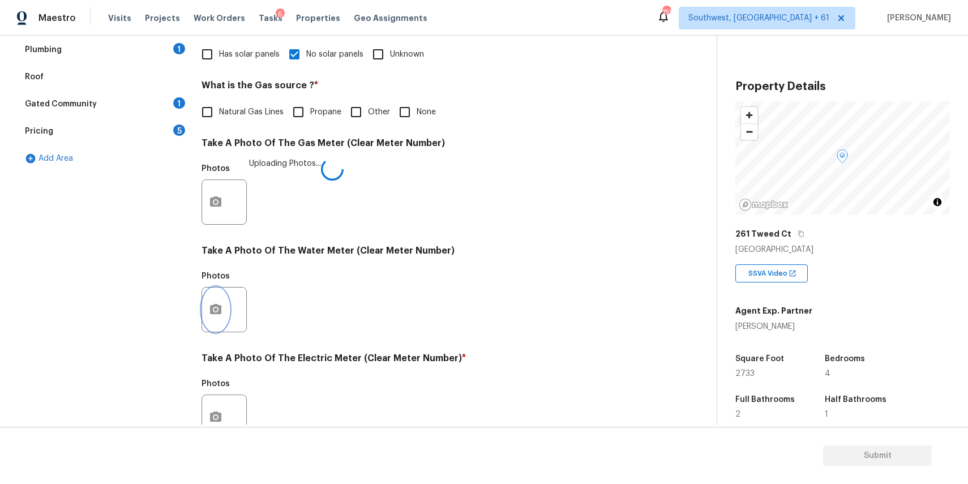
click at [218, 321] on button "button" at bounding box center [215, 309] width 27 height 44
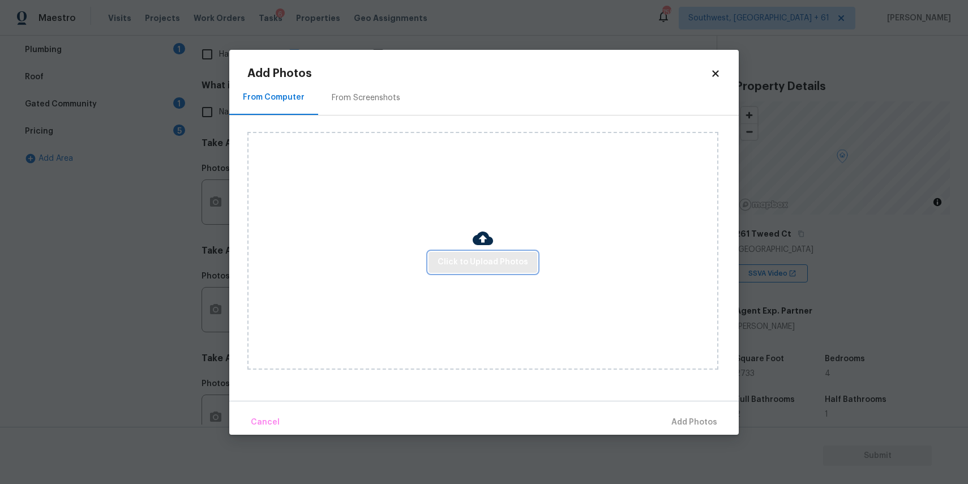
click at [526, 257] on button "Click to Upload Photos" at bounding box center [482, 262] width 109 height 21
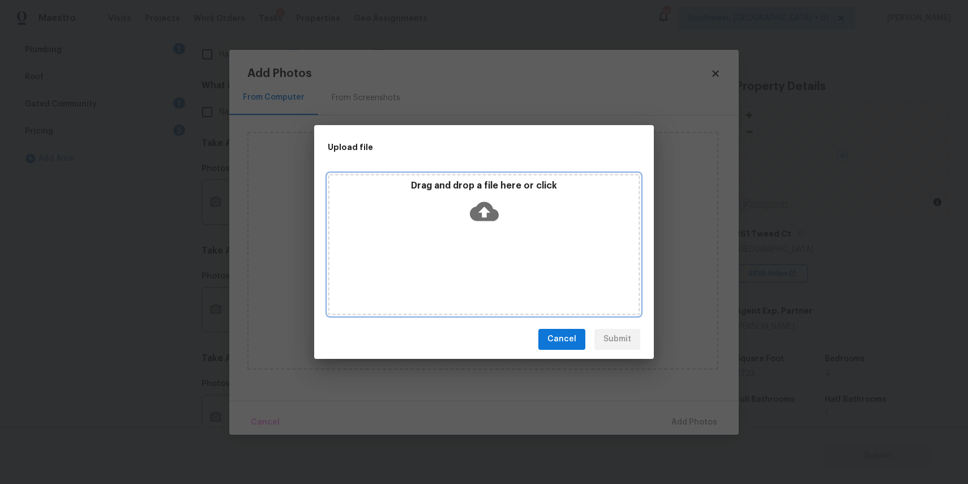
click at [471, 192] on div "Drag and drop a file here or click" at bounding box center [483, 204] width 309 height 49
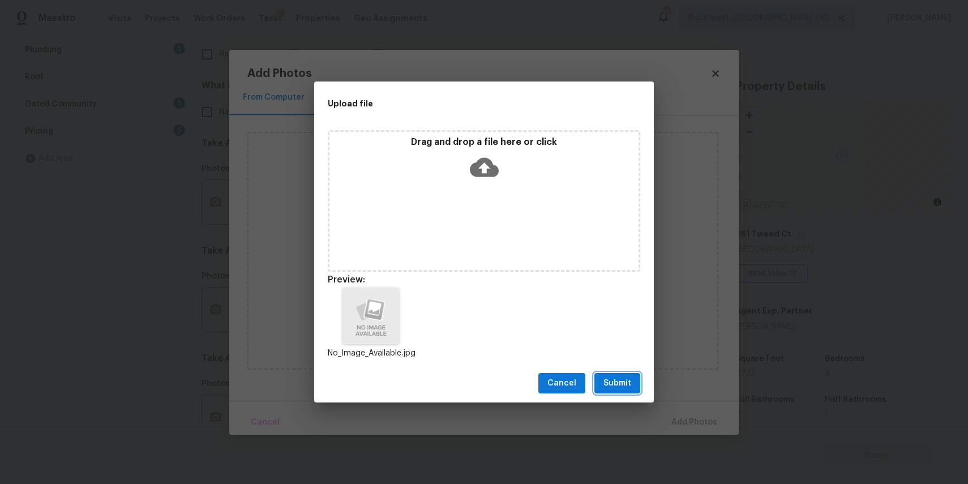
click at [624, 379] on span "Submit" at bounding box center [617, 383] width 28 height 14
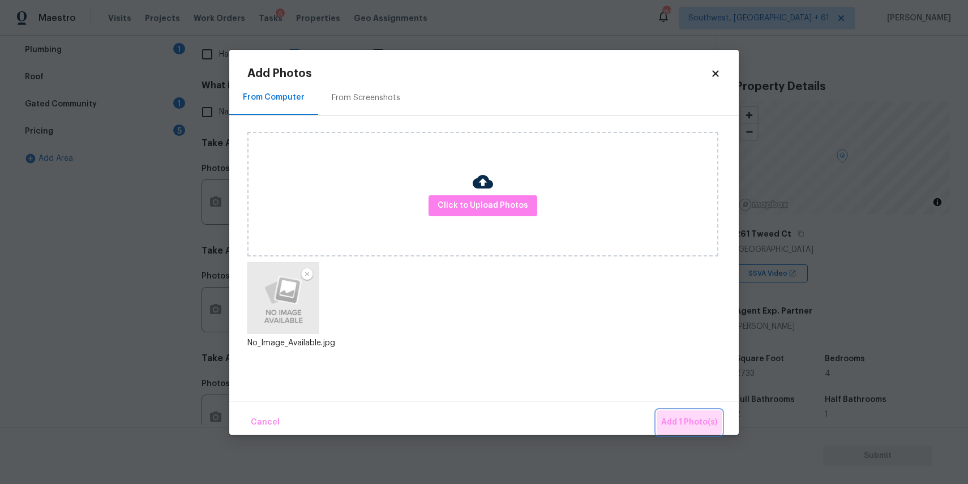
click at [697, 419] on span "Add 1 Photo(s)" at bounding box center [689, 422] width 56 height 14
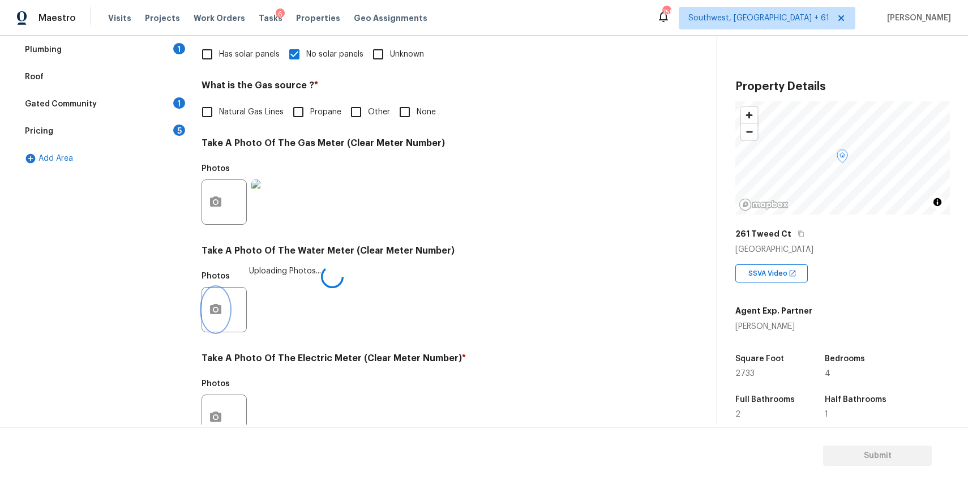
scroll to position [368, 0]
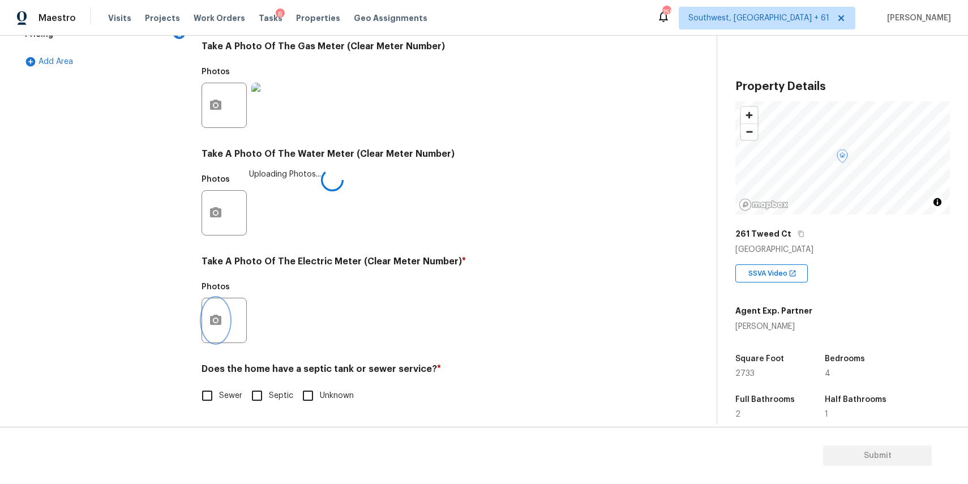
click at [222, 310] on button "button" at bounding box center [215, 320] width 27 height 44
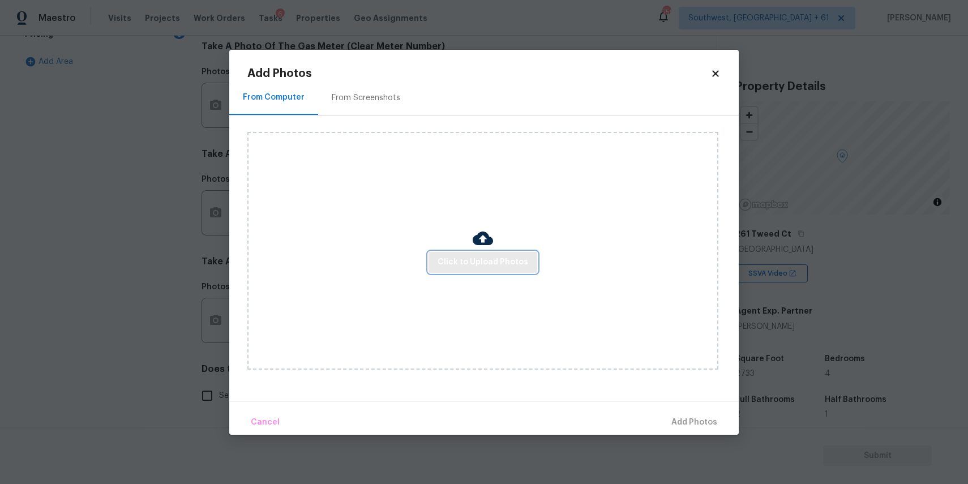
click at [526, 255] on button "Click to Upload Photos" at bounding box center [482, 262] width 109 height 21
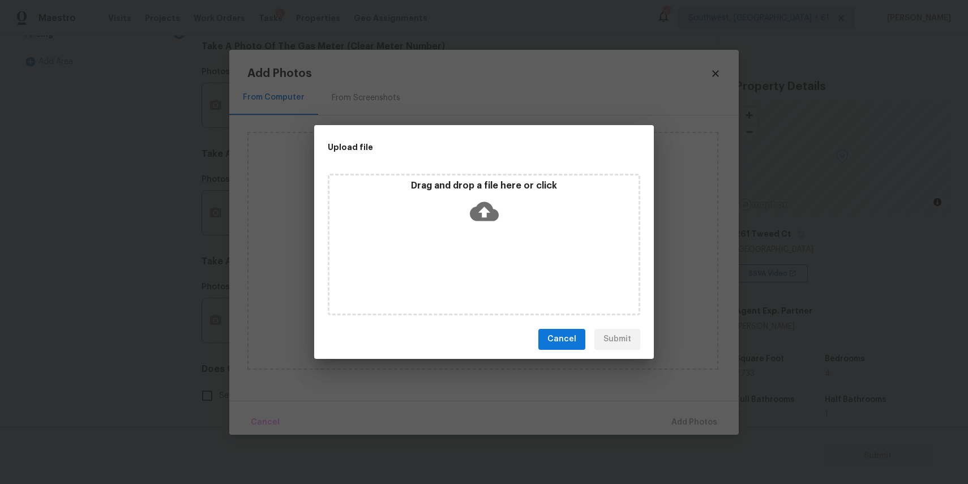
click at [506, 223] on div "Drag and drop a file here or click" at bounding box center [483, 204] width 309 height 49
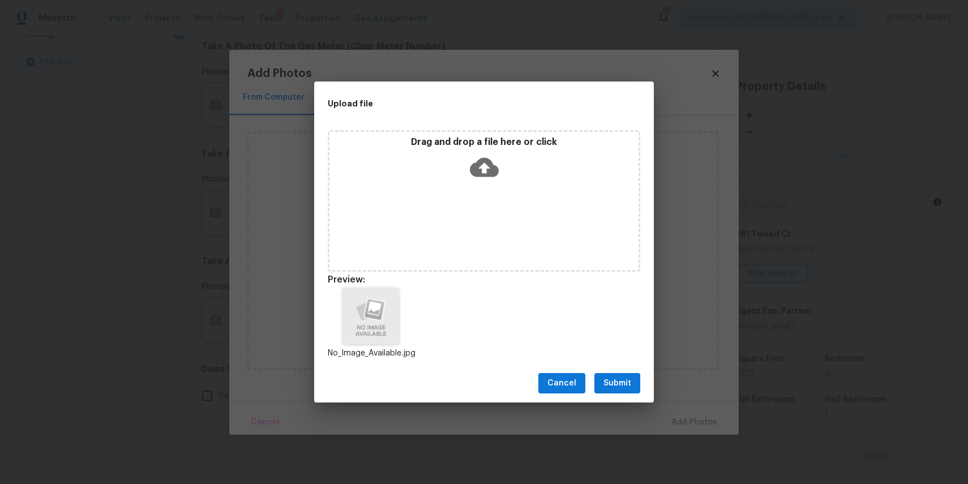
click at [616, 380] on span "Submit" at bounding box center [617, 383] width 28 height 14
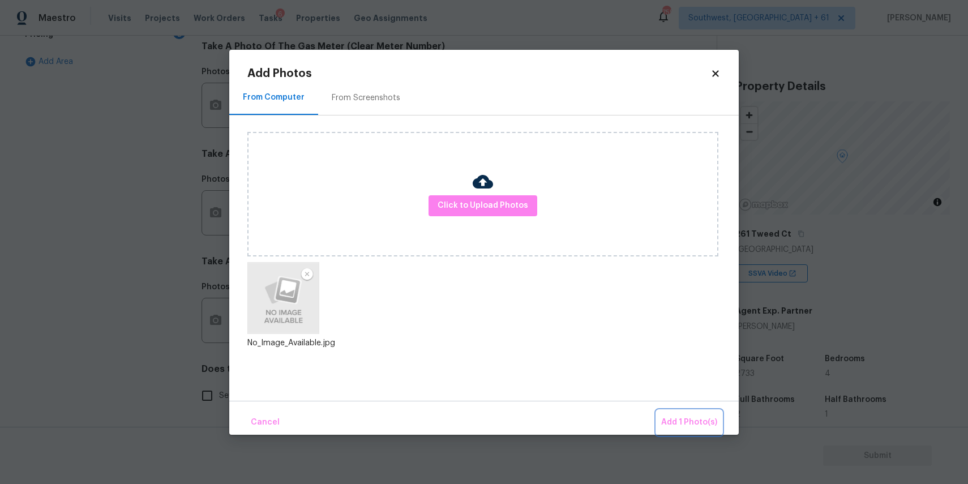
click at [689, 417] on span "Add 1 Photo(s)" at bounding box center [689, 422] width 56 height 14
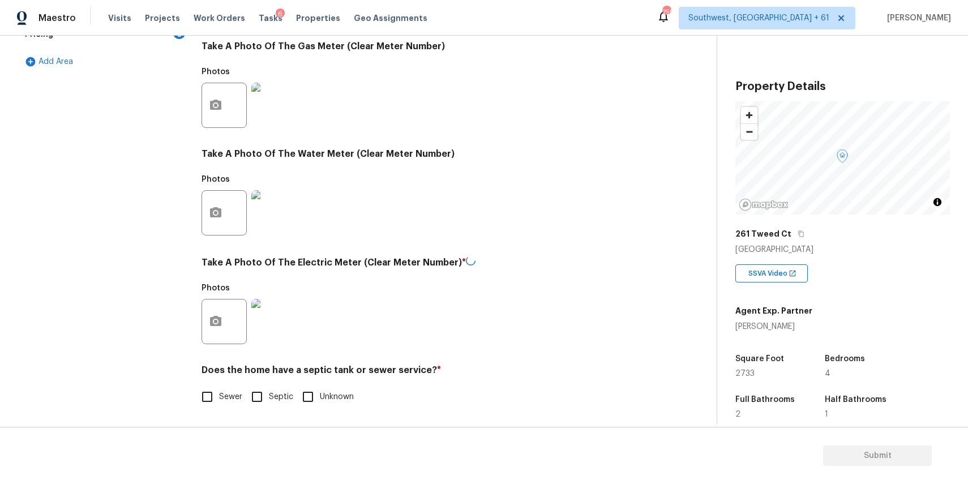
click at [222, 392] on span "Sewer" at bounding box center [230, 397] width 23 height 12
click at [219, 392] on input "Sewer" at bounding box center [207, 397] width 24 height 24
checkbox input "true"
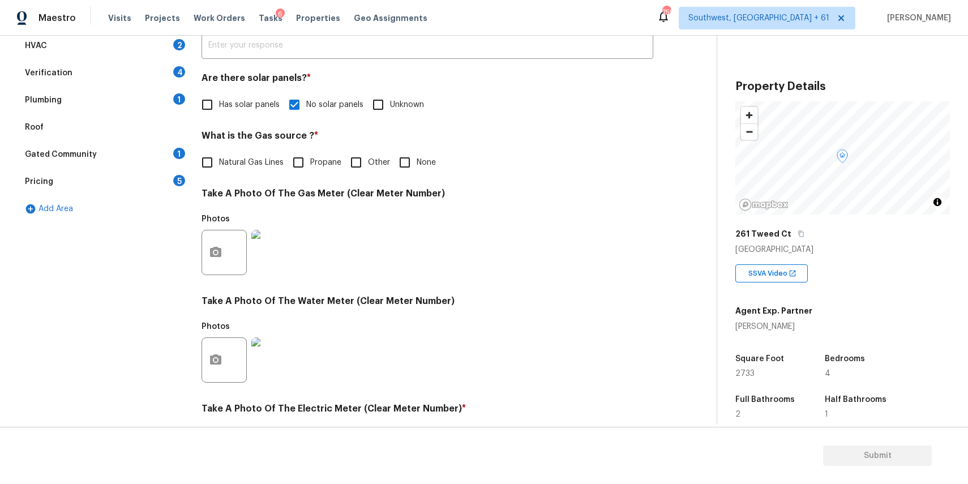
scroll to position [0, 0]
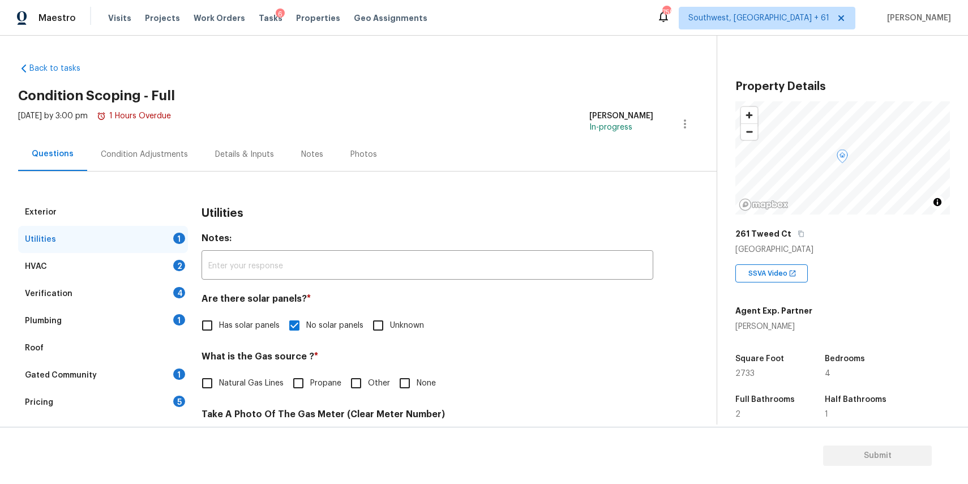
click at [154, 260] on div "HVAC 2" at bounding box center [103, 266] width 170 height 27
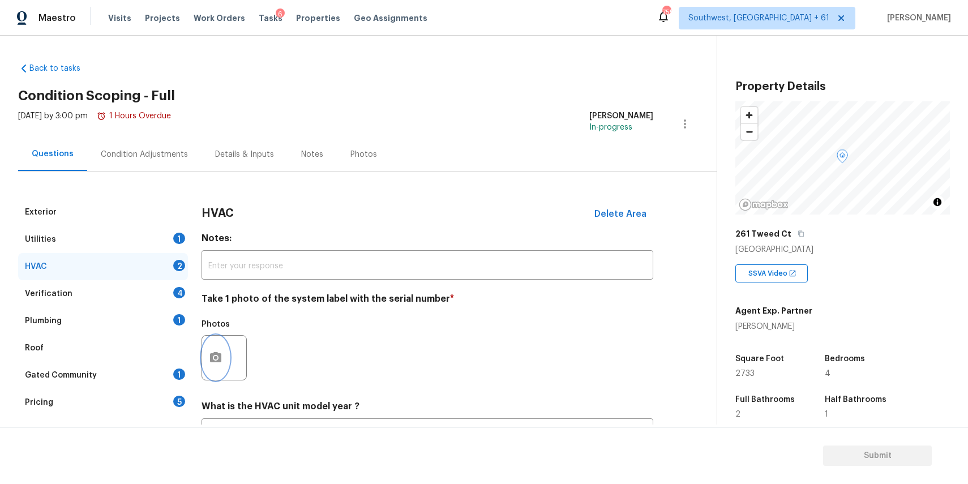
click at [225, 353] on button "button" at bounding box center [215, 358] width 27 height 44
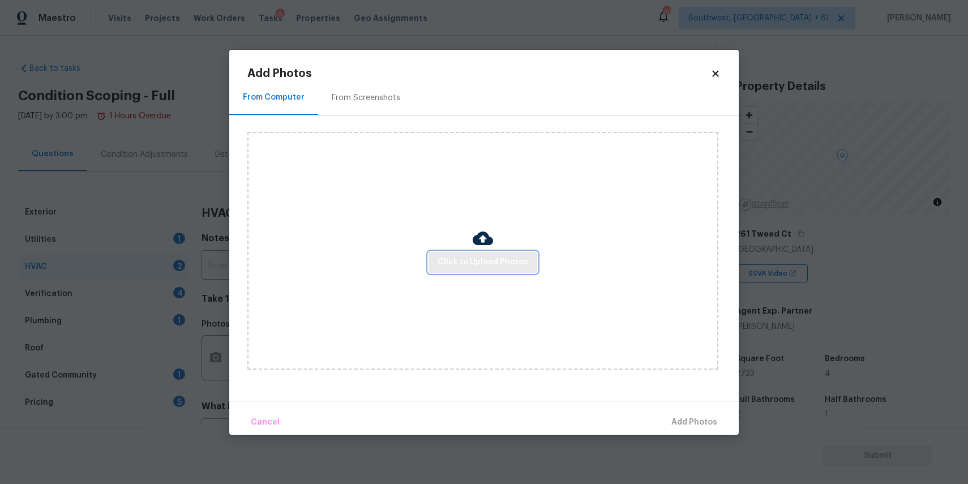
click at [483, 263] on span "Click to Upload Photos" at bounding box center [482, 262] width 91 height 14
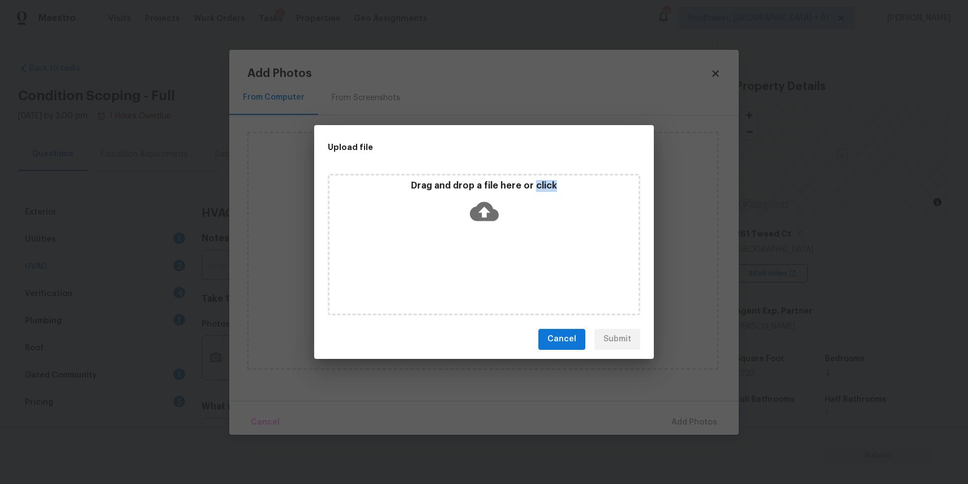
click at [483, 263] on div "Drag and drop a file here or click" at bounding box center [484, 244] width 312 height 141
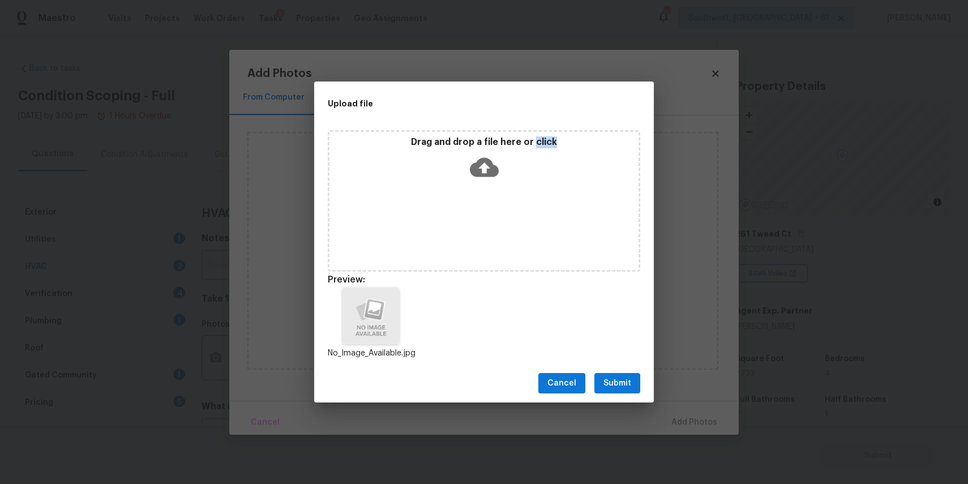
click at [617, 378] on span "Submit" at bounding box center [617, 383] width 28 height 14
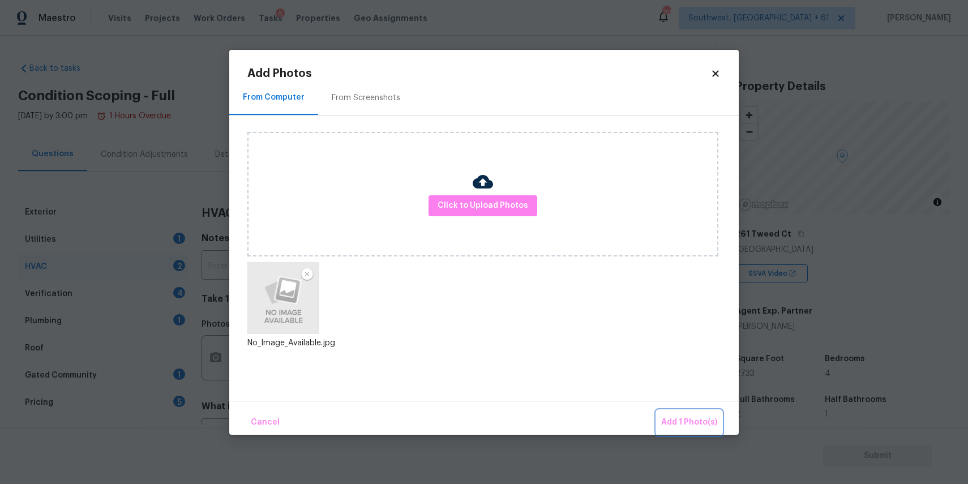
click at [697, 423] on span "Add 1 Photo(s)" at bounding box center [689, 422] width 56 height 14
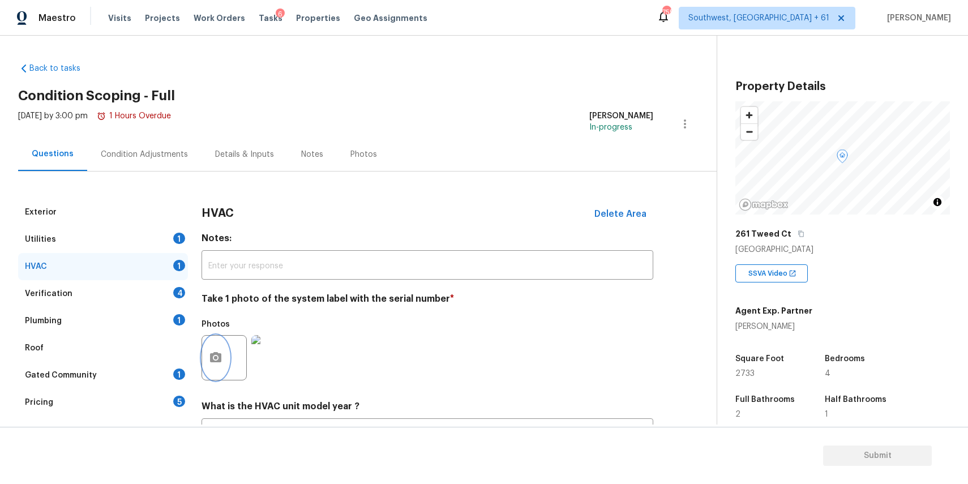
scroll to position [98, 0]
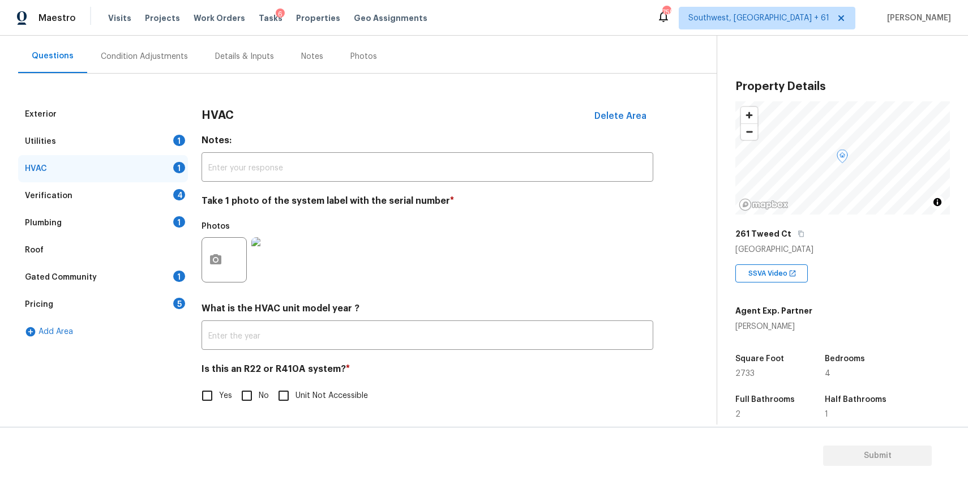
click at [241, 392] on input "No" at bounding box center [247, 396] width 24 height 24
checkbox input "true"
click at [167, 200] on div "Verification 4" at bounding box center [103, 195] width 170 height 27
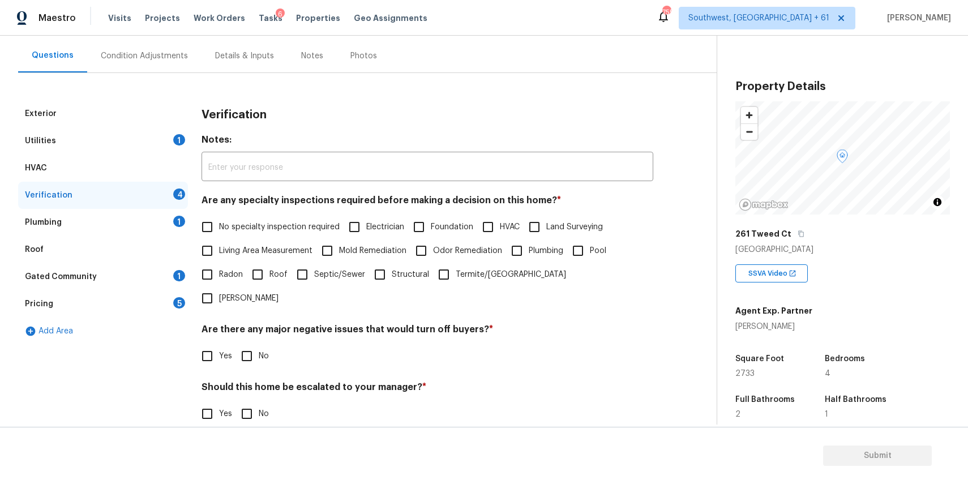
click at [274, 229] on span "No specialty inspection required" at bounding box center [279, 227] width 121 height 12
click at [219, 229] on input "No specialty inspection required" at bounding box center [207, 227] width 24 height 24
checkbox input "true"
click at [252, 344] on input "No" at bounding box center [247, 356] width 24 height 24
checkbox input "true"
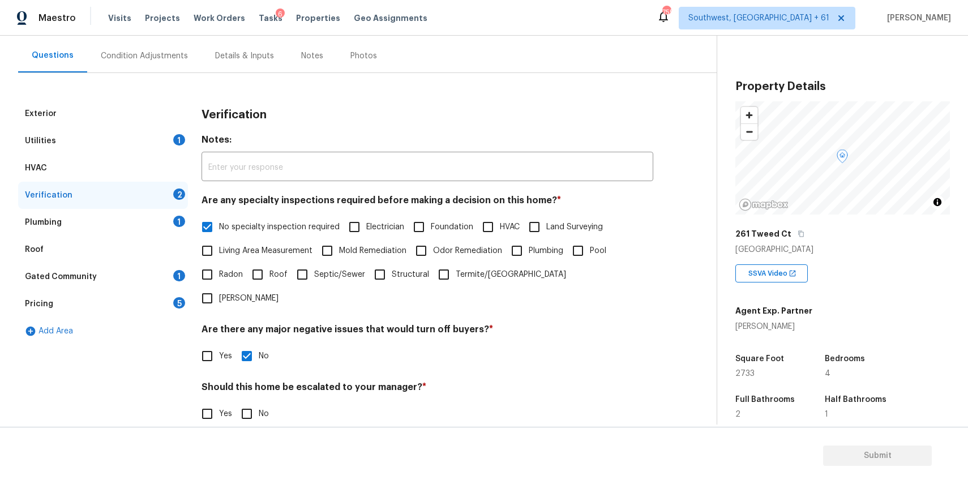
click at [254, 381] on div "Should this home be escalated to your manager? * Yes No" at bounding box center [427, 403] width 452 height 44
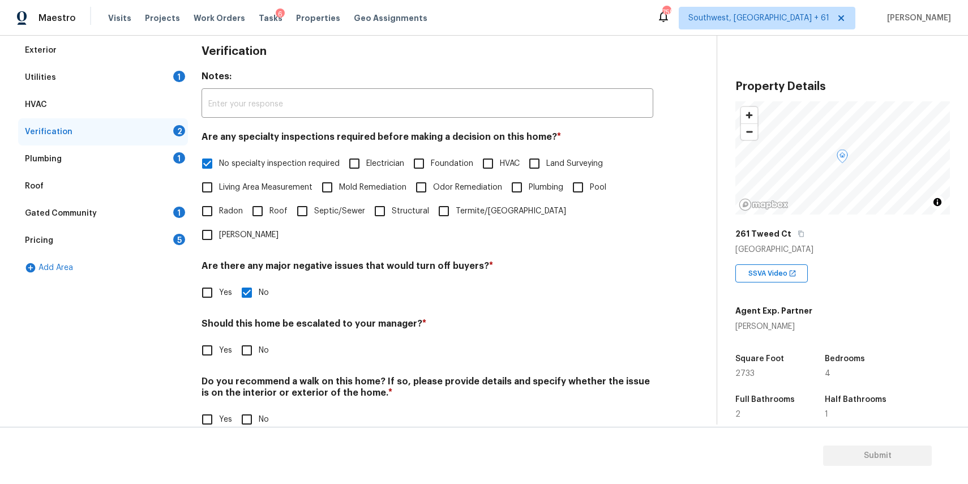
click at [255, 338] on input "No" at bounding box center [247, 350] width 24 height 24
checkbox input "true"
click at [247, 407] on input "No" at bounding box center [247, 419] width 24 height 24
checkbox input "true"
click at [183, 154] on div "1" at bounding box center [179, 157] width 12 height 11
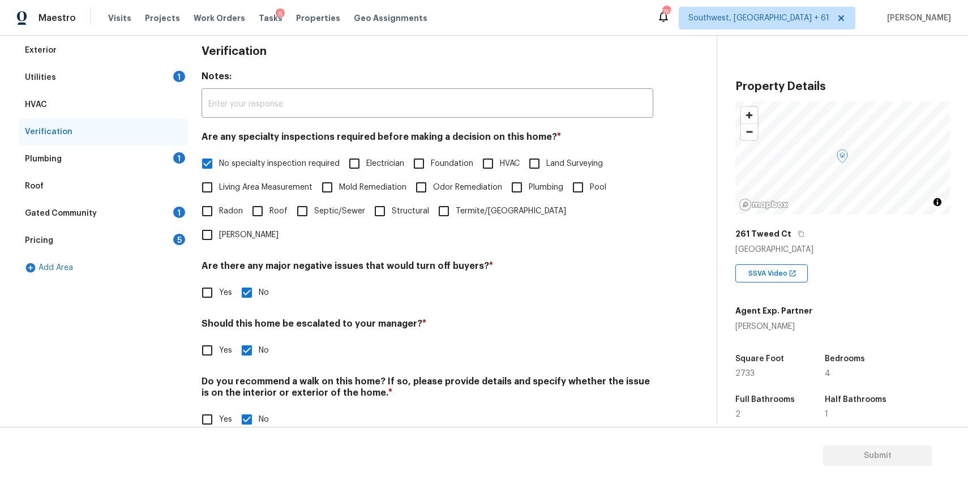
scroll to position [22, 0]
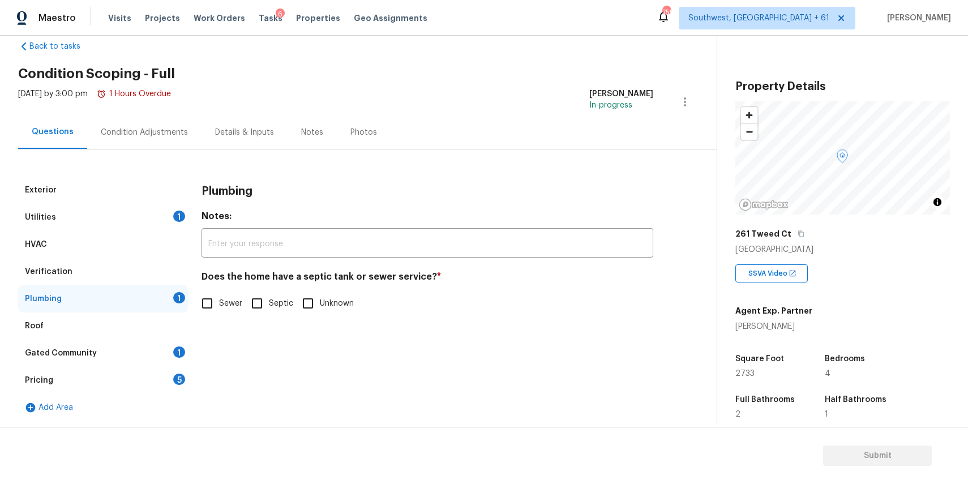
click at [227, 303] on span "Sewer" at bounding box center [230, 304] width 23 height 12
click at [219, 303] on input "Sewer" at bounding box center [207, 303] width 24 height 24
checkbox input "true"
click at [166, 330] on div "Roof" at bounding box center [103, 325] width 170 height 27
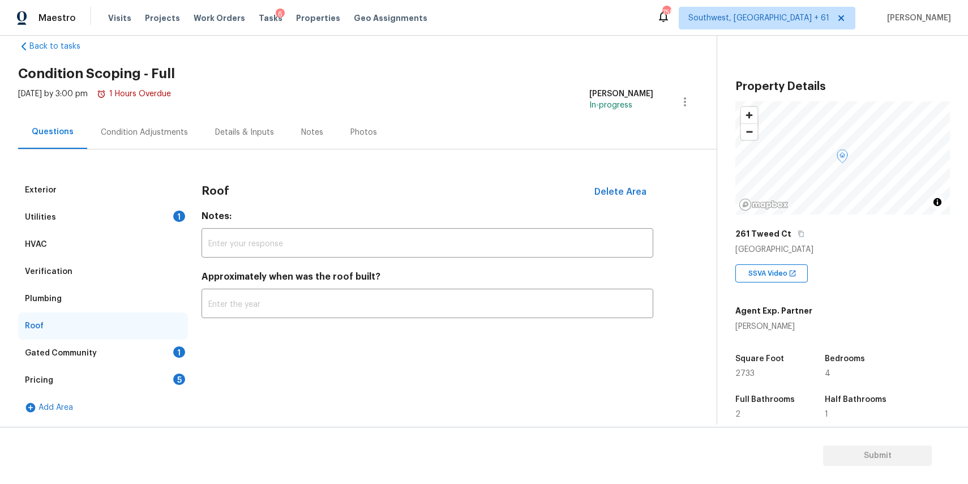
click at [179, 343] on div "Gated Community 1" at bounding box center [103, 353] width 170 height 27
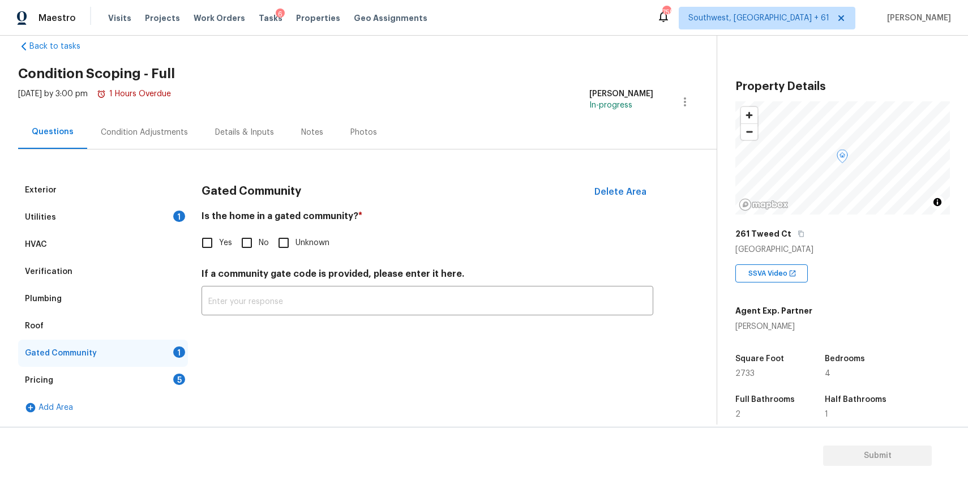
click at [218, 248] on input "Yes" at bounding box center [207, 243] width 24 height 24
checkbox input "true"
click at [255, 231] on input "No" at bounding box center [247, 243] width 24 height 24
checkbox input "true"
checkbox input "false"
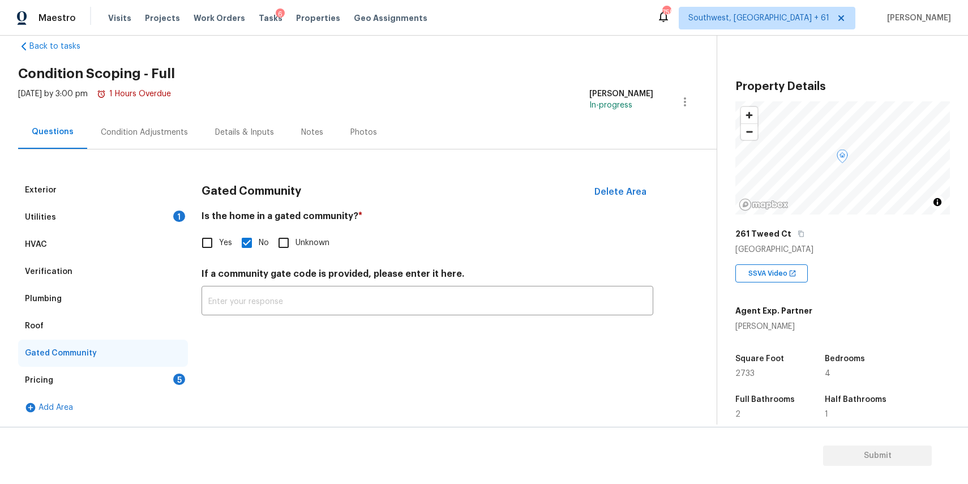
click at [170, 390] on div "Pricing 5" at bounding box center [103, 380] width 170 height 27
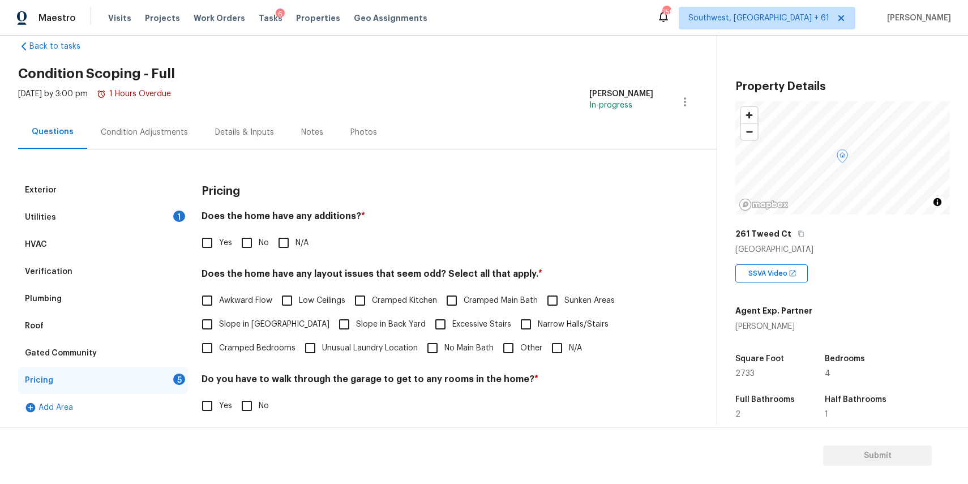
click at [298, 245] on span "N/A" at bounding box center [301, 243] width 13 height 12
click at [295, 245] on input "N/A" at bounding box center [284, 243] width 24 height 24
checkbox input "true"
click at [576, 342] on span "N/A" at bounding box center [575, 348] width 13 height 12
click at [569, 342] on input "N/A" at bounding box center [557, 348] width 24 height 24
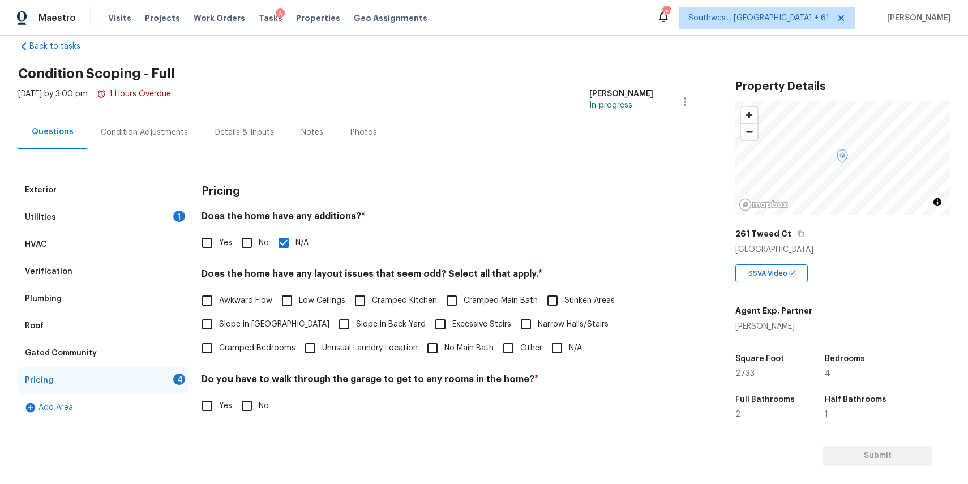
checkbox input "true"
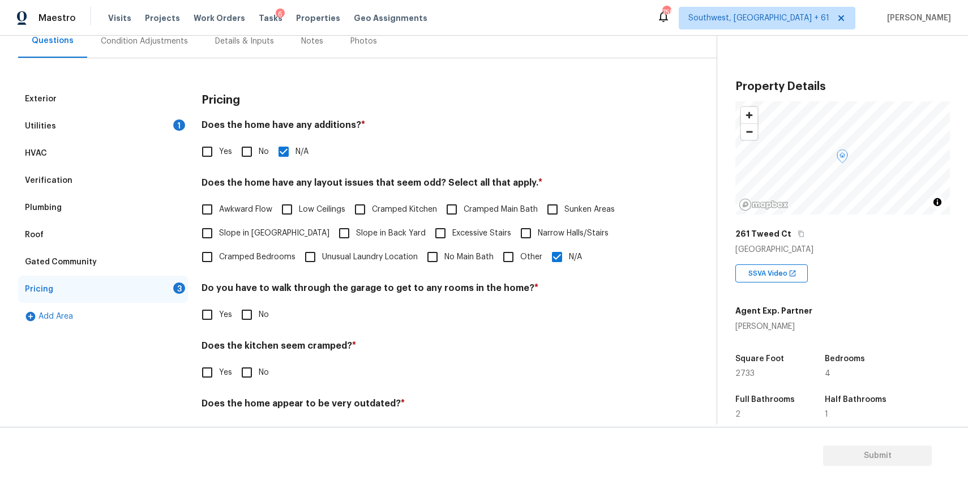
click at [251, 323] on input "No" at bounding box center [247, 315] width 24 height 24
checkbox input "true"
click at [252, 383] on input "No" at bounding box center [247, 374] width 24 height 24
checkbox input "true"
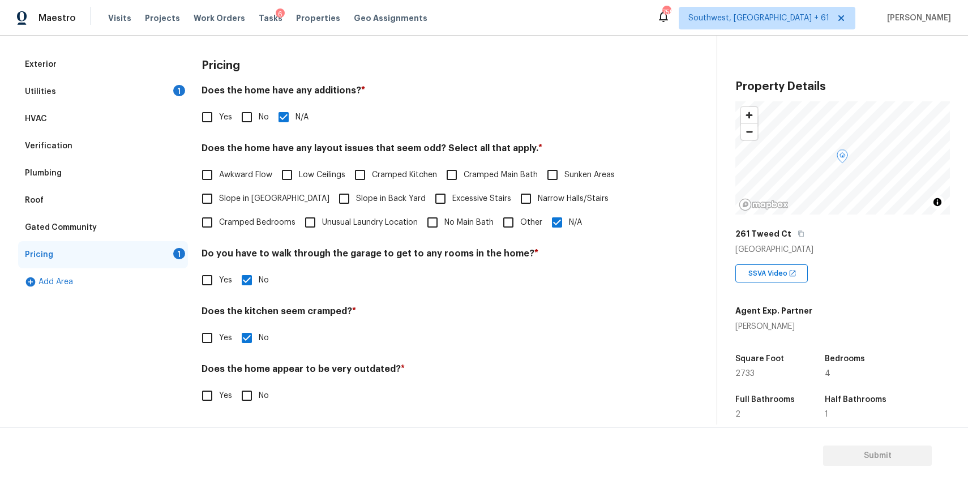
click at [247, 371] on h4 "Does the home appear to be very outdated? *" at bounding box center [427, 371] width 452 height 16
click at [251, 394] on input "No" at bounding box center [247, 396] width 24 height 24
checkbox input "true"
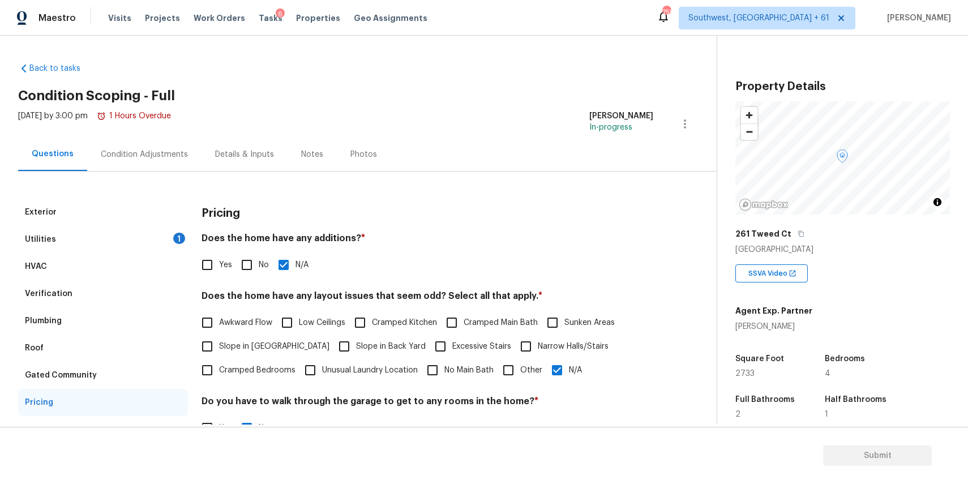
click at [154, 167] on div "Condition Adjustments" at bounding box center [144, 154] width 114 height 33
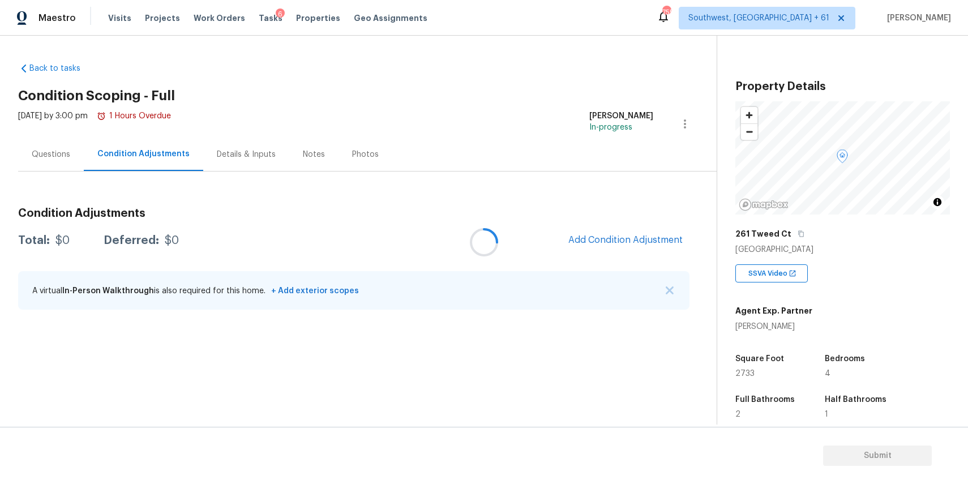
click at [671, 289] on div at bounding box center [484, 242] width 968 height 484
click at [651, 234] on button "Add Condition Adjustment" at bounding box center [625, 240] width 128 height 24
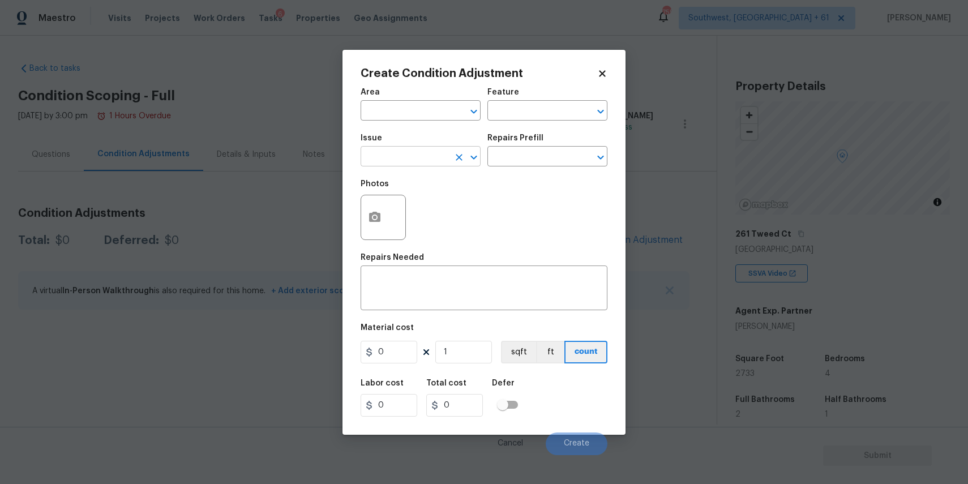
click at [431, 152] on input "text" at bounding box center [404, 158] width 88 height 18
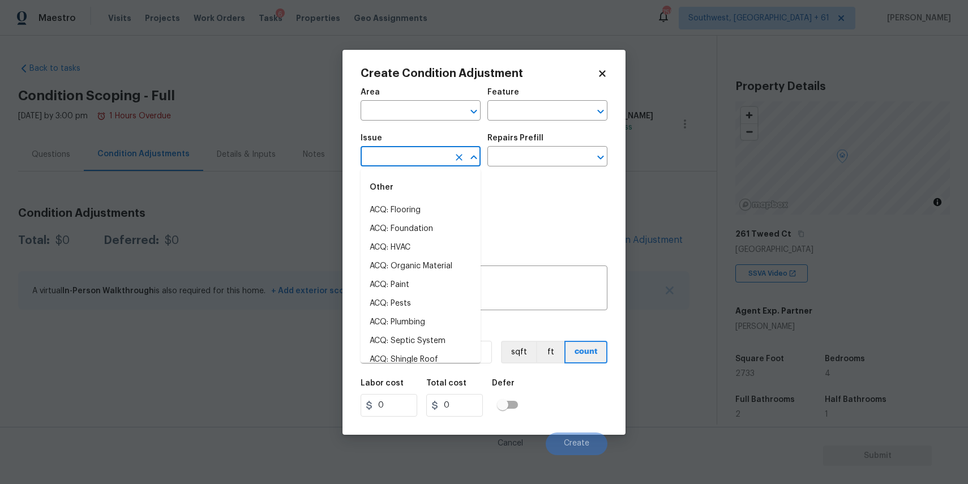
type input "l"
type input "a"
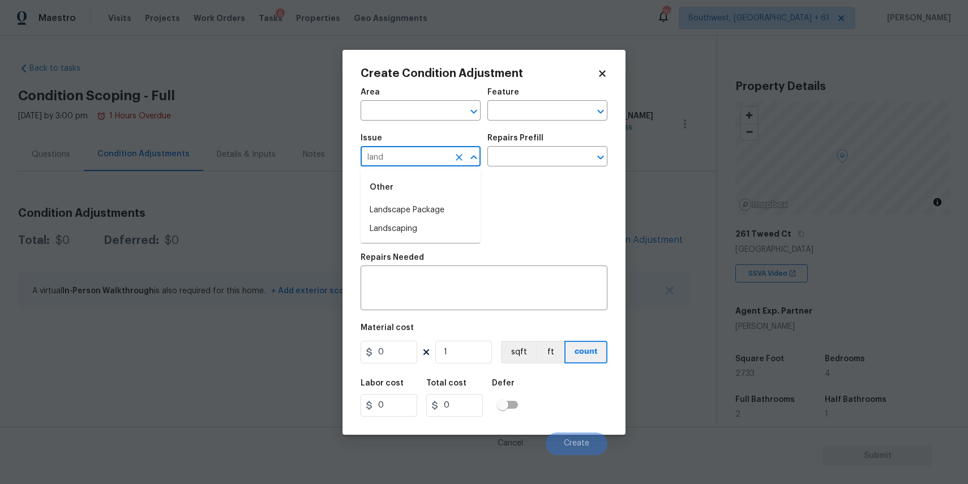
click at [415, 202] on li "Landscape Package" at bounding box center [420, 210] width 120 height 19
type input "Landscape Package"
click at [512, 173] on div "Issue Landscape Package ​ Repairs Prefill ​" at bounding box center [483, 150] width 247 height 46
click at [534, 156] on input "text" at bounding box center [531, 158] width 88 height 18
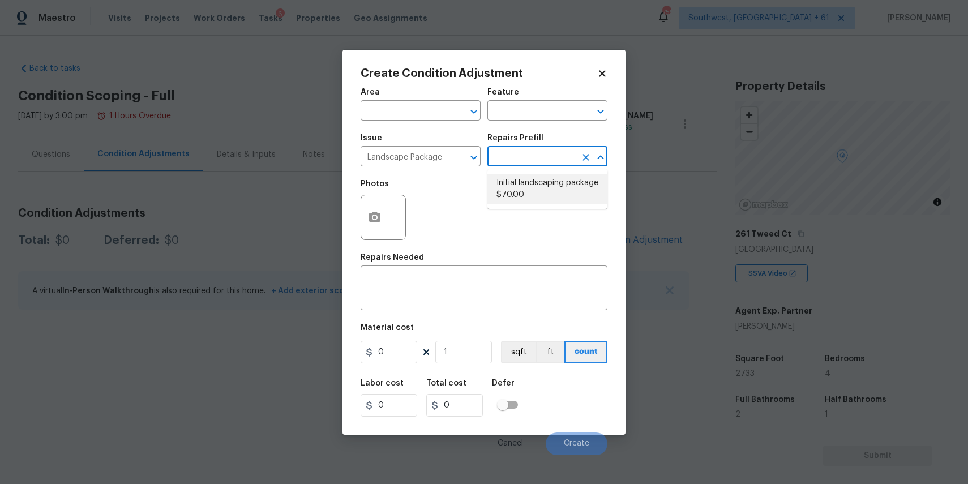
click at [545, 194] on li "Initial landscaping package $70.00" at bounding box center [547, 189] width 120 height 31
type input "Home Readiness Packages"
type textarea "Mowing of grass up to 6" in height. Mow, edge along driveways & sidewalks, trim…"
type input "70"
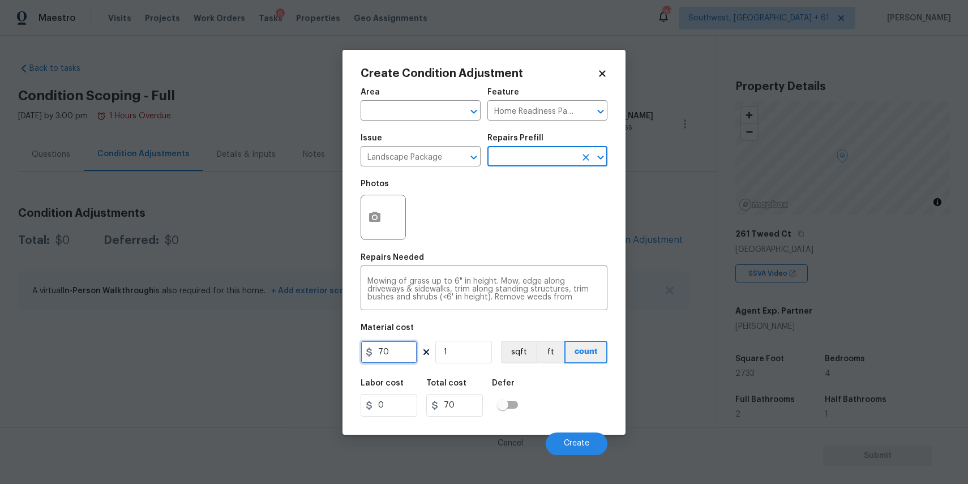
click at [392, 355] on input "70" at bounding box center [388, 352] width 57 height 23
type input "300"
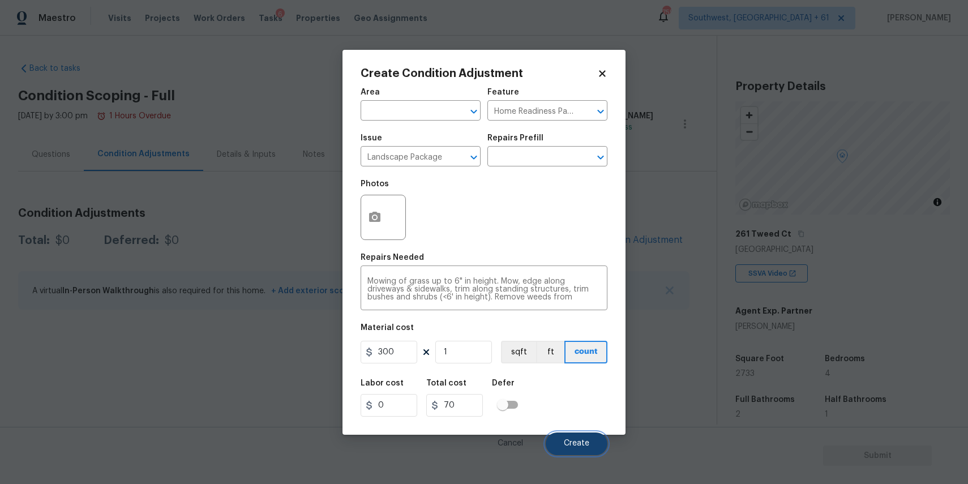
type input "300"
click at [577, 449] on button "Create" at bounding box center [577, 443] width 62 height 23
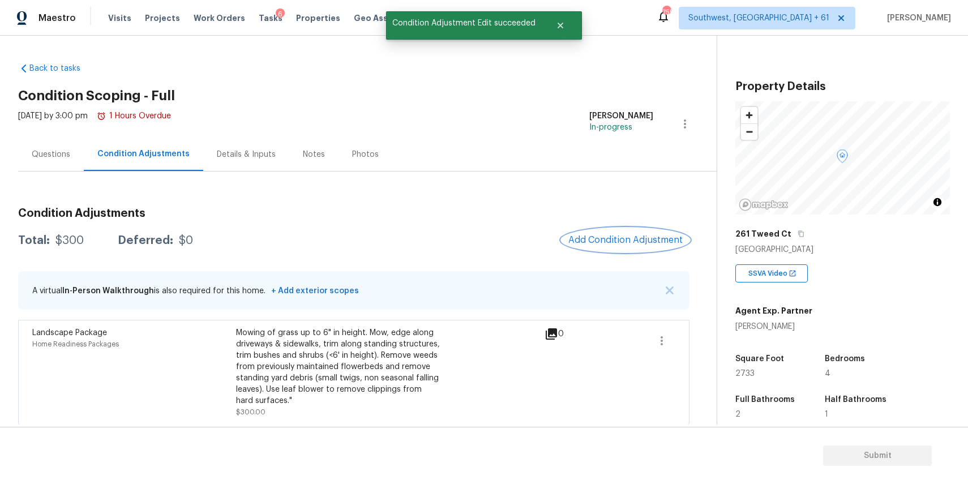
click at [613, 241] on span "Add Condition Adjustment" at bounding box center [625, 240] width 114 height 10
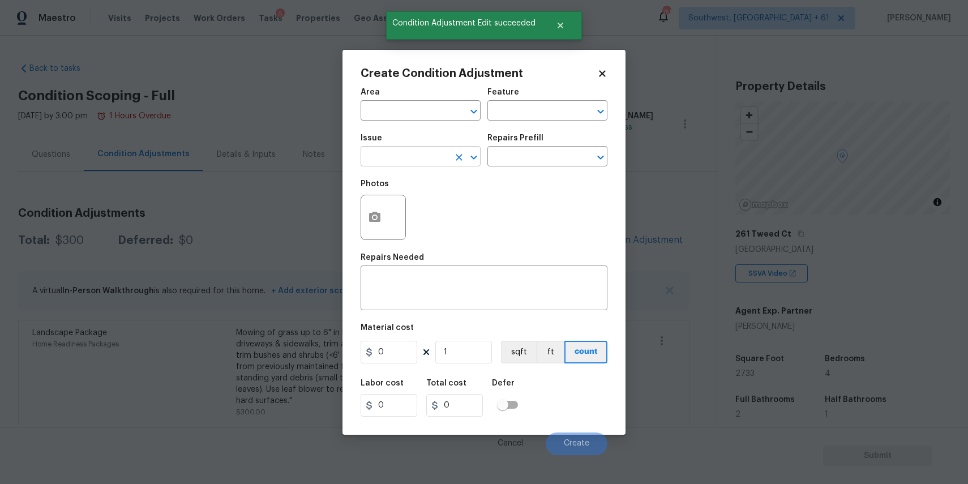
click at [397, 162] on input "text" at bounding box center [404, 158] width 88 height 18
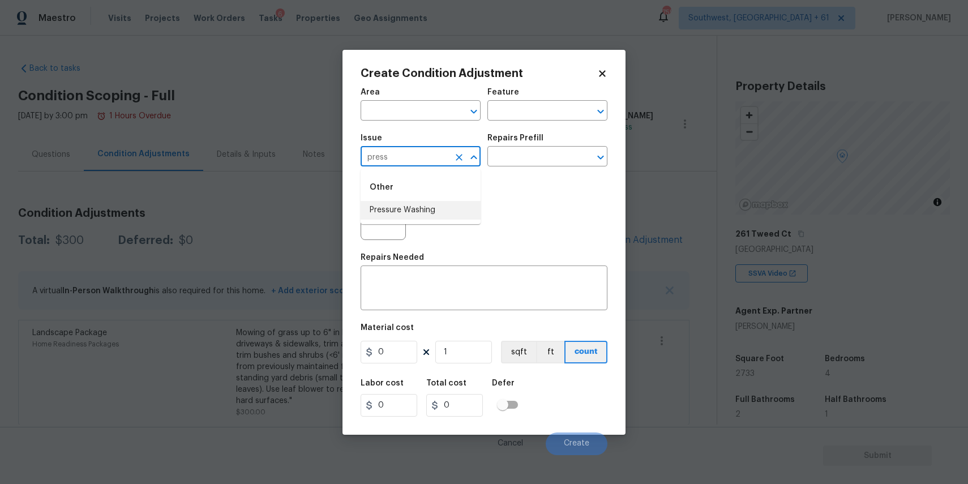
click at [432, 208] on li "Pressure Washing" at bounding box center [420, 210] width 120 height 19
type input "Pressure Washing"
click at [546, 153] on input "text" at bounding box center [531, 158] width 88 height 18
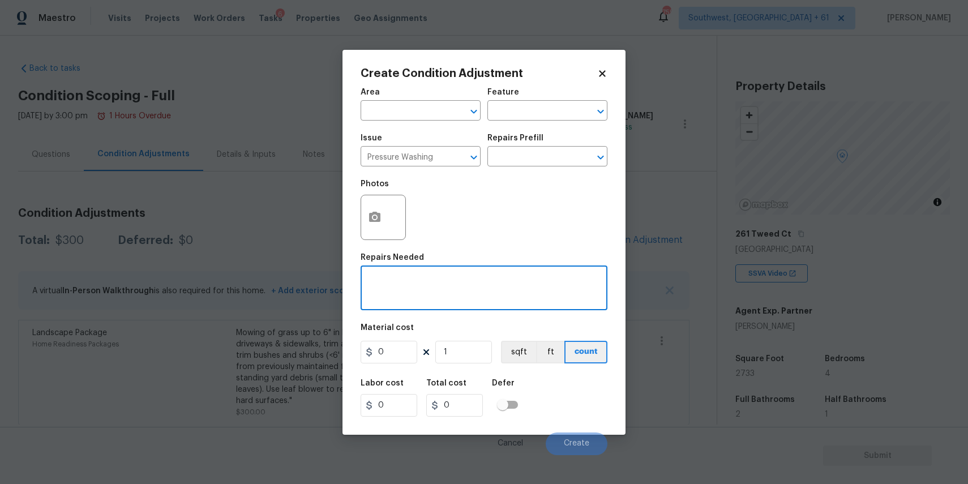
click at [454, 294] on textarea at bounding box center [483, 289] width 233 height 24
type textarea "pressure wash full home and driveway"
click at [389, 350] on input "0" at bounding box center [388, 352] width 57 height 23
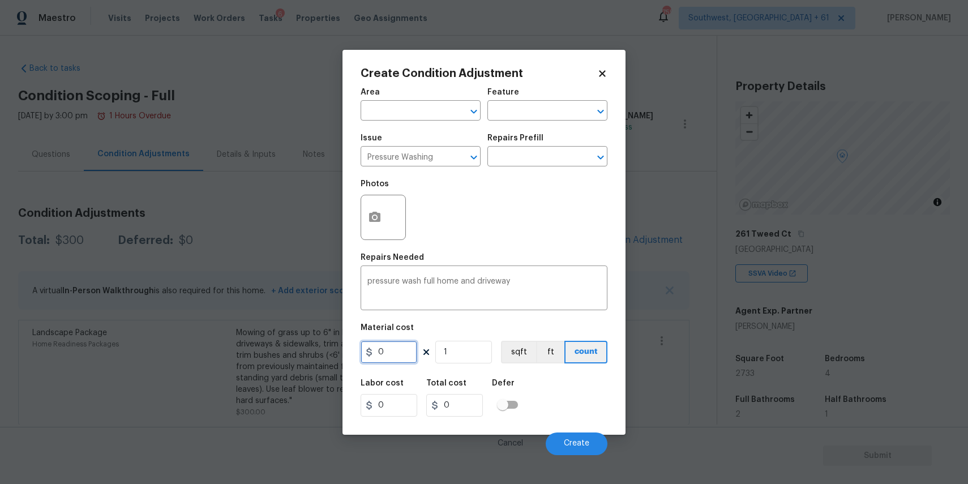
click at [389, 350] on input "0" at bounding box center [388, 352] width 57 height 23
type input "300"
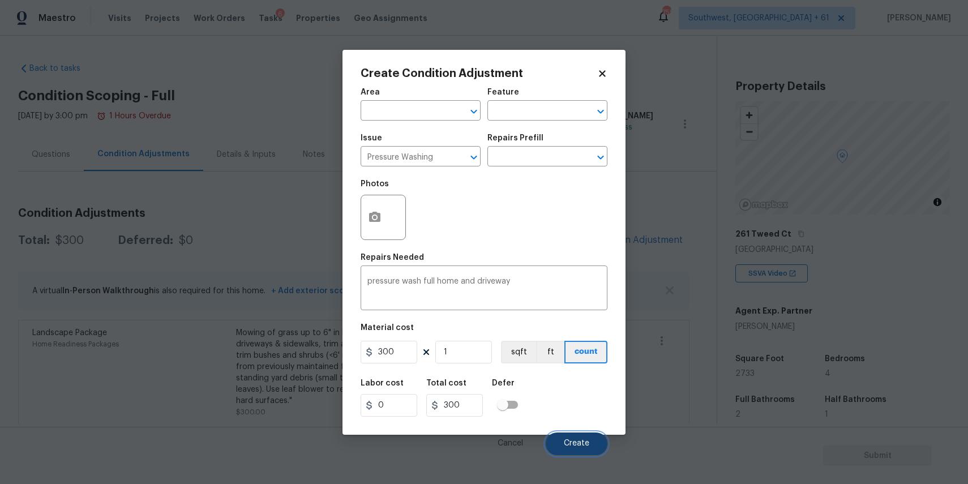
click at [572, 446] on span "Create" at bounding box center [576, 443] width 25 height 8
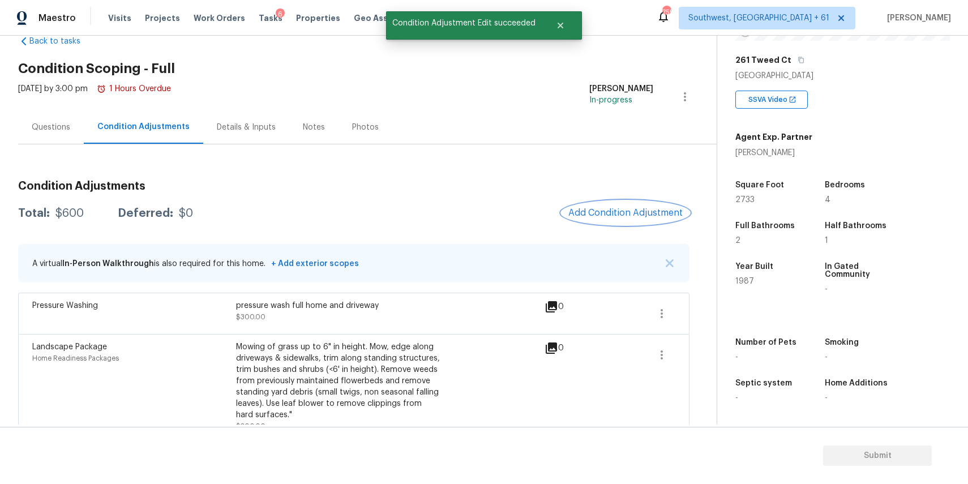
scroll to position [41, 0]
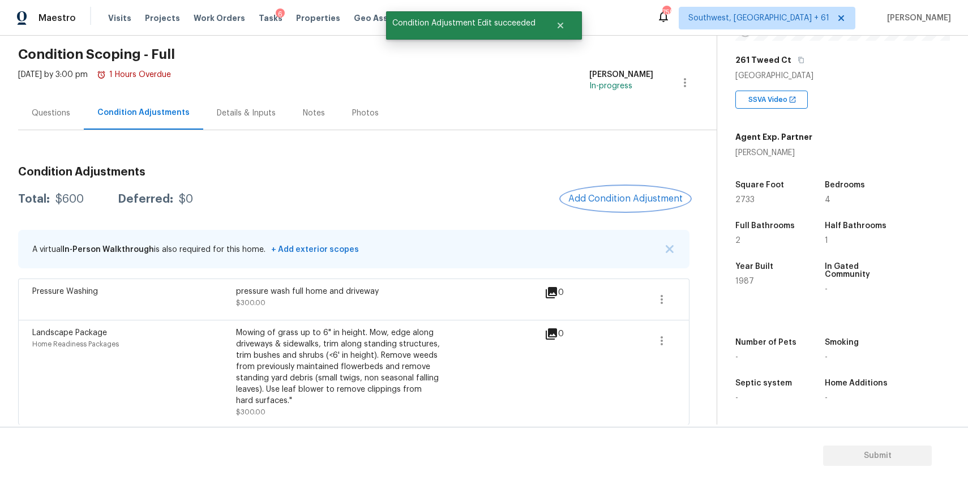
click at [638, 200] on span "Add Condition Adjustment" at bounding box center [625, 199] width 114 height 10
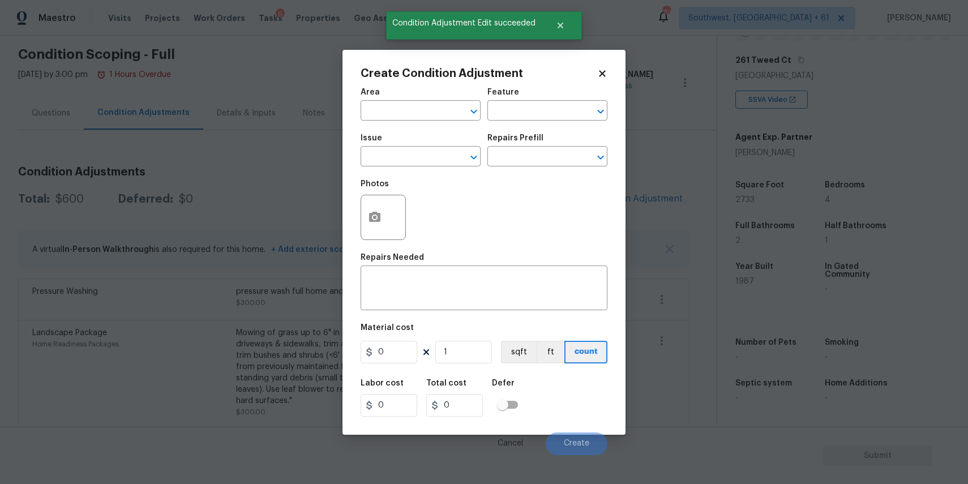
click at [249, 169] on body "Maestro Visits Projects Work Orders Tasks 6 Properties Geo Assignments 755 Sout…" at bounding box center [484, 242] width 968 height 484
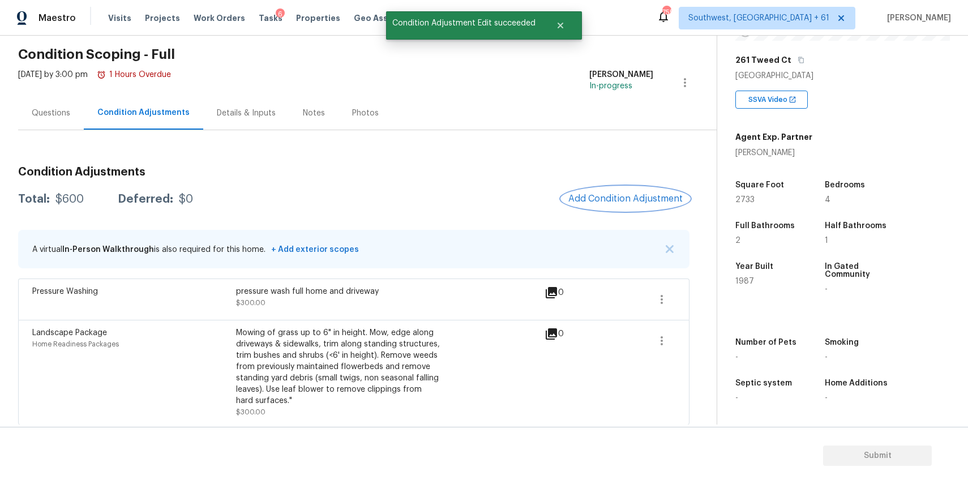
scroll to position [45, 0]
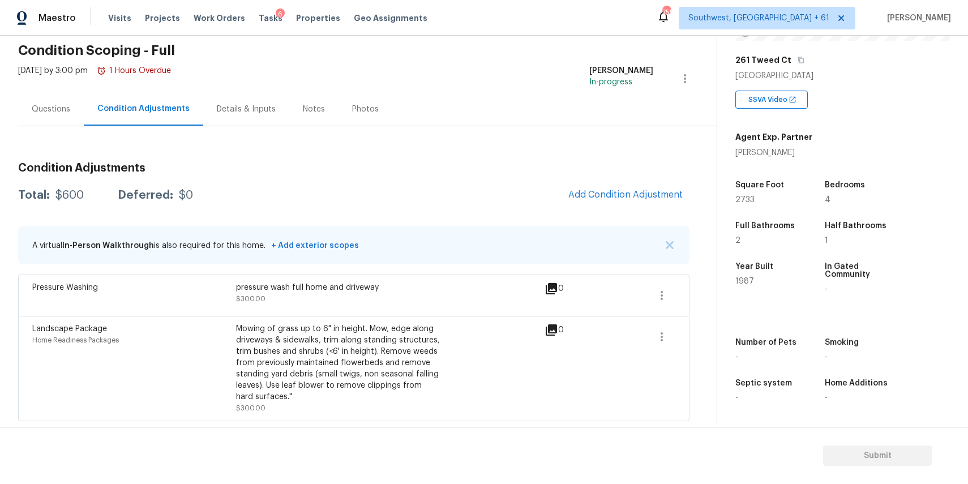
click at [676, 248] on div "A virtual In-Person Walkthrough is also required for this home. + Add exterior …" at bounding box center [353, 245] width 671 height 38
click at [669, 245] on img "button" at bounding box center [670, 245] width 8 height 8
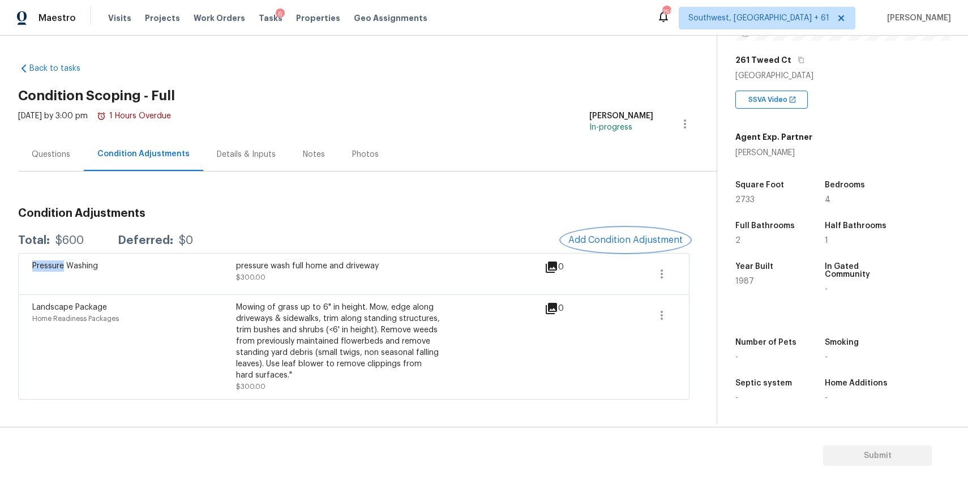
click at [632, 239] on span "Add Condition Adjustment" at bounding box center [625, 240] width 114 height 10
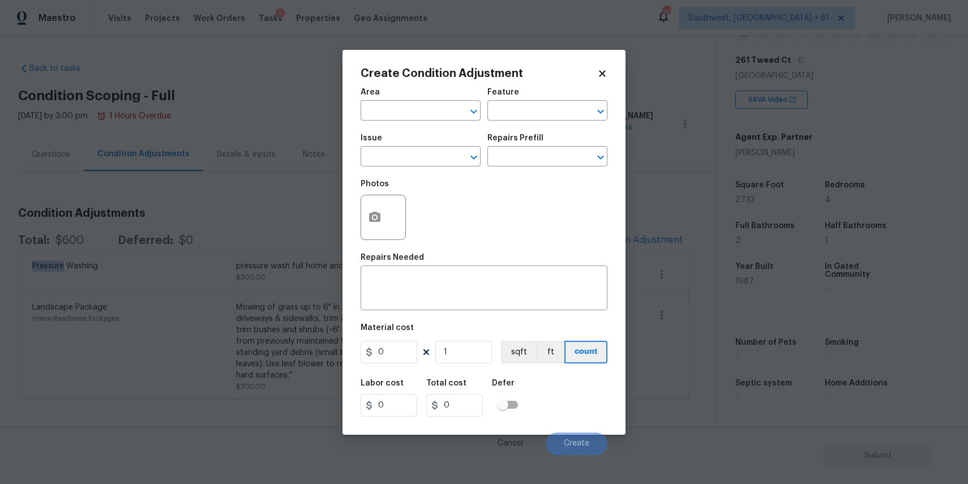
click at [325, 195] on body "Maestro Visits Projects Work Orders Tasks 6 Properties Geo Assignments 755 Sout…" at bounding box center [484, 242] width 968 height 484
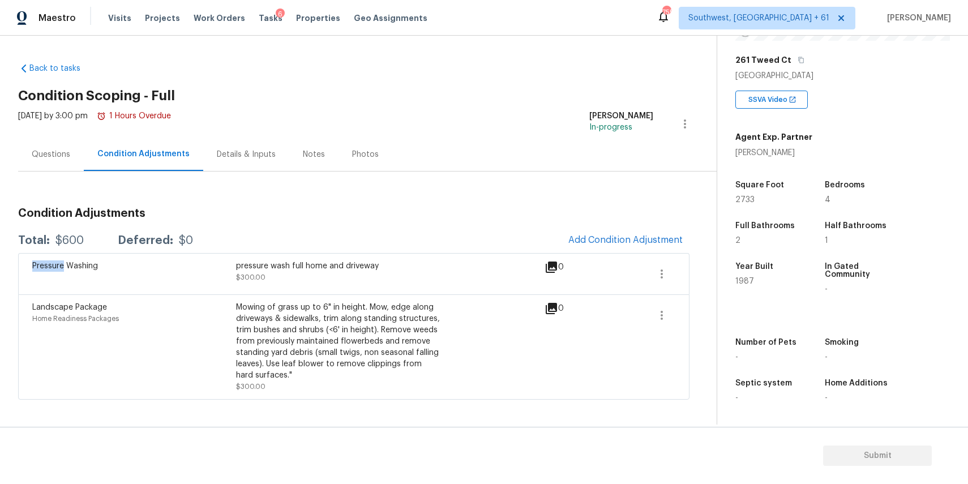
click at [506, 201] on div "Condition Adjustments Total: $600 Deferred: $0 Add Condition Adjustment Pressur…" at bounding box center [353, 299] width 671 height 201
click at [554, 68] on div "Back to tasks Condition Scoping - Full Mon, Sep 08 2025 by 3:00 pm 1 Hours Over…" at bounding box center [367, 228] width 698 height 349
click at [620, 241] on span "Add Condition Adjustment" at bounding box center [625, 240] width 114 height 10
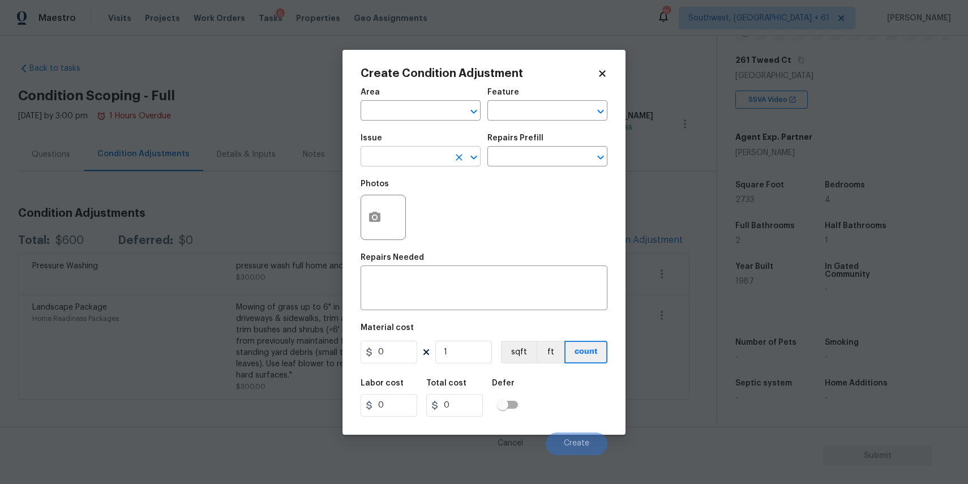
click at [453, 165] on div at bounding box center [465, 157] width 29 height 16
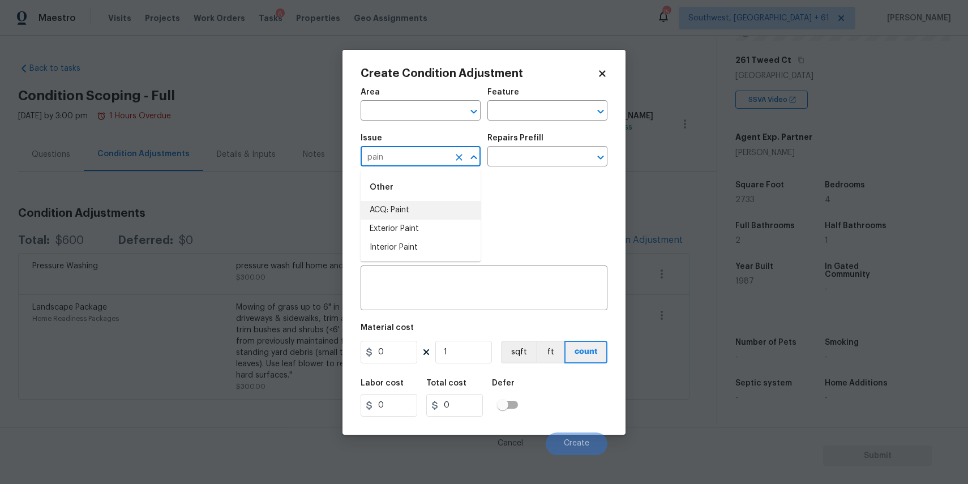
click at [443, 216] on li "ACQ: Paint" at bounding box center [420, 210] width 120 height 19
type input "ACQ: Paint"
click at [540, 146] on div "Repairs Prefill" at bounding box center [547, 141] width 120 height 15
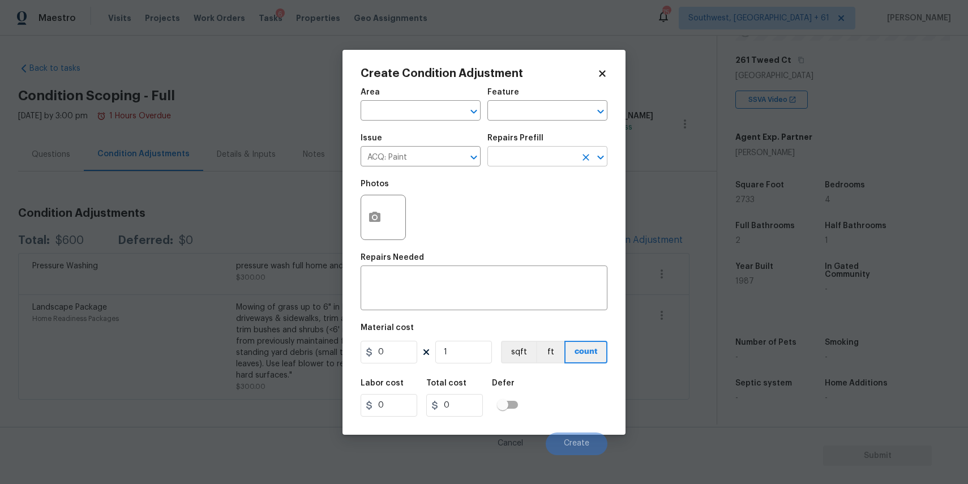
click at [552, 153] on input "text" at bounding box center [531, 158] width 88 height 18
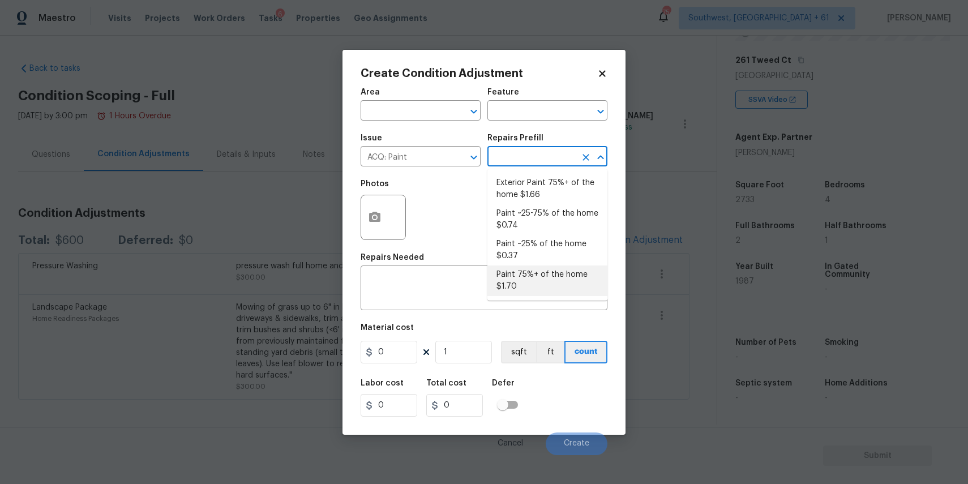
click at [559, 272] on li "Paint 75%+ of the home $1.70" at bounding box center [547, 280] width 120 height 31
type input "Acquisition"
type textarea "Acquisition Scope: 75%+ of the home will likely require interior paint"
type input "1.7"
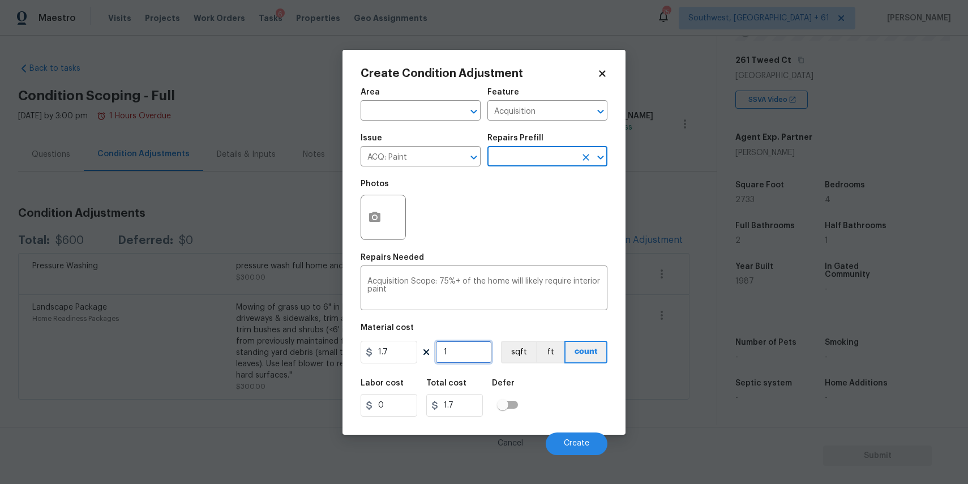
click at [466, 354] on input "1" at bounding box center [463, 352] width 57 height 23
type input "0"
type input "2"
type input "3.4"
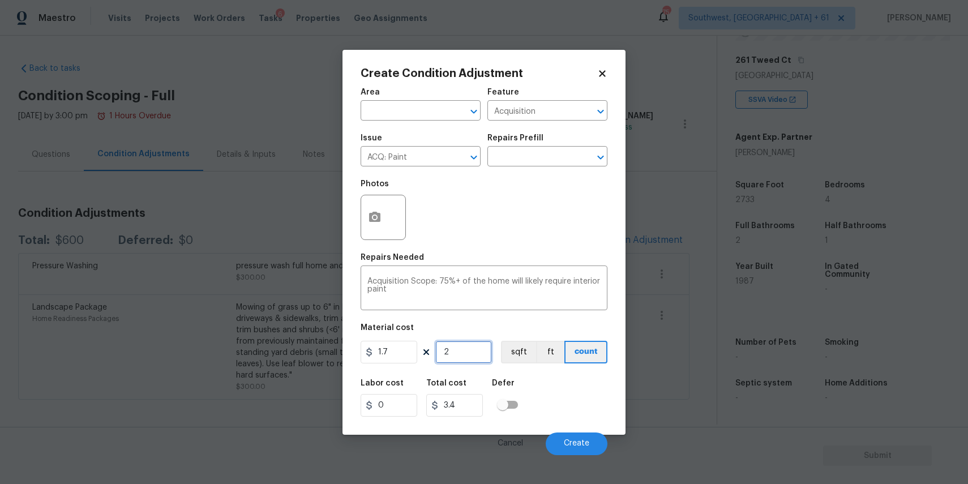
type input "27"
type input "45.9"
type input "273"
type input "464.1"
type input "2733"
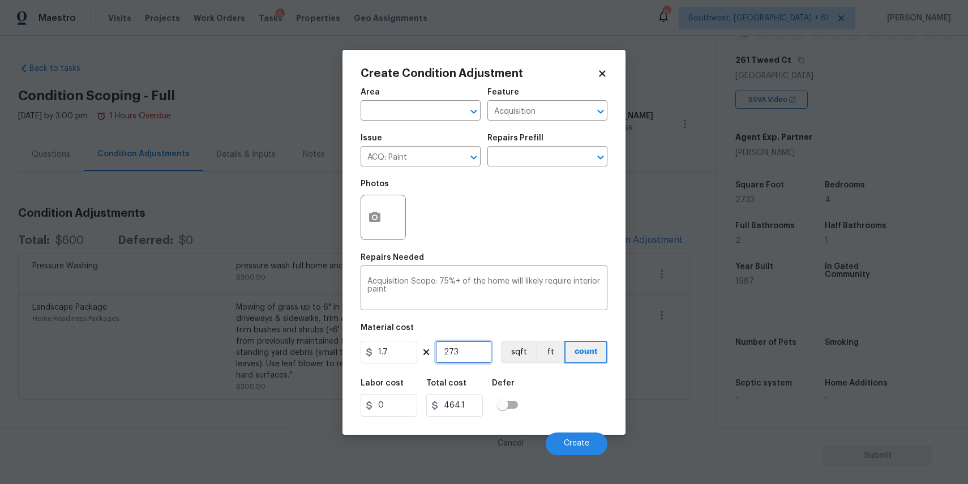
type input "4646.1"
type input "2733"
click at [579, 441] on span "Create" at bounding box center [576, 443] width 25 height 8
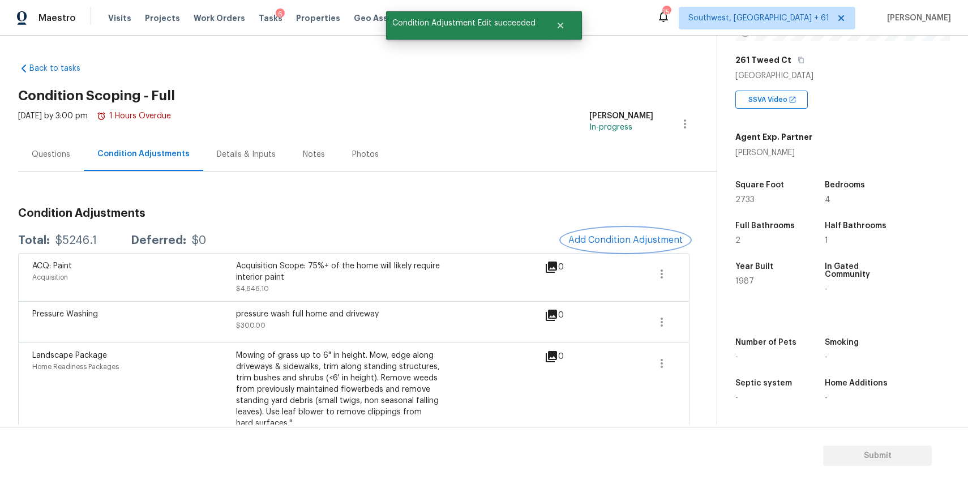
click at [639, 237] on span "Add Condition Adjustment" at bounding box center [625, 240] width 114 height 10
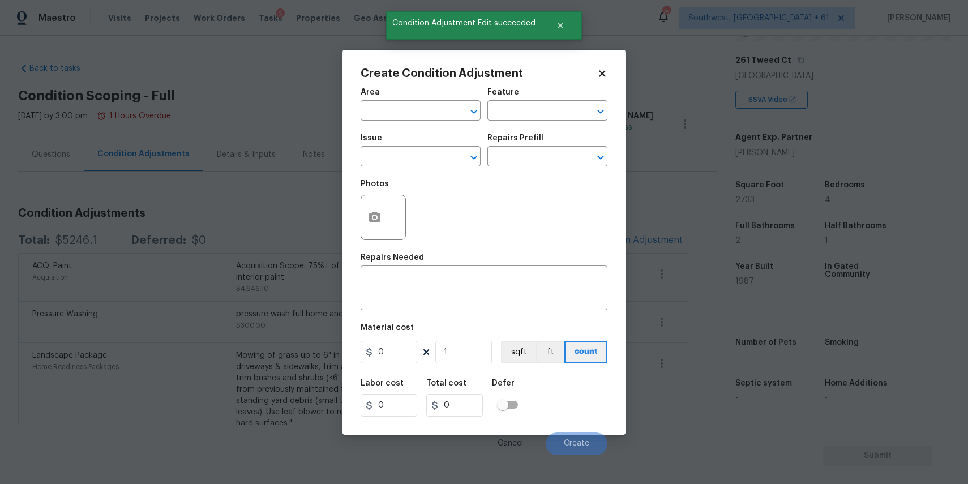
click at [431, 147] on div "Issue" at bounding box center [420, 141] width 120 height 15
click at [428, 164] on input "text" at bounding box center [404, 158] width 88 height 18
click at [424, 217] on li "ACQ: Flooring" at bounding box center [420, 210] width 120 height 19
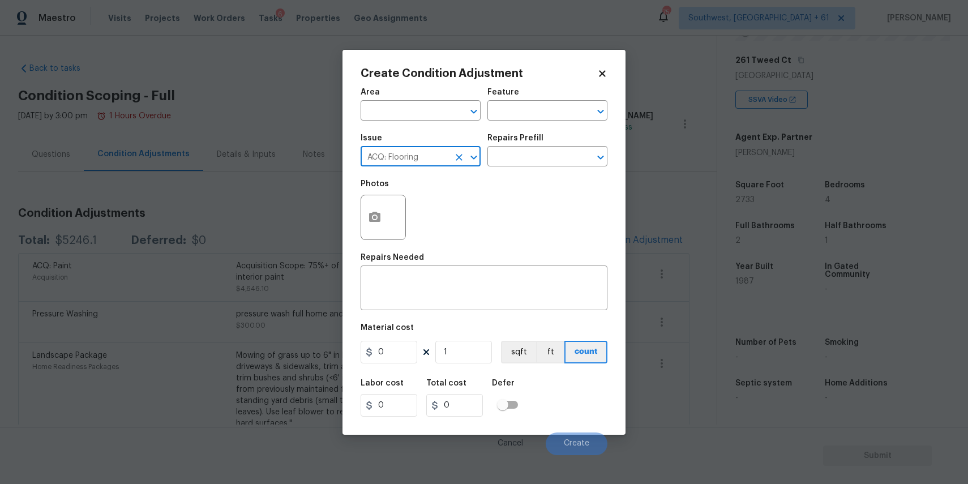
type input "ACQ: Flooring"
click at [526, 168] on div "Issue ACQ: Flooring ​ Repairs Prefill ​" at bounding box center [483, 150] width 247 height 46
click at [538, 144] on div "Repairs Prefill" at bounding box center [547, 141] width 120 height 15
click at [544, 150] on input "text" at bounding box center [531, 158] width 88 height 18
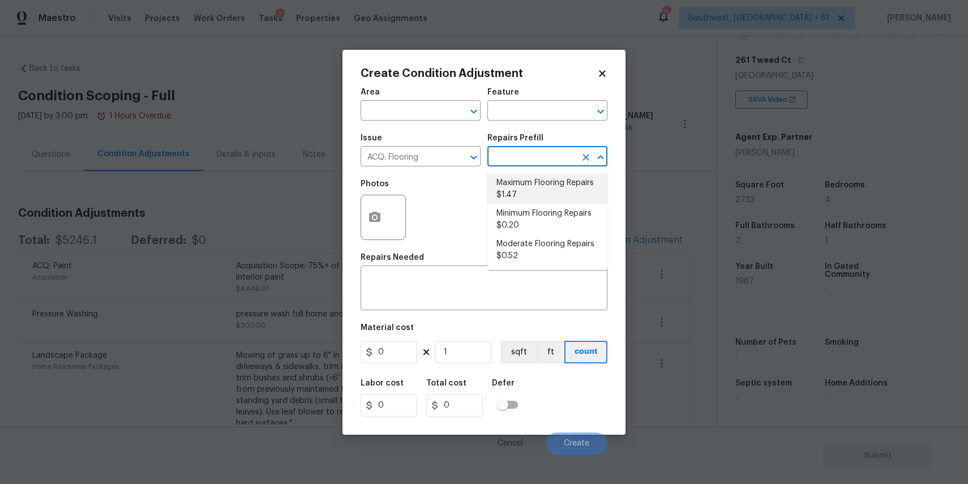
click at [547, 186] on li "Maximum Flooring Repairs $1.47" at bounding box center [547, 189] width 120 height 31
type input "Acquisition"
type textarea "Acquisition Scope: Maximum flooring repairs"
type input "1.47"
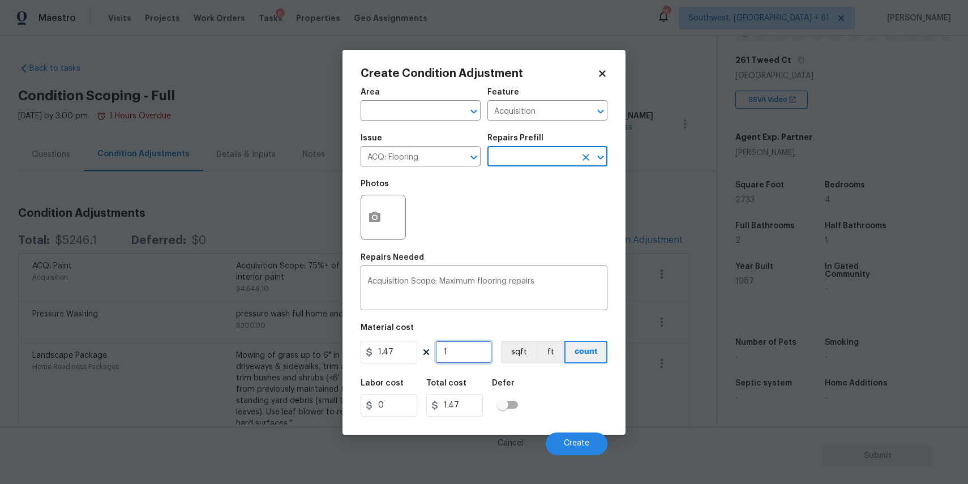
click at [459, 362] on input "1" at bounding box center [463, 352] width 57 height 23
type input "2"
type input "2.94"
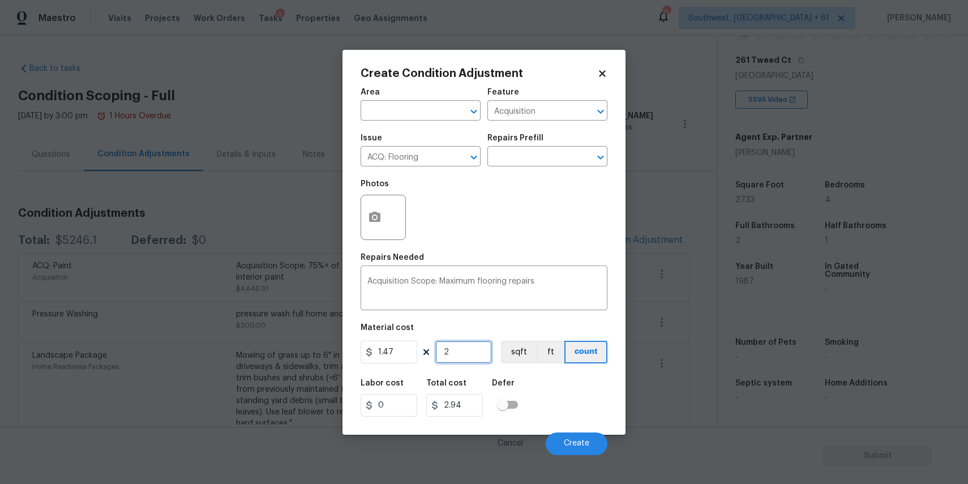
type input "27"
type input "39.69"
type input "272"
type input "399.84"
type input "2722"
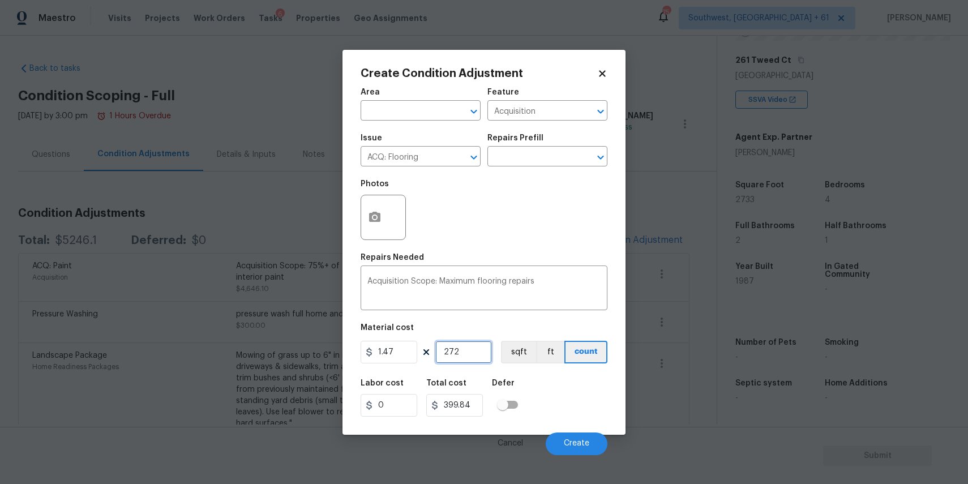
type input "4001.34"
type input "272"
type input "399.84"
type input "27"
type input "39.69"
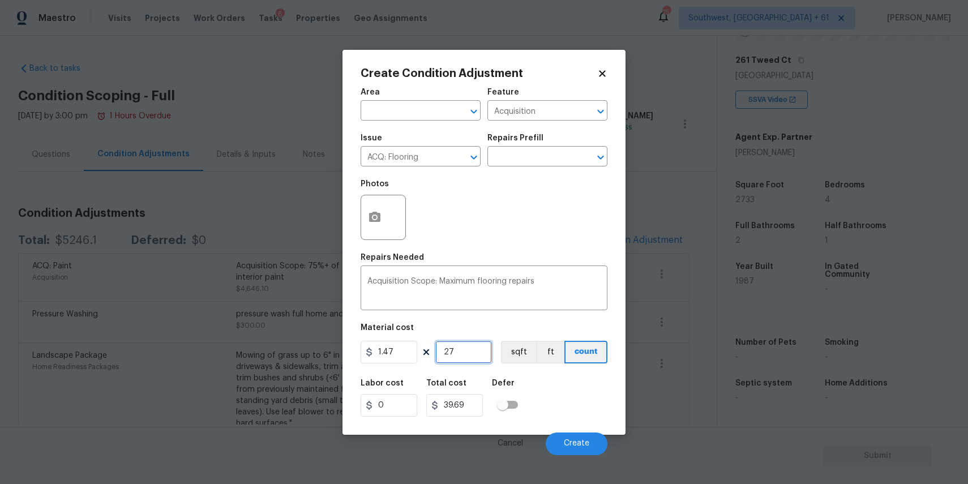
type input "273"
type input "401.31"
type input "2733"
type input "4017.51"
type input "2733"
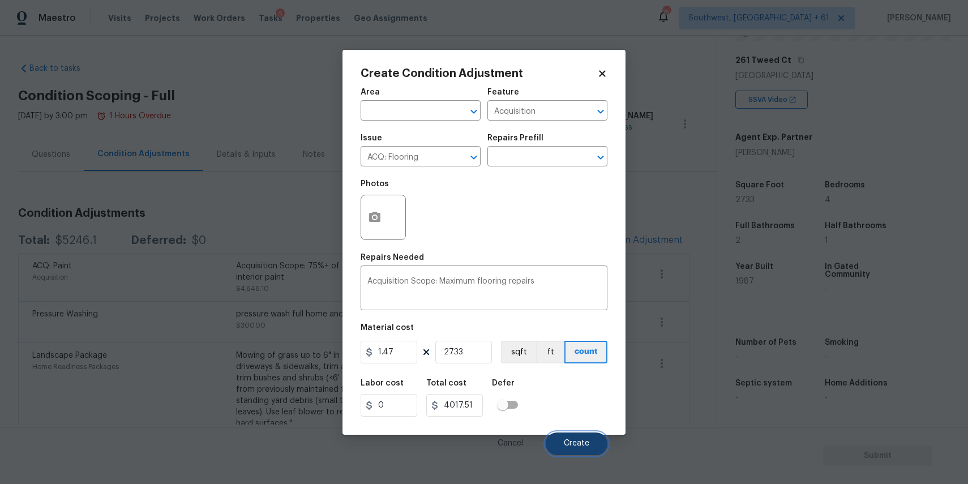
click at [568, 436] on button "Create" at bounding box center [577, 443] width 62 height 23
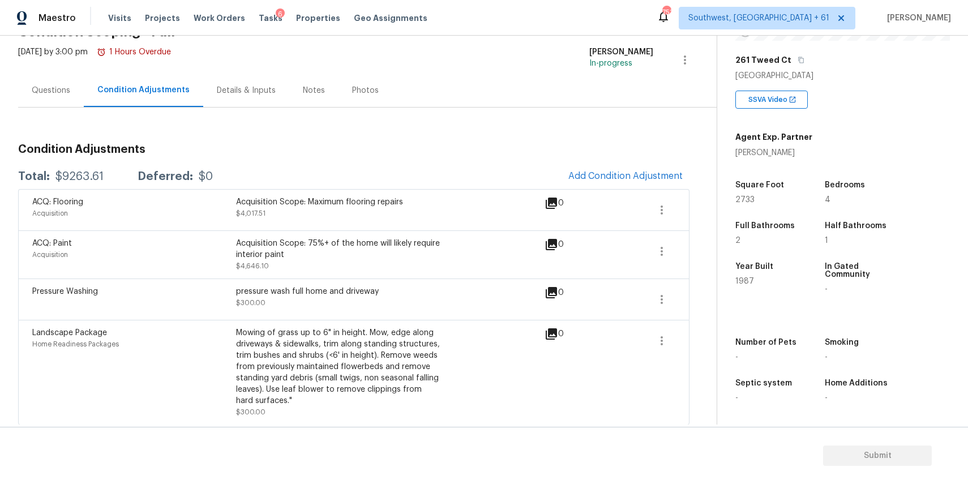
scroll to position [68, 0]
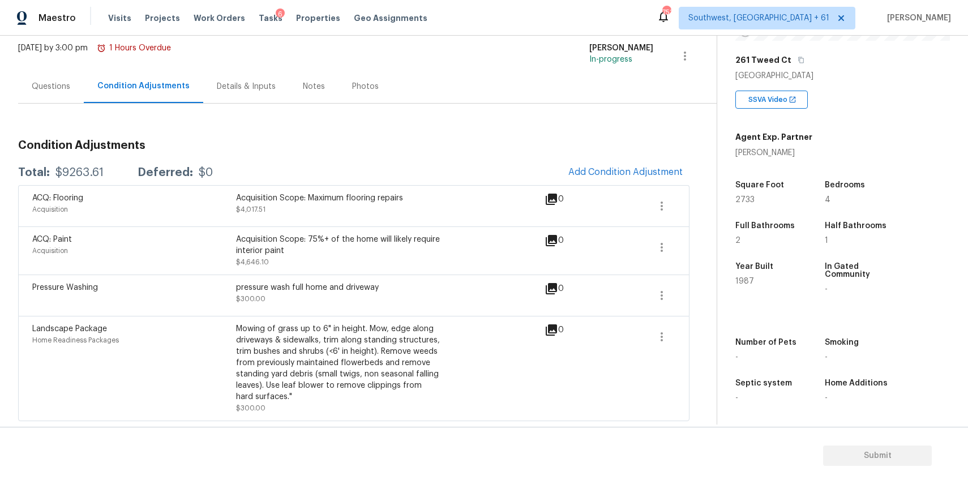
click at [458, 170] on div "Total: $9263.61 Deferred: $0 Add Condition Adjustment" at bounding box center [353, 172] width 671 height 25
click at [610, 166] on button "Add Condition Adjustment" at bounding box center [625, 172] width 128 height 24
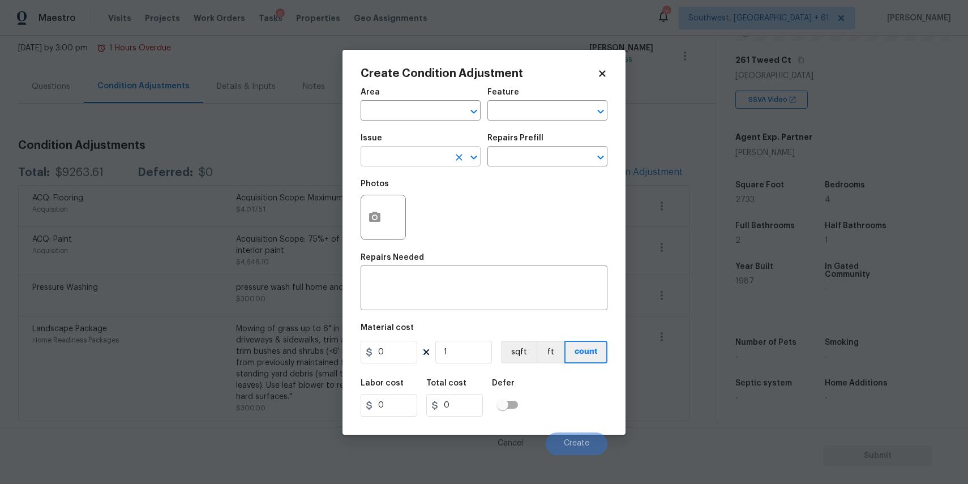
click at [440, 154] on input "text" at bounding box center [404, 158] width 88 height 18
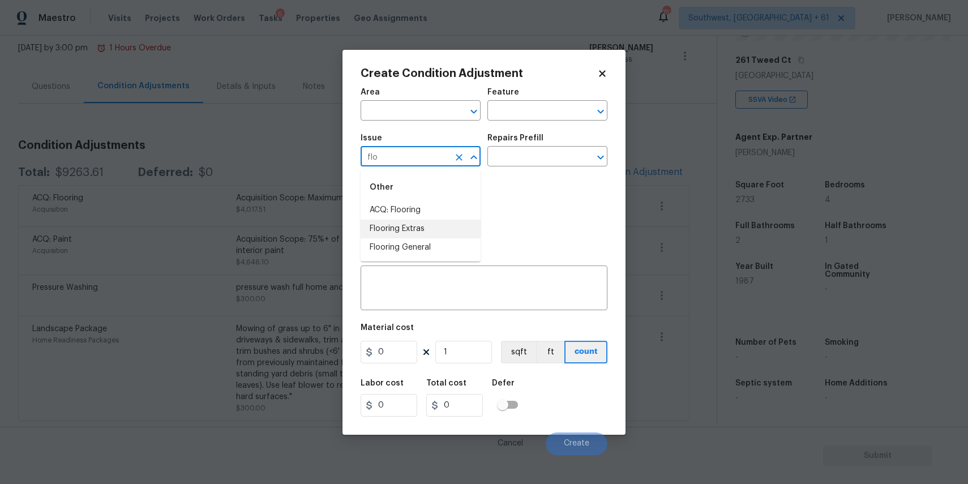
click at [428, 220] on li "Flooring Extras" at bounding box center [420, 229] width 120 height 19
type input "Flooring Extras"
click at [458, 157] on icon "Clear" at bounding box center [459, 157] width 7 height 7
click at [422, 211] on li "ACQ: HVAC" at bounding box center [420, 210] width 120 height 19
type input "ACQ: HVAC"
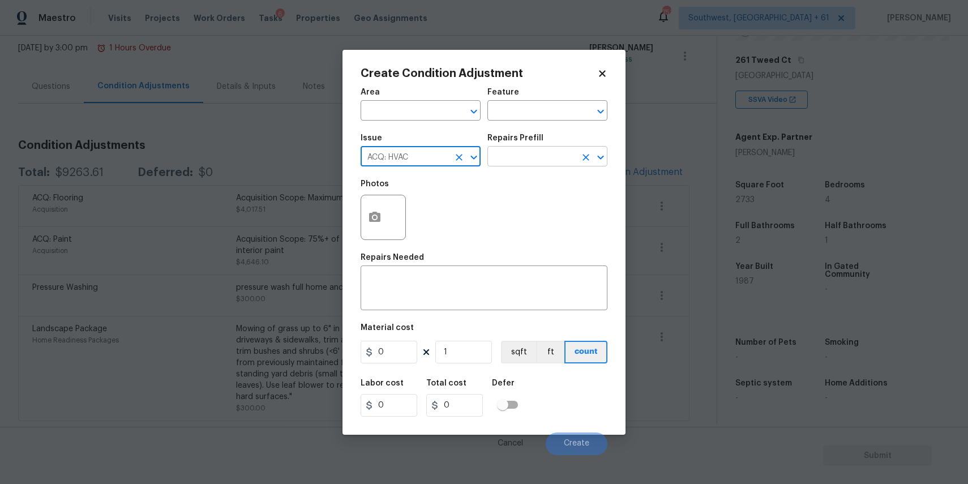
click at [546, 165] on input "text" at bounding box center [531, 158] width 88 height 18
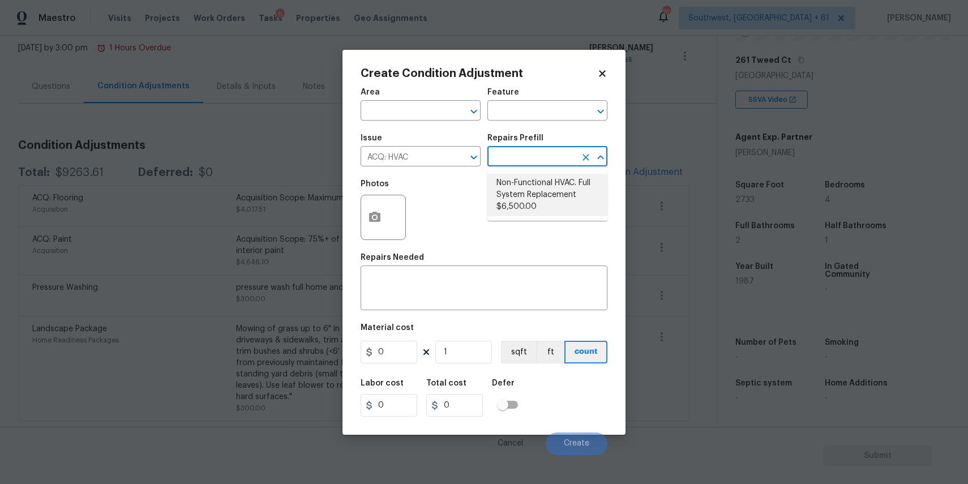
click at [527, 182] on li "Non-Functional HVAC. Full System Replacement $6,500.00" at bounding box center [547, 195] width 120 height 42
type input "Acquisition"
type textarea "Acquisition Scope: Full System Replacement"
type input "6500"
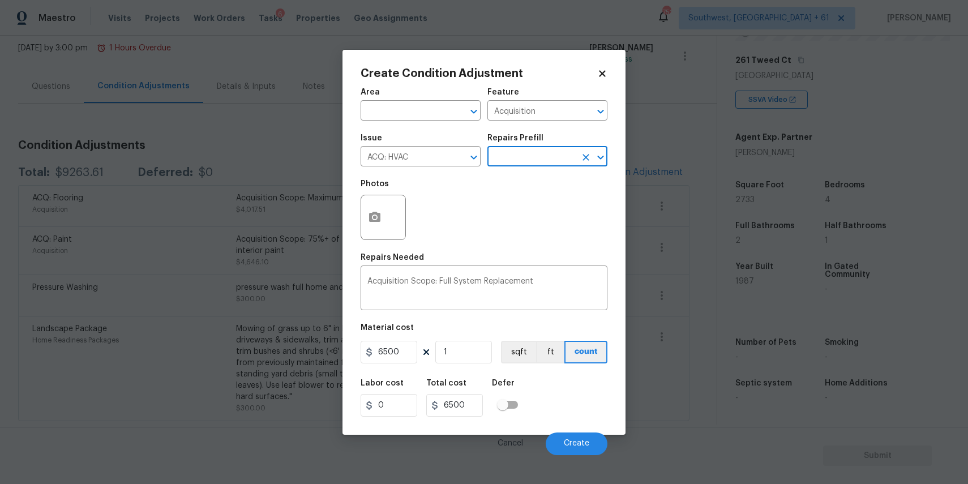
click at [476, 364] on figure "Material cost 6500 1 sqft ft count" at bounding box center [483, 345] width 247 height 42
click at [480, 354] on input "1" at bounding box center [463, 352] width 57 height 23
type input "0"
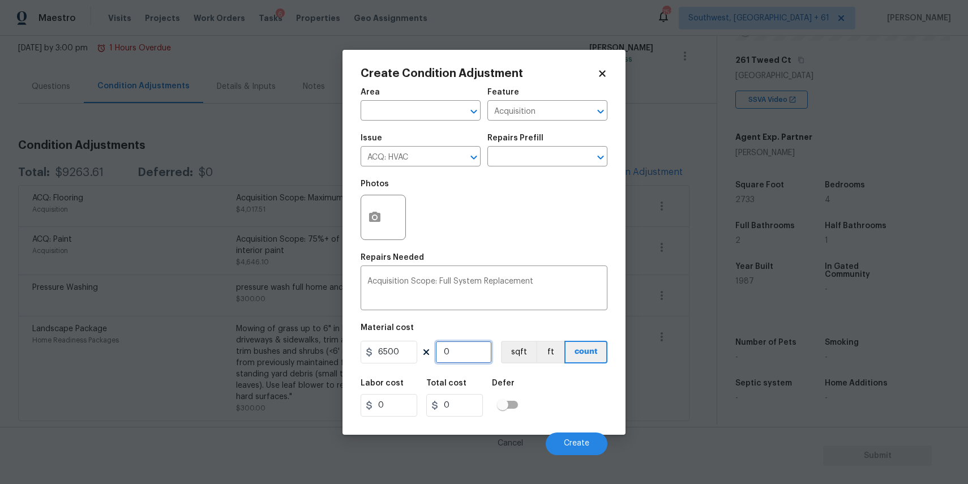
type input "2"
type input "13000"
type input "2"
click at [572, 431] on div "Cancel Create" at bounding box center [483, 439] width 247 height 32
click at [560, 450] on button "Create" at bounding box center [577, 443] width 62 height 23
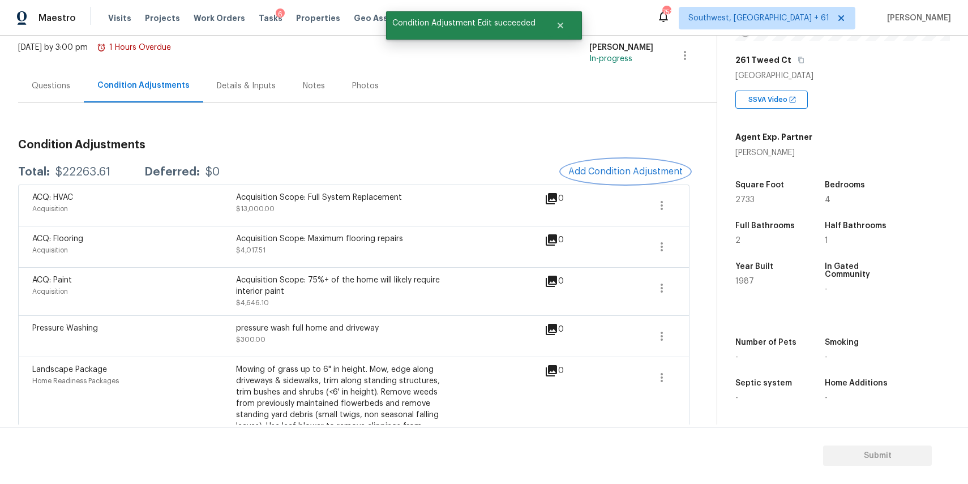
click at [613, 178] on button "Add Condition Adjustment" at bounding box center [625, 172] width 128 height 24
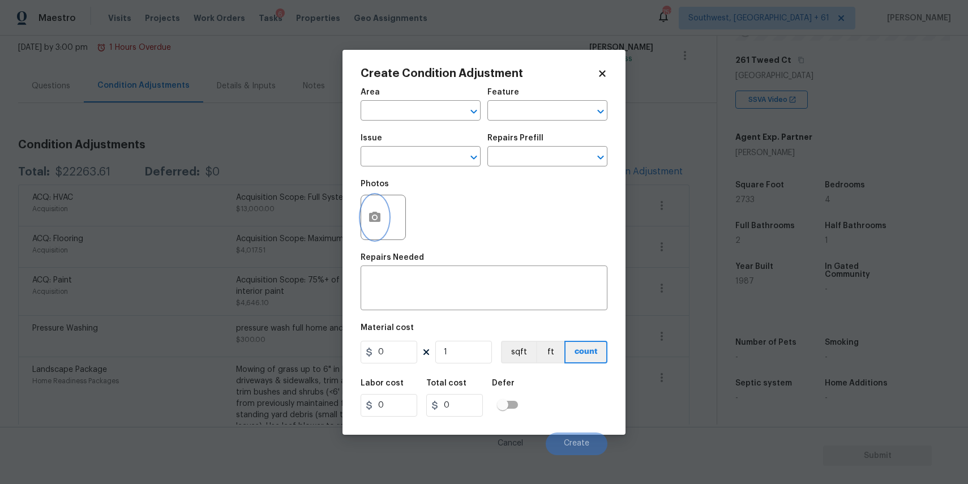
click at [383, 213] on button "button" at bounding box center [374, 217] width 27 height 44
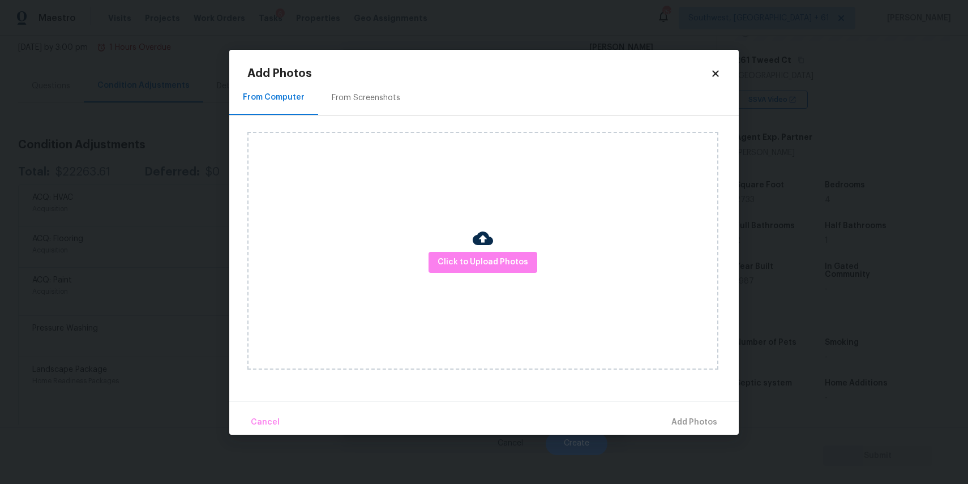
click at [444, 234] on div "Click to Upload Photos" at bounding box center [482, 251] width 471 height 238
click at [865, 338] on body "Maestro Visits Projects Work Orders Tasks 6 Properties Geo Assignments 751 Sout…" at bounding box center [484, 242] width 968 height 484
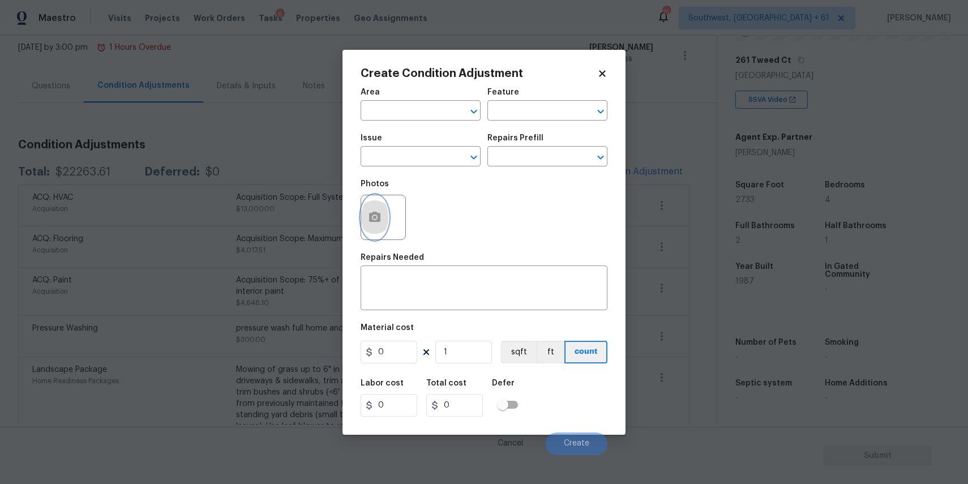
click at [382, 216] on button "button" at bounding box center [374, 217] width 27 height 44
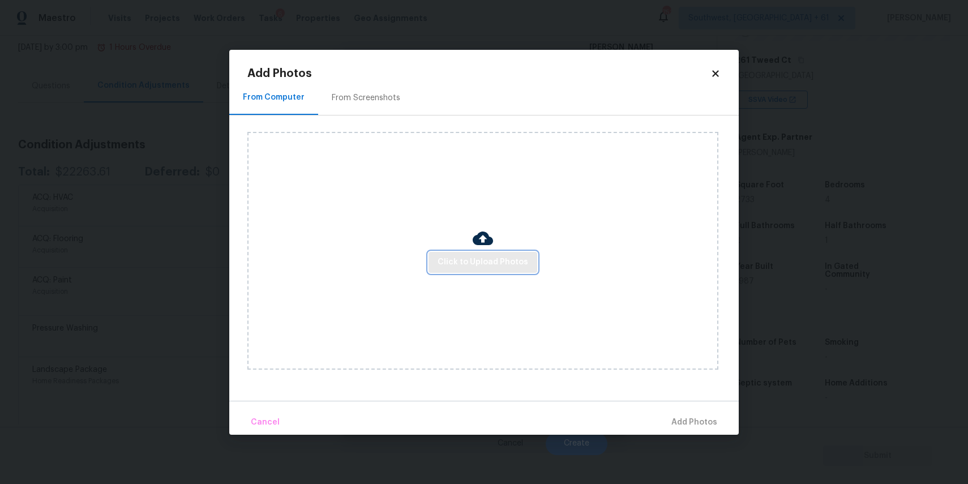
click at [473, 259] on span "Click to Upload Photos" at bounding box center [482, 262] width 91 height 14
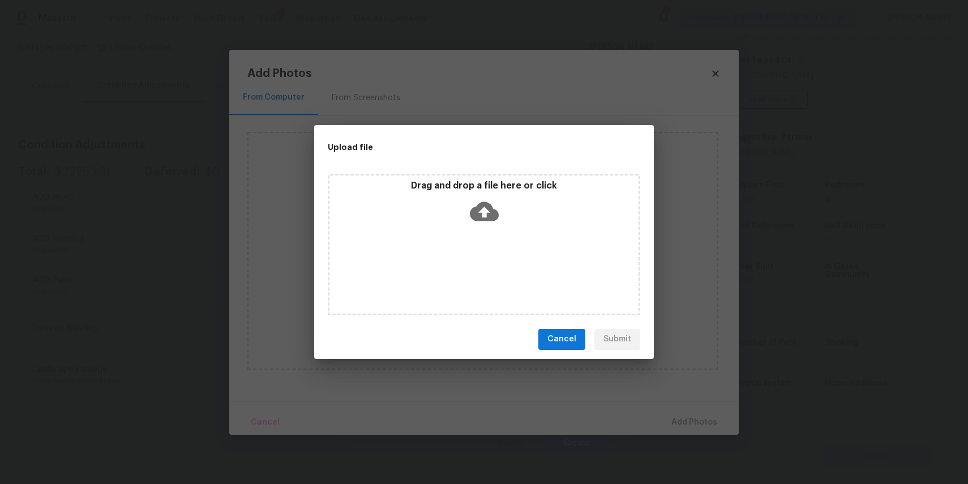
click at [473, 259] on div "Drag and drop a file here or click" at bounding box center [484, 244] width 312 height 141
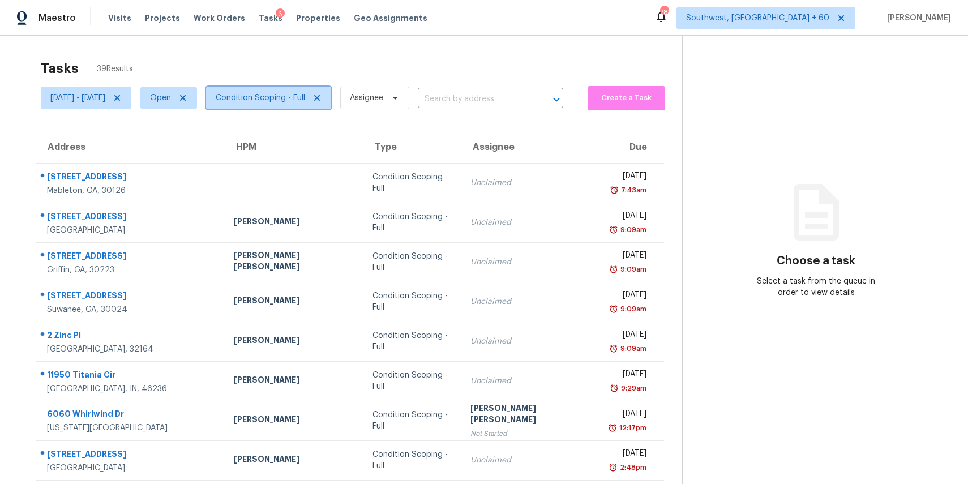
click at [321, 87] on span "Condition Scoping - Full" at bounding box center [268, 98] width 125 height 23
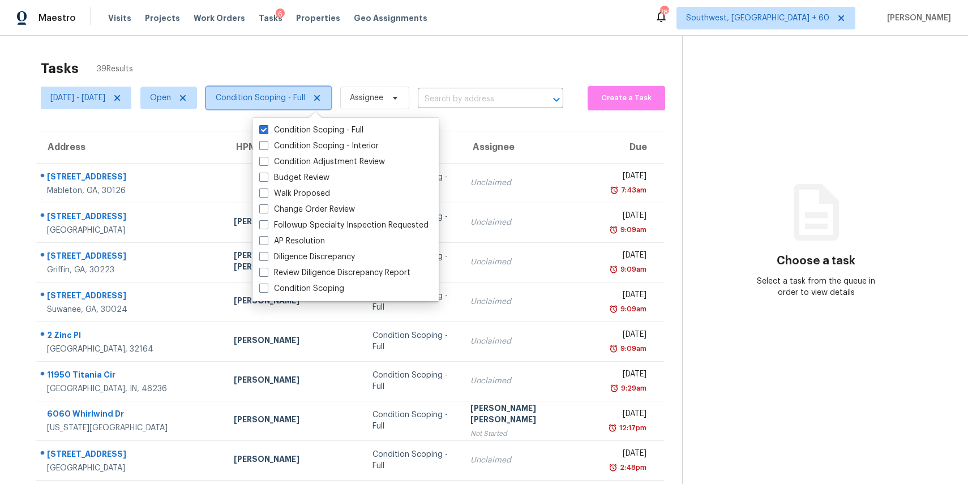
click at [305, 98] on span "Condition Scoping - Full" at bounding box center [260, 97] width 89 height 11
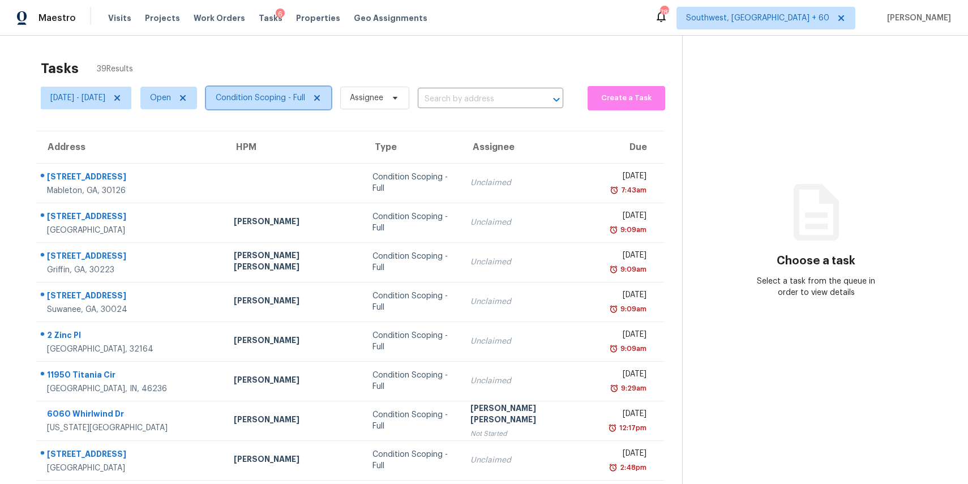
click at [305, 98] on span "Condition Scoping - Full" at bounding box center [260, 97] width 89 height 11
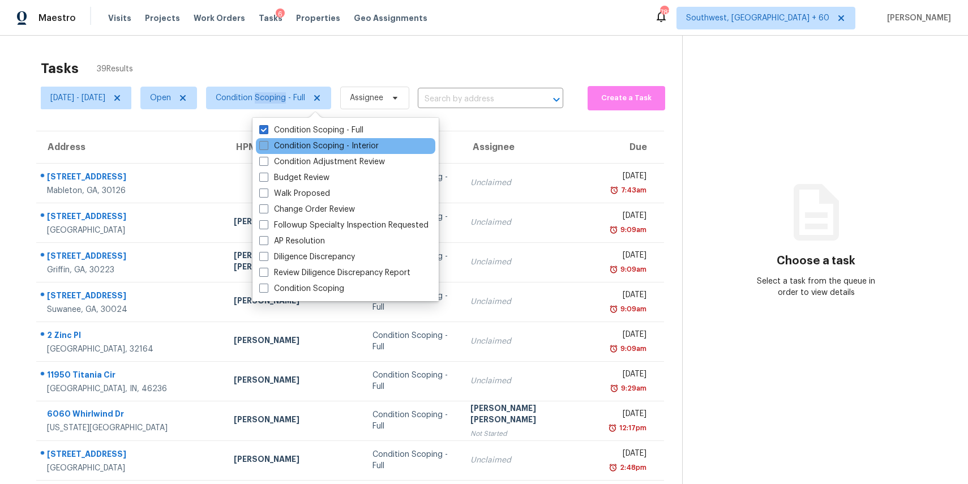
click at [327, 145] on label "Condition Scoping - Interior" at bounding box center [318, 145] width 119 height 11
click at [267, 145] on input "Condition Scoping - Interior" at bounding box center [262, 143] width 7 height 7
checkbox input "true"
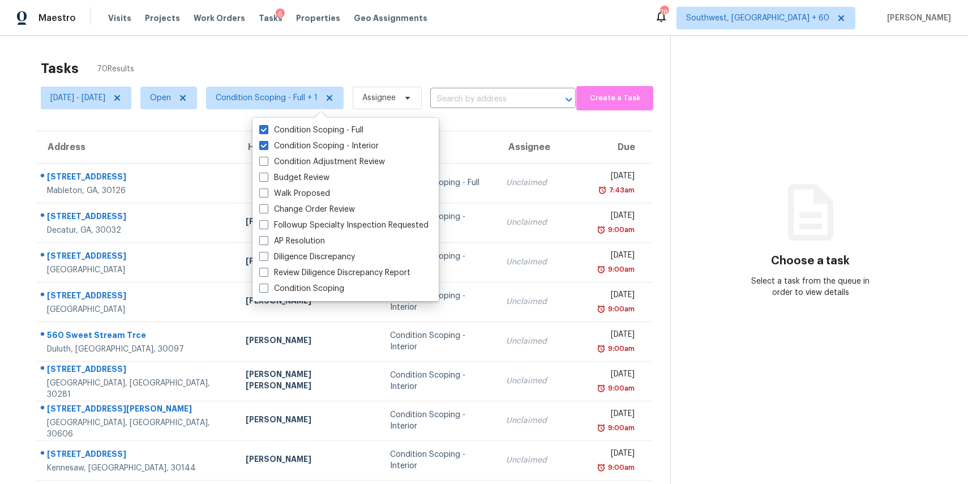
click at [170, 57] on div "Tasks 70 Results" at bounding box center [355, 68] width 629 height 29
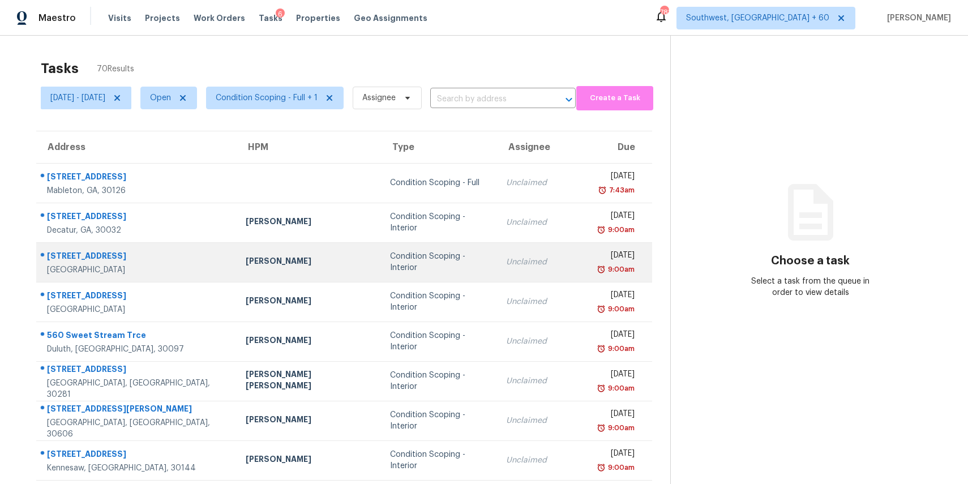
scroll to position [105, 0]
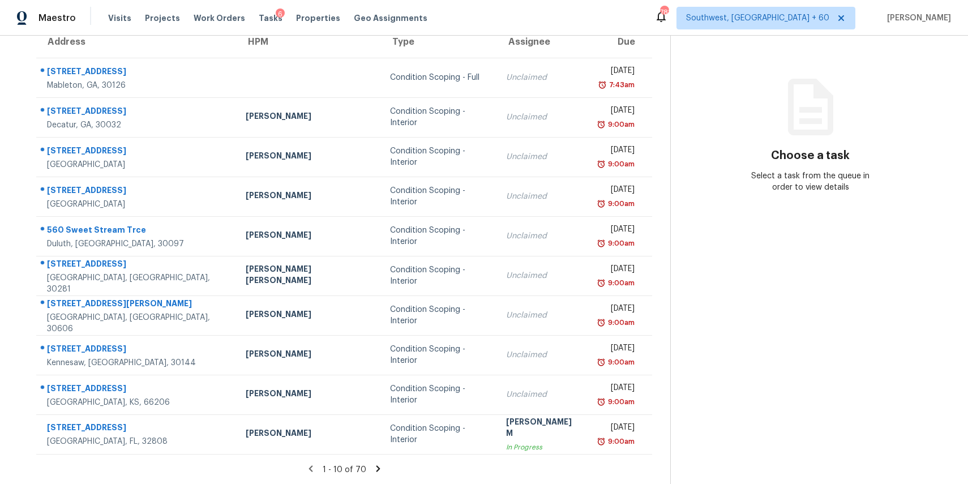
click at [378, 471] on icon at bounding box center [378, 468] width 10 height 10
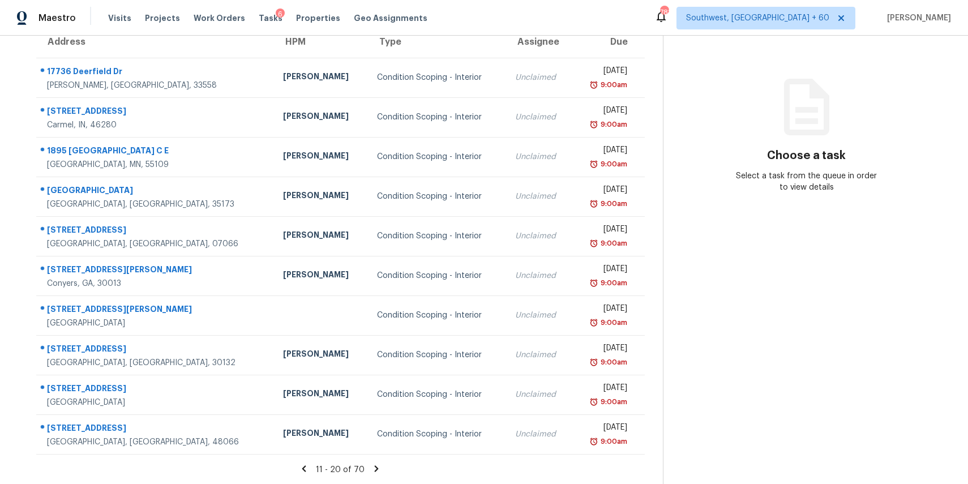
click at [381, 463] on icon at bounding box center [376, 468] width 10 height 10
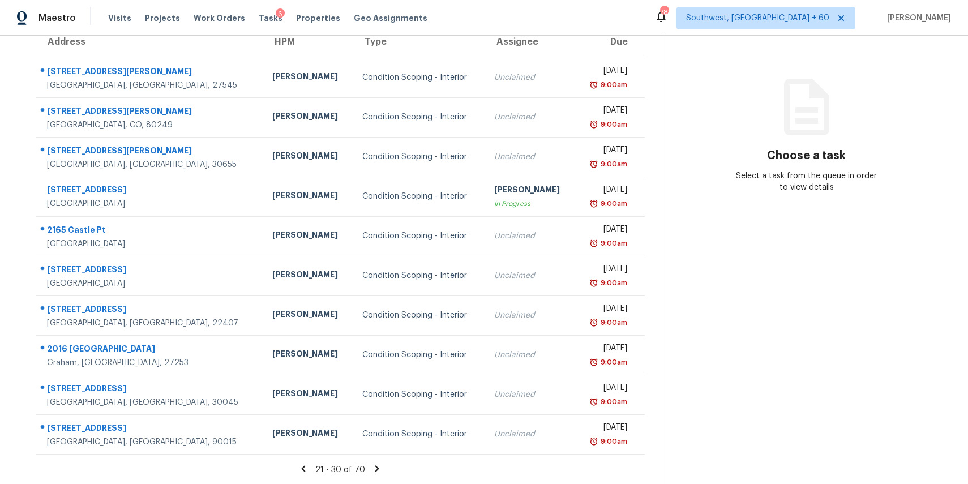
click at [382, 466] on icon at bounding box center [377, 468] width 10 height 10
